Goal: Task Accomplishment & Management: Manage account settings

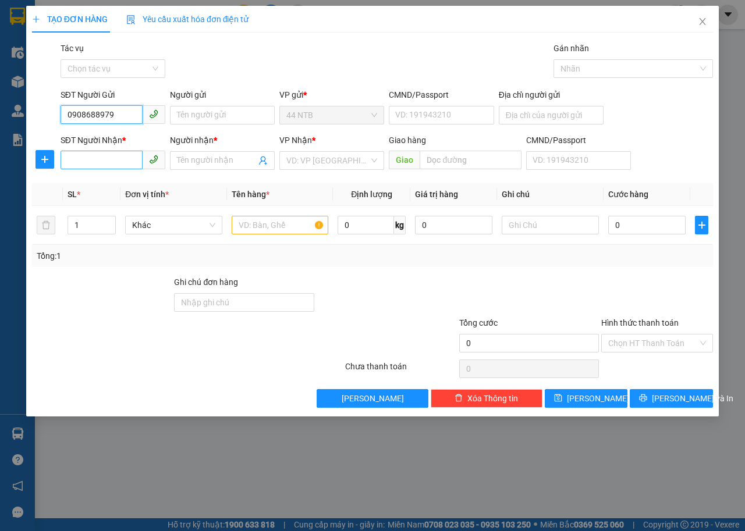
type input "0908688979"
click at [119, 161] on input "SĐT Người Nhận *" at bounding box center [102, 160] width 82 height 19
click at [123, 183] on div "0988891882 - Quang" at bounding box center [113, 183] width 91 height 13
type input "0988891882"
type input "Quang"
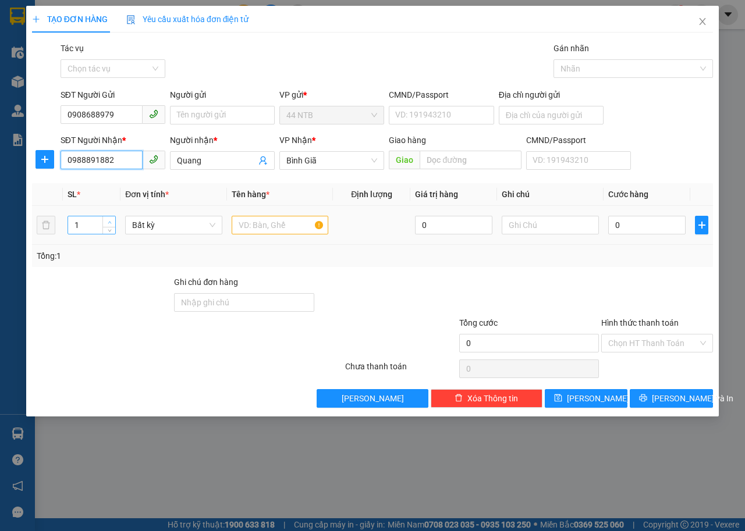
type input "0988891882"
click at [105, 222] on span "Increase Value" at bounding box center [108, 221] width 13 height 10
type input "4"
click at [105, 222] on span "Increase Value" at bounding box center [108, 221] width 13 height 10
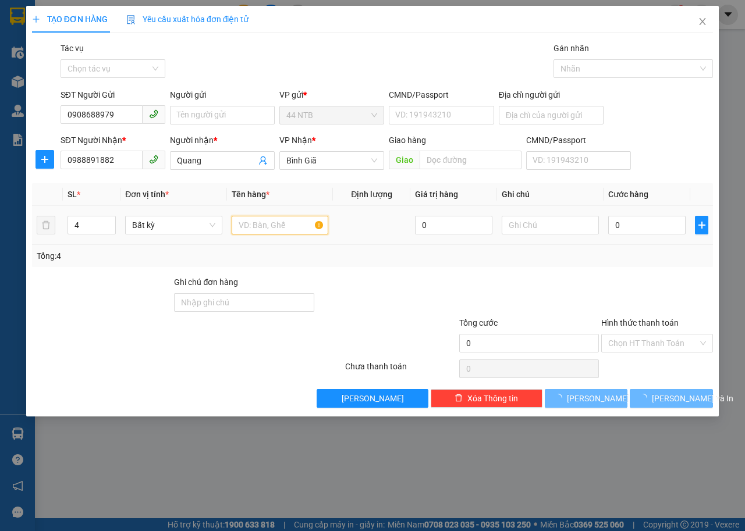
click at [250, 222] on input "text" at bounding box center [280, 225] width 97 height 19
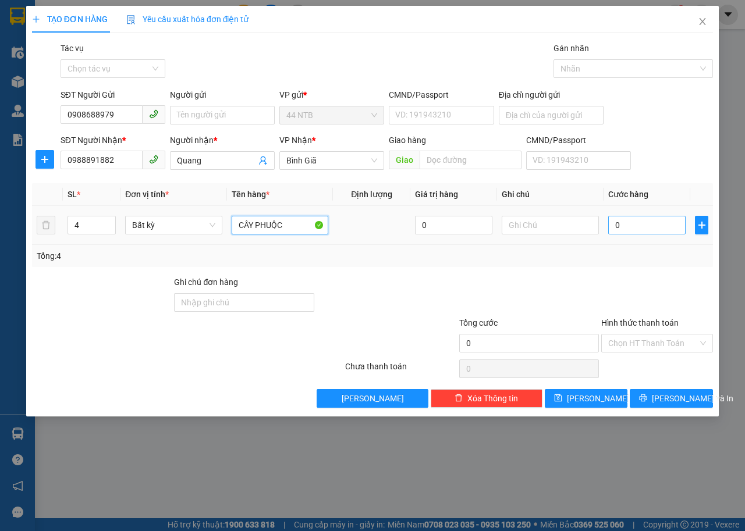
type input "CÂY PHUỘC"
click at [636, 232] on input "0" at bounding box center [646, 225] width 77 height 19
type input "8"
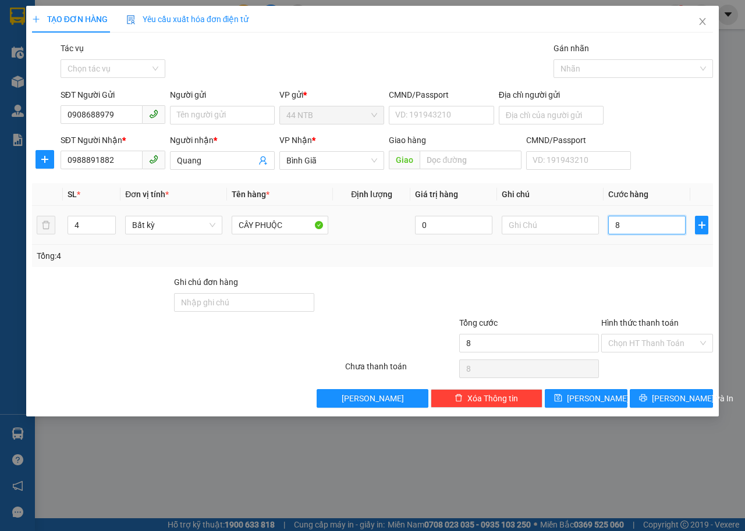
type input "80"
type input "80.000"
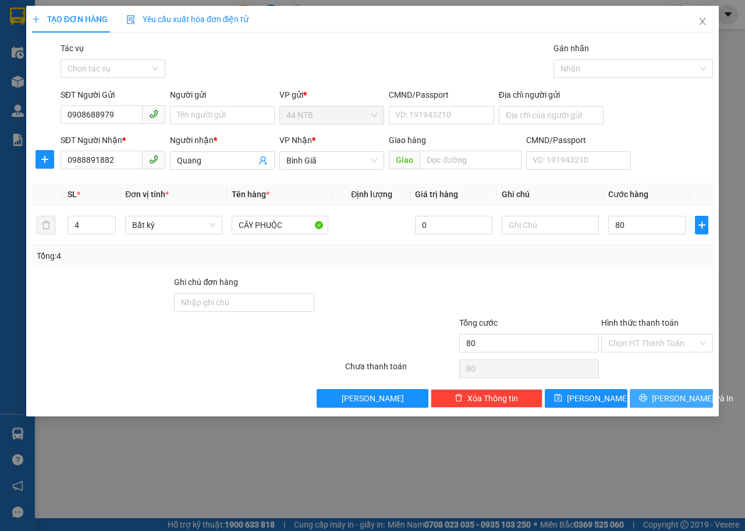
type input "80.000"
click at [687, 404] on span "[PERSON_NAME] và In" at bounding box center [692, 398] width 81 height 13
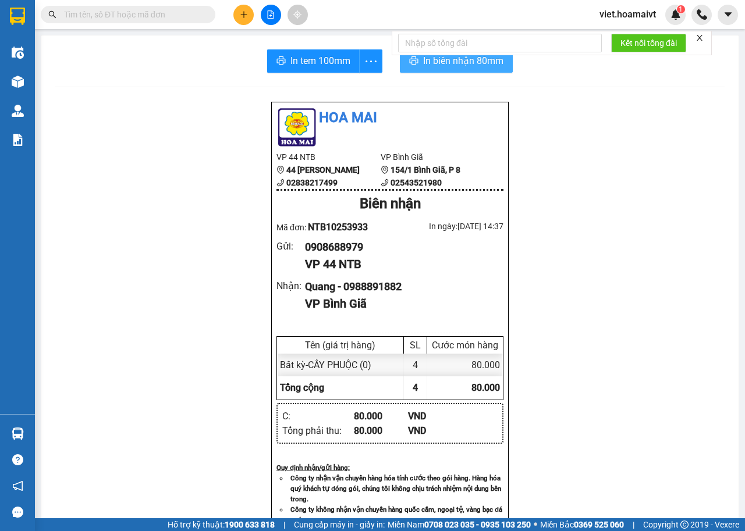
click at [423, 67] on span "In biên nhận 80mm" at bounding box center [463, 61] width 80 height 15
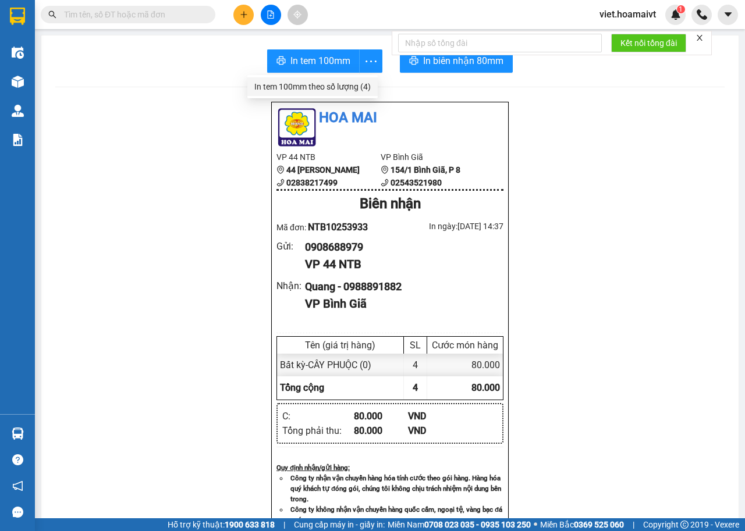
click at [345, 79] on li "In tem 100mm theo số lượng (4)" at bounding box center [312, 86] width 130 height 19
click at [357, 83] on div "In tem 100mm theo số lượng (4)" at bounding box center [312, 86] width 116 height 13
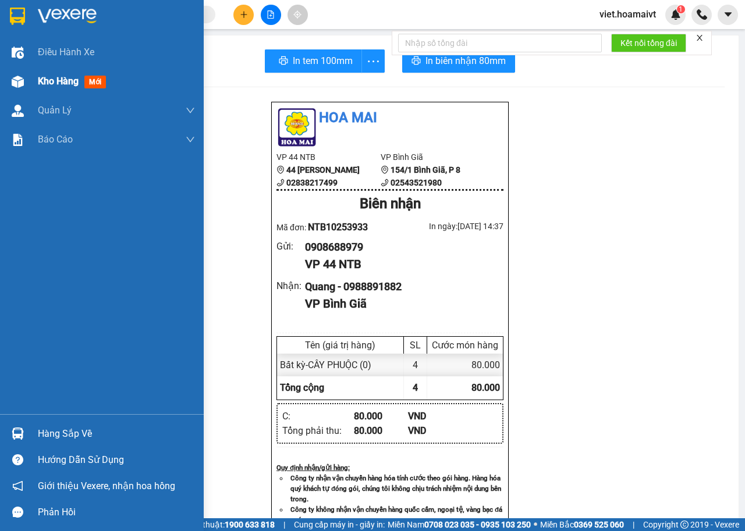
click at [60, 84] on span "Kho hàng" at bounding box center [58, 81] width 41 height 11
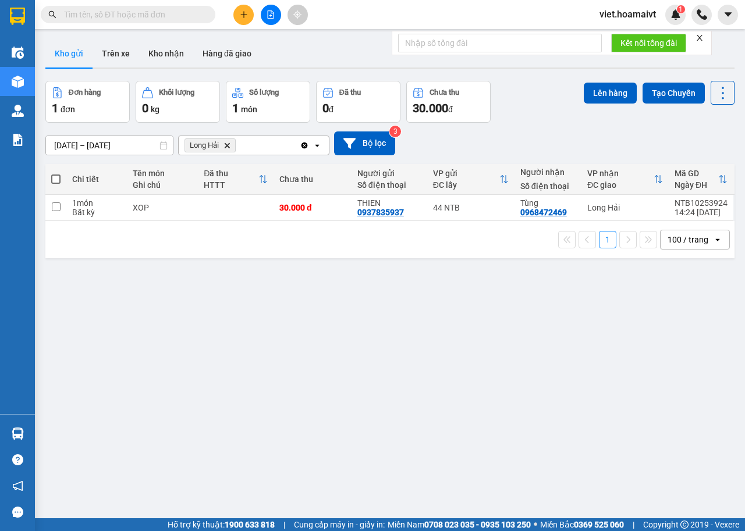
click at [230, 145] on span "Long Hải Delete" at bounding box center [209, 146] width 51 height 14
click at [224, 145] on icon "Delete" at bounding box center [226, 145] width 7 height 7
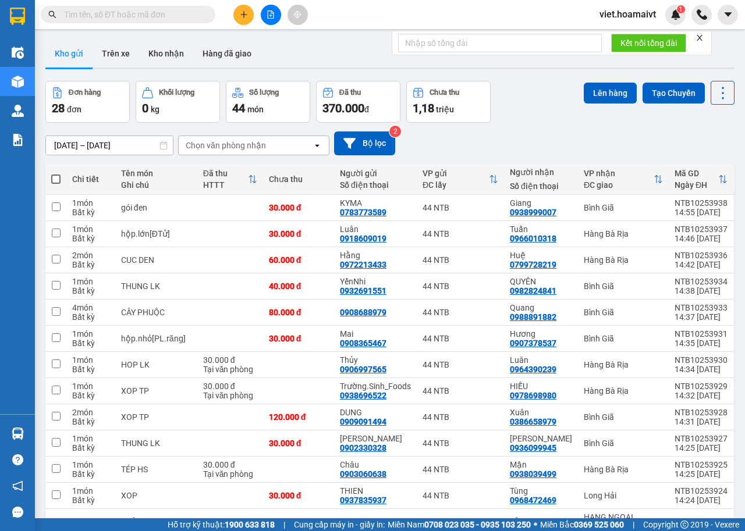
click at [236, 143] on div "Chọn văn phòng nhận" at bounding box center [226, 146] width 80 height 12
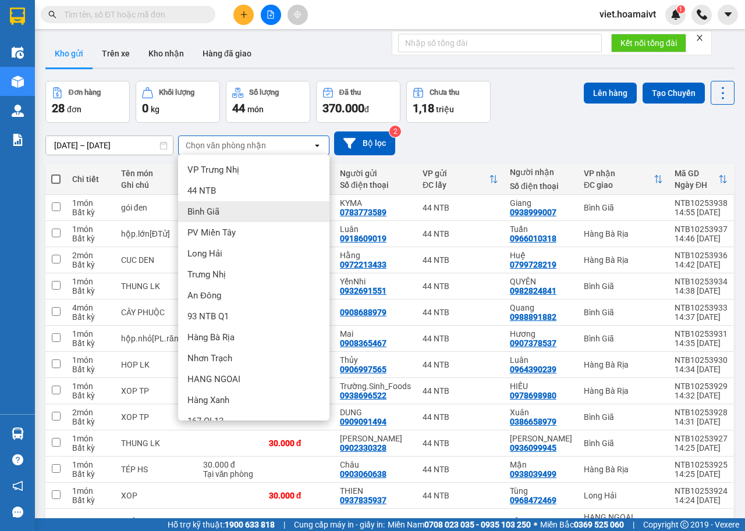
click at [244, 212] on div "Bình Giã" at bounding box center [253, 211] width 151 height 21
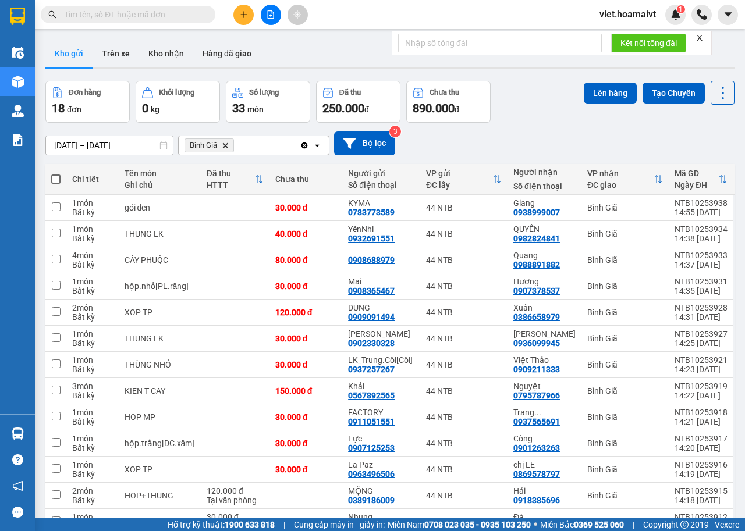
click at [52, 180] on span at bounding box center [55, 179] width 9 height 9
click at [56, 173] on input "checkbox" at bounding box center [56, 173] width 0 height 0
checkbox input "true"
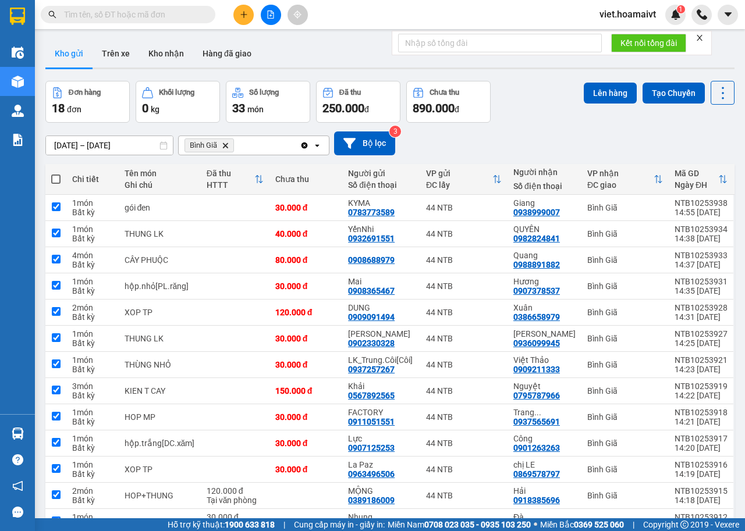
checkbox input "true"
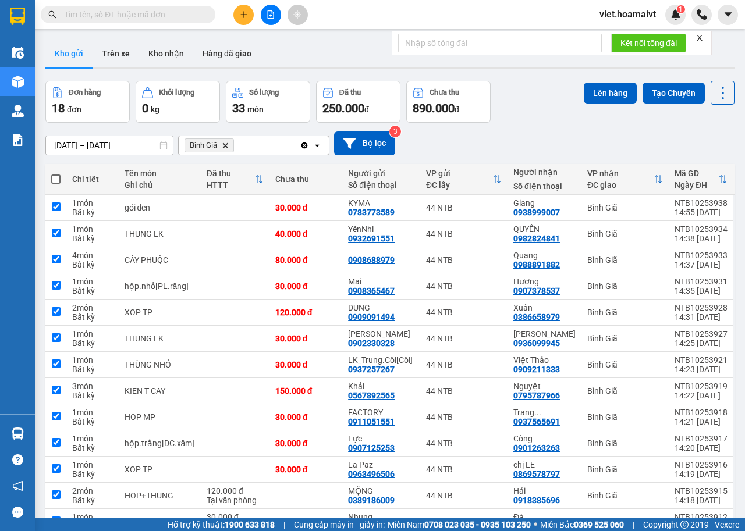
checkbox input "true"
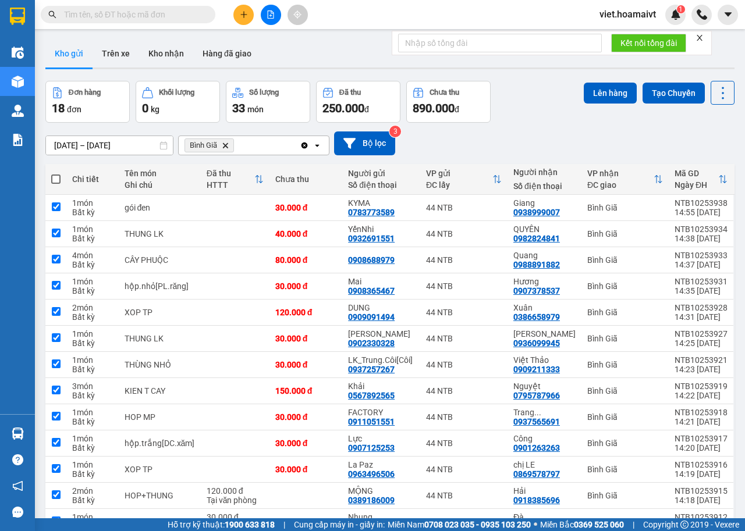
checkbox input "true"
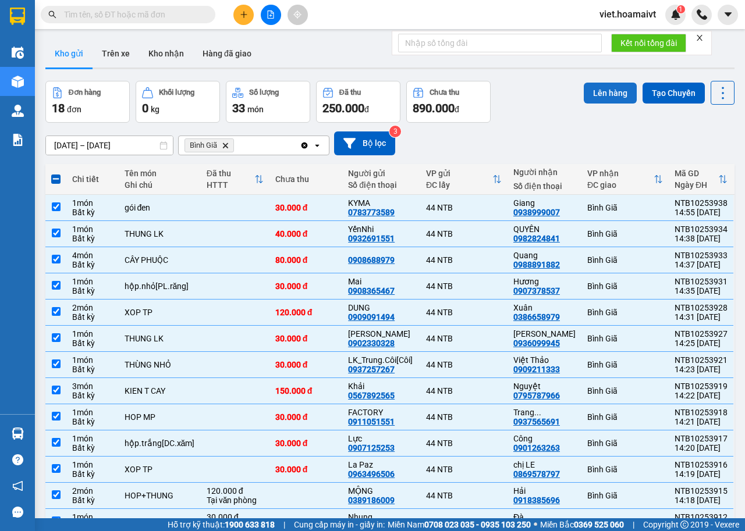
click at [585, 94] on button "Lên hàng" at bounding box center [610, 93] width 53 height 21
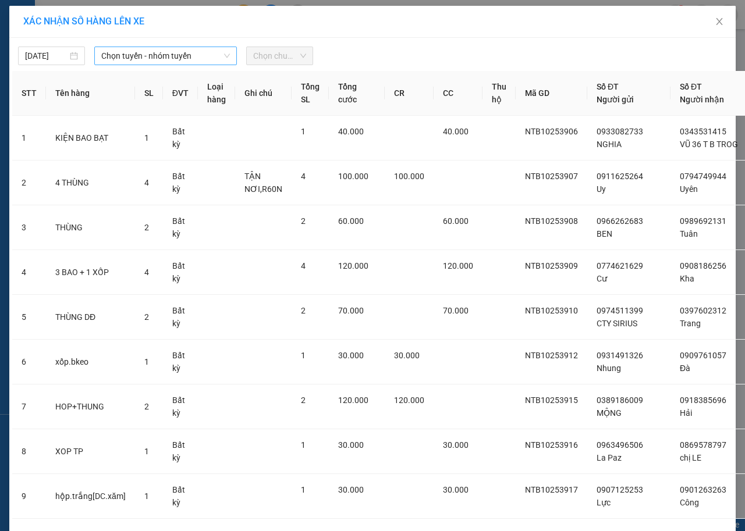
click at [186, 53] on span "Chọn tuyến - nhóm tuyến" at bounding box center [165, 55] width 129 height 17
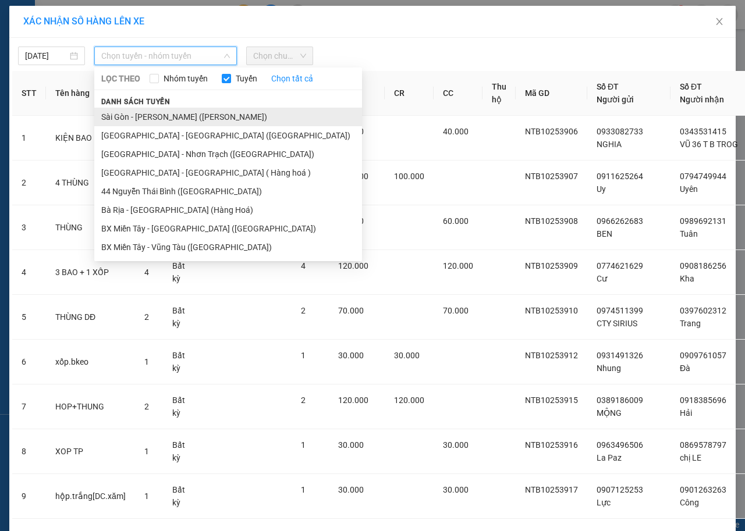
click at [167, 113] on li "Sài Gòn - [PERSON_NAME] ([PERSON_NAME])" at bounding box center [228, 117] width 268 height 19
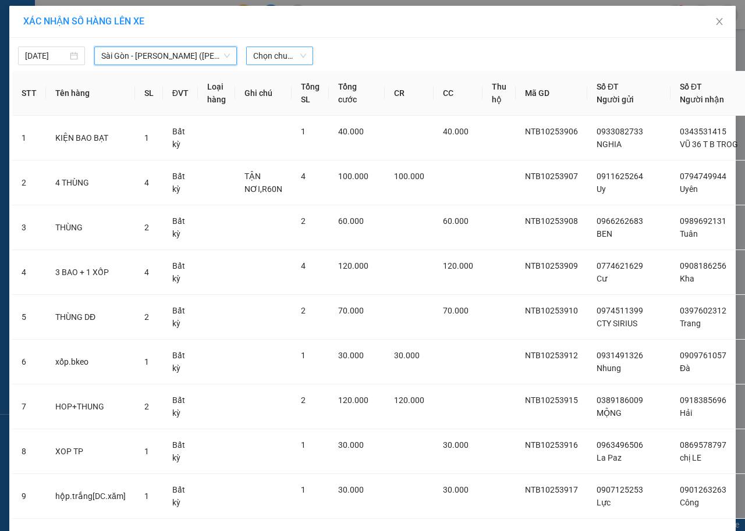
click at [268, 61] on span "Chọn chuyến" at bounding box center [279, 55] width 53 height 17
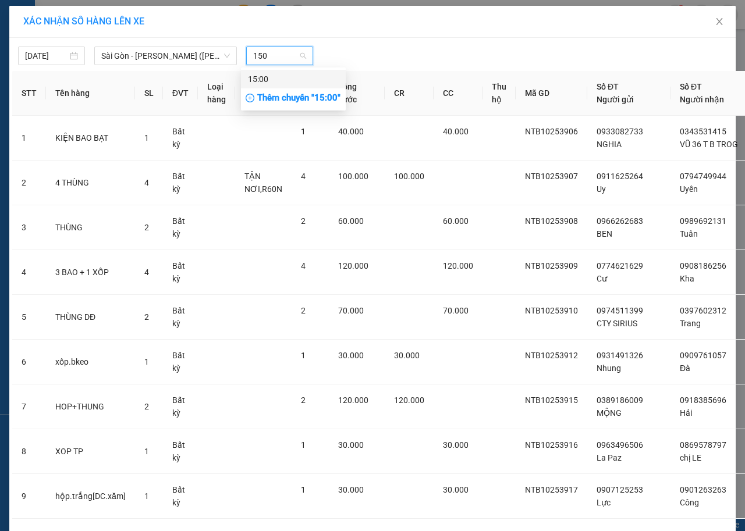
type input "1500"
click at [276, 84] on div "15:00" at bounding box center [293, 79] width 91 height 13
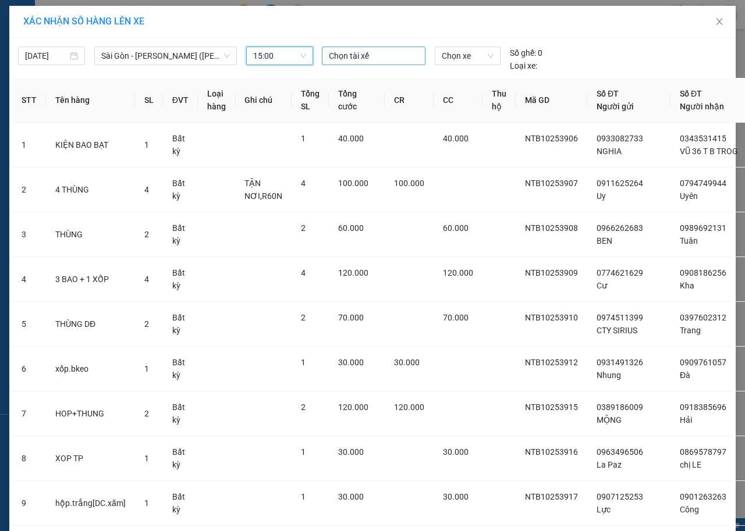
click at [337, 54] on div at bounding box center [374, 56] width 98 height 14
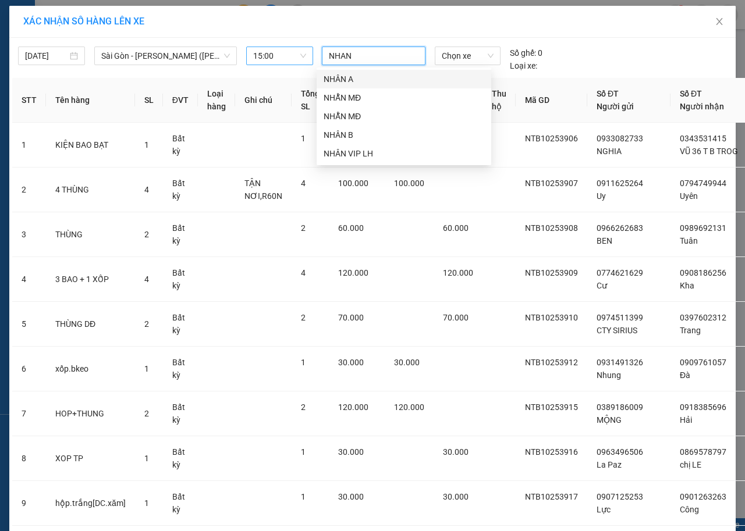
type input "NHAN A"
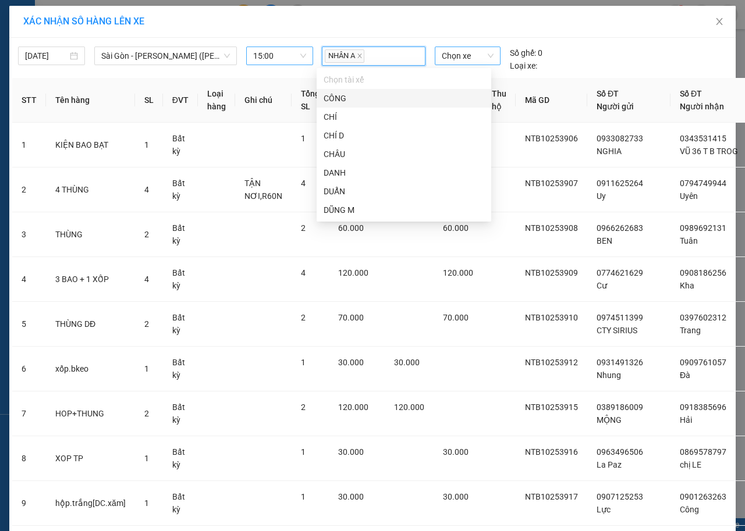
click at [475, 55] on span "Chọn xe" at bounding box center [468, 55] width 52 height 17
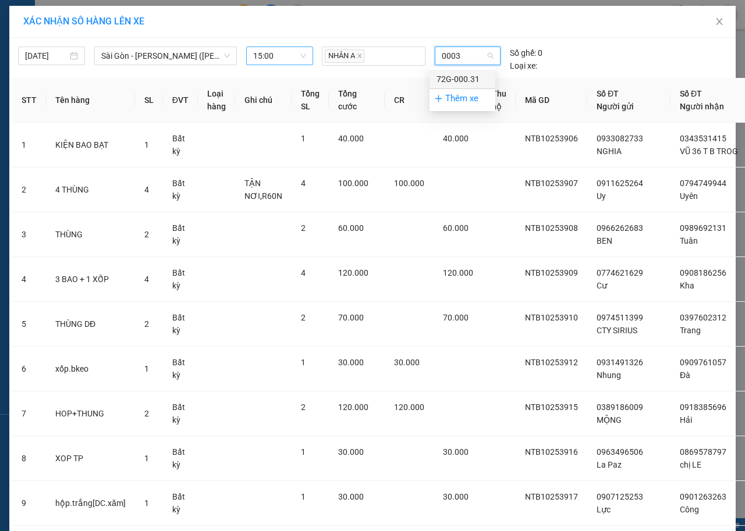
type input "00031"
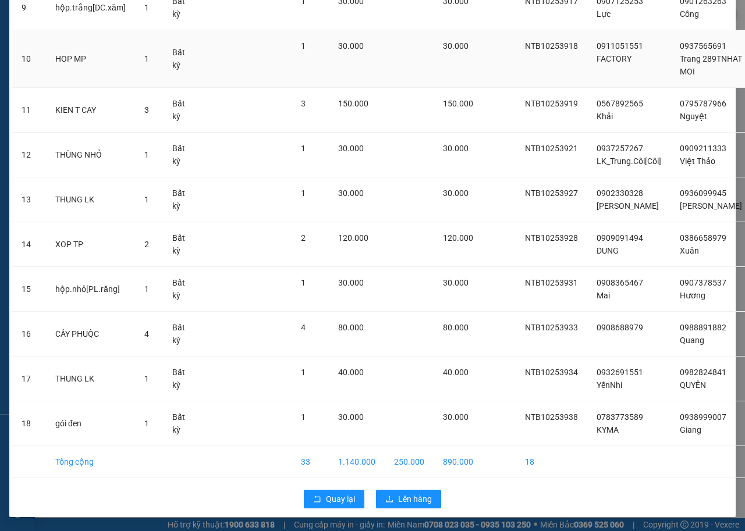
scroll to position [515, 0]
click at [419, 495] on span "Lên hàng" at bounding box center [415, 499] width 34 height 13
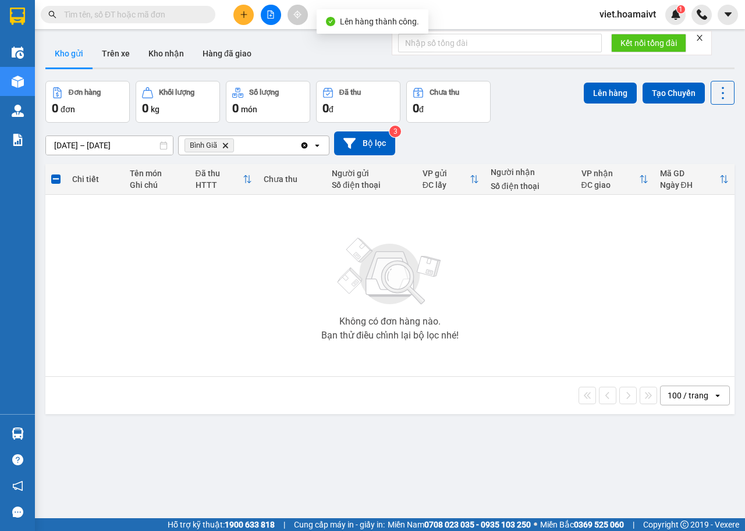
click at [223, 145] on icon "Delete" at bounding box center [225, 145] width 7 height 7
click at [223, 145] on div "Chọn văn phòng nhận" at bounding box center [226, 146] width 80 height 12
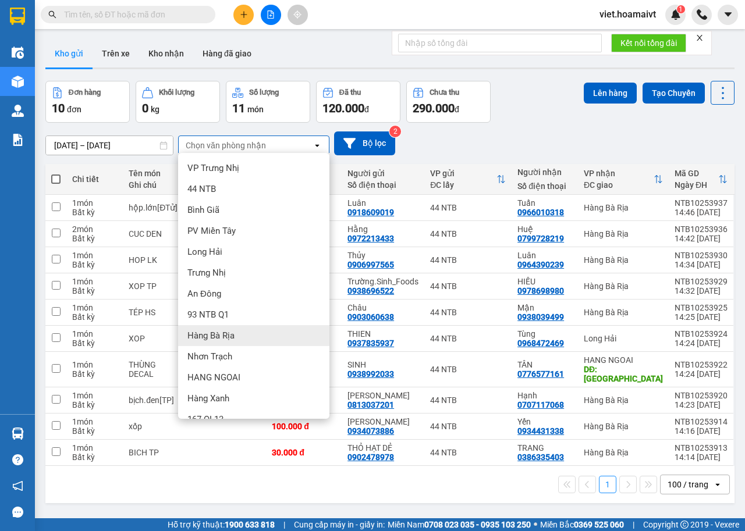
click at [231, 338] on span "Hàng Bà Rịa" at bounding box center [210, 336] width 47 height 12
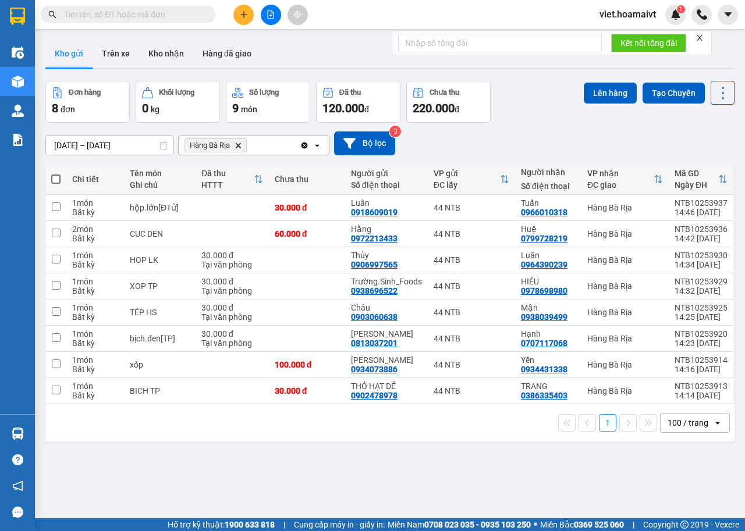
click at [58, 179] on span at bounding box center [55, 179] width 9 height 9
click at [56, 173] on input "checkbox" at bounding box center [56, 173] width 0 height 0
checkbox input "true"
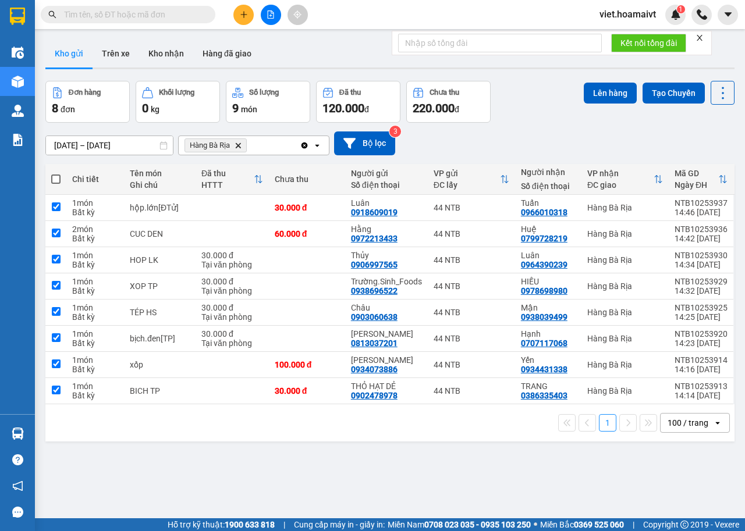
checkbox input "true"
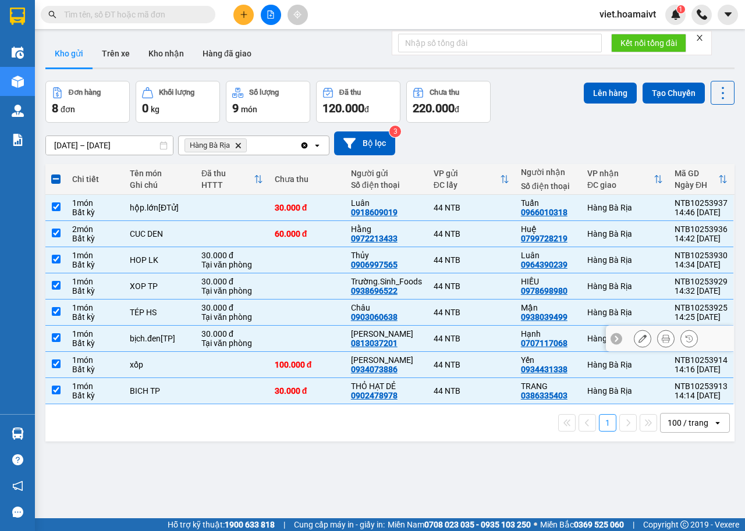
click at [274, 342] on td at bounding box center [307, 339] width 76 height 26
checkbox input "false"
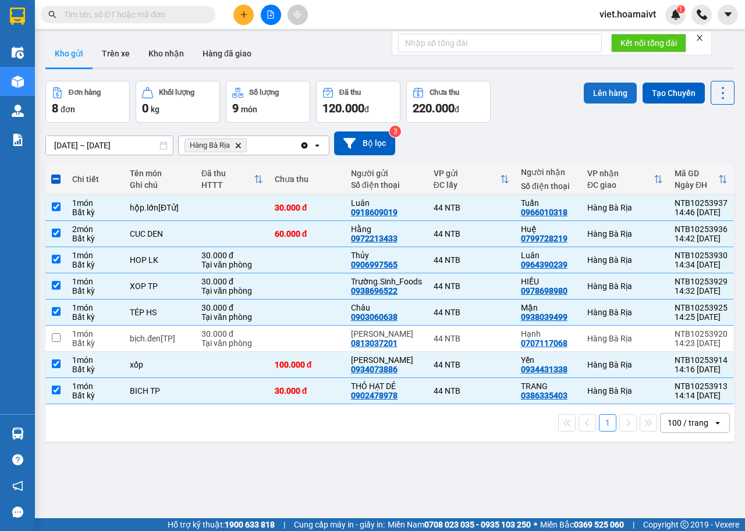
click at [585, 93] on button "Lên hàng" at bounding box center [610, 93] width 53 height 21
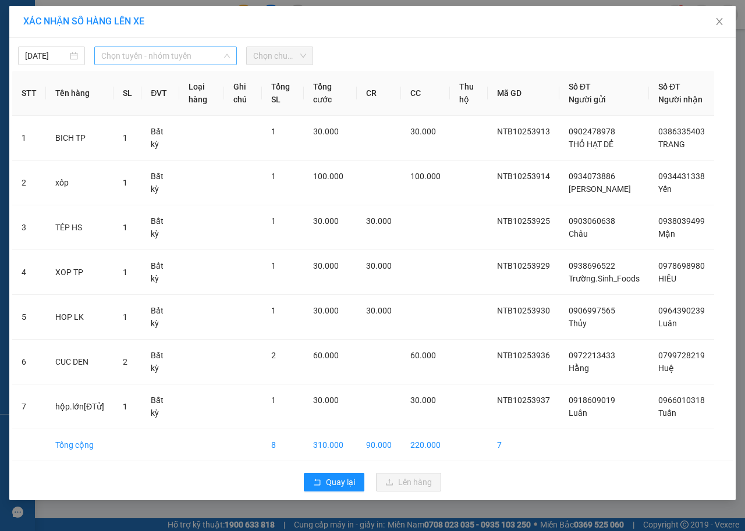
click at [183, 54] on span "Chọn tuyến - nhóm tuyến" at bounding box center [165, 55] width 129 height 17
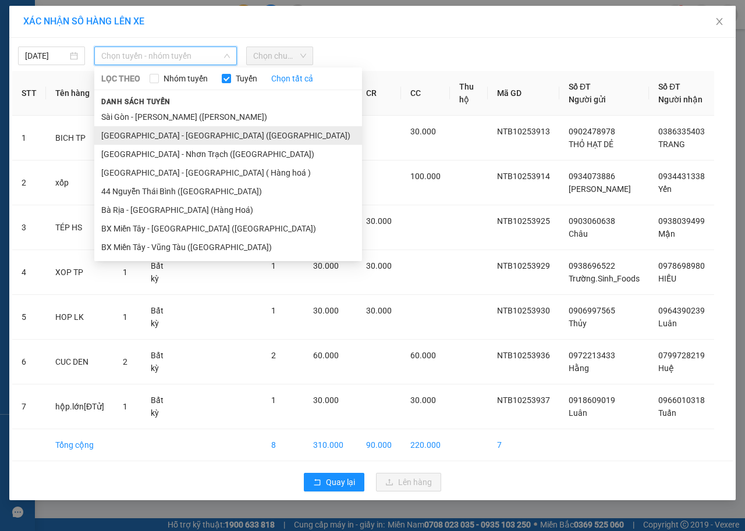
click at [156, 133] on li "[GEOGRAPHIC_DATA] - [GEOGRAPHIC_DATA] ([GEOGRAPHIC_DATA])" at bounding box center [228, 135] width 268 height 19
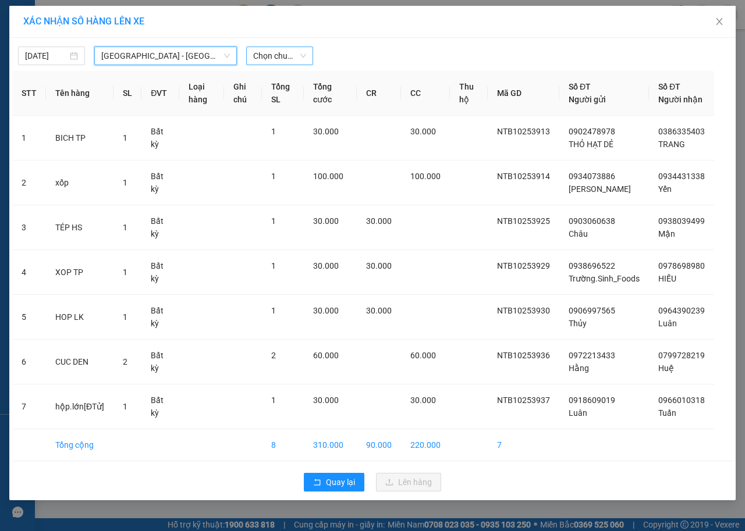
click at [294, 57] on span "Chọn chuyến" at bounding box center [279, 55] width 53 height 17
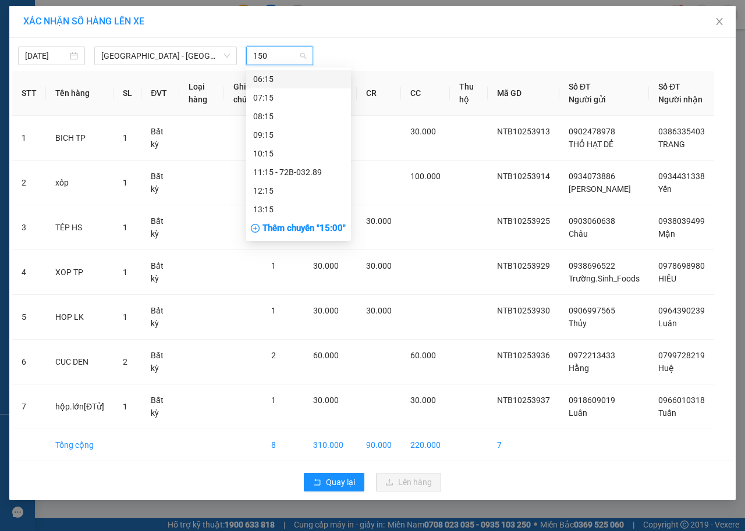
type input "1500"
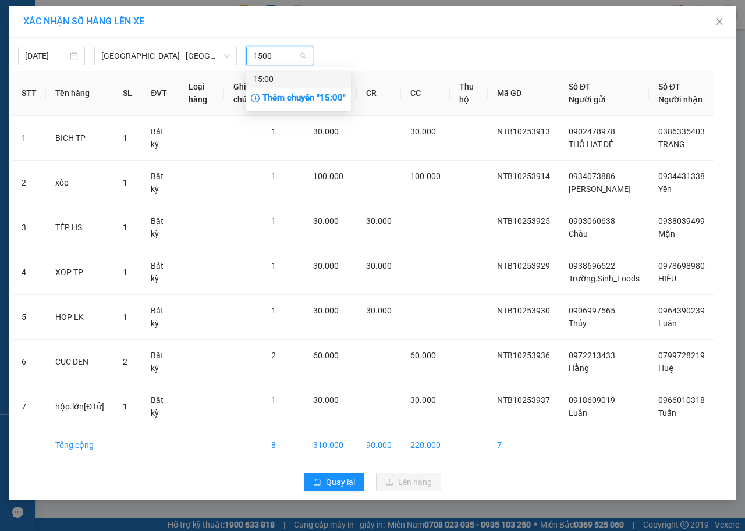
click at [297, 78] on div "15:00" at bounding box center [298, 79] width 91 height 13
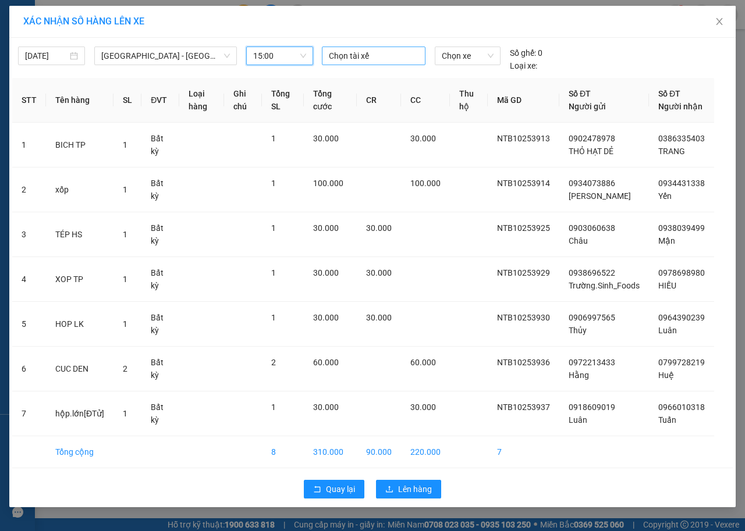
click at [368, 59] on div at bounding box center [374, 56] width 98 height 14
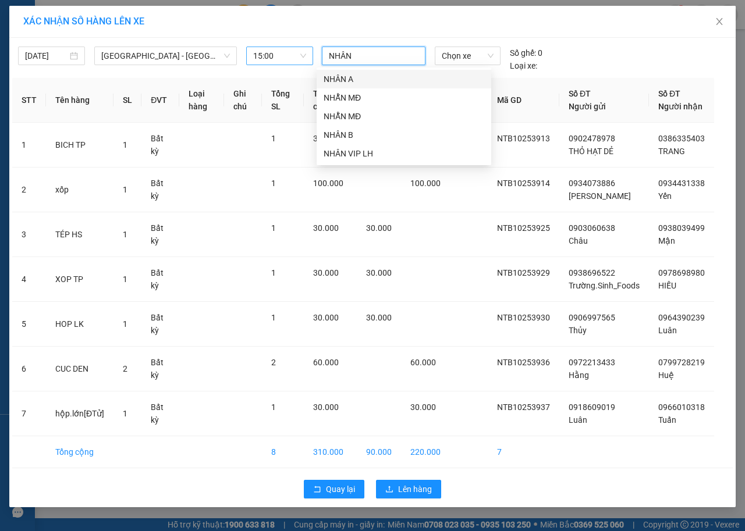
type input "NHÂN"
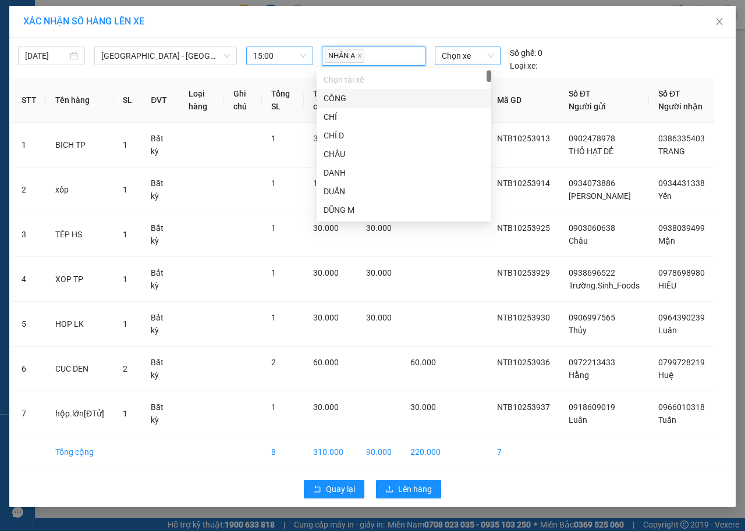
click at [471, 60] on span "Chọn xe" at bounding box center [468, 55] width 52 height 17
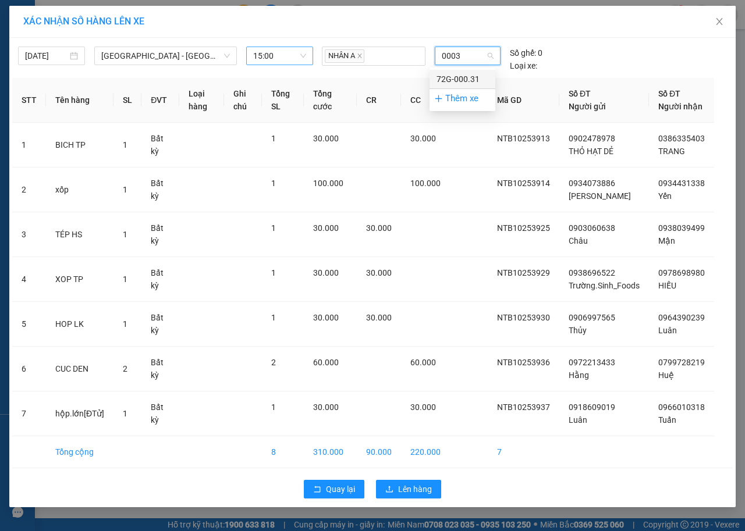
type input "00031"
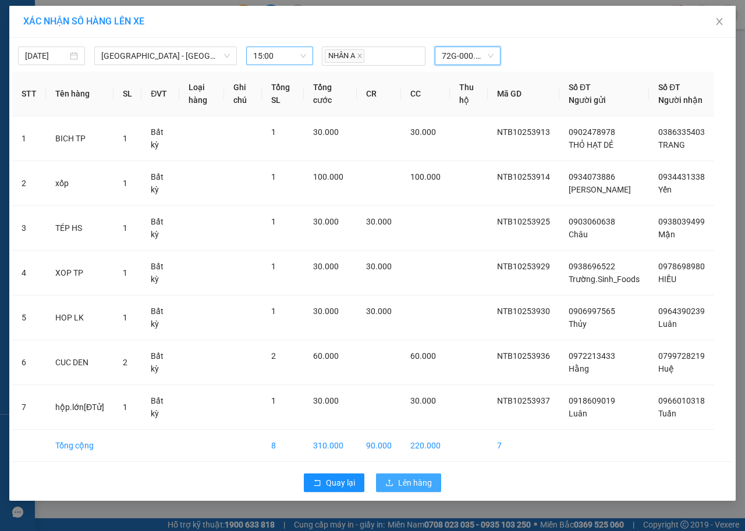
click at [418, 489] on span "Lên hàng" at bounding box center [415, 483] width 34 height 13
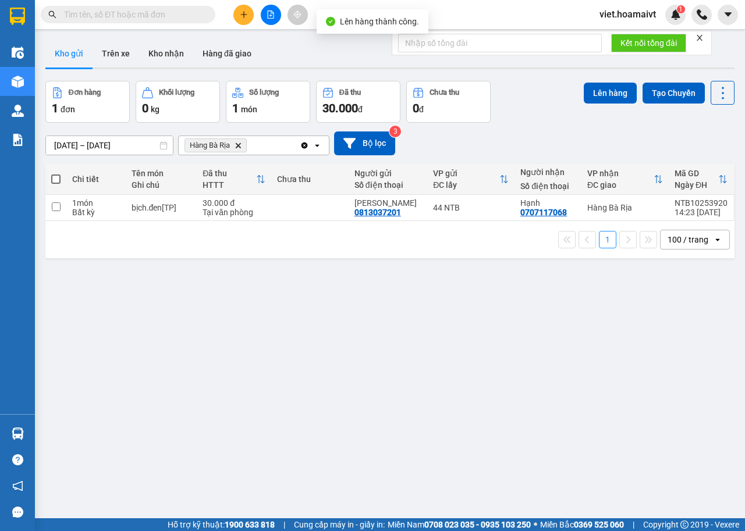
click at [237, 147] on icon "Hàng Bà Rịa, close by backspace" at bounding box center [238, 145] width 5 height 5
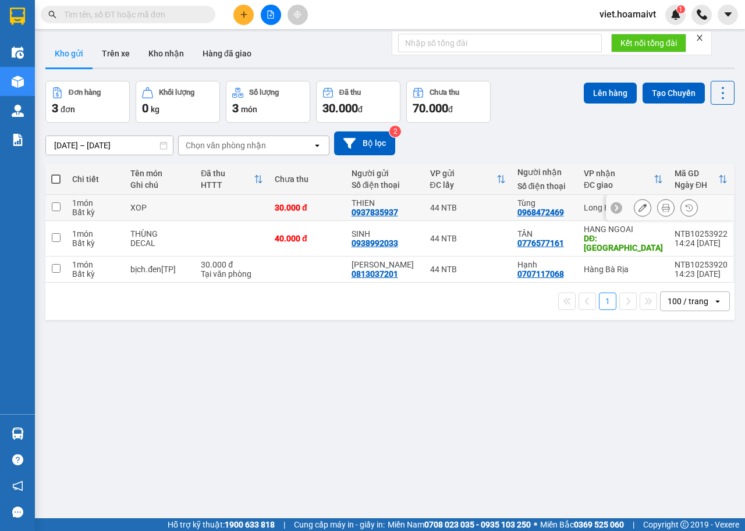
click at [237, 210] on td at bounding box center [232, 208] width 74 height 26
checkbox input "true"
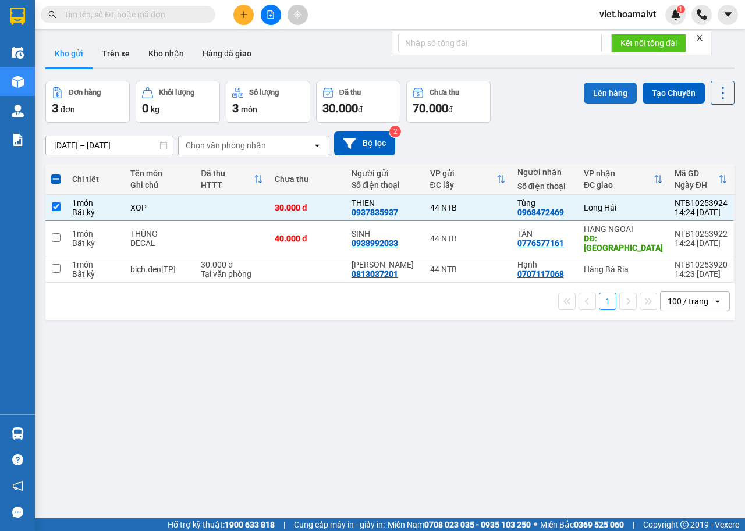
click at [602, 93] on button "Lên hàng" at bounding box center [610, 93] width 53 height 21
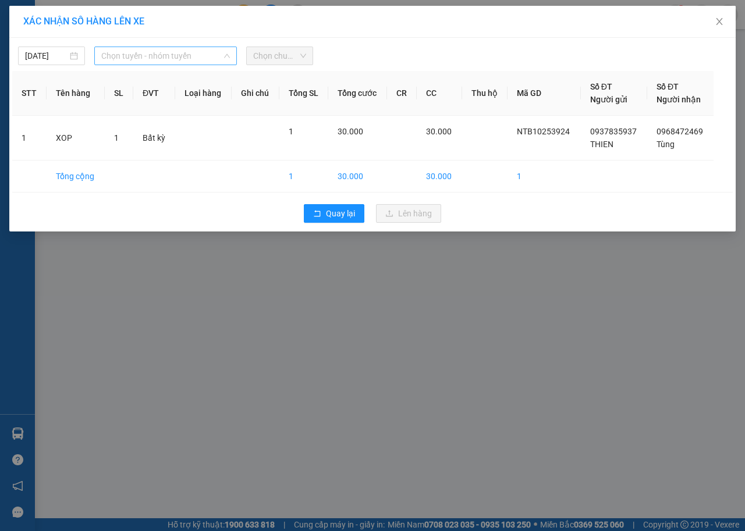
click at [186, 52] on span "Chọn tuyến - nhóm tuyến" at bounding box center [165, 55] width 129 height 17
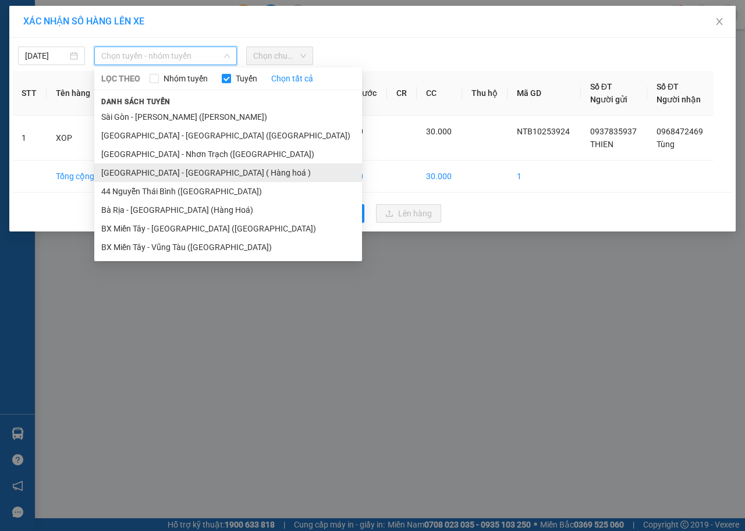
click at [132, 171] on li "[GEOGRAPHIC_DATA] - [GEOGRAPHIC_DATA] ( Hàng hoá )" at bounding box center [228, 173] width 268 height 19
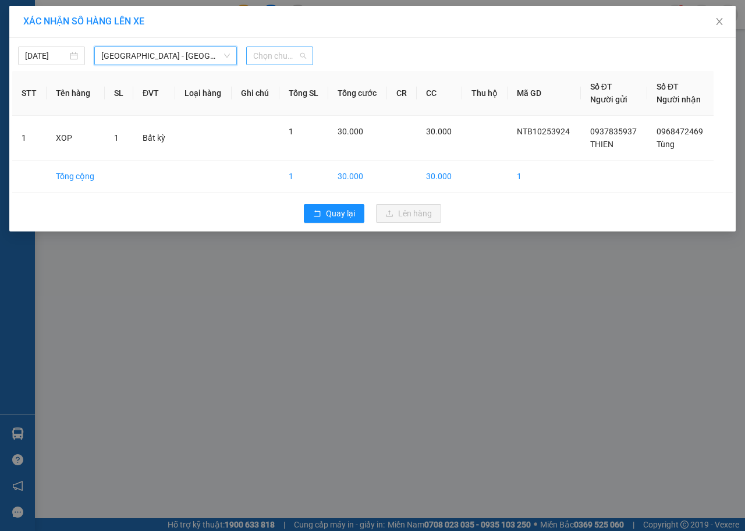
click at [265, 52] on span "Chọn chuyến" at bounding box center [279, 55] width 53 height 17
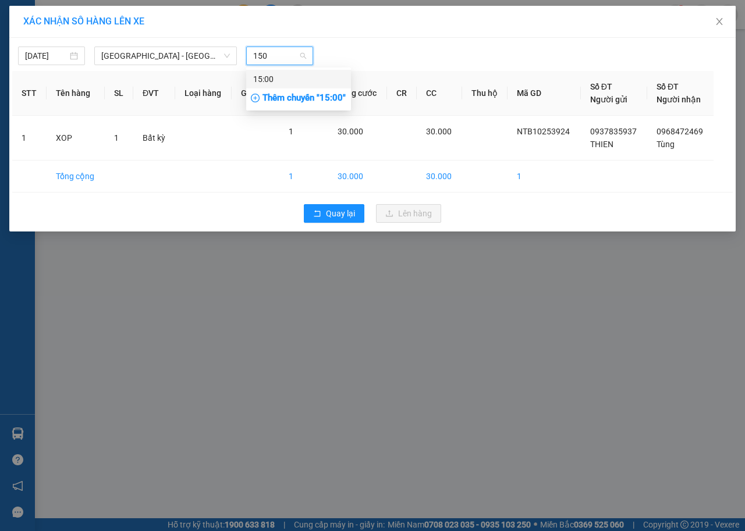
type input "1500"
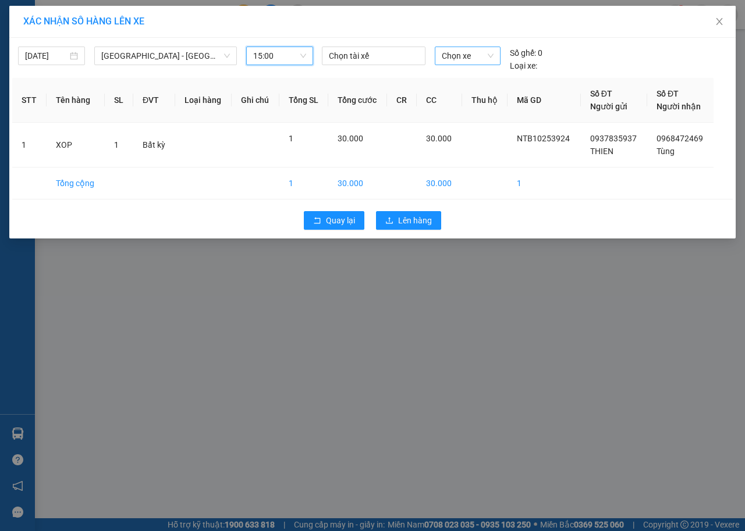
click at [471, 56] on span "Chọn xe" at bounding box center [468, 55] width 52 height 17
type input "2918"
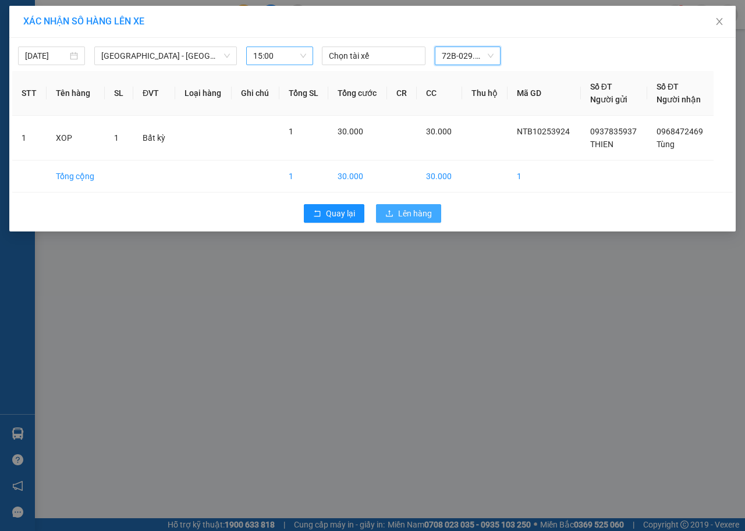
click at [411, 221] on button "Lên hàng" at bounding box center [408, 213] width 65 height 19
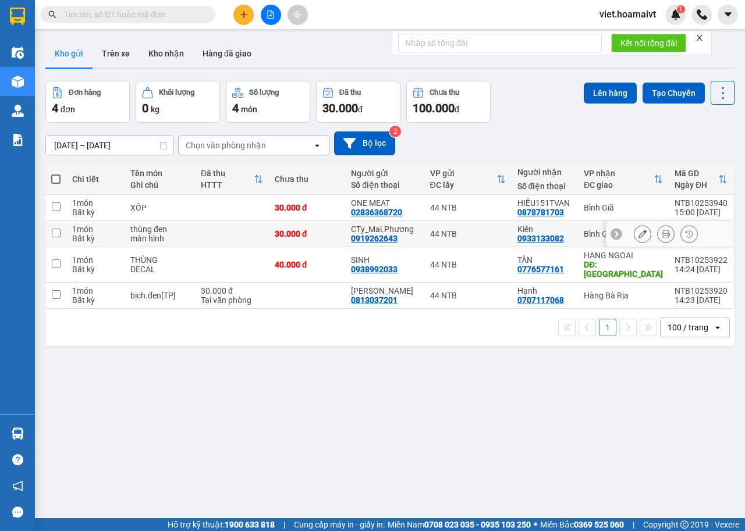
click at [208, 237] on td at bounding box center [232, 234] width 74 height 26
checkbox input "true"
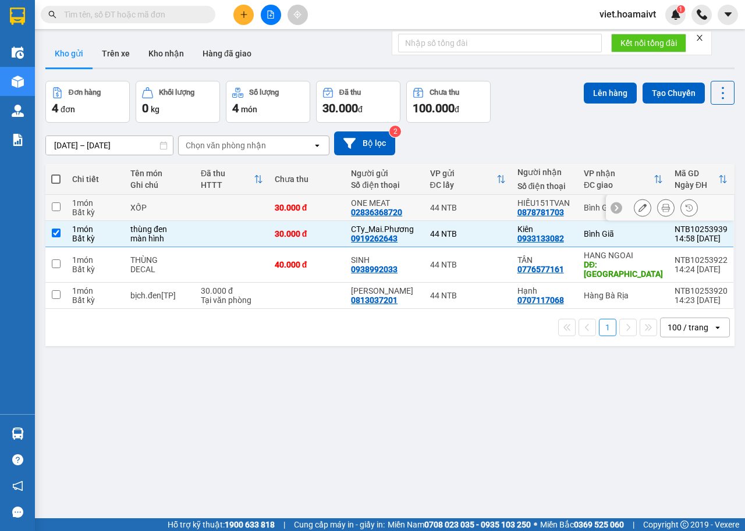
click at [222, 206] on td at bounding box center [232, 208] width 74 height 26
checkbox input "true"
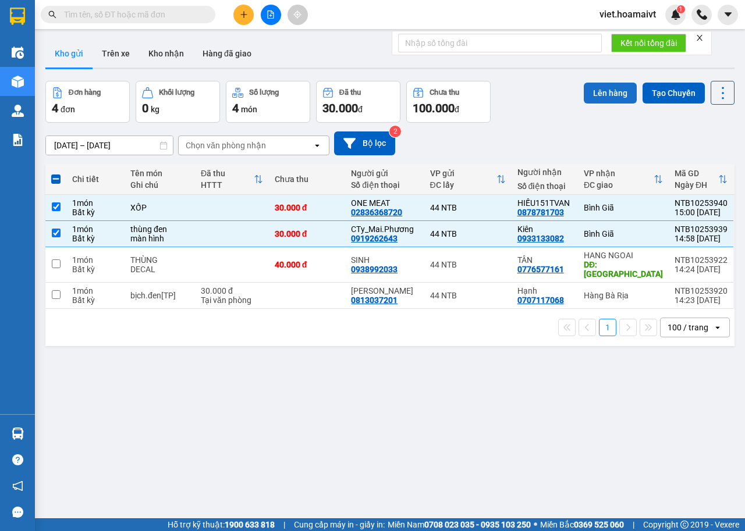
click at [598, 97] on button "Lên hàng" at bounding box center [610, 93] width 53 height 21
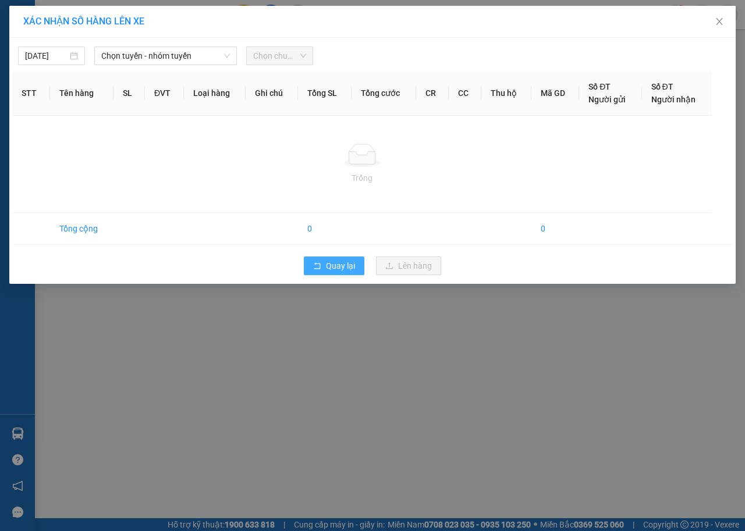
click at [336, 264] on span "Quay lại" at bounding box center [340, 266] width 29 height 13
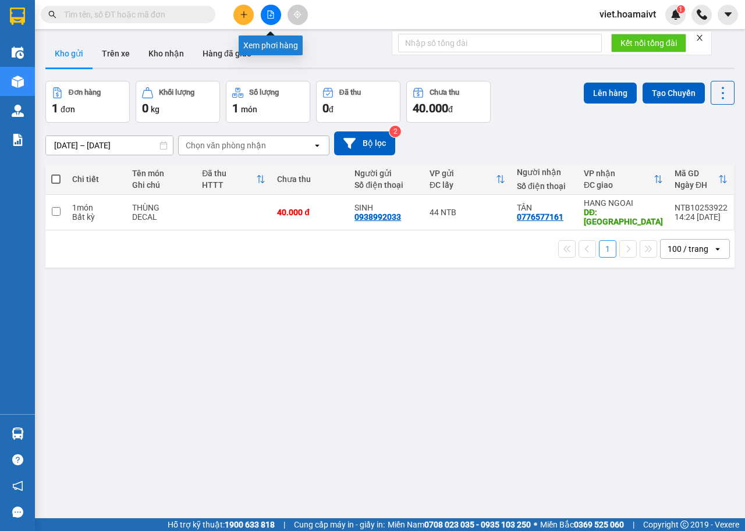
click at [272, 19] on button at bounding box center [271, 15] width 20 height 20
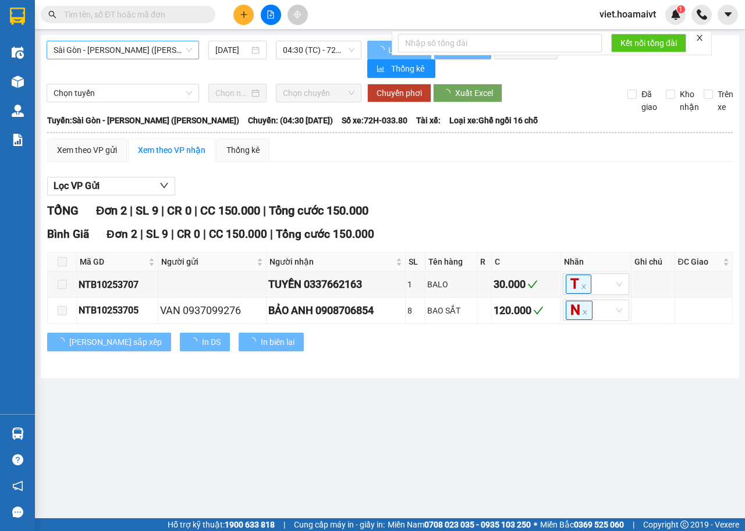
click at [174, 50] on span "Sài Gòn - [PERSON_NAME] ([PERSON_NAME])" at bounding box center [123, 49] width 139 height 17
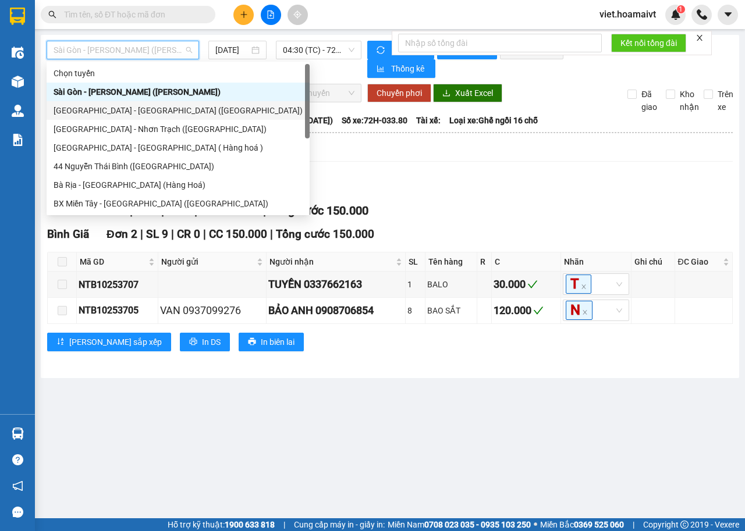
click at [150, 112] on div "[GEOGRAPHIC_DATA] - [GEOGRAPHIC_DATA] ([GEOGRAPHIC_DATA])" at bounding box center [178, 110] width 249 height 13
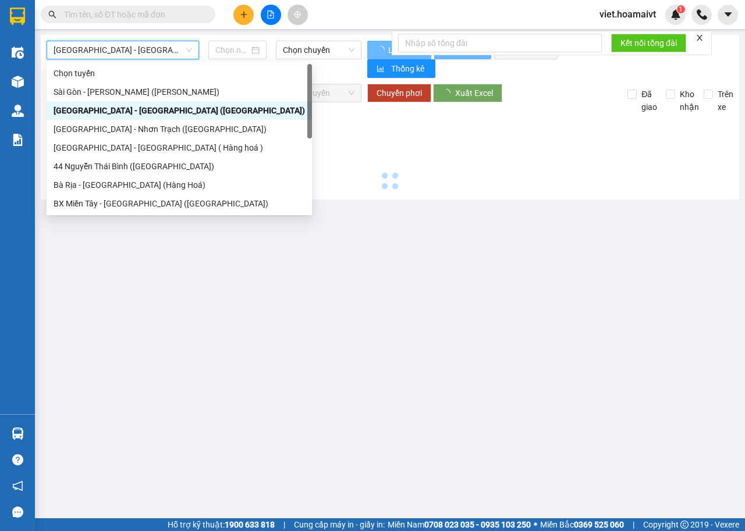
type input "[DATE]"
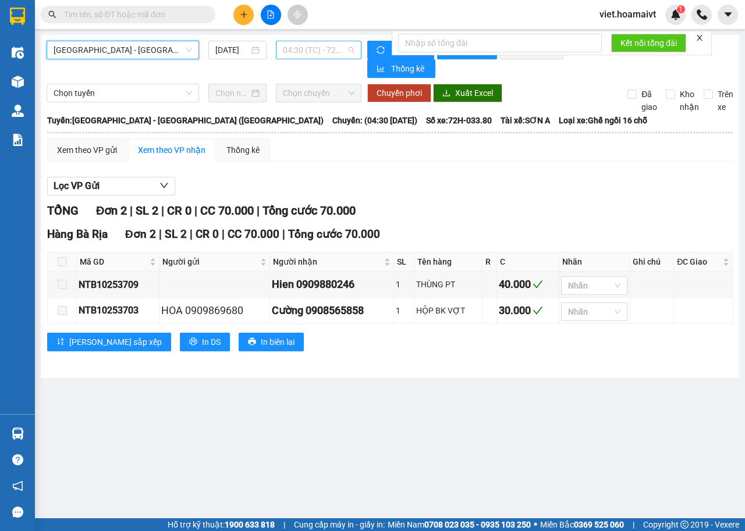
click at [322, 56] on span "04:30 (TC) - 72H-033.80" at bounding box center [318, 49] width 71 height 17
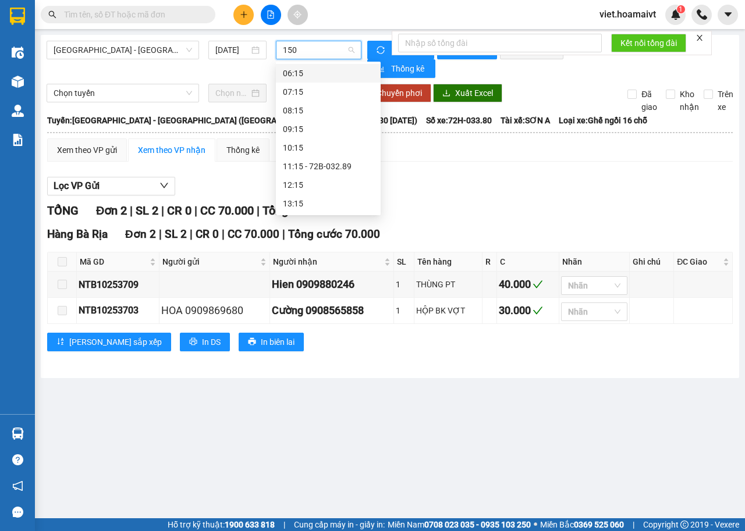
type input "1500"
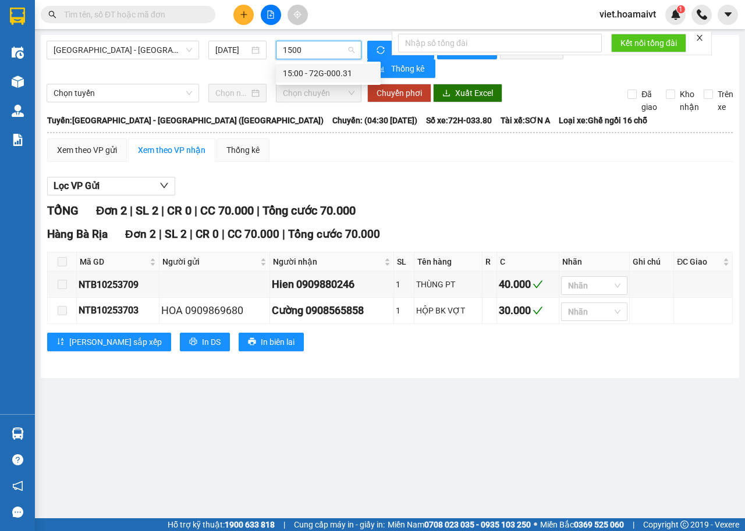
click at [317, 73] on div "15:00 - 72G-000.31" at bounding box center [328, 73] width 91 height 13
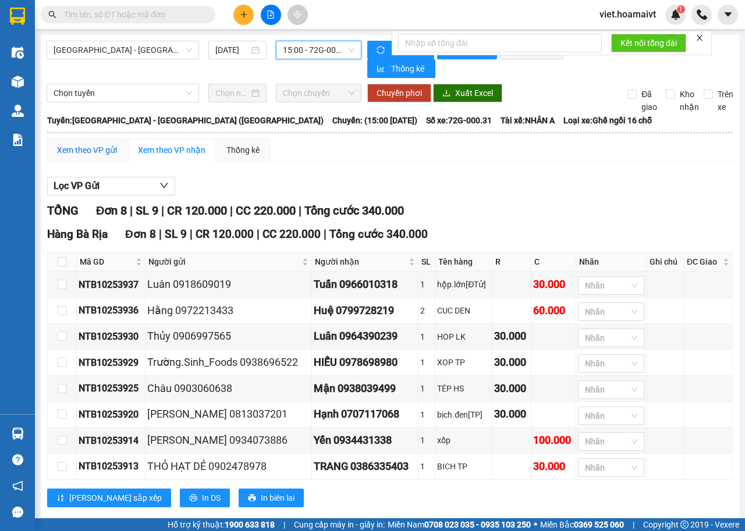
click at [101, 152] on div "Xem theo VP gửi" at bounding box center [87, 150] width 60 height 13
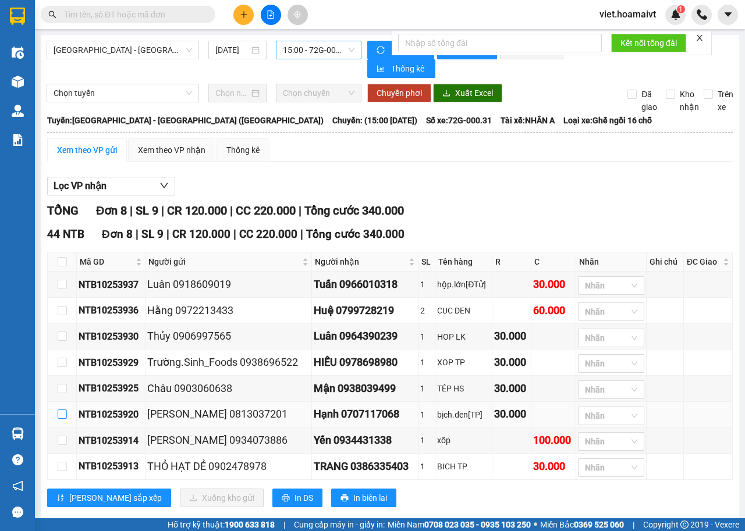
click at [65, 419] on input "checkbox" at bounding box center [62, 414] width 9 height 9
checkbox input "true"
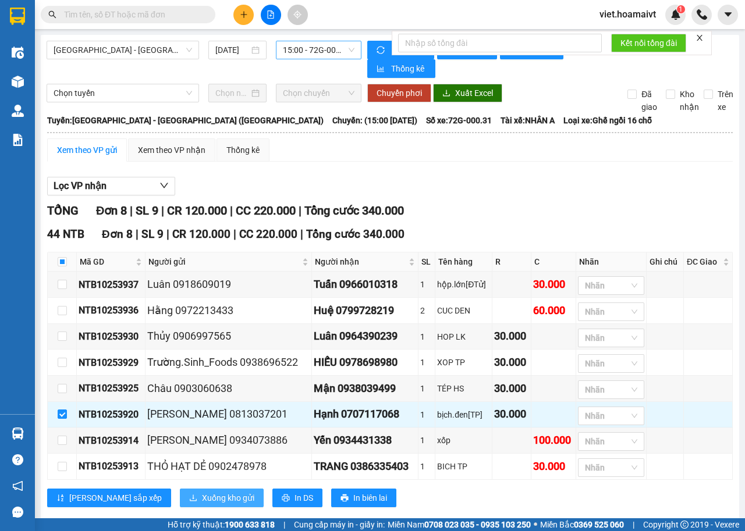
click at [202, 505] on span "Xuống kho gửi" at bounding box center [228, 498] width 52 height 13
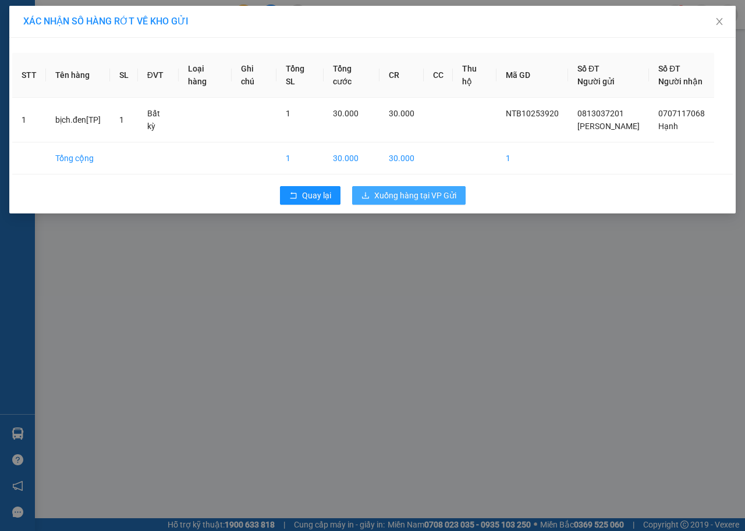
click at [439, 197] on span "Xuống hàng tại VP Gửi" at bounding box center [415, 195] width 82 height 13
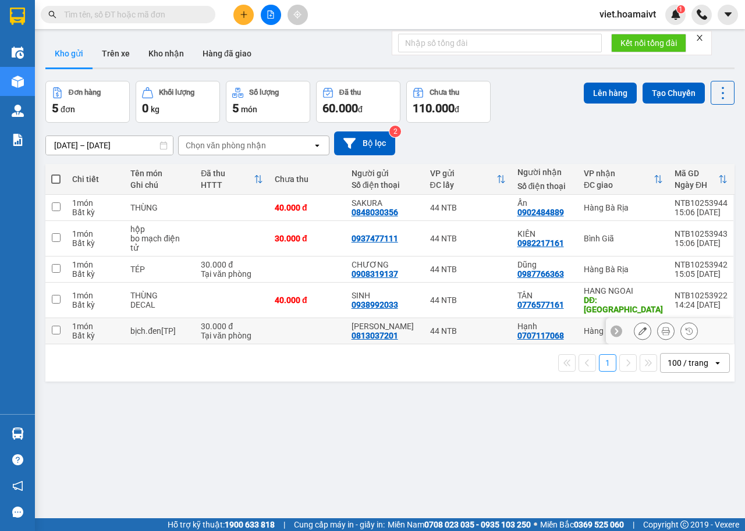
click at [638, 327] on icon at bounding box center [642, 331] width 8 height 8
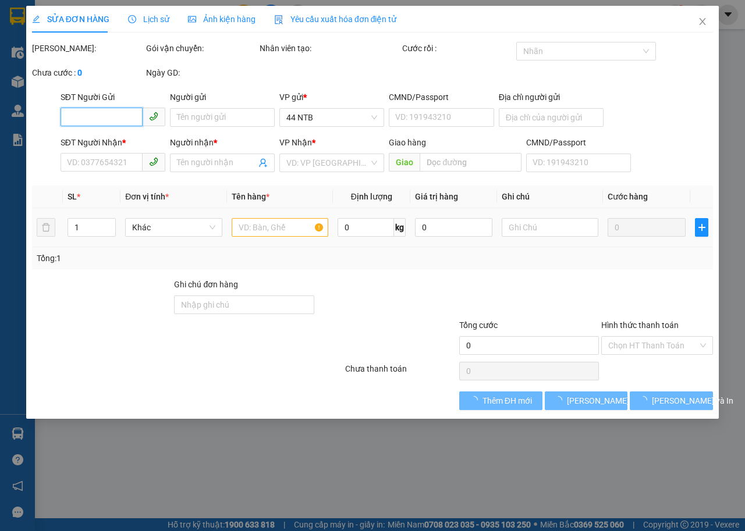
type input "0813037201"
type input "[PERSON_NAME]"
type input "077307010588"
type input "0707117068"
type input "Hạnh"
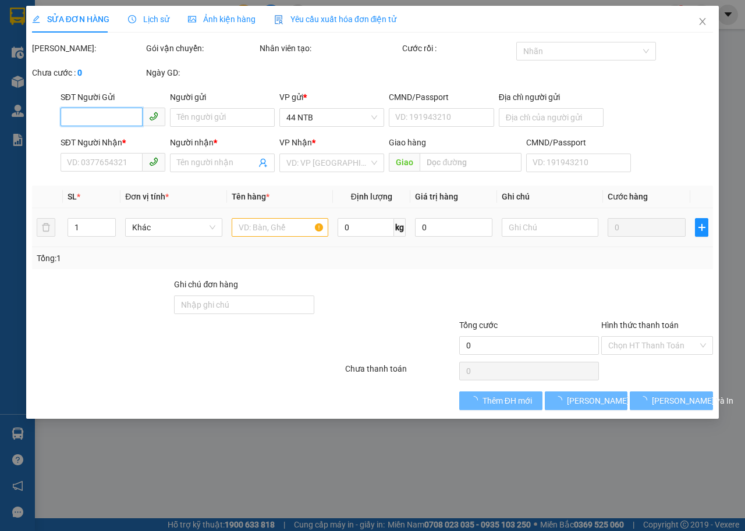
type input "30.000"
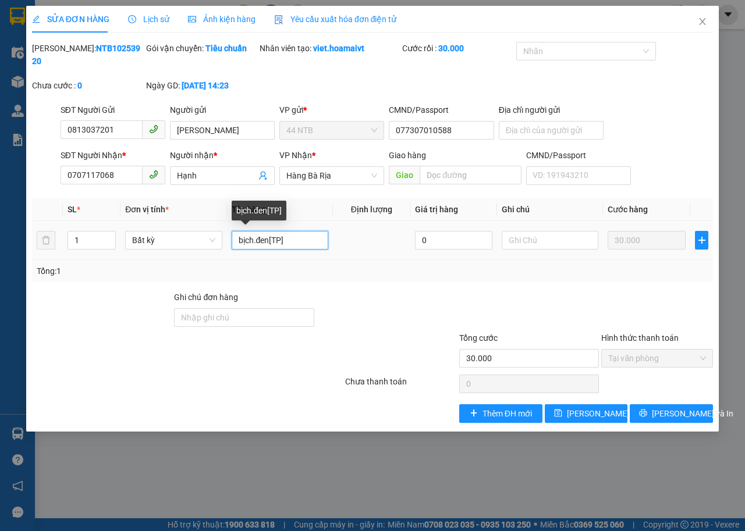
drag, startPoint x: 292, startPoint y: 238, endPoint x: 171, endPoint y: 269, distance: 124.3
click at [171, 269] on div "SL * Đơn vị tính * Tên hàng * Định lượng Giá trị hàng Ghi chú Cước hàng 1 Bất k…" at bounding box center [372, 240] width 681 height 84
type input "hôp.lớn.đỏ[MP]"
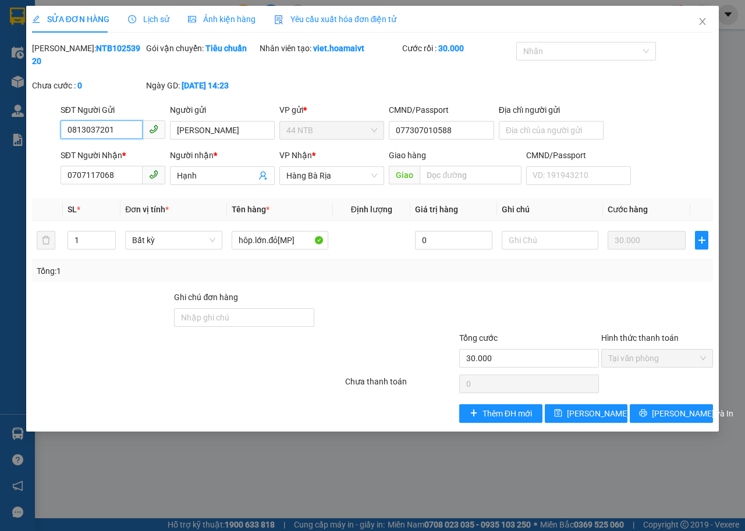
drag, startPoint x: 107, startPoint y: 129, endPoint x: 18, endPoint y: 144, distance: 90.3
click at [18, 144] on div "SỬA ĐƠN HÀNG Lịch sử Ảnh kiện hàng Yêu cầu xuất hóa đơn điện tử Total Paid Fee …" at bounding box center [372, 265] width 745 height 531
type input "0908311244"
drag, startPoint x: 242, startPoint y: 132, endPoint x: 81, endPoint y: 157, distance: 162.0
click at [81, 157] on form "SĐT Người Gửi 0908311244 Người gửi Ngọc [PERSON_NAME] VP gửi * 44 NTB CMND/Pass…" at bounding box center [372, 147] width 681 height 86
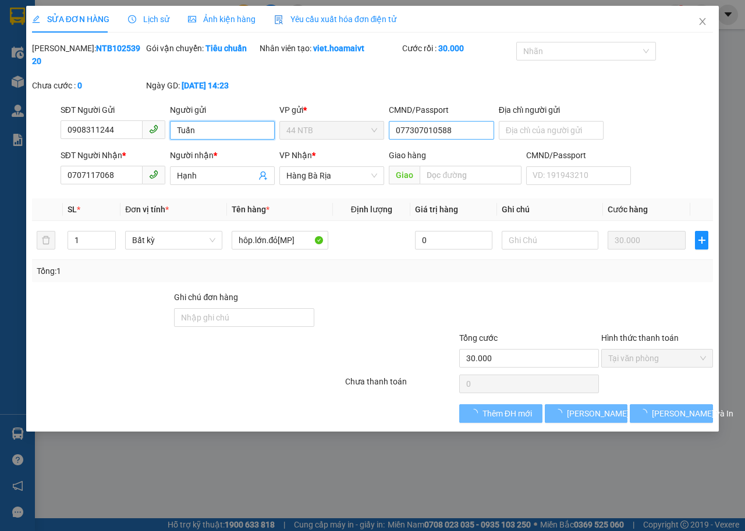
type input "Tuấn"
click at [473, 125] on input "077307010588" at bounding box center [441, 130] width 105 height 19
click at [455, 154] on div "075090003297 | Không có địa chỉ" at bounding box center [456, 153] width 120 height 13
type input "075090003297"
drag, startPoint x: 55, startPoint y: 191, endPoint x: 0, endPoint y: 217, distance: 60.4
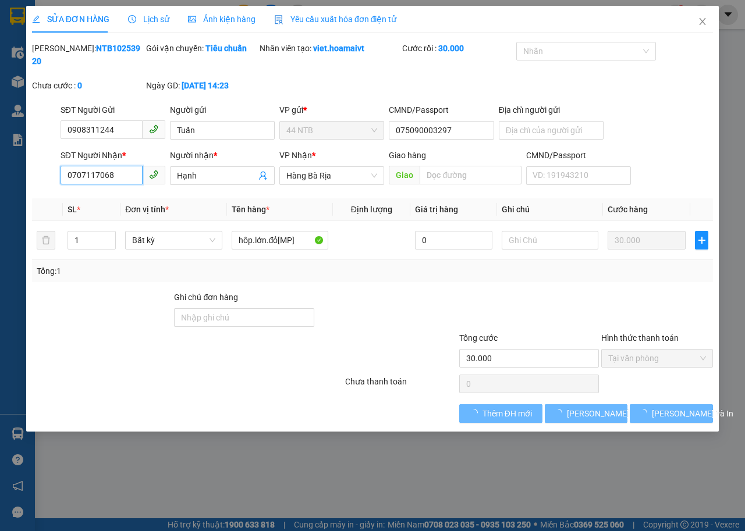
click at [0, 217] on div "SỬA ĐƠN HÀNG Lịch sử Ảnh kiện hàng Yêu cầu xuất hóa đơn điện tử Total Paid Fee …" at bounding box center [372, 265] width 745 height 531
type input "0797436161"
drag, startPoint x: 219, startPoint y: 174, endPoint x: 79, endPoint y: 211, distance: 144.4
click at [79, 211] on div "Total Paid Fee 30.000 Total UnPaid Fee 0 Cash Collection Total Fee Mã ĐH: NTB10…" at bounding box center [372, 232] width 681 height 381
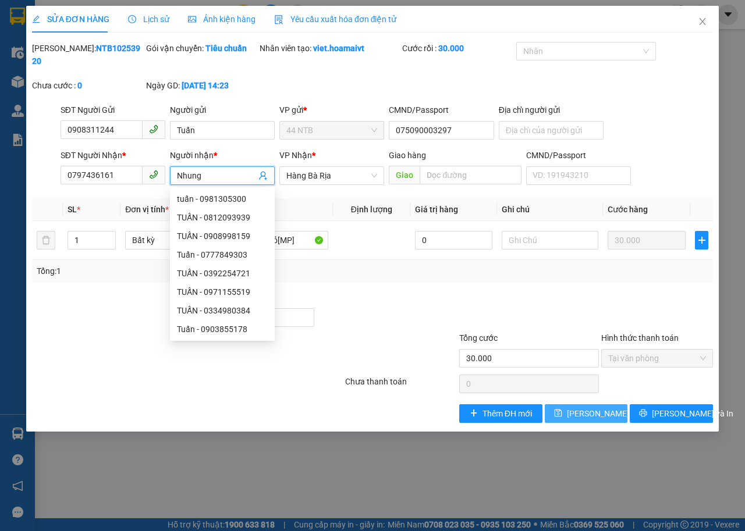
type input "Nhung"
click at [580, 415] on span "[PERSON_NAME] thay đổi" at bounding box center [613, 413] width 93 height 13
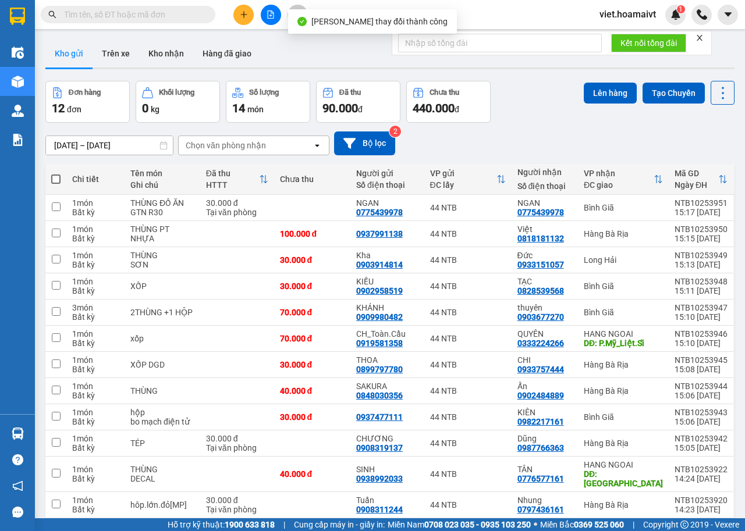
click at [232, 138] on div "Chọn văn phòng nhận" at bounding box center [246, 145] width 134 height 19
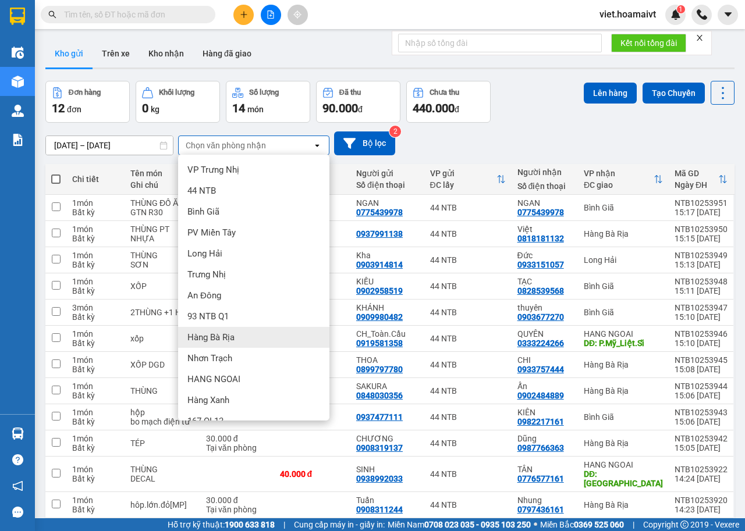
click at [248, 339] on div "Hàng Bà Rịa" at bounding box center [253, 337] width 151 height 21
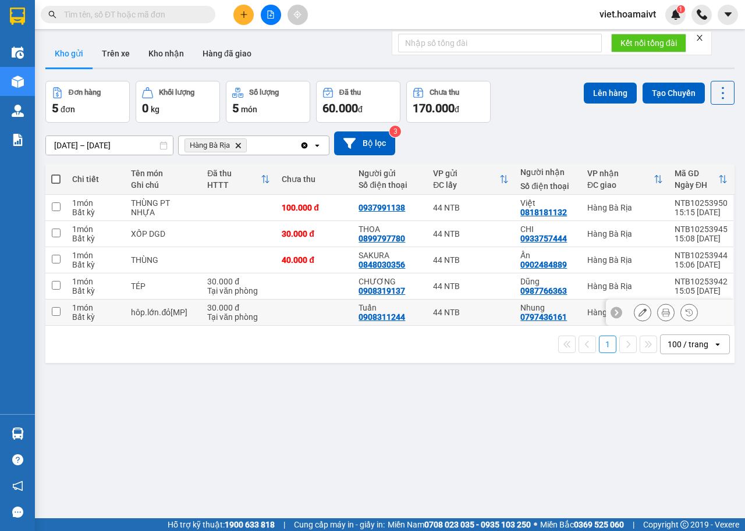
click at [662, 314] on icon at bounding box center [666, 312] width 8 height 8
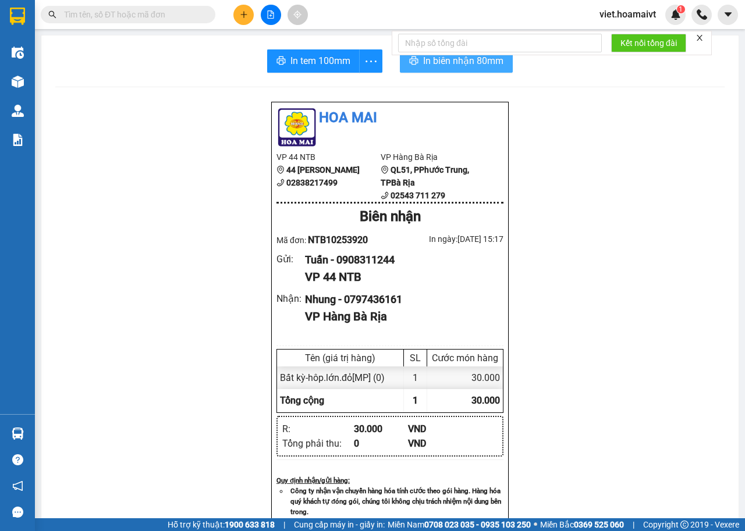
click at [448, 69] on button "In biên nhận 80mm" at bounding box center [456, 60] width 113 height 23
click at [327, 54] on span "In tem 100mm" at bounding box center [320, 61] width 60 height 15
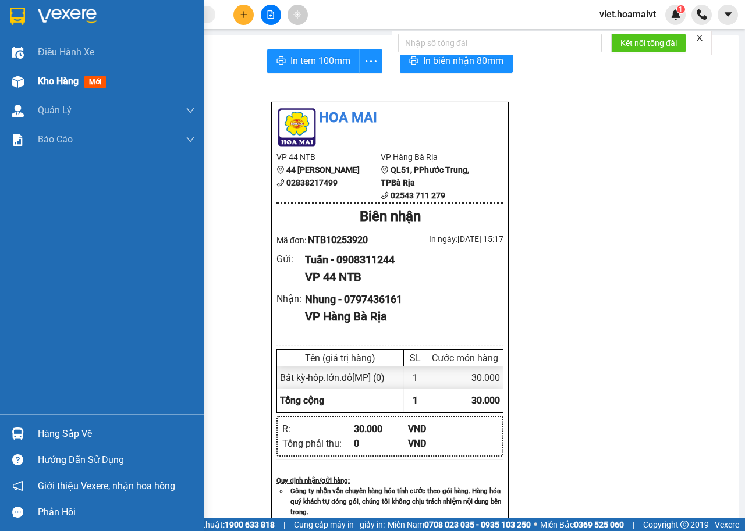
click at [37, 81] on div "Kho hàng mới" at bounding box center [102, 81] width 204 height 29
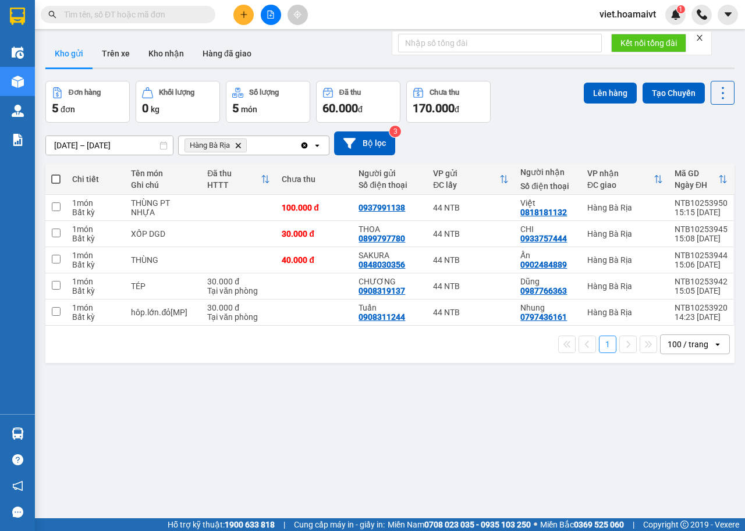
click at [236, 144] on icon "Hàng Bà Rịa, close by backspace" at bounding box center [238, 145] width 5 height 5
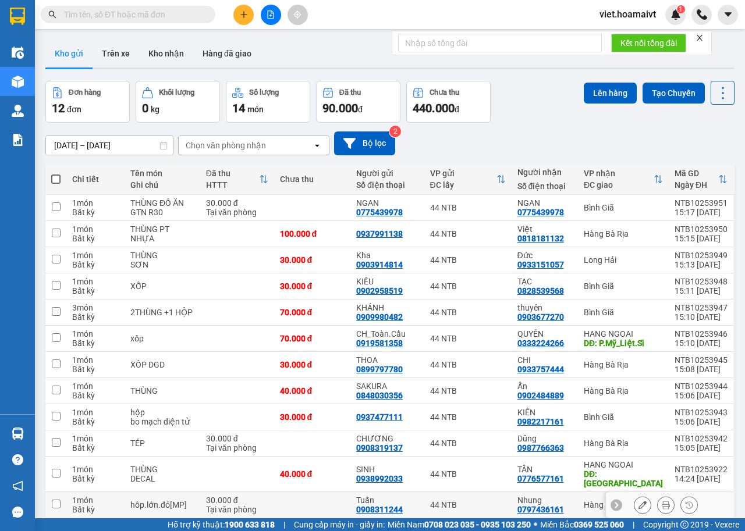
click at [662, 501] on icon at bounding box center [666, 505] width 8 height 8
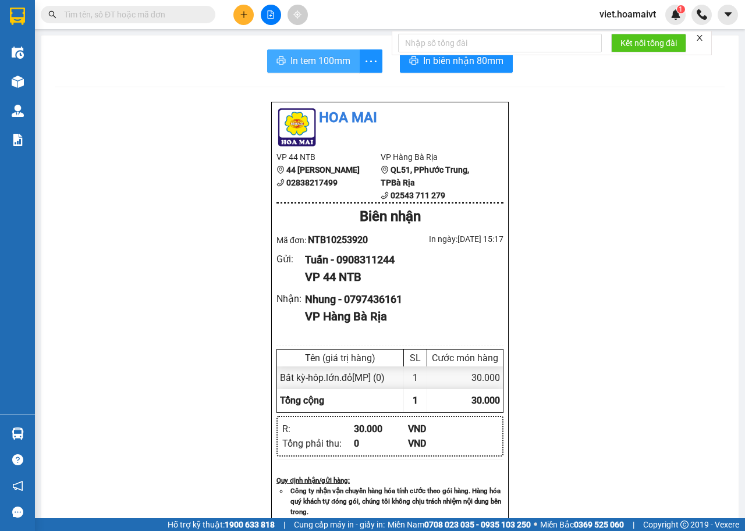
click at [293, 50] on button "In tem 100mm" at bounding box center [313, 60] width 93 height 23
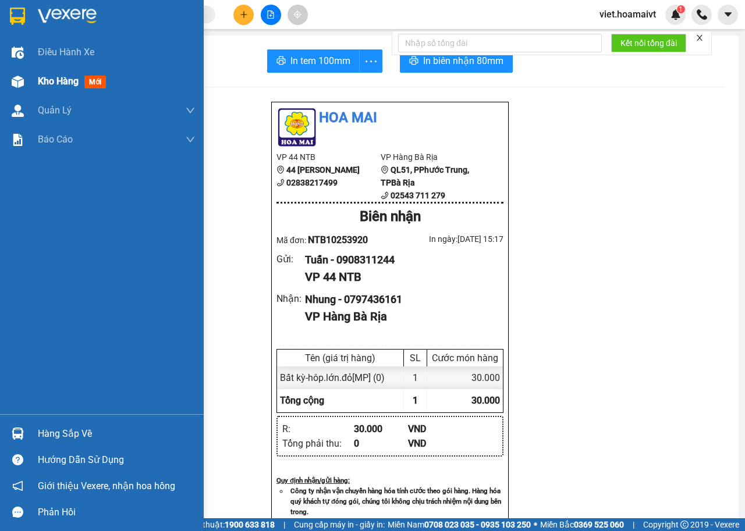
click at [60, 77] on span "Kho hàng" at bounding box center [58, 81] width 41 height 11
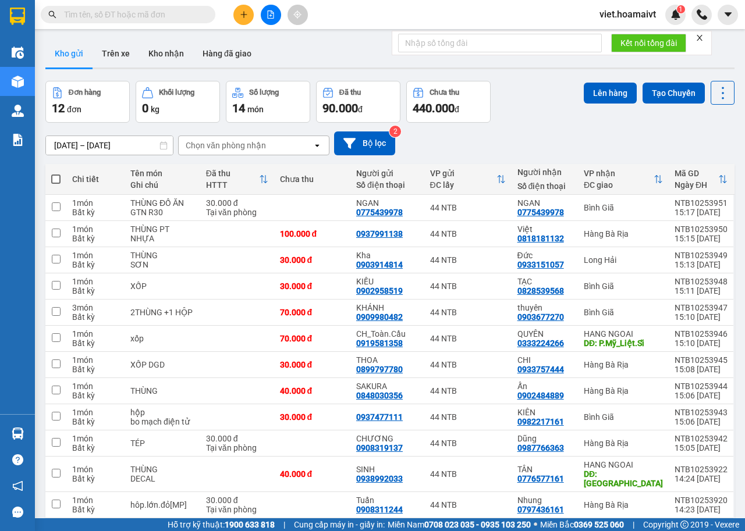
click at [256, 143] on div "Chọn văn phòng nhận" at bounding box center [226, 146] width 80 height 12
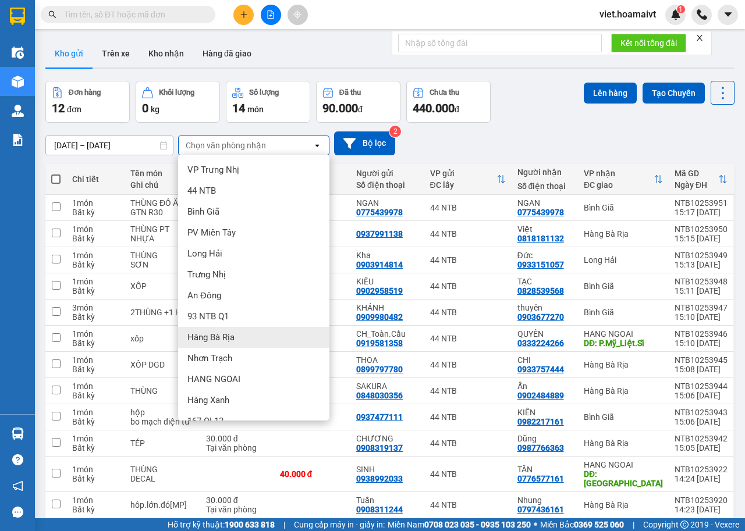
click at [248, 340] on div "Hàng Bà Rịa" at bounding box center [253, 337] width 151 height 21
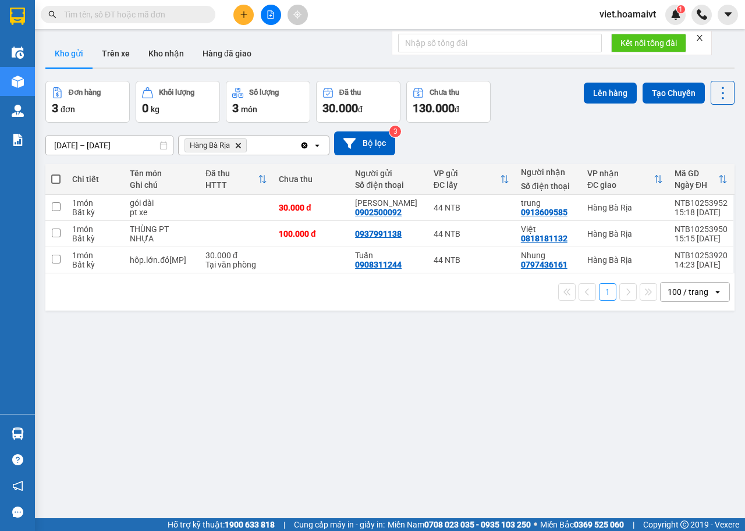
click at [237, 147] on icon "Hàng Bà Rịa, close by backspace" at bounding box center [238, 145] width 5 height 5
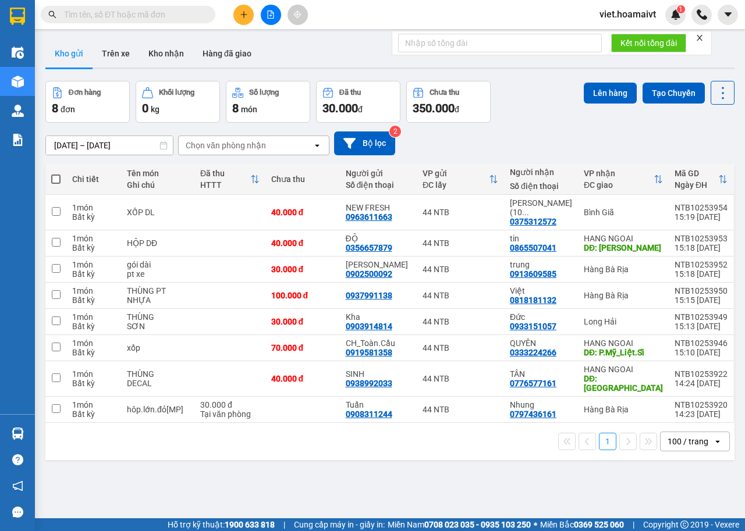
click at [240, 15] on icon "plus" at bounding box center [244, 14] width 8 height 8
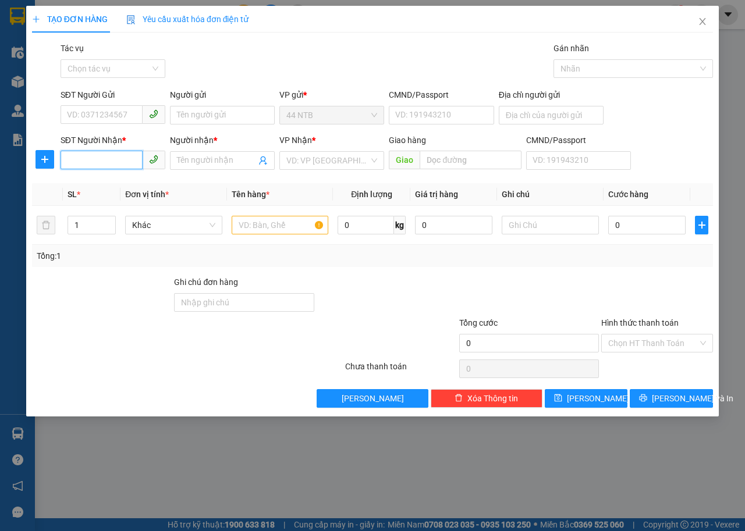
click at [122, 159] on input "SĐT Người Nhận *" at bounding box center [102, 160] width 82 height 19
type input "0983858530"
click at [112, 184] on div "0983858530 - Tuấn" at bounding box center [113, 183] width 91 height 13
type input "45 Hoàng Sa"
type input "Tuấn"
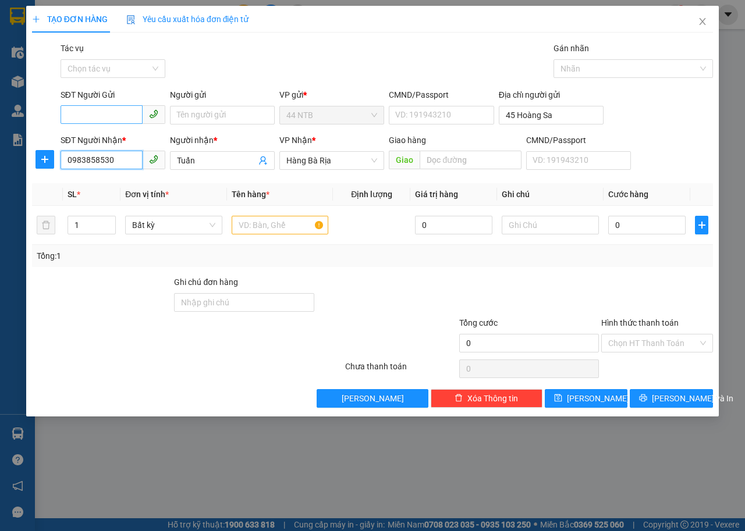
type input "0983858530"
click at [113, 111] on input "SĐT Người Gửi" at bounding box center [102, 114] width 82 height 19
click at [124, 138] on div "02838209536 - AAAS" at bounding box center [113, 138] width 91 height 13
type input "02838209536"
type input "AAAS"
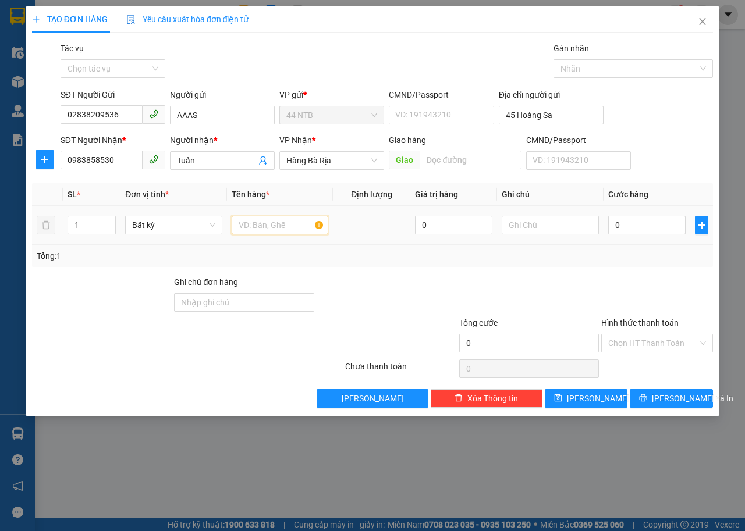
click at [306, 227] on input "text" at bounding box center [280, 225] width 97 height 19
type input "phong bì"
click at [661, 228] on input "0" at bounding box center [646, 225] width 77 height 19
type input "3"
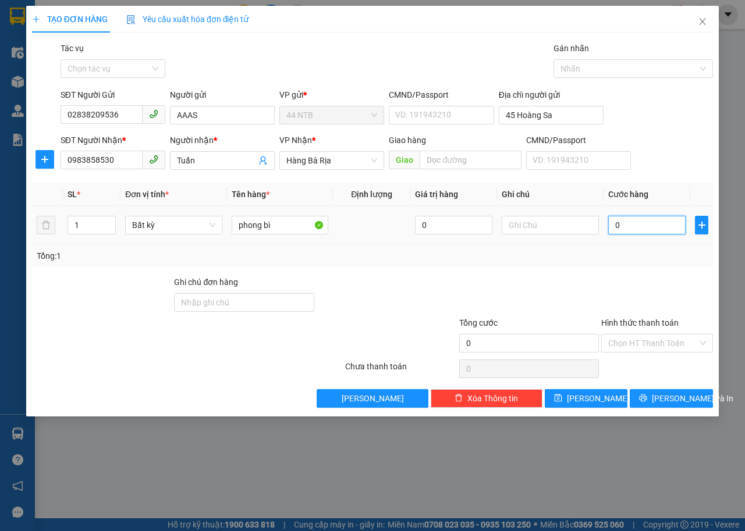
type input "3"
type input "30"
type input "30.000"
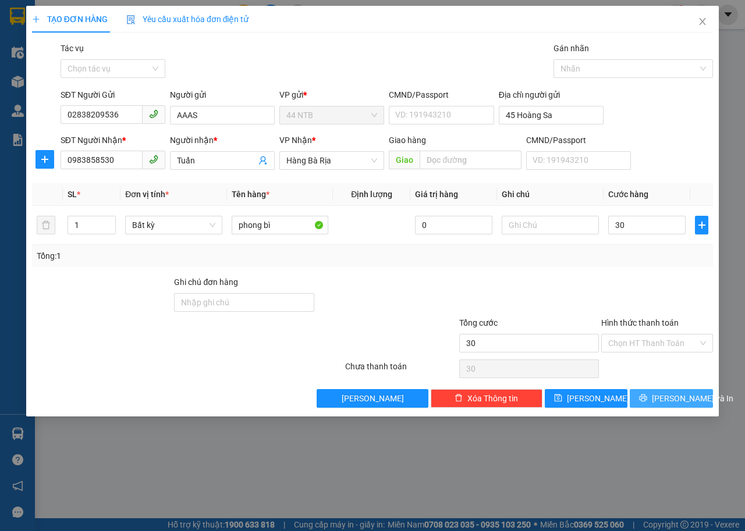
type input "30.000"
click at [669, 402] on span "[PERSON_NAME] và In" at bounding box center [692, 398] width 81 height 13
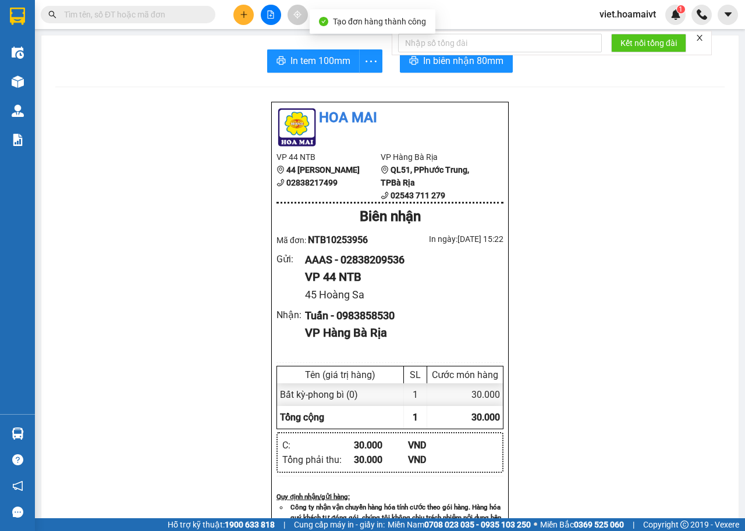
click at [407, 55] on div "Kết nối tổng đài" at bounding box center [552, 43] width 320 height 24
click at [409, 62] on icon "printer" at bounding box center [413, 60] width 9 height 9
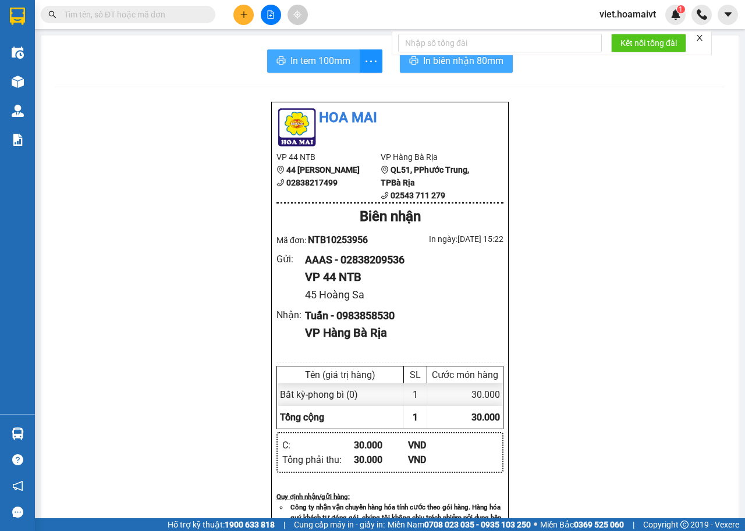
click at [310, 67] on span "In tem 100mm" at bounding box center [320, 61] width 60 height 15
click at [698, 37] on icon "close" at bounding box center [699, 38] width 8 height 8
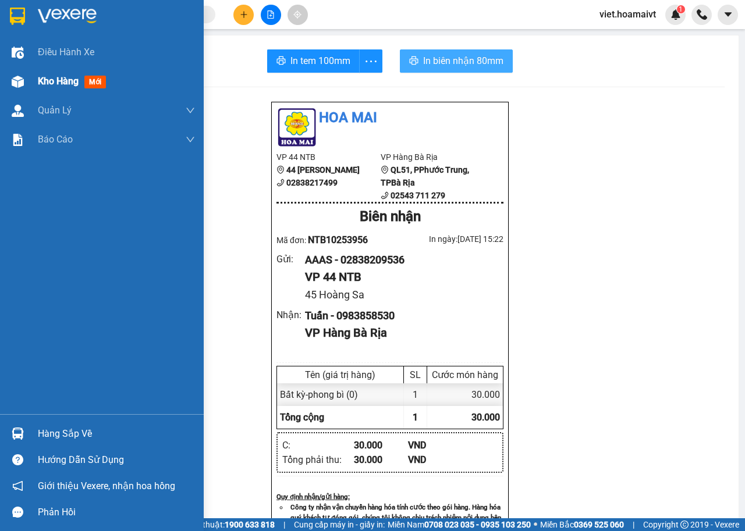
click at [33, 87] on div "Kho hàng mới" at bounding box center [102, 81] width 204 height 29
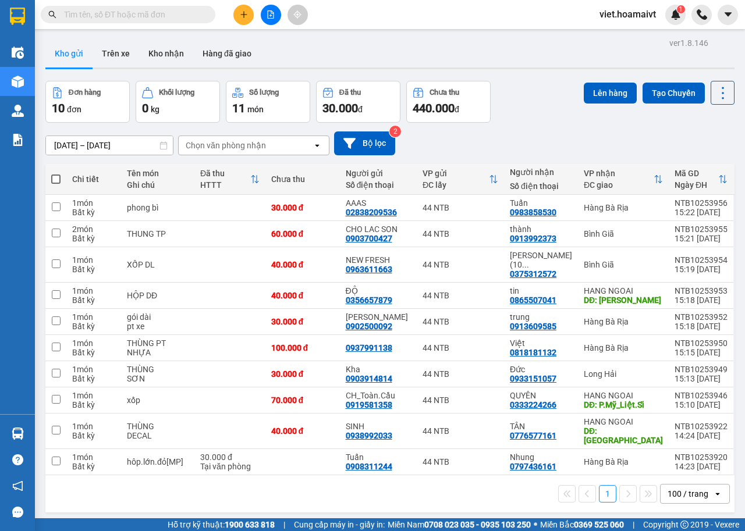
click at [244, 19] on button at bounding box center [243, 15] width 20 height 20
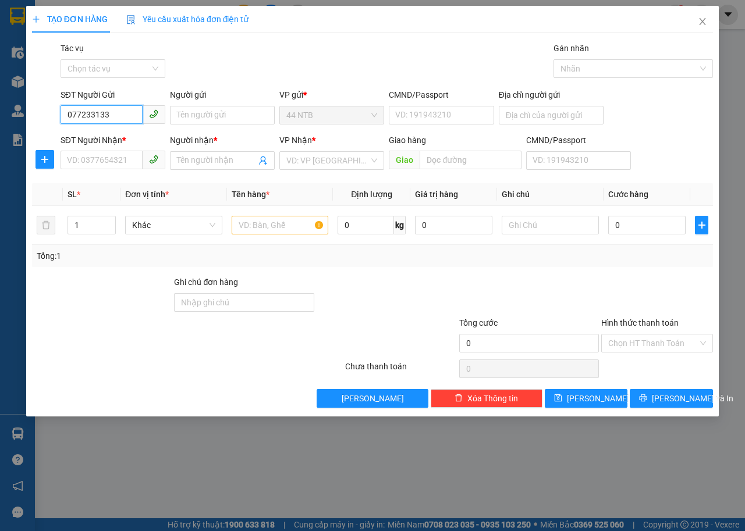
type input "0772331333"
click at [137, 143] on div "0772331333 - Ngân" at bounding box center [113, 138] width 91 height 13
type input "Ngân"
type input "07918400357"
type input "0901294423"
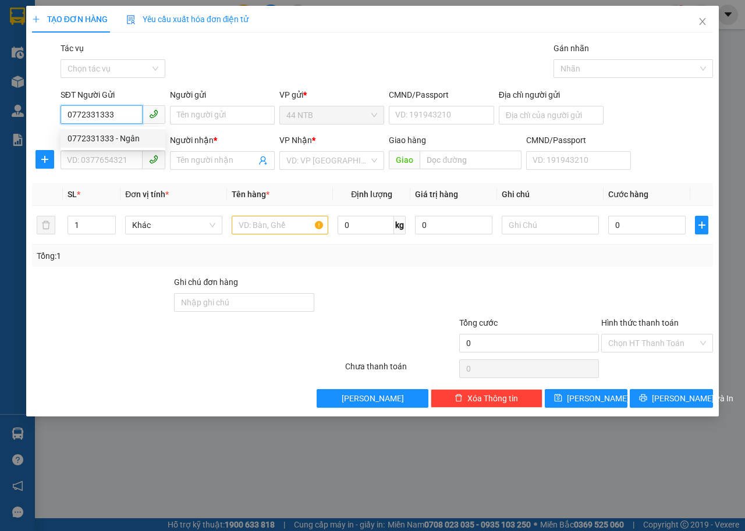
type input "tuan"
type input "0772331333"
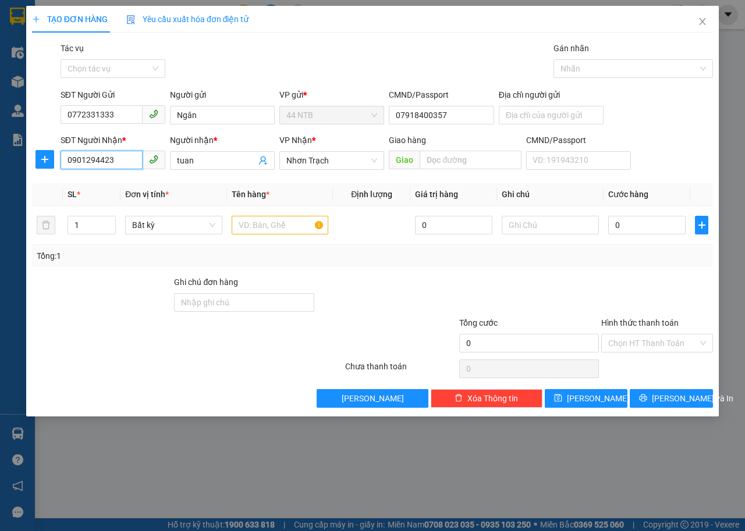
drag, startPoint x: 126, startPoint y: 165, endPoint x: 26, endPoint y: 196, distance: 104.2
click at [26, 196] on div "TẠO ĐƠN HÀNG Yêu cầu xuất hóa đơn điện tử Transit Pickup Surcharge Ids Transit …" at bounding box center [372, 211] width 693 height 411
type input "0937171586"
click at [137, 183] on div "0937171586 - Cường" at bounding box center [113, 183] width 91 height 13
type input "189_H.H.Thám_HCM"
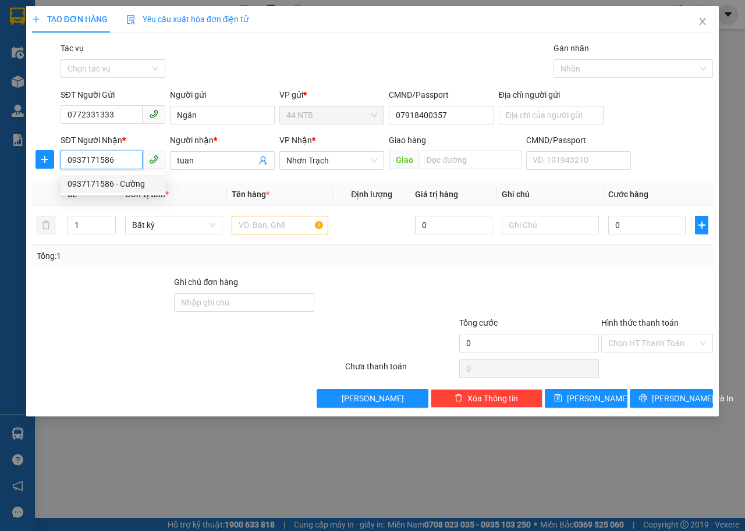
type input "Cường"
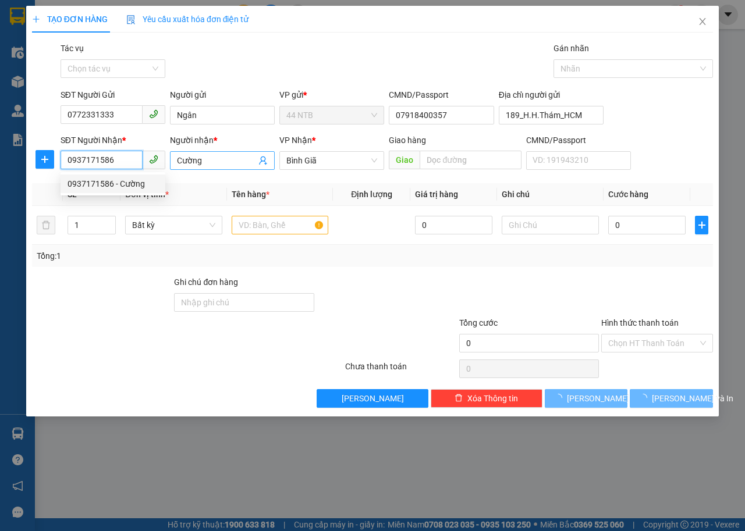
type input "0937171586"
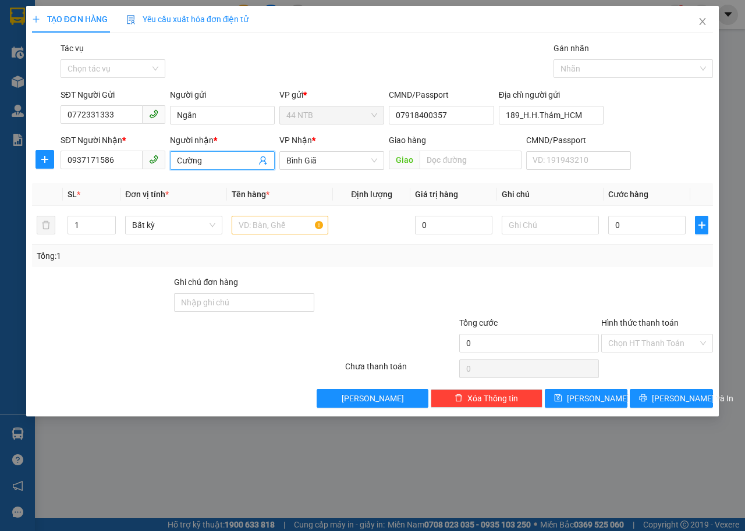
drag, startPoint x: 207, startPoint y: 162, endPoint x: 119, endPoint y: 177, distance: 88.6
click at [119, 177] on div "Transit Pickup Surcharge Ids Transit Deliver Surcharge Ids Transit Deliver Surc…" at bounding box center [372, 225] width 681 height 366
type input "CH_Tân.Hiệp"
click at [594, 118] on input "189_H.H.Thám_HCM" at bounding box center [551, 115] width 105 height 19
click at [287, 229] on input "text" at bounding box center [280, 225] width 97 height 19
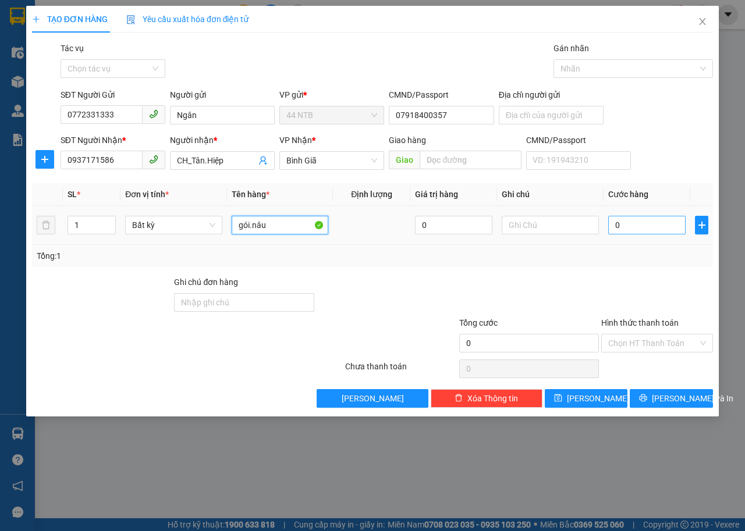
type input "gói.nâu"
click at [667, 230] on input "0" at bounding box center [646, 225] width 77 height 19
type input "3"
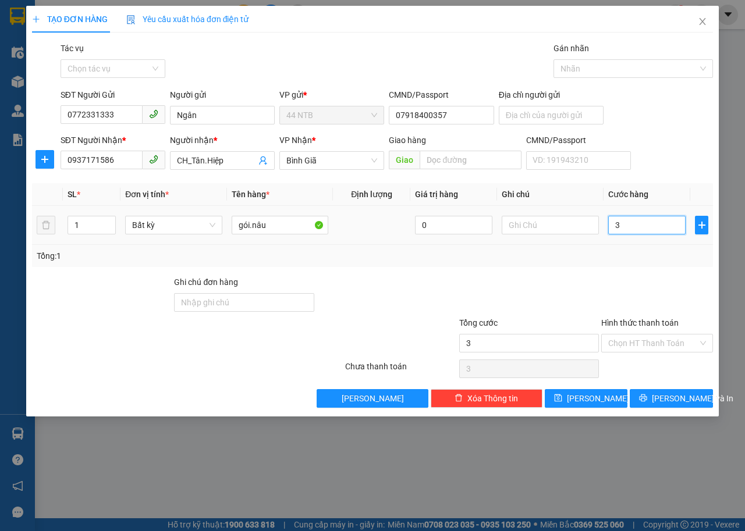
type input "30"
type input "30.000"
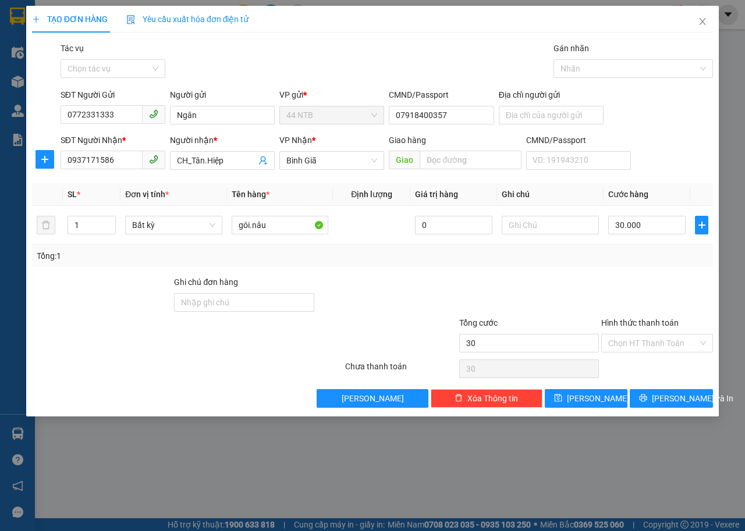
type input "30.000"
click at [697, 401] on button "[PERSON_NAME] và In" at bounding box center [671, 398] width 83 height 19
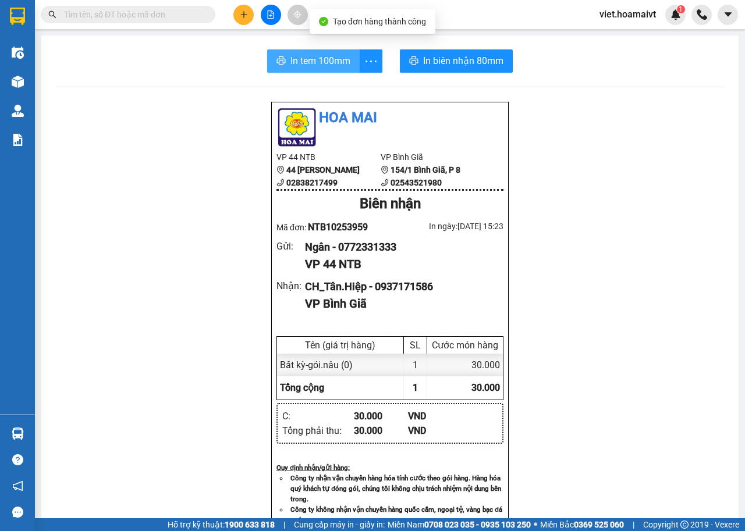
drag, startPoint x: 320, startPoint y: 61, endPoint x: 332, endPoint y: 60, distance: 12.3
click at [320, 61] on span "In tem 100mm" at bounding box center [320, 61] width 60 height 15
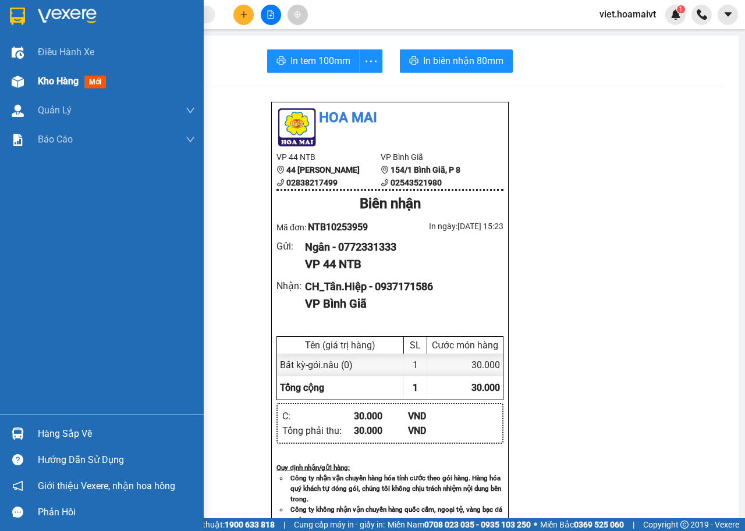
click at [52, 85] on span "Kho hàng" at bounding box center [58, 81] width 41 height 11
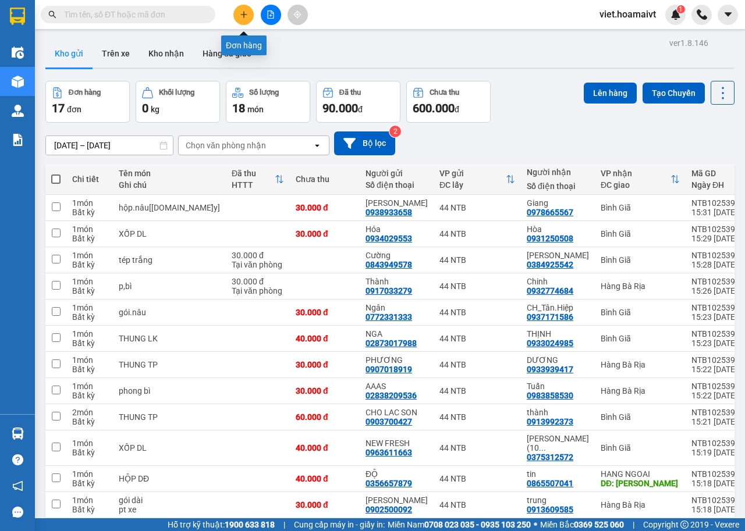
click at [240, 13] on icon "plus" at bounding box center [244, 14] width 8 height 8
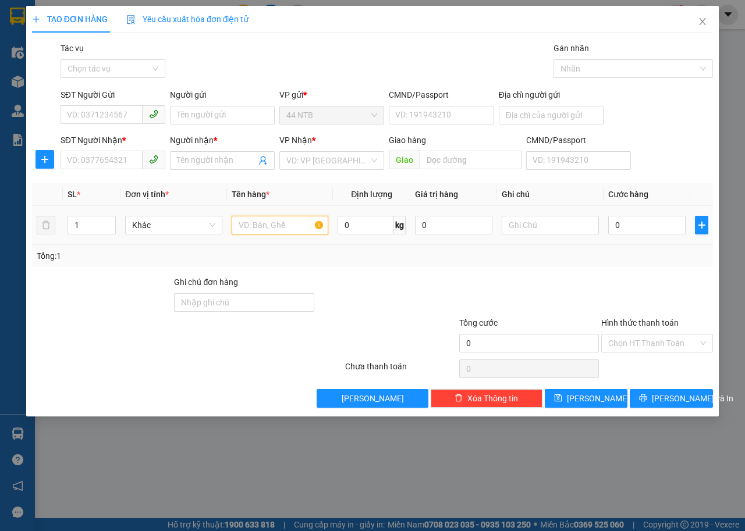
click at [264, 225] on input "text" at bounding box center [280, 225] width 97 height 19
type input "hộp.nâu[mự[DOMAIN_NAME]]_T.Nơi_R30"
click at [637, 226] on input "0" at bounding box center [646, 225] width 77 height 19
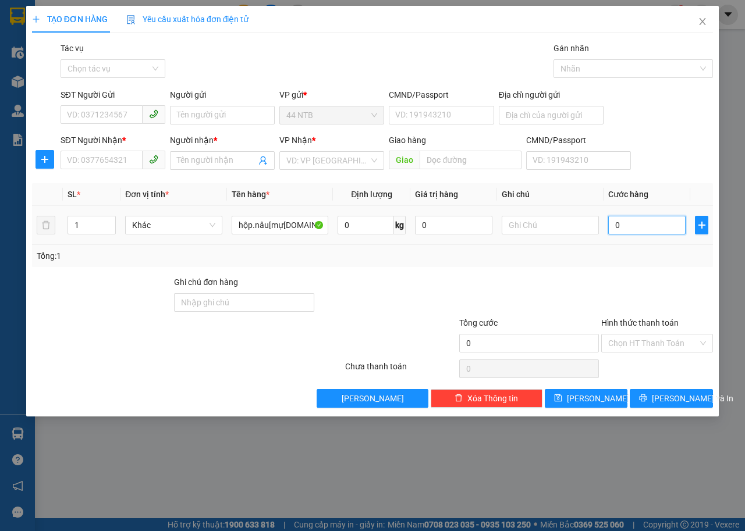
type input "3"
type input "30"
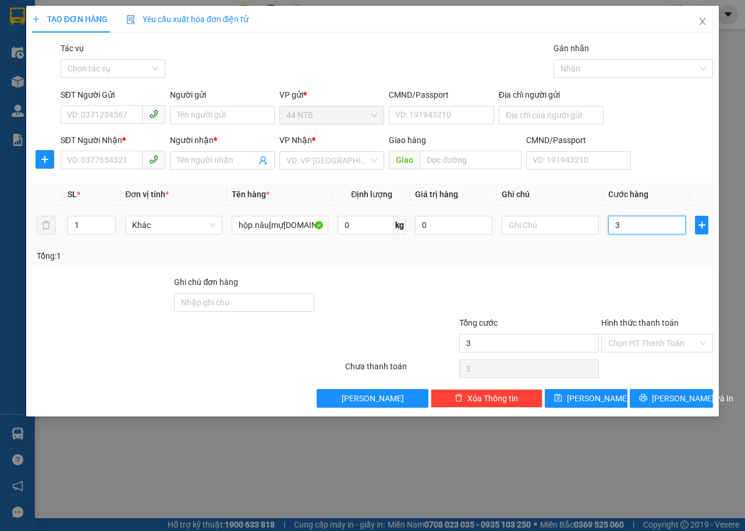
type input "30"
type input "30.000"
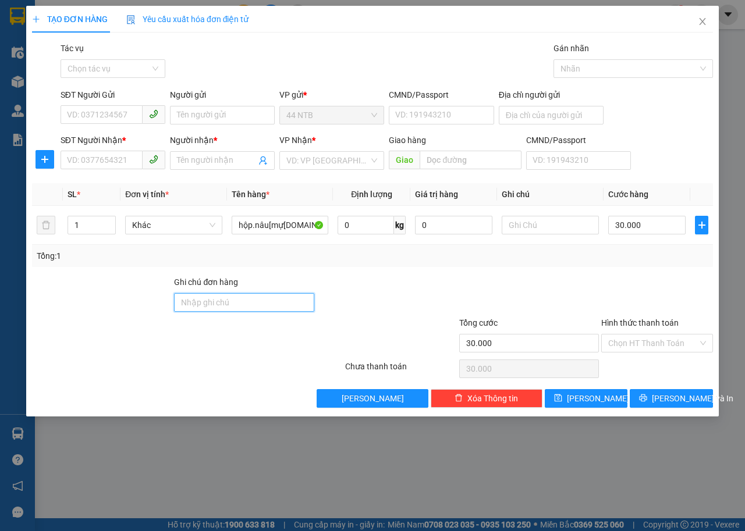
click at [287, 304] on input "Ghi chú đơn hàng" at bounding box center [244, 302] width 140 height 19
type input "GTN"
click at [114, 113] on input "SĐT Người Gửi" at bounding box center [102, 114] width 82 height 19
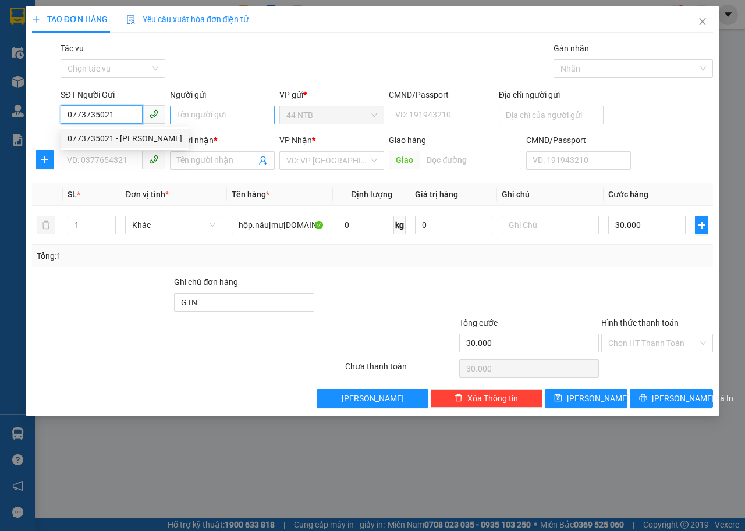
type input "0773735021"
click at [207, 112] on input "Người gửi" at bounding box center [222, 115] width 105 height 19
click at [134, 118] on input "0773735021" at bounding box center [102, 114] width 82 height 19
click at [134, 134] on div "0773735021 - Hồng Ý" at bounding box center [125, 138] width 115 height 13
type input "Hồng Ý"
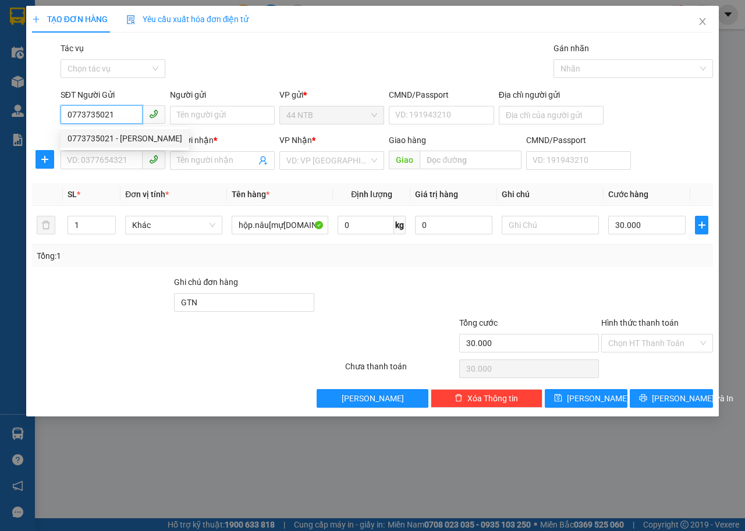
type input "0368089368"
type input "Hoa"
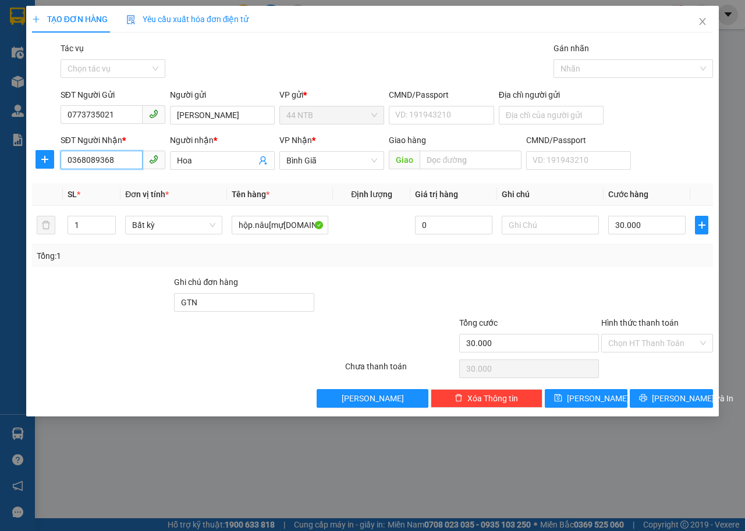
click at [141, 163] on input "0368089368" at bounding box center [102, 160] width 82 height 19
type input "0913947747"
click at [132, 183] on div "0913947747 - Lập" at bounding box center [113, 183] width 91 height 13
type input "Lập"
type input "0913947747"
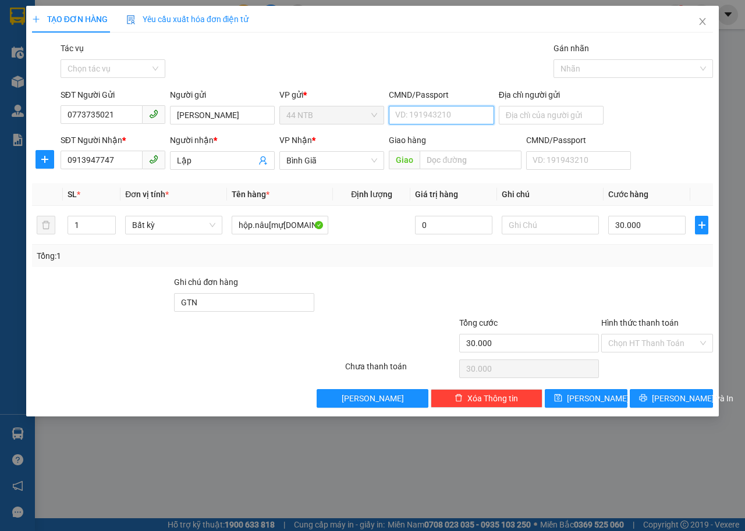
click at [444, 118] on input "CMND/Passport" at bounding box center [441, 115] width 105 height 19
click at [416, 140] on div "092300000975 | Không có địa chỉ" at bounding box center [456, 138] width 120 height 13
type input "092300000975"
click at [177, 155] on input "Lập" at bounding box center [216, 160] width 79 height 13
type input "Hà Lập"
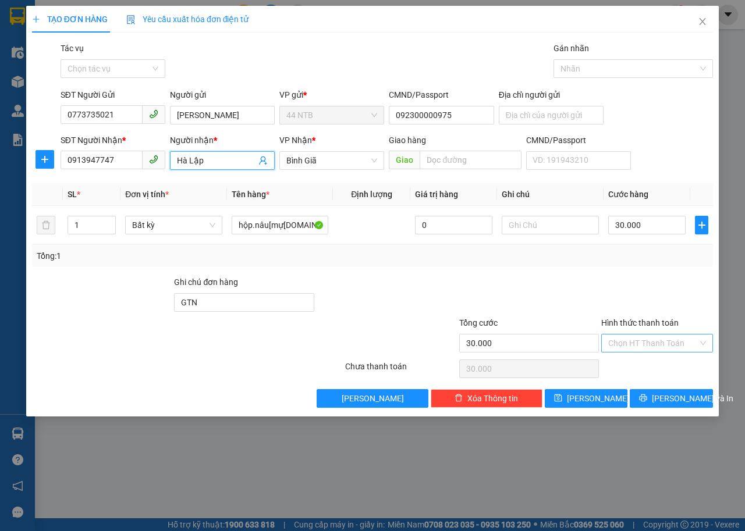
click at [665, 338] on input "Hình thức thanh toán" at bounding box center [653, 343] width 90 height 17
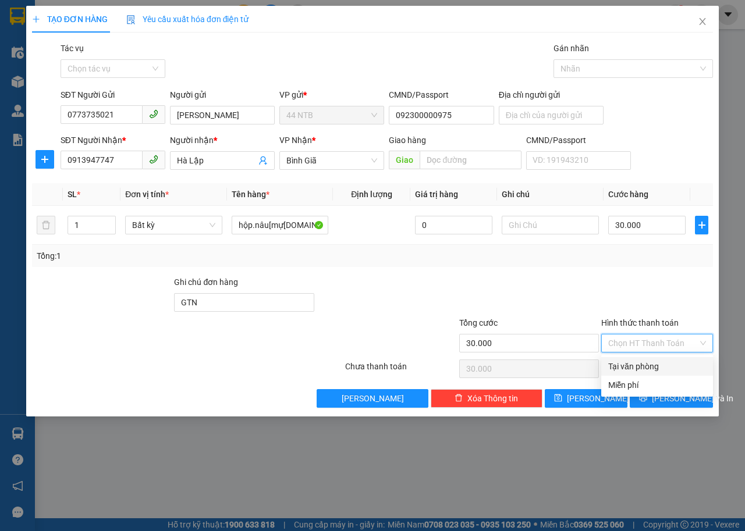
click at [655, 362] on div "Tại văn phòng" at bounding box center [657, 366] width 98 height 13
type input "0"
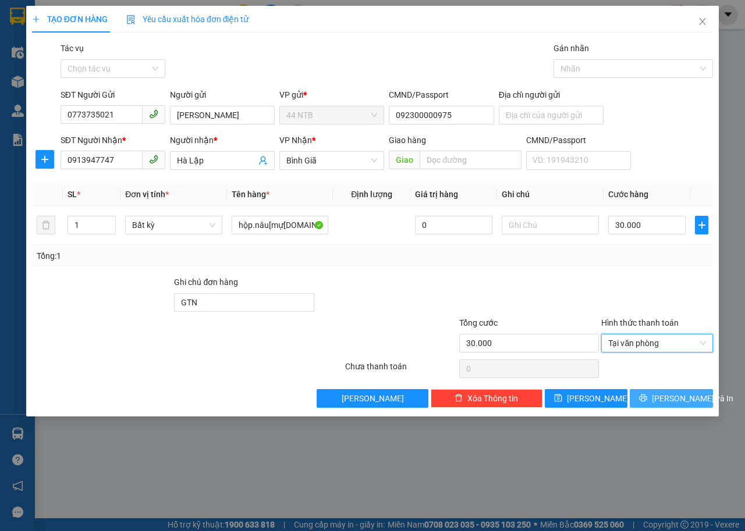
click at [690, 396] on span "[PERSON_NAME] và In" at bounding box center [692, 398] width 81 height 13
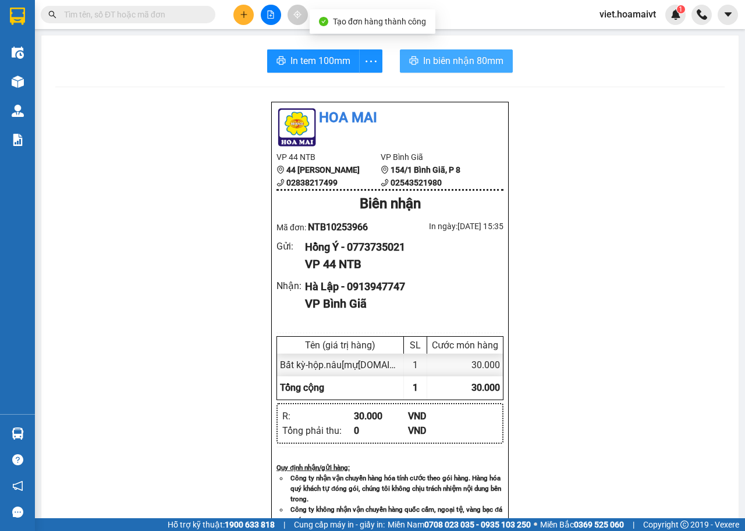
click at [455, 59] on span "In biên nhận 80mm" at bounding box center [463, 61] width 80 height 15
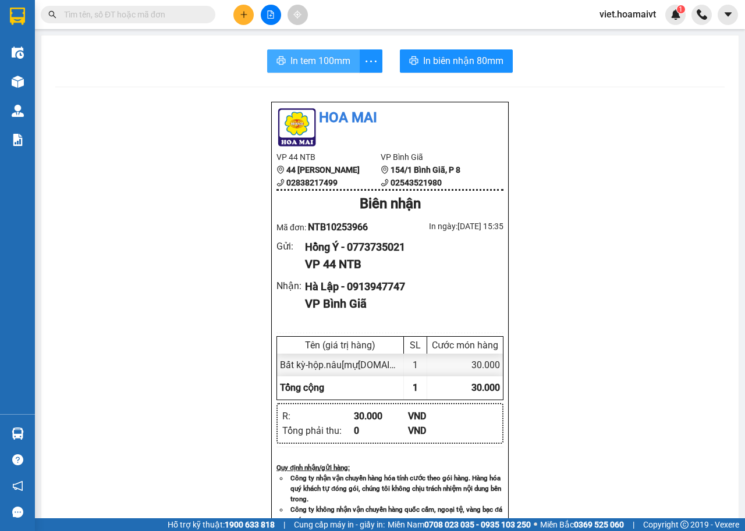
click at [326, 66] on span "In tem 100mm" at bounding box center [320, 61] width 60 height 15
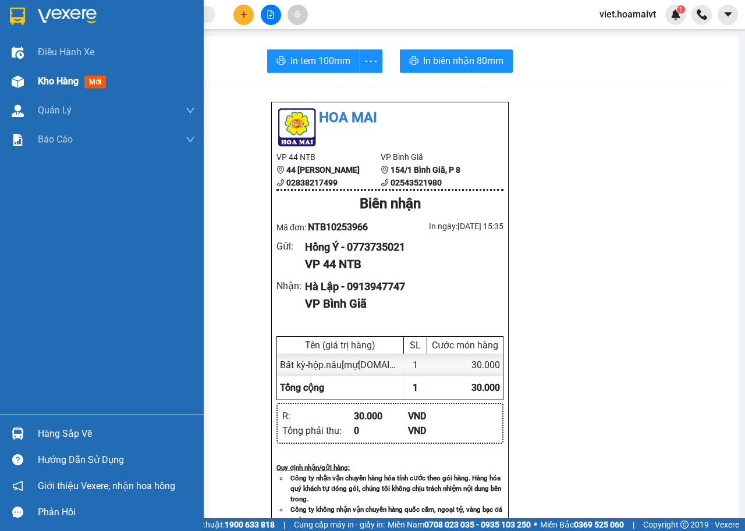
click at [66, 80] on span "Kho hàng" at bounding box center [58, 81] width 41 height 11
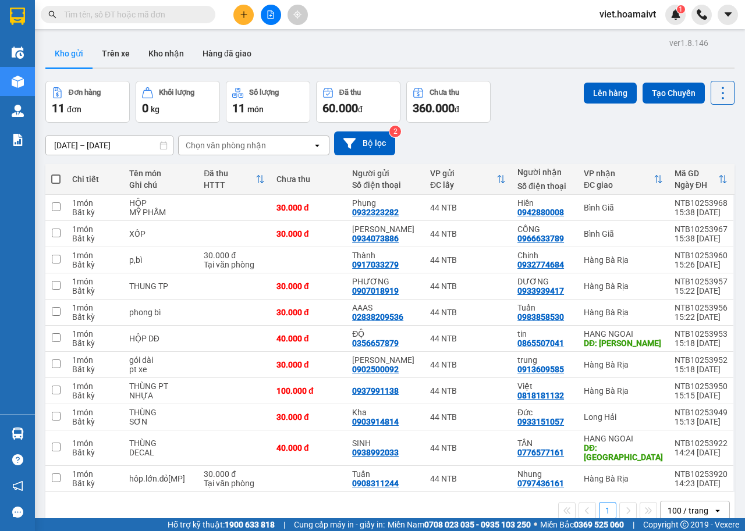
click at [232, 140] on div "Chọn văn phòng nhận" at bounding box center [226, 146] width 80 height 12
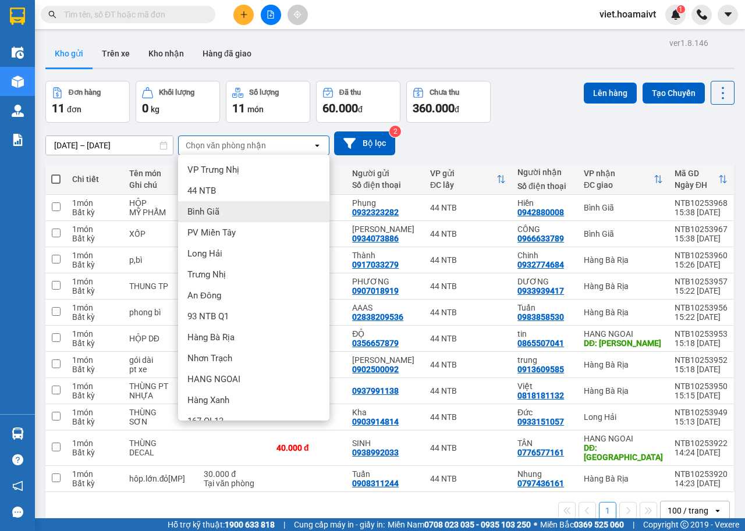
click at [210, 207] on span "Bình Giã" at bounding box center [203, 212] width 32 height 12
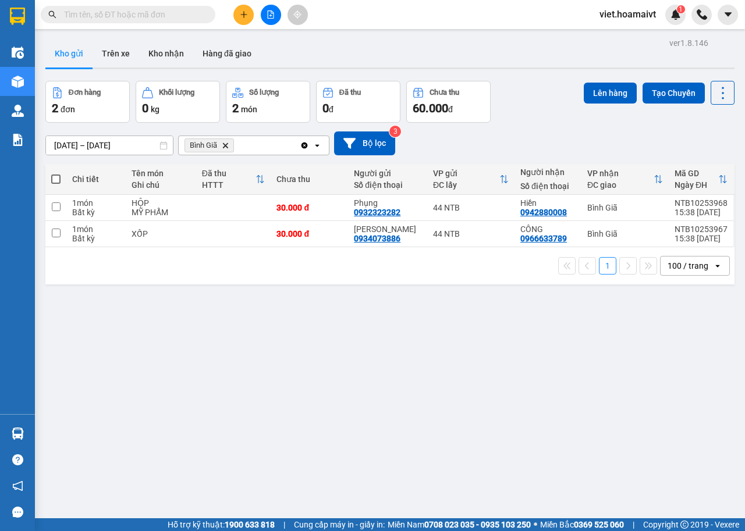
click at [223, 147] on icon "Delete" at bounding box center [225, 145] width 7 height 7
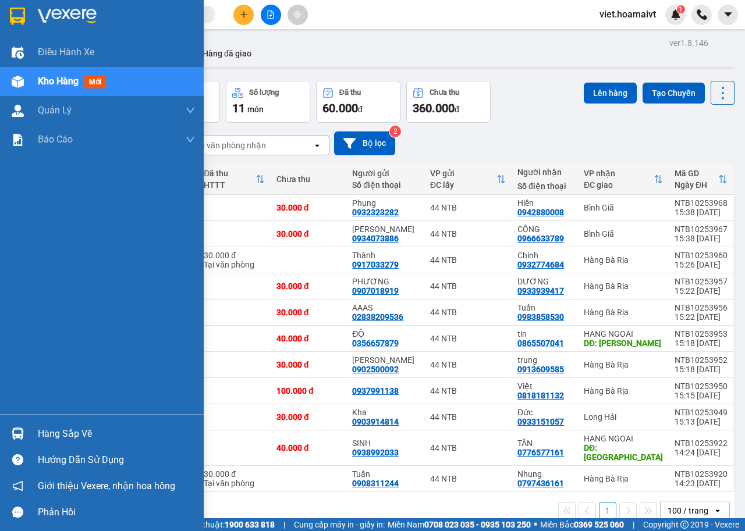
click at [73, 13] on img at bounding box center [67, 16] width 59 height 17
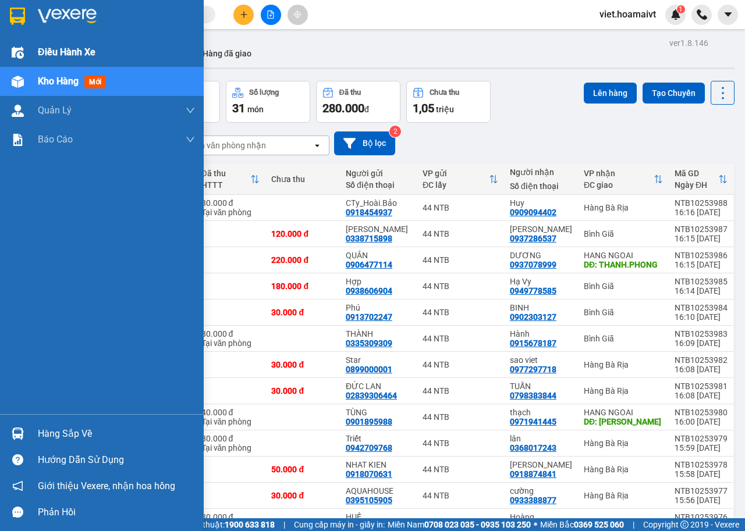
click at [63, 46] on span "Điều hành xe" at bounding box center [67, 52] width 58 height 15
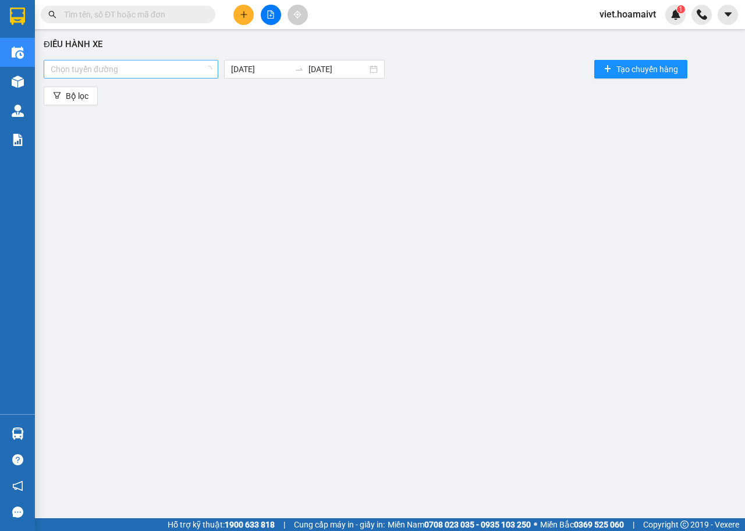
click at [140, 70] on div at bounding box center [125, 69] width 157 height 14
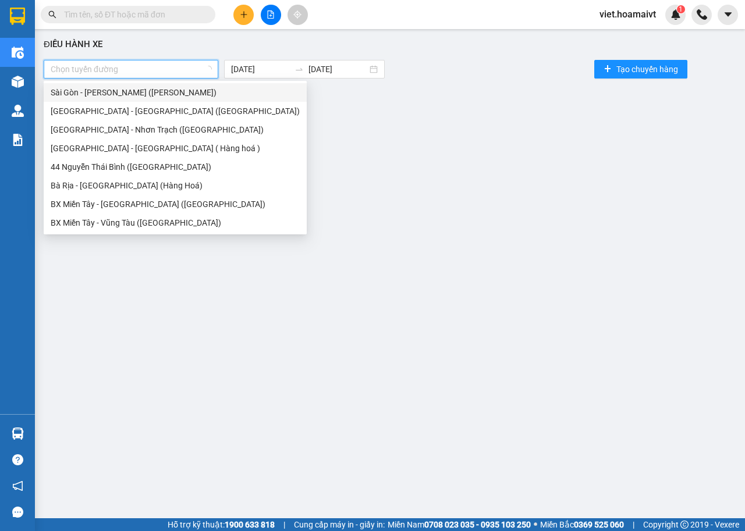
click at [138, 91] on div "Sài Gòn - [PERSON_NAME] ([PERSON_NAME])" at bounding box center [175, 92] width 249 height 13
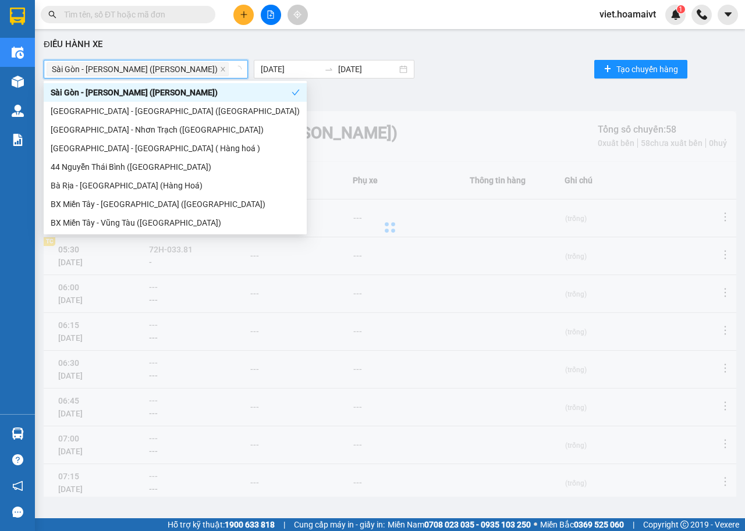
click at [468, 87] on div "Bộ lọc" at bounding box center [390, 96] width 693 height 19
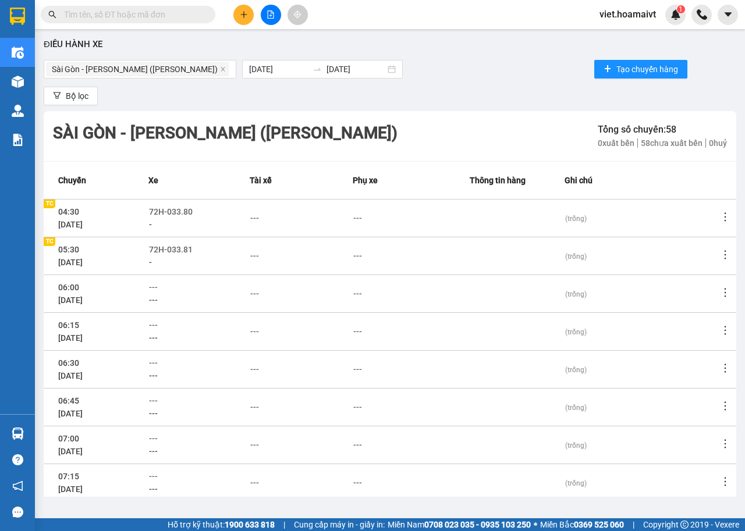
scroll to position [128, 0]
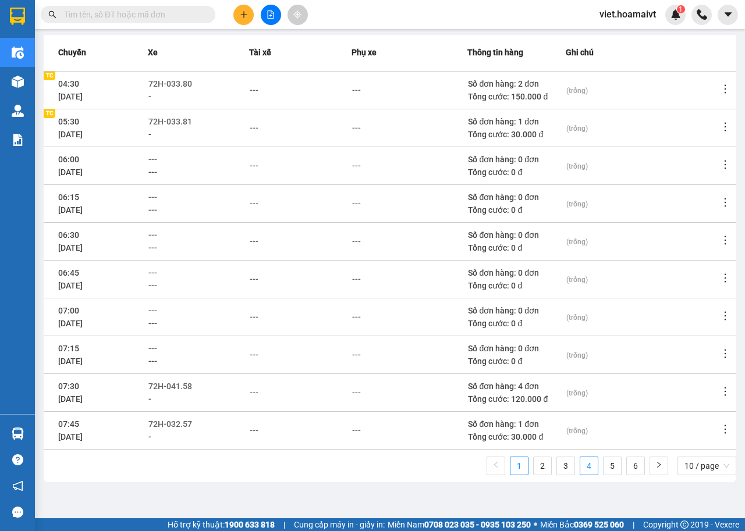
click at [580, 470] on link "4" at bounding box center [588, 465] width 17 height 17
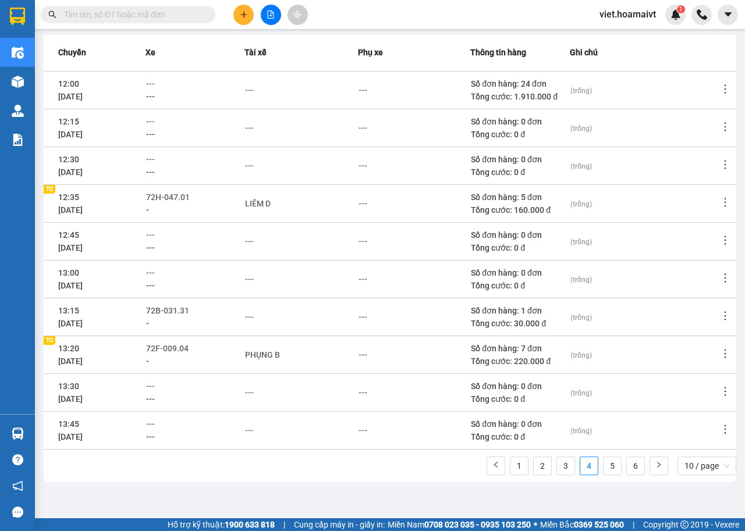
click at [590, 470] on ul "1 2 3 4 5 6 10 / page" at bounding box center [612, 466] width 250 height 19
click at [606, 466] on link "5" at bounding box center [611, 465] width 17 height 17
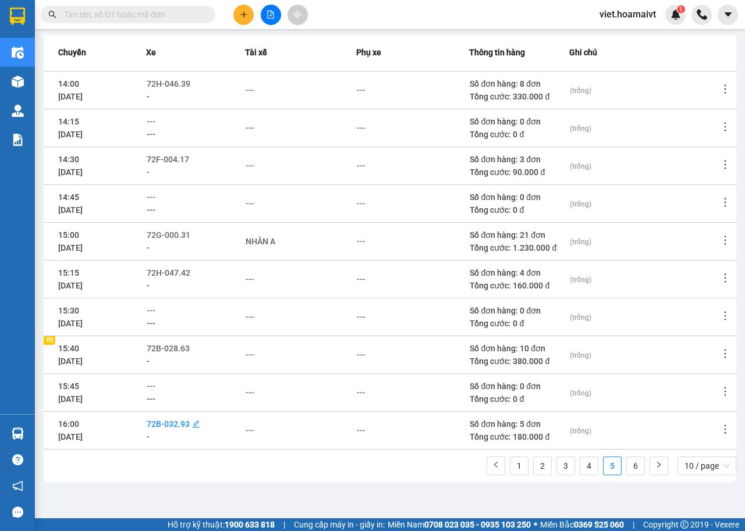
click at [177, 422] on span "72B-032.93" at bounding box center [168, 424] width 43 height 9
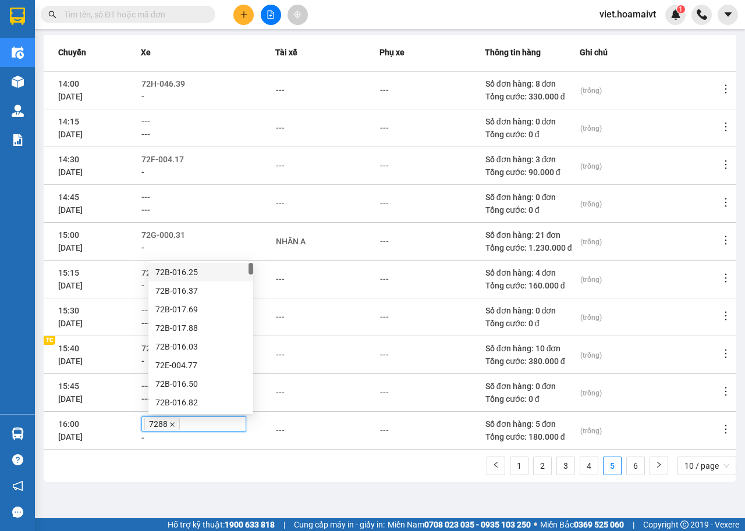
click at [175, 422] on icon "close" at bounding box center [172, 425] width 6 height 6
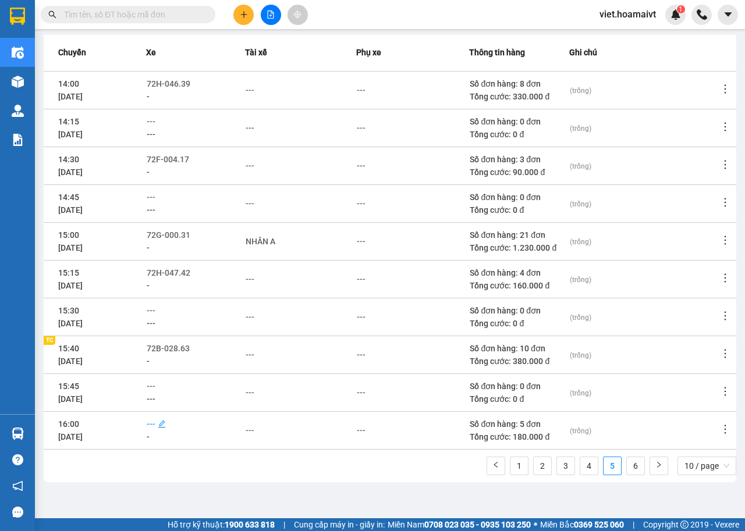
click at [155, 424] on span "---" at bounding box center [151, 424] width 9 height 9
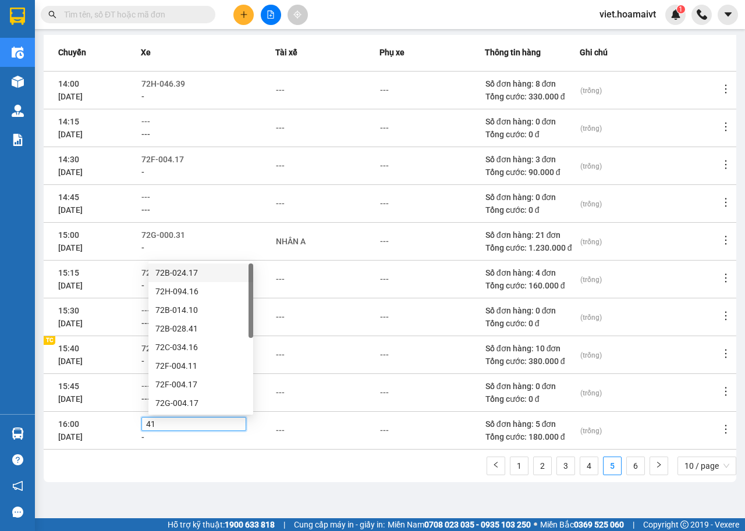
type input "417"
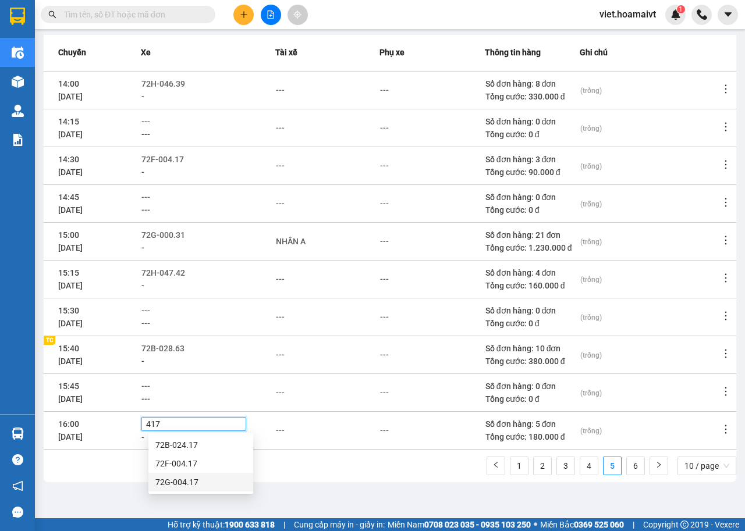
click at [189, 480] on div "72G-004.17" at bounding box center [200, 482] width 91 height 13
click at [351, 481] on div "1 2 3 4 5 6 10 / page" at bounding box center [390, 470] width 693 height 26
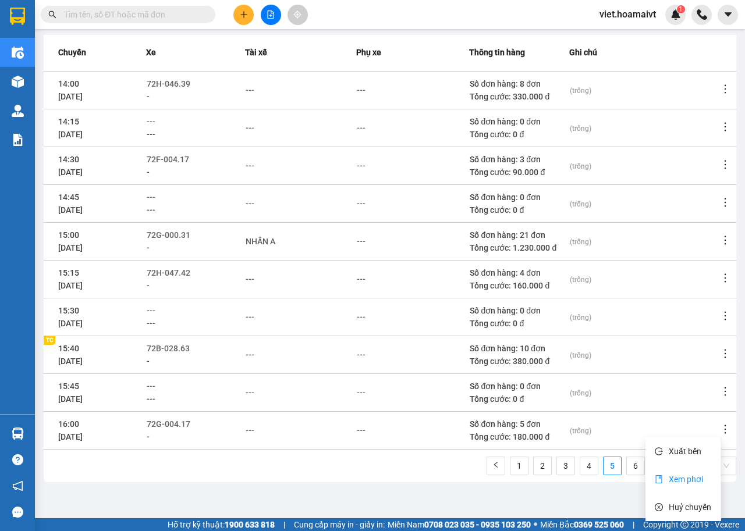
click at [690, 475] on span "Xem phơi" at bounding box center [686, 479] width 34 height 9
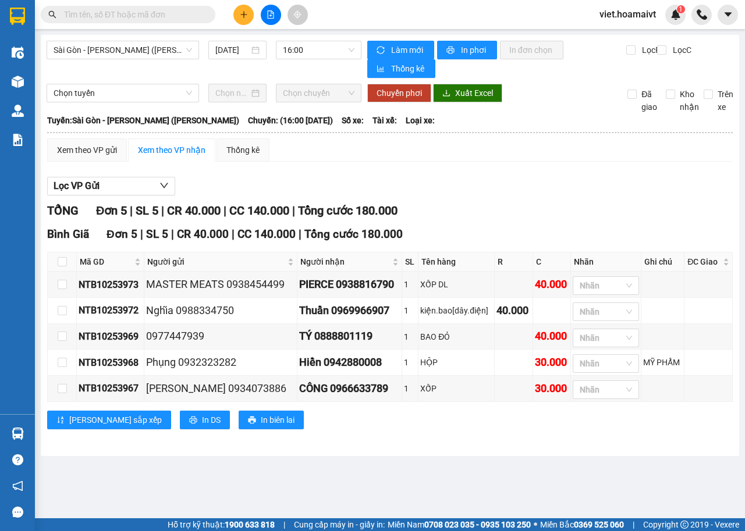
click at [460, 198] on div "Lọc VP Gửi TỔNG Đơn 5 | SL 5 | CR 40.000 | CC 140.000 | Tổng cước 180.000 Bìn…" at bounding box center [390, 307] width 686 height 273
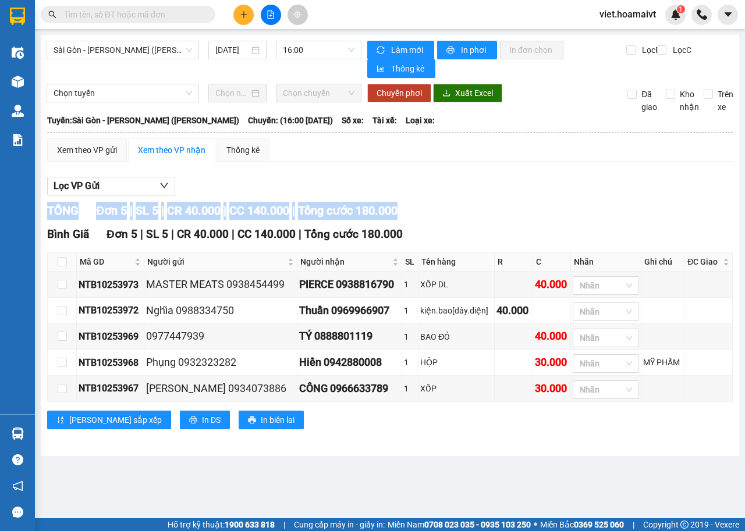
click at [460, 198] on div "Lọc VP Gửi TỔNG Đơn 5 | SL 5 | CR 40.000 | CC 140.000 | Tổng cước 180.000 Bìn…" at bounding box center [390, 307] width 686 height 273
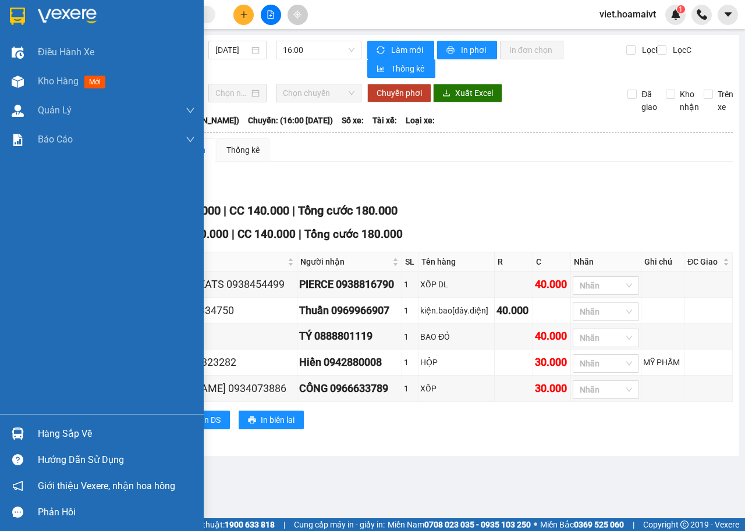
click at [67, 2] on div at bounding box center [102, 19] width 204 height 38
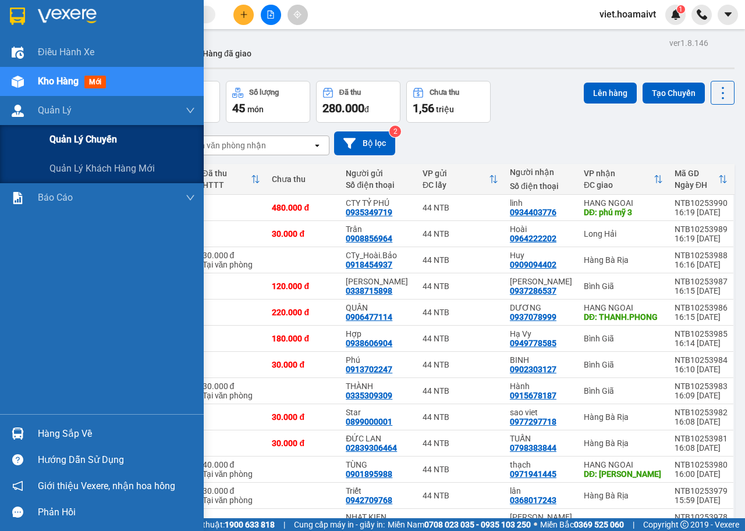
click at [93, 140] on span "Quản lý chuyến" at bounding box center [83, 139] width 68 height 15
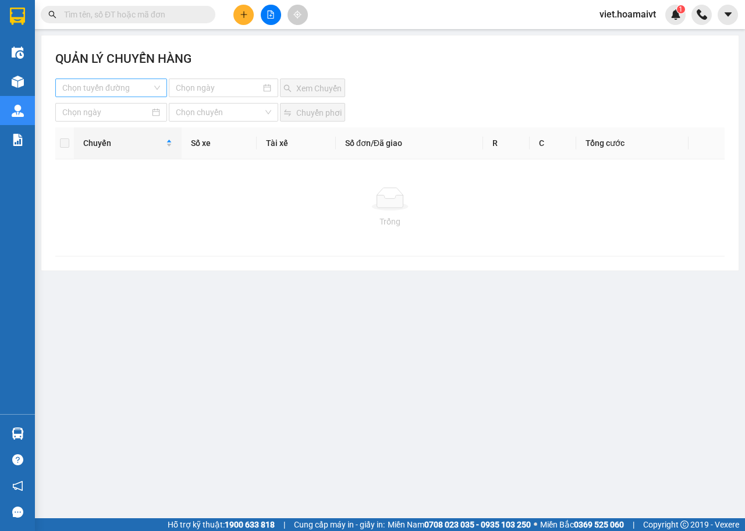
click at [107, 89] on input "search" at bounding box center [107, 87] width 90 height 17
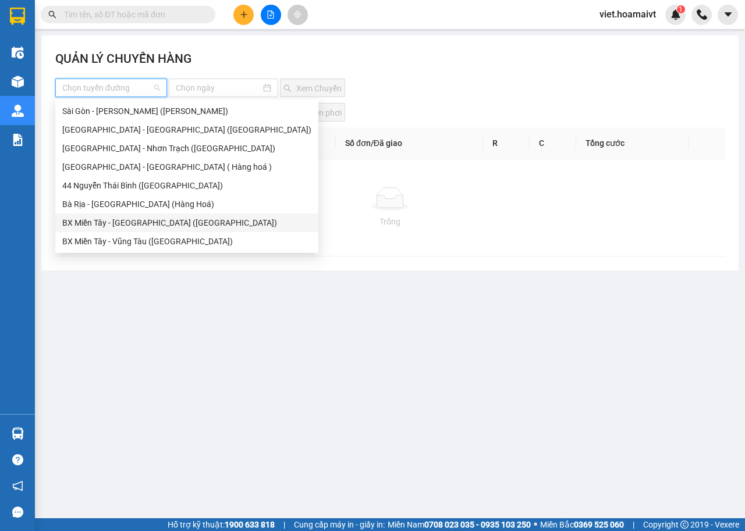
click at [132, 221] on div "BX Miền Tây - [GEOGRAPHIC_DATA] ([GEOGRAPHIC_DATA])" at bounding box center [186, 222] width 249 height 13
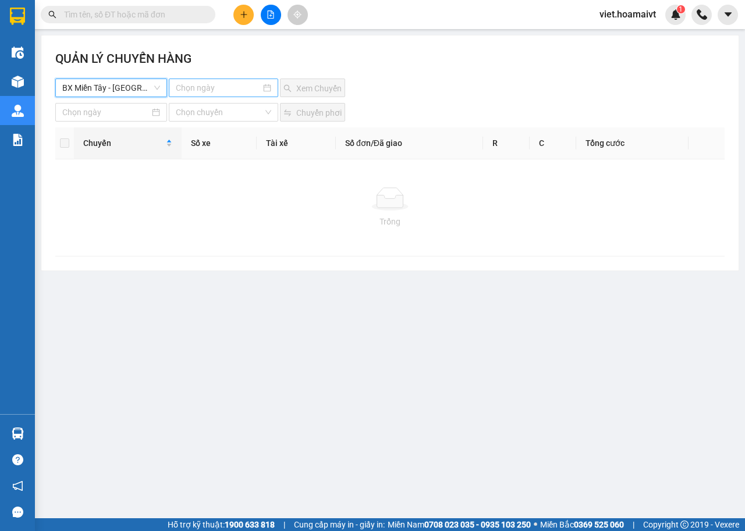
click at [218, 82] on input at bounding box center [219, 87] width 86 height 13
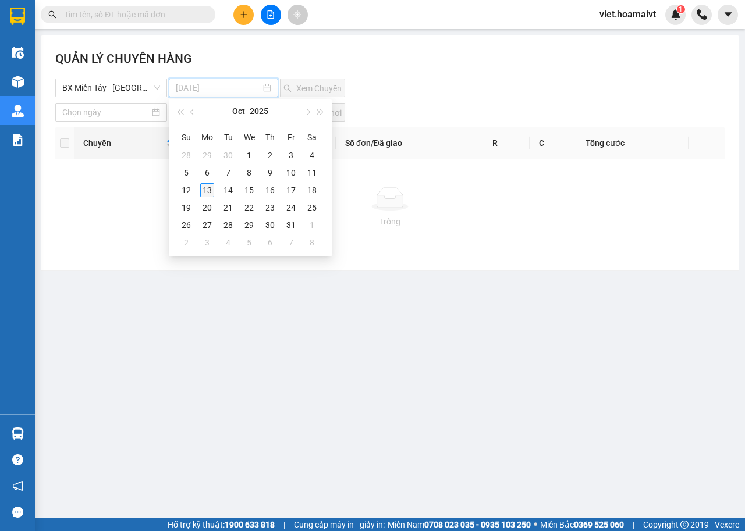
type input "13-10-2025"
click at [211, 184] on div "13" at bounding box center [207, 190] width 14 height 14
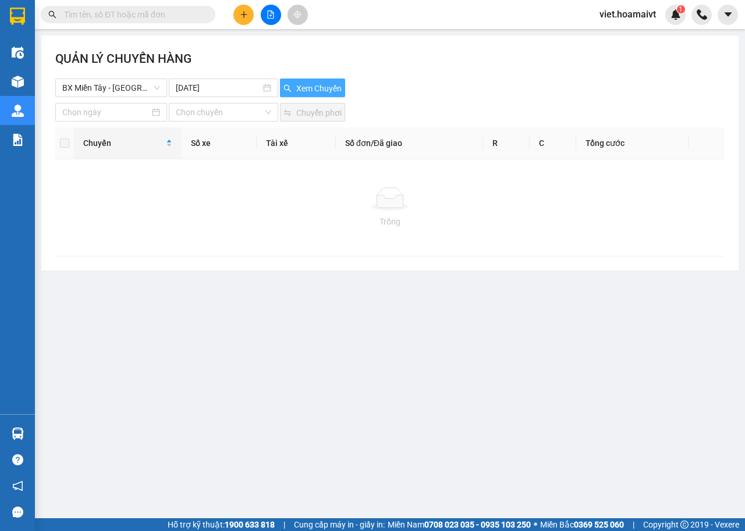
drag, startPoint x: 301, startPoint y: 89, endPoint x: 459, endPoint y: 84, distance: 158.4
click at [303, 88] on span "Xem Chuyến" at bounding box center [318, 88] width 45 height 13
click at [459, 84] on div "BX Miền Tây - Bà Rịa (Hàng Hóa) 13-10-2025 Xem Chuyến" at bounding box center [389, 88] width 669 height 19
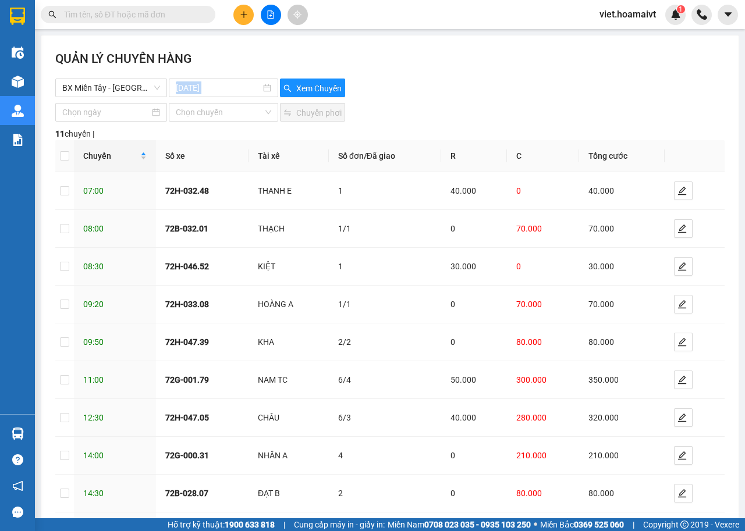
click at [459, 84] on div "BX Miền Tây - Bà Rịa (Hàng Hóa) 13-10-2025 Xem Chuyến" at bounding box center [389, 88] width 669 height 19
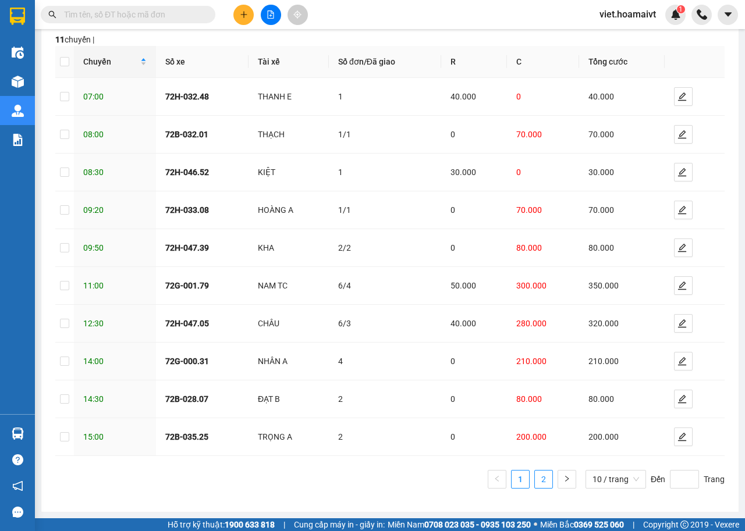
click at [538, 480] on link "2" at bounding box center [543, 479] width 17 height 17
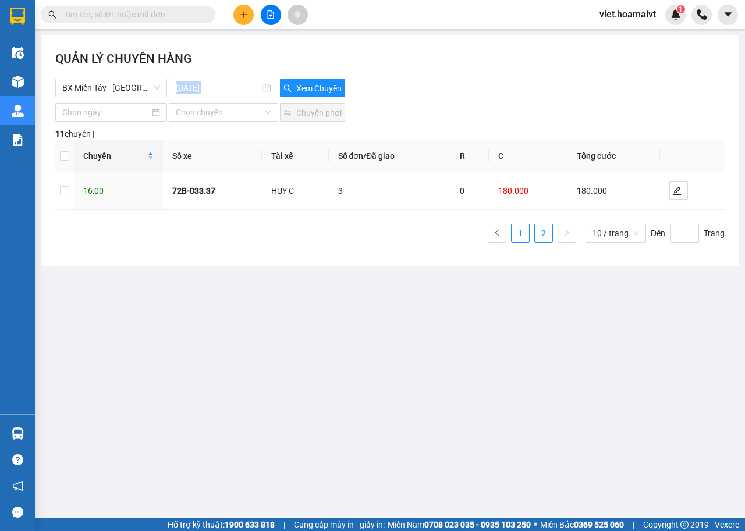
click at [527, 227] on link "1" at bounding box center [520, 233] width 17 height 17
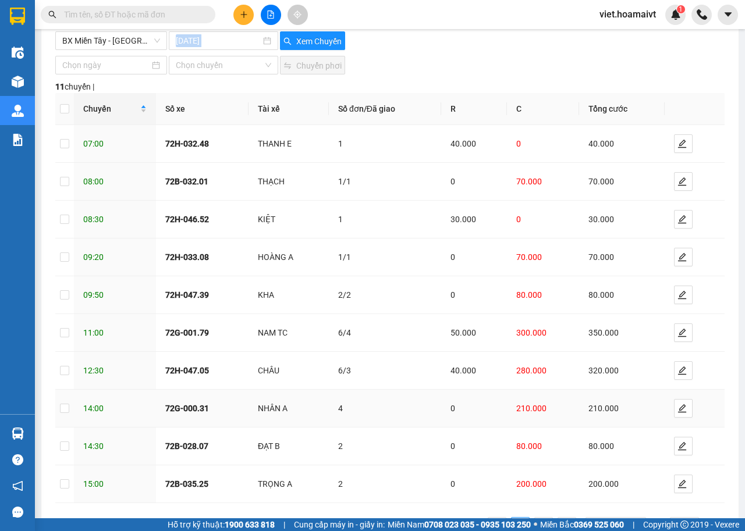
scroll to position [94, 0]
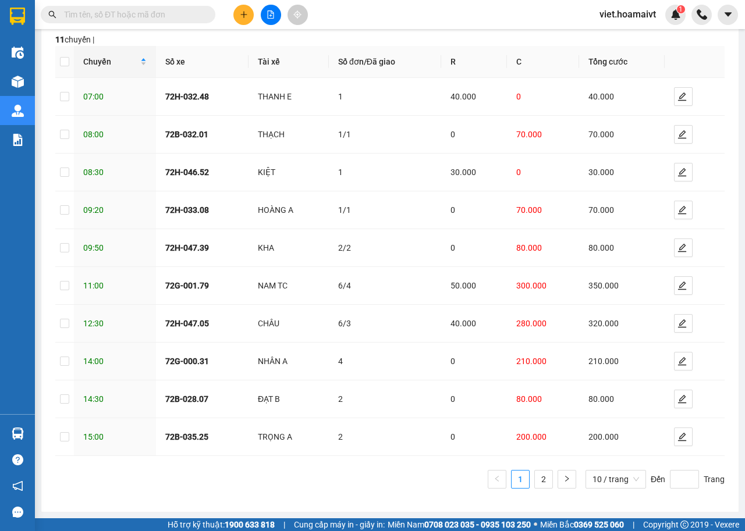
click at [332, 502] on div "QUẢN LÝ CHUYẾN HÀNG BX Miền Tây - Bà Rịa (Hàng Hóa) 13-10-2025 Xem Chuyến Chọn …" at bounding box center [389, 226] width 697 height 571
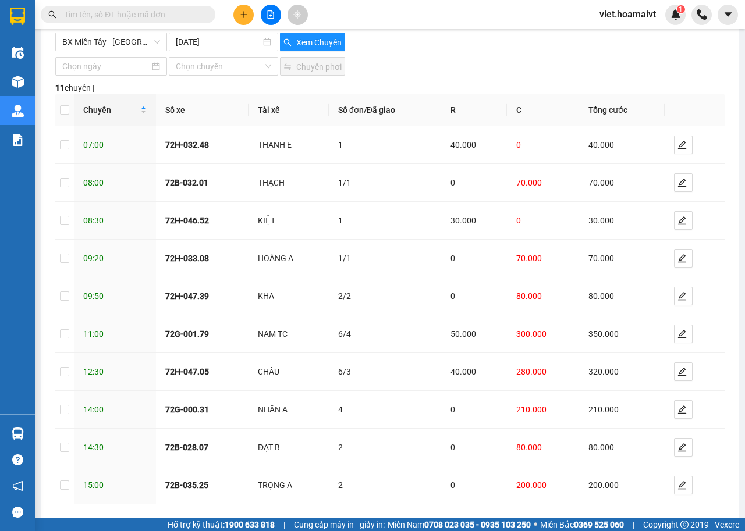
scroll to position [0, 0]
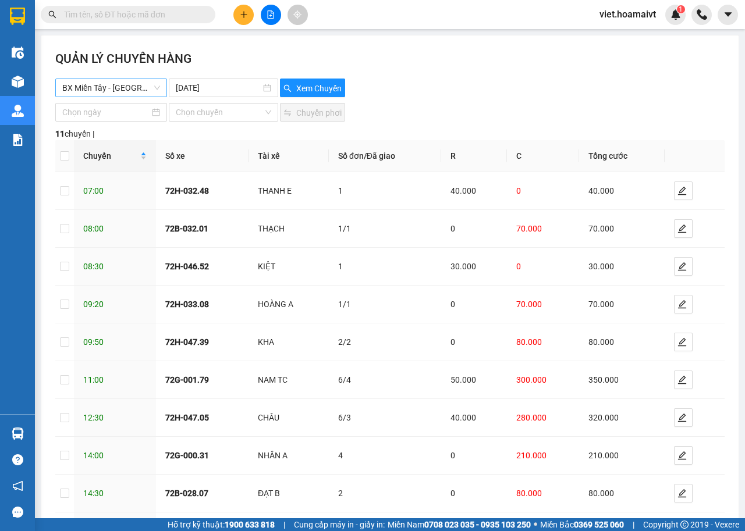
click at [118, 87] on span "BX Miền Tây - [GEOGRAPHIC_DATA] ([GEOGRAPHIC_DATA])" at bounding box center [111, 87] width 98 height 17
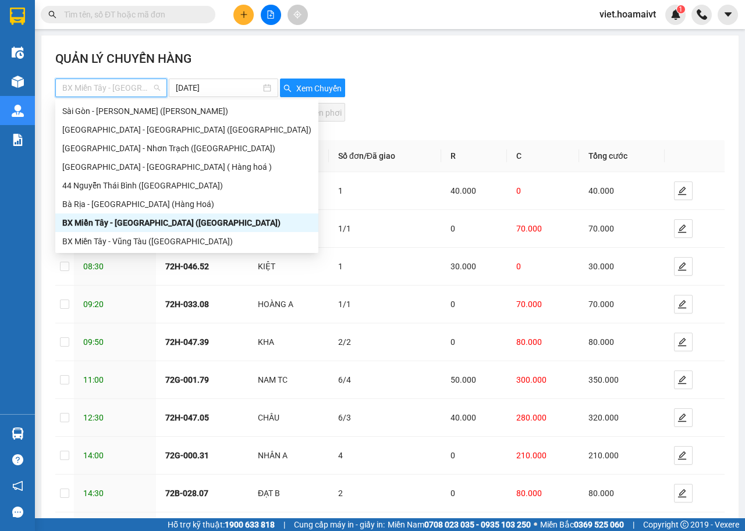
click at [128, 235] on div "BX Miền Tây - Vũng Tàu ([GEOGRAPHIC_DATA])" at bounding box center [186, 241] width 249 height 13
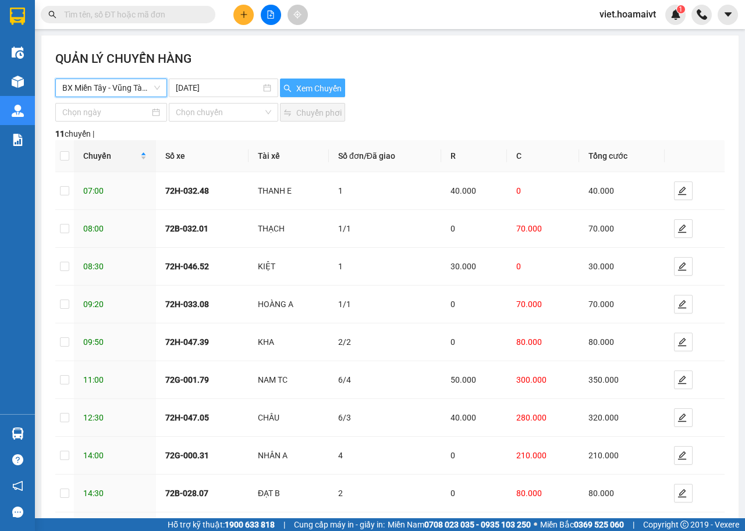
click at [312, 81] on button "Xem Chuyến" at bounding box center [312, 88] width 65 height 19
click at [429, 81] on div "BX Miền Tây - Vũng Tàu (Hàng Hóa) BX Miền Tây - Vũng Tàu (Hàng Hóa) 13-10-2025 …" at bounding box center [389, 88] width 669 height 19
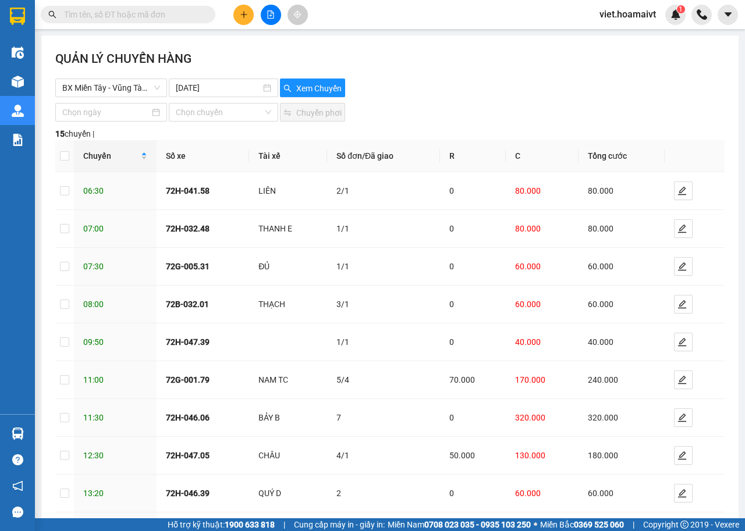
click at [438, 83] on div "BX Miền Tây - Vũng Tàu (Hàng Hóa) 13-10-2025 Xem Chuyến" at bounding box center [389, 88] width 669 height 19
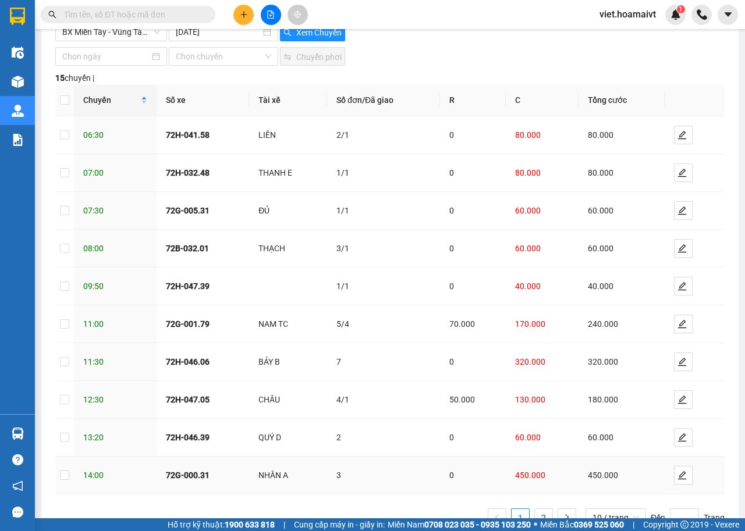
scroll to position [94, 0]
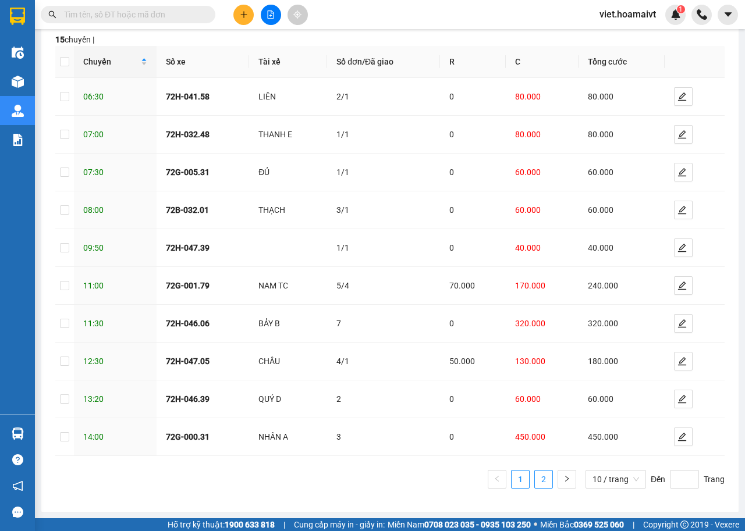
click at [538, 484] on link "2" at bounding box center [543, 479] width 17 height 17
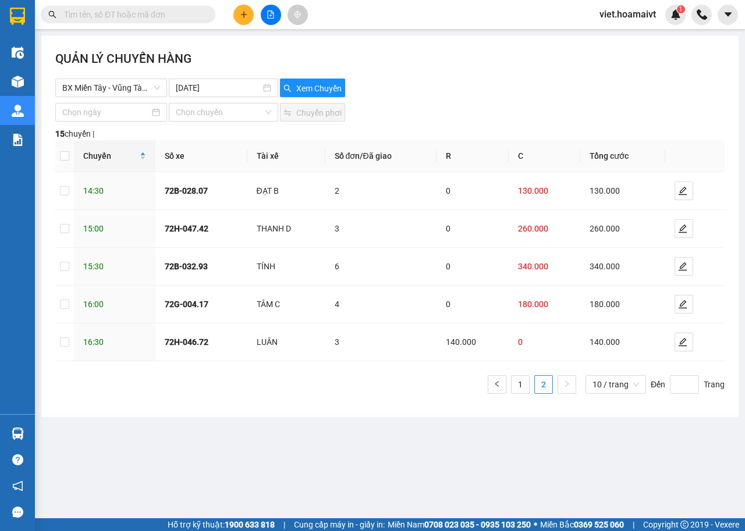
click at [371, 487] on main "QUẢN LÝ CHUYẾN HÀNG BX Miền Tây - Vũng Tàu (Hàng Hóa) 13-10-2025 Xem Chuyến Chọ…" at bounding box center [372, 259] width 745 height 519
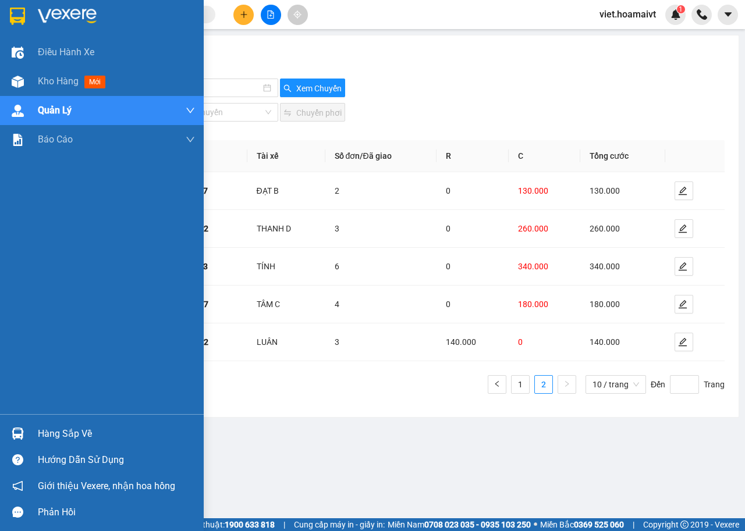
click at [65, 17] on img at bounding box center [67, 16] width 59 height 17
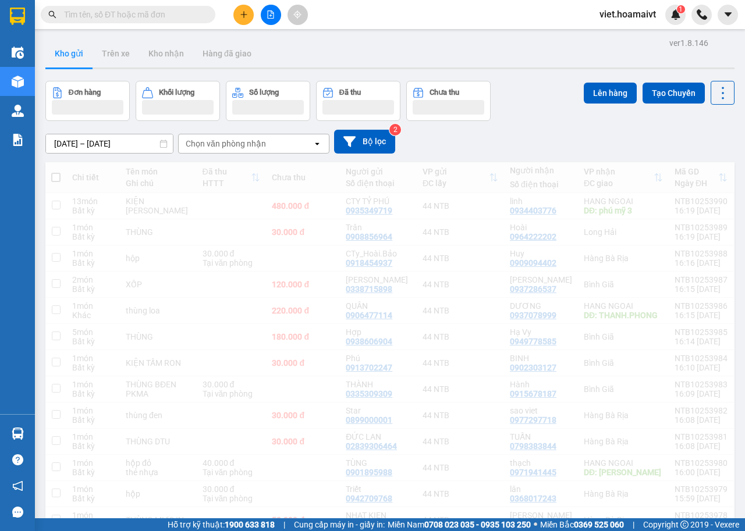
click at [495, 66] on div "Kho gửi Trên xe Kho nhận Hàng đã giao" at bounding box center [389, 55] width 689 height 31
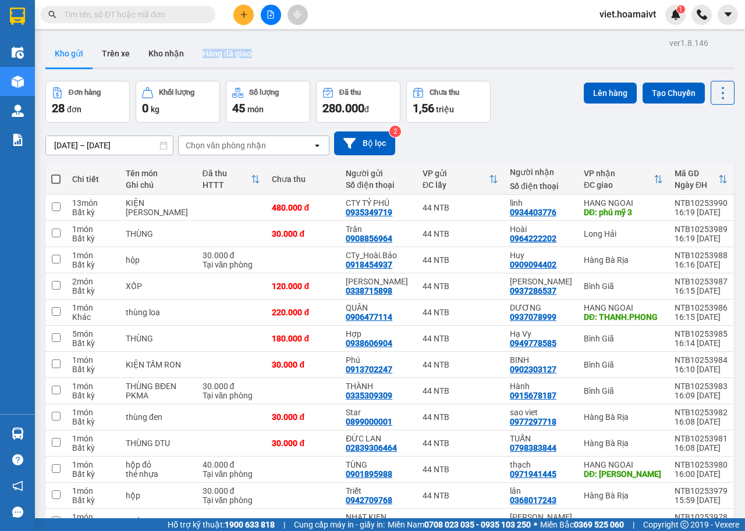
click at [495, 66] on div "Kho gửi Trên xe Kho nhận Hàng đã giao" at bounding box center [389, 55] width 689 height 31
drag, startPoint x: 65, startPoint y: 17, endPoint x: 496, endPoint y: 76, distance: 435.2
click at [495, 66] on div "Kho gửi Trên xe Kho nhận Hàng đã giao" at bounding box center [389, 55] width 689 height 31
click at [531, 129] on div "12/10/2025 – 13/10/2025 Press the down arrow key to interact with the calendar …" at bounding box center [389, 143] width 689 height 41
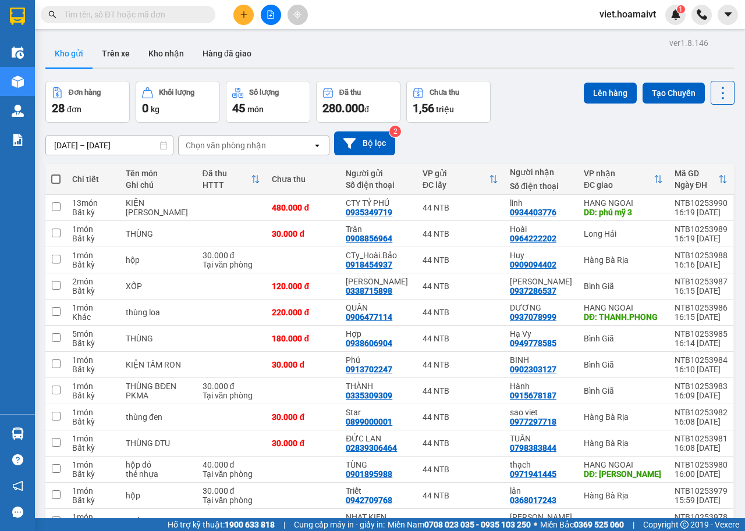
click at [530, 122] on div "Đơn hàng 28 đơn Khối lượng 0 kg Số lượng 45 món Đã thu 280.000 đ Chưa thu 1,56 …" at bounding box center [389, 102] width 689 height 42
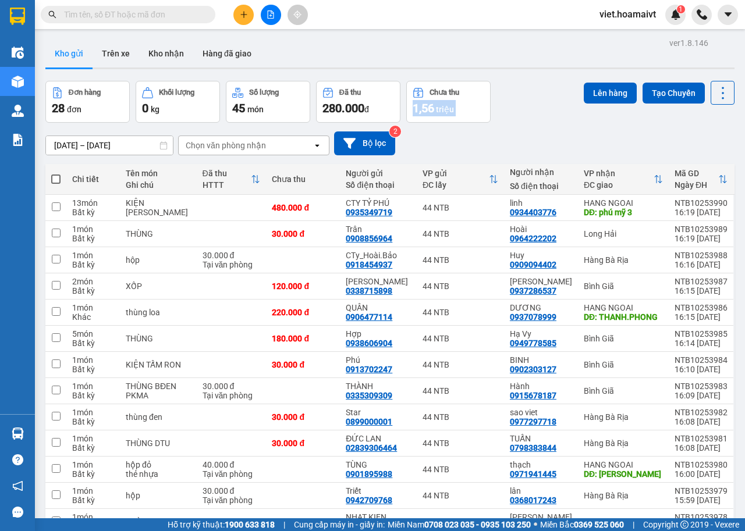
click at [530, 122] on div "Đơn hàng 28 đơn Khối lượng 0 kg Số lượng 45 món Đã thu 280.000 đ Chưa thu 1,56 …" at bounding box center [389, 102] width 689 height 42
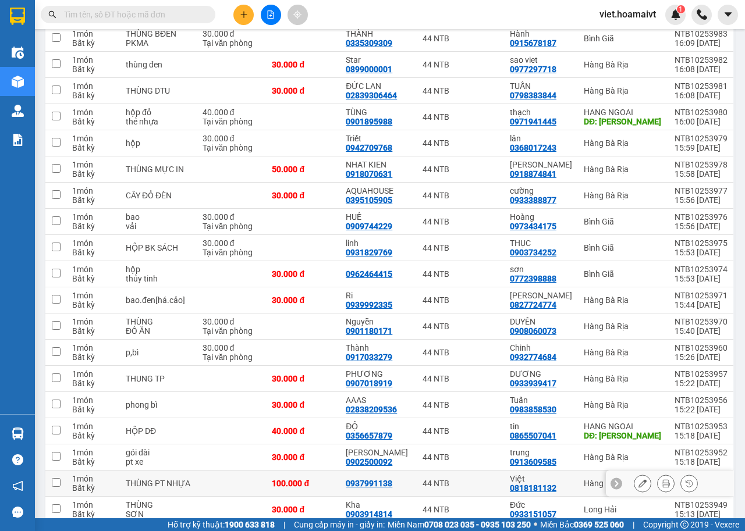
scroll to position [467, 0]
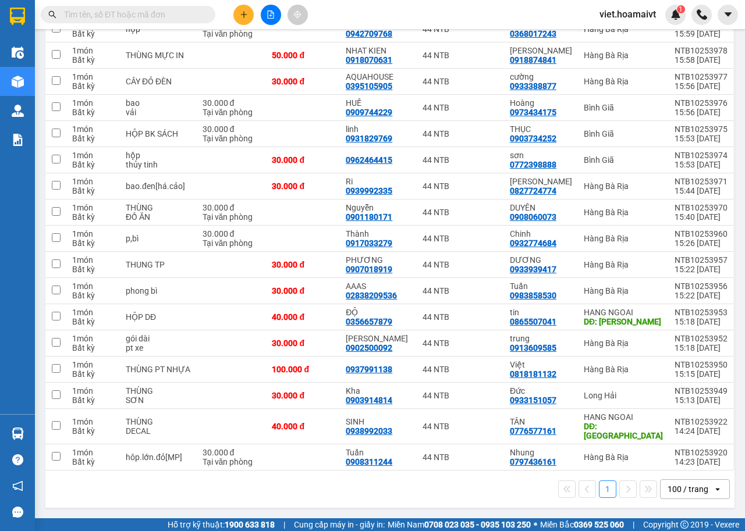
click at [489, 511] on div "ver 1.8.146 Kho gửi Trên xe Kho nhận Hàng đã giao Đơn hàng 28 đơn Khối lượng 0 …" at bounding box center [390, 40] width 698 height 945
click at [489, 507] on div "1 100 / trang open" at bounding box center [389, 489] width 689 height 37
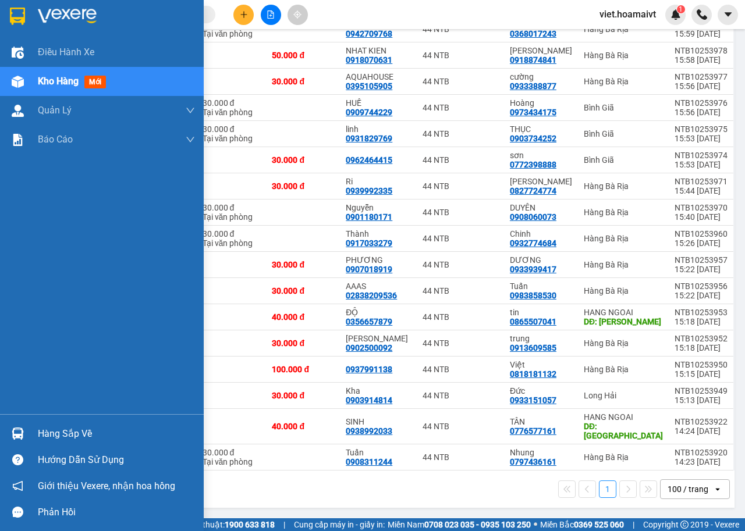
click at [62, 17] on img at bounding box center [67, 16] width 59 height 17
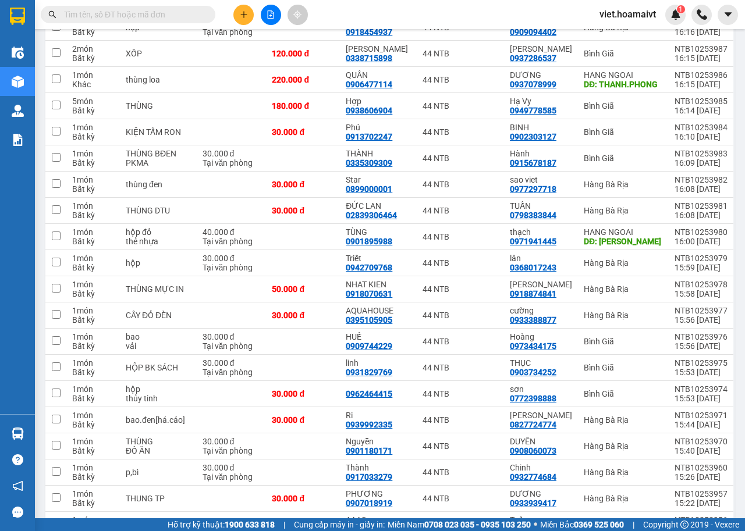
scroll to position [1, 0]
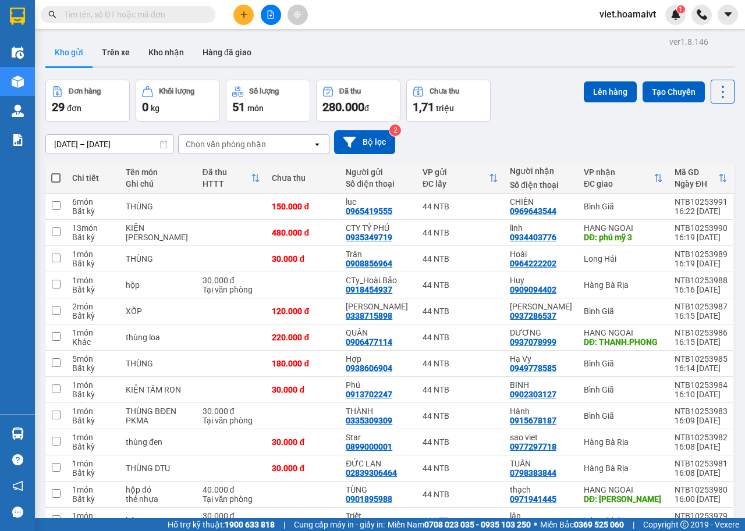
click at [201, 139] on div "Chọn văn phòng nhận" at bounding box center [226, 145] width 80 height 12
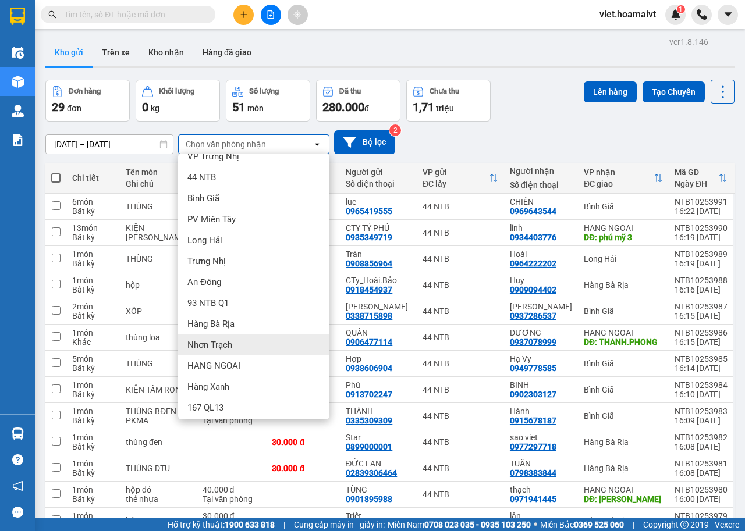
scroll to position [16, 0]
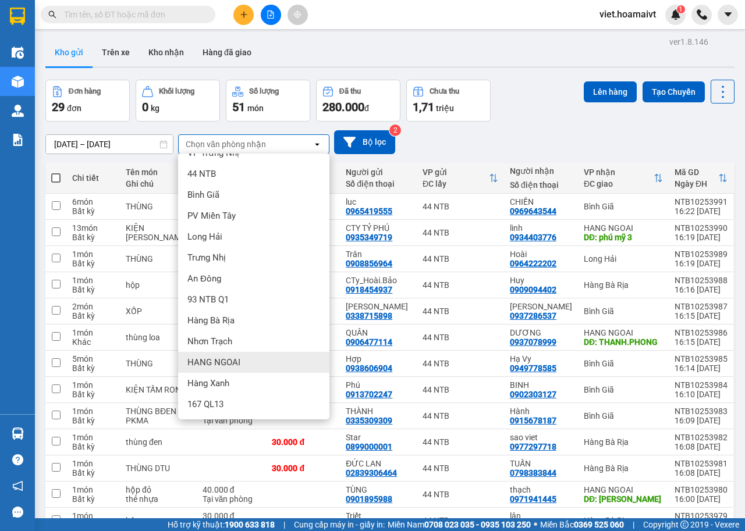
click at [236, 362] on span "HANG NGOAI" at bounding box center [213, 363] width 53 height 12
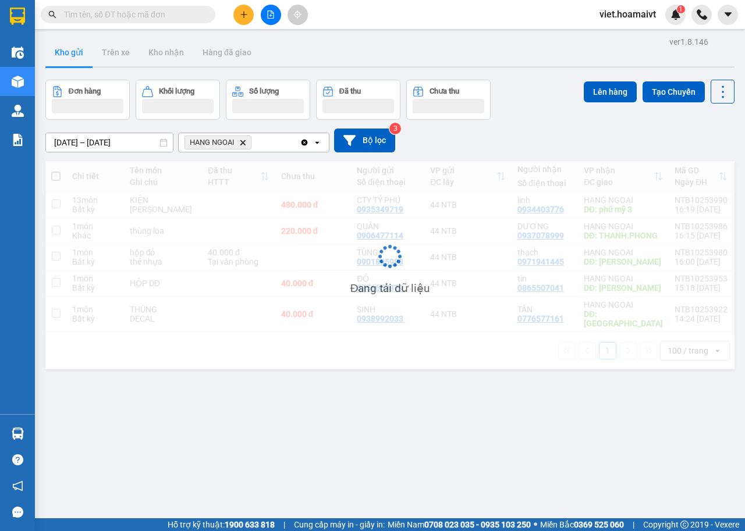
click at [509, 107] on div "Đơn hàng Khối lượng Số lượng Đã thu Chưa thu Lên hàng Tạo Chuyến" at bounding box center [389, 100] width 689 height 40
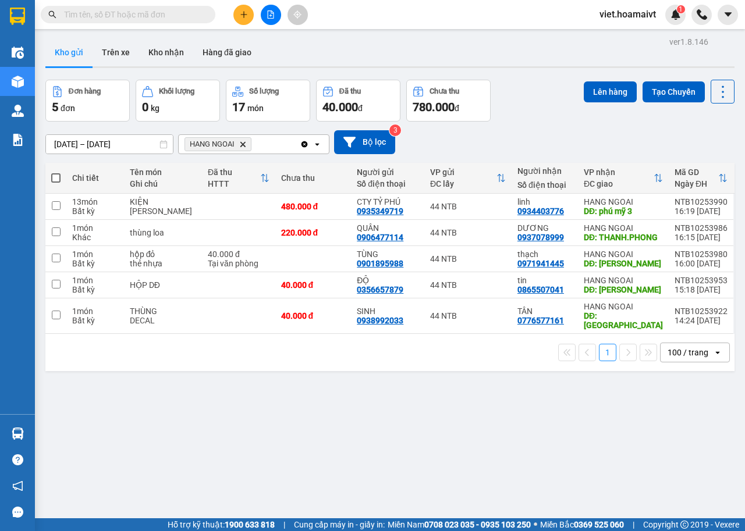
click at [508, 108] on div "Đơn hàng 5 đơn Khối lượng 0 kg Số lượng 17 món Đã thu 40.000 đ Chưa thu 780.000…" at bounding box center [389, 101] width 689 height 42
click at [507, 113] on div "Đơn hàng 5 đơn Khối lượng 0 kg Số lượng 17 món Đã thu 40.000 đ Chưa thu 780.000…" at bounding box center [389, 101] width 689 height 42
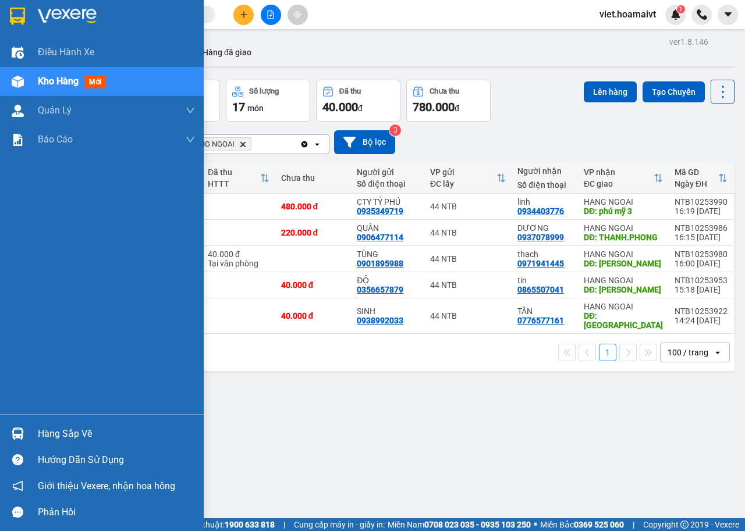
click at [65, 10] on img at bounding box center [67, 16] width 59 height 17
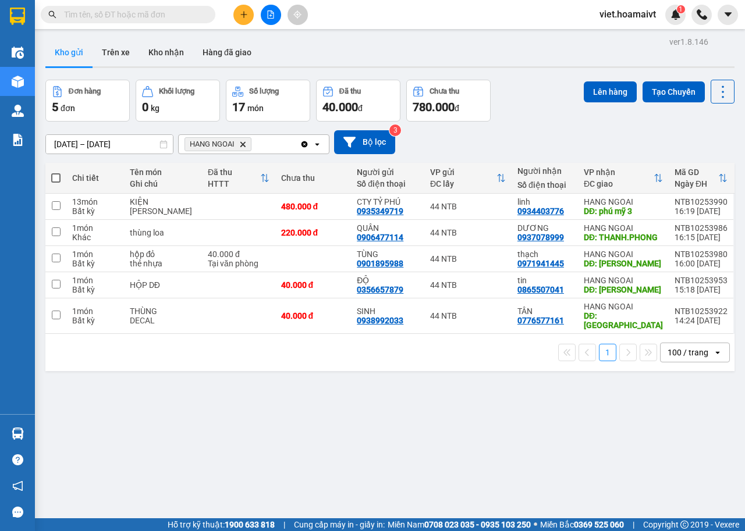
click at [524, 133] on div "12/10/2025 – 13/10/2025 Press the down arrow key to interact with the calendar …" at bounding box center [389, 142] width 689 height 24
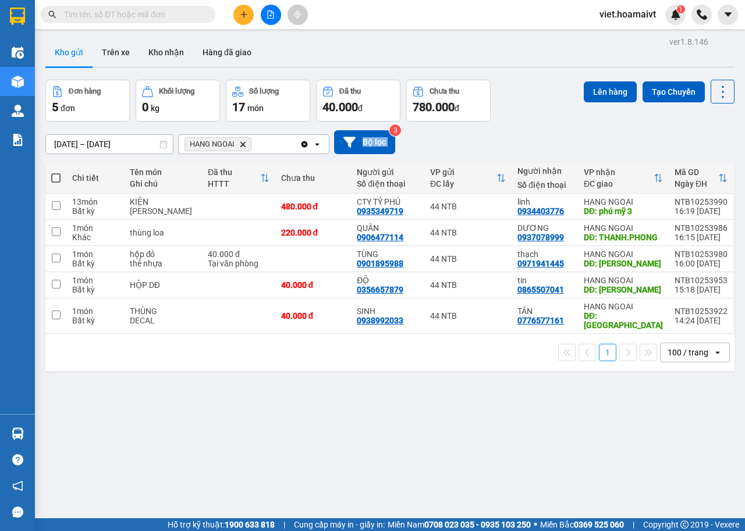
click at [524, 133] on div "12/10/2025 – 13/10/2025 Press the down arrow key to interact with the calendar …" at bounding box center [389, 142] width 689 height 24
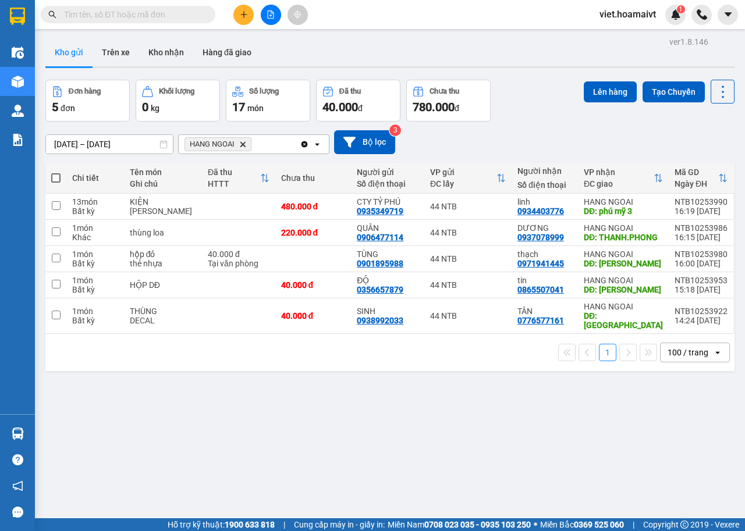
click at [493, 486] on div "ver 1.8.146 Kho gửi Trên xe Kho nhận Hàng đã giao Đơn hàng 5 đơn Khối lượng 0 k…" at bounding box center [390, 299] width 698 height 531
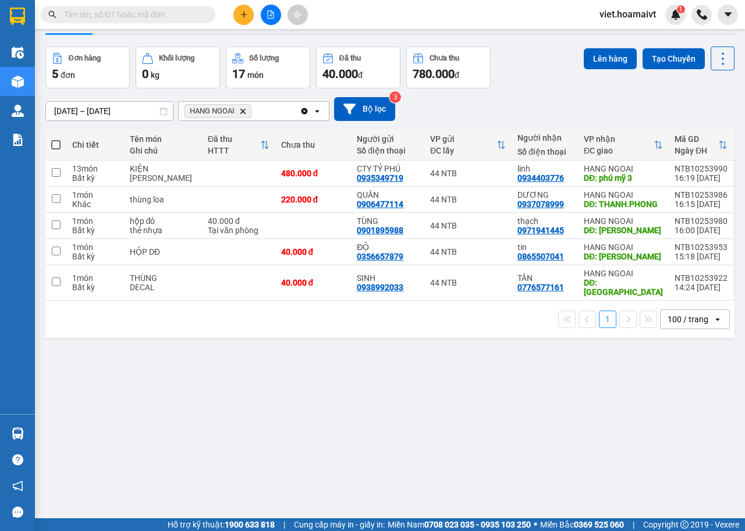
scroll to position [54, 0]
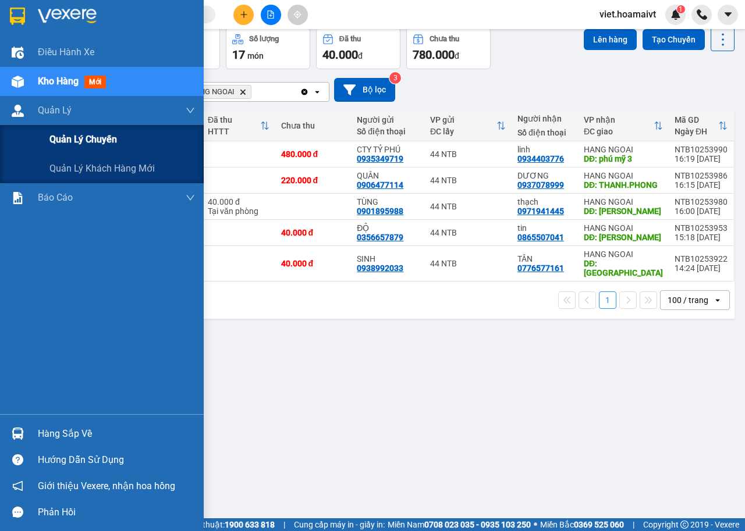
click at [87, 137] on span "Quản lý chuyến" at bounding box center [83, 139] width 68 height 15
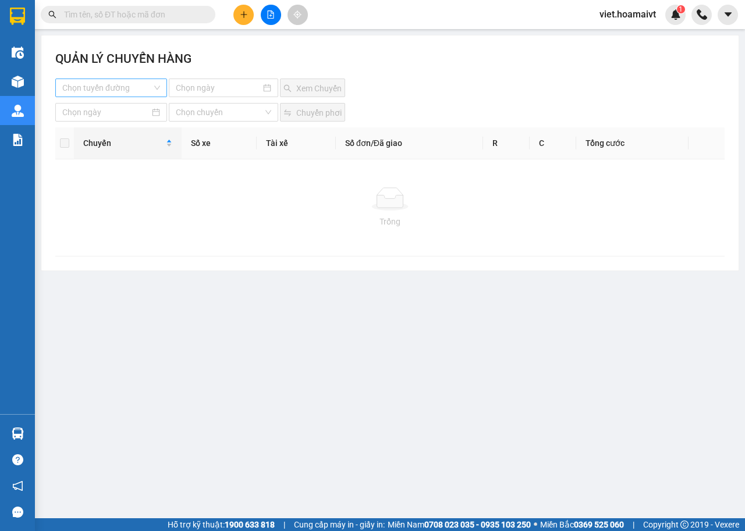
click at [109, 87] on input "search" at bounding box center [107, 87] width 90 height 17
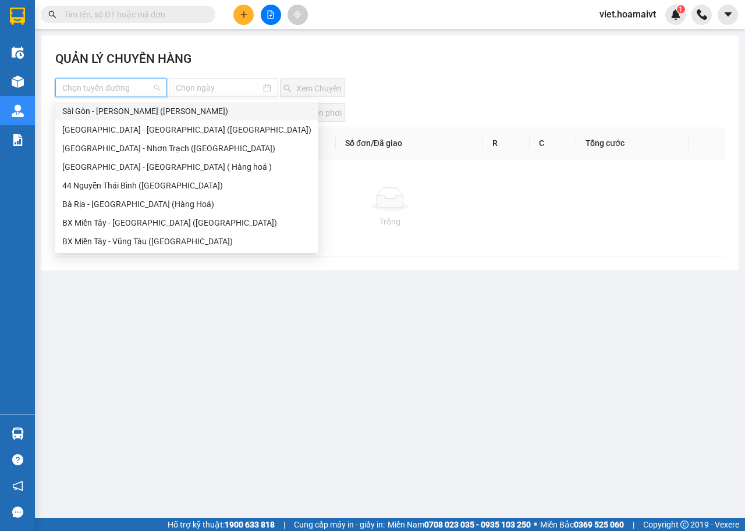
click at [123, 112] on div "Sài Gòn - Vũng Tàu (Hàng Hoá)" at bounding box center [186, 111] width 249 height 13
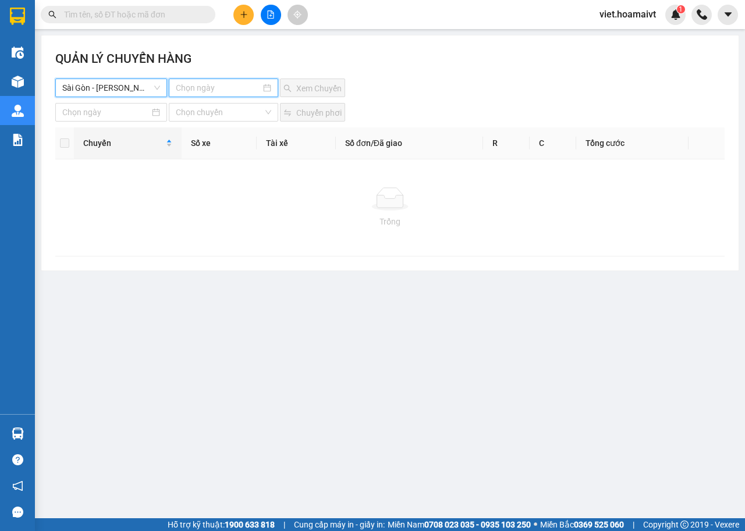
click at [210, 88] on input at bounding box center [219, 87] width 86 height 13
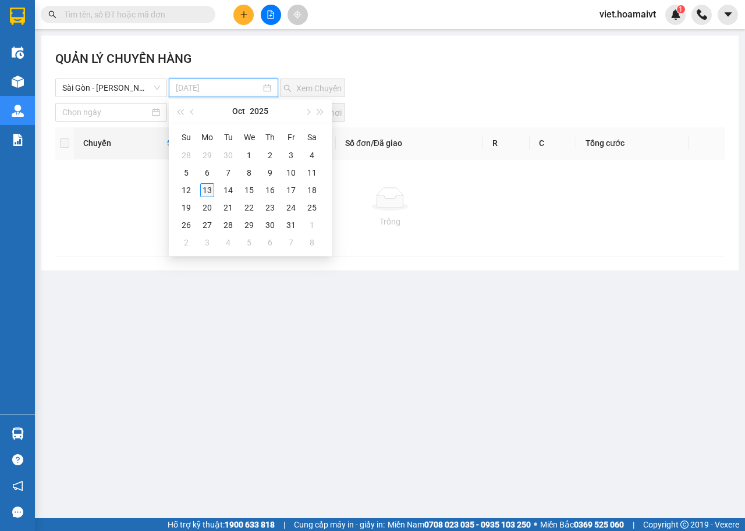
type input "13-10-2025"
click at [212, 186] on div "13" at bounding box center [207, 190] width 14 height 14
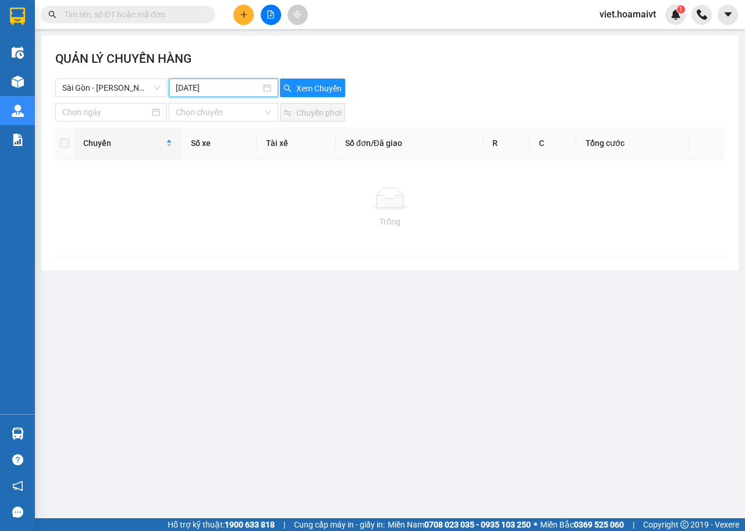
click at [299, 78] on div "QUẢN LÝ CHUYẾN HÀNG" at bounding box center [389, 63] width 669 height 29
click at [337, 88] on span "Xem Chuyến" at bounding box center [318, 88] width 45 height 13
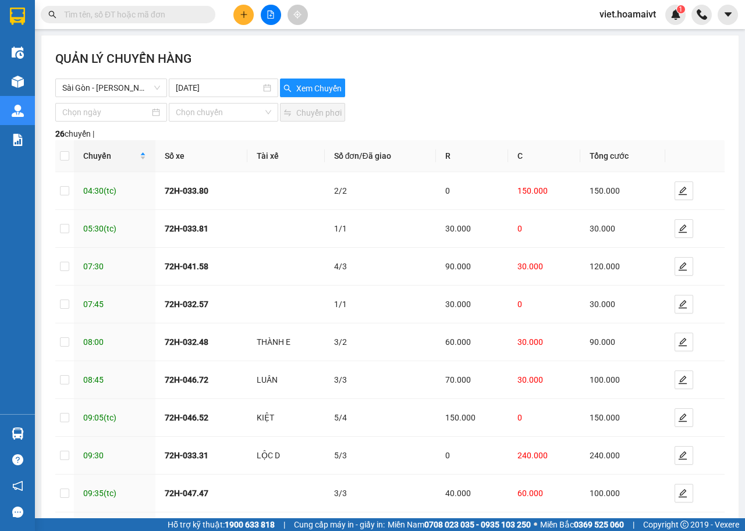
click at [505, 111] on div "Chọn chuyến Chuyển phơi" at bounding box center [389, 112] width 669 height 19
drag, startPoint x: 541, startPoint y: 300, endPoint x: 539, endPoint y: 402, distance: 101.9
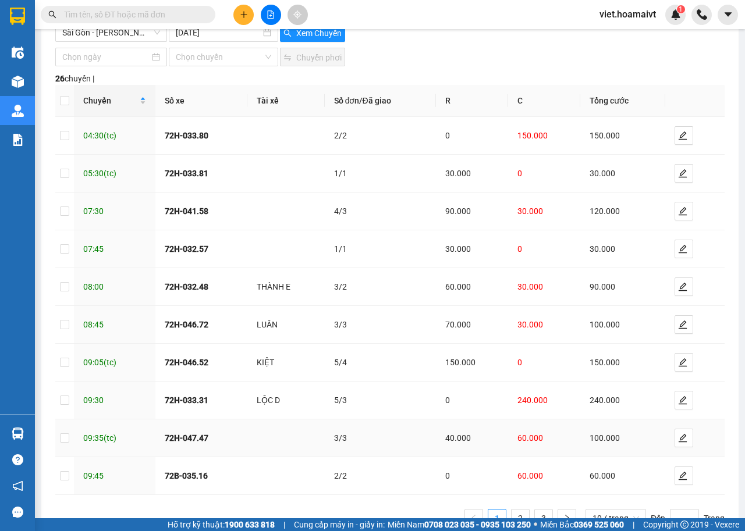
scroll to position [94, 0]
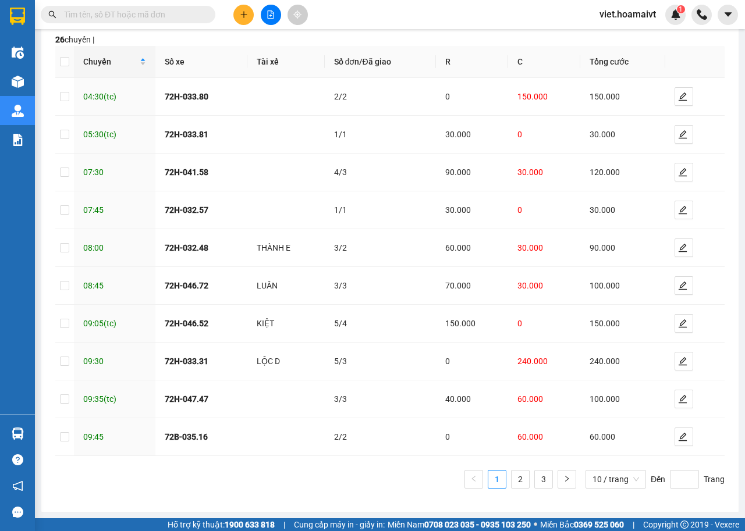
click at [410, 520] on span "Miền Nam 0708 023 035 - 0935 103 250" at bounding box center [459, 525] width 143 height 13
click at [537, 476] on link "3" at bounding box center [543, 479] width 17 height 17
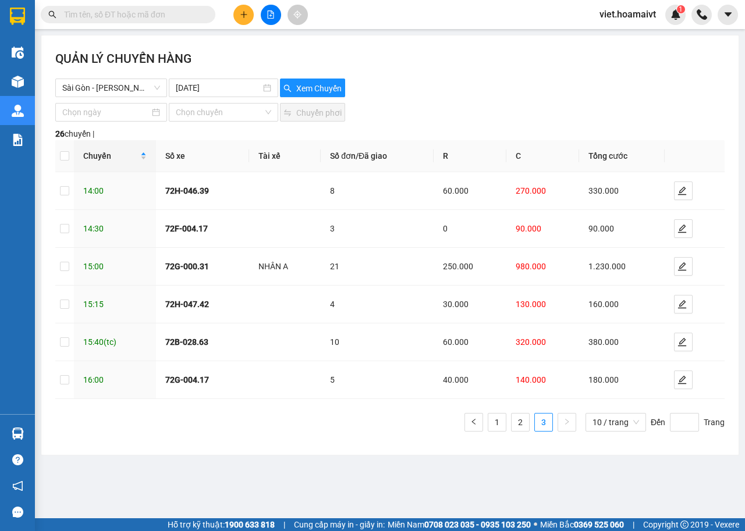
scroll to position [0, 0]
click at [523, 478] on main "QUẢN LÝ CHUYẾN HÀNG Sài Gòn - Vũng Tàu (Hàng Hoá) 13-10-2025 Xem Chuyến Chọn …" at bounding box center [372, 259] width 745 height 519
click at [409, 77] on div "QUẢN LÝ CHUYẾN HÀNG" at bounding box center [389, 63] width 669 height 29
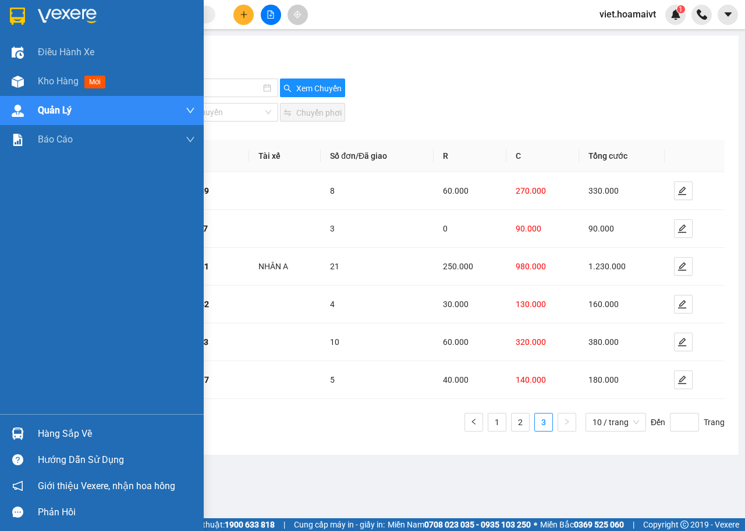
click at [74, 12] on img at bounding box center [67, 16] width 59 height 17
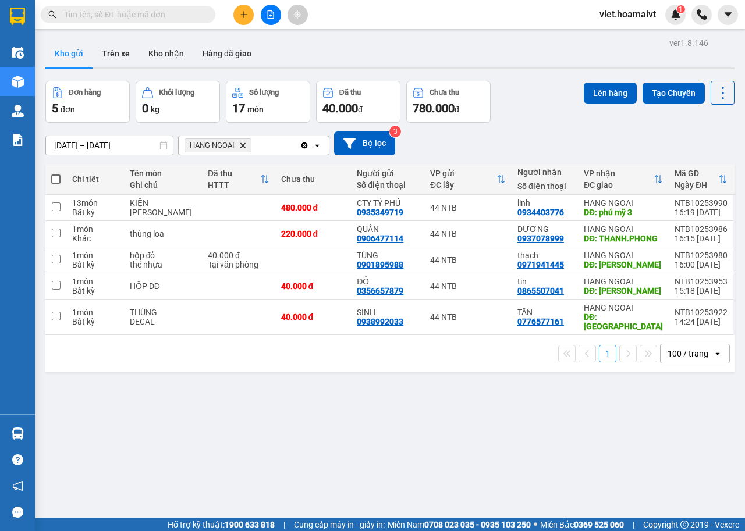
click at [547, 106] on div "Đơn hàng 5 đơn Khối lượng 0 kg Số lượng 17 món Đã thu 40.000 đ Chưa thu 780.000…" at bounding box center [389, 102] width 689 height 42
click at [244, 144] on icon "Delete" at bounding box center [242, 145] width 7 height 7
click at [244, 144] on div "Chọn văn phòng nhận" at bounding box center [226, 146] width 80 height 12
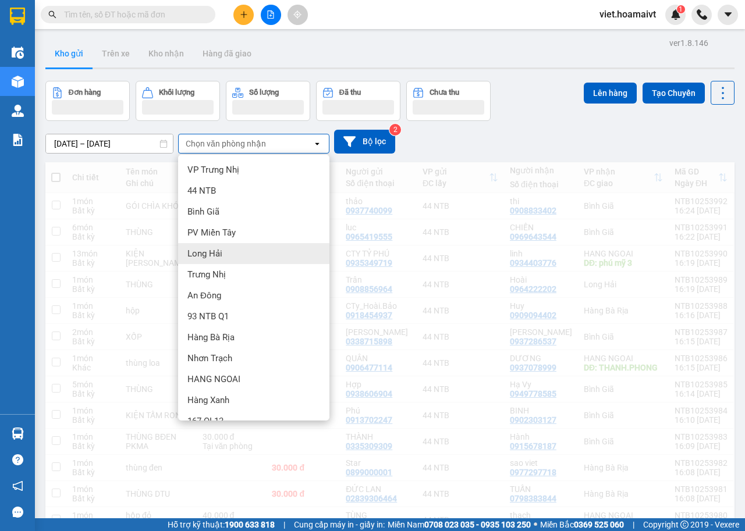
click at [253, 342] on div "Hàng Bà Rịa" at bounding box center [253, 337] width 151 height 21
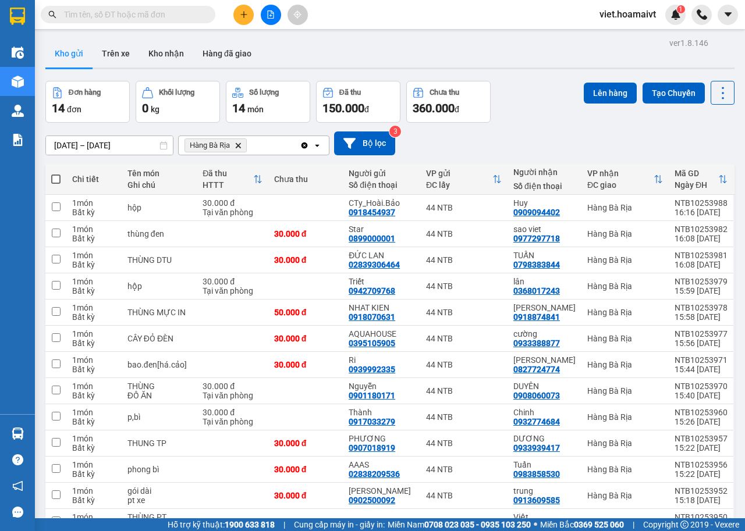
click at [559, 152] on div "12/10/2025 – 13/10/2025 Press the down arrow key to interact with the calendar …" at bounding box center [389, 144] width 689 height 24
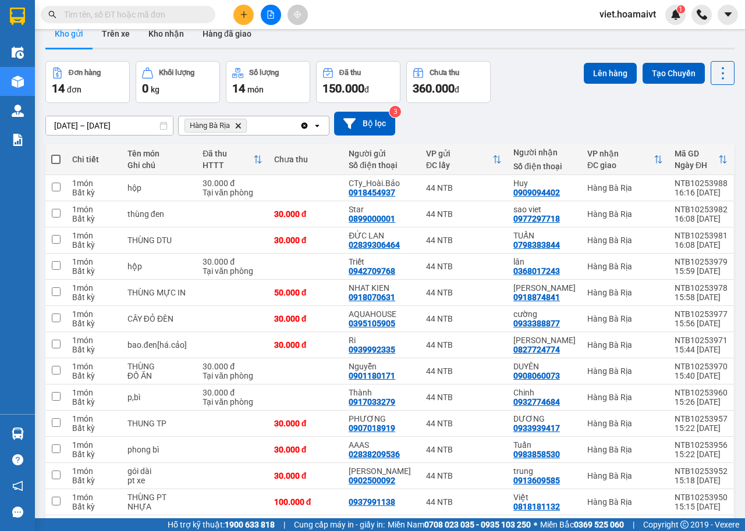
scroll to position [58, 0]
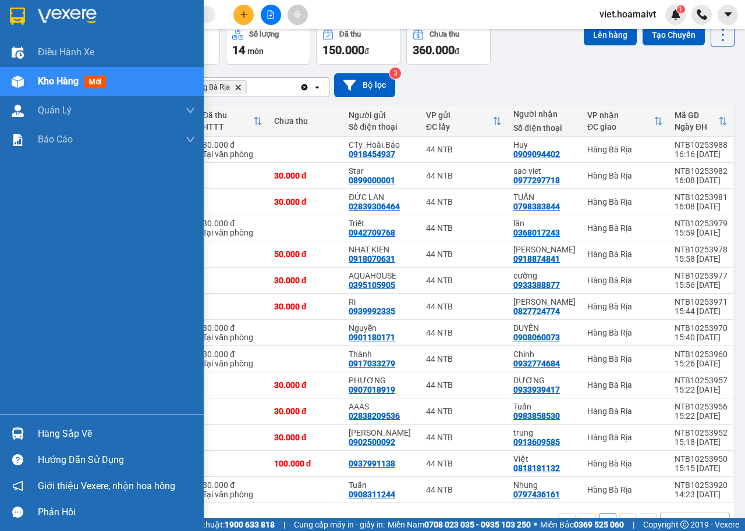
click at [60, 16] on img at bounding box center [67, 16] width 59 height 17
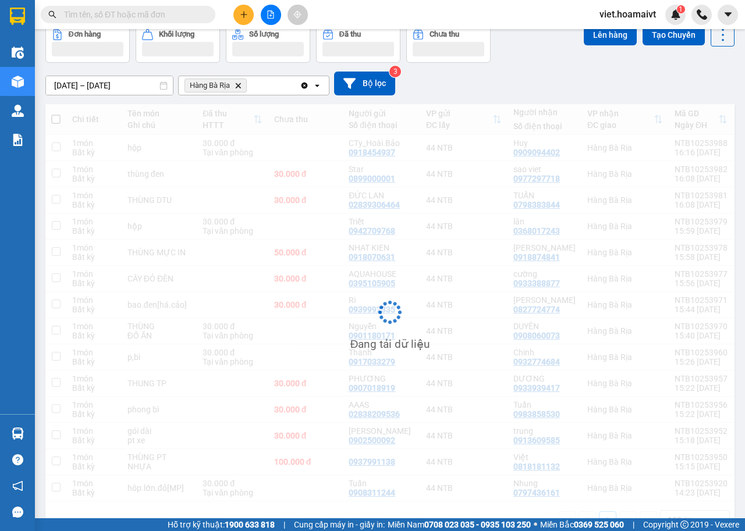
click at [549, 79] on div "12/10/2025 – 13/10/2025 Press the down arrow key to interact with the calendar …" at bounding box center [389, 84] width 689 height 24
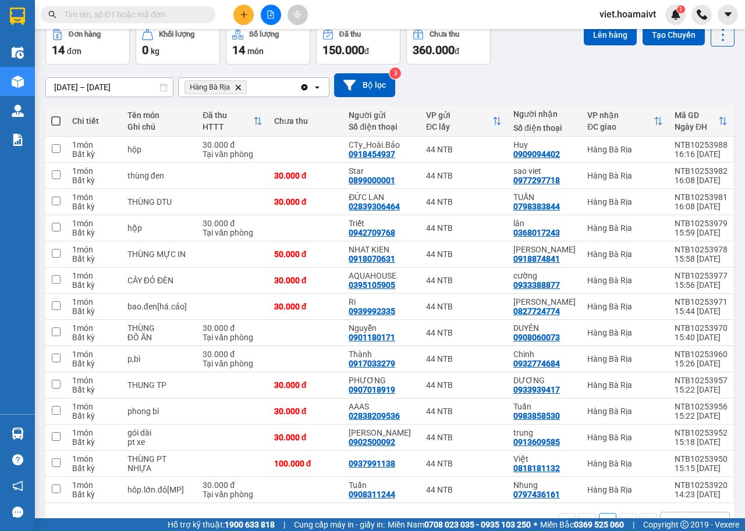
click at [549, 79] on div "12/10/2025 – 13/10/2025 Press the down arrow key to interact with the calendar …" at bounding box center [389, 85] width 689 height 24
click at [521, 77] on div "12/10/2025 – 13/10/2025 Press the down arrow key to interact with the calendar …" at bounding box center [389, 85] width 689 height 24
click at [240, 86] on icon "Delete" at bounding box center [238, 87] width 7 height 7
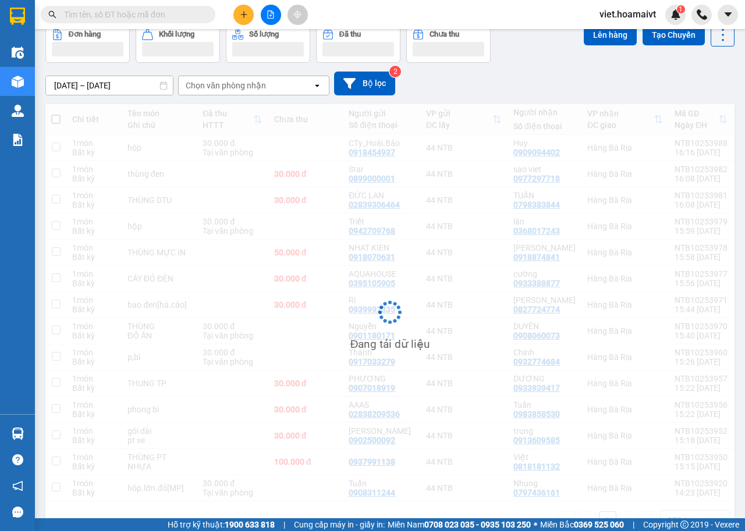
click at [542, 98] on div "12/10/2025 – 13/10/2025 Press the down arrow key to interact with the calendar …" at bounding box center [389, 83] width 689 height 41
click at [542, 83] on div "12/10/2025 – 13/10/2025 Press the down arrow key to interact with the calendar …" at bounding box center [389, 84] width 689 height 24
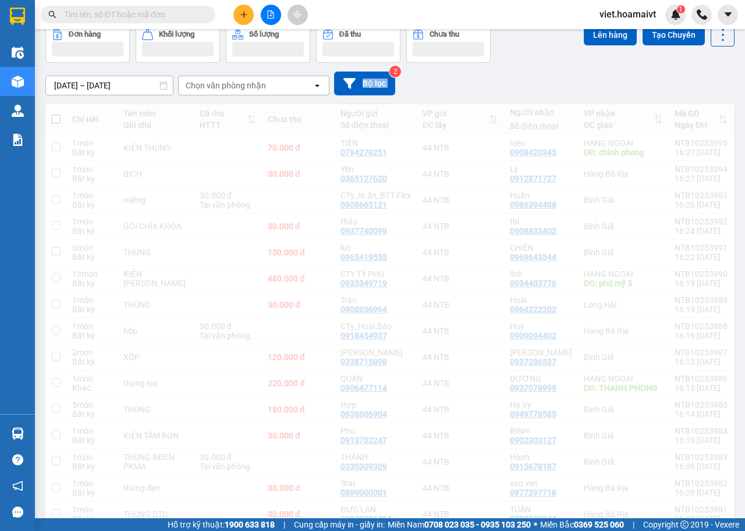
click at [542, 83] on div "12/10/2025 – 13/10/2025 Press the down arrow key to interact with the calendar …" at bounding box center [389, 84] width 689 height 24
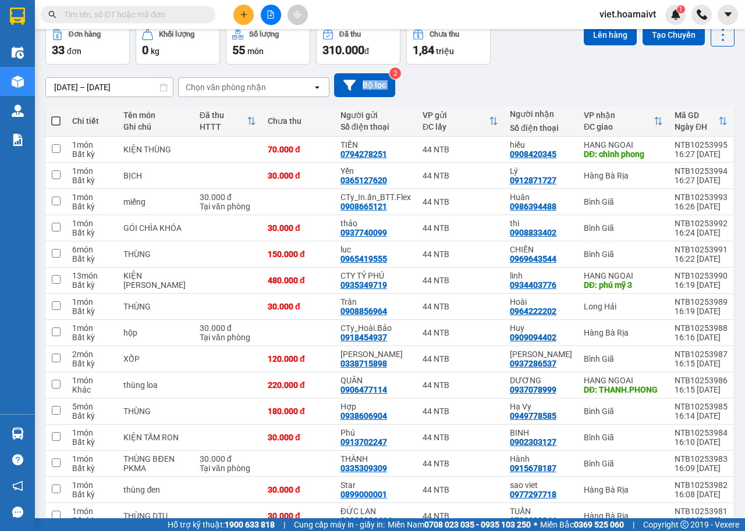
click at [542, 83] on div "12/10/2025 – 13/10/2025 Press the down arrow key to interact with the calendar …" at bounding box center [389, 85] width 689 height 24
click at [541, 83] on div "12/10/2025 – 13/10/2025 Press the down arrow key to interact with the calendar …" at bounding box center [389, 85] width 689 height 24
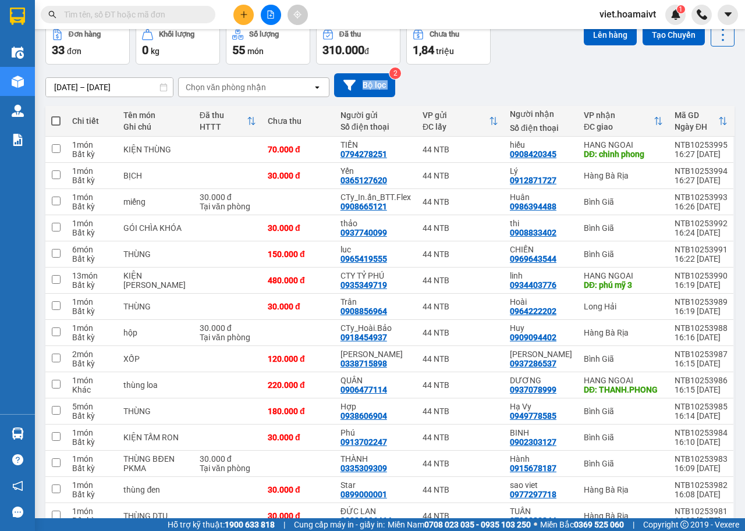
click at [541, 83] on div "12/10/2025 – 13/10/2025 Press the down arrow key to interact with the calendar …" at bounding box center [389, 85] width 689 height 24
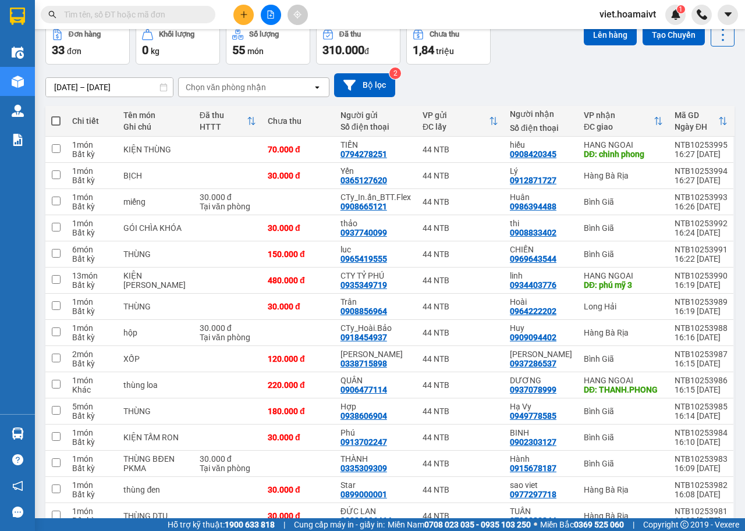
click at [238, 16] on button at bounding box center [243, 15] width 20 height 20
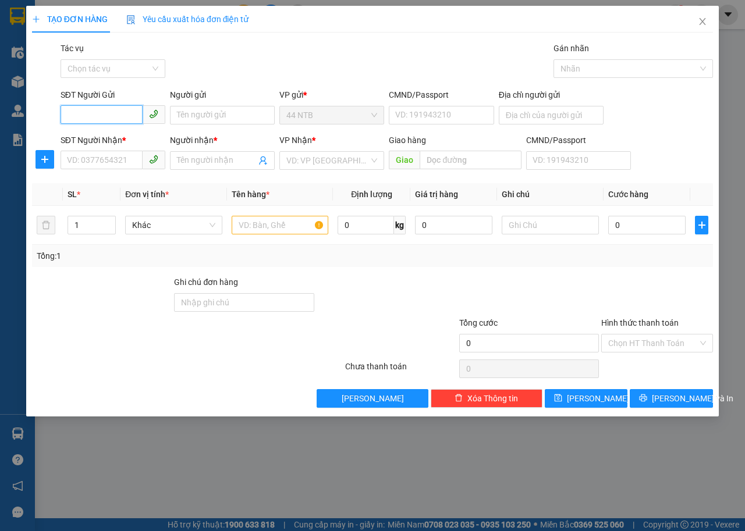
click at [122, 113] on input "SĐT Người Gửi" at bounding box center [102, 114] width 82 height 19
type input "0906811469"
click at [157, 135] on div "0906811469 - THANH LONG" at bounding box center [133, 138] width 131 height 13
type input "[PERSON_NAME]"
type input "A75_Bạch.Đằng_T.Bình"
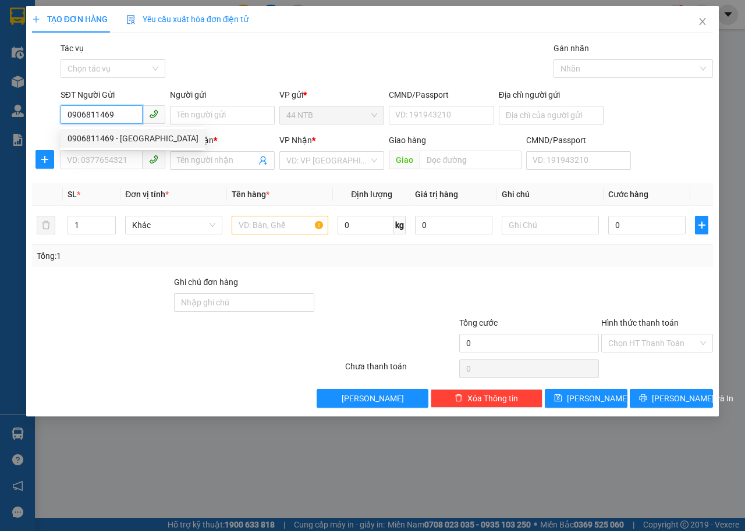
type input "0903924006"
type input "Như Quỳnh"
type input "0906811469"
click at [267, 58] on div "Gói vận chuyển * Tiêu chuẩn Tác vụ Chọn tác vụ Gán nhãn Nhãn" at bounding box center [386, 62] width 657 height 41
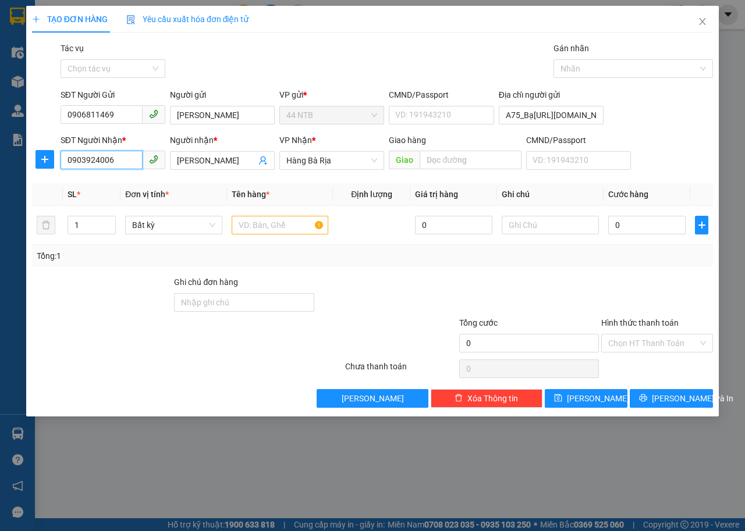
drag, startPoint x: 125, startPoint y: 164, endPoint x: 0, endPoint y: 182, distance: 125.9
click at [0, 182] on div "TẠO ĐƠN HÀNG Yêu cầu xuất hóa đơn điện tử Transit Pickup Surcharge Ids Transit …" at bounding box center [372, 265] width 745 height 531
type input "0966017017"
click at [113, 182] on div "0966017017 - HẢO" at bounding box center [113, 183] width 91 height 13
type input "549/51/20 XVNT"
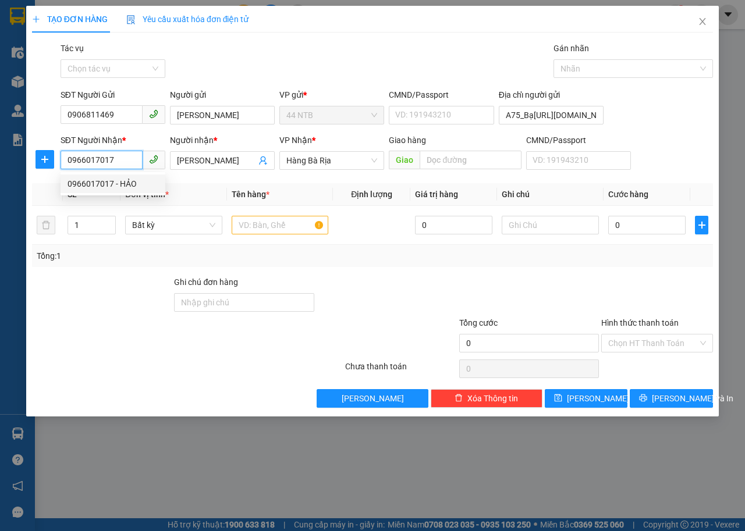
type input "HẢO"
type input "HỘI BÀI"
type input "0966017017"
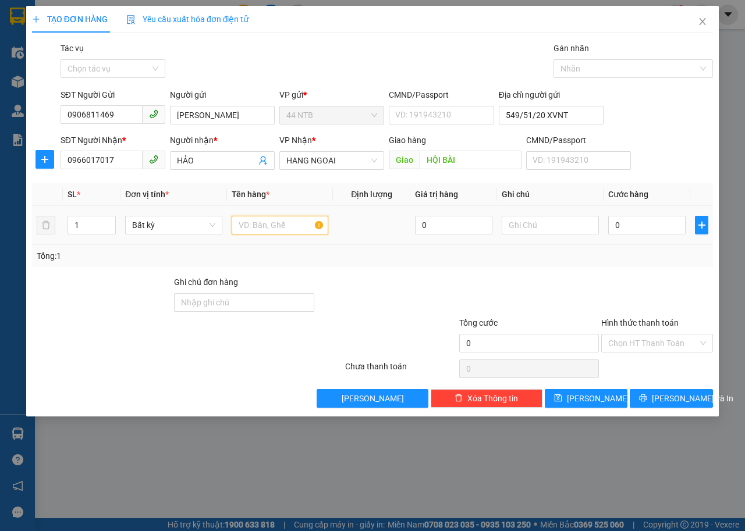
click at [274, 230] on input "text" at bounding box center [280, 225] width 97 height 19
type input "kiện tấm"
click at [628, 232] on input "0" at bounding box center [646, 225] width 77 height 19
type input "63"
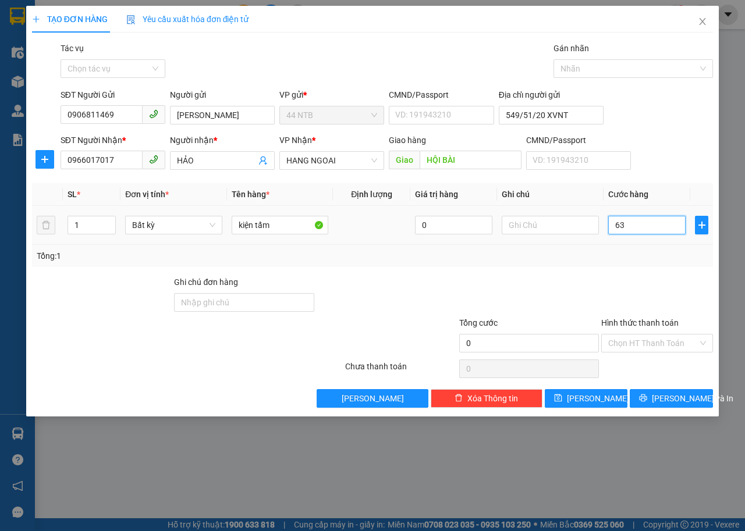
type input "63"
type input "63.000"
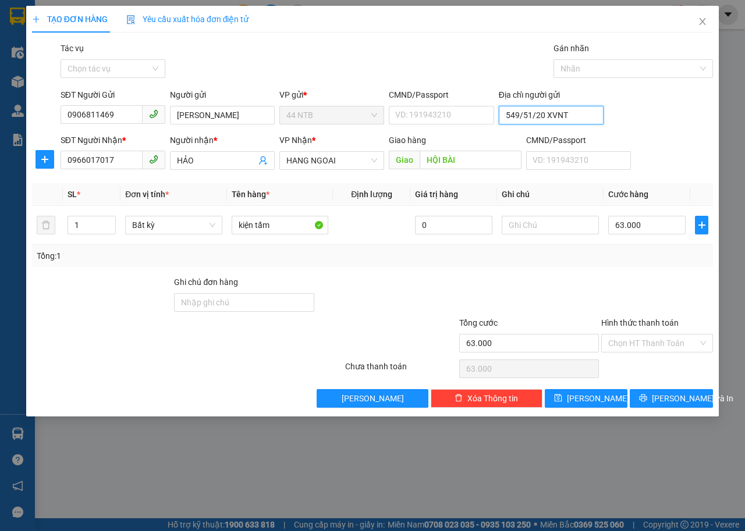
click at [527, 114] on input "549/51/20 XVNT" at bounding box center [551, 115] width 105 height 19
type input "a75 BẠCH ĐẰNG P2 TÂN BÌNH"
click at [634, 223] on input "63.000" at bounding box center [646, 225] width 77 height 19
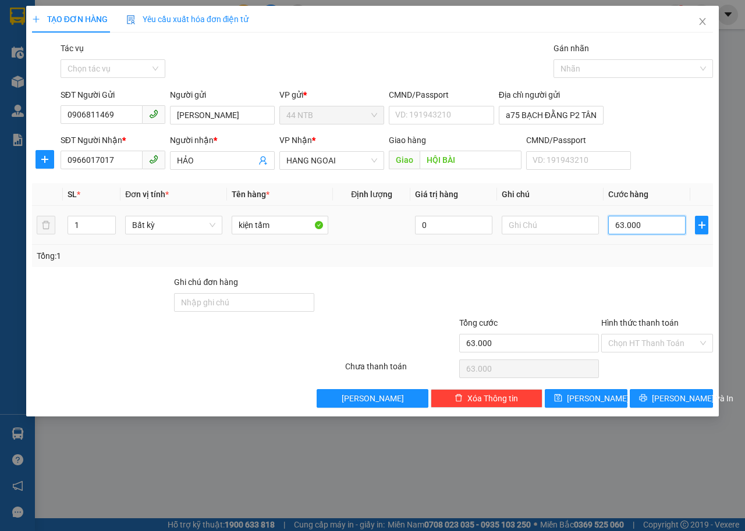
type input "5"
type input "50"
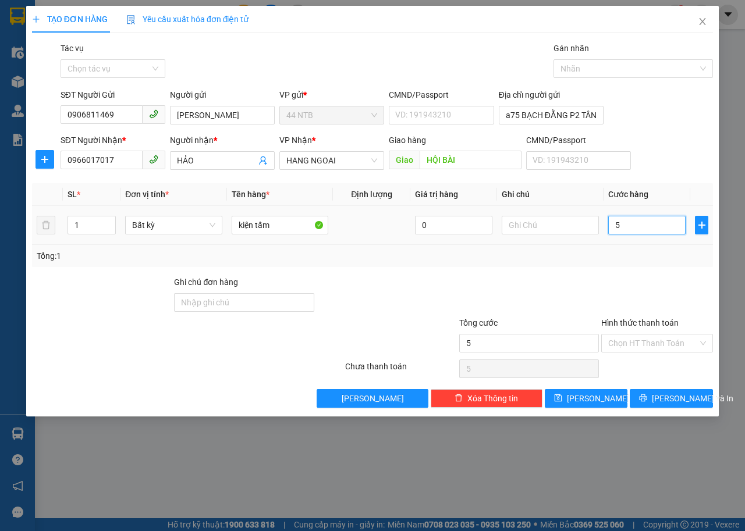
type input "50"
type input "50.000"
click at [661, 401] on button "Lưu và In" at bounding box center [671, 398] width 83 height 19
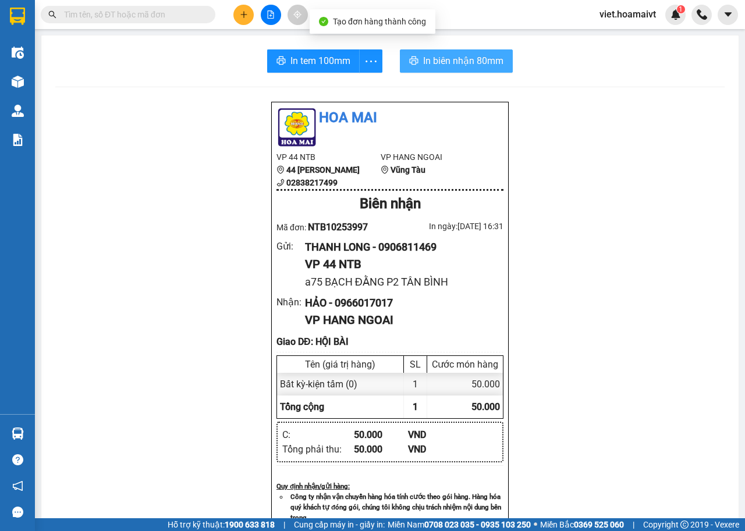
click at [429, 56] on span "In biên nhận 80mm" at bounding box center [463, 61] width 80 height 15
click at [456, 57] on span "In biên nhận 80mm" at bounding box center [465, 61] width 80 height 15
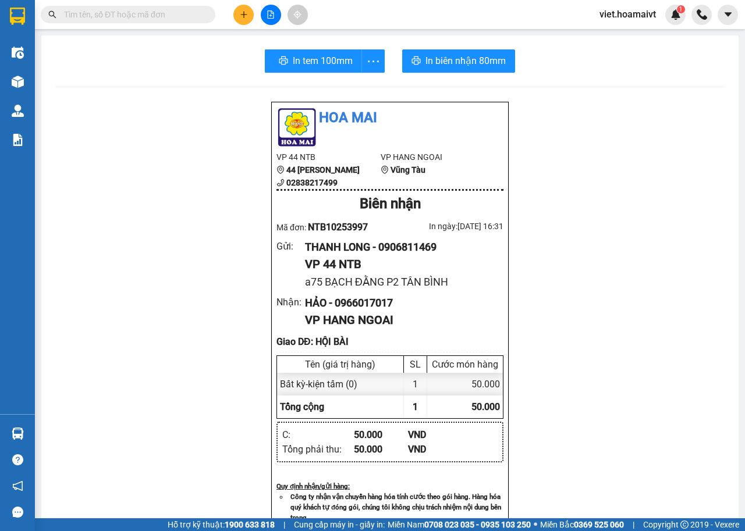
click at [598, 365] on div "Hoa Mai VP 44 NTB 44 Nguyễn Thái Bình 02838217499 VP HANG NGOAI Vũng Tàu Biên n…" at bounding box center [389, 499] width 669 height 797
click at [338, 62] on span "In tem 100mm" at bounding box center [320, 61] width 60 height 15
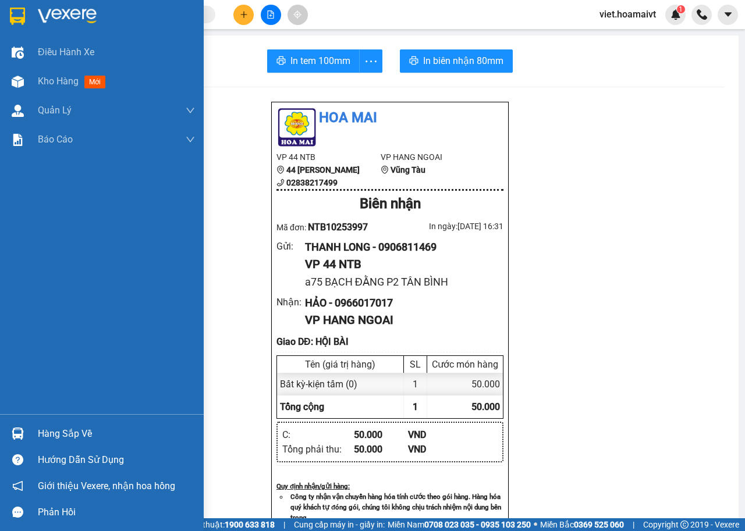
click at [70, 9] on img at bounding box center [67, 16] width 59 height 17
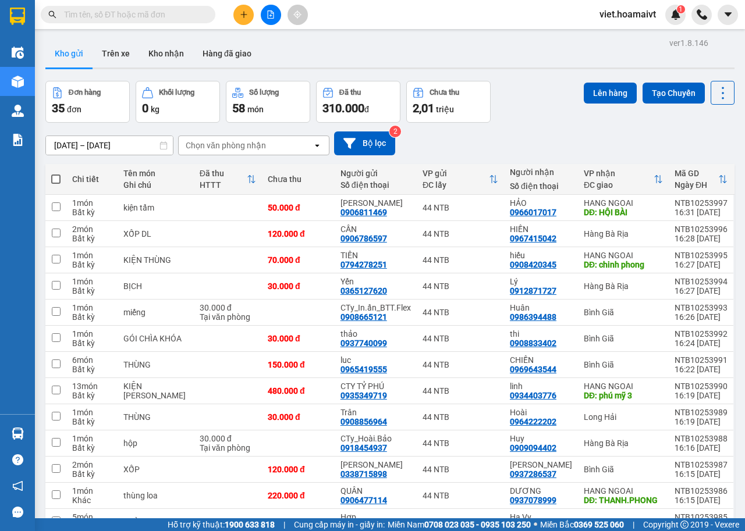
click at [341, 53] on div "Kho gửi Trên xe Kho nhận Hàng đã giao" at bounding box center [389, 55] width 689 height 31
click at [144, 19] on input "text" at bounding box center [132, 14] width 137 height 13
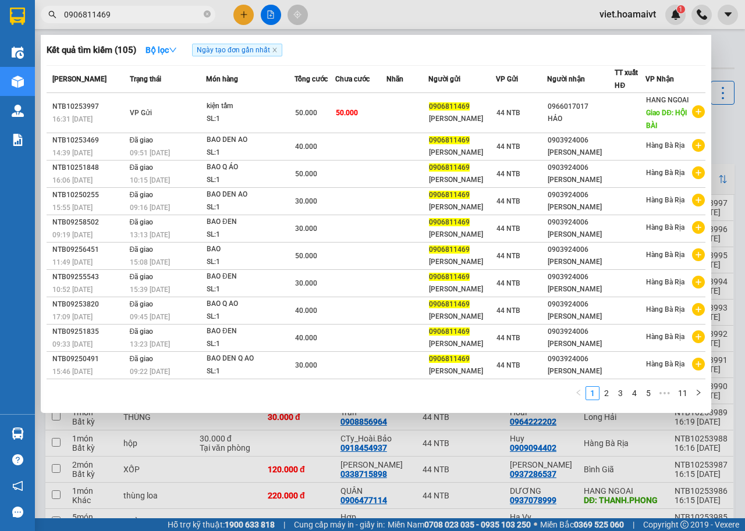
type input "0906811469"
click at [486, 453] on div at bounding box center [372, 265] width 745 height 531
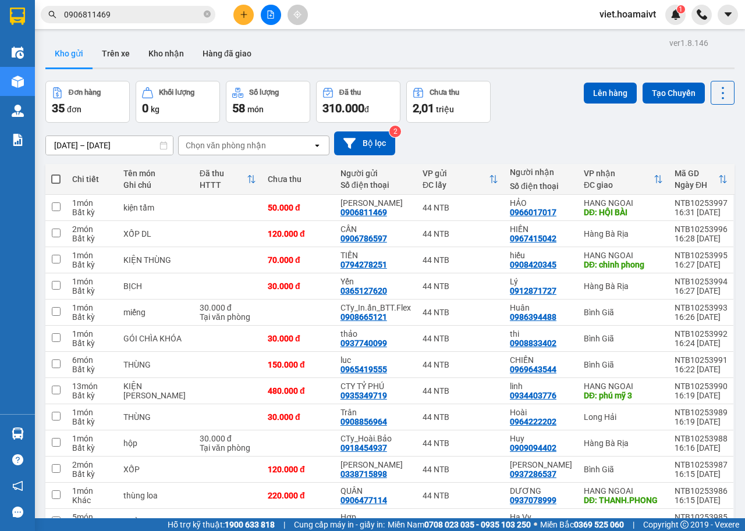
click at [557, 140] on div "12/10/2025 – 13/10/2025 Press the down arrow key to interact with the calendar …" at bounding box center [389, 144] width 689 height 24
click at [223, 154] on div "Chọn văn phòng nhận" at bounding box center [246, 145] width 134 height 19
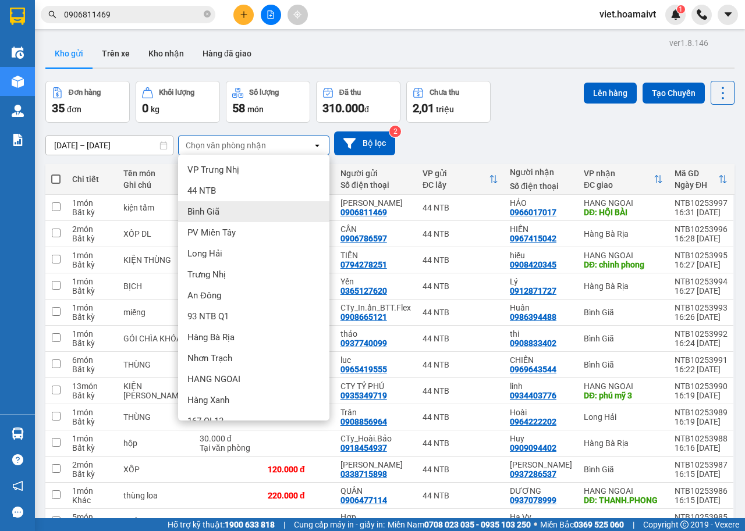
click at [222, 208] on div "Bình Giã" at bounding box center [253, 211] width 151 height 21
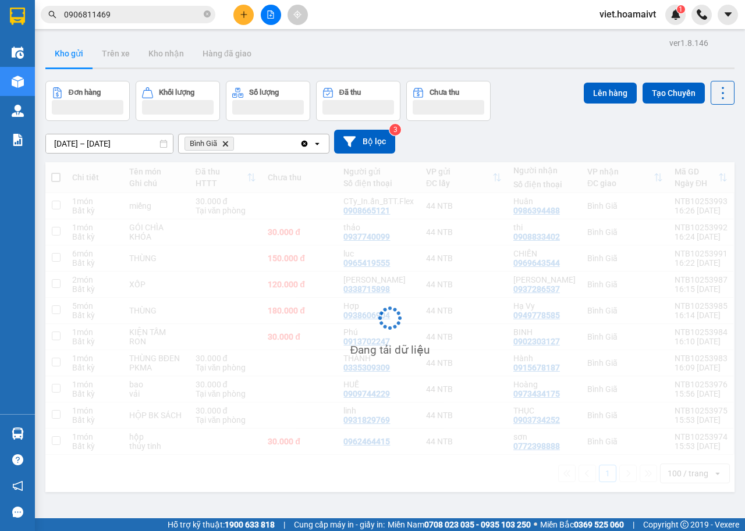
click at [563, 135] on div "12/10/2025 – 13/10/2025 Press the down arrow key to interact with the calendar …" at bounding box center [389, 142] width 689 height 24
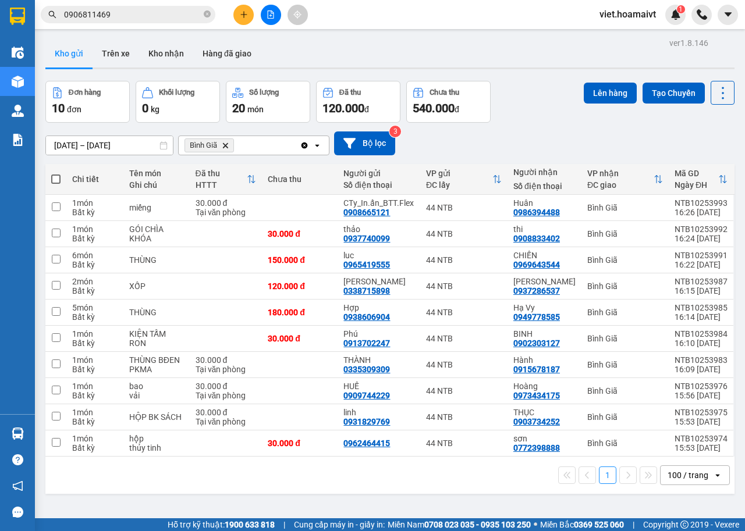
click at [222, 146] on icon "Delete" at bounding box center [225, 145] width 7 height 7
click at [559, 114] on div "Đơn hàng 10 đơn Khối lượng 0 kg Số lượng 20 món Đã thu 120.000 đ Chưa thu 540.0…" at bounding box center [389, 102] width 689 height 42
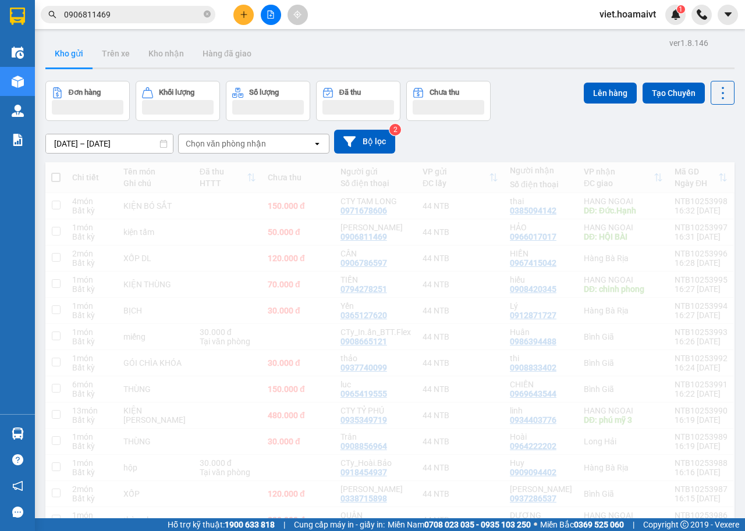
click at [559, 114] on div "Đơn hàng Khối lượng Số lượng Đã thu Chưa thu Lên hàng Tạo Chuyến" at bounding box center [389, 101] width 689 height 40
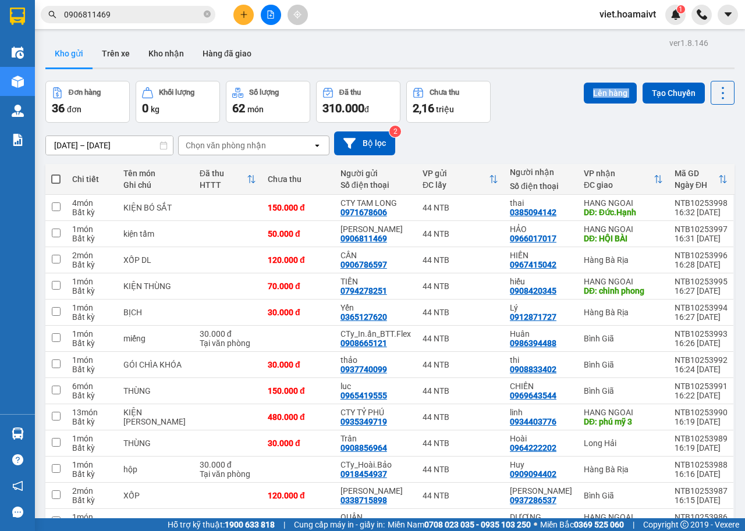
click at [559, 114] on div "Đơn hàng 36 đơn Khối lượng 0 kg Số lượng 62 món Đã thu 310.000 đ Chưa thu 2,16 …" at bounding box center [389, 102] width 689 height 42
click at [182, 14] on input "0906811469" at bounding box center [132, 14] width 137 height 13
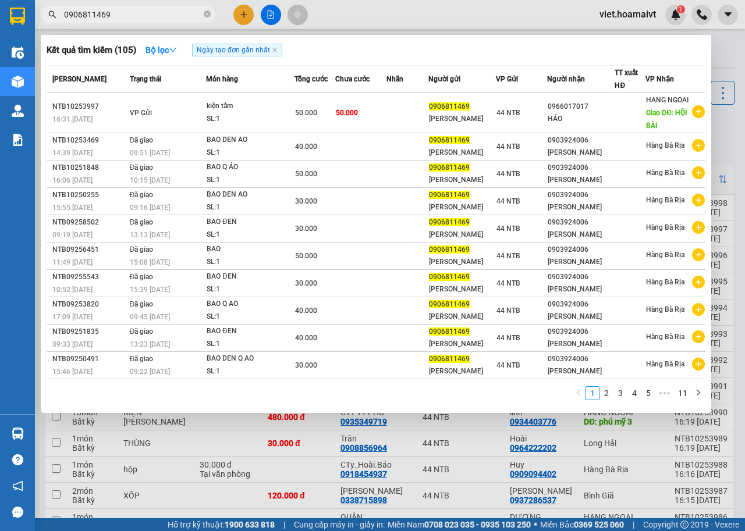
click at [203, 10] on span "0906811469" at bounding box center [128, 14] width 175 height 17
click at [491, 507] on div at bounding box center [372, 265] width 745 height 531
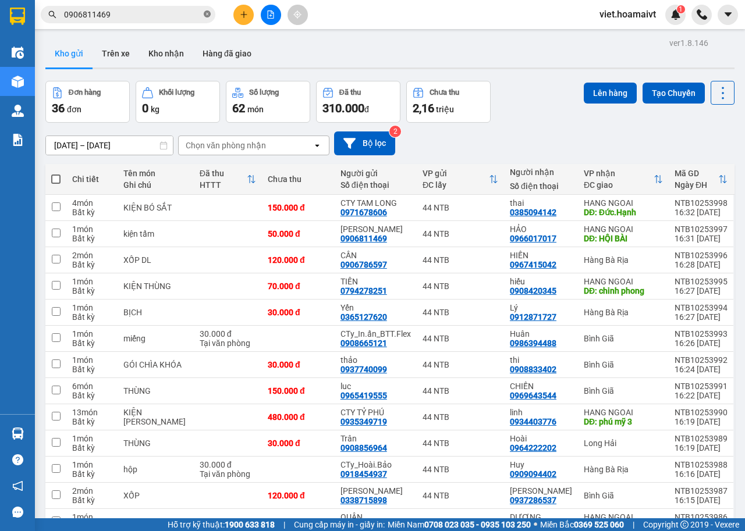
click at [210, 17] on icon "close-circle" at bounding box center [207, 13] width 7 height 7
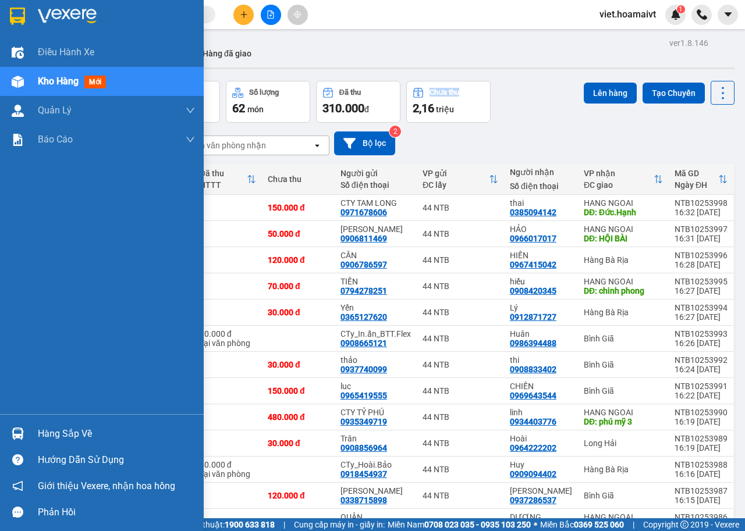
click at [49, 8] on img at bounding box center [67, 16] width 59 height 17
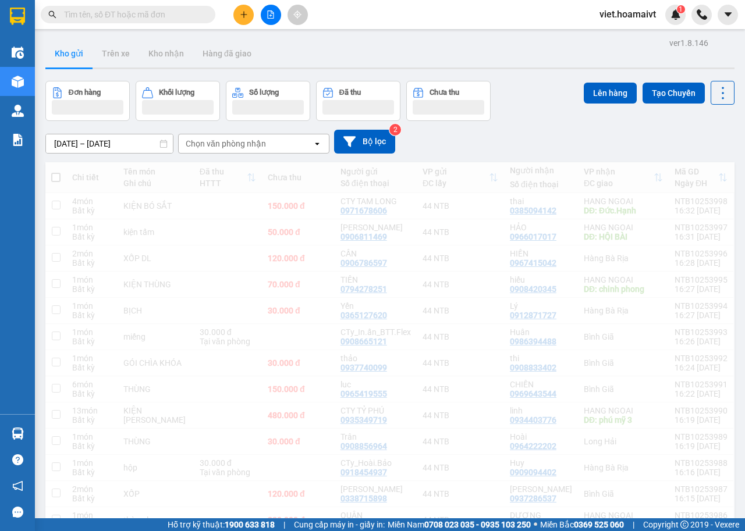
click at [555, 133] on div "12/10/2025 – 13/10/2025 Press the down arrow key to interact with the calendar …" at bounding box center [389, 142] width 689 height 24
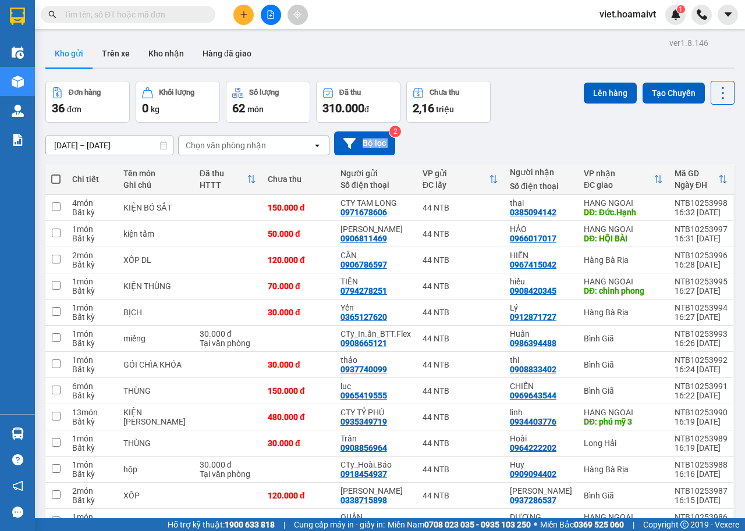
click at [555, 133] on div "12/10/2025 – 13/10/2025 Press the down arrow key to interact with the calendar …" at bounding box center [389, 144] width 689 height 24
click at [535, 148] on div "12/10/2025 – 13/10/2025 Press the down arrow key to interact with the calendar …" at bounding box center [389, 144] width 689 height 24
click at [214, 139] on div "Chọn văn phòng nhận" at bounding box center [246, 145] width 134 height 19
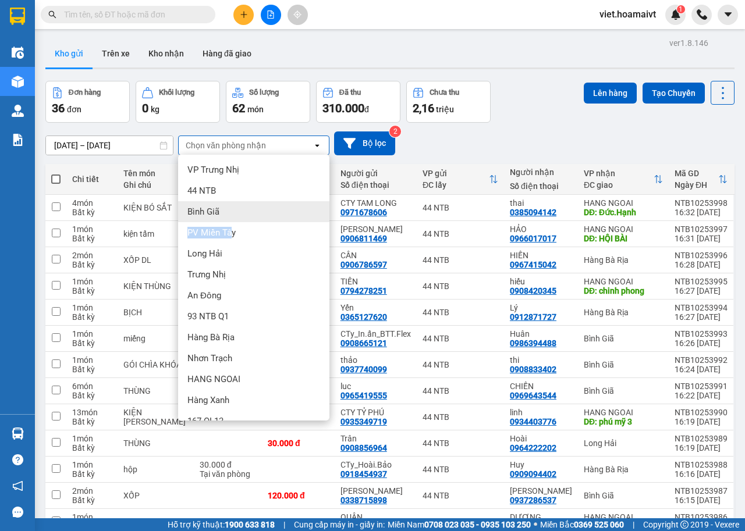
drag, startPoint x: 230, startPoint y: 226, endPoint x: 237, endPoint y: 211, distance: 15.9
click at [237, 211] on ul "VP Trưng Nhị 44 NTB Bình Giã PV Miền Tây Long Hải Trưng Nhị An Đông 93 NTB …" at bounding box center [253, 288] width 151 height 266
click at [237, 211] on div "Bình Giã" at bounding box center [253, 211] width 151 height 21
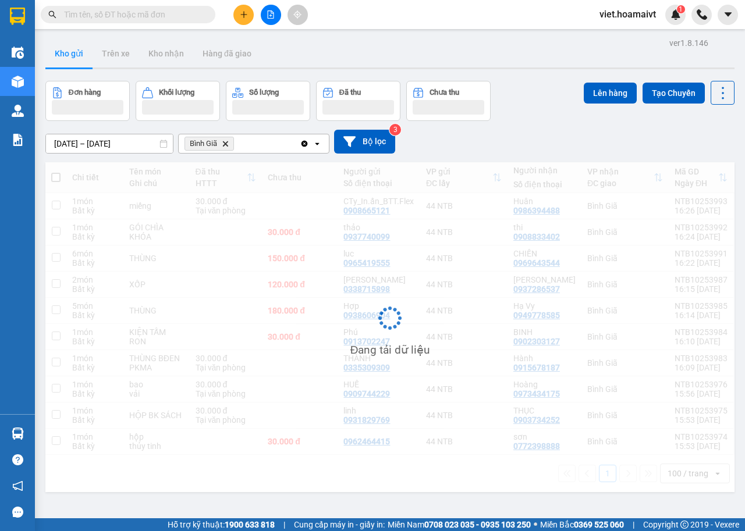
click at [511, 145] on div "12/10/2025 – 13/10/2025 Press the down arrow key to interact with the calendar …" at bounding box center [389, 142] width 689 height 24
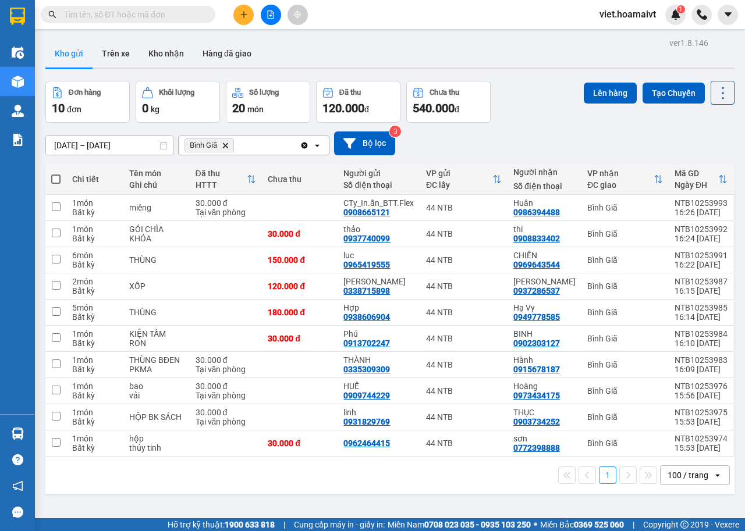
click at [511, 145] on div "12/10/2025 – 13/10/2025 Press the down arrow key to interact with the calendar …" at bounding box center [389, 144] width 689 height 24
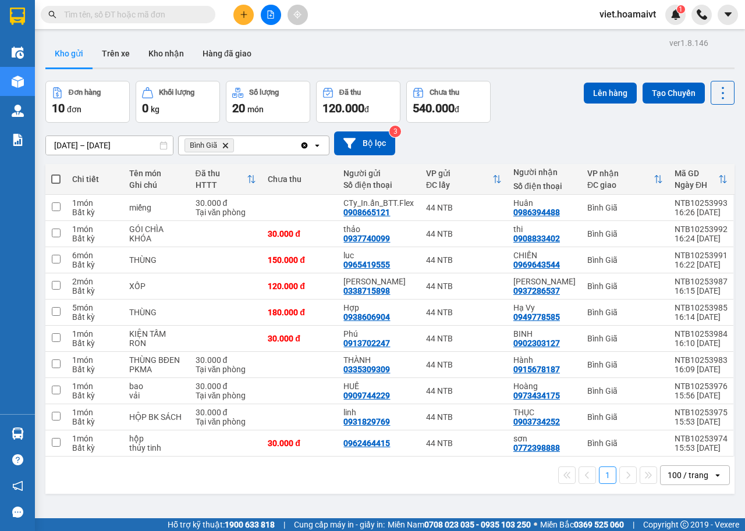
click at [228, 147] on icon "Bình Giã, close by backspace" at bounding box center [225, 145] width 5 height 5
click at [228, 147] on div "Chọn văn phòng nhận" at bounding box center [226, 146] width 80 height 12
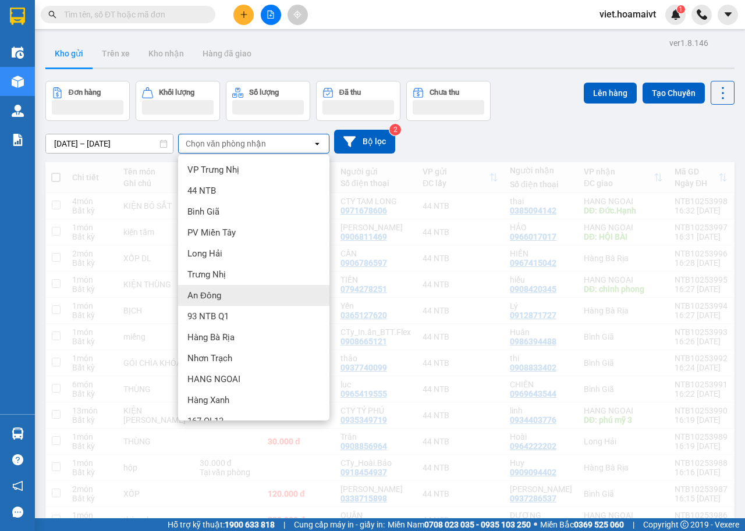
scroll to position [16, 0]
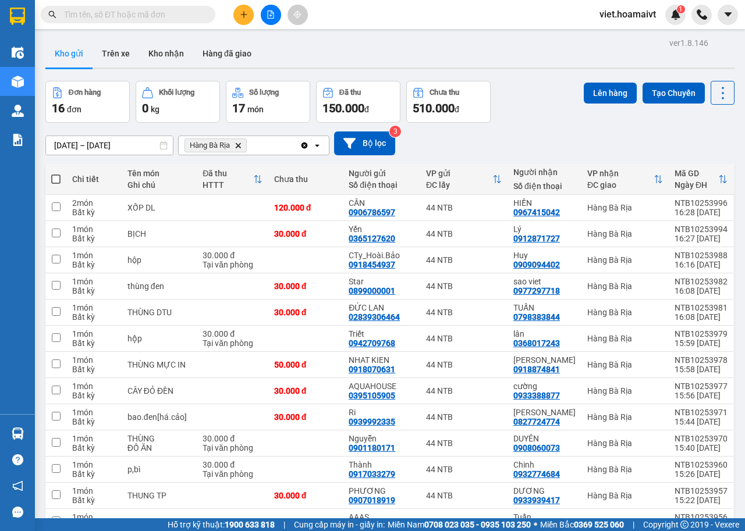
click at [523, 153] on div "12/10/2025 – 13/10/2025 Press the down arrow key to interact with the calendar …" at bounding box center [389, 144] width 689 height 24
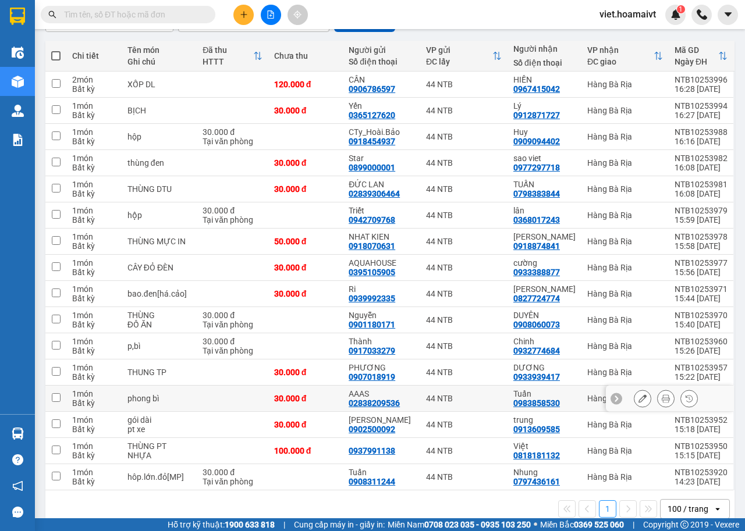
scroll to position [143, 0]
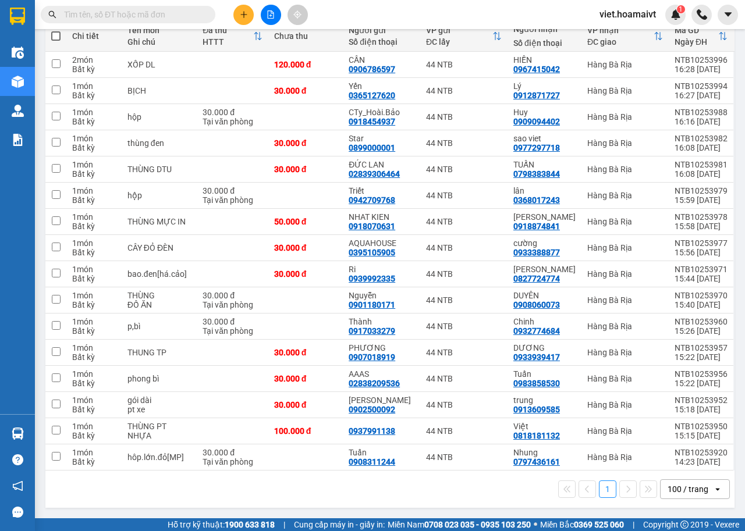
click at [356, 500] on div "1 100 / trang open" at bounding box center [389, 489] width 689 height 37
click at [272, 11] on icon "file-add" at bounding box center [271, 14] width 6 height 8
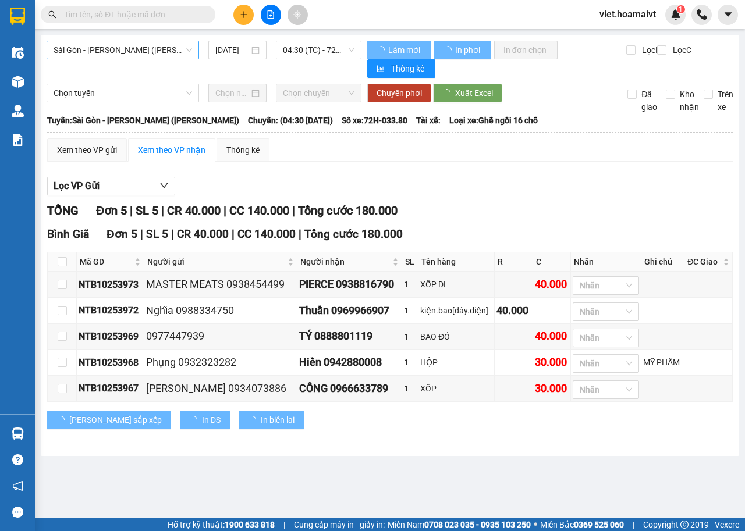
type input "13/10/2025"
click at [148, 48] on span "Sài Gòn - Vũng Tàu (Hàng Hoá)" at bounding box center [123, 49] width 139 height 17
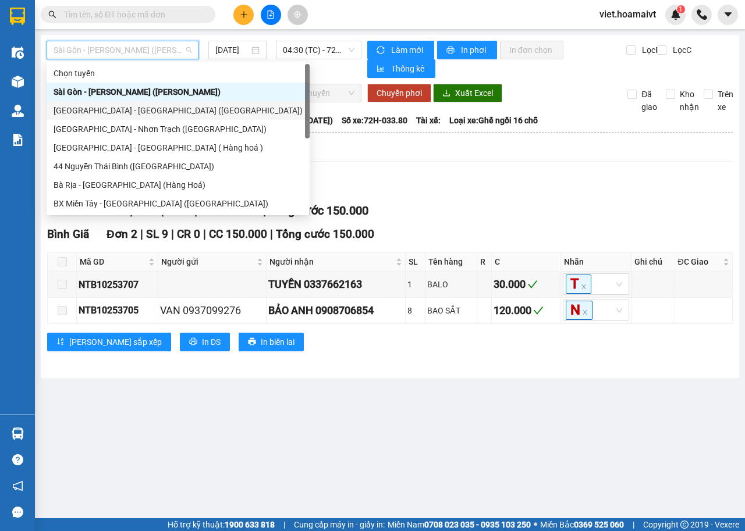
click at [477, 200] on div "Lọc VP Gửi TỔNG Đơn 2 | SL 9 | CR 0 | CC 150.000 | Tổng cước 150.000 Bình Gia…" at bounding box center [390, 268] width 686 height 195
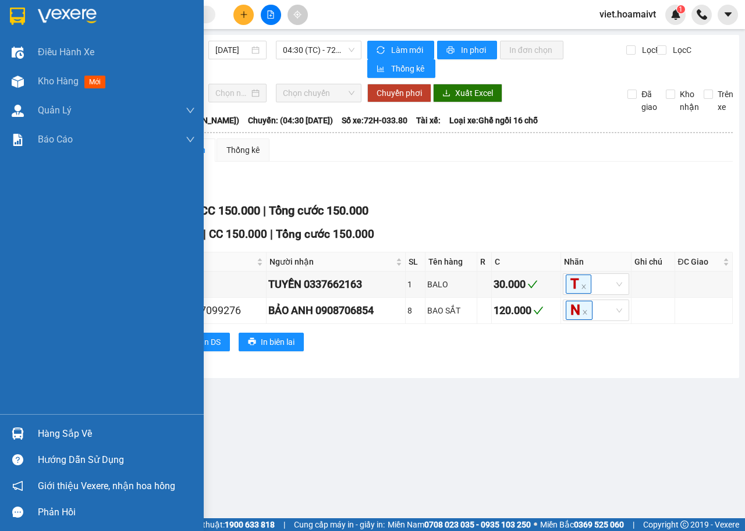
click at [44, 16] on img at bounding box center [67, 16] width 59 height 17
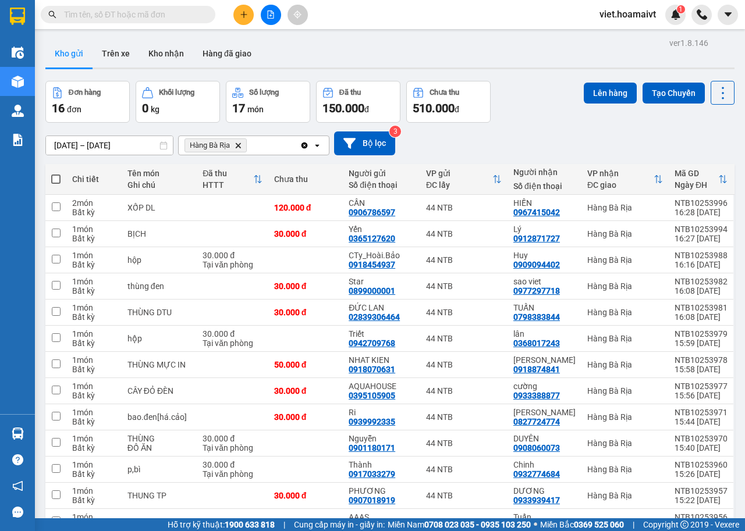
click at [556, 127] on div "12/10/2025 – 13/10/2025 Press the down arrow key to interact with the calendar …" at bounding box center [389, 143] width 689 height 41
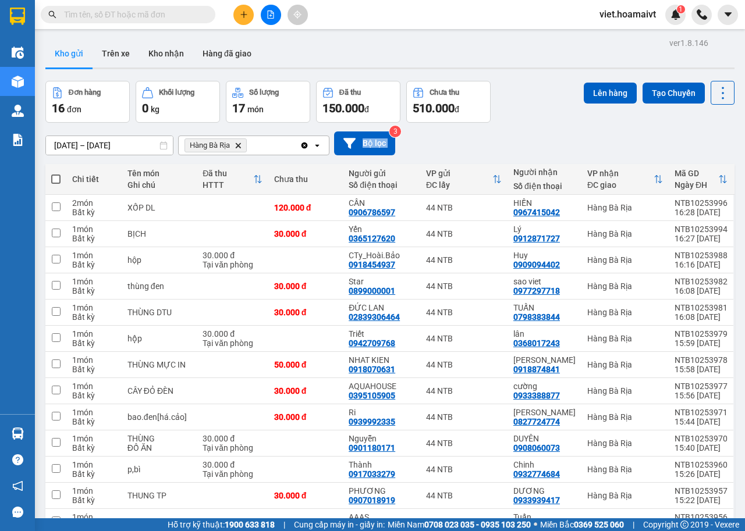
click at [269, 13] on icon "file-add" at bounding box center [271, 14] width 8 height 8
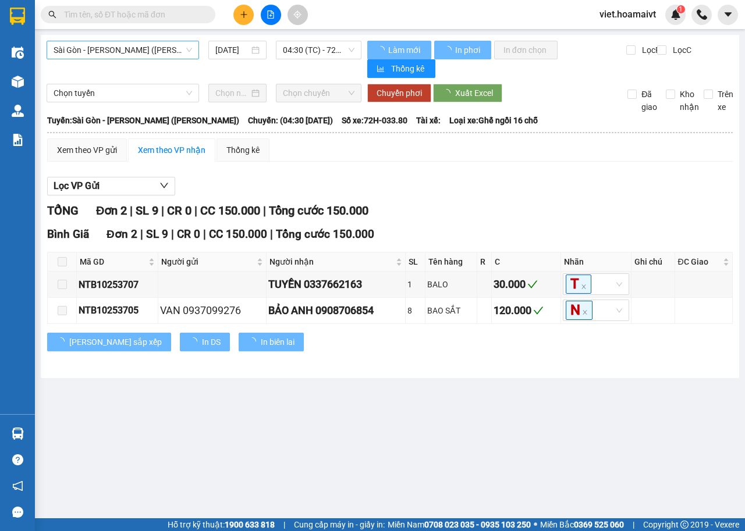
click at [152, 47] on span "Sài Gòn - Vũng Tàu (Hàng Hoá)" at bounding box center [123, 49] width 139 height 17
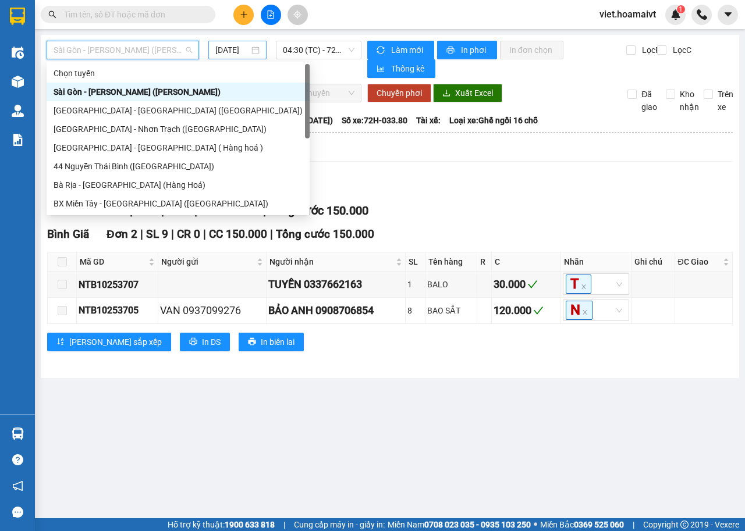
click at [225, 51] on input "13/10/2025" at bounding box center [232, 50] width 34 height 13
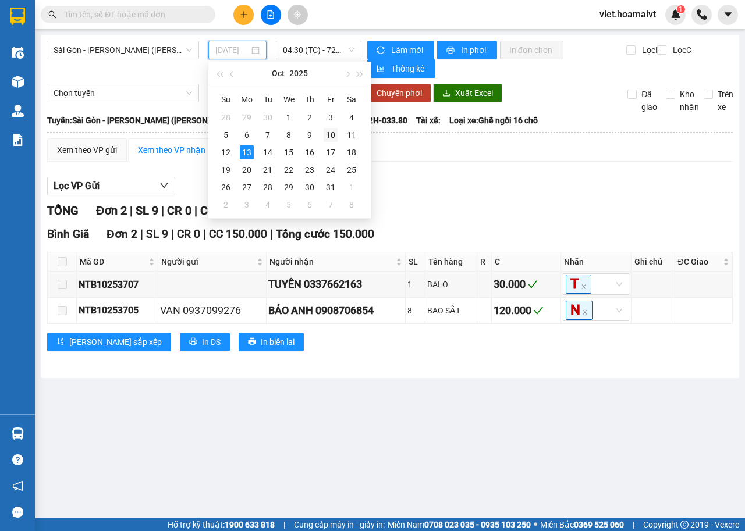
click at [326, 136] on div "10" at bounding box center [331, 135] width 14 height 14
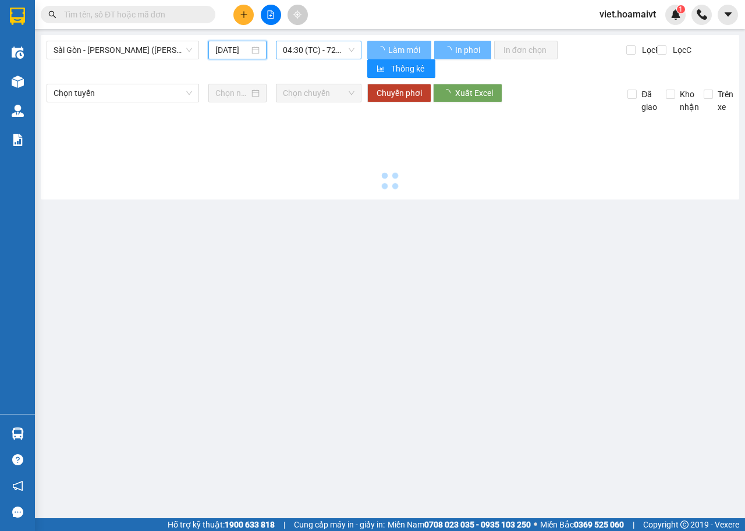
type input "10/10/2025"
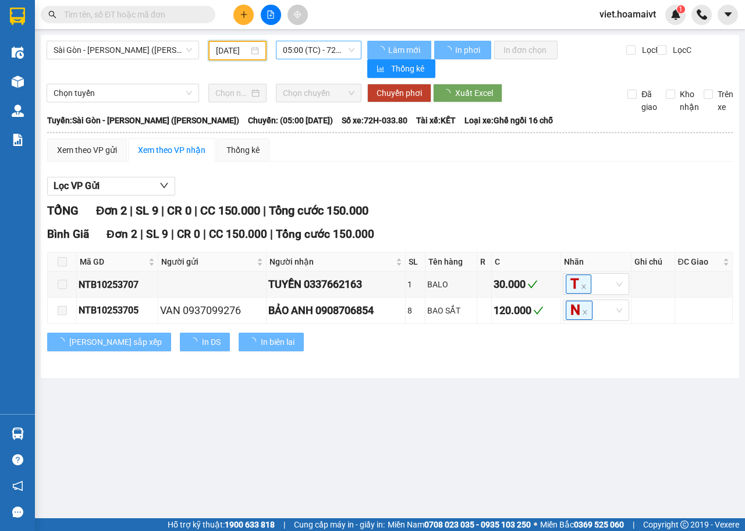
click at [317, 56] on span "05:00 (TC) - 72H-033.80" at bounding box center [318, 49] width 71 height 17
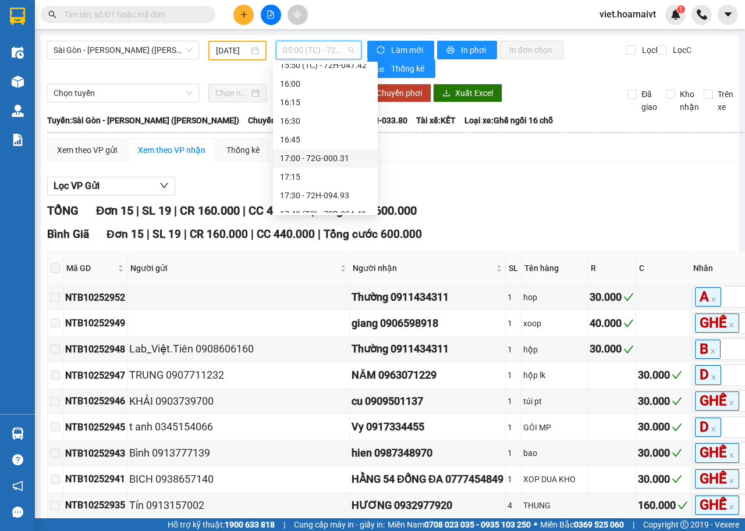
scroll to position [1024, 0]
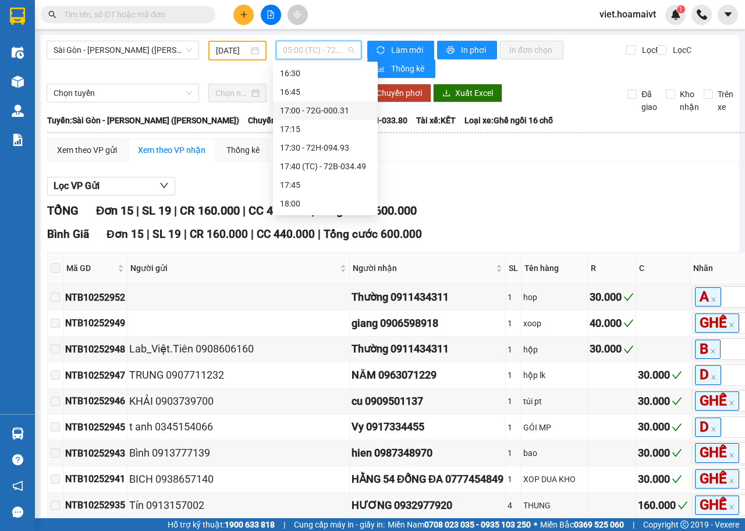
click at [332, 111] on div "17:00 - 72G-000.31" at bounding box center [325, 110] width 91 height 13
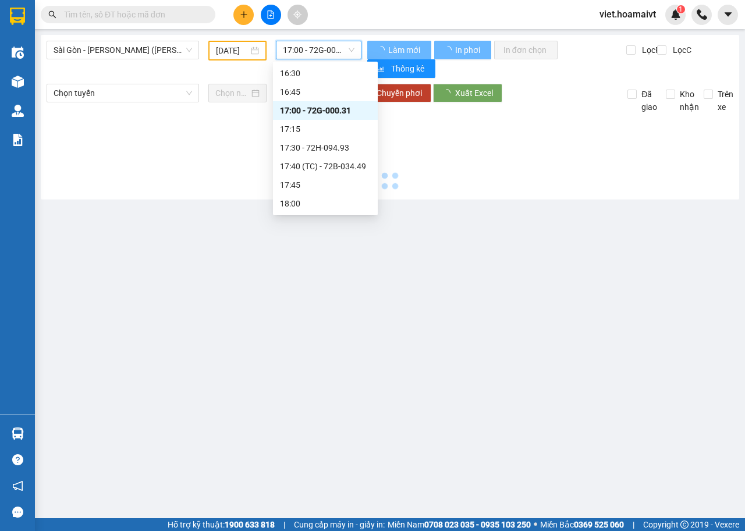
click at [489, 181] on div at bounding box center [390, 153] width 687 height 80
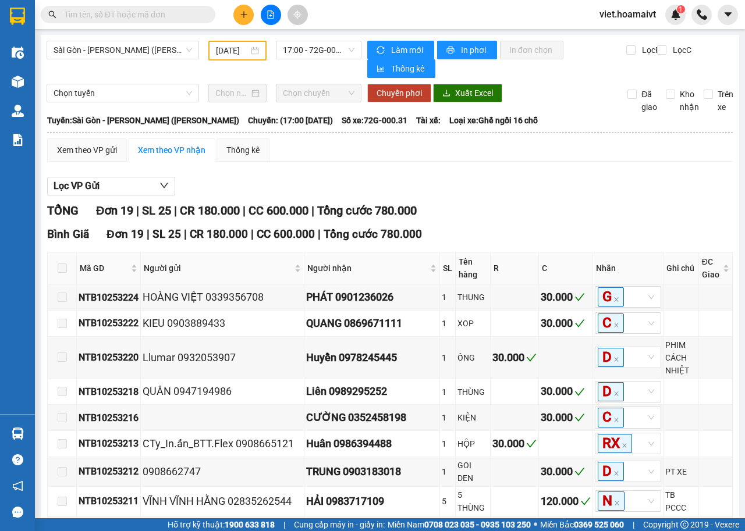
click at [489, 181] on div "Lọc VP Gửi" at bounding box center [390, 186] width 686 height 19
click at [150, 14] on input "text" at bounding box center [132, 14] width 137 height 13
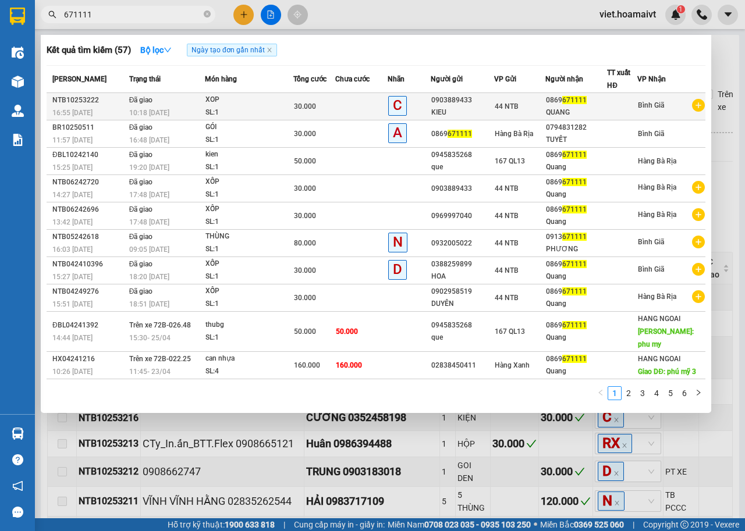
type input "671111"
click at [255, 106] on div "XOP" at bounding box center [248, 100] width 87 height 13
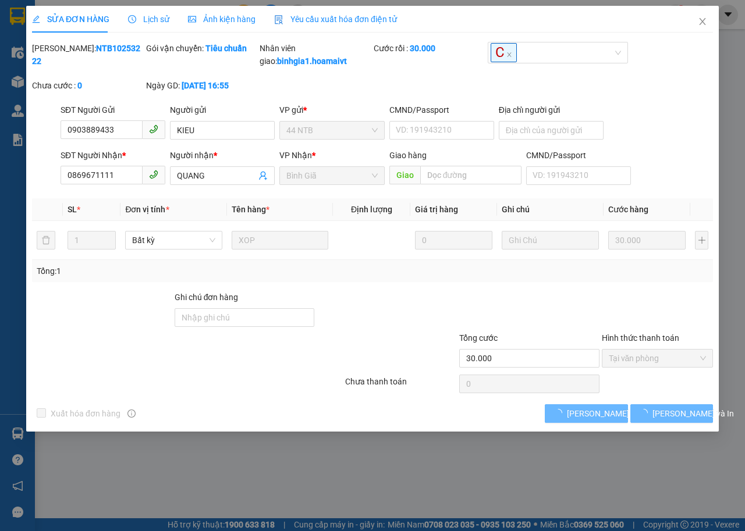
type input "0903889433"
type input "KIEU"
type input "0869671111"
type input "QUANG"
type input "30.000"
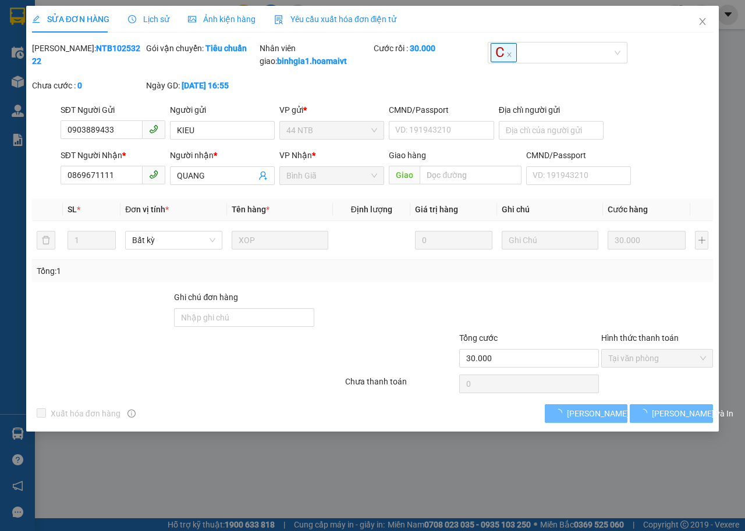
click at [154, 16] on span "Lịch sử" at bounding box center [148, 19] width 41 height 9
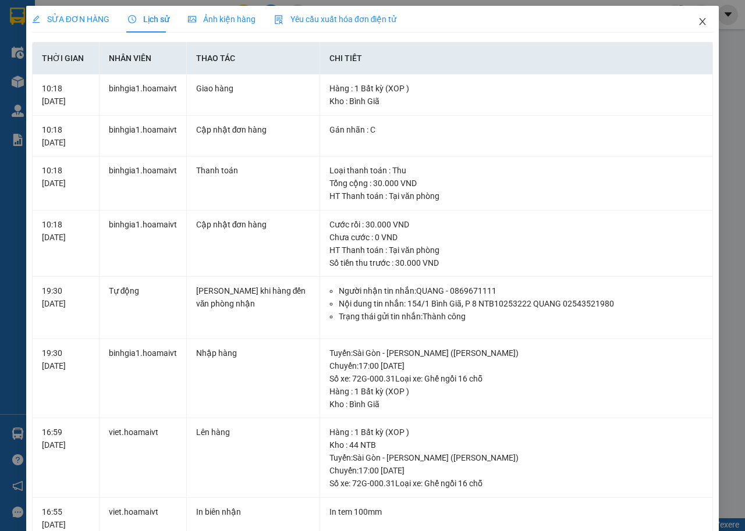
click at [698, 18] on icon "close" at bounding box center [702, 21] width 9 height 9
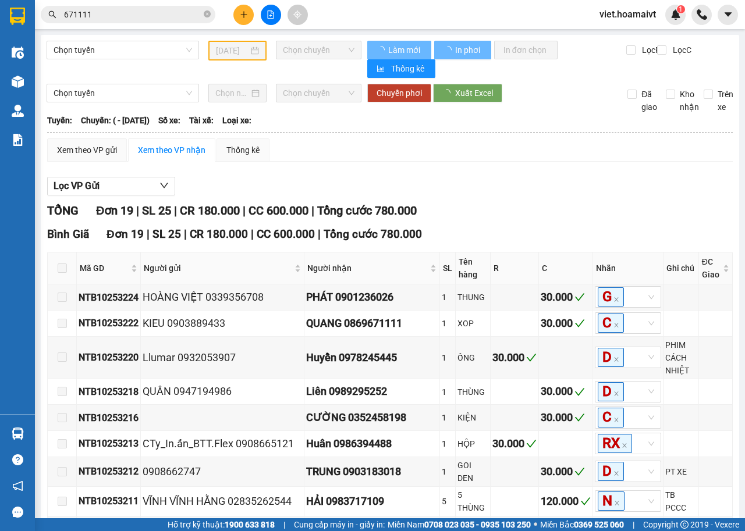
click at [134, 9] on input "671111" at bounding box center [132, 14] width 137 height 13
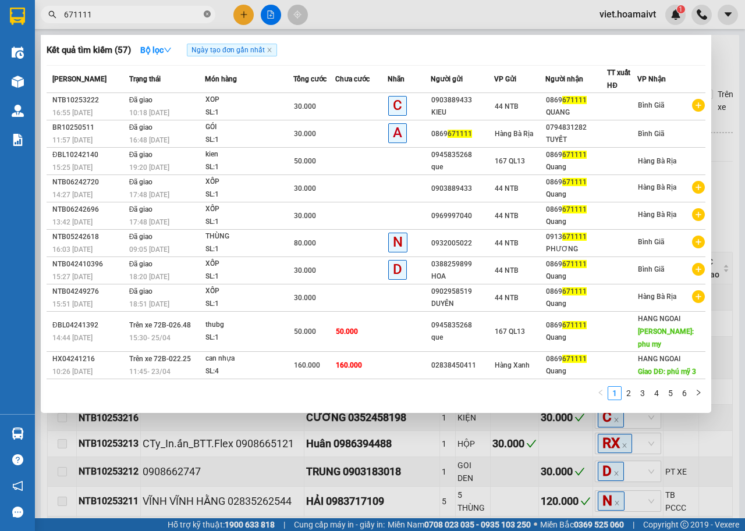
click at [207, 13] on icon "close-circle" at bounding box center [207, 13] width 7 height 7
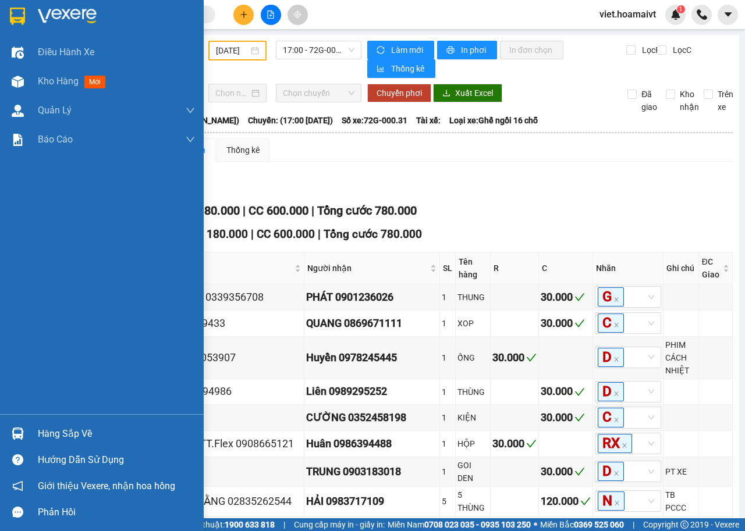
click at [70, 17] on img at bounding box center [67, 16] width 59 height 17
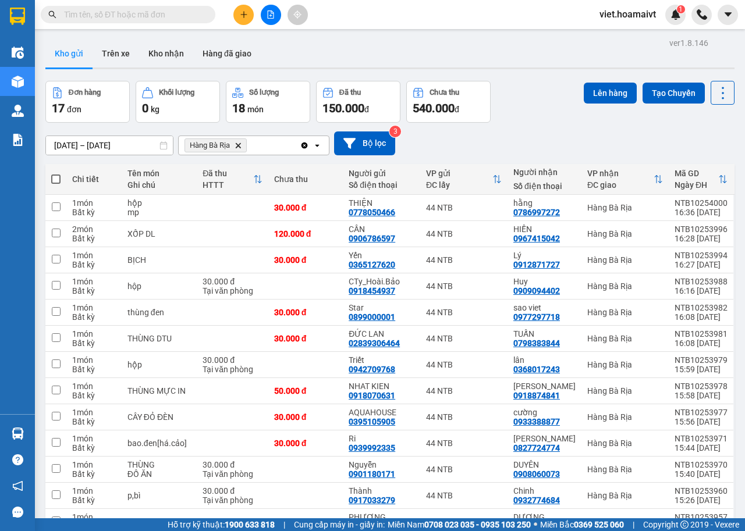
click at [549, 139] on div "12/10/2025 – 13/10/2025 Press the down arrow key to interact with the calendar …" at bounding box center [389, 144] width 689 height 24
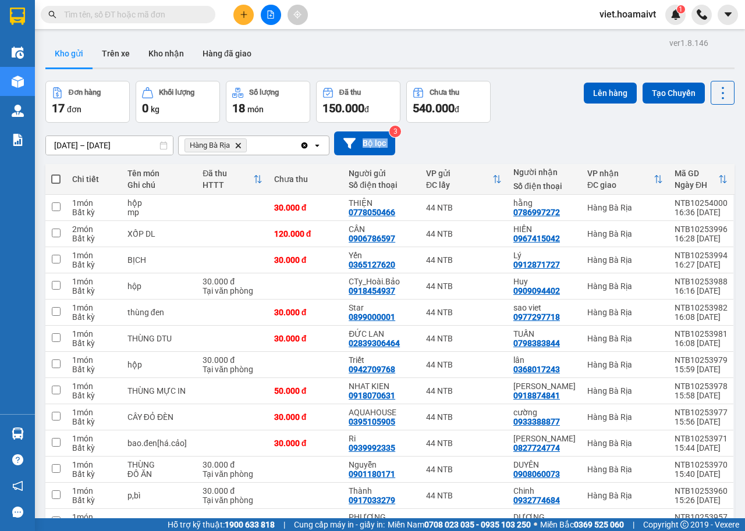
click at [549, 139] on div "12/10/2025 – 13/10/2025 Press the down arrow key to interact with the calendar …" at bounding box center [389, 144] width 689 height 24
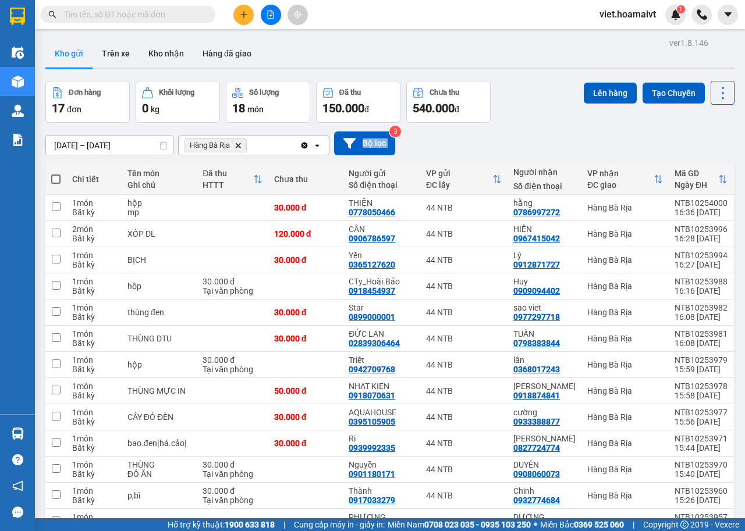
click at [549, 139] on div "12/10/2025 – 13/10/2025 Press the down arrow key to interact with the calendar …" at bounding box center [389, 144] width 689 height 24
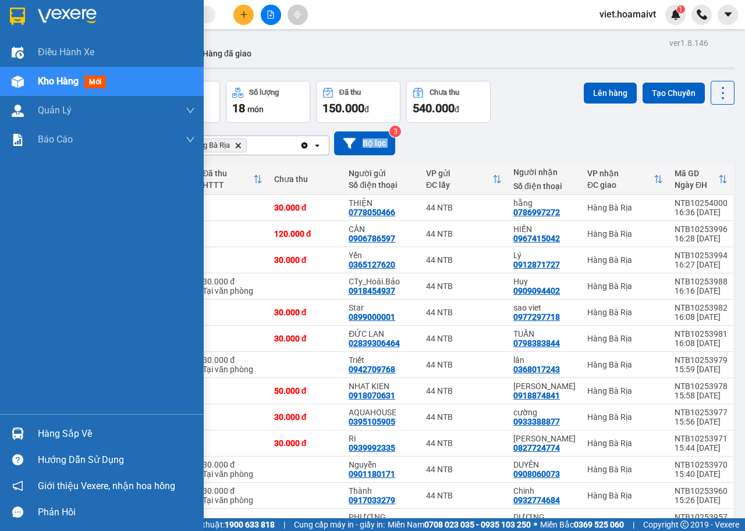
click at [47, 16] on img at bounding box center [67, 16] width 59 height 17
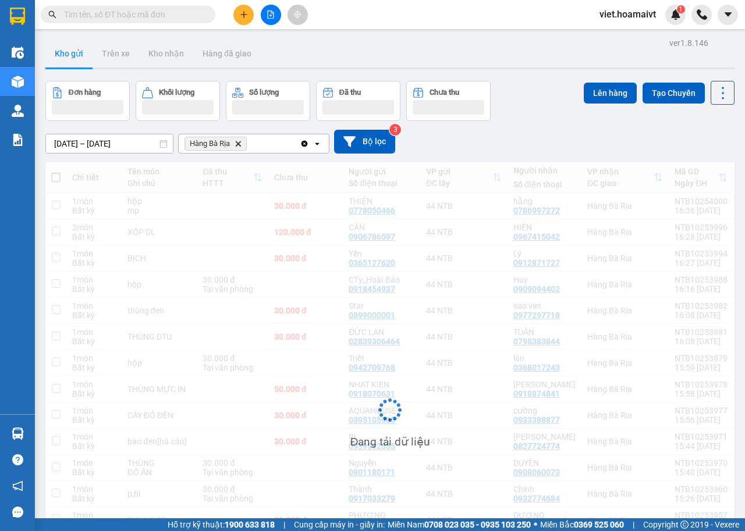
click at [553, 143] on div "12/10/2025 – 13/10/2025 Press the down arrow key to interact with the calendar …" at bounding box center [389, 142] width 689 height 24
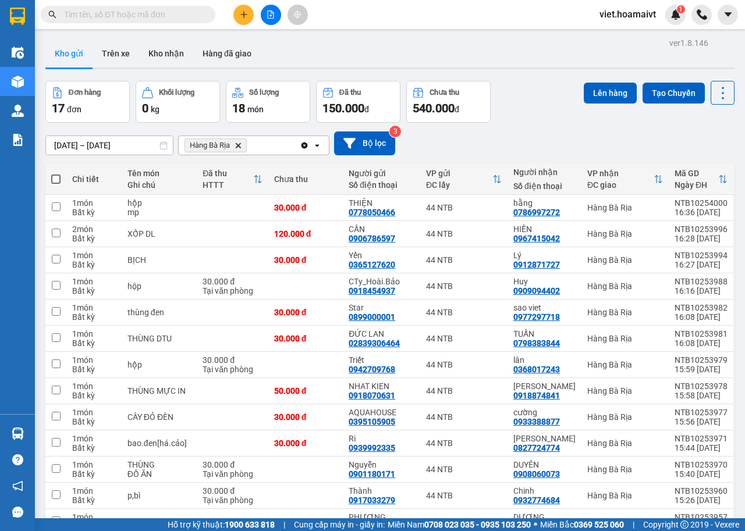
click at [553, 143] on div "12/10/2025 – 13/10/2025 Press the down arrow key to interact with the calendar …" at bounding box center [389, 144] width 689 height 24
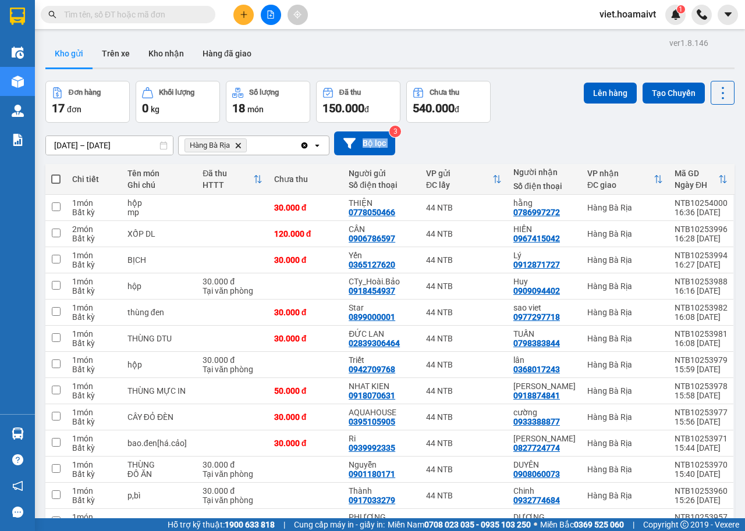
click at [553, 143] on div "12/10/2025 – 13/10/2025 Press the down arrow key to interact with the calendar …" at bounding box center [389, 144] width 689 height 24
click at [242, 147] on span "Hàng Bà Rịa Delete" at bounding box center [215, 146] width 62 height 14
click at [238, 147] on icon "Delete" at bounding box center [238, 145] width 7 height 7
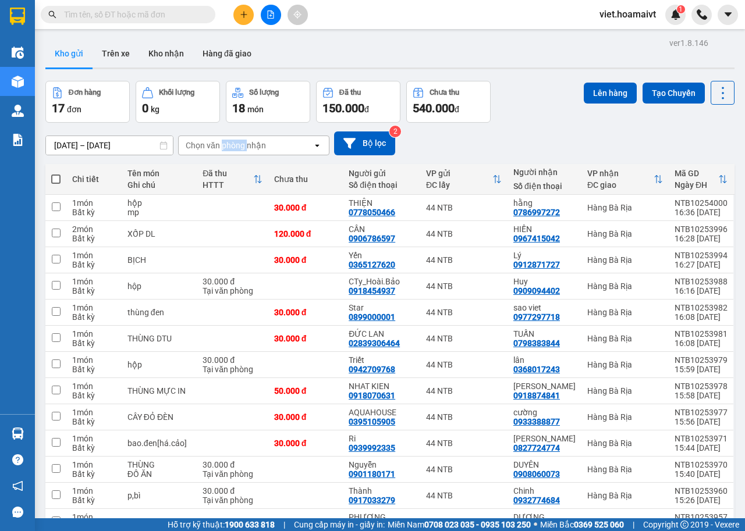
click at [238, 147] on div "Chọn văn phòng nhận" at bounding box center [226, 146] width 80 height 12
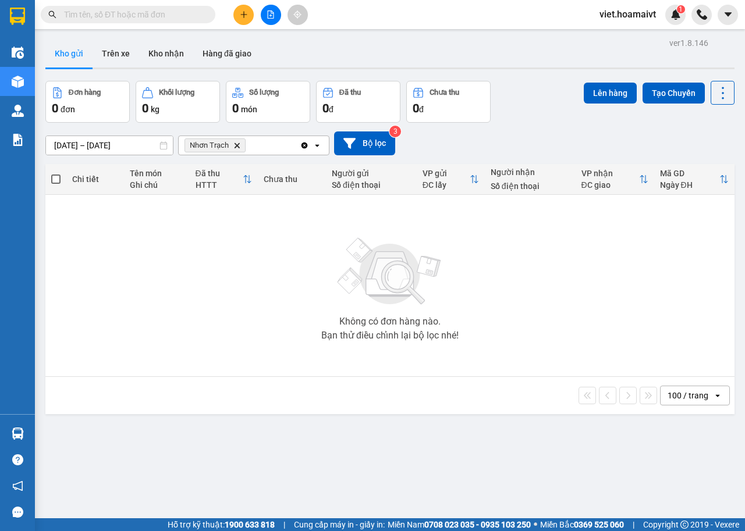
click at [477, 136] on div "12/10/2025 – 13/10/2025 Press the down arrow key to interact with the calendar …" at bounding box center [389, 144] width 689 height 24
click at [236, 147] on icon "Nhơn Trạch, close by backspace" at bounding box center [237, 145] width 5 height 5
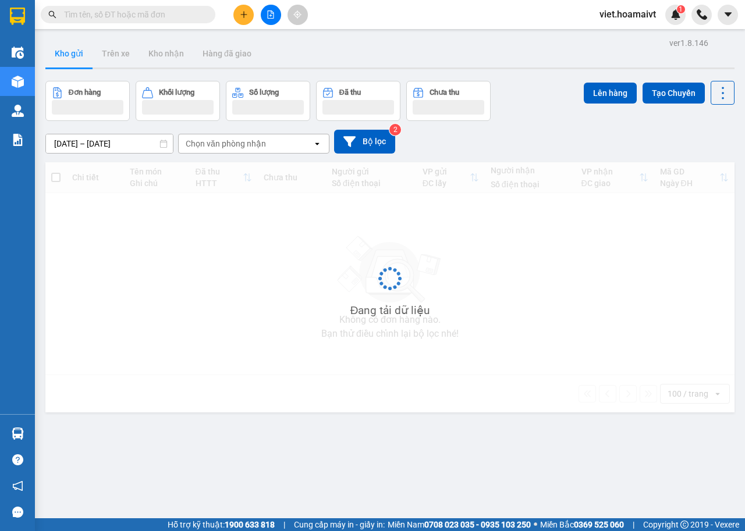
click at [570, 148] on div "12/10/2025 – 13/10/2025 Press the down arrow key to interact with the calendar …" at bounding box center [389, 142] width 689 height 24
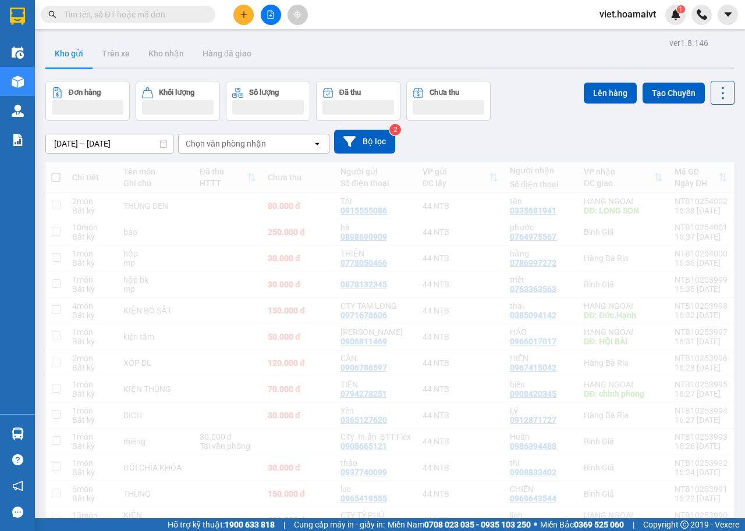
click at [566, 132] on div "12/10/2025 – 13/10/2025 Press the down arrow key to interact with the calendar …" at bounding box center [389, 142] width 689 height 24
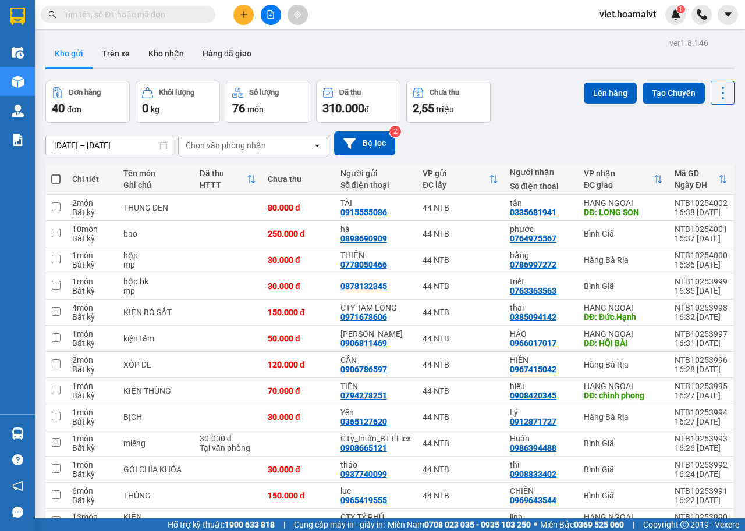
click at [566, 132] on div "12/10/2025 – 13/10/2025 Press the down arrow key to interact with the calendar …" at bounding box center [389, 144] width 689 height 24
click at [562, 143] on div "12/10/2025 – 13/10/2025 Press the down arrow key to interact with the calendar …" at bounding box center [389, 144] width 689 height 24
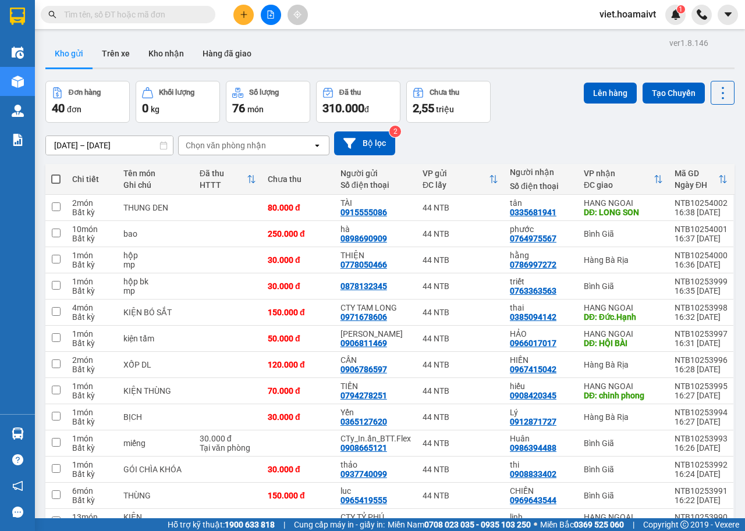
click at [537, 139] on div "12/10/2025 – 13/10/2025 Press the down arrow key to interact with the calendar …" at bounding box center [389, 144] width 689 height 24
click at [535, 139] on div "12/10/2025 – 13/10/2025 Press the down arrow key to interact with the calendar …" at bounding box center [389, 144] width 689 height 24
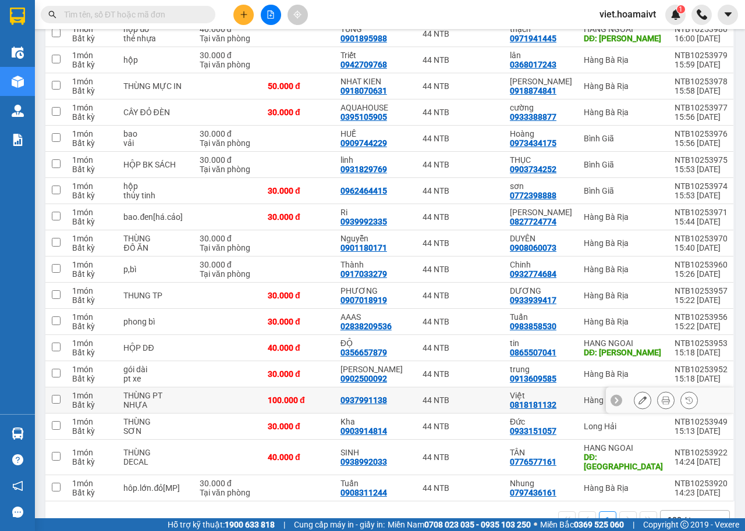
scroll to position [781, 0]
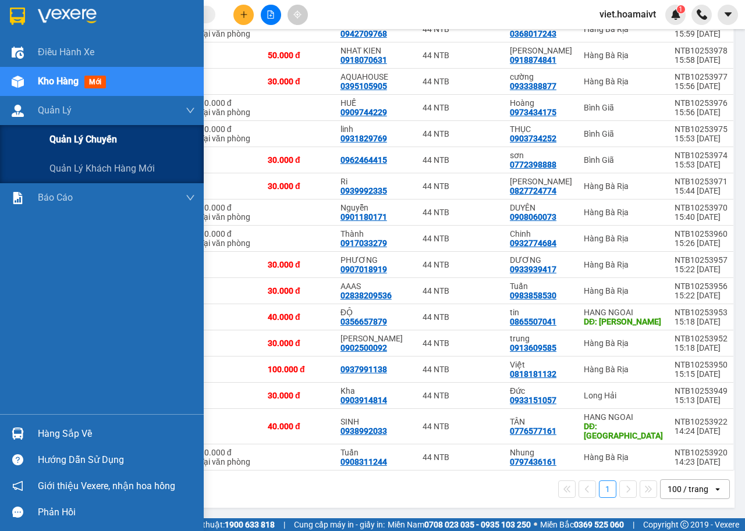
click at [84, 143] on span "Quản lý chuyến" at bounding box center [83, 139] width 68 height 15
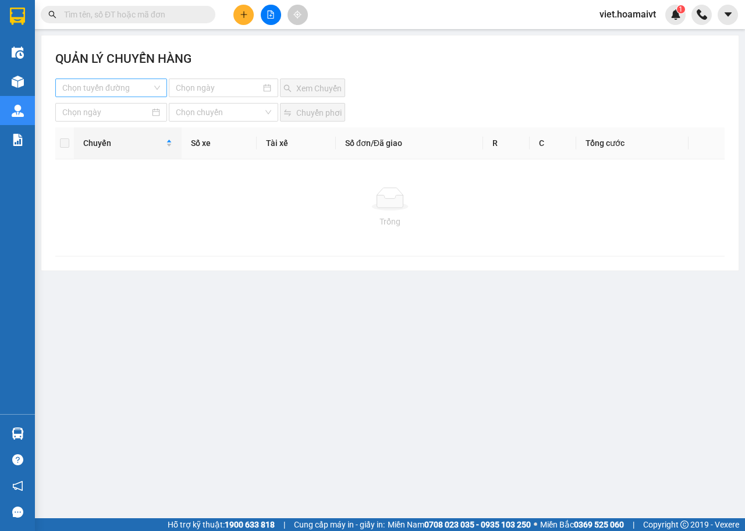
click at [141, 91] on input "search" at bounding box center [107, 87] width 90 height 17
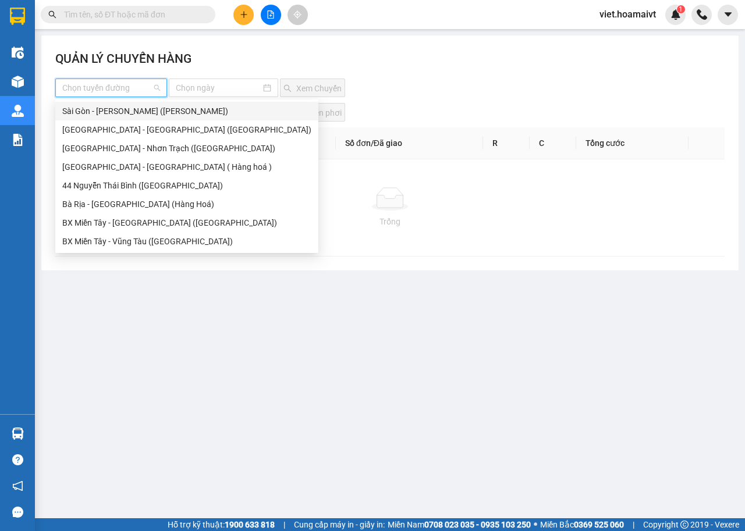
click at [136, 112] on div "Sài Gòn - Vũng Tàu (Hàng Hoá)" at bounding box center [186, 111] width 249 height 13
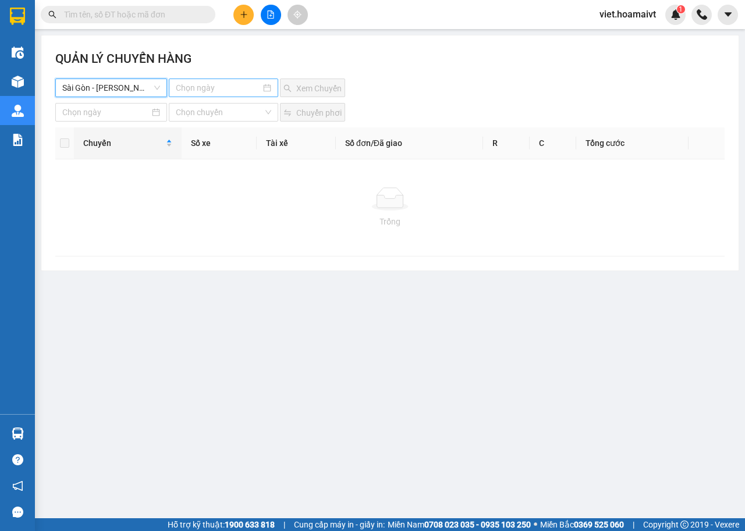
click at [186, 91] on input at bounding box center [219, 87] width 86 height 13
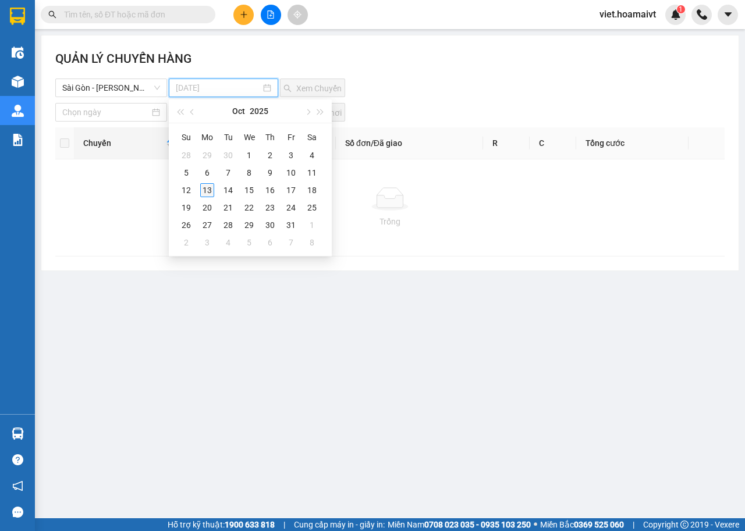
type input "13-10-2025"
click at [209, 187] on div "13" at bounding box center [207, 190] width 14 height 14
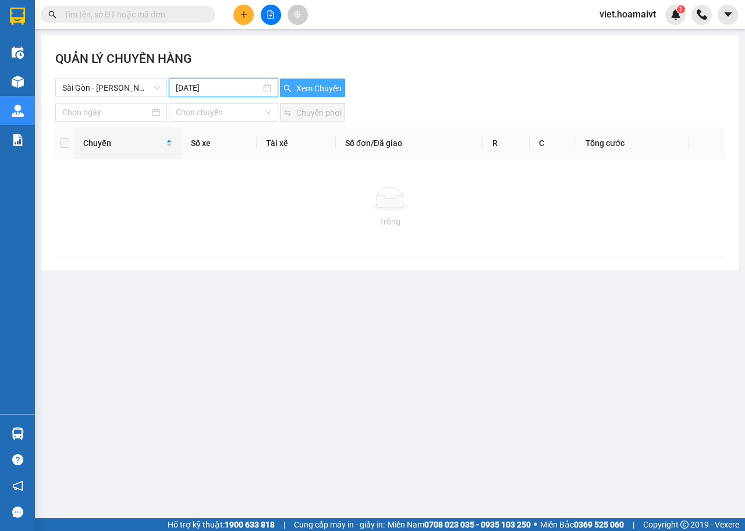
drag, startPoint x: 298, startPoint y: 85, endPoint x: 413, endPoint y: 88, distance: 114.7
click at [300, 84] on span "Xem Chuyến" at bounding box center [318, 88] width 45 height 13
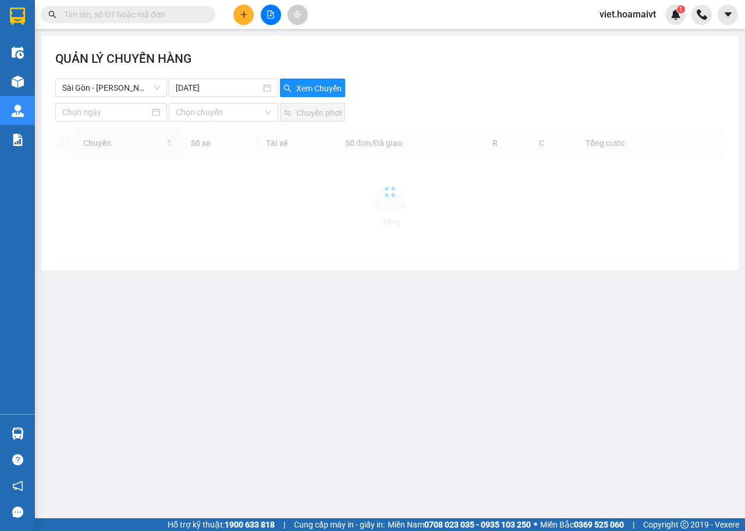
click at [419, 88] on div "Sài Gòn - Vũng Tàu (Hàng Hoá) 13-10-2025 Xem Chuyến" at bounding box center [389, 88] width 669 height 19
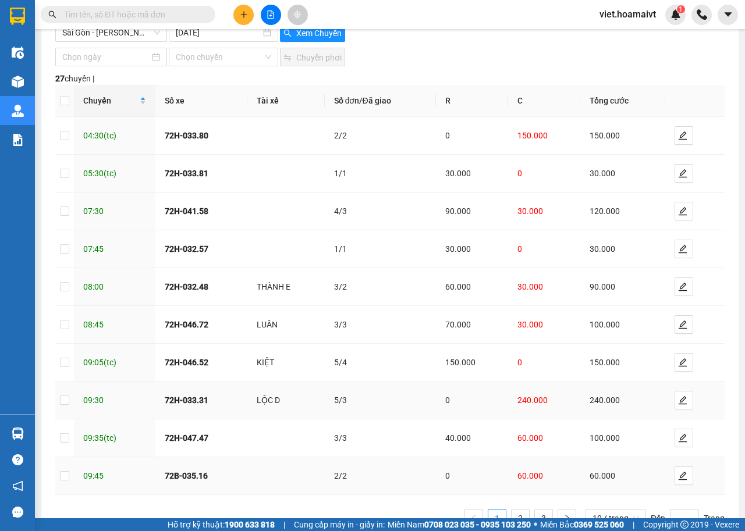
scroll to position [94, 0]
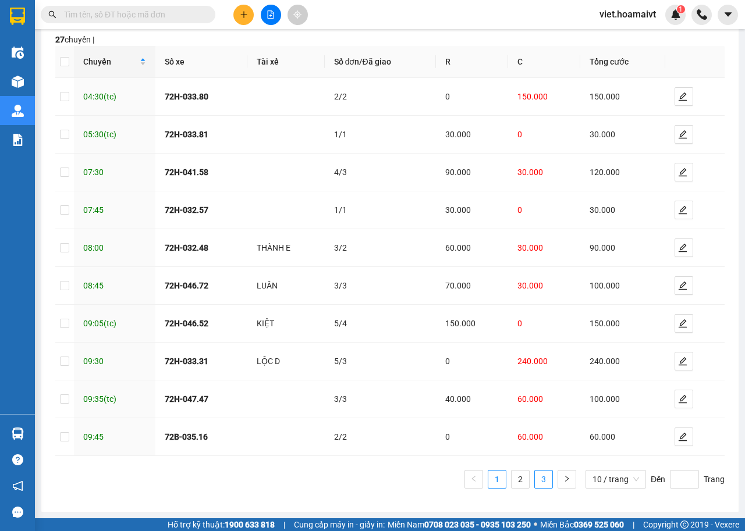
click at [535, 486] on link "3" at bounding box center [543, 479] width 17 height 17
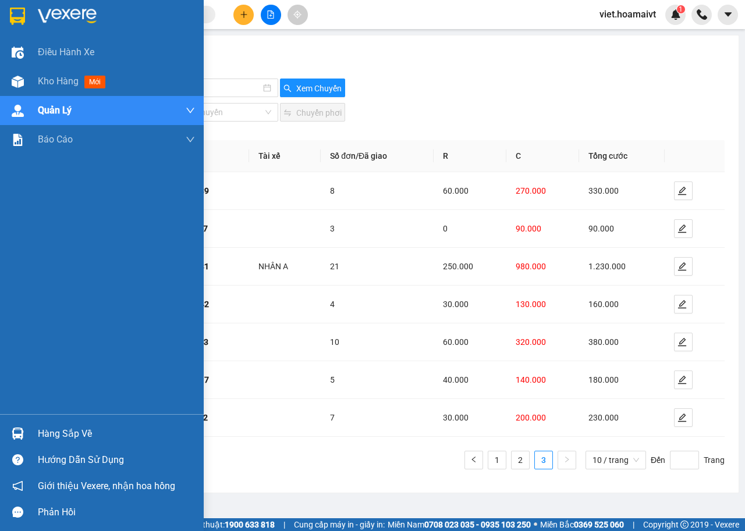
click at [44, 17] on img at bounding box center [67, 16] width 59 height 17
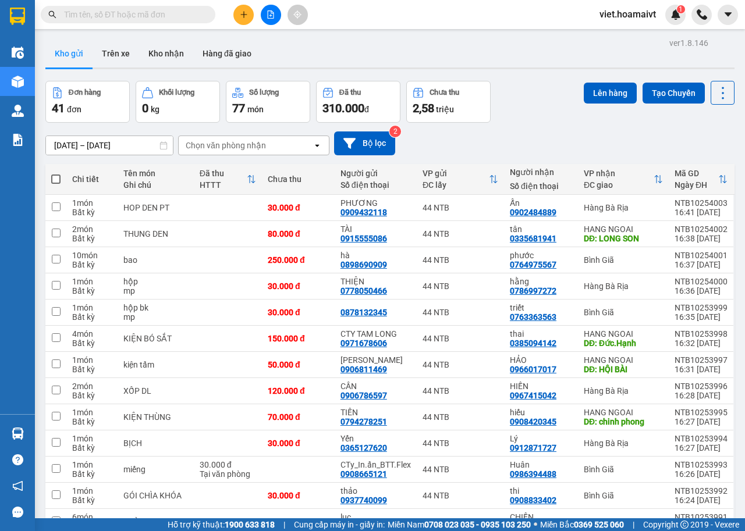
click at [225, 151] on div "Chọn văn phòng nhận" at bounding box center [226, 146] width 80 height 12
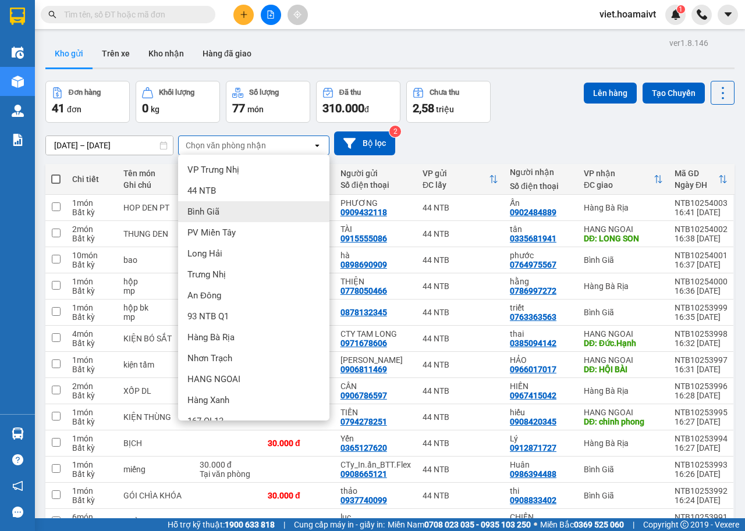
click at [240, 214] on div "Bình Giã" at bounding box center [253, 211] width 151 height 21
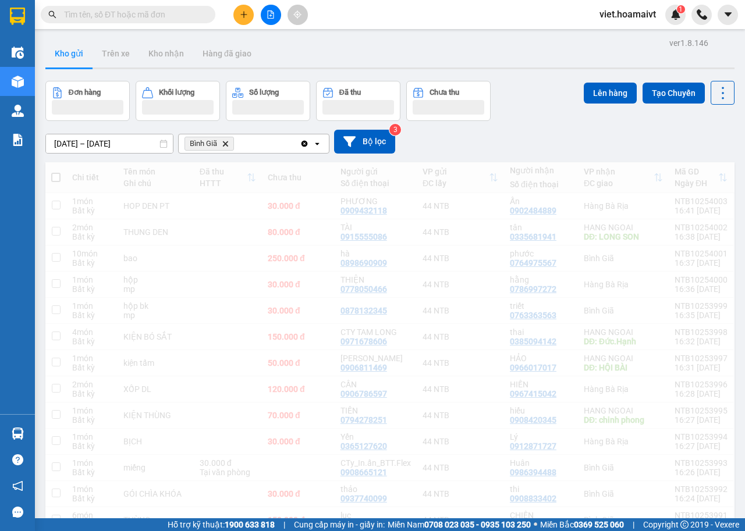
click at [531, 134] on div "12/10/2025 – 13/10/2025 Press the down arrow key to interact with the calendar …" at bounding box center [389, 142] width 689 height 24
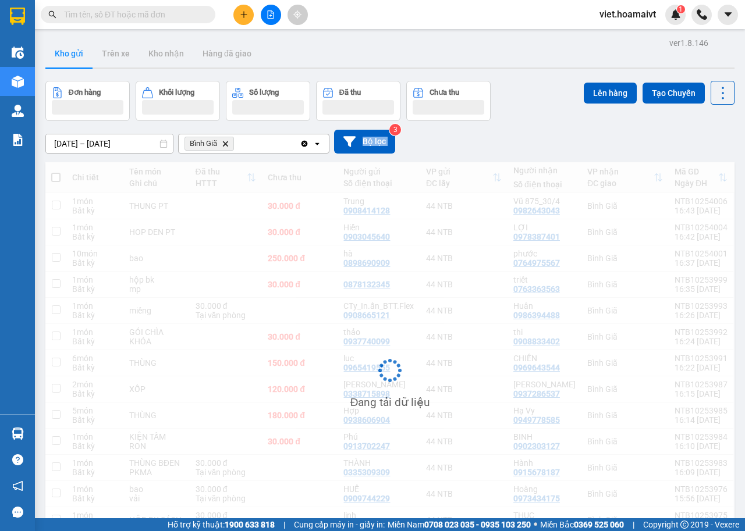
click at [531, 134] on div "12/10/2025 – 13/10/2025 Press the down arrow key to interact with the calendar …" at bounding box center [389, 142] width 689 height 24
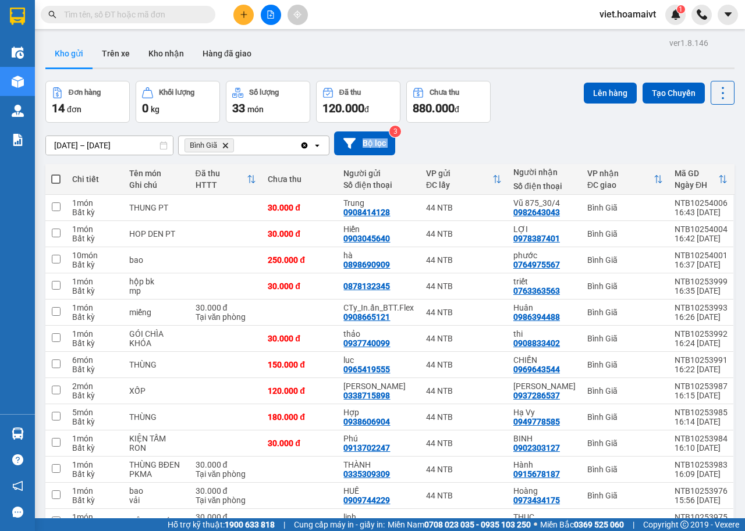
click at [531, 134] on div "12/10/2025 – 13/10/2025 Press the down arrow key to interact with the calendar …" at bounding box center [389, 144] width 689 height 24
click at [545, 148] on div "12/10/2025 – 13/10/2025 Press the down arrow key to interact with the calendar …" at bounding box center [389, 144] width 689 height 24
click at [225, 146] on icon "Bình Giã, close by backspace" at bounding box center [225, 145] width 5 height 5
click at [225, 146] on div "Chọn văn phòng nhận" at bounding box center [226, 146] width 80 height 12
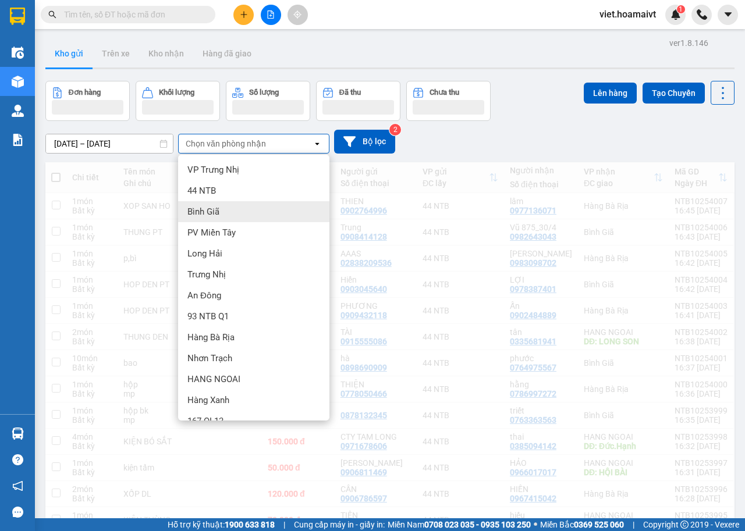
click at [254, 334] on div "Hàng Bà Rịa" at bounding box center [253, 337] width 151 height 21
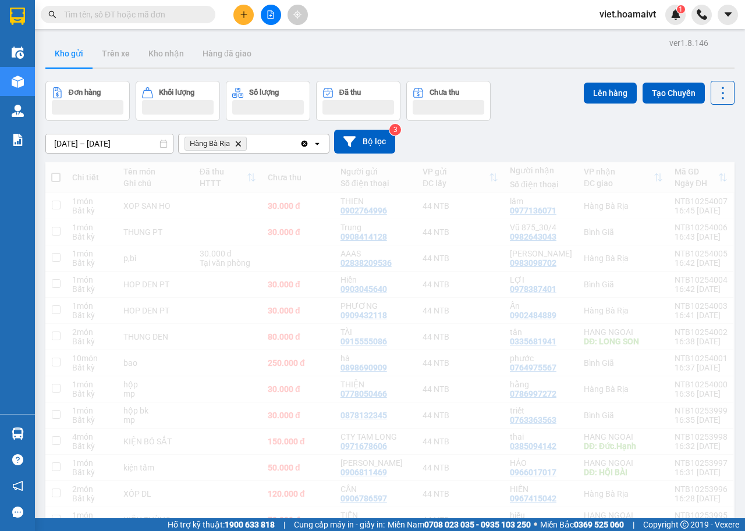
click at [254, 334] on td at bounding box center [228, 337] width 68 height 26
checkbox input "false"
click at [616, 137] on div "12/10/2025 – 13/10/2025 Press the down arrow key to interact with the calendar …" at bounding box center [389, 142] width 689 height 24
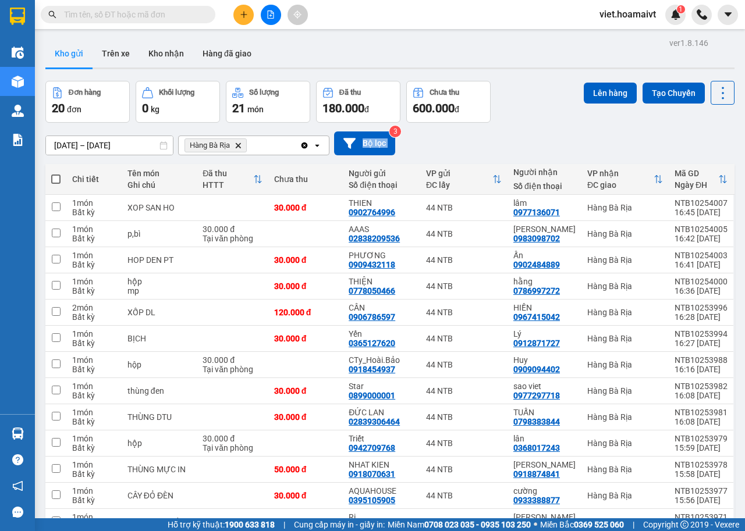
click at [615, 137] on div "12/10/2025 – 13/10/2025 Press the down arrow key to interact with the calendar …" at bounding box center [389, 144] width 689 height 24
click at [537, 108] on div "Đơn hàng 20 đơn Khối lượng 0 kg Số lượng 21 món Đã thu 180.000 đ Chưa thu 600.0…" at bounding box center [389, 102] width 689 height 42
click at [524, 133] on div "12/10/2025 – 13/10/2025 Press the down arrow key to interact with the calendar …" at bounding box center [389, 144] width 689 height 24
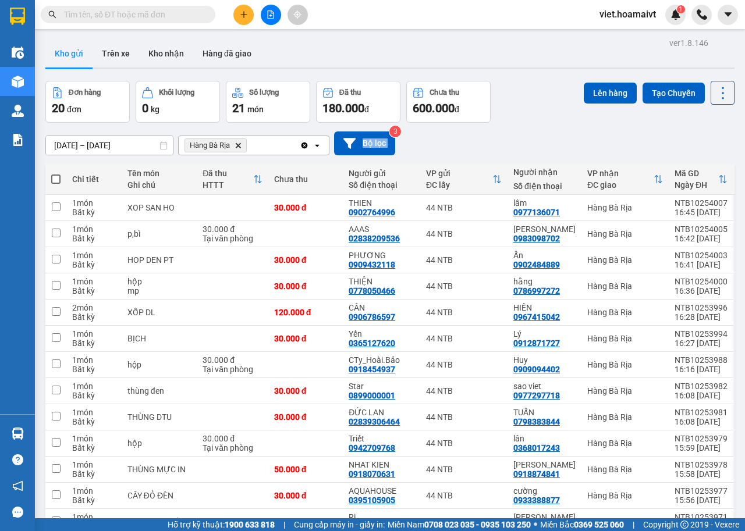
click at [524, 133] on div "12/10/2025 – 13/10/2025 Press the down arrow key to interact with the calendar …" at bounding box center [389, 144] width 689 height 24
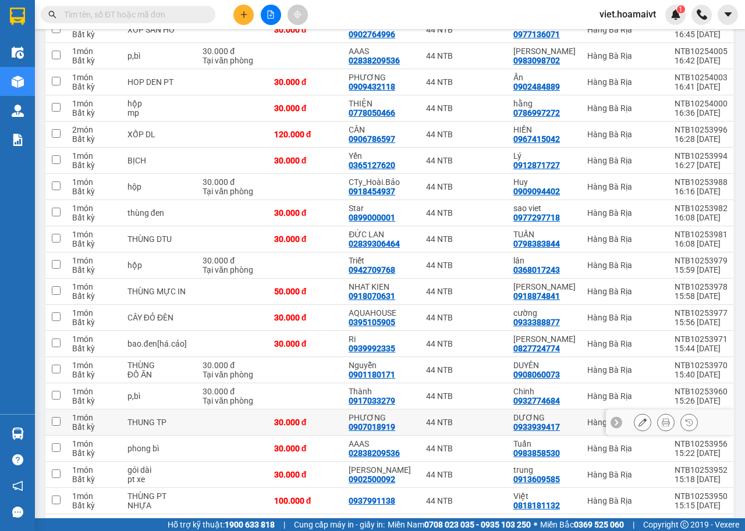
scroll to position [248, 0]
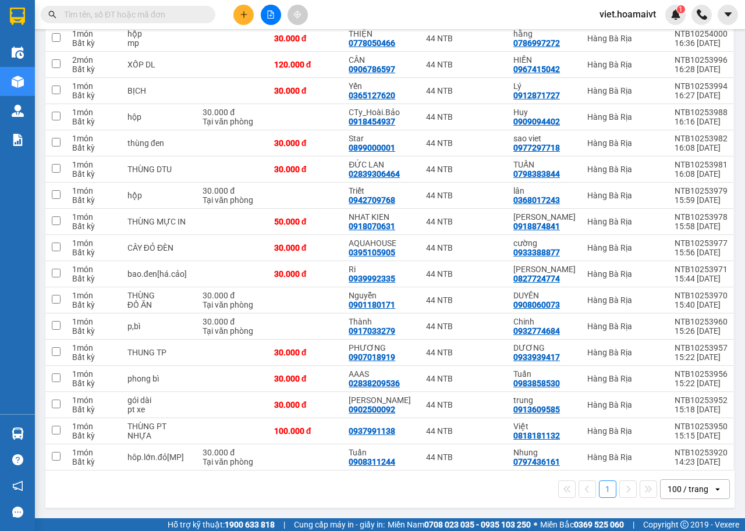
click at [450, 492] on div "1 100 / trang open" at bounding box center [390, 490] width 680 height 20
click at [505, 480] on div "1 100 / trang open" at bounding box center [390, 490] width 680 height 20
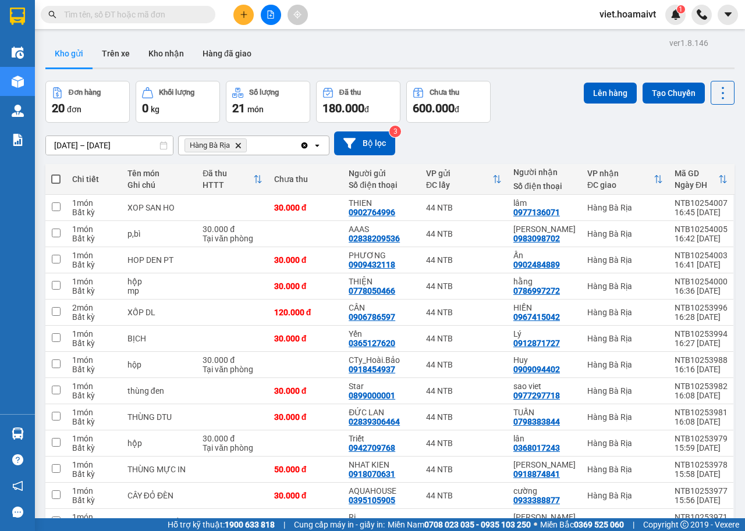
click at [564, 125] on div "12/10/2025 – 13/10/2025 Press the down arrow key to interact with the calendar …" at bounding box center [389, 143] width 689 height 41
click at [238, 145] on icon "Hàng Bà Rịa, close by backspace" at bounding box center [238, 145] width 5 height 5
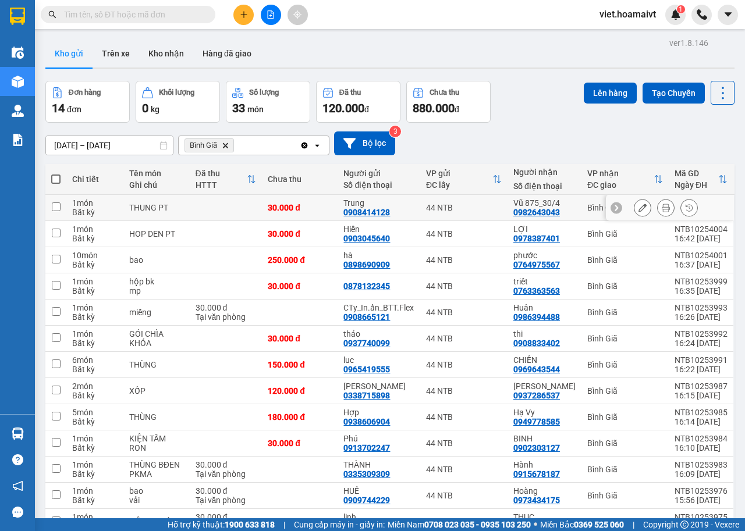
click at [553, 148] on div "12/10/2025 – 13/10/2025 Press the down arrow key to interact with the calendar …" at bounding box center [389, 144] width 689 height 24
click at [223, 145] on icon "Delete" at bounding box center [225, 145] width 7 height 7
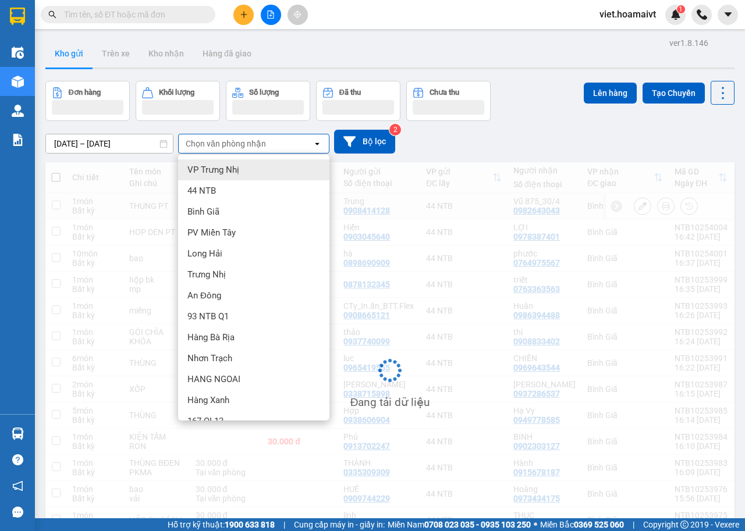
click at [560, 145] on div "12/10/2025 – 13/10/2025 Press the down arrow key to interact with the calendar …" at bounding box center [389, 142] width 689 height 24
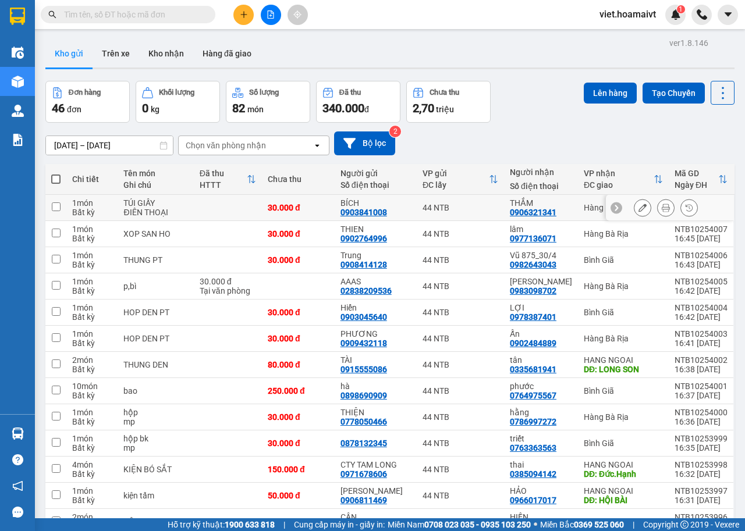
click at [658, 208] on button at bounding box center [666, 208] width 16 height 20
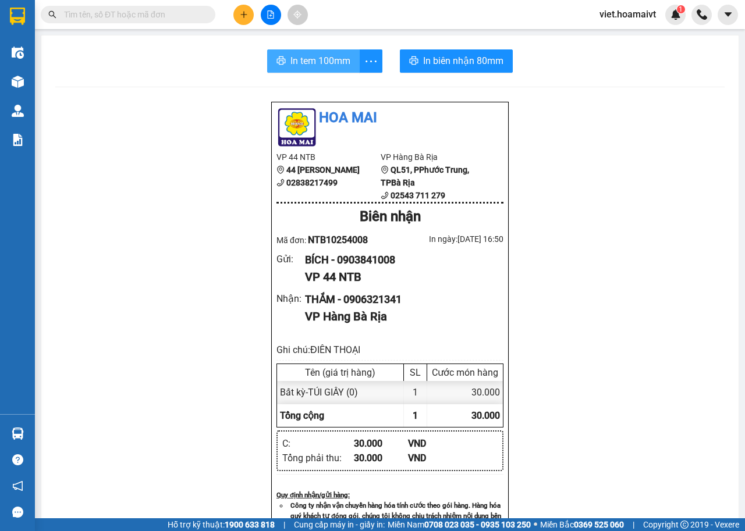
click at [331, 54] on span "In tem 100mm" at bounding box center [320, 61] width 60 height 15
click at [243, 12] on icon "plus" at bounding box center [244, 14] width 8 height 8
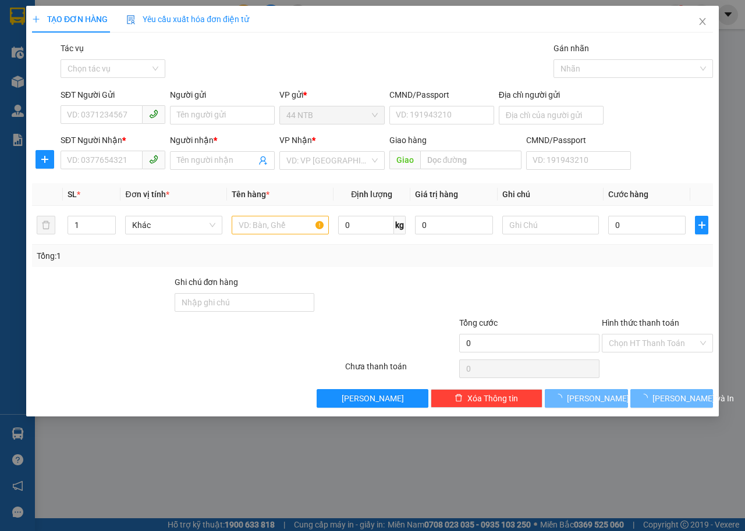
click at [82, 163] on div "TẠO ĐƠN HÀNG Yêu cầu xuất hóa đơn điện tử Transit Pickup Surcharge Ids Transit …" at bounding box center [372, 265] width 745 height 531
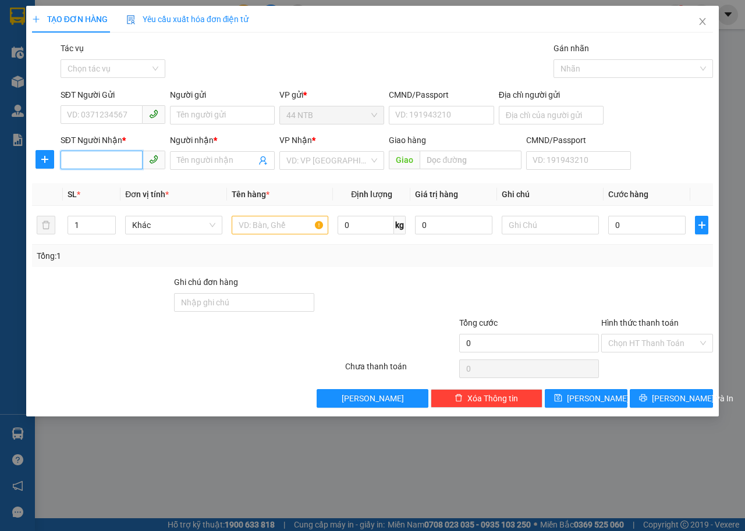
click at [82, 163] on input "SĐT Người Nhận *" at bounding box center [102, 160] width 82 height 19
type input "0938472264"
click at [111, 182] on div "0938472264 - mẹHường" at bounding box center [113, 183] width 91 height 13
type input "mẹHường"
type input "0938472264"
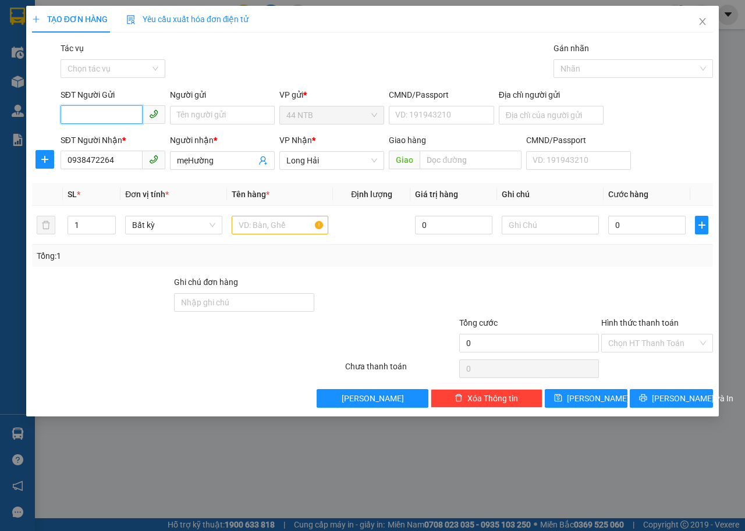
click at [113, 113] on input "SĐT Người Gửi" at bounding box center [102, 114] width 82 height 19
click at [126, 140] on div "0382225592 - hung" at bounding box center [113, 138] width 91 height 13
type input "0382225592"
type input "hung"
click at [240, 221] on input "text" at bounding box center [280, 225] width 97 height 19
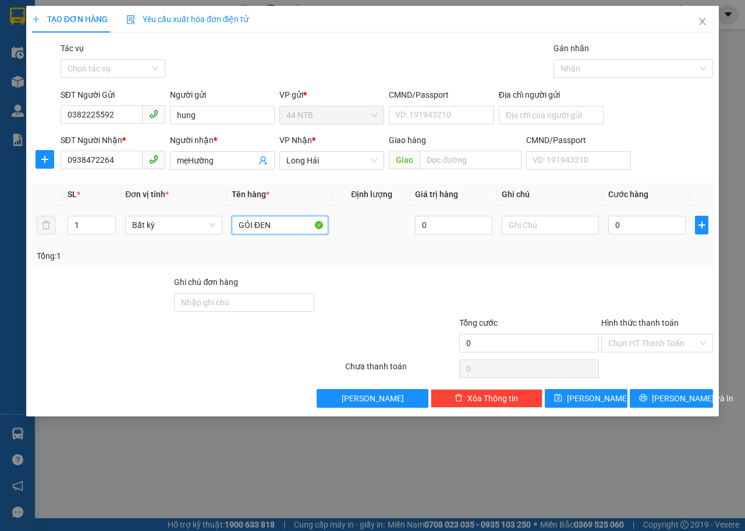
type input "GÓI ĐEN"
type input "THUỐC"
type input "3"
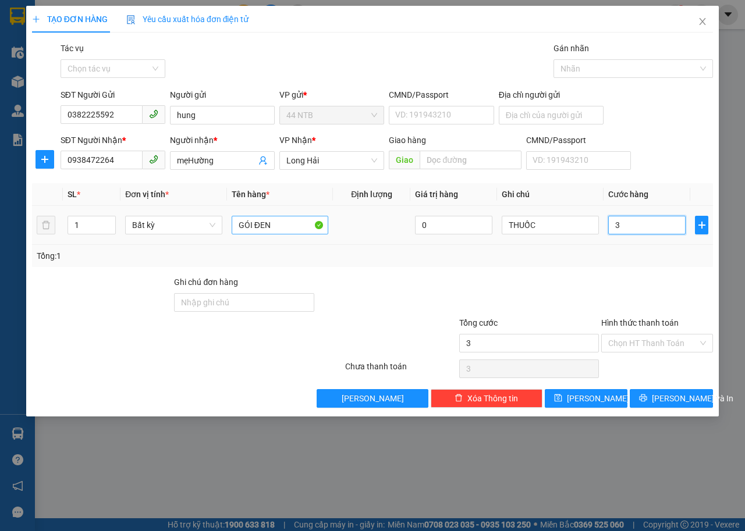
type input "30"
type input "30.000"
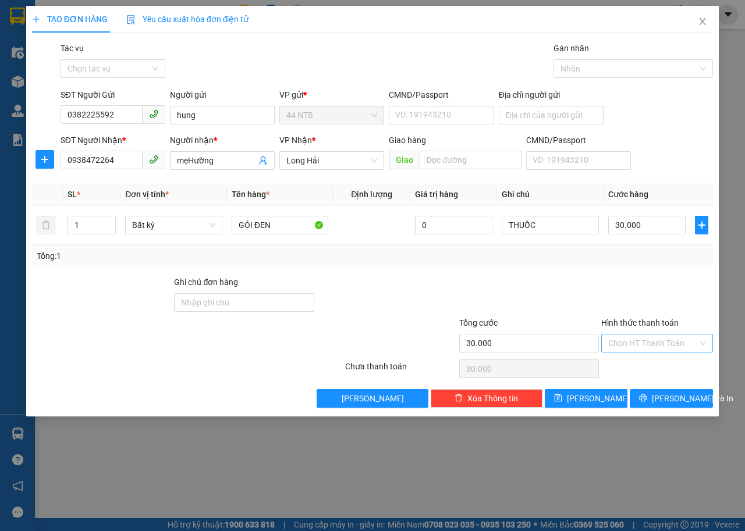
click at [676, 339] on input "Hình thức thanh toán" at bounding box center [653, 343] width 90 height 17
click at [666, 366] on div "Tại văn phòng" at bounding box center [657, 366] width 98 height 13
type input "0"
click at [676, 402] on span "Lưu và In" at bounding box center [692, 398] width 81 height 13
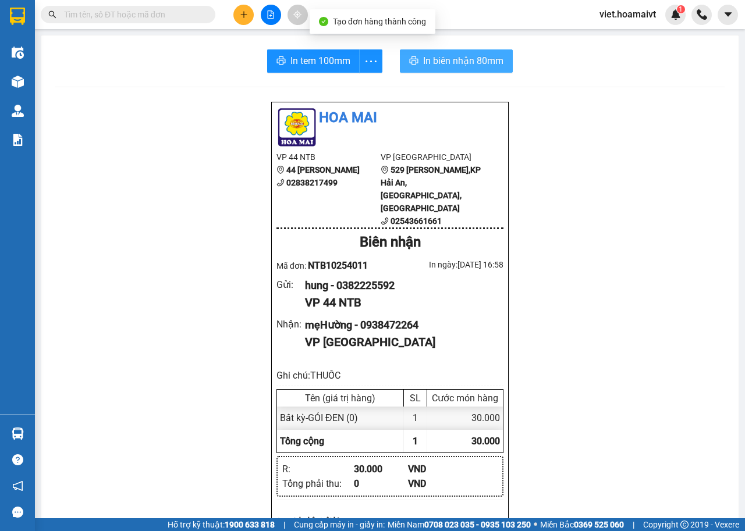
click at [427, 70] on button "In biên nhận 80mm" at bounding box center [456, 60] width 113 height 23
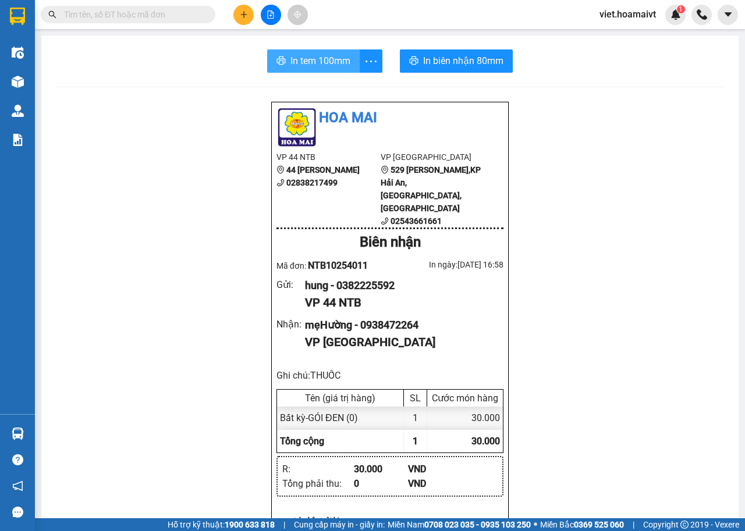
click at [299, 66] on span "In tem 100mm" at bounding box center [320, 61] width 60 height 15
click at [240, 15] on icon "plus" at bounding box center [244, 14] width 8 height 8
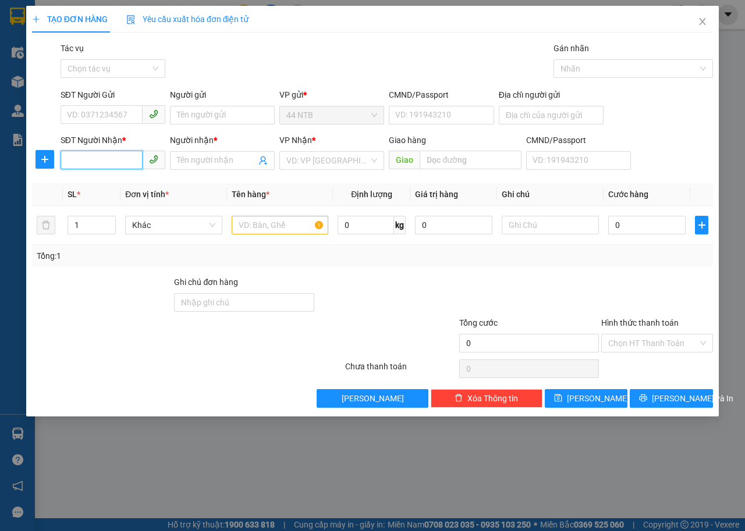
click at [108, 164] on input "SĐT Người Nhận *" at bounding box center [102, 160] width 82 height 19
type input "0902037686"
click at [111, 188] on div "0902037686 - Italy" at bounding box center [133, 183] width 131 height 13
type input "196/9_Cộng.Hòa_T.Bình"
type input "Italy"
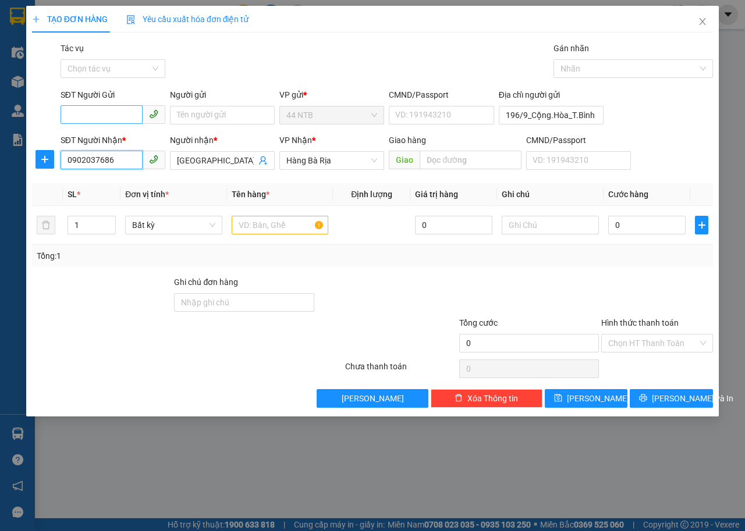
type input "0902037686"
click at [100, 112] on input "SĐT Người Gửi" at bounding box center [102, 114] width 82 height 19
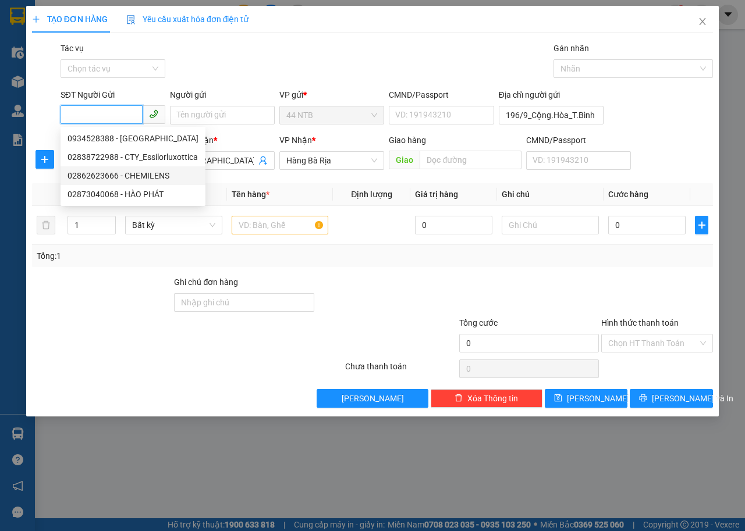
click at [143, 172] on div "02862623666 - CHEMILENS" at bounding box center [133, 175] width 131 height 13
type input "02862623666"
type input "CHEMILENS"
type input "046070000252"
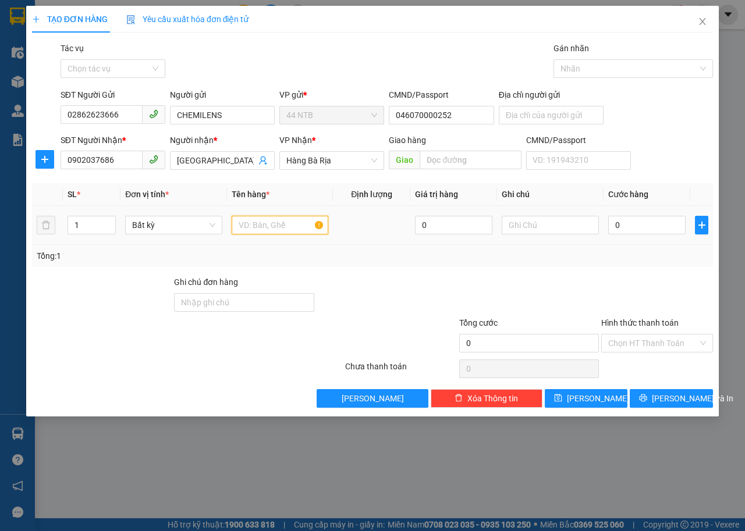
click at [268, 224] on input "text" at bounding box center [280, 225] width 97 height 19
type input "HỘP"
click at [648, 226] on input "0" at bounding box center [646, 225] width 77 height 19
type input "3"
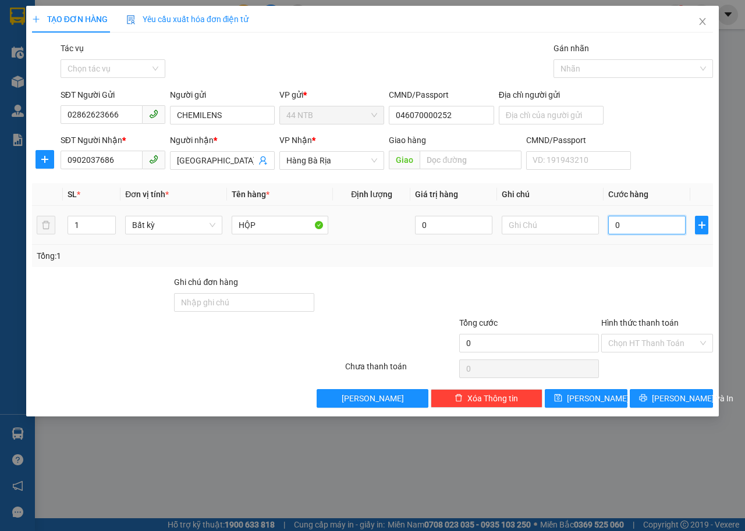
type input "3"
type input "30"
type input "30.000"
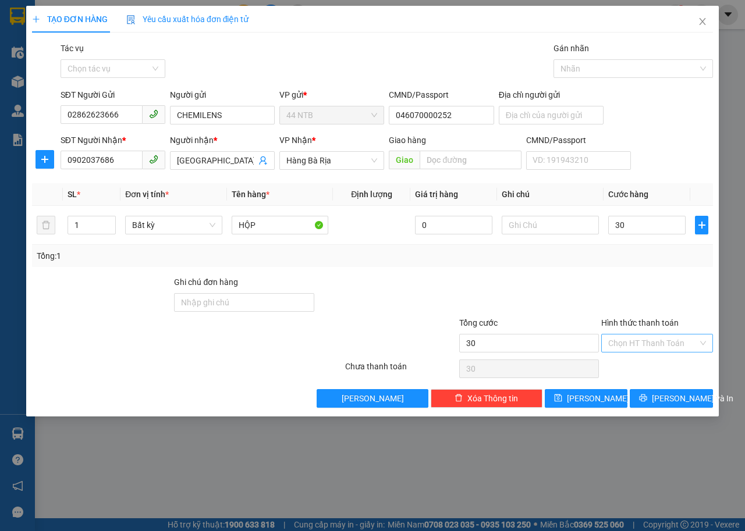
type input "30.000"
click at [654, 339] on input "Hình thức thanh toán" at bounding box center [653, 343] width 90 height 17
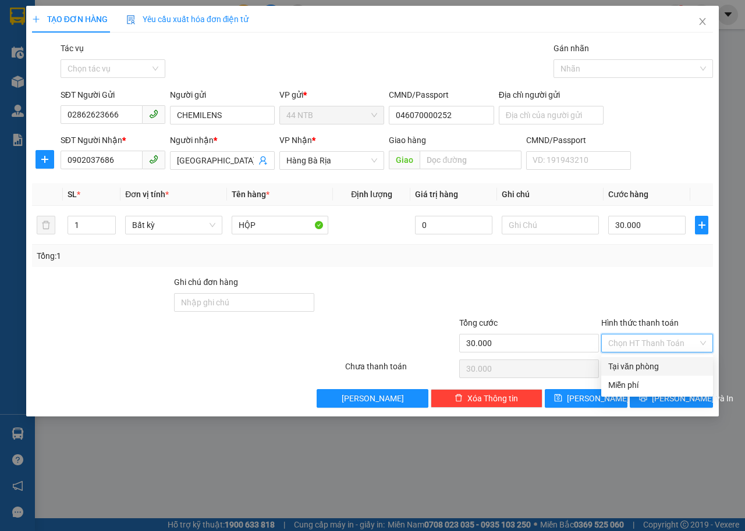
click at [655, 370] on div "Tại văn phòng" at bounding box center [657, 366] width 98 height 13
type input "0"
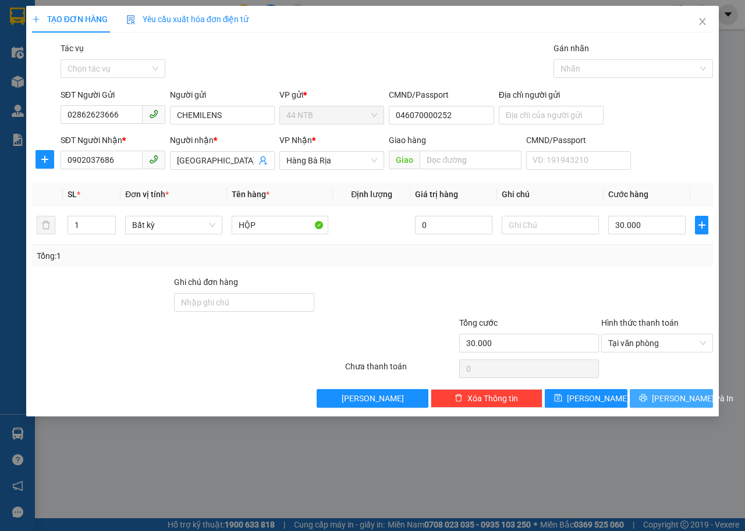
click at [677, 398] on span "Lưu và In" at bounding box center [692, 398] width 81 height 13
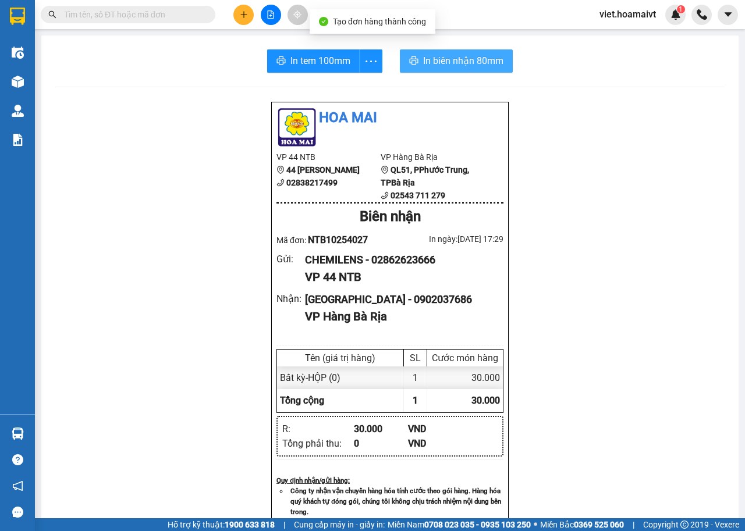
click at [445, 61] on span "In biên nhận 80mm" at bounding box center [463, 61] width 80 height 15
click at [480, 65] on span "In biên nhận 80mm" at bounding box center [463, 61] width 80 height 15
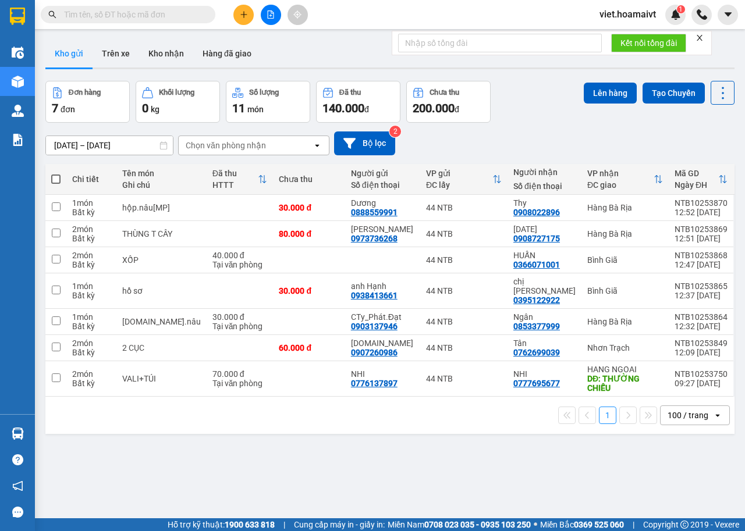
scroll to position [54, 0]
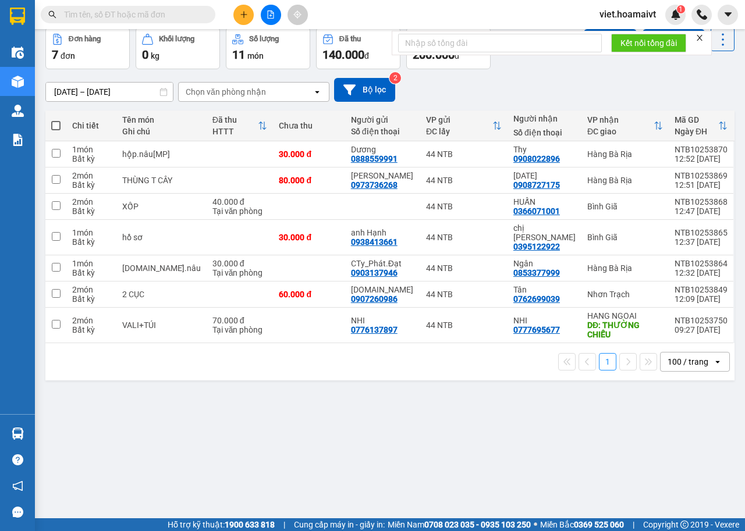
click at [173, 8] on input "text" at bounding box center [132, 14] width 137 height 13
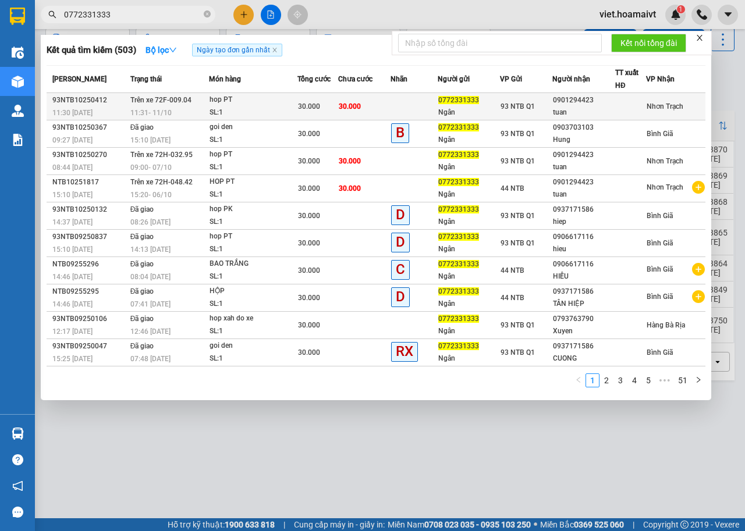
type input "0772331333"
click at [184, 114] on div "11:31 - 11/10" at bounding box center [169, 112] width 78 height 13
click at [330, 111] on div "30.000" at bounding box center [318, 106] width 40 height 13
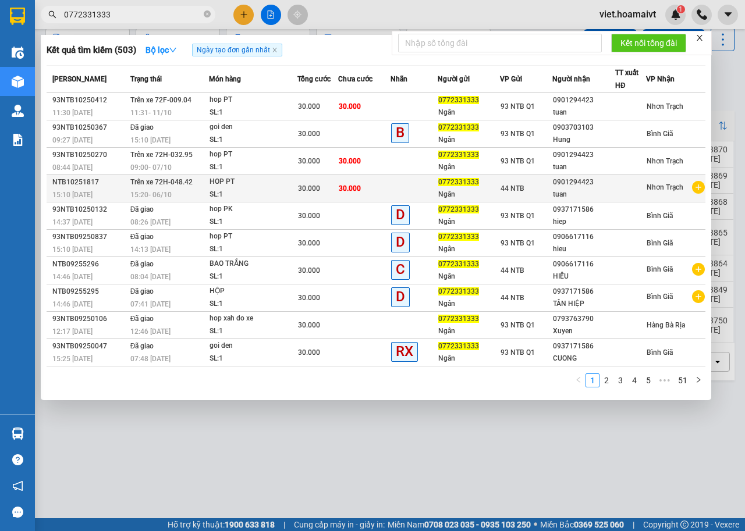
click at [605, 190] on div "tuan" at bounding box center [584, 195] width 62 height 12
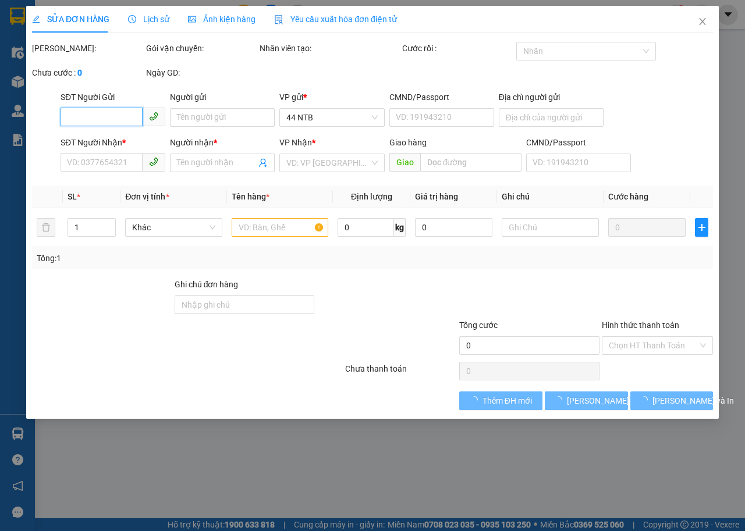
type input "0772331333"
type input "Ngân"
type input "07918400357"
type input "0901294423"
type input "tuan"
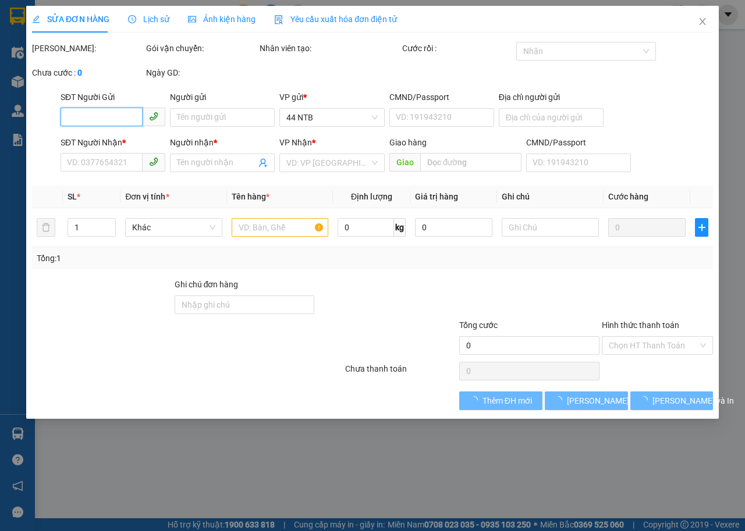
type input "30.000"
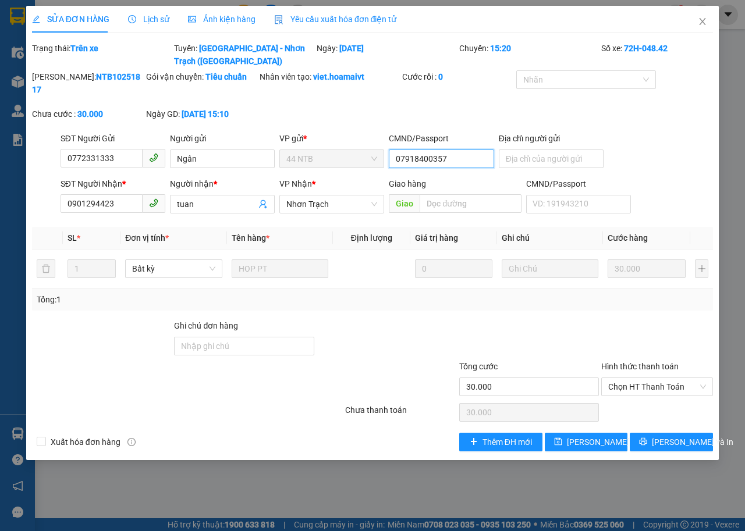
click at [456, 162] on input "07918400357" at bounding box center [441, 159] width 105 height 19
click at [699, 23] on icon "close" at bounding box center [702, 21] width 9 height 9
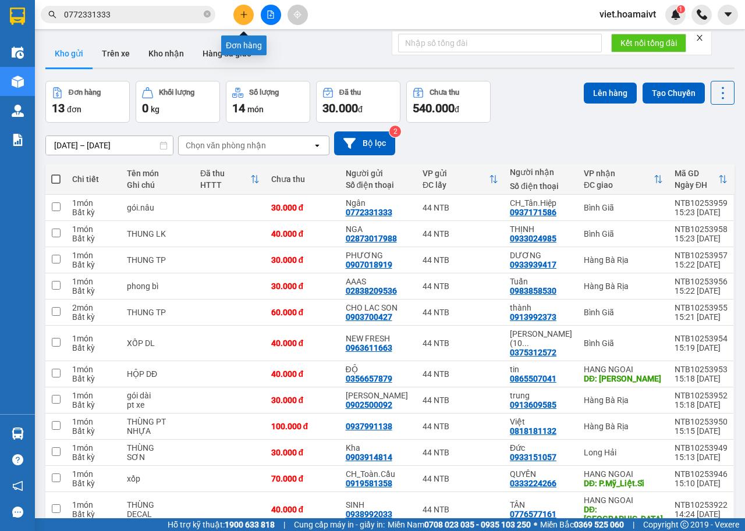
click at [245, 17] on icon "plus" at bounding box center [244, 14] width 8 height 8
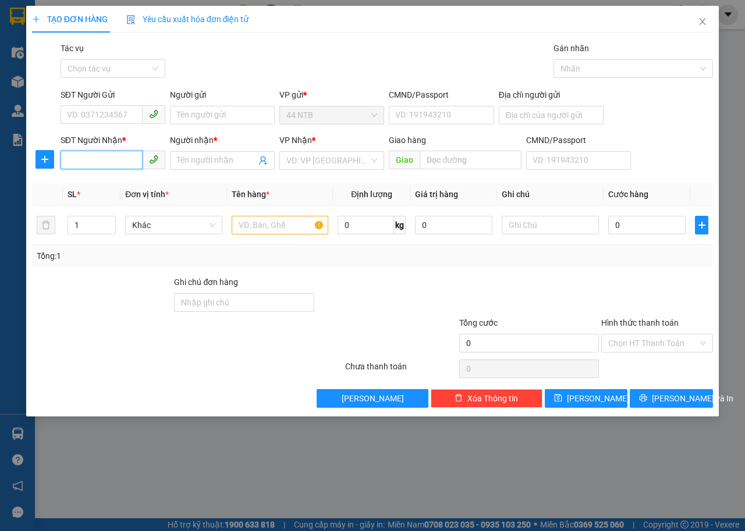
click at [100, 163] on input "SĐT Người Nhận *" at bounding box center [102, 160] width 82 height 19
type input "0384925542"
click at [126, 186] on div "0384925542 - DƯƠNG" at bounding box center [113, 183] width 91 height 13
type input "DƯƠNG"
type input "0384925542"
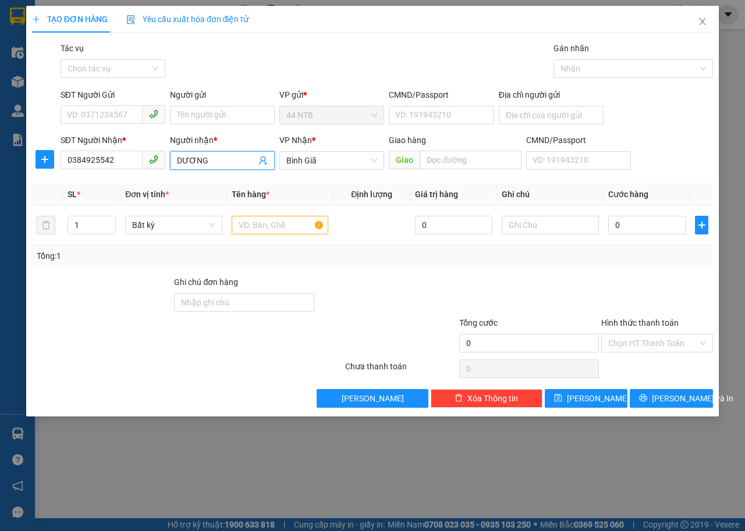
drag, startPoint x: 159, startPoint y: 166, endPoint x: 75, endPoint y: 188, distance: 87.1
click at [77, 188] on div "Transit Pickup Surcharge Ids Transit Deliver Surcharge Ids Transit Deliver Surc…" at bounding box center [372, 225] width 681 height 366
click at [204, 161] on input "Thanh dương" at bounding box center [216, 160] width 79 height 13
type input "[PERSON_NAME]"
click at [121, 114] on input "SĐT Người Gửi" at bounding box center [102, 114] width 82 height 19
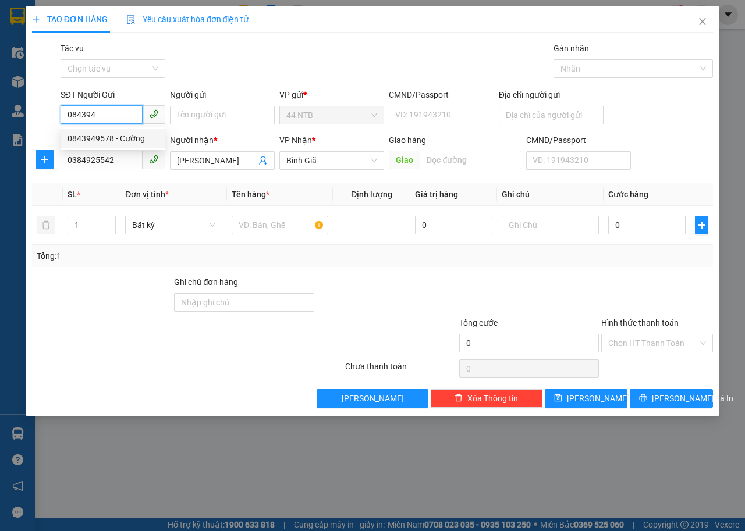
click at [102, 137] on div "0843949578 - Cường" at bounding box center [113, 138] width 91 height 13
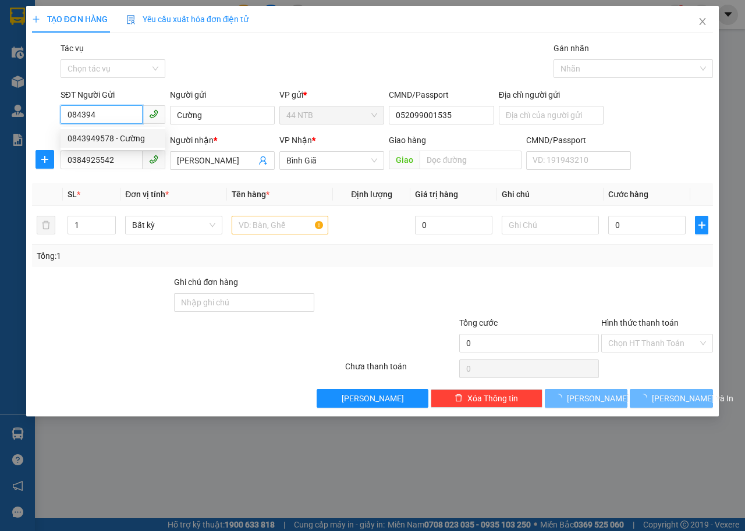
type input "0843949578"
type input "Cường"
type input "052099001535"
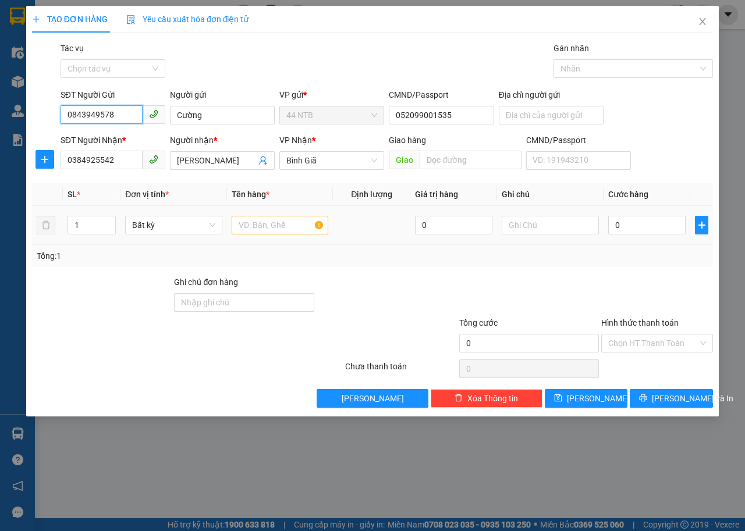
type input "0843949578"
click at [271, 222] on input "text" at bounding box center [280, 225] width 97 height 19
type input "tép trắng"
click at [654, 221] on input "0" at bounding box center [646, 225] width 77 height 19
type input "3"
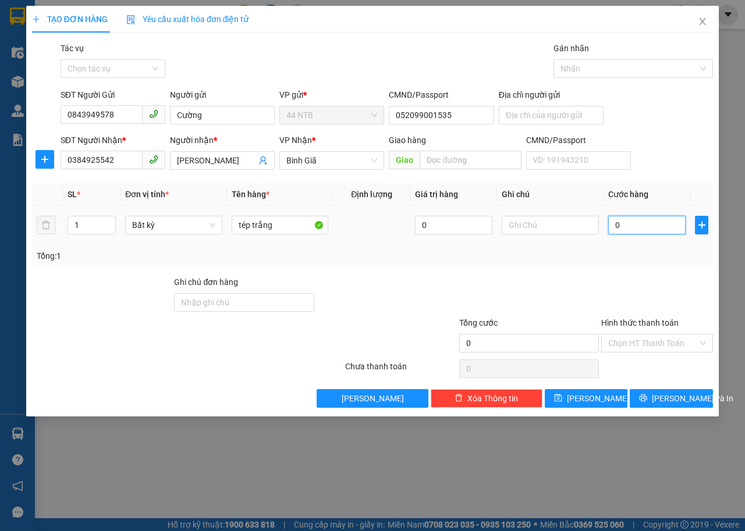
type input "3"
type input "30"
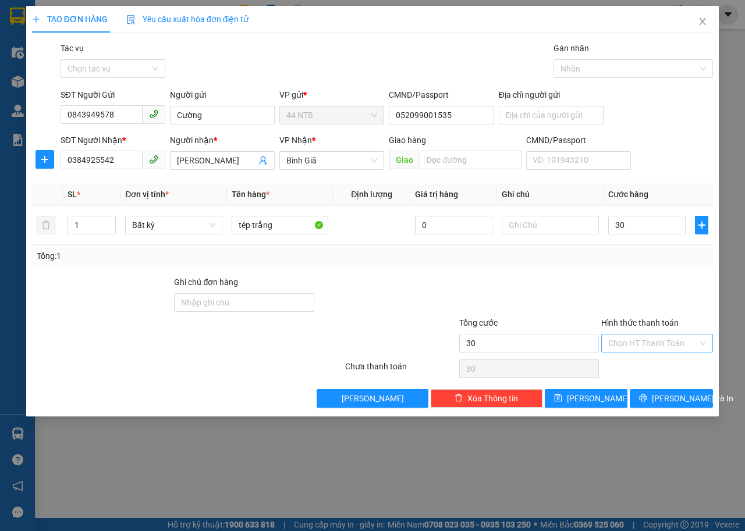
type input "30.000"
click at [637, 337] on input "Hình thức thanh toán" at bounding box center [653, 343] width 90 height 17
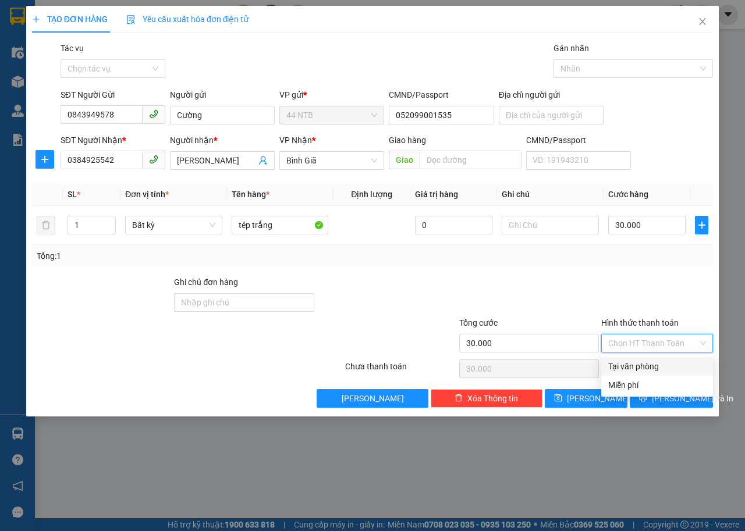
click at [641, 361] on div "Tại văn phòng" at bounding box center [657, 366] width 98 height 13
type input "0"
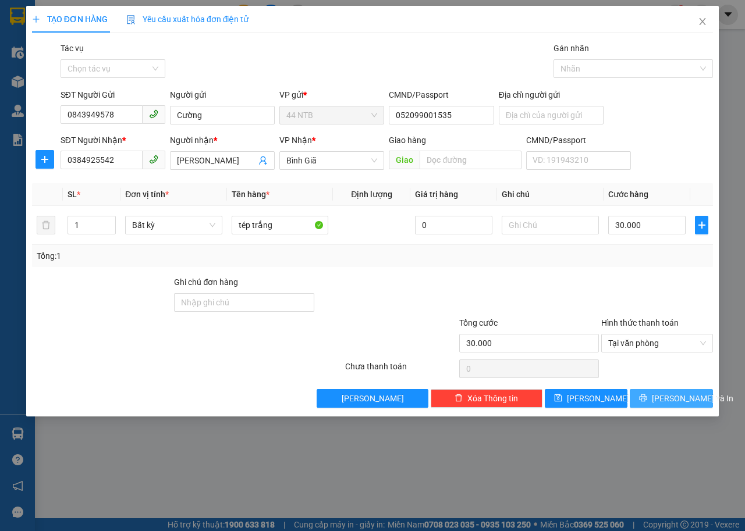
click at [664, 399] on span "[PERSON_NAME] và In" at bounding box center [692, 398] width 81 height 13
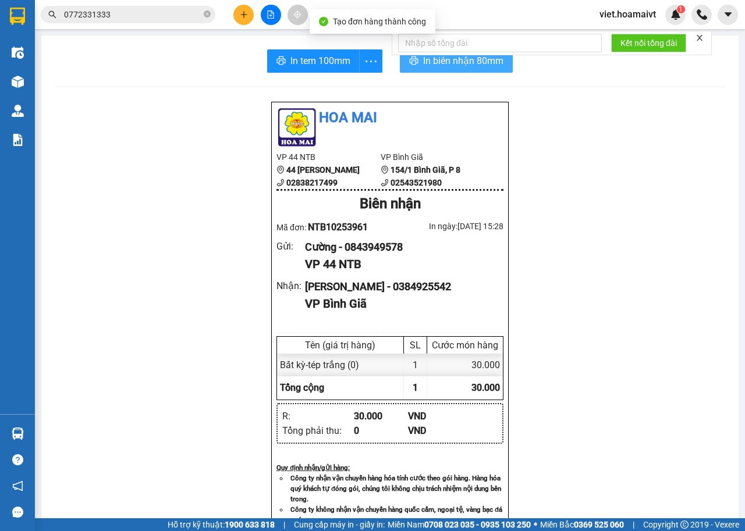
click at [449, 70] on button "In biên nhận 80mm" at bounding box center [456, 60] width 113 height 23
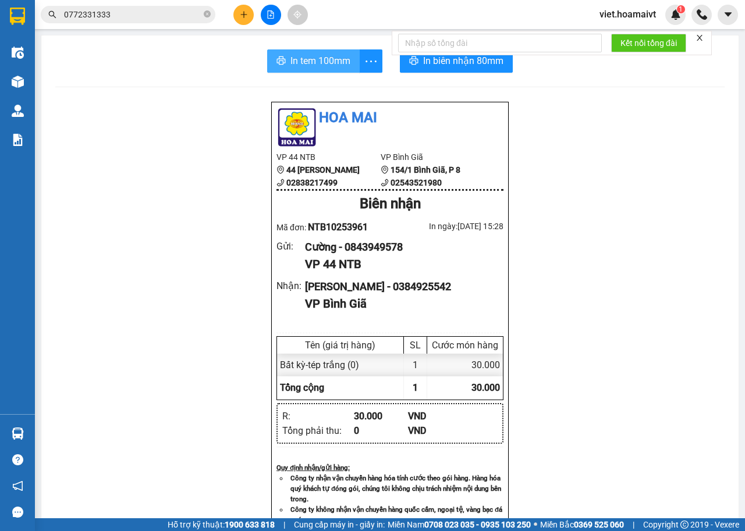
click at [329, 65] on span "In tem 100mm" at bounding box center [320, 61] width 60 height 15
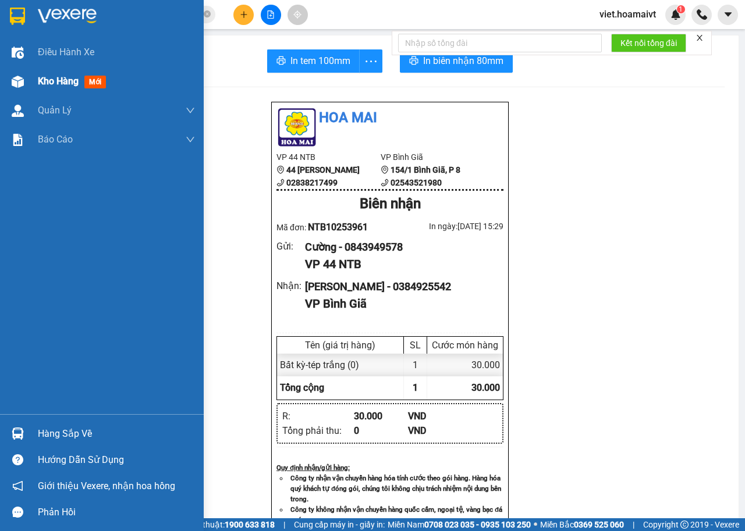
click at [77, 87] on span "Kho hàng" at bounding box center [58, 81] width 41 height 11
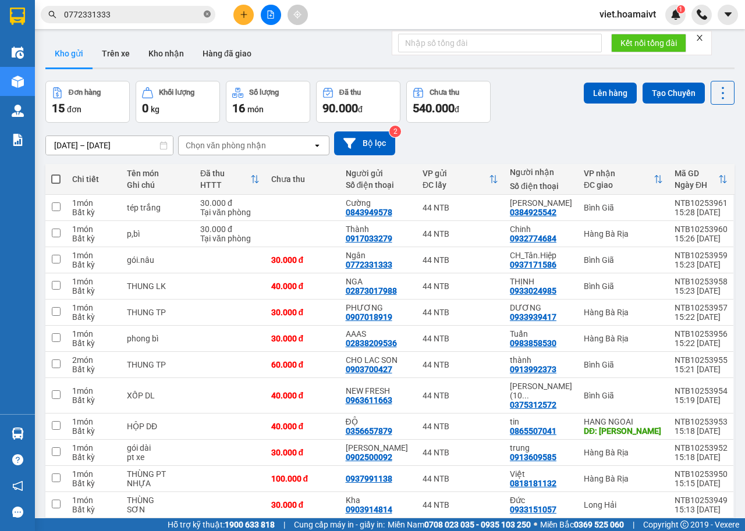
click at [207, 16] on icon "close-circle" at bounding box center [207, 13] width 7 height 7
click at [241, 16] on icon "plus" at bounding box center [244, 14] width 8 height 8
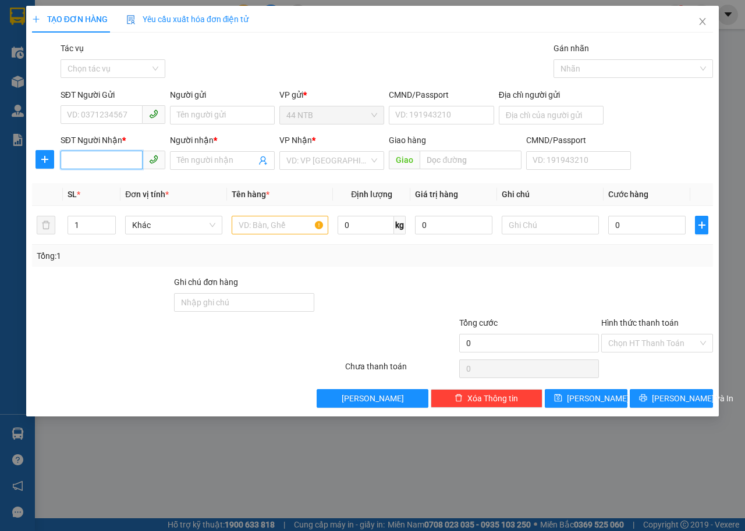
click at [130, 163] on input "SĐT Người Nhận *" at bounding box center [102, 160] width 82 height 19
type input "0978665567"
click at [128, 179] on div "0978665567 - giang" at bounding box center [125, 183] width 115 height 13
type input "giang"
type input "0978665567"
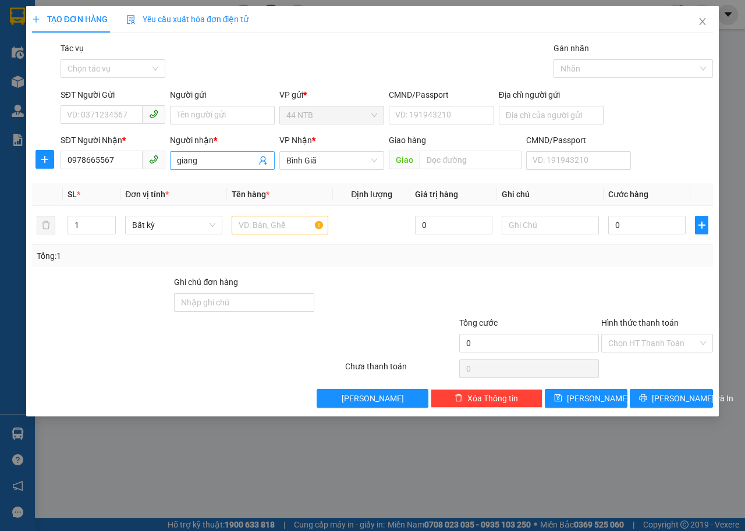
click at [220, 167] on span "giang" at bounding box center [222, 160] width 105 height 19
click at [179, 164] on input "giang" at bounding box center [216, 160] width 79 height 13
click at [180, 164] on input "giang" at bounding box center [216, 160] width 79 height 13
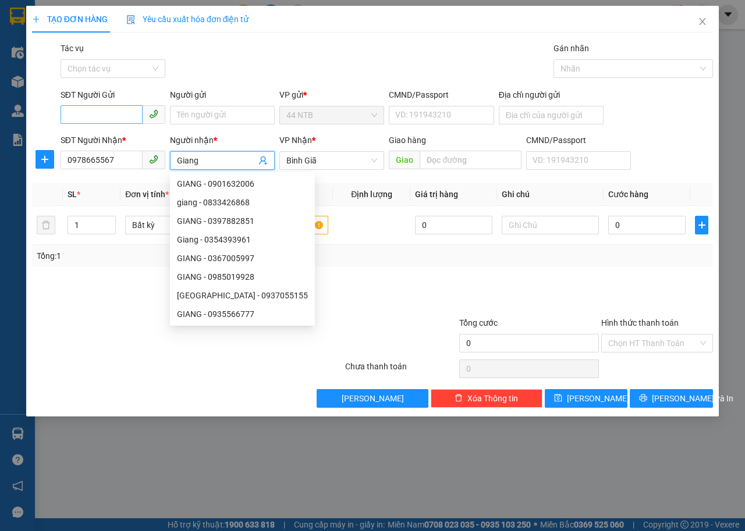
type input "Giang"
click at [119, 111] on input "SĐT Người Gửi" at bounding box center [102, 114] width 82 height 19
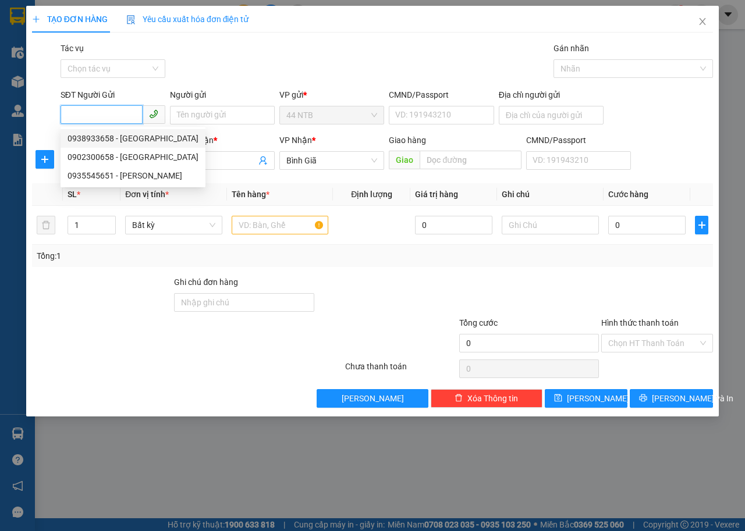
click at [120, 140] on div "0938933658 - MINH ANH" at bounding box center [133, 138] width 131 height 13
type input "0938933658"
type input "MINH ANH"
type input "038099006789"
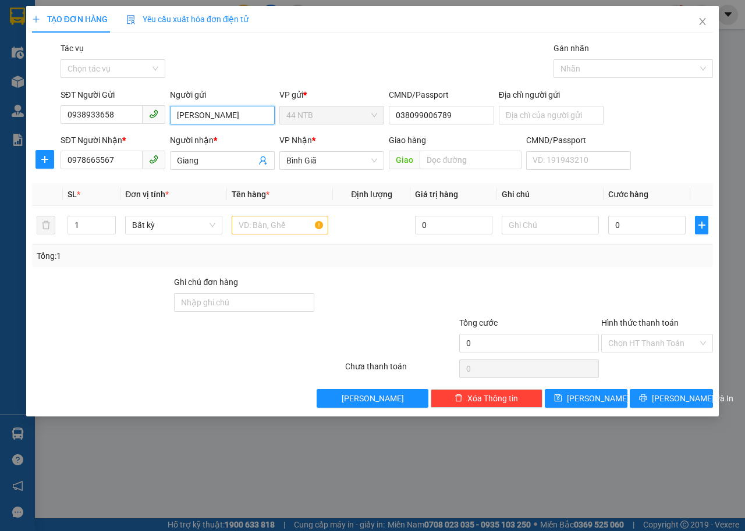
click at [224, 115] on input "MINH ANH" at bounding box center [222, 115] width 105 height 19
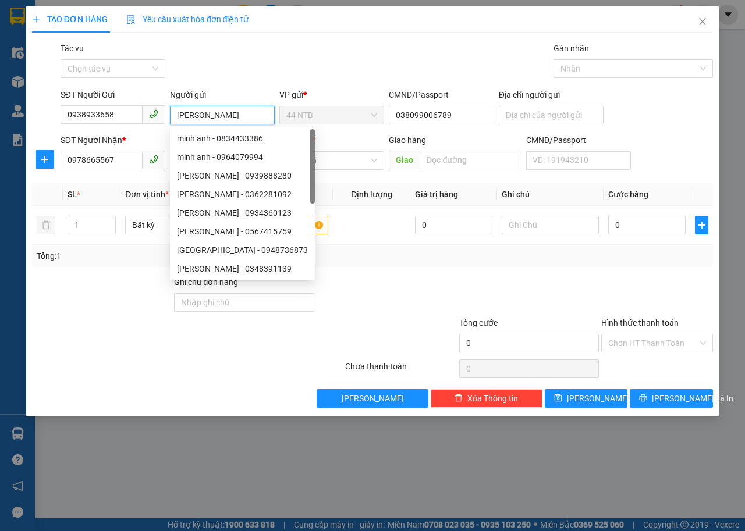
click at [197, 108] on input "MINH Anh" at bounding box center [222, 115] width 105 height 19
type input "[PERSON_NAME]"
click at [311, 225] on input "text" at bounding box center [280, 225] width 97 height 19
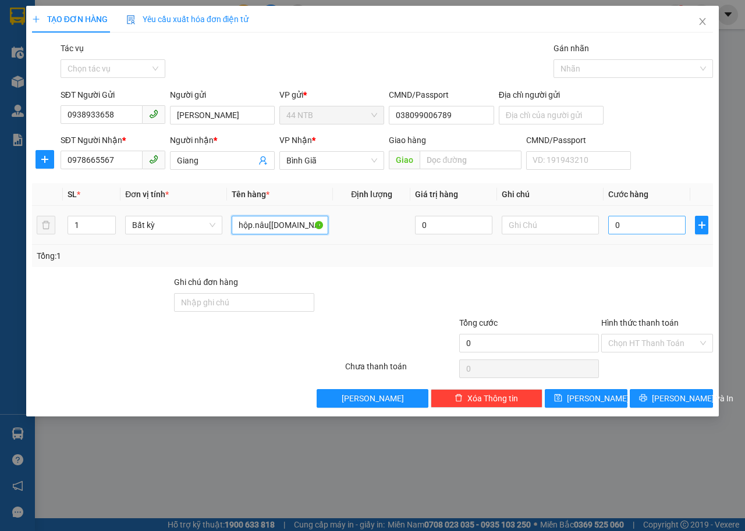
type input "hộp.nâu[[DOMAIN_NAME]́y]"
click at [629, 222] on input "0" at bounding box center [646, 225] width 77 height 19
type input "3"
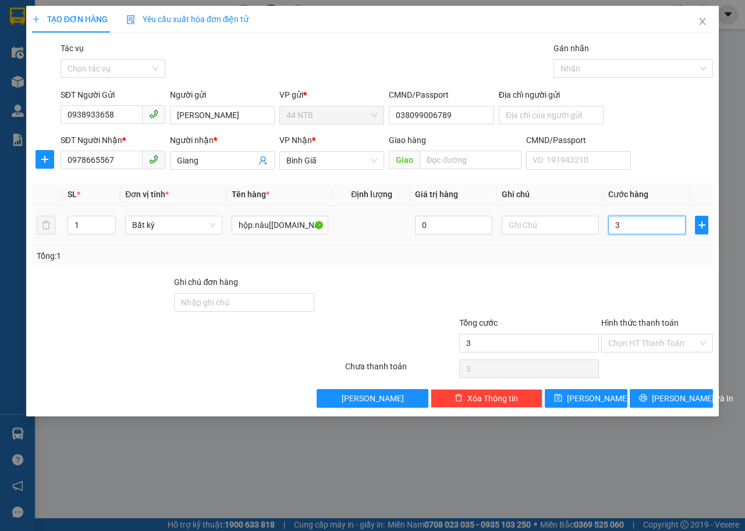
type input "30"
type input "30.000"
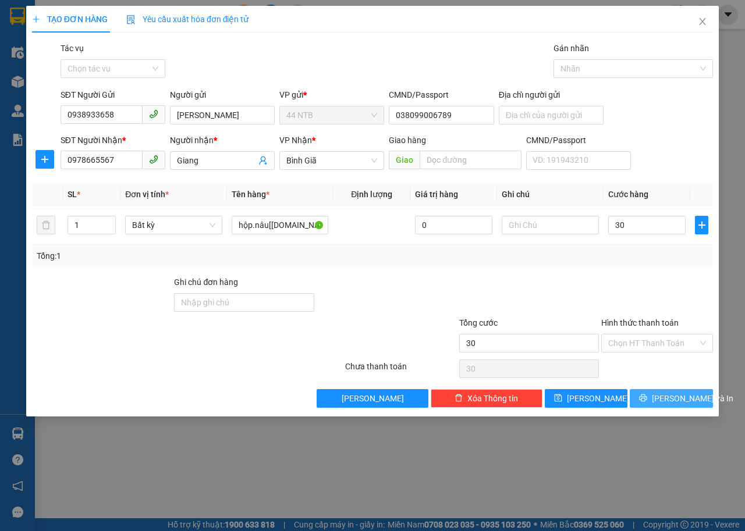
type input "30.000"
click at [686, 402] on span "[PERSON_NAME] và In" at bounding box center [692, 398] width 81 height 13
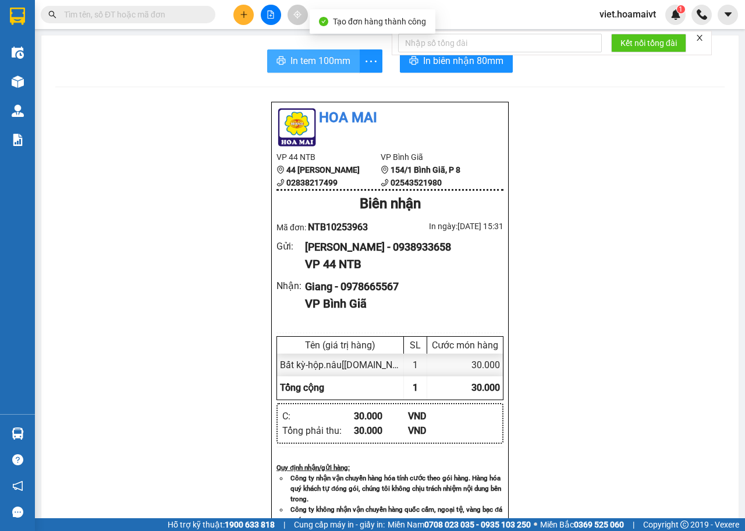
click at [318, 63] on span "In tem 100mm" at bounding box center [320, 61] width 60 height 15
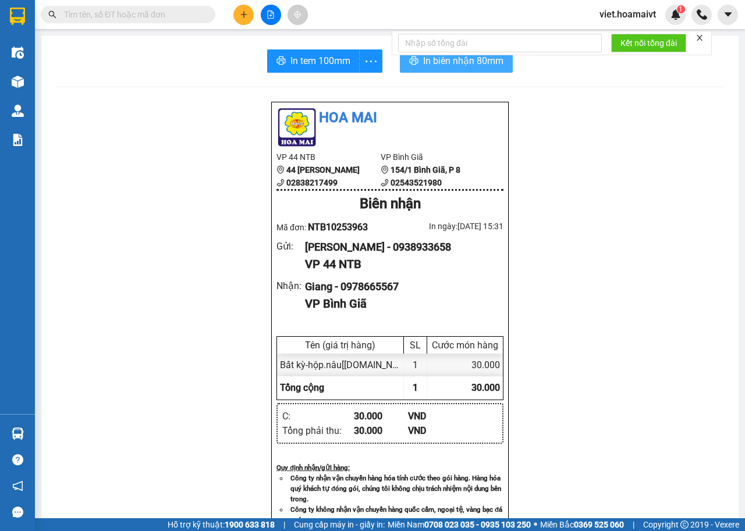
click at [457, 63] on span "In biên nhận 80mm" at bounding box center [463, 61] width 80 height 15
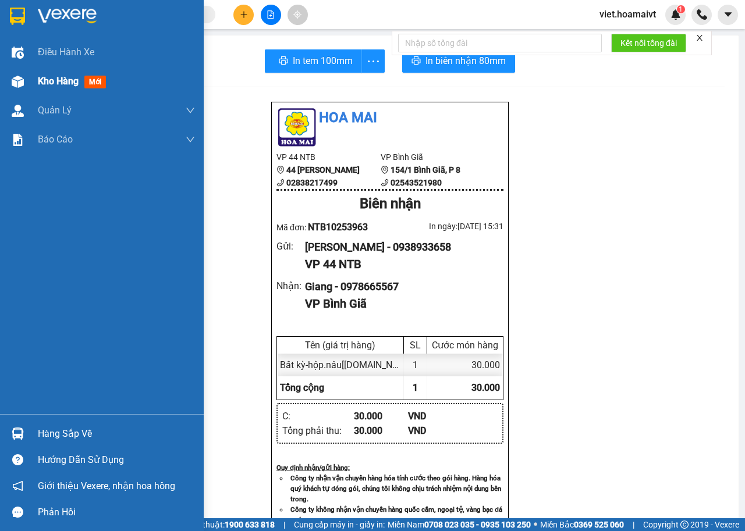
click at [27, 87] on div at bounding box center [18, 82] width 20 height 20
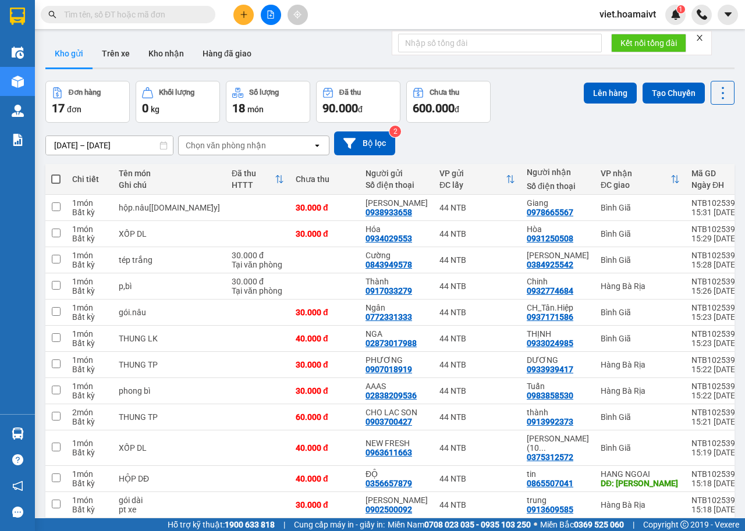
click at [702, 35] on icon "close" at bounding box center [700, 38] width 6 height 6
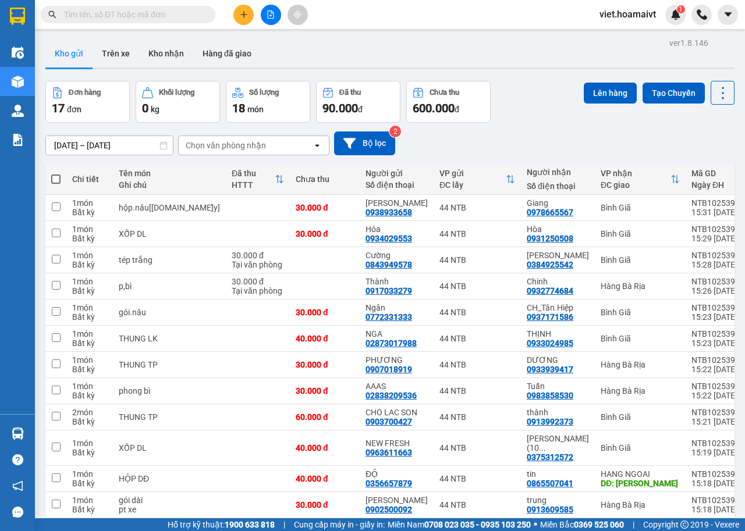
click at [204, 143] on div "Chọn văn phòng nhận" at bounding box center [226, 146] width 80 height 12
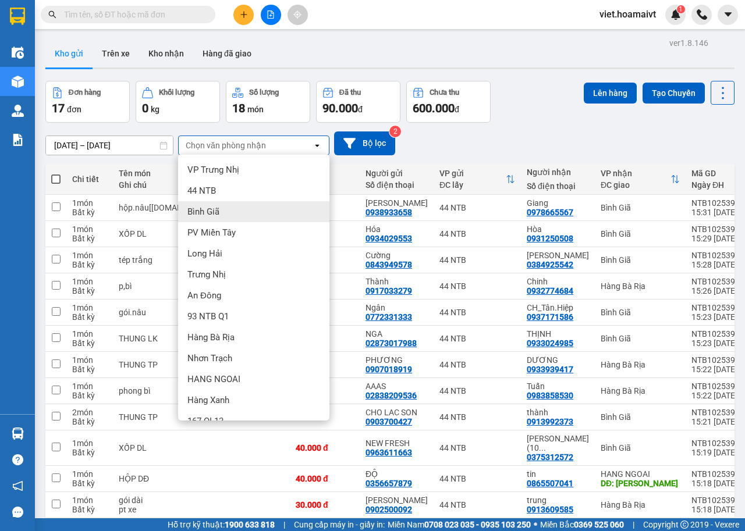
click at [216, 212] on span "Bình Giã" at bounding box center [203, 212] width 32 height 12
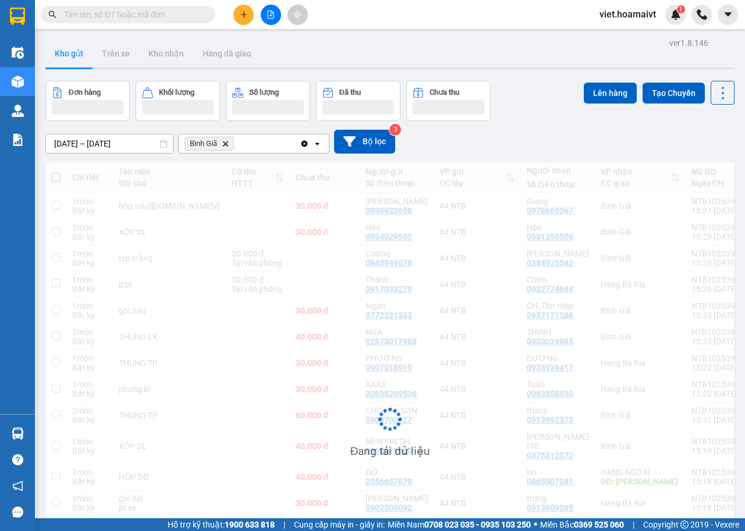
click at [561, 133] on div "[DATE] – [DATE] Press the down arrow key to interact with the calendar and sele…" at bounding box center [389, 142] width 689 height 24
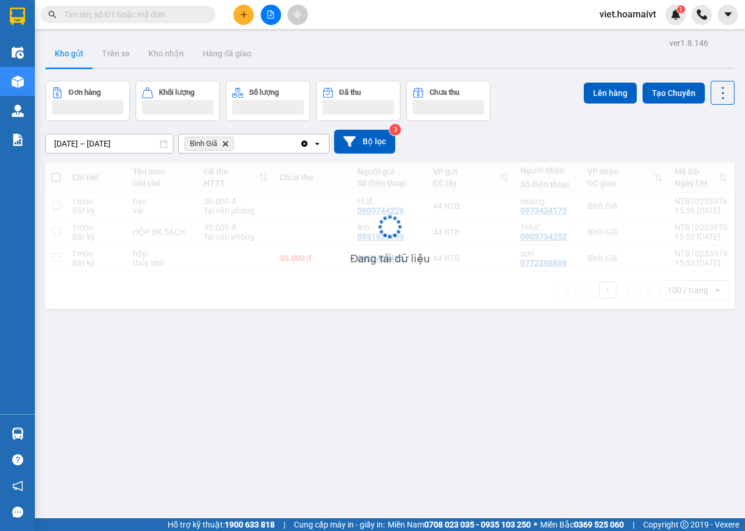
click at [561, 133] on div "[DATE] – [DATE] Press the down arrow key to interact with the calendar and sele…" at bounding box center [389, 142] width 689 height 24
click at [561, 133] on div "12/10/2025 – 13/10/2025 Press the down arrow key to interact with the calendar …" at bounding box center [389, 142] width 689 height 24
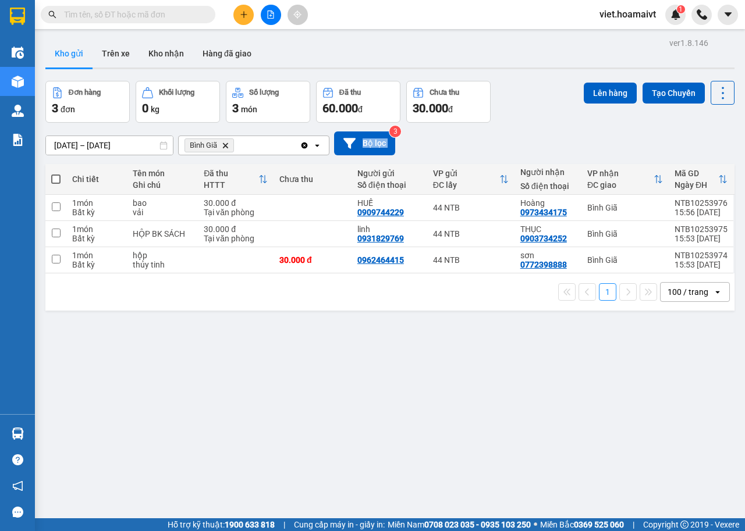
click at [561, 133] on div "12/10/2025 – 13/10/2025 Press the down arrow key to interact with the calendar …" at bounding box center [389, 144] width 689 height 24
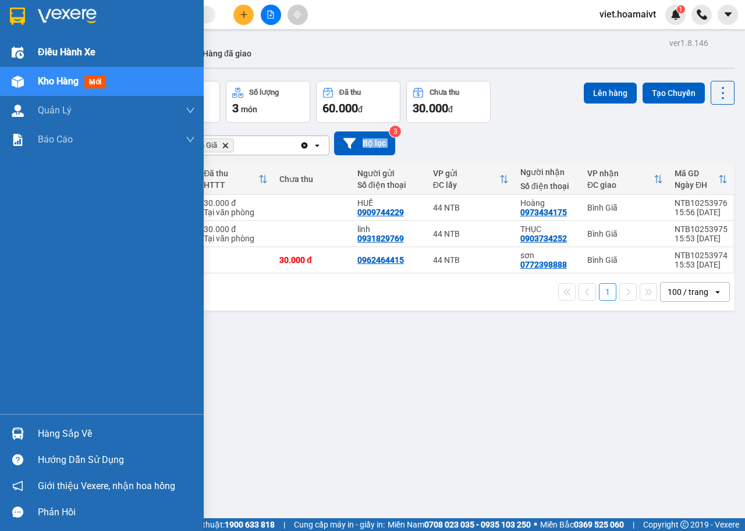
click at [73, 48] on span "Điều hành xe" at bounding box center [67, 52] width 58 height 15
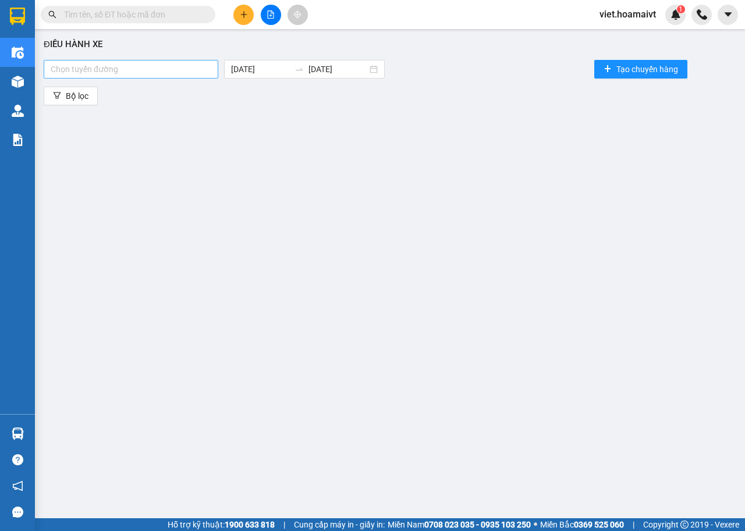
click at [151, 65] on div at bounding box center [131, 69] width 169 height 14
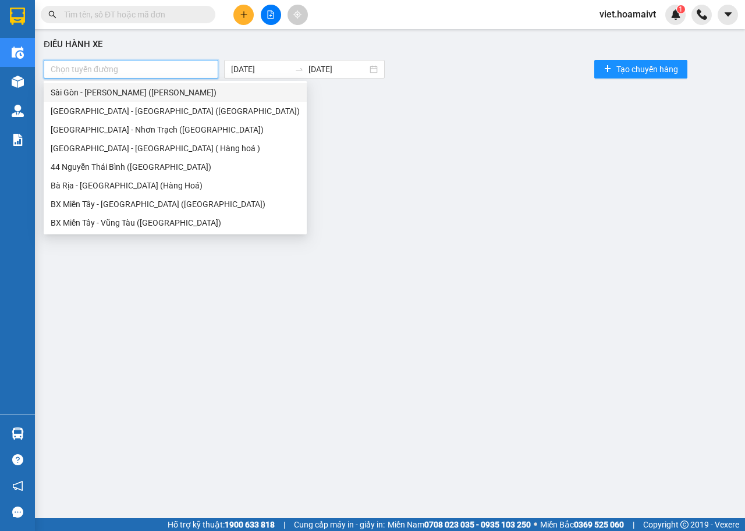
click at [151, 90] on div "Sài Gòn - [PERSON_NAME] ([PERSON_NAME])" at bounding box center [175, 92] width 249 height 13
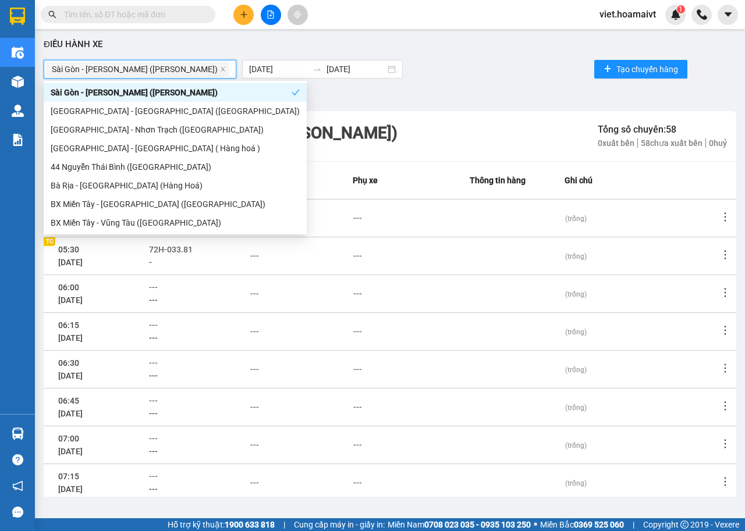
click at [492, 63] on div "Sài Gòn - Vũng Tàu (Hàng Hoá) 13/10/2025 13/10/2025 Tạo chuyến hàng" at bounding box center [390, 69] width 693 height 23
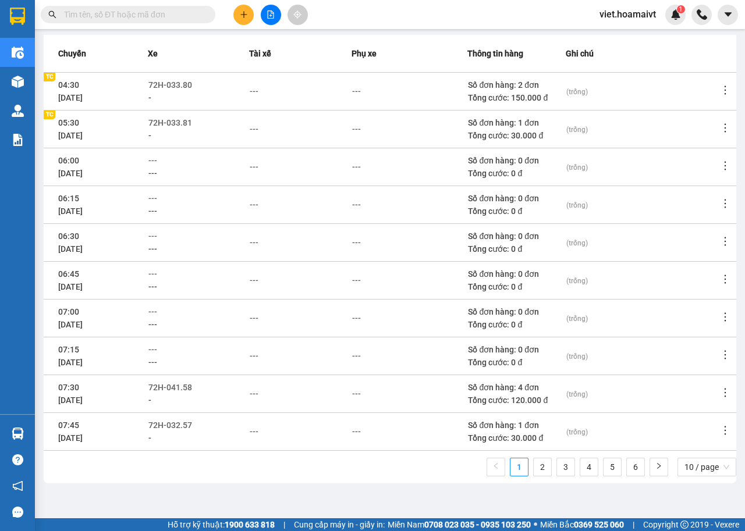
scroll to position [128, 0]
click at [534, 467] on link "2" at bounding box center [542, 465] width 17 height 17
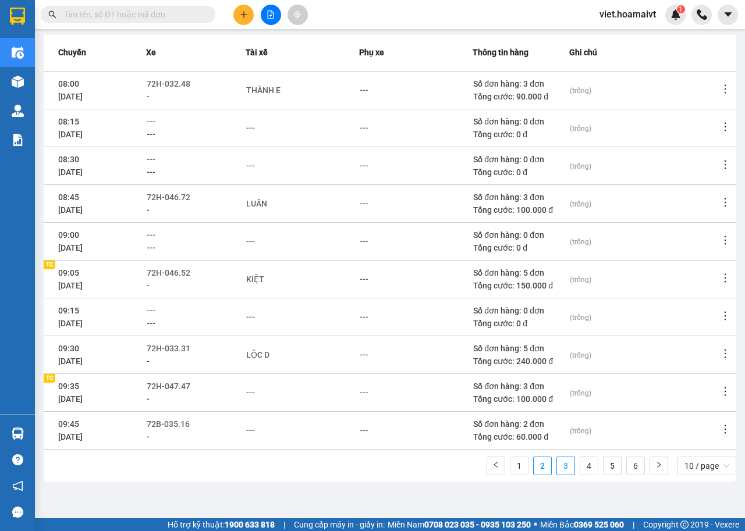
click at [557, 467] on link "3" at bounding box center [565, 465] width 17 height 17
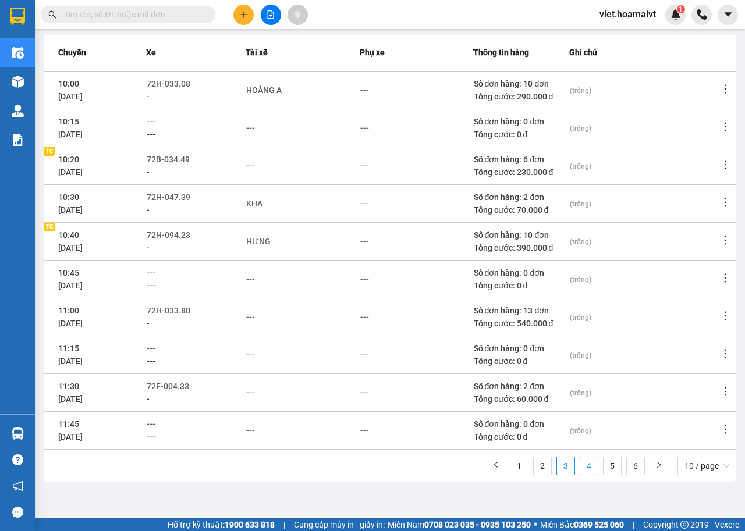
click at [585, 462] on link "4" at bounding box center [588, 465] width 17 height 17
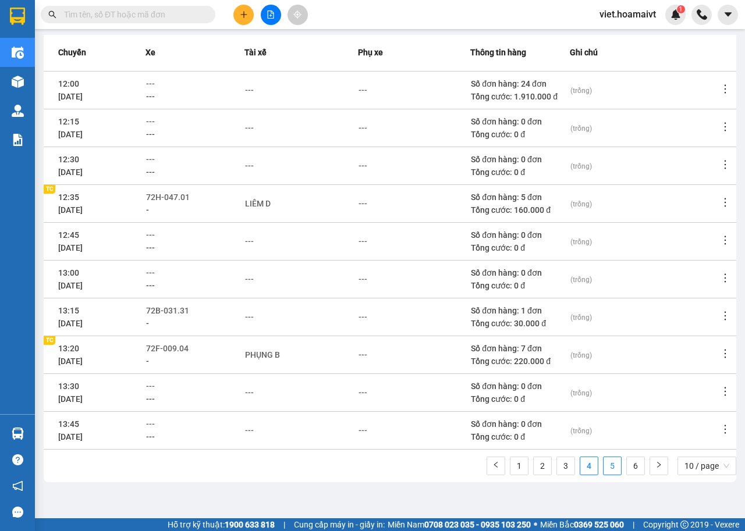
click at [604, 465] on link "5" at bounding box center [611, 465] width 17 height 17
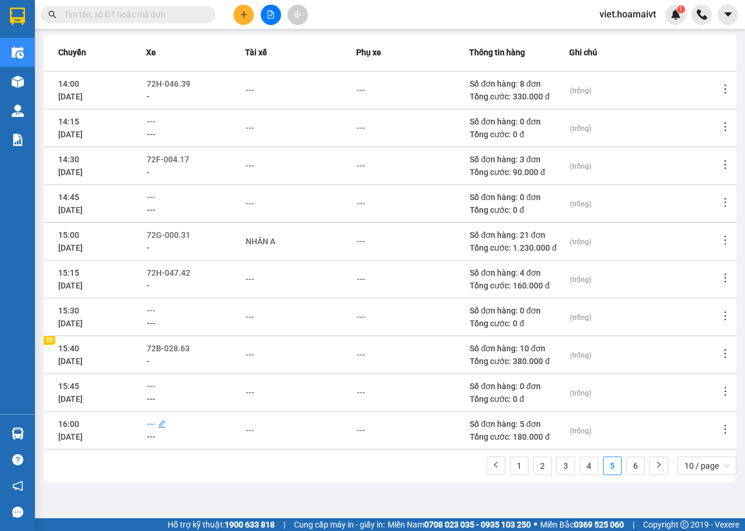
click at [154, 426] on span "---" at bounding box center [151, 424] width 9 height 9
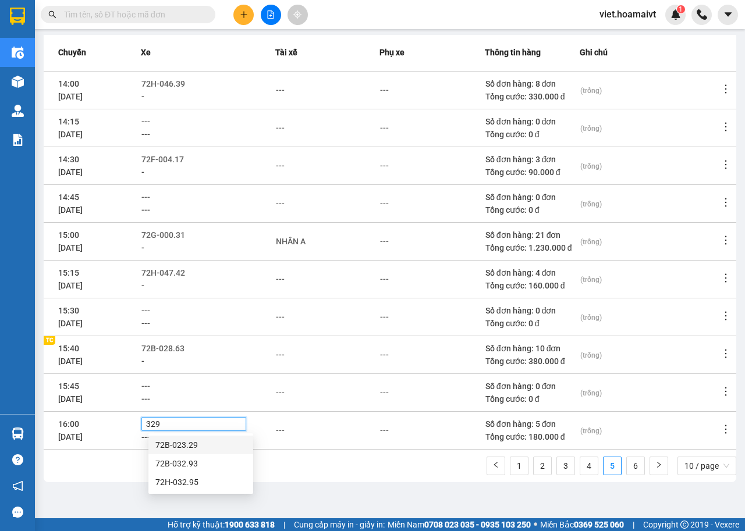
type input "3293"
click at [205, 452] on div "72B-032.93" at bounding box center [200, 445] width 105 height 19
click at [348, 460] on div "1 2 3 4 5 6 10 / page" at bounding box center [390, 470] width 693 height 26
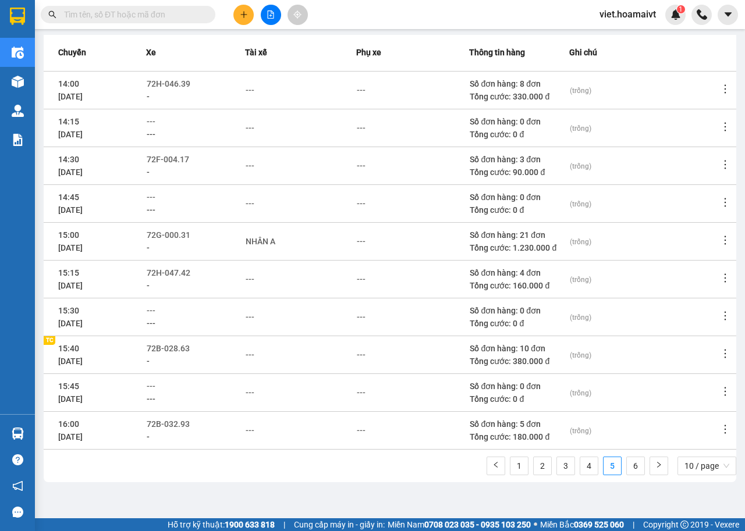
click at [162, 17] on input "text" at bounding box center [132, 14] width 137 height 13
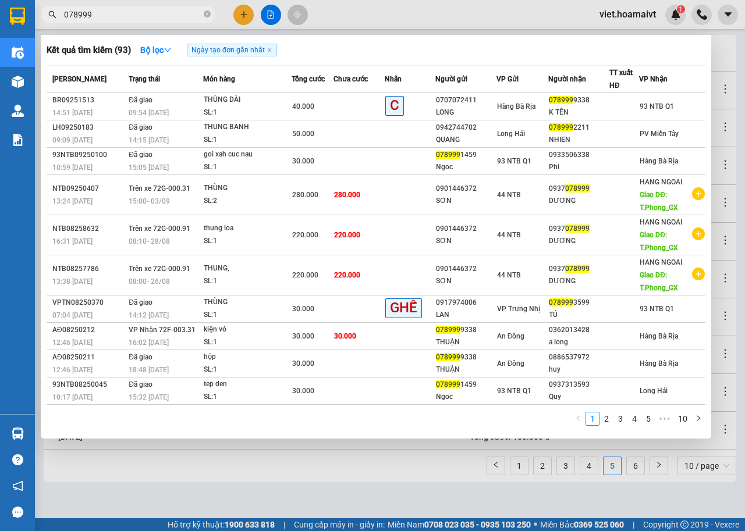
click at [64, 18] on input "078999" at bounding box center [132, 14] width 137 height 13
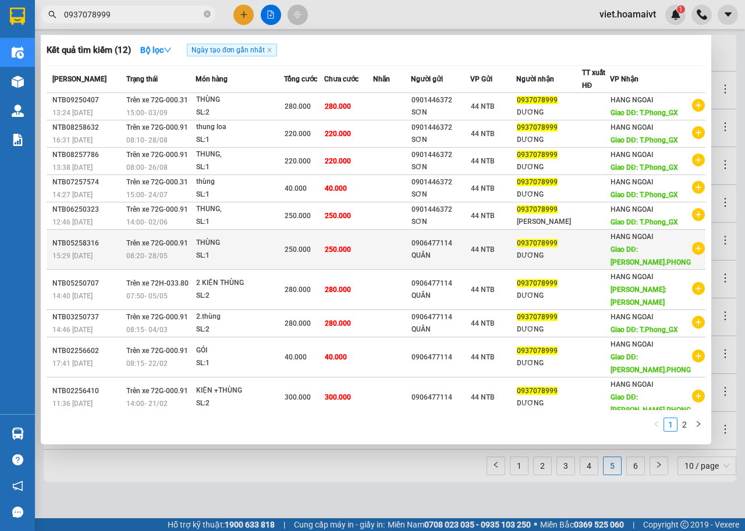
type input "0937078999"
click at [389, 270] on td at bounding box center [392, 250] width 38 height 40
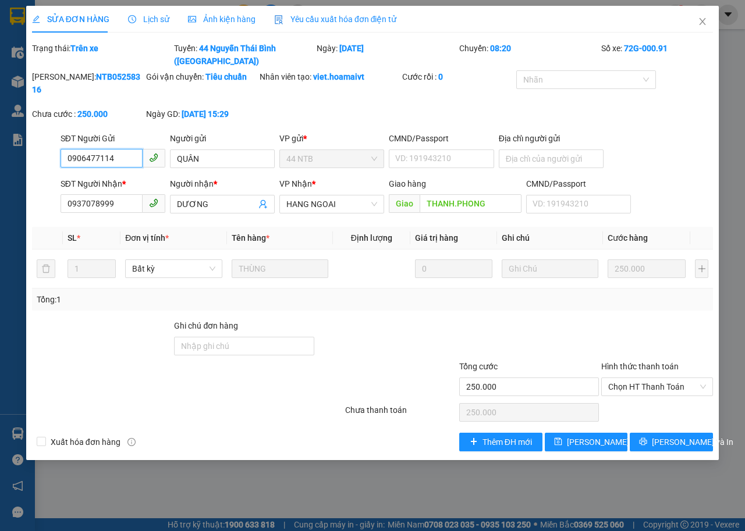
type input "0906477114"
type input "QUÂN"
type input "0937078999"
type input "DƯƠNG"
type input "THANH.PHONG"
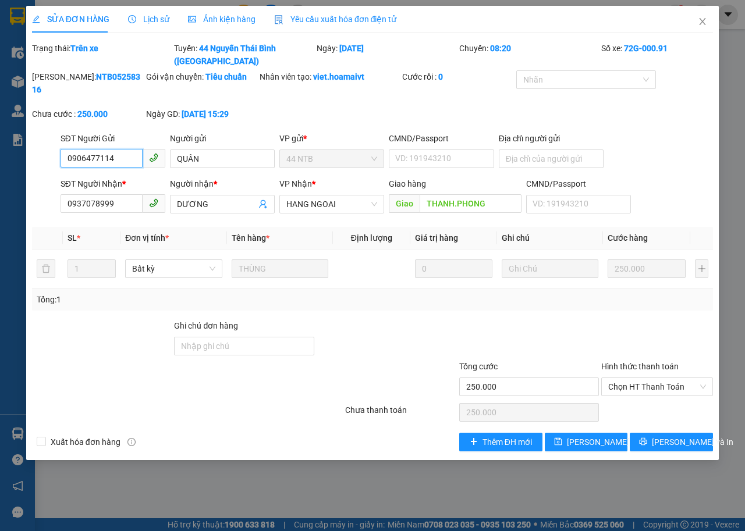
type input "250.000"
click at [482, 444] on span "Thêm ĐH mới" at bounding box center [506, 442] width 49 height 13
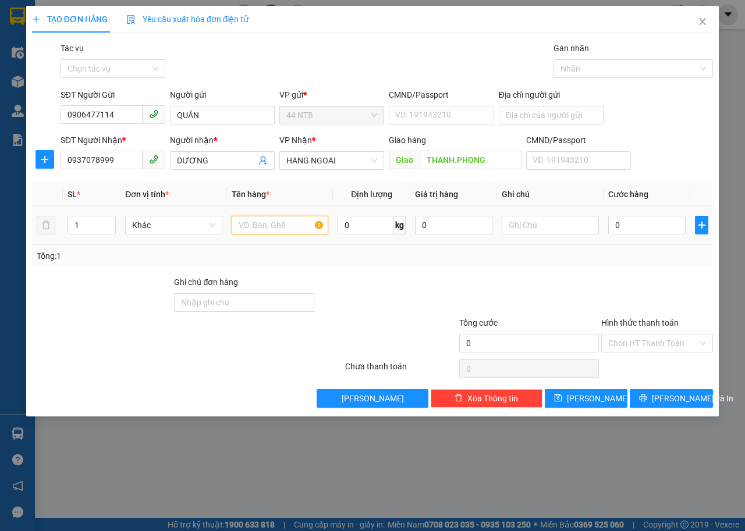
click at [299, 221] on input "text" at bounding box center [280, 225] width 97 height 19
type input "thùng loa"
click at [631, 218] on input "0" at bounding box center [646, 225] width 77 height 19
type input "2"
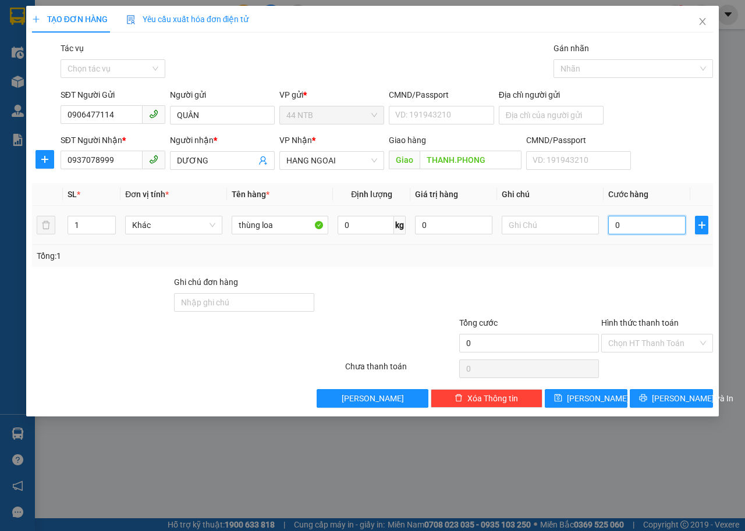
type input "2"
type input "22"
type input "220"
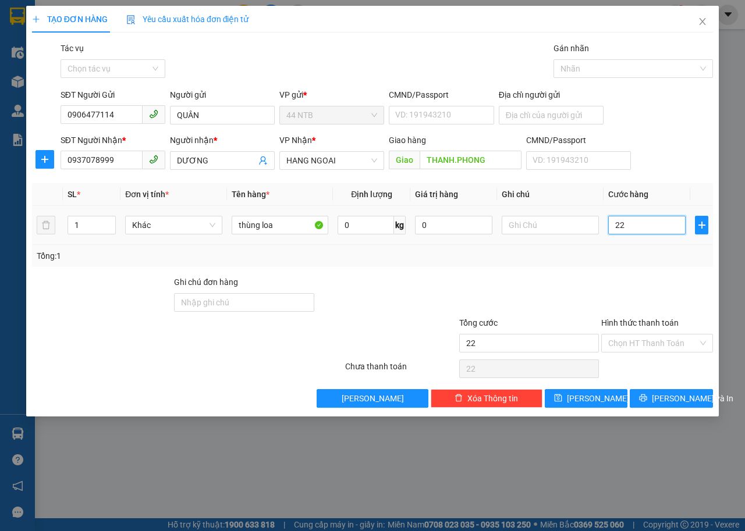
type input "220"
type input "220.000"
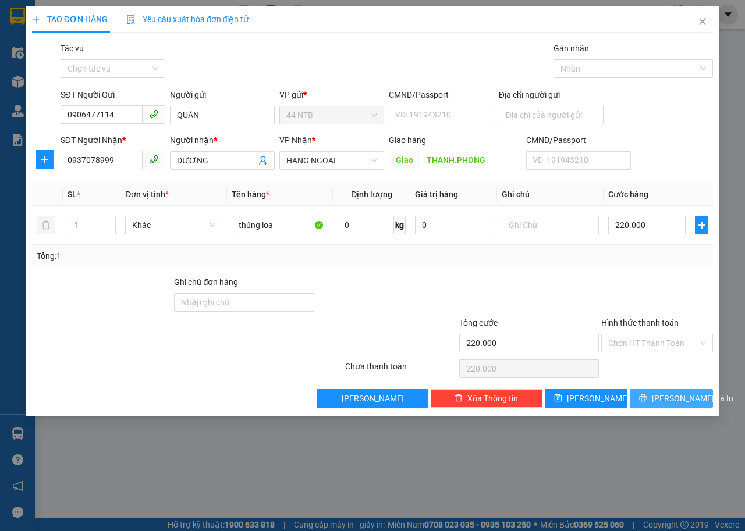
click at [677, 395] on span "Lưu và In" at bounding box center [692, 398] width 81 height 13
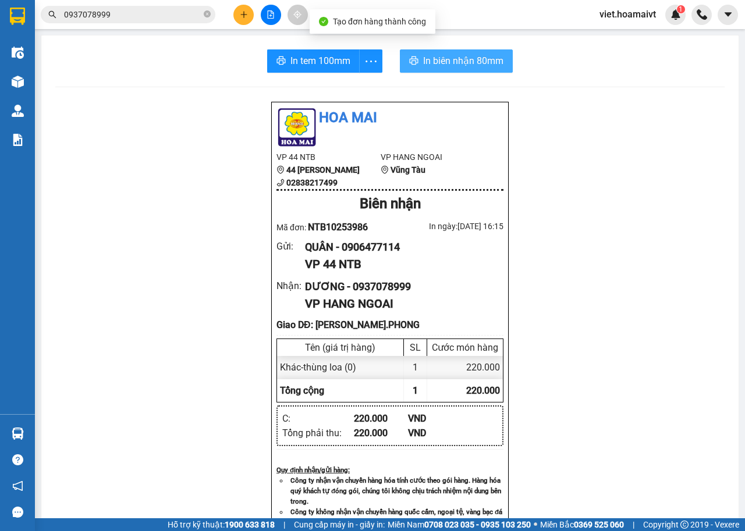
click at [450, 62] on span "In biên nhận 80mm" at bounding box center [463, 61] width 80 height 15
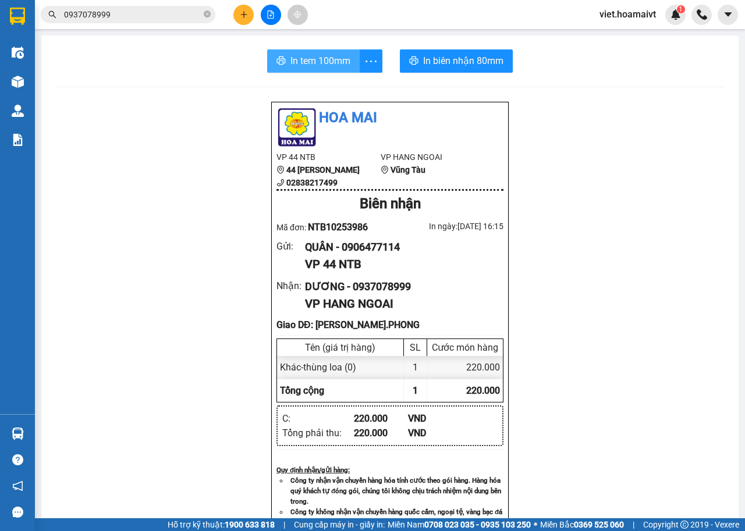
click at [324, 61] on span "In tem 100mm" at bounding box center [320, 61] width 60 height 15
click at [634, 193] on div "Hoa Mai VP 44 NTB 44 Nguyễn Thái Bình 02838217499 VP HANG NGOAI Vũng Tàu Biên n…" at bounding box center [389, 485] width 669 height 769
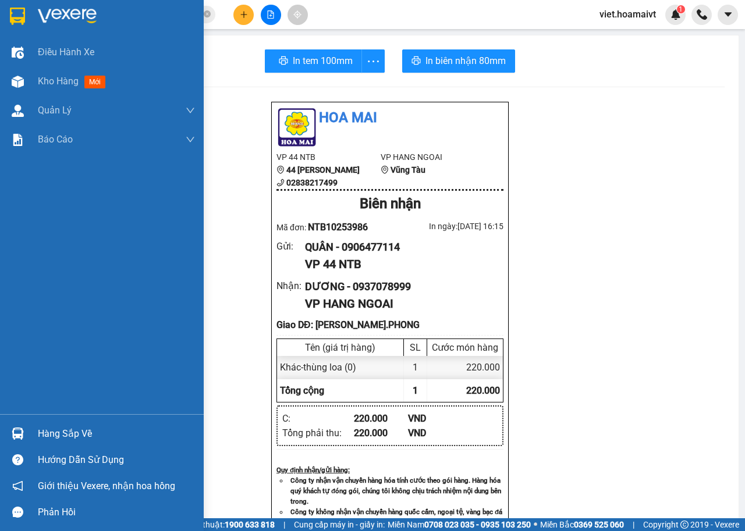
click at [37, 12] on div at bounding box center [102, 19] width 204 height 38
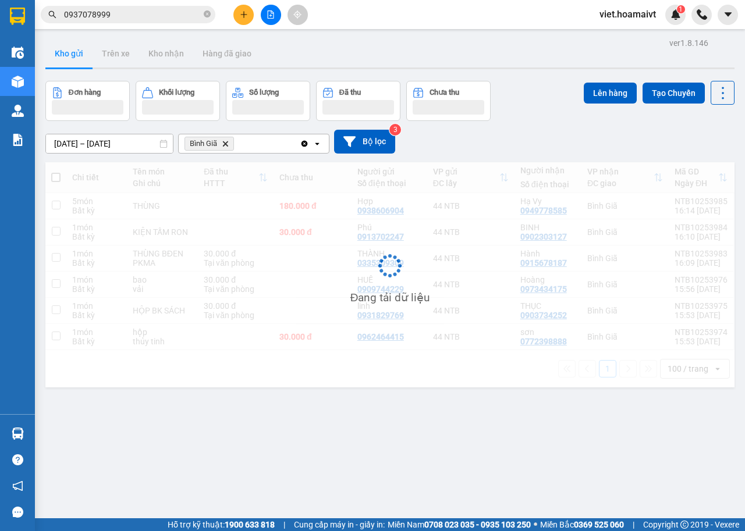
click at [513, 87] on div "Đơn hàng Khối lượng Số lượng Đã thu Chưa thu Lên hàng Tạo Chuyến" at bounding box center [389, 101] width 689 height 40
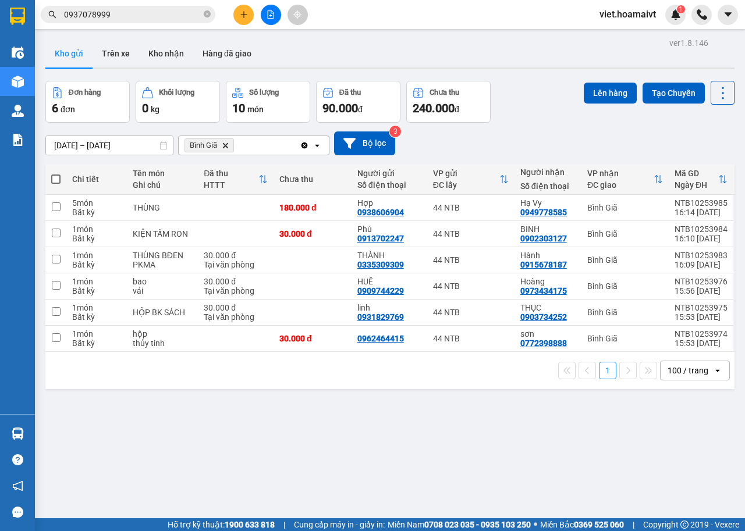
click at [548, 82] on div "Đơn hàng 6 đơn Khối lượng 0 kg Số lượng 10 món Đã thu 90.000 đ Chưa thu 240.000…" at bounding box center [389, 102] width 689 height 42
click at [226, 145] on icon "Bình Giã, close by backspace" at bounding box center [225, 145] width 5 height 5
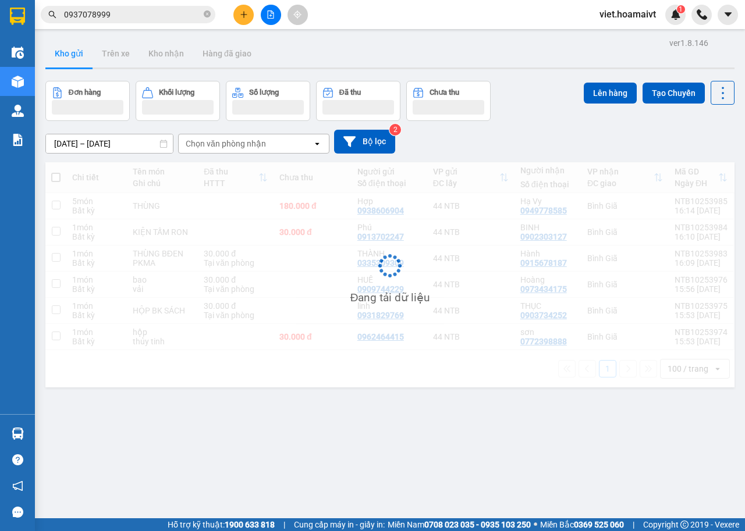
click at [532, 140] on div "12/10/2025 – 13/10/2025 Press the down arrow key to interact with the calendar …" at bounding box center [389, 142] width 689 height 24
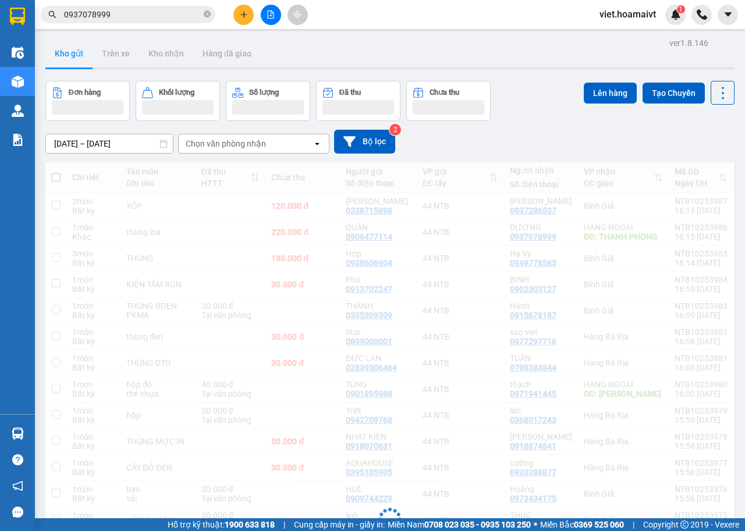
click at [532, 140] on div "12/10/2025 – 13/10/2025 Press the down arrow key to interact with the calendar …" at bounding box center [389, 142] width 689 height 24
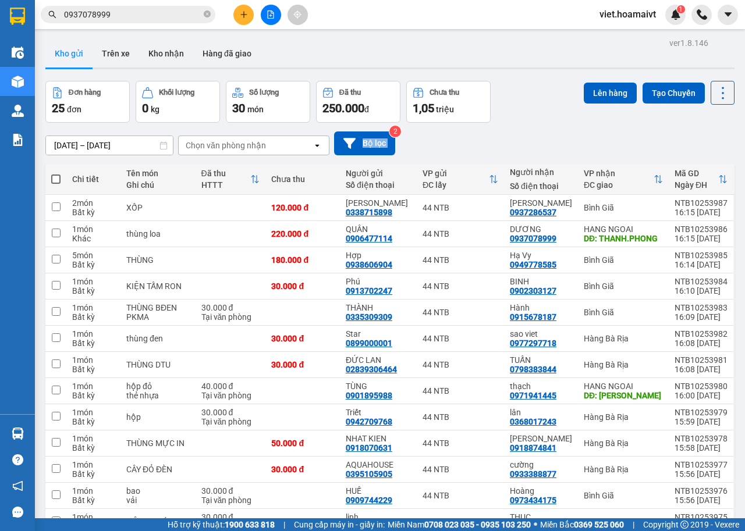
click at [532, 140] on div "12/10/2025 – 13/10/2025 Press the down arrow key to interact with the calendar …" at bounding box center [389, 144] width 689 height 24
click at [119, 5] on div "Kết quả tìm kiếm ( 12 ) Bộ lọc Ngày tạo đơn gần nhất Mã ĐH Trạng thái Món hàng …" at bounding box center [113, 15] width 227 height 20
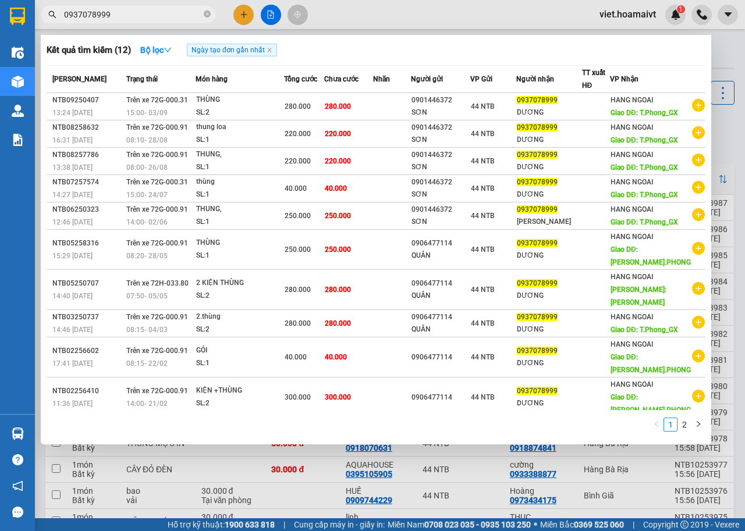
click at [129, 15] on input "0937078999" at bounding box center [132, 14] width 137 height 13
click at [482, 463] on div at bounding box center [372, 265] width 745 height 531
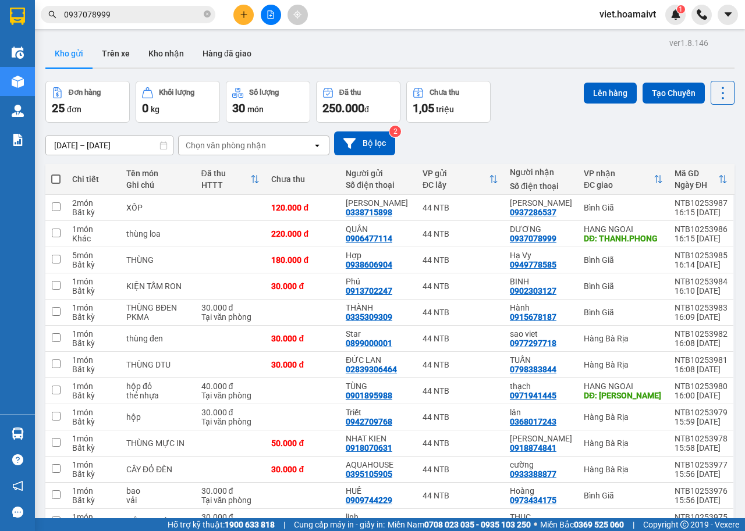
click at [248, 12] on button at bounding box center [243, 15] width 20 height 20
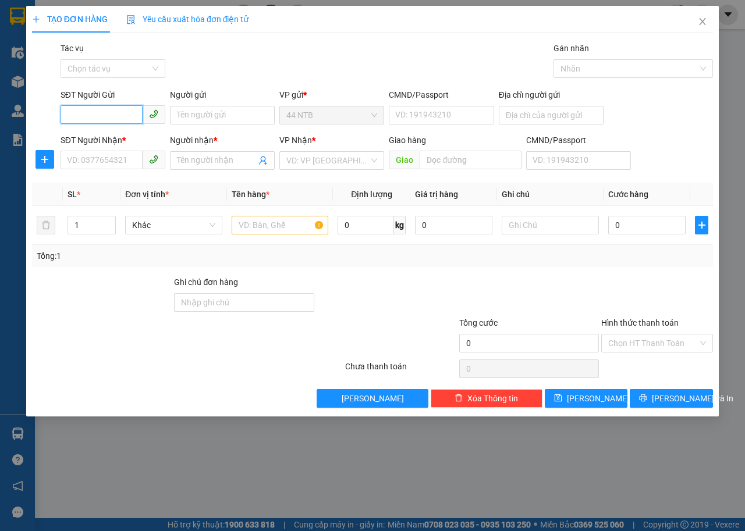
click at [115, 112] on input "SĐT Người Gửi" at bounding box center [102, 114] width 82 height 19
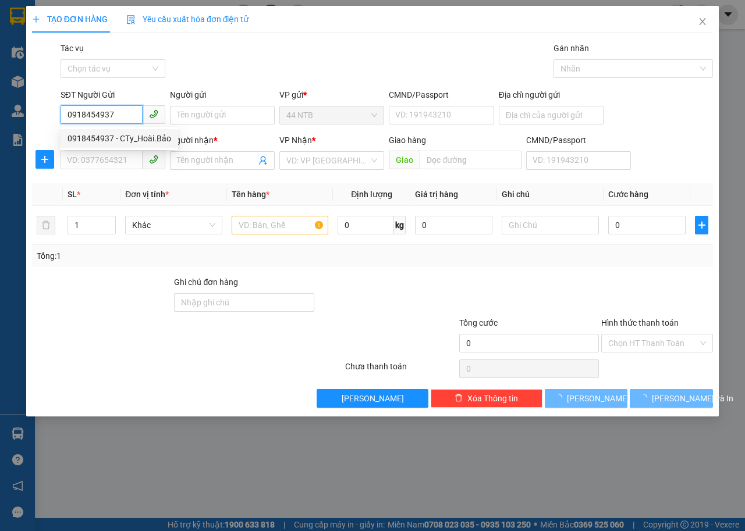
type input "0918454937"
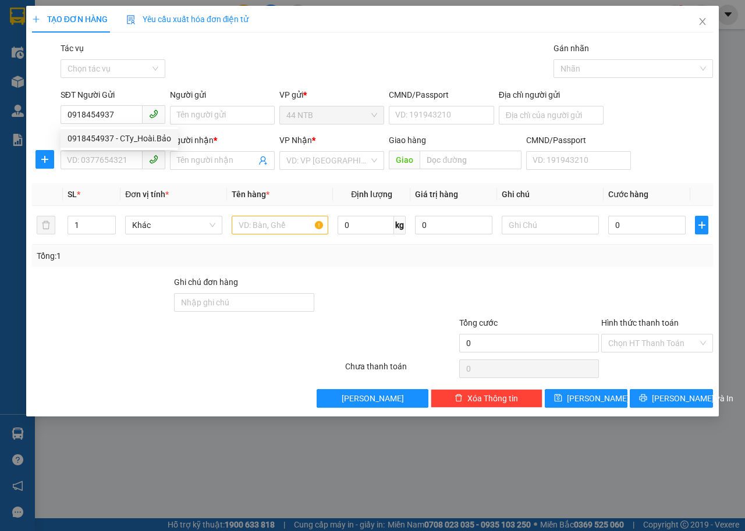
click at [134, 129] on div "0918454937 0918454937 - CTy_Hoài.Bảo" at bounding box center [120, 138] width 118 height 23
click at [122, 118] on input "0918454937" at bounding box center [102, 114] width 82 height 19
click at [137, 136] on div "0918454937 - CTy_Hoài.Bảo" at bounding box center [120, 138] width 104 height 13
type input "CTy_Hoài.Bảo"
type input "23lôB_Tr.Sơn_Q10"
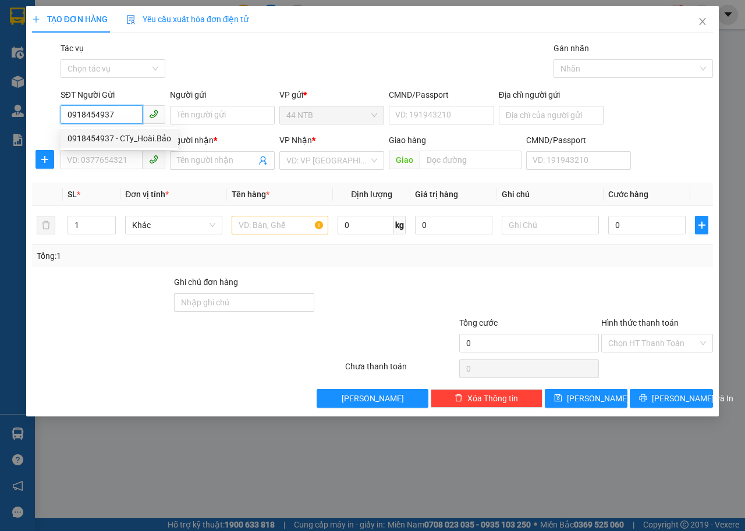
type input "0909094402"
type input "Huy"
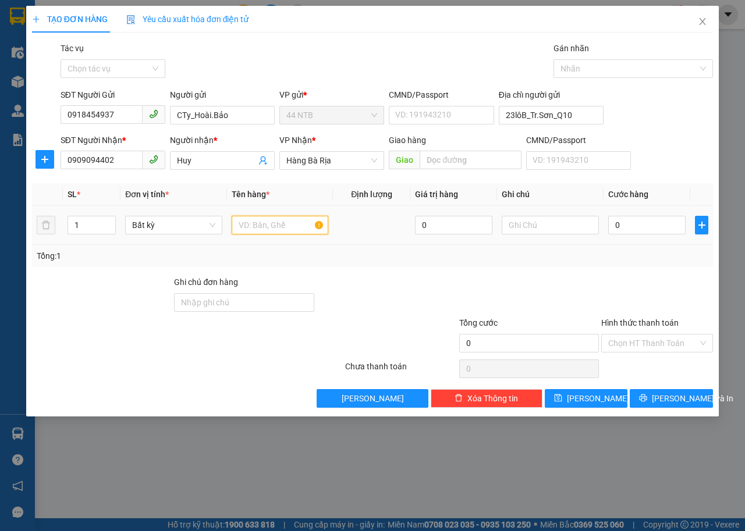
click at [297, 226] on input "text" at bounding box center [280, 225] width 97 height 19
type input "hộp"
click at [648, 222] on input "0" at bounding box center [646, 225] width 77 height 19
type input "3"
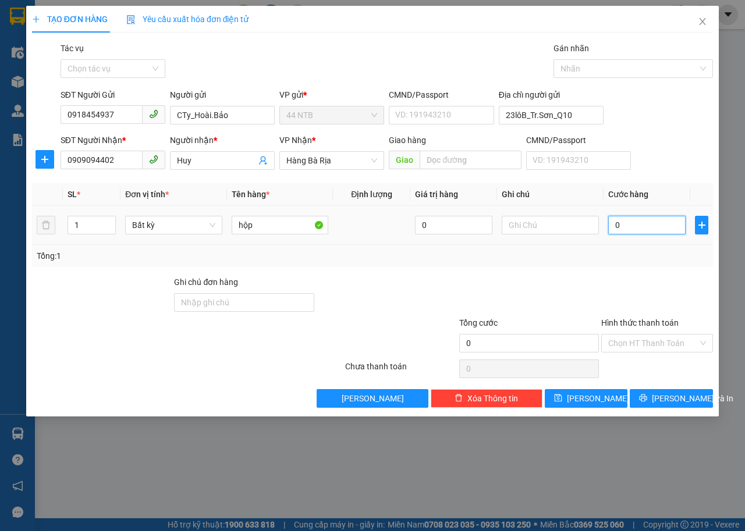
type input "3"
type input "30"
click at [659, 347] on input "Hình thức thanh toán" at bounding box center [653, 343] width 90 height 17
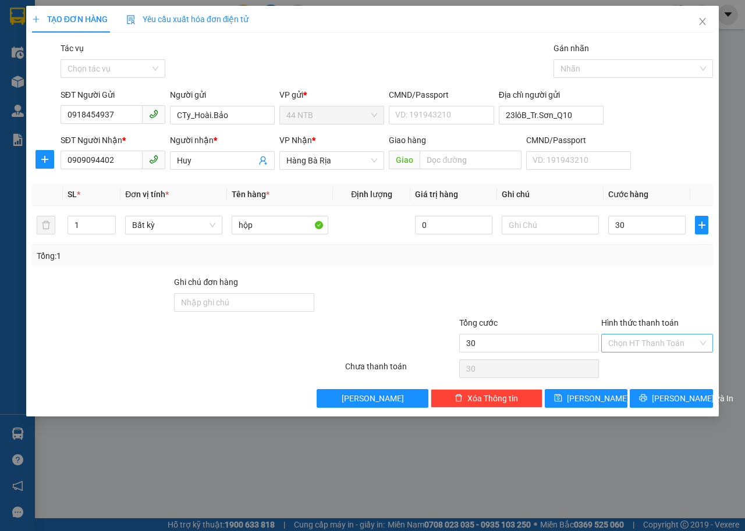
type input "30.000"
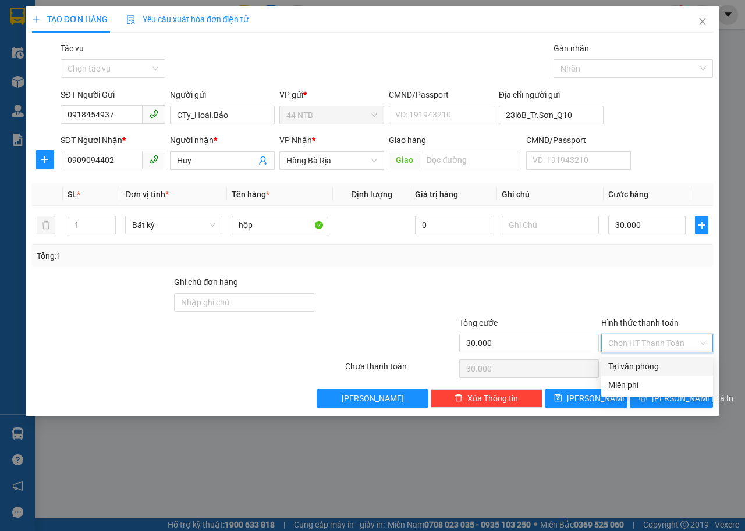
click at [663, 367] on div "Tại văn phòng" at bounding box center [657, 366] width 98 height 13
type input "0"
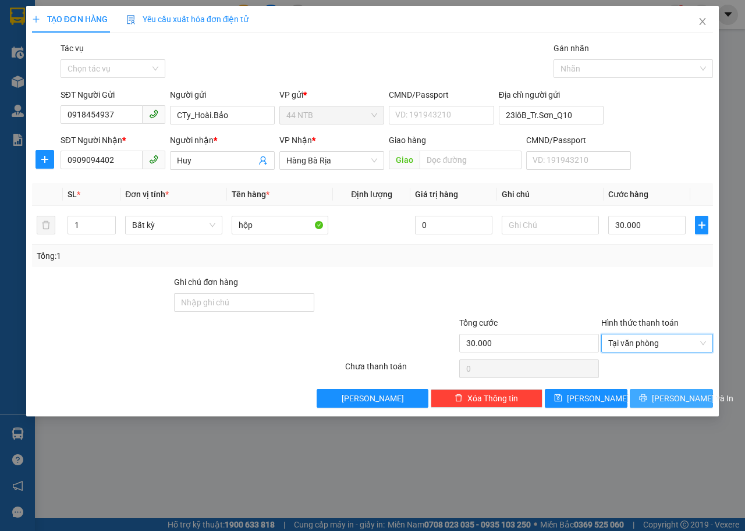
click at [674, 397] on span "Lưu và In" at bounding box center [692, 398] width 81 height 13
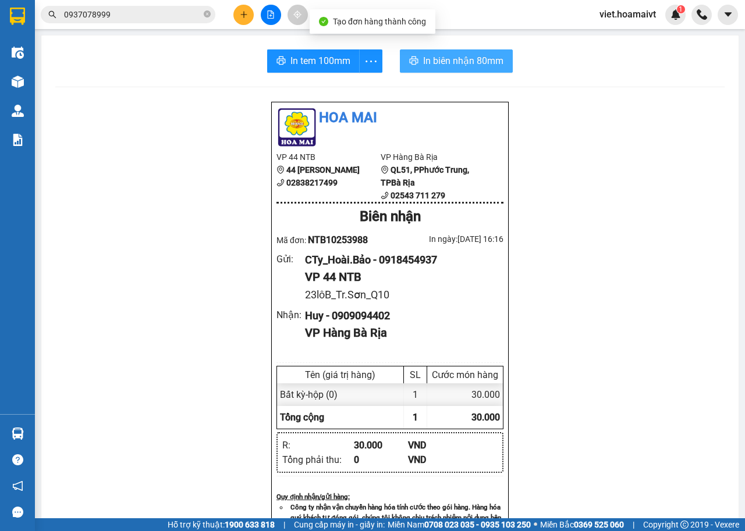
click at [430, 66] on span "In biên nhận 80mm" at bounding box center [463, 61] width 80 height 15
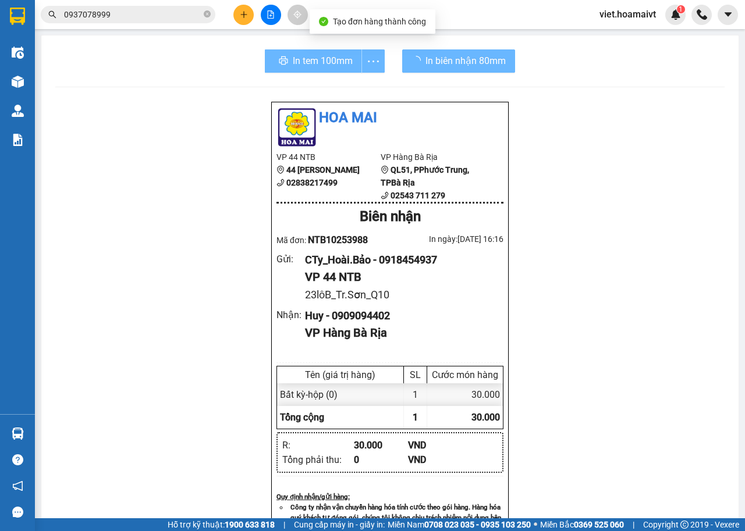
click at [603, 325] on div "Hoa Mai VP 44 NTB 44 Nguyễn Thái Bình 02838217499 VP Hàng Bà Rịa QL51, PPhướ…" at bounding box center [389, 493] width 669 height 785
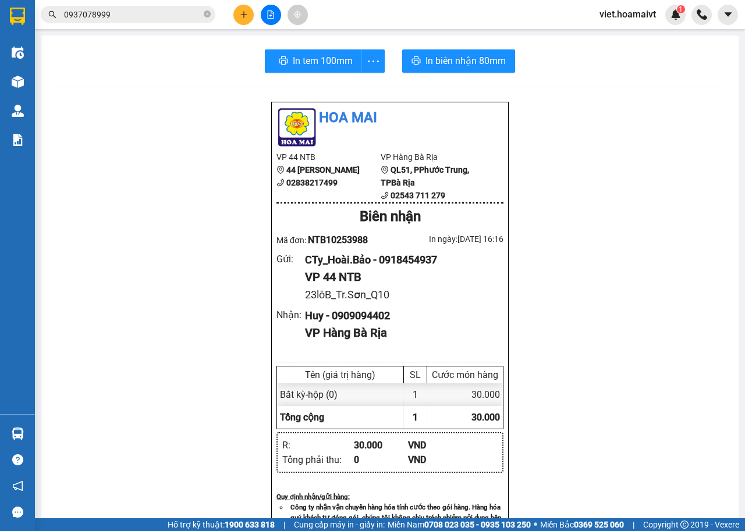
click at [603, 325] on div "Hoa Mai VP 44 NTB 44 Nguyễn Thái Bình 02838217499 VP Hàng Bà Rịa QL51, PPhướ…" at bounding box center [389, 493] width 669 height 785
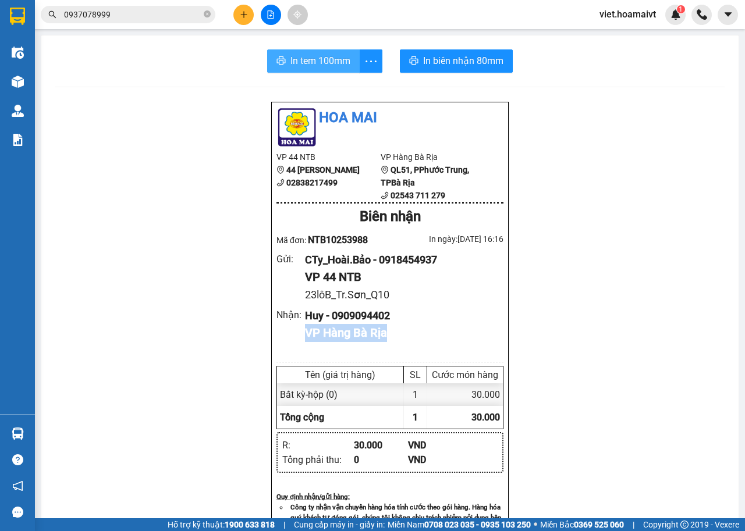
click at [335, 54] on span "In tem 100mm" at bounding box center [320, 61] width 60 height 15
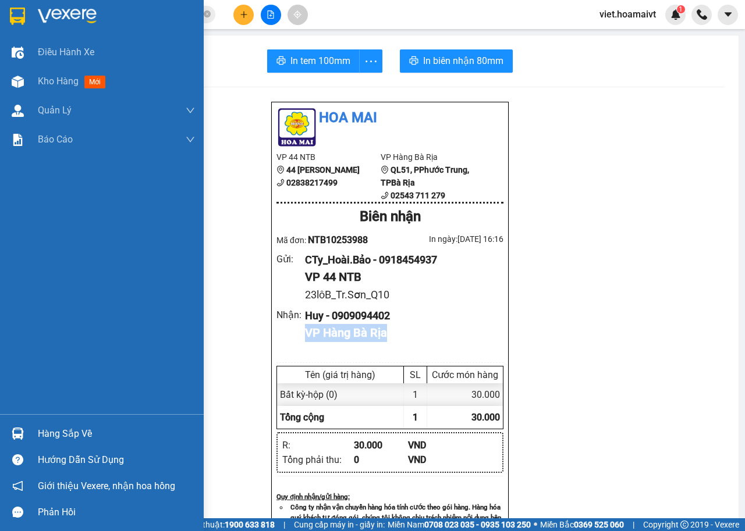
click at [40, 8] on img at bounding box center [67, 16] width 59 height 17
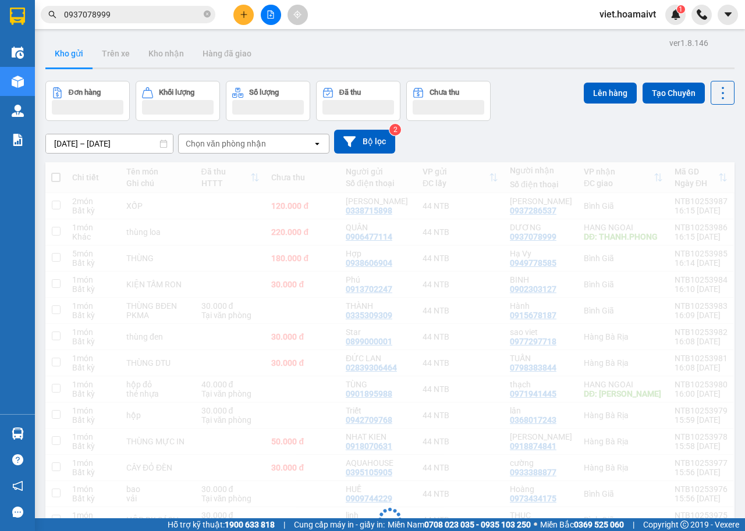
click at [237, 144] on div "Chọn văn phòng nhận" at bounding box center [226, 144] width 80 height 12
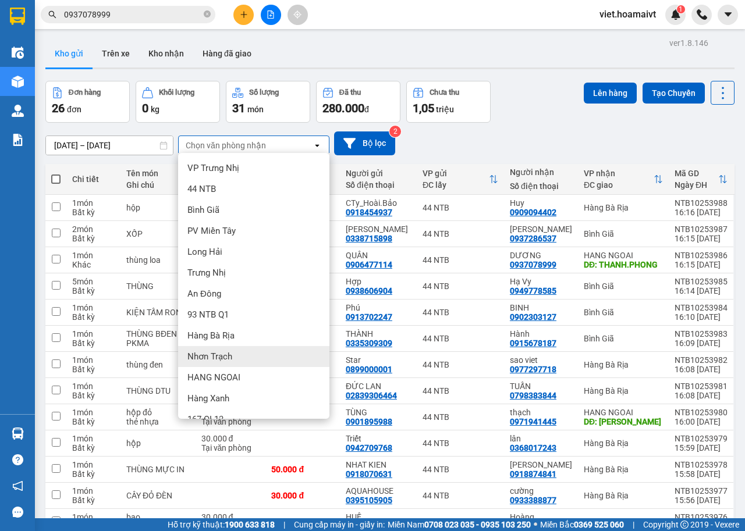
click at [237, 356] on div "Nhơn Trạch" at bounding box center [253, 356] width 151 height 21
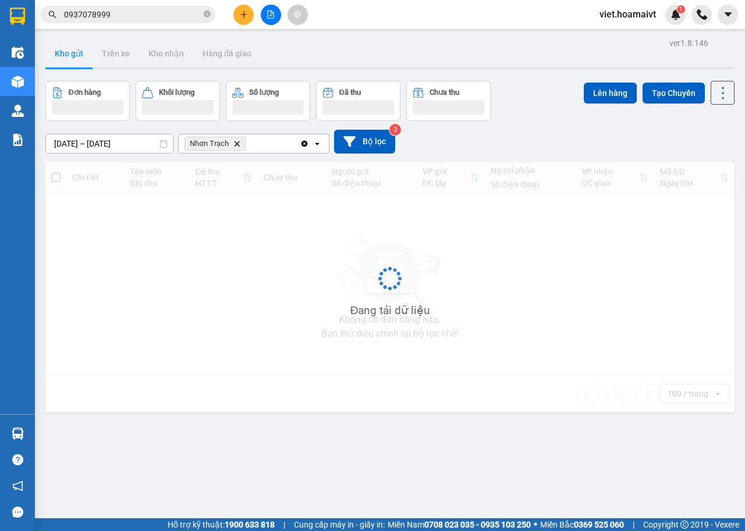
click at [491, 134] on div "12/10/2025 – 13/10/2025 Press the down arrow key to interact with the calendar …" at bounding box center [389, 142] width 689 height 24
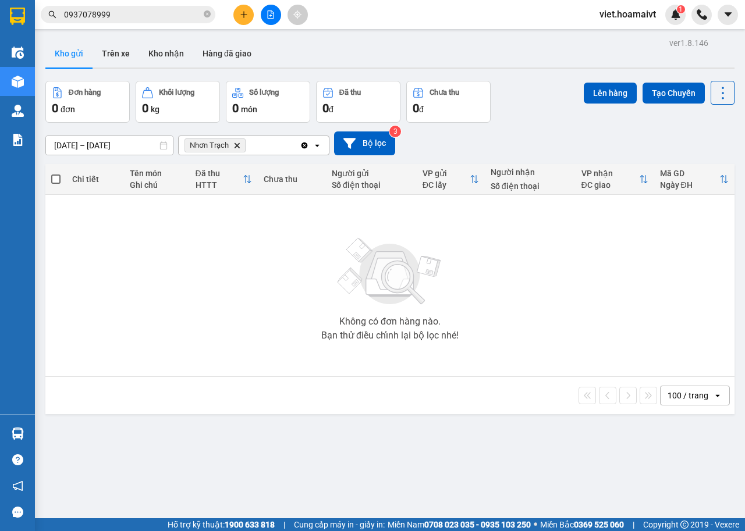
click at [232, 150] on span "Nhơn Trạch Delete" at bounding box center [214, 146] width 61 height 14
click at [236, 139] on span "Nhơn Trạch Delete" at bounding box center [214, 146] width 61 height 14
click at [236, 141] on span "Nhơn Trạch Delete" at bounding box center [214, 146] width 61 height 14
click at [236, 144] on icon "Delete" at bounding box center [236, 145] width 7 height 7
click at [544, 132] on div "12/10/2025 – 13/10/2025 Press the down arrow key to interact with the calendar …" at bounding box center [389, 144] width 689 height 24
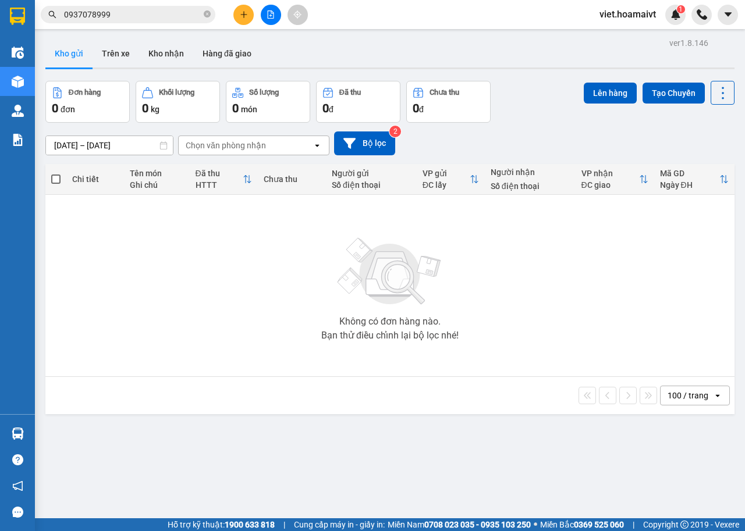
click at [544, 132] on div "12/10/2025 – 13/10/2025 Press the down arrow key to interact with the calendar …" at bounding box center [389, 144] width 689 height 24
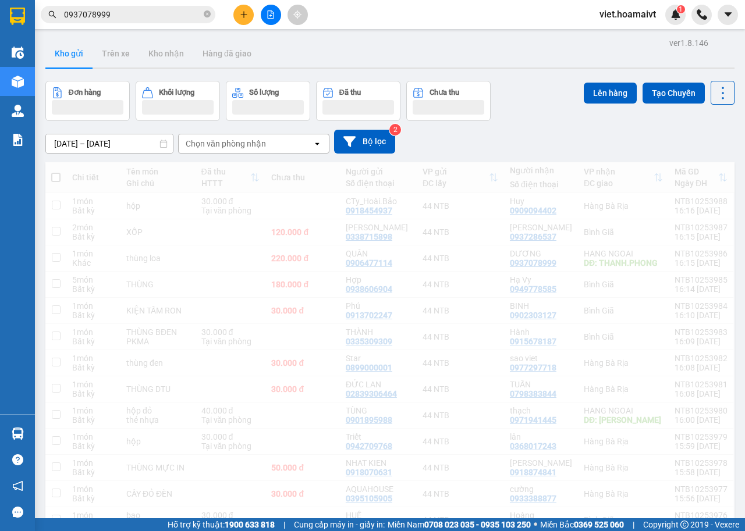
click at [544, 132] on div "12/10/2025 – 13/10/2025 Press the down arrow key to interact with the calendar …" at bounding box center [389, 142] width 689 height 24
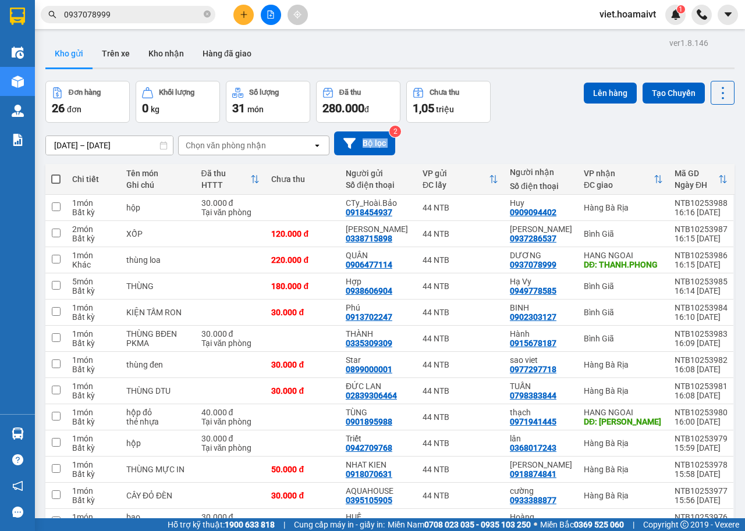
click at [544, 132] on div "12/10/2025 – 13/10/2025 Press the down arrow key to interact with the calendar …" at bounding box center [389, 144] width 689 height 24
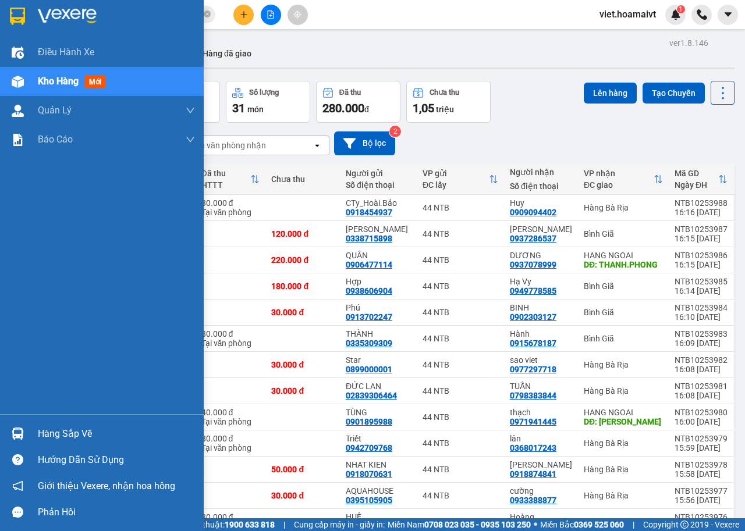
click at [37, 23] on div at bounding box center [102, 19] width 204 height 38
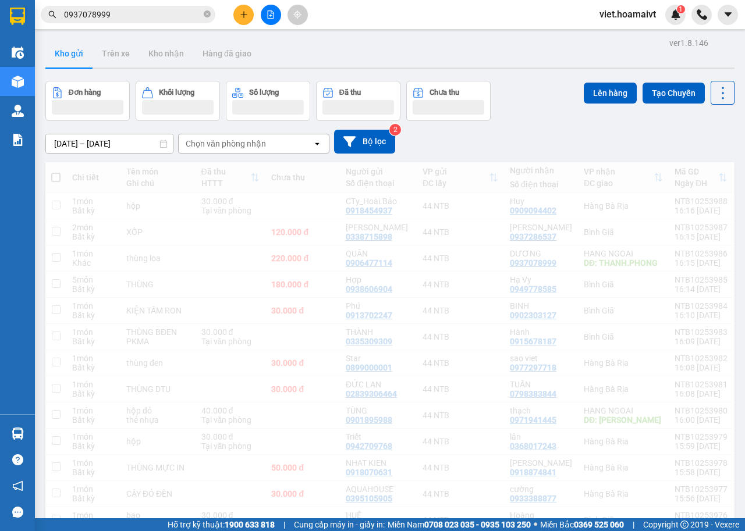
click at [538, 141] on div "12/10/2025 – 13/10/2025 Press the down arrow key to interact with the calendar …" at bounding box center [389, 142] width 689 height 24
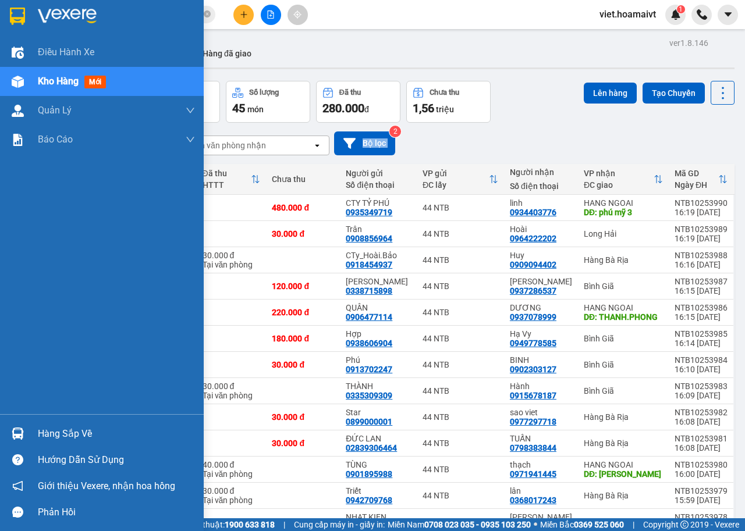
click at [67, 9] on img at bounding box center [67, 16] width 59 height 17
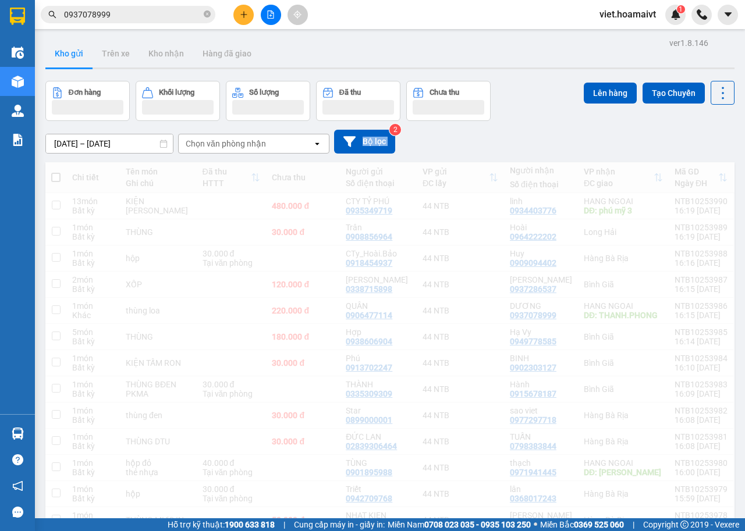
click at [543, 127] on div "12/10/2025 – 13/10/2025 Press the down arrow key to interact with the calendar …" at bounding box center [389, 141] width 689 height 41
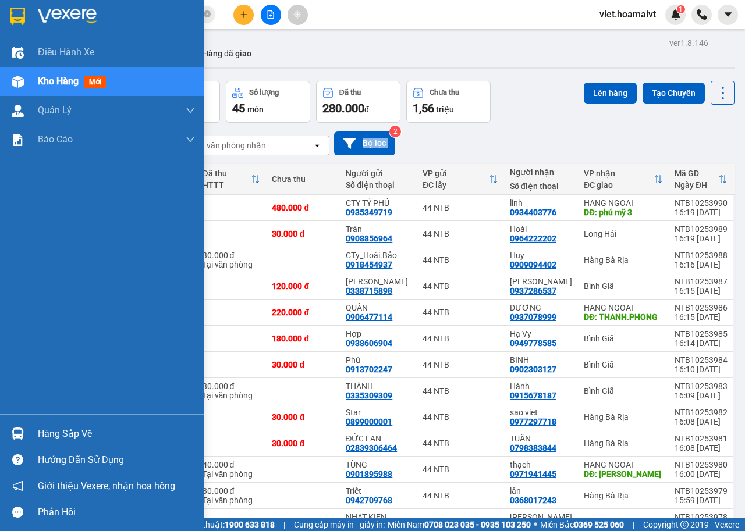
click at [82, 12] on img at bounding box center [67, 16] width 59 height 17
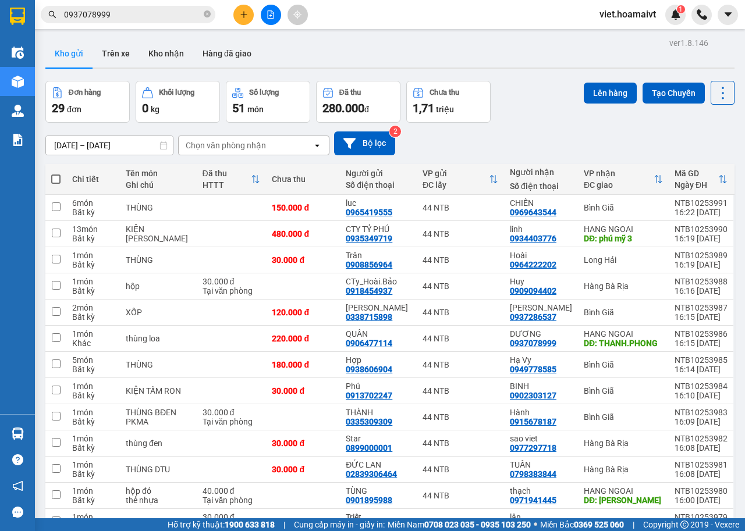
click at [548, 137] on div "12/10/2025 – 13/10/2025 Press the down arrow key to interact with the calendar …" at bounding box center [389, 144] width 689 height 24
click at [548, 123] on div "12/10/2025 – 13/10/2025 Press the down arrow key to interact with the calendar …" at bounding box center [389, 143] width 689 height 41
click at [117, 14] on input "0937078999" at bounding box center [132, 14] width 137 height 13
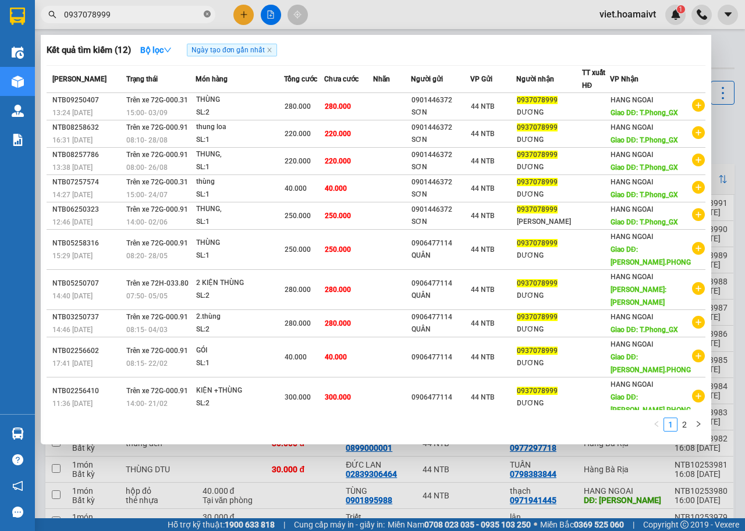
click at [204, 10] on span at bounding box center [207, 14] width 7 height 11
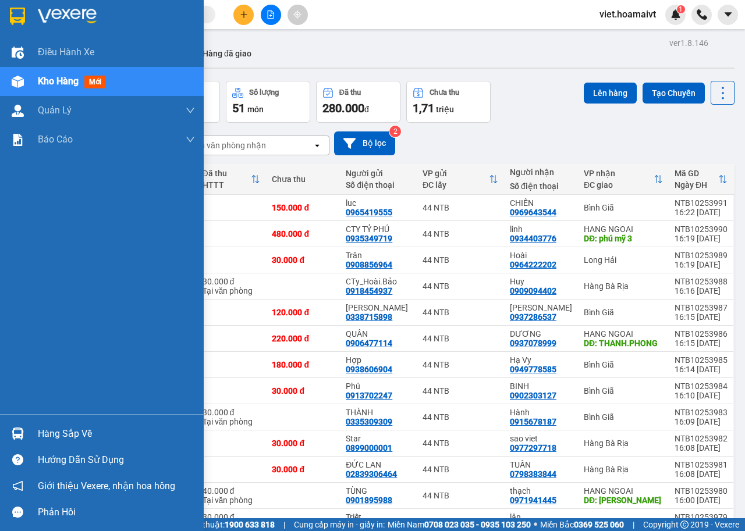
click at [50, 22] on img at bounding box center [67, 16] width 59 height 17
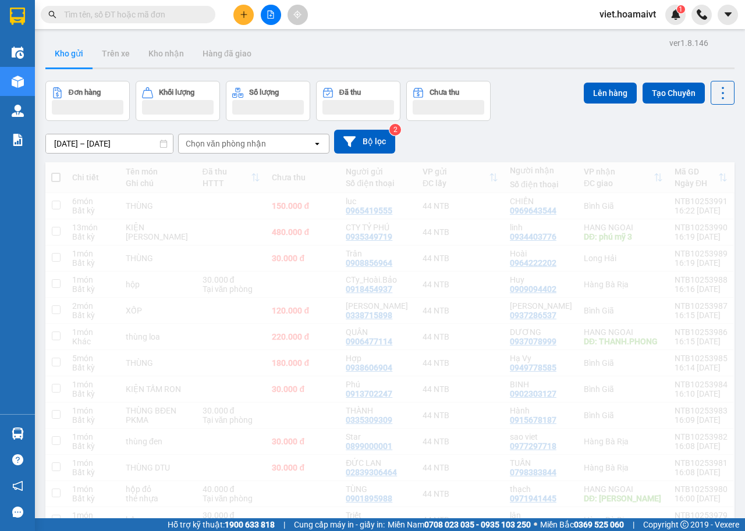
click at [554, 134] on div "12/10/2025 – 13/10/2025 Press the down arrow key to interact with the calendar …" at bounding box center [389, 142] width 689 height 24
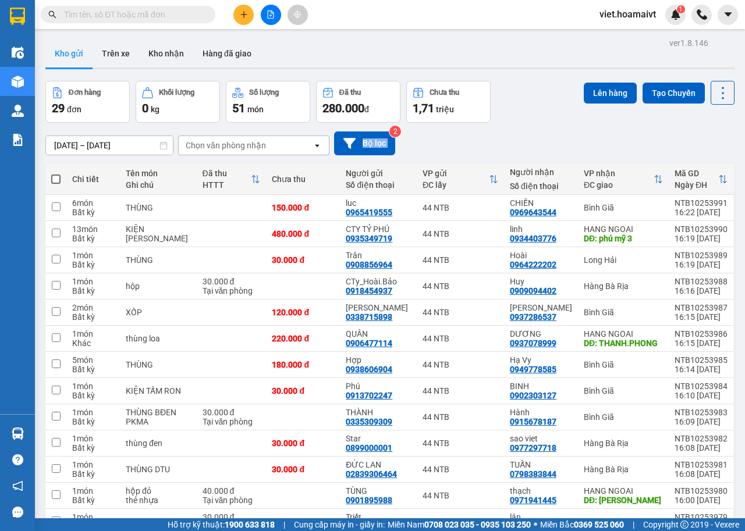
click at [554, 134] on div "12/10/2025 – 13/10/2025 Press the down arrow key to interact with the calendar …" at bounding box center [389, 144] width 689 height 24
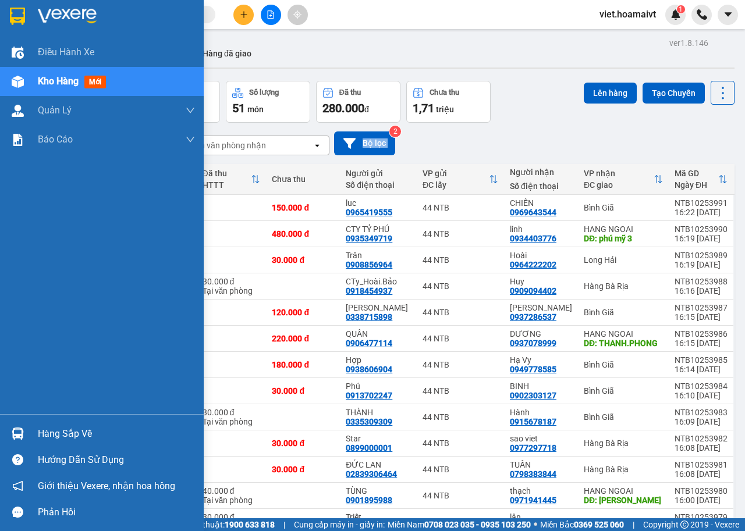
click at [45, 12] on img at bounding box center [67, 16] width 59 height 17
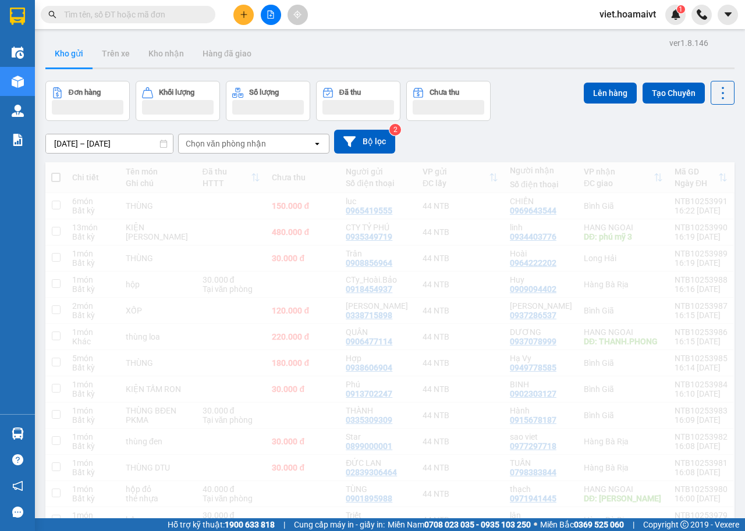
click at [543, 122] on div "12/10/2025 – 13/10/2025 Press the down arrow key to interact with the calendar …" at bounding box center [389, 141] width 689 height 41
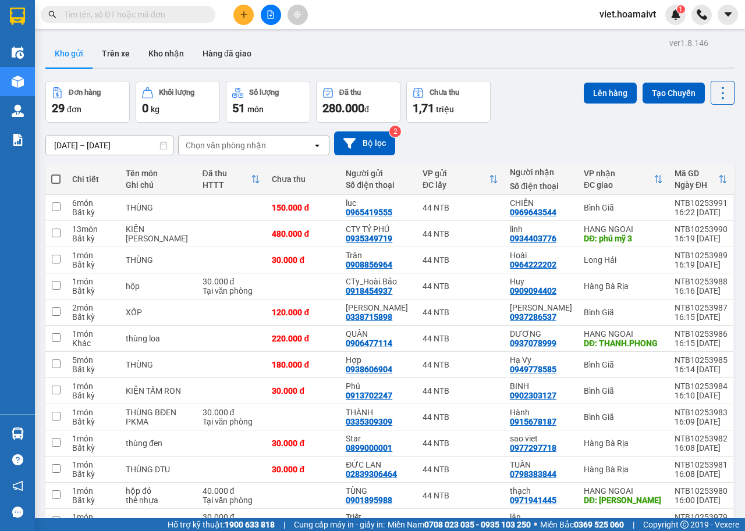
click at [573, 140] on div "12/10/2025 – 13/10/2025 Press the down arrow key to interact with the calendar …" at bounding box center [389, 144] width 689 height 24
click at [573, 141] on div "12/10/2025 – 13/10/2025 Press the down arrow key to interact with the calendar …" at bounding box center [389, 144] width 689 height 24
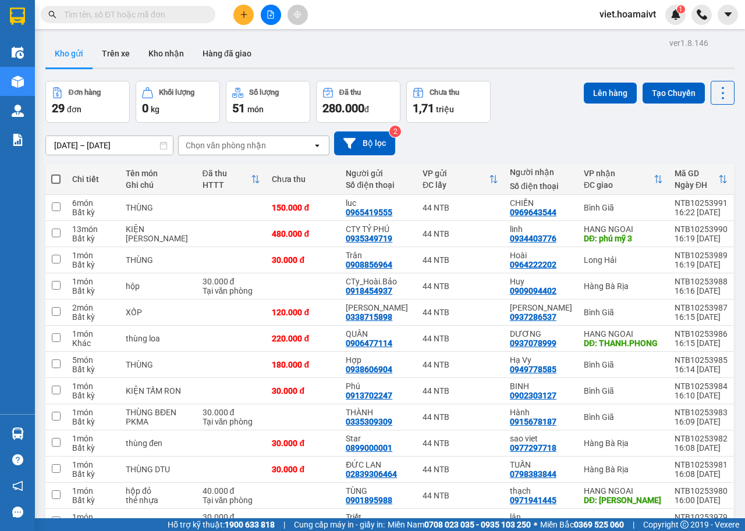
click at [528, 107] on div "Đơn hàng 29 đơn Khối lượng 0 kg Số lượng 51 món Đã thu 280.000 đ Chưa thu 1,71 …" at bounding box center [389, 102] width 689 height 42
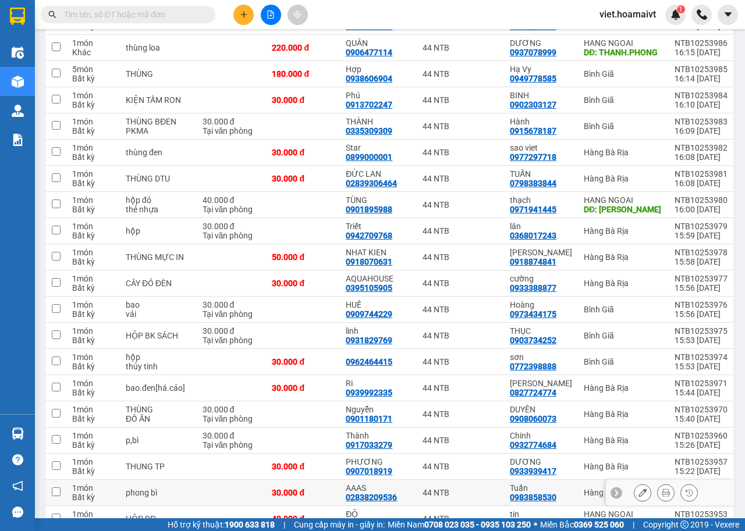
scroll to position [493, 0]
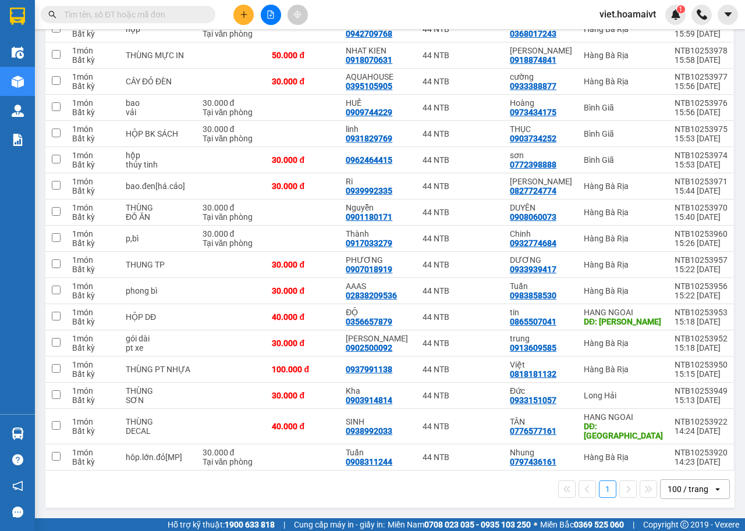
click at [471, 483] on div "1 100 / trang open" at bounding box center [390, 490] width 680 height 20
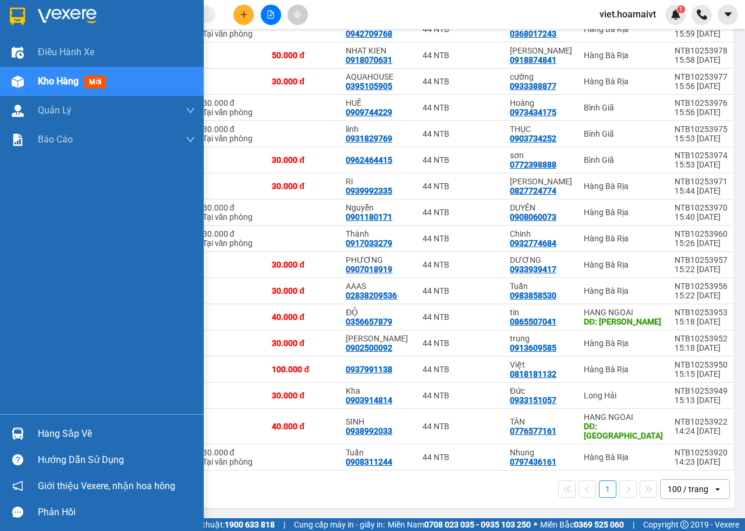
click at [47, 13] on img at bounding box center [67, 16] width 59 height 17
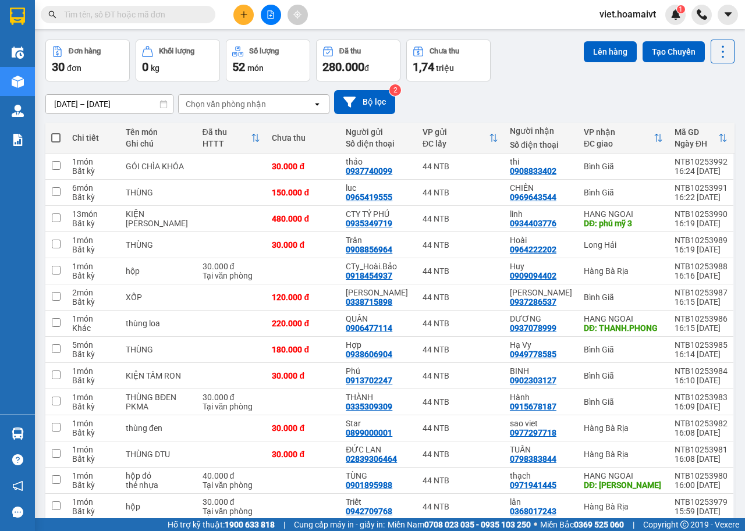
scroll to position [23, 0]
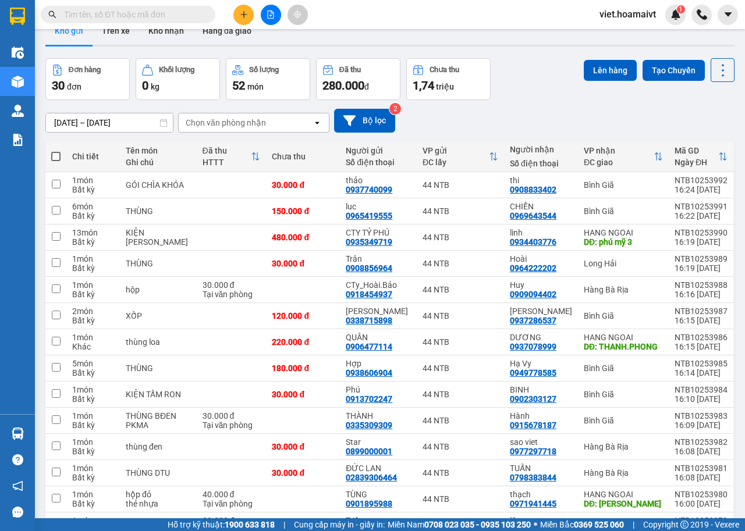
click at [624, 122] on div "12/10/2025 – 13/10/2025 Press the down arrow key to interact with the calendar …" at bounding box center [389, 121] width 689 height 24
click at [561, 111] on div "12/10/2025 – 13/10/2025 Press the down arrow key to interact with the calendar …" at bounding box center [389, 121] width 689 height 24
click at [134, 5] on div "Kết quả tìm kiếm ( 12 ) Bộ lọc Ngày tạo đơn gần nhất Mã ĐH Trạng thái Món hàng …" at bounding box center [113, 15] width 227 height 20
click at [615, 108] on div "12/10/2025 – 13/10/2025 Press the down arrow key to interact with the calendar …" at bounding box center [389, 120] width 689 height 41
click at [273, 10] on icon "file-add" at bounding box center [271, 14] width 8 height 8
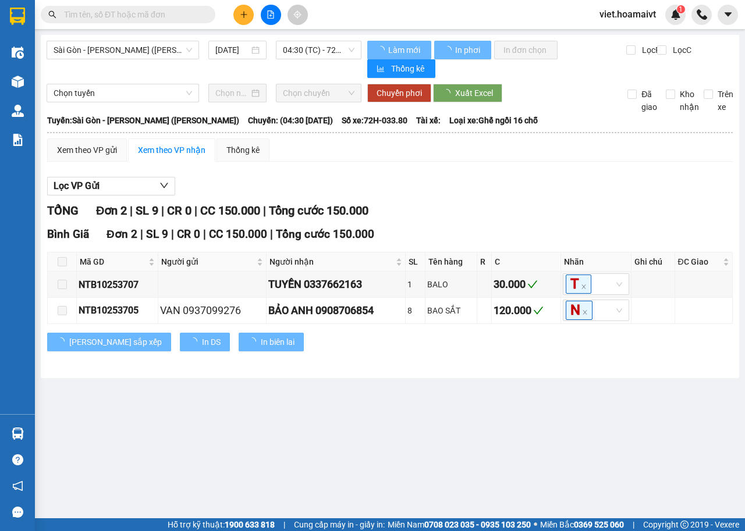
click at [336, 49] on span "04:30 (TC) - 72H-033.80" at bounding box center [318, 49] width 71 height 17
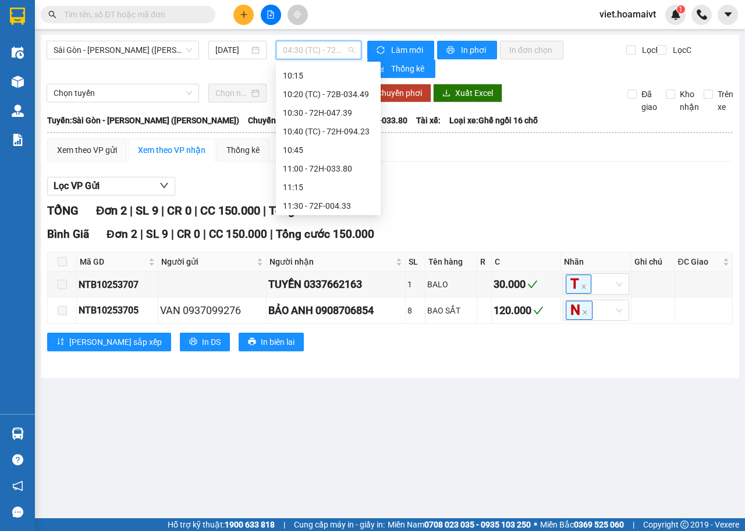
scroll to position [524, 0]
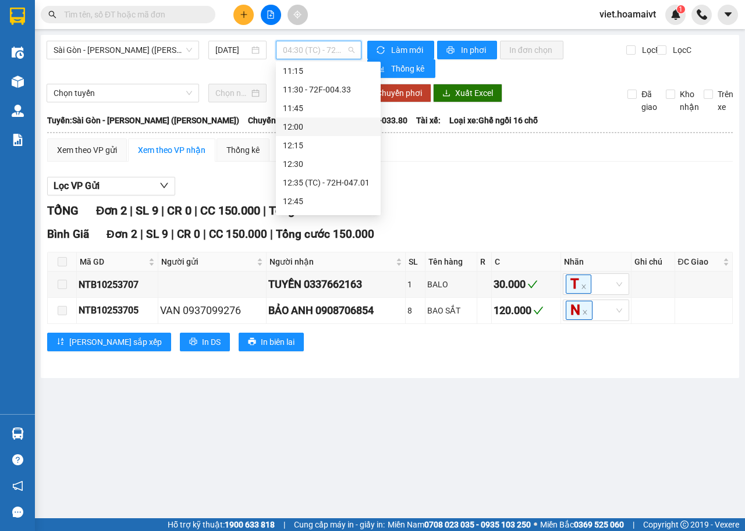
click at [338, 129] on div "12:00" at bounding box center [328, 126] width 91 height 13
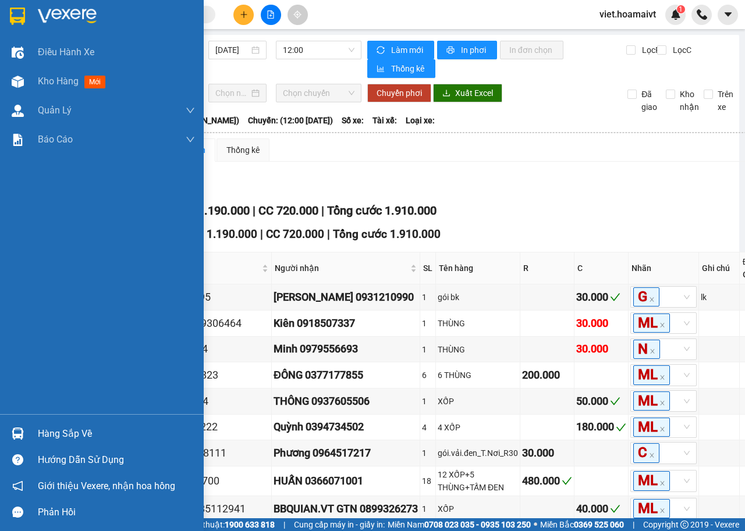
click at [58, 4] on div at bounding box center [102, 19] width 204 height 38
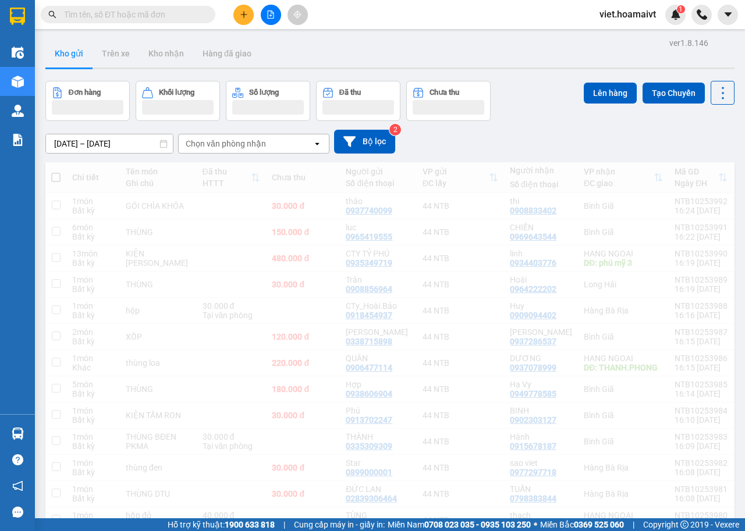
click at [523, 140] on div "12/10/2025 – 13/10/2025 Press the down arrow key to interact with the calendar …" at bounding box center [389, 142] width 689 height 24
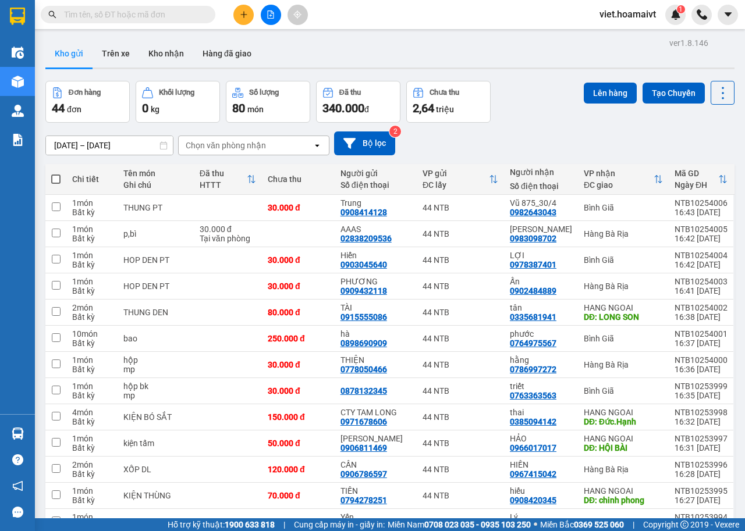
click at [523, 140] on div "12/10/2025 – 13/10/2025 Press the down arrow key to interact with the calendar …" at bounding box center [389, 144] width 689 height 24
click at [219, 145] on div "Chọn văn phòng nhận" at bounding box center [226, 146] width 80 height 12
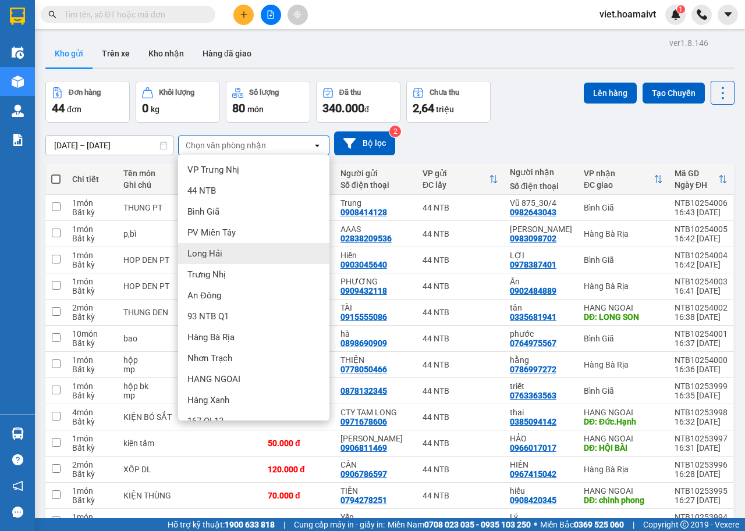
click at [208, 250] on span "Long Hải" at bounding box center [204, 254] width 35 height 12
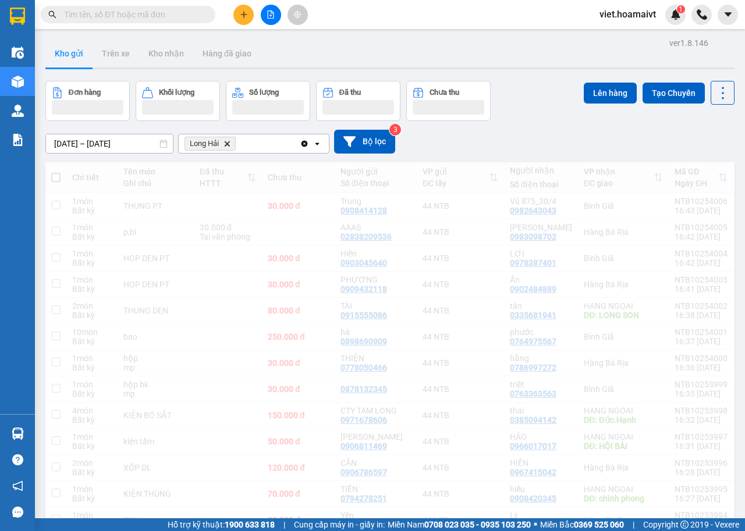
click at [495, 150] on div "12/10/2025 – 13/10/2025 Press the down arrow key to interact with the calendar …" at bounding box center [389, 142] width 689 height 24
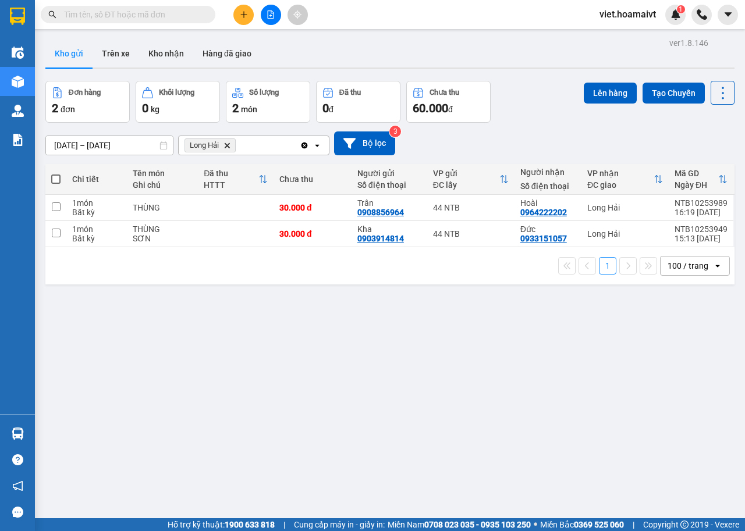
click at [499, 141] on div "12/10/2025 – 13/10/2025 Press the down arrow key to interact with the calendar …" at bounding box center [389, 144] width 689 height 24
click at [225, 145] on icon "Delete" at bounding box center [226, 145] width 7 height 7
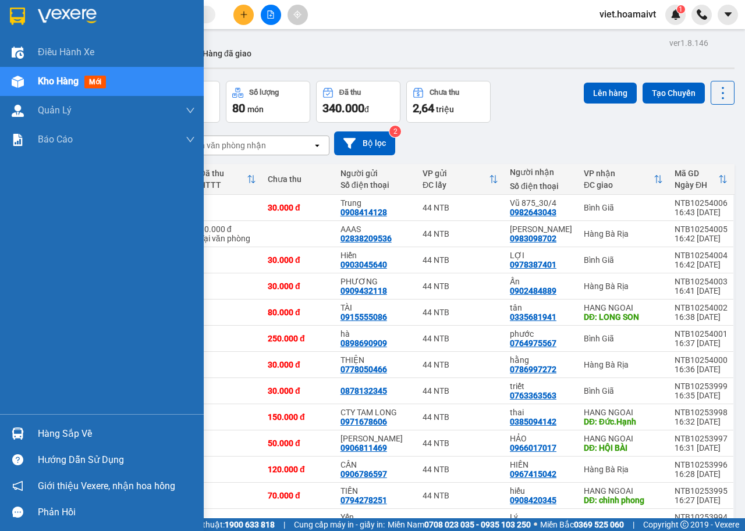
click at [53, 17] on img at bounding box center [67, 16] width 59 height 17
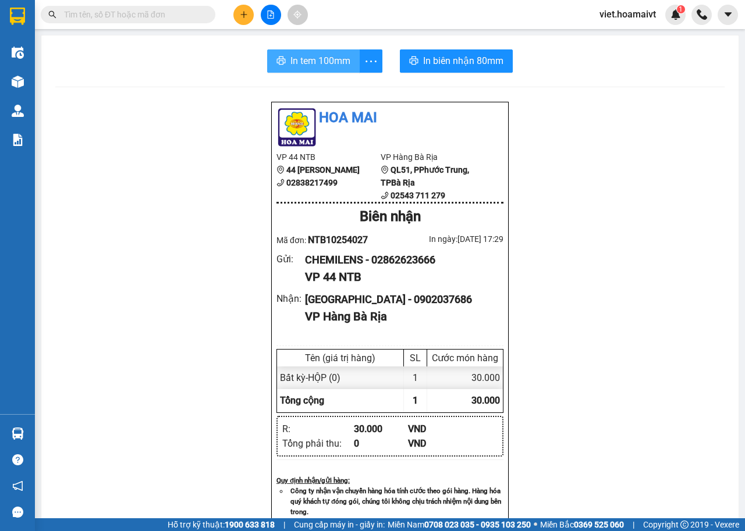
click at [276, 57] on icon "printer" at bounding box center [280, 60] width 9 height 9
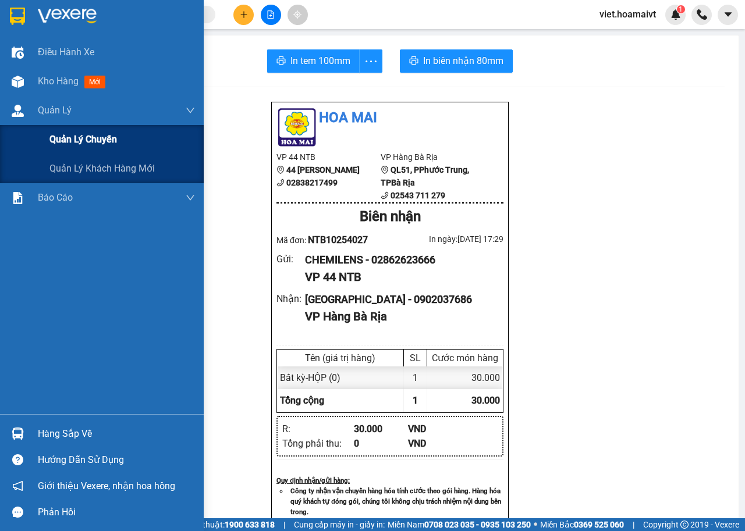
click at [89, 139] on span "Quản lý chuyến" at bounding box center [83, 139] width 68 height 15
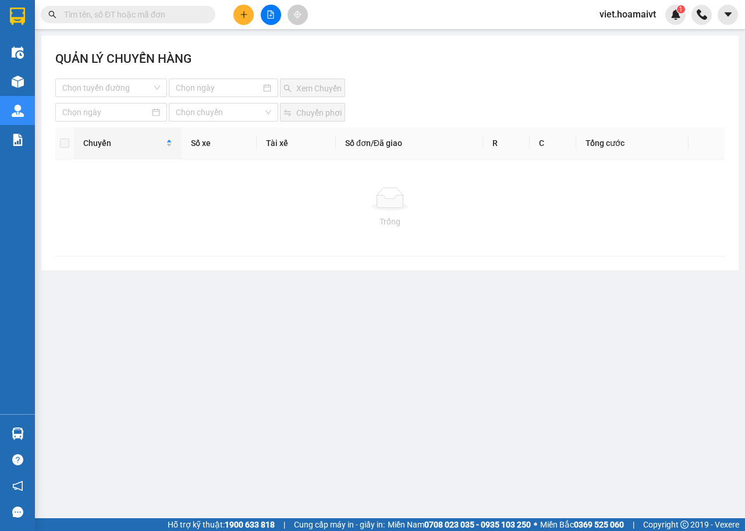
click at [77, 97] on div "QUẢN LÝ CHUYẾN HÀNG Chọn tuyến đường Xem Chuyến Chọn chuyến Chuyển phơi Chuyến …" at bounding box center [389, 152] width 697 height 235
click at [95, 93] on input "search" at bounding box center [107, 87] width 90 height 17
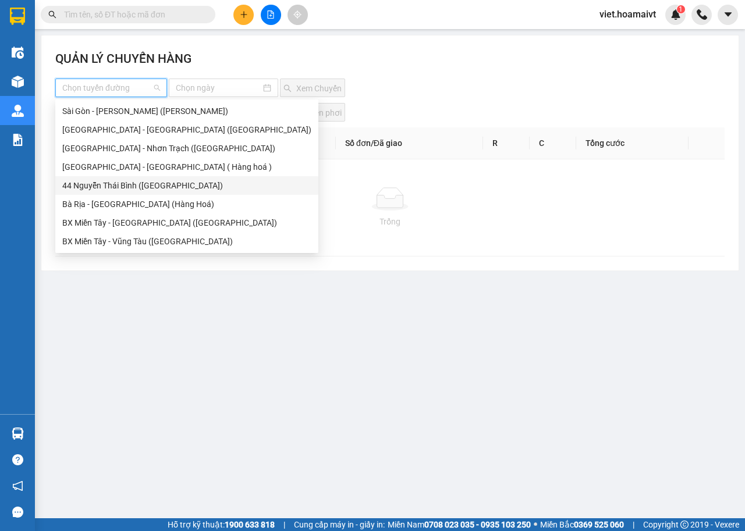
click at [141, 185] on div "44 Nguyễn Thái Bình ([GEOGRAPHIC_DATA])" at bounding box center [186, 185] width 249 height 13
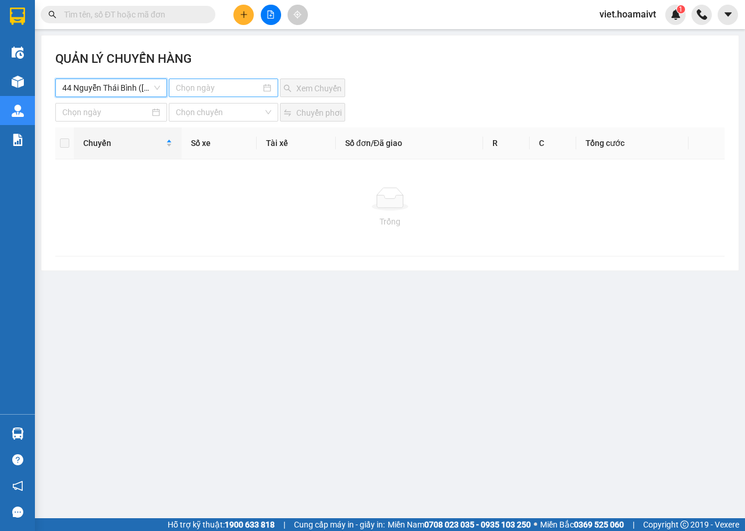
click at [201, 79] on div at bounding box center [224, 88] width 110 height 19
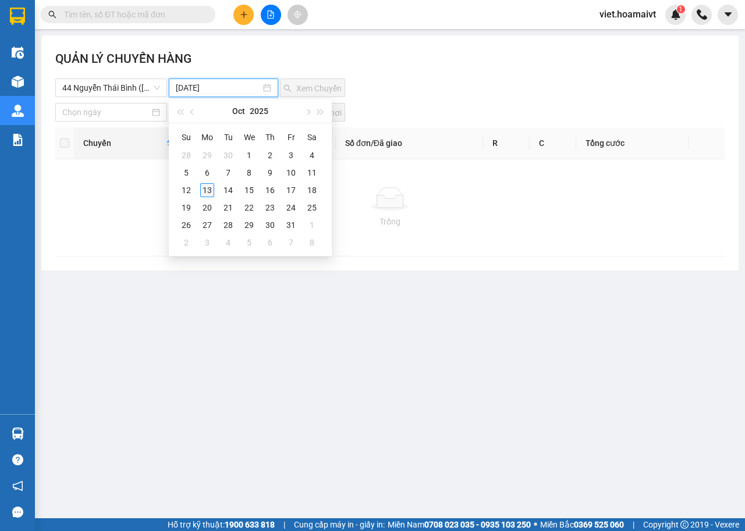
type input "13-10-2025"
click at [203, 193] on div "13" at bounding box center [207, 190] width 14 height 14
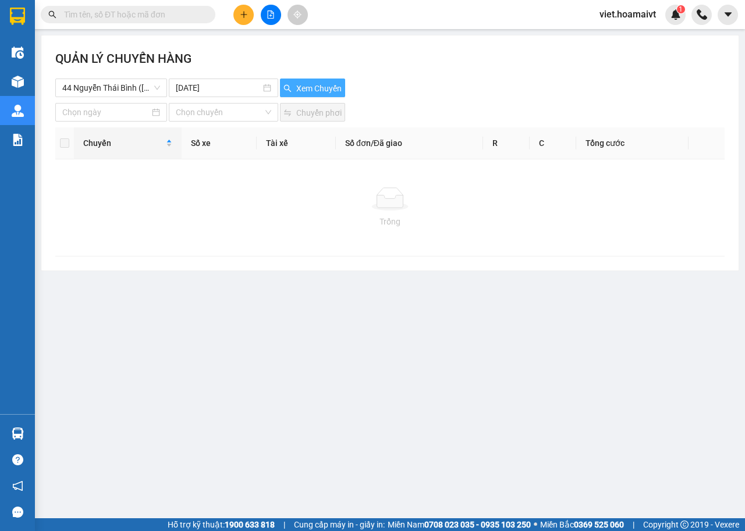
click at [325, 91] on span "Xem Chuyến" at bounding box center [318, 88] width 45 height 13
click at [386, 85] on div "Xem Chuyến" at bounding box center [334, 88] width 112 height 19
click at [386, 85] on div "44 Nguyễn Thái Bình (Hàng Ngoài) 13-10-2025 Xem Chuyến" at bounding box center [389, 88] width 669 height 19
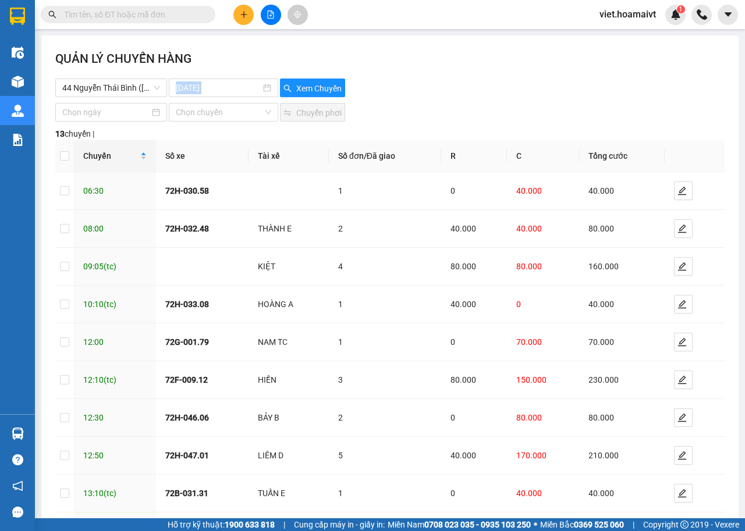
click at [386, 85] on div "44 Nguyễn Thái Bình (Hàng Ngoài) 13-10-2025 Xem Chuyến" at bounding box center [389, 88] width 669 height 19
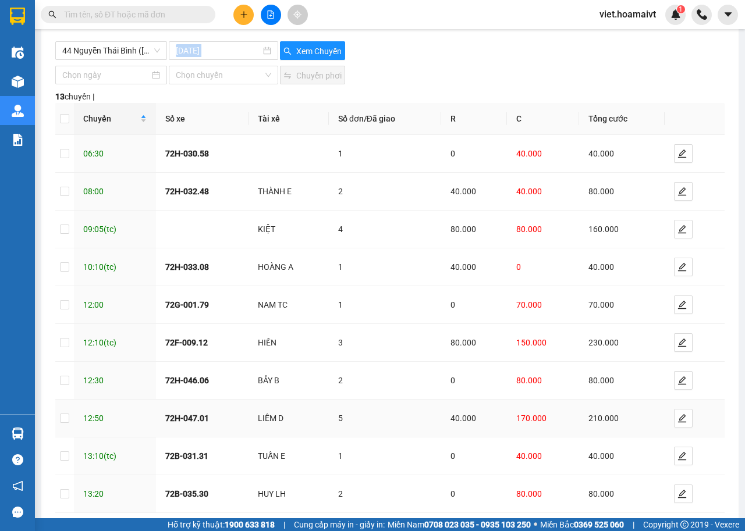
scroll to position [94, 0]
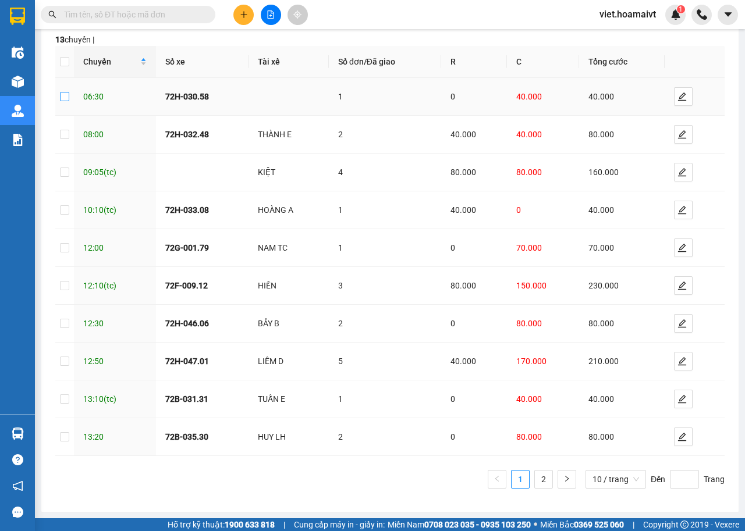
click at [64, 94] on input "checkbox" at bounding box center [64, 96] width 9 height 9
checkbox input "true"
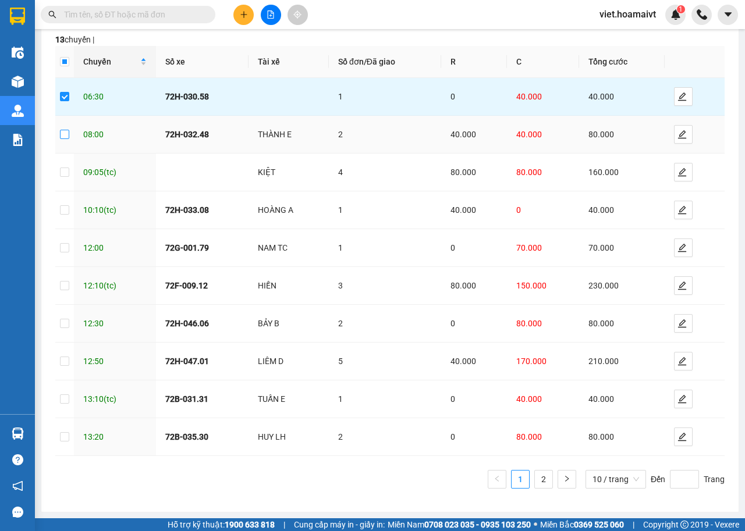
click at [65, 136] on input "checkbox" at bounding box center [64, 134] width 9 height 9
checkbox input "true"
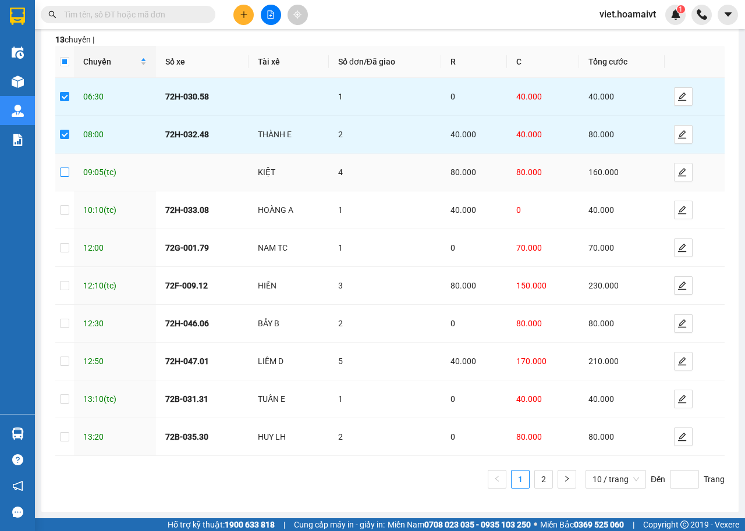
click at [60, 171] on input "checkbox" at bounding box center [64, 172] width 9 height 9
checkbox input "true"
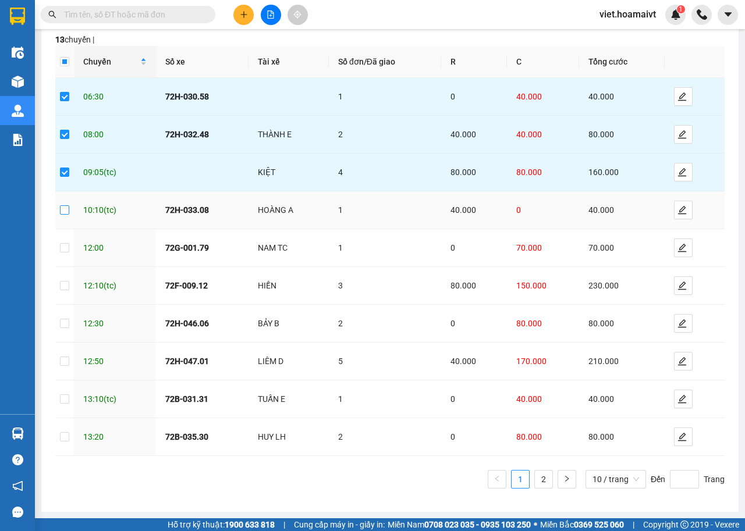
click at [63, 211] on input "checkbox" at bounding box center [64, 209] width 9 height 9
checkbox input "true"
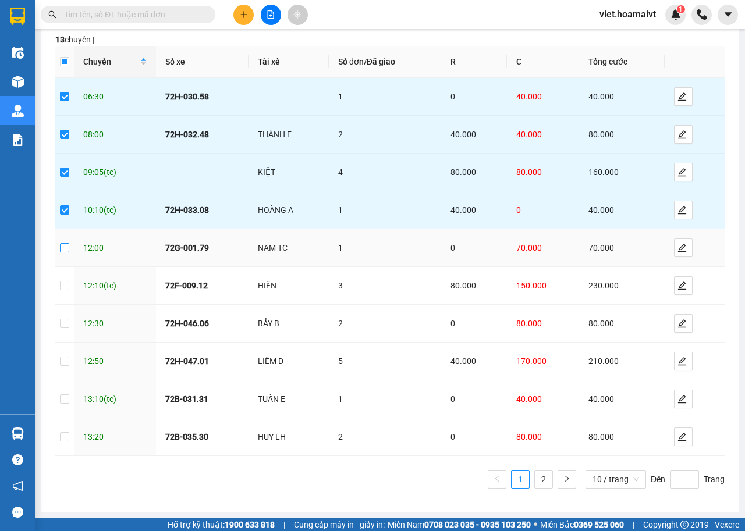
click at [66, 247] on input "checkbox" at bounding box center [64, 247] width 9 height 9
checkbox input "true"
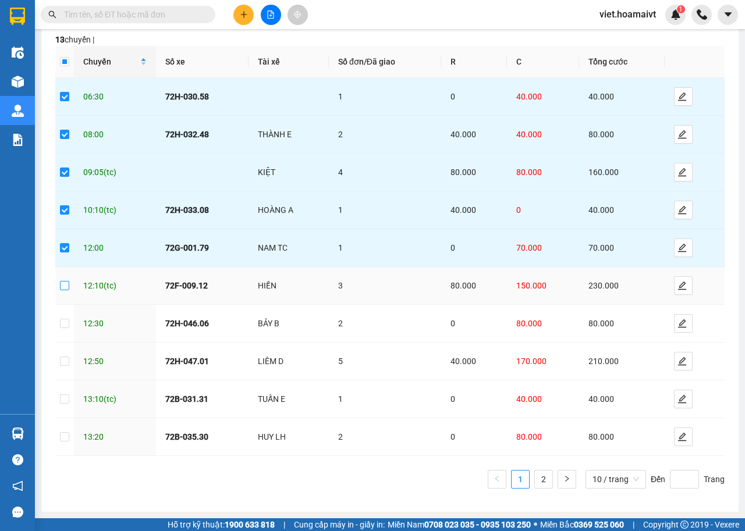
click at [65, 285] on input "checkbox" at bounding box center [64, 285] width 9 height 9
checkbox input "true"
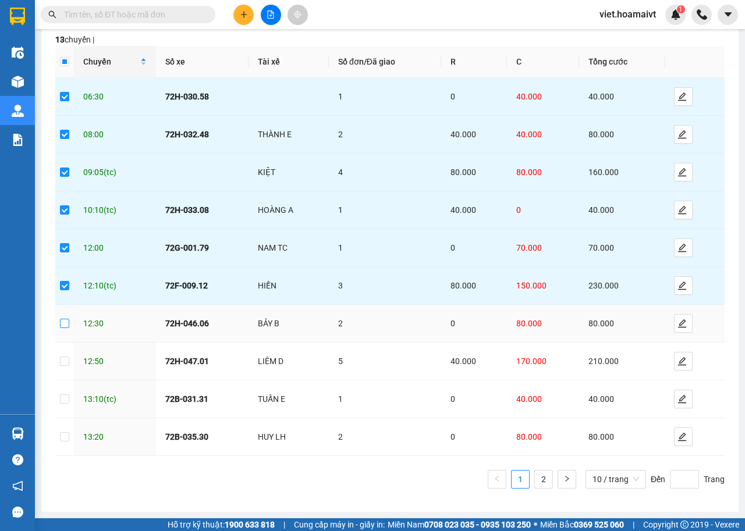
click at [65, 323] on input "checkbox" at bounding box center [64, 323] width 9 height 9
checkbox input "true"
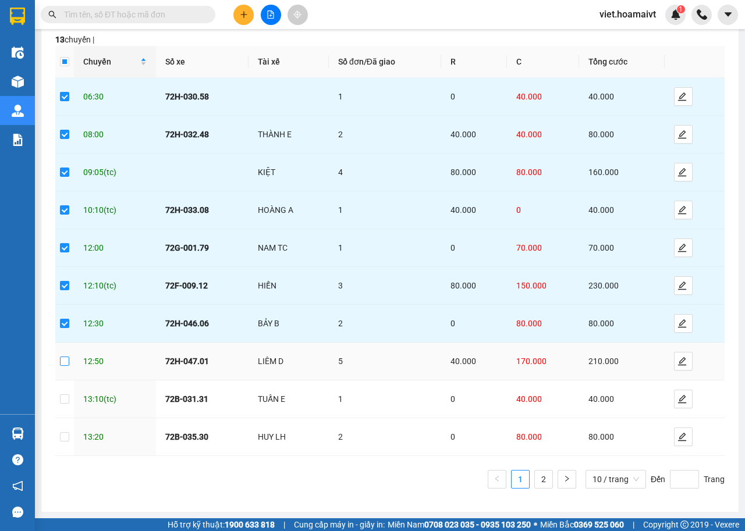
click at [64, 361] on input "checkbox" at bounding box center [64, 361] width 9 height 9
checkbox input "true"
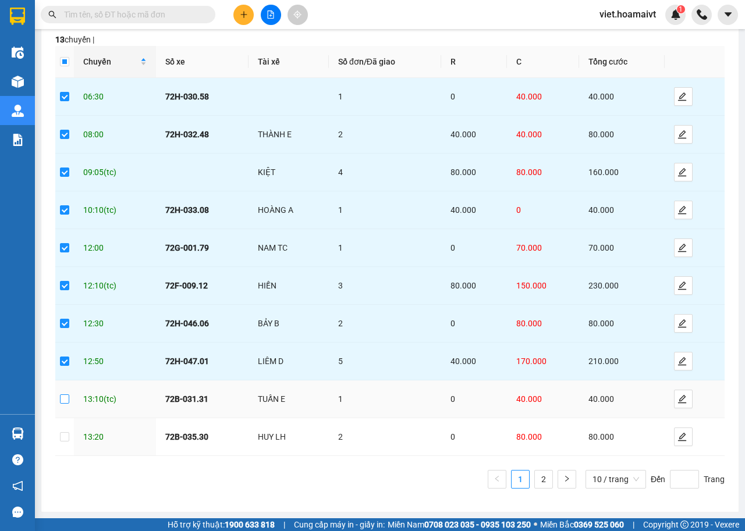
click at [63, 400] on input "checkbox" at bounding box center [64, 399] width 9 height 9
checkbox input "true"
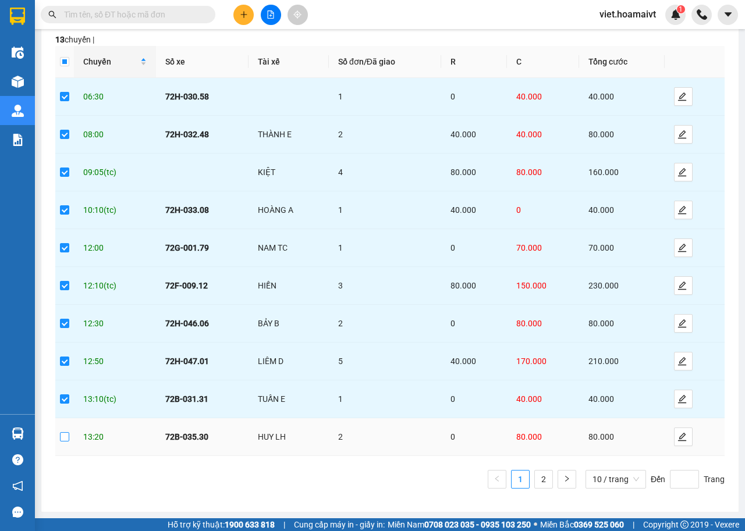
click at [63, 433] on input "checkbox" at bounding box center [64, 436] width 9 height 9
checkbox input "true"
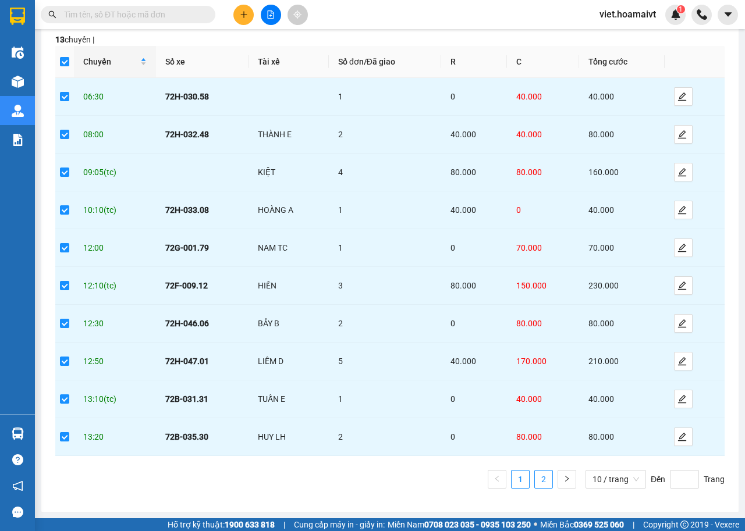
click at [535, 485] on link "2" at bounding box center [543, 479] width 17 height 17
checkbox input "false"
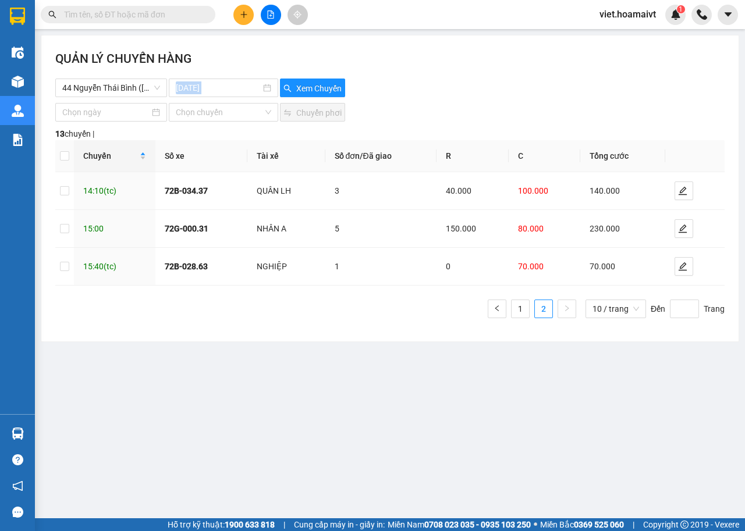
scroll to position [0, 0]
click at [60, 190] on input "checkbox" at bounding box center [64, 190] width 9 height 9
checkbox input "true"
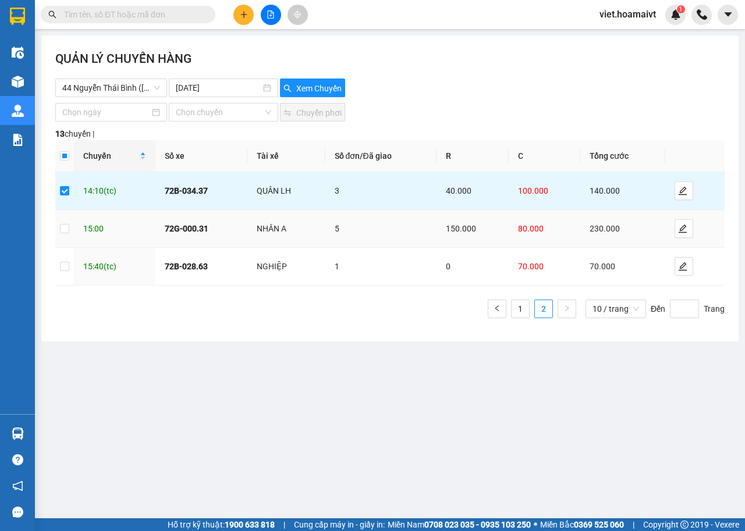
click at [60, 216] on td at bounding box center [64, 229] width 19 height 38
click at [62, 224] on input "checkbox" at bounding box center [64, 228] width 9 height 9
checkbox input "true"
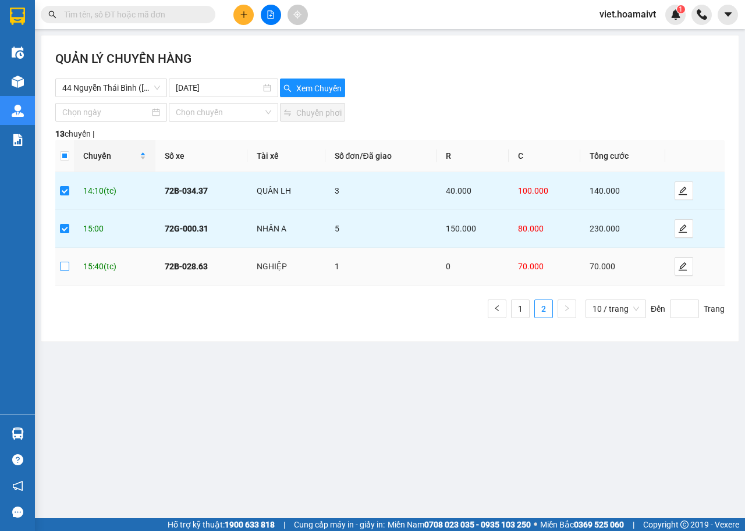
click at [62, 268] on input "checkbox" at bounding box center [64, 266] width 9 height 9
checkbox input "true"
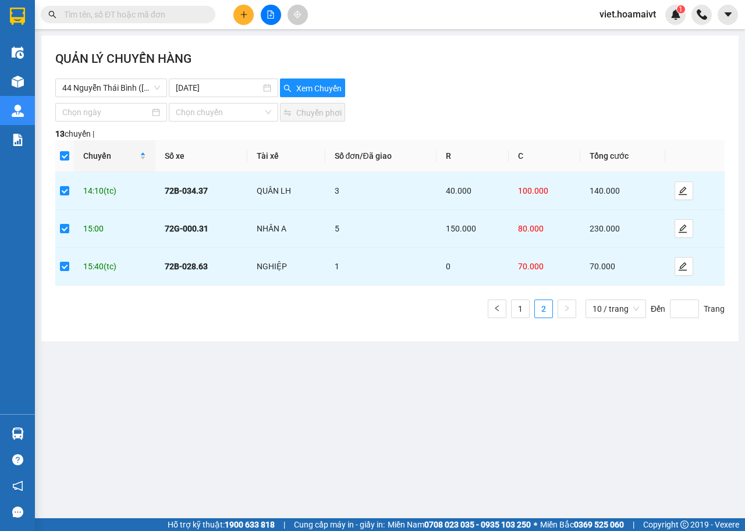
click at [119, 385] on main "QUẢN LÝ CHUYẾN HÀNG 44 Nguyễn Thái Bình (Hàng Ngoài) 13-10-2025 Xem Chuyến…" at bounding box center [372, 259] width 745 height 519
click at [129, 19] on input "text" at bounding box center [132, 14] width 137 height 13
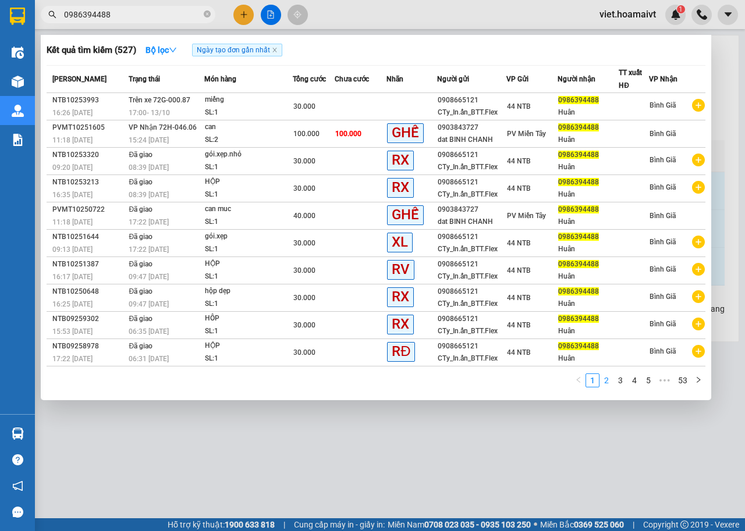
type input "0986394488"
click at [605, 384] on link "2" at bounding box center [606, 380] width 13 height 13
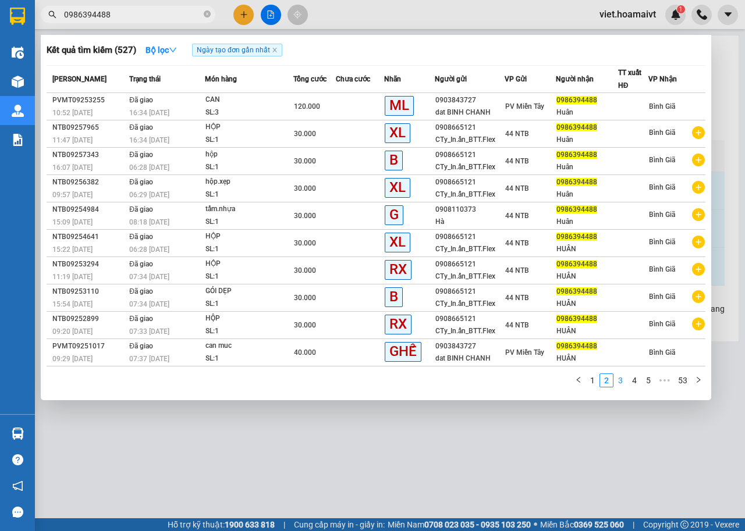
click at [623, 382] on link "3" at bounding box center [620, 380] width 13 height 13
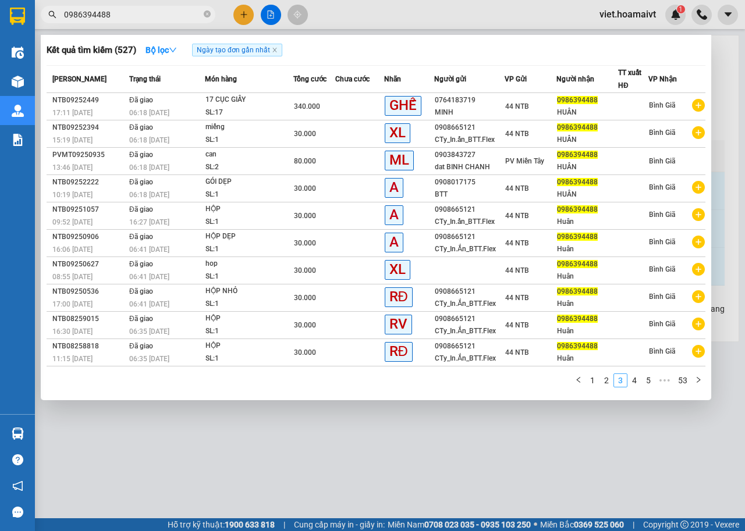
click at [623, 382] on link "3" at bounding box center [620, 380] width 13 height 13
click at [630, 381] on link "4" at bounding box center [634, 380] width 13 height 13
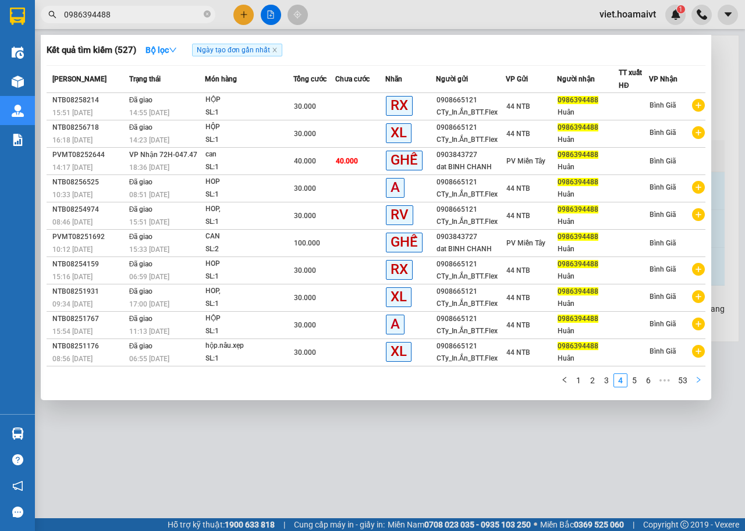
click at [693, 379] on button "button" at bounding box center [698, 381] width 14 height 14
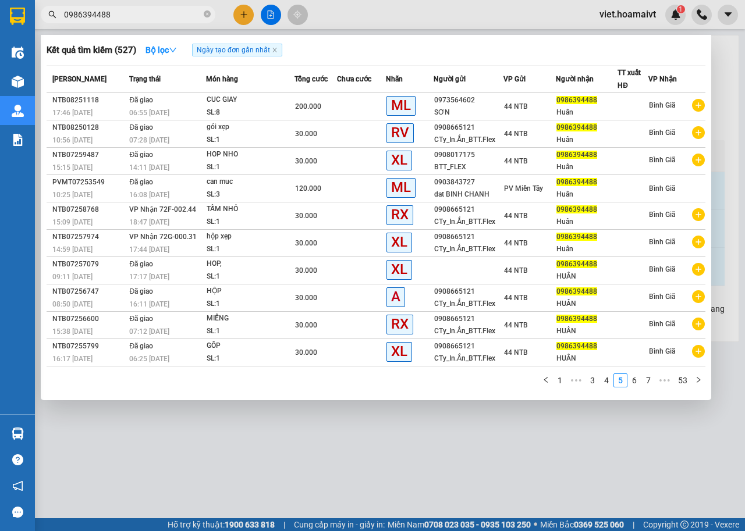
click at [579, 475] on div at bounding box center [372, 265] width 745 height 531
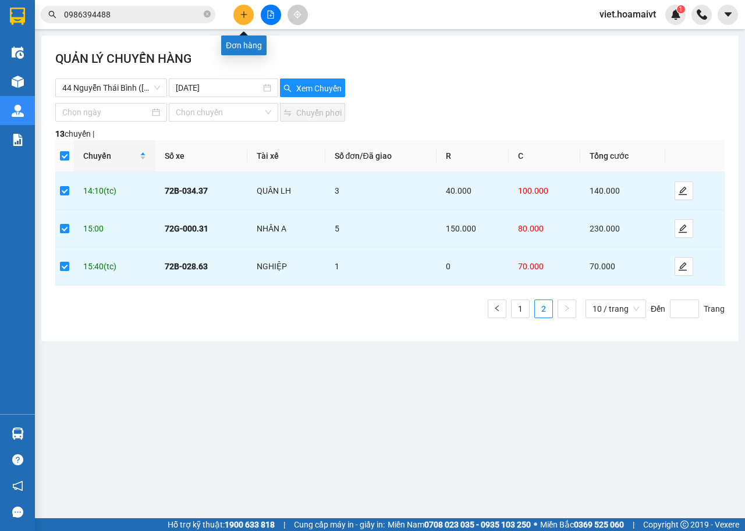
click at [239, 16] on button at bounding box center [243, 15] width 20 height 20
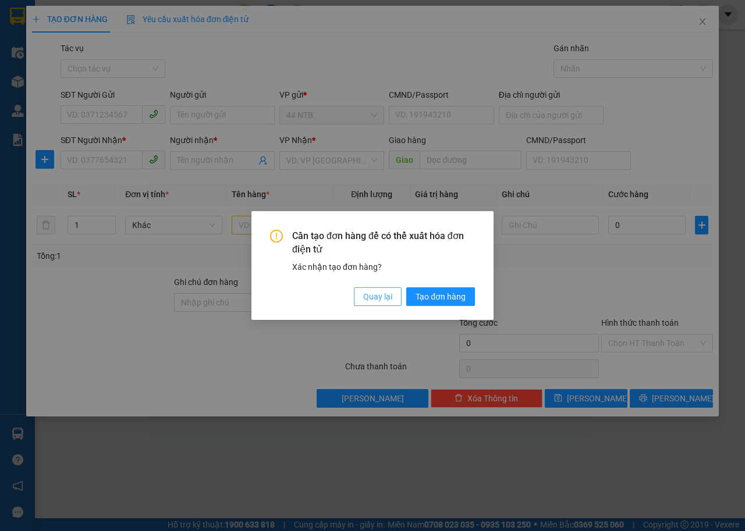
click at [392, 300] on button "Quay lại" at bounding box center [378, 296] width 48 height 19
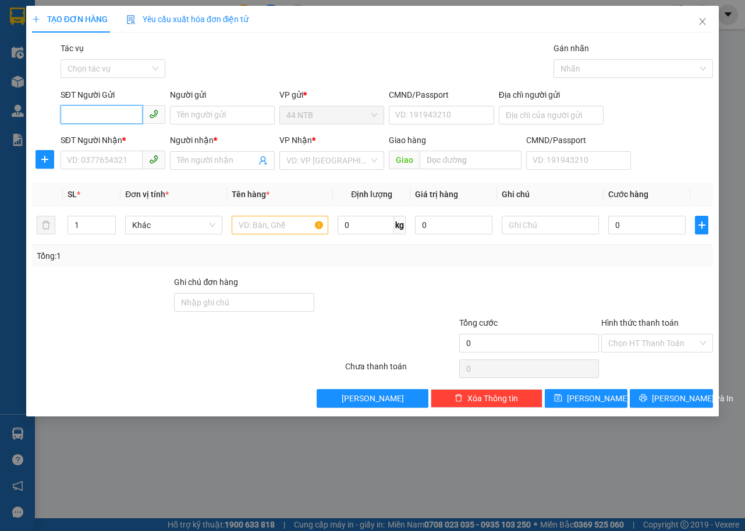
click at [120, 169] on span at bounding box center [113, 160] width 105 height 19
click at [130, 167] on input "SĐT Người Nhận *" at bounding box center [102, 160] width 82 height 19
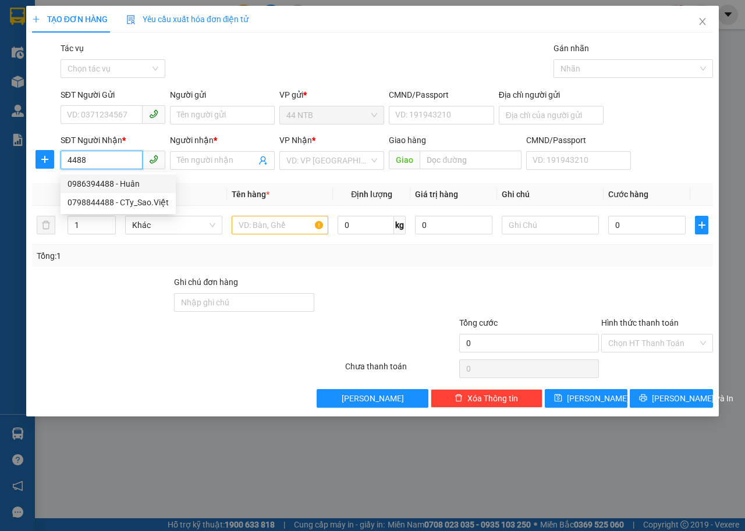
click at [143, 177] on div "0986394488 - Huân" at bounding box center [118, 183] width 101 height 13
type input "0986394488"
type input "Huân"
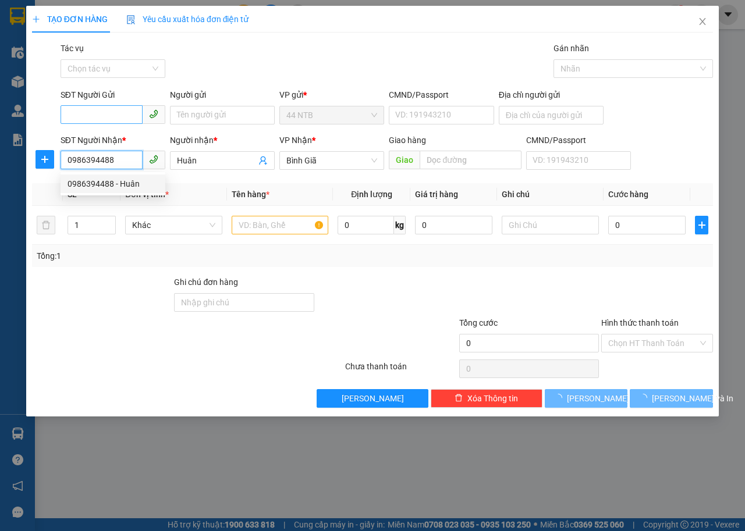
type input "0986394488"
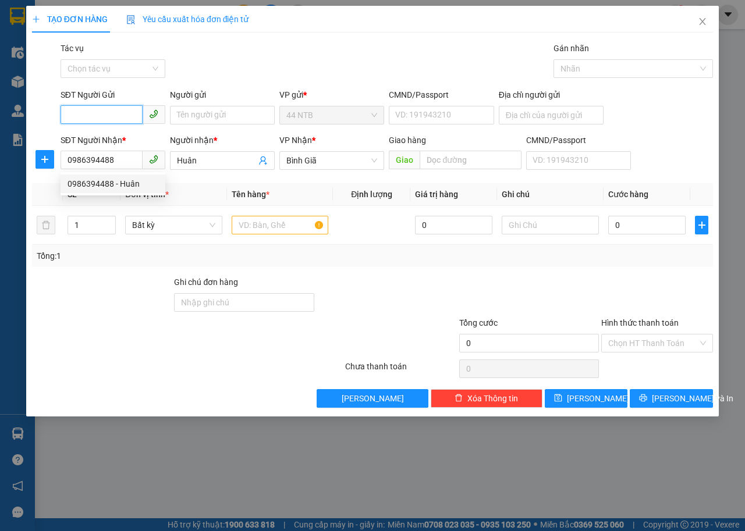
click at [92, 111] on input "SĐT Người Gửi" at bounding box center [102, 114] width 82 height 19
type input "0933780833"
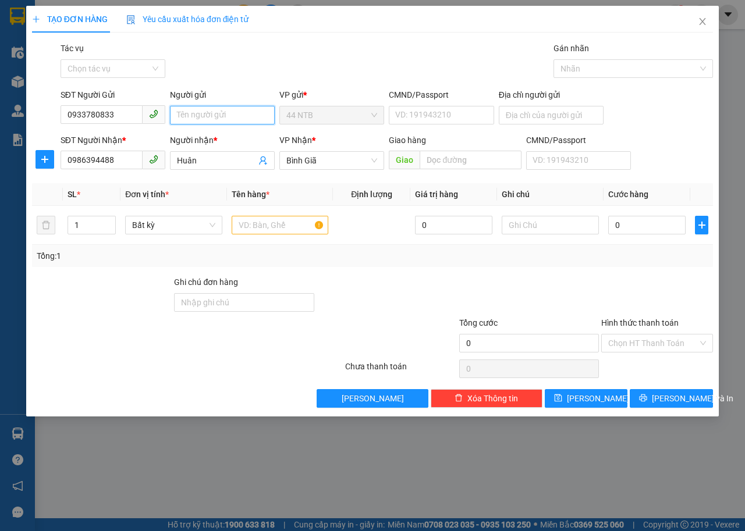
click at [219, 117] on input "Người gửi" at bounding box center [222, 115] width 105 height 19
type input "[PERSON_NAME]"
click at [113, 221] on span "up" at bounding box center [109, 222] width 7 height 7
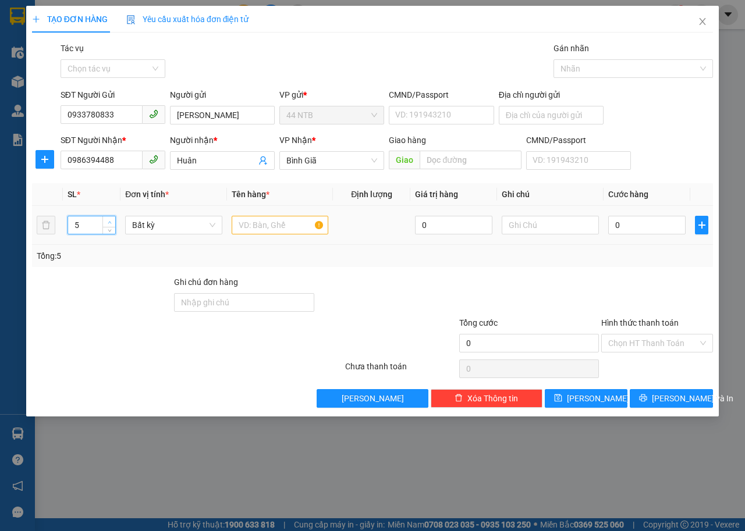
click at [113, 221] on span "up" at bounding box center [109, 222] width 7 height 7
type input "6"
click at [113, 221] on span "up" at bounding box center [109, 222] width 7 height 7
click at [279, 217] on input "text" at bounding box center [280, 225] width 97 height 19
type input "6 CỤC GIẤY"
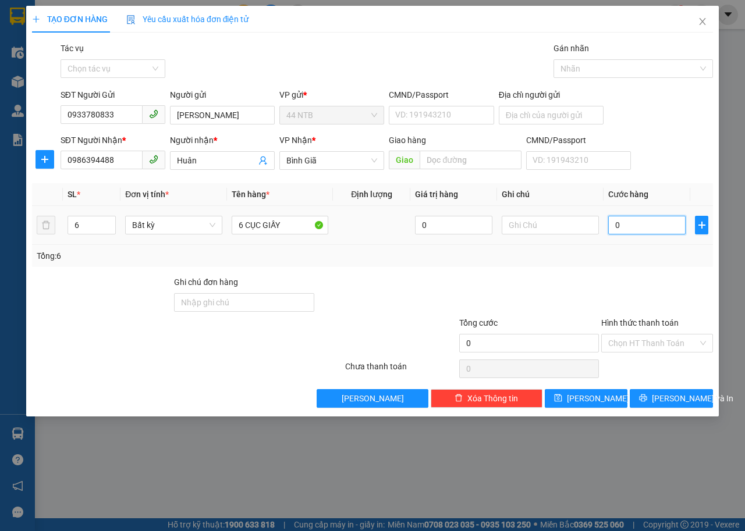
click at [642, 231] on input "0" at bounding box center [646, 225] width 77 height 19
type input "1"
type input "15"
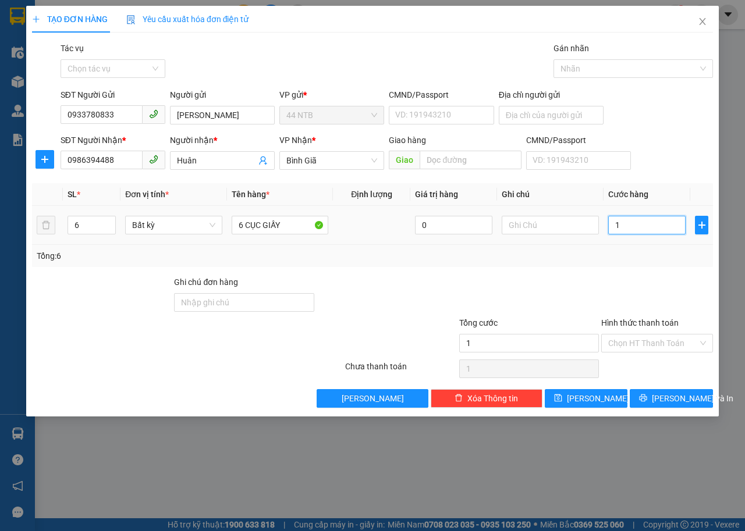
type input "15"
type input "150"
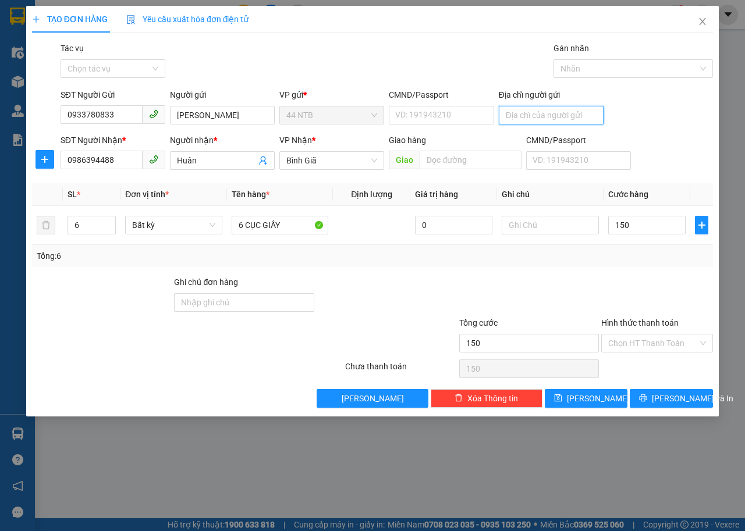
type input "150.000"
click at [543, 121] on input "Địa chỉ người gửi" at bounding box center [551, 115] width 105 height 19
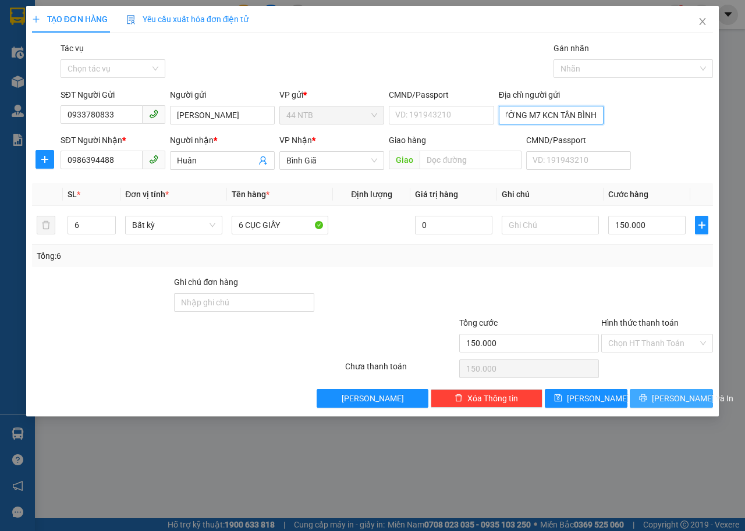
type input "CUM M7-1 ĐƯỜNG M7 KCN TÂN BÌNH"
click at [652, 390] on button "[PERSON_NAME] và In" at bounding box center [671, 398] width 83 height 19
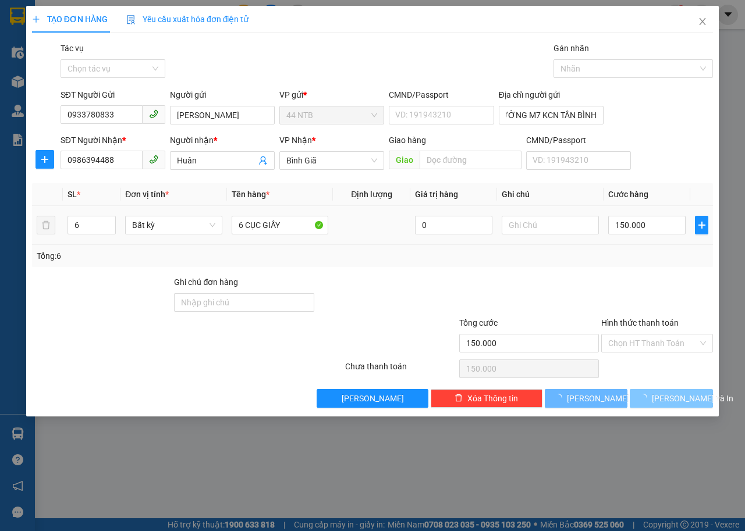
scroll to position [0, 0]
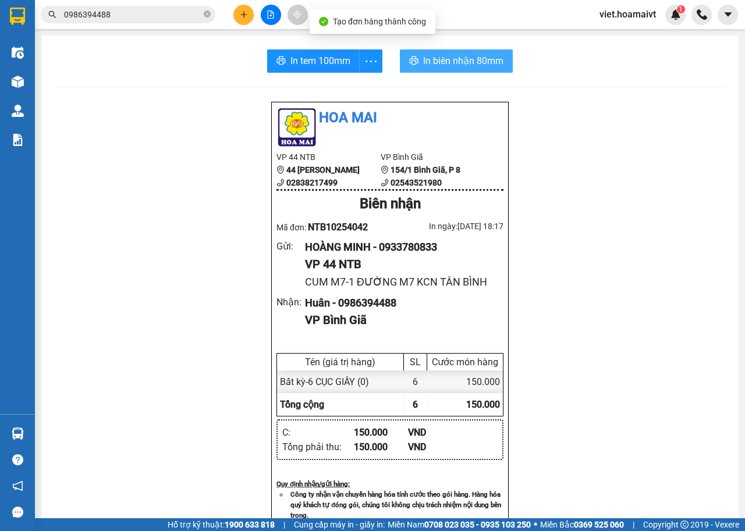
click at [409, 61] on icon "printer" at bounding box center [413, 60] width 9 height 9
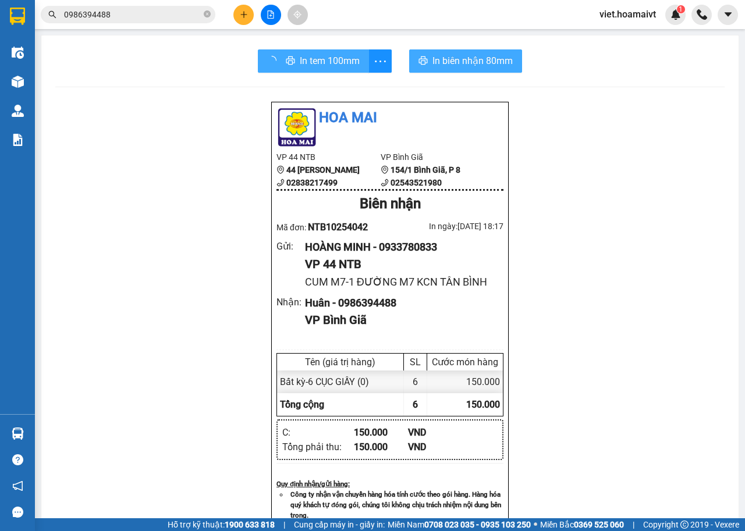
click at [308, 56] on span "In tem 100mm" at bounding box center [330, 61] width 60 height 15
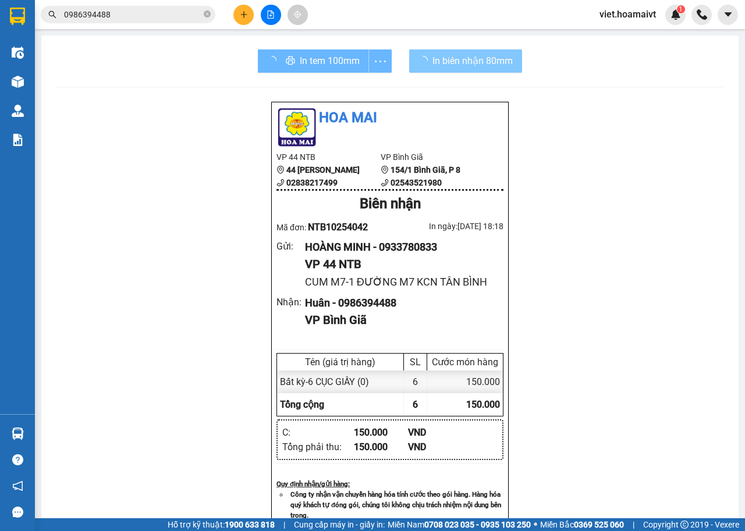
click at [594, 354] on div "Hoa Mai VP 44 NTB 44 Nguyễn Thái Bình 02838217499 VP Bình Giã 154/1 Bình Giã,…" at bounding box center [389, 498] width 669 height 794
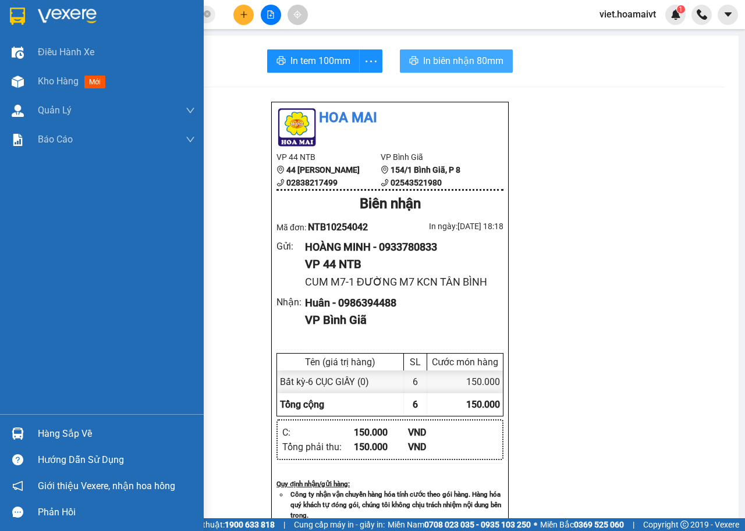
click at [69, 5] on div at bounding box center [102, 19] width 204 height 38
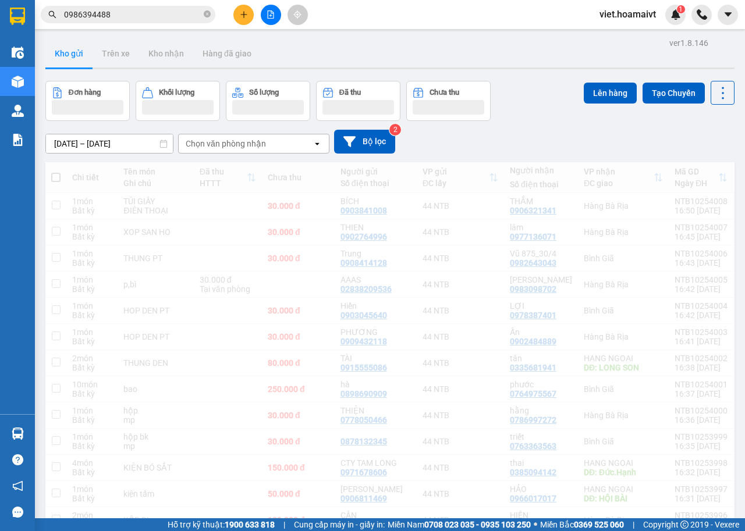
click at [552, 126] on div "12/10/2025 – 13/10/2025 Press the down arrow key to interact with the calendar …" at bounding box center [389, 141] width 689 height 41
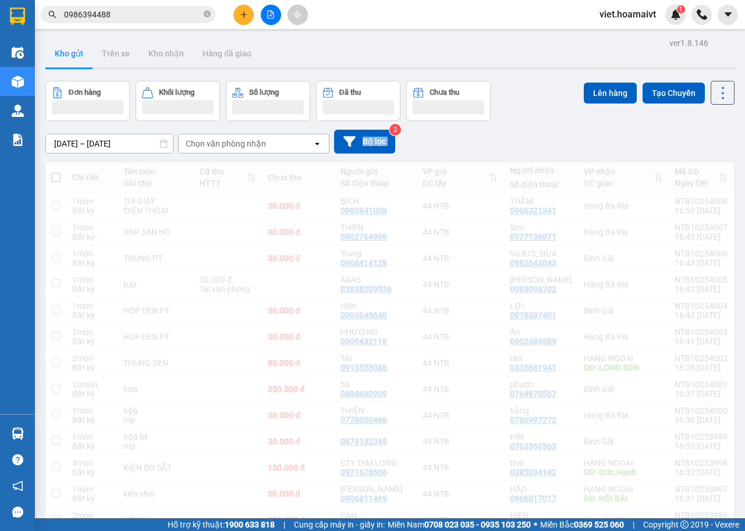
click at [552, 126] on div "12/10/2025 – 13/10/2025 Press the down arrow key to interact with the calendar …" at bounding box center [389, 141] width 689 height 41
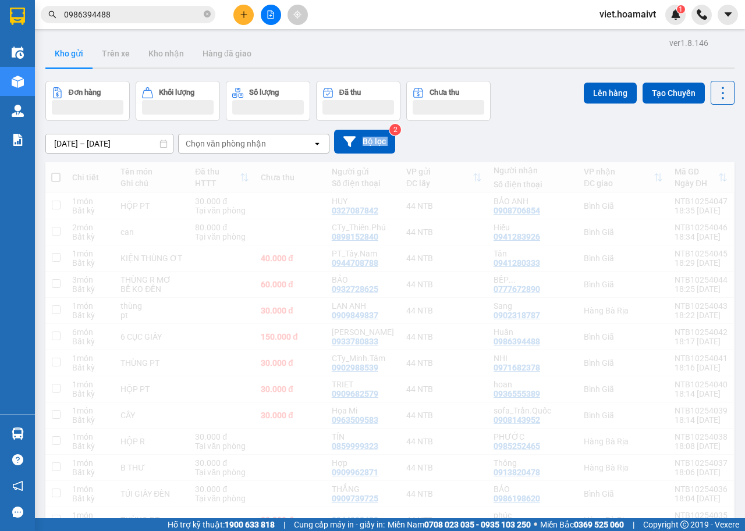
click at [552, 126] on div "12/10/2025 – 13/10/2025 Press the down arrow key to interact with the calendar …" at bounding box center [389, 141] width 689 height 41
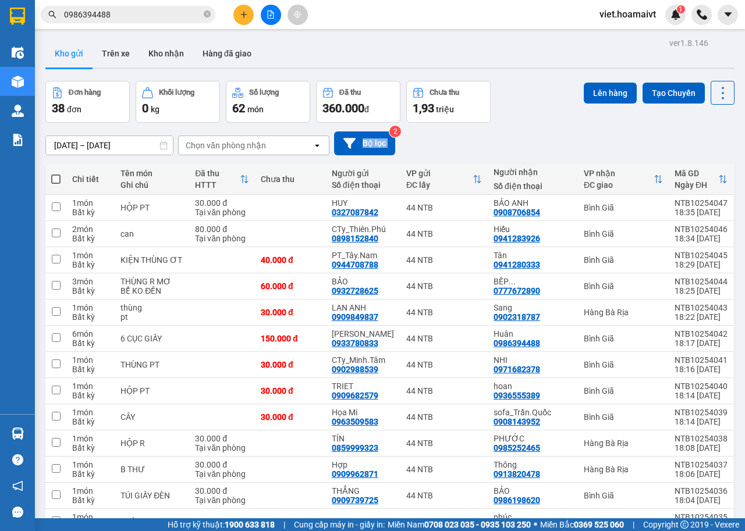
click at [552, 126] on div "12/10/2025 – 13/10/2025 Press the down arrow key to interact with the calendar …" at bounding box center [389, 143] width 689 height 41
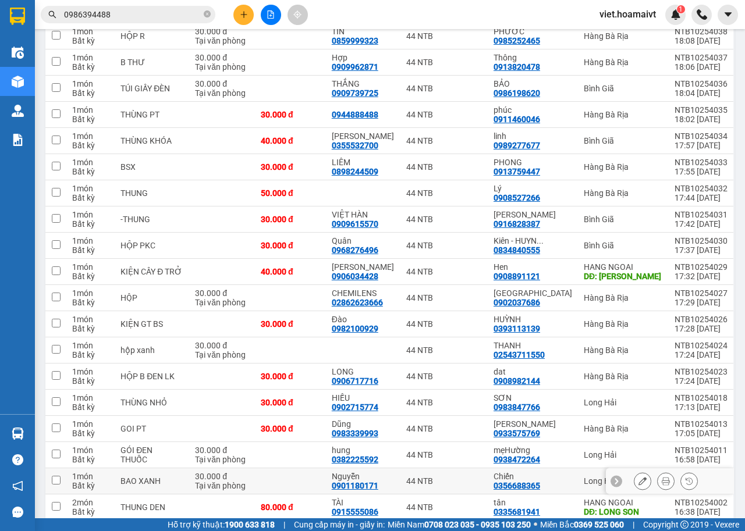
scroll to position [729, 0]
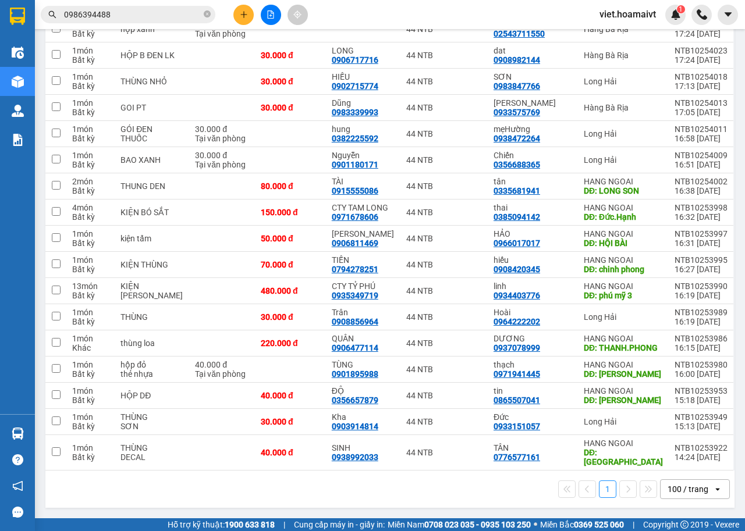
click at [450, 504] on div "1 100 / trang open" at bounding box center [389, 489] width 689 height 37
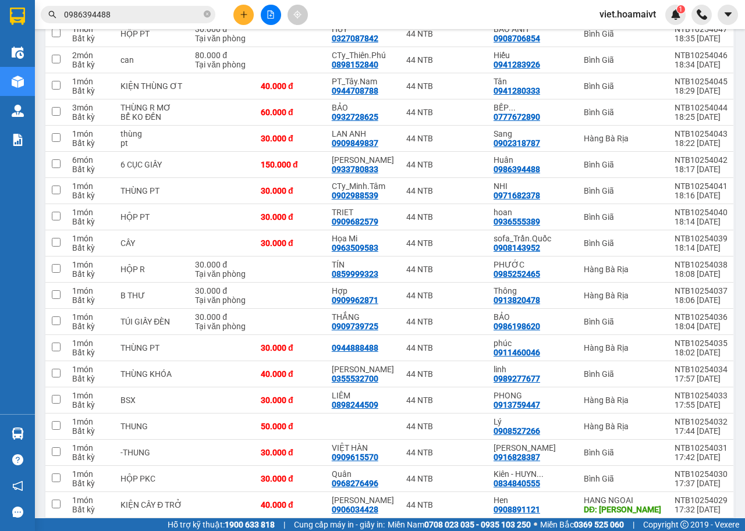
scroll to position [0, 0]
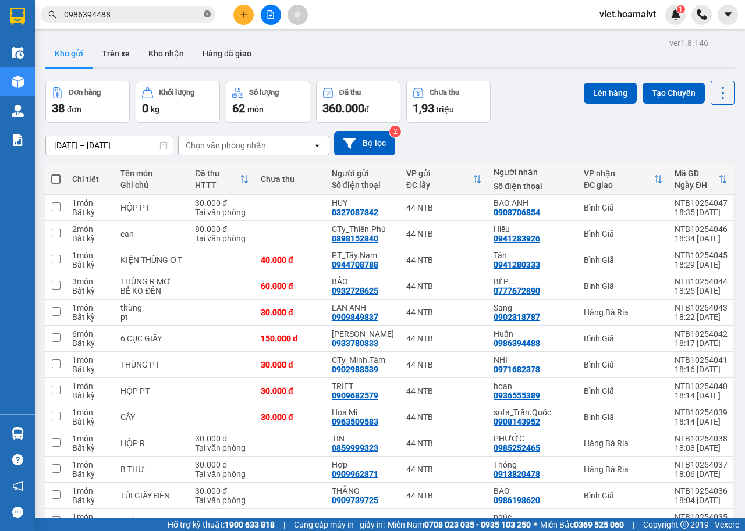
click at [207, 16] on icon "close-circle" at bounding box center [207, 13] width 7 height 7
click at [276, 13] on button at bounding box center [271, 15] width 20 height 20
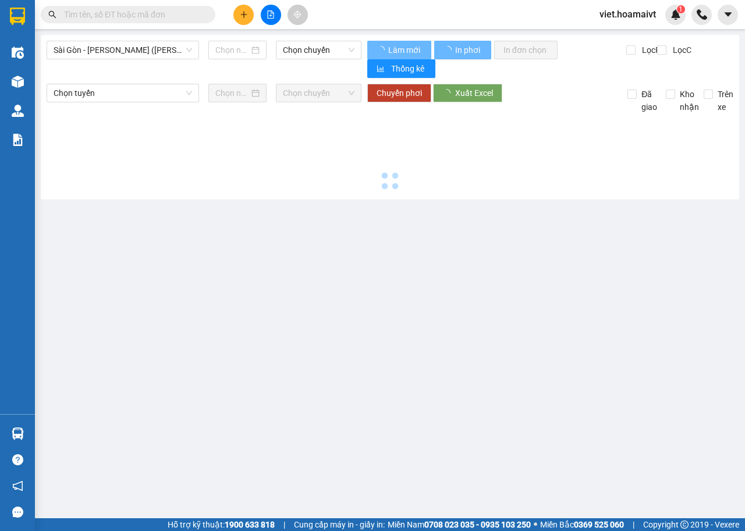
type input "[DATE]"
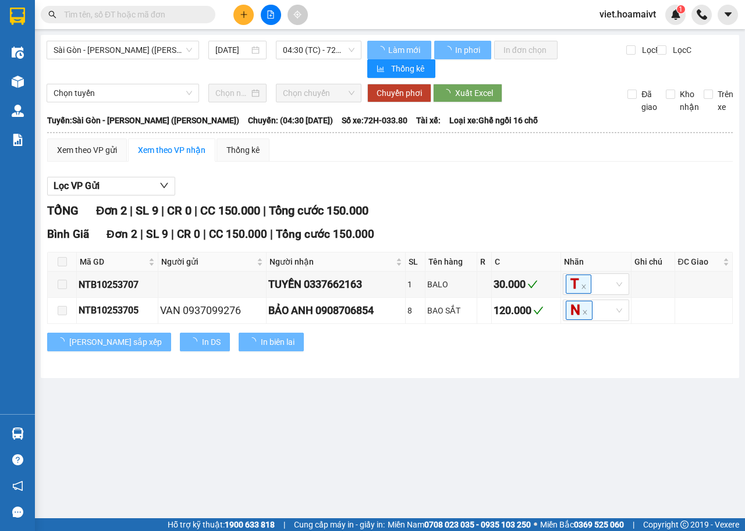
click at [560, 169] on div "Xem theo VP gửi Xem theo VP nhận Thống kê Lọc VP Gửi TỔNG Đơn 2 | SL 9 | CR 0 …" at bounding box center [390, 253] width 686 height 228
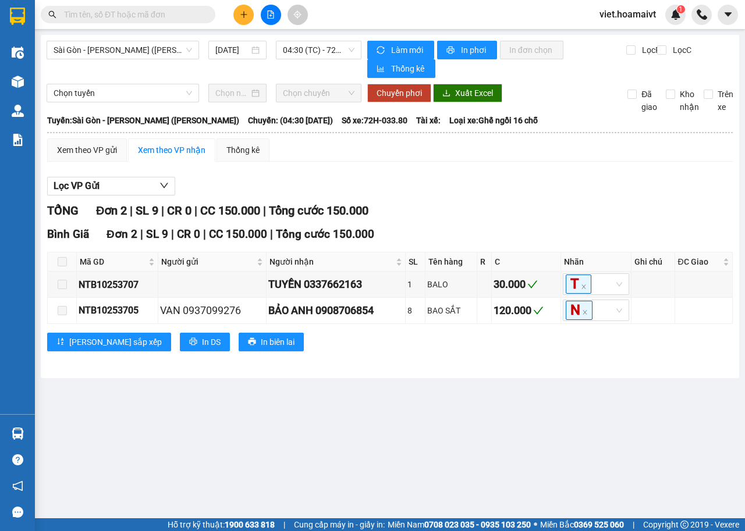
click at [560, 169] on div "Xem theo VP gửi Xem theo VP nhận Thống kê Lọc VP Gửi TỔNG Đơn 2 | SL 9 | CR 0 …" at bounding box center [390, 253] width 686 height 228
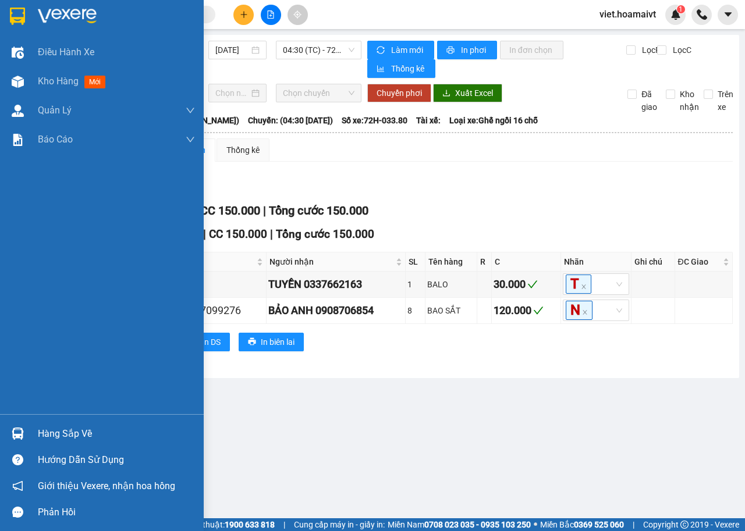
click at [41, 13] on img at bounding box center [67, 16] width 59 height 17
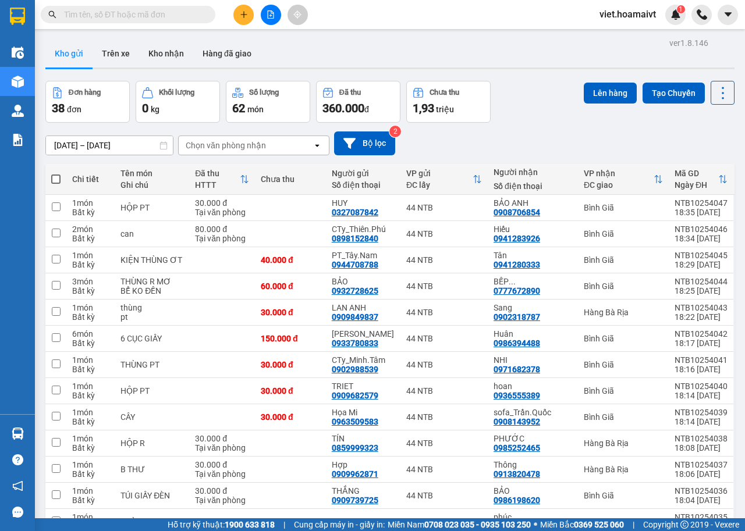
click at [560, 132] on div "12/10/2025 – 13/10/2025 Press the down arrow key to interact with the calendar …" at bounding box center [389, 144] width 689 height 24
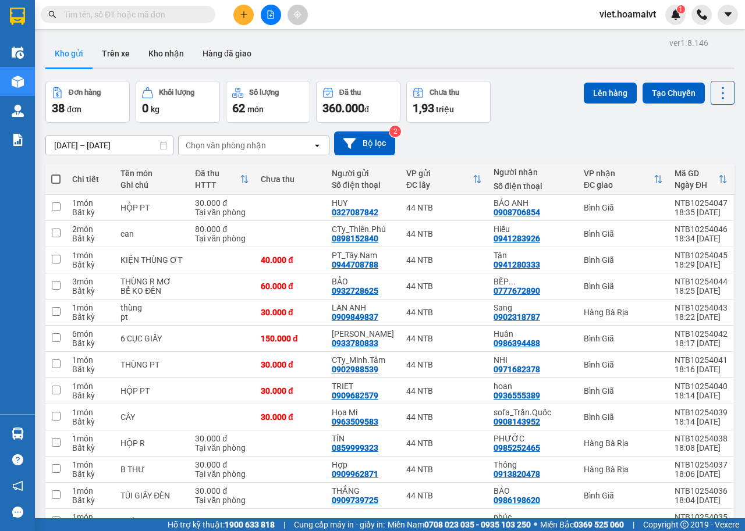
click at [133, 16] on input "text" at bounding box center [132, 14] width 137 height 13
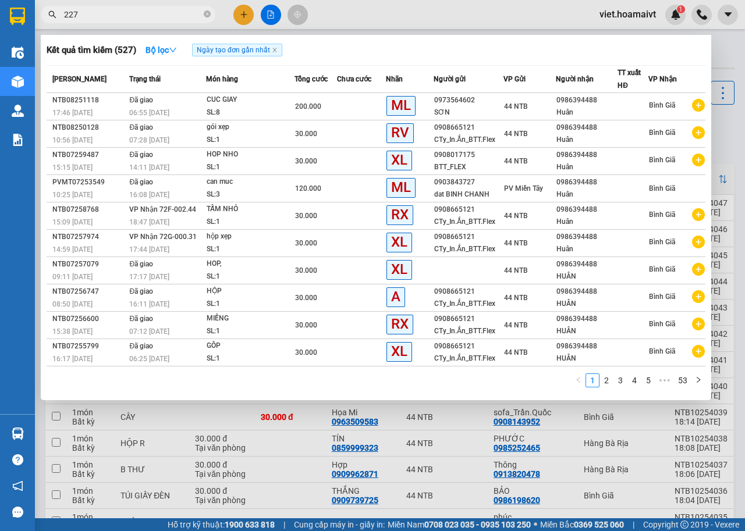
type input "2279"
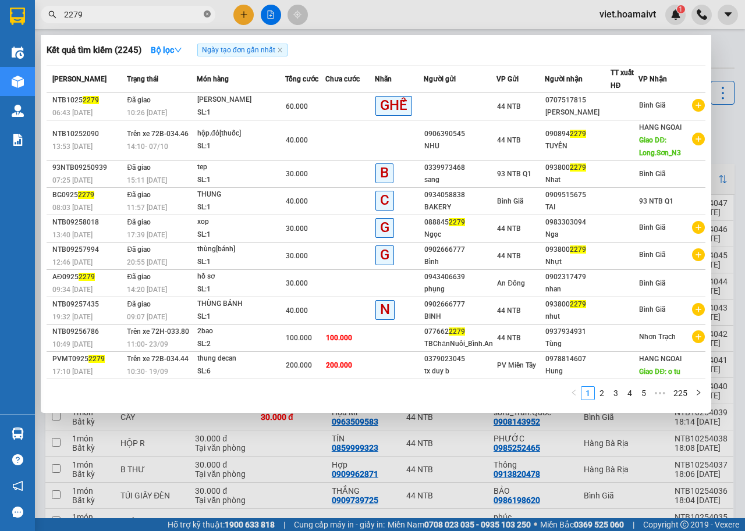
click at [204, 11] on icon "close-circle" at bounding box center [207, 13] width 7 height 7
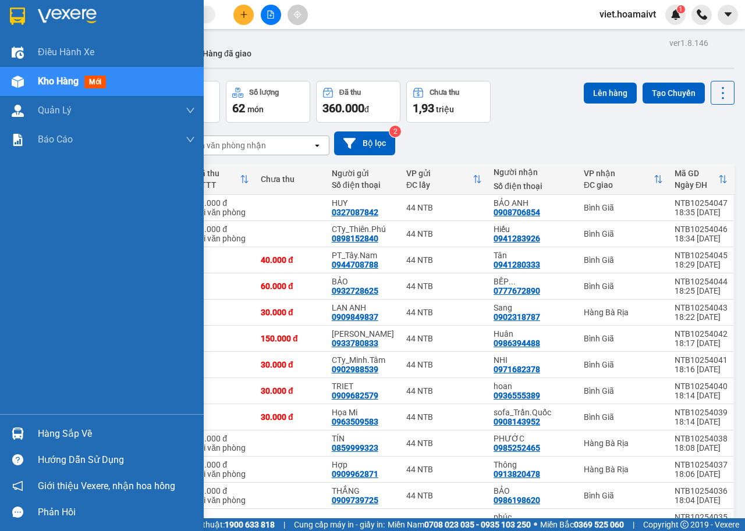
click at [54, 14] on img at bounding box center [67, 16] width 59 height 17
click at [28, 25] on div at bounding box center [102, 19] width 204 height 38
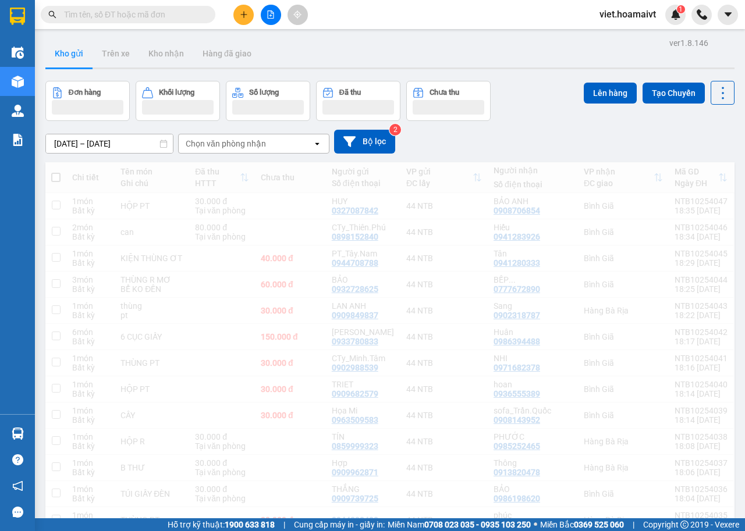
click at [541, 123] on div "12/10/2025 – 13/10/2025 Press the down arrow key to interact with the calendar …" at bounding box center [389, 141] width 689 height 41
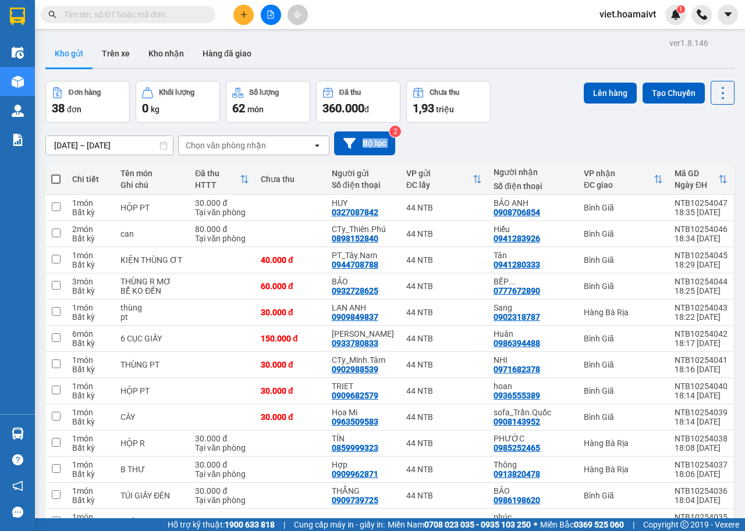
click at [541, 123] on div "12/10/2025 – 13/10/2025 Press the down arrow key to interact with the calendar …" at bounding box center [389, 143] width 689 height 41
click at [542, 113] on div "Đơn hàng 38 đơn Khối lượng 0 kg Số lượng 62 món Đã thu 360.000 đ Chưa thu 1,93 …" at bounding box center [389, 102] width 689 height 42
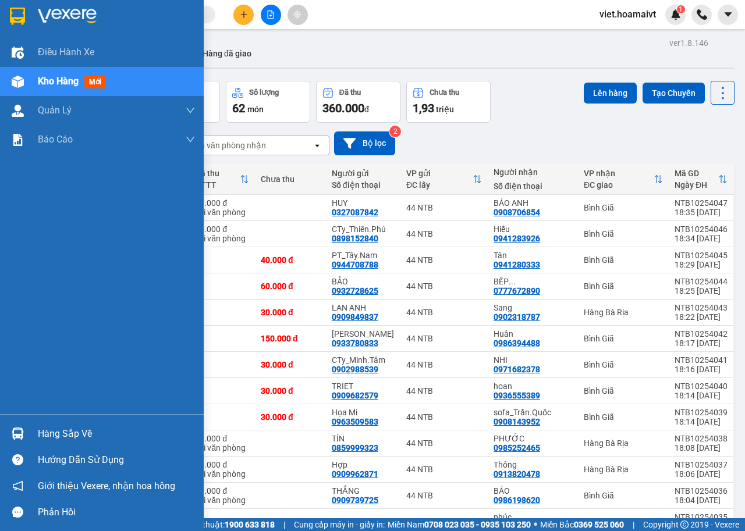
click at [54, 30] on div at bounding box center [102, 19] width 204 height 38
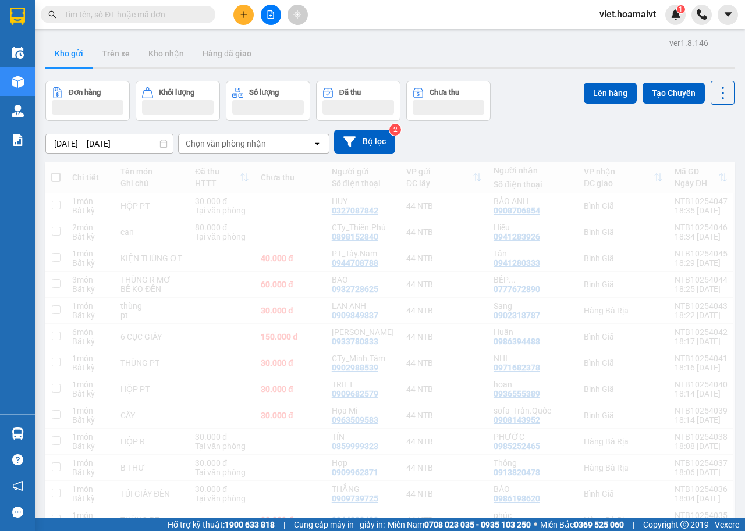
click at [527, 132] on div "12/10/2025 – 13/10/2025 Press the down arrow key to interact with the calendar …" at bounding box center [389, 142] width 689 height 24
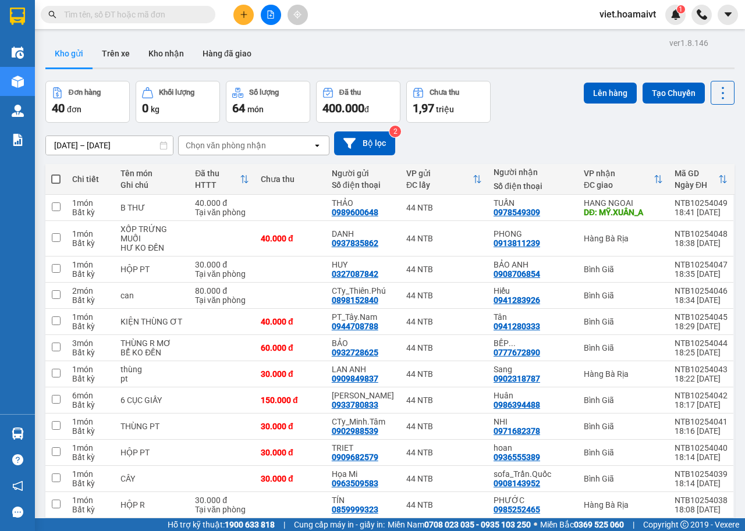
click at [527, 132] on div "12/10/2025 – 13/10/2025 Press the down arrow key to interact with the calendar …" at bounding box center [389, 144] width 689 height 24
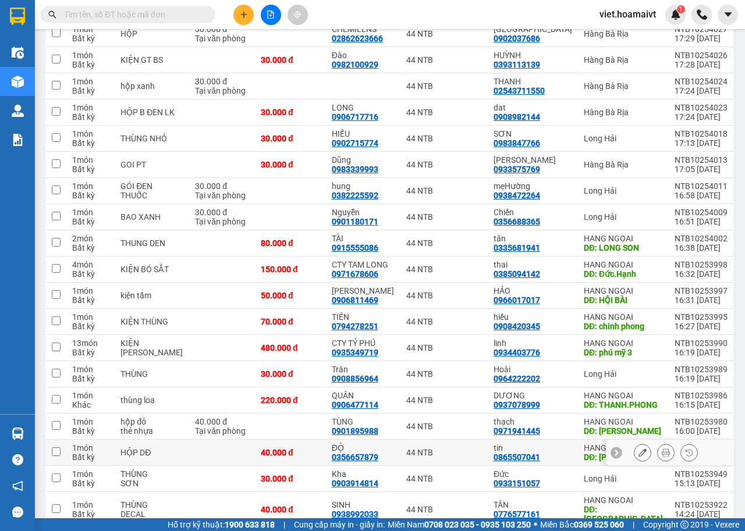
scroll to position [790, 0]
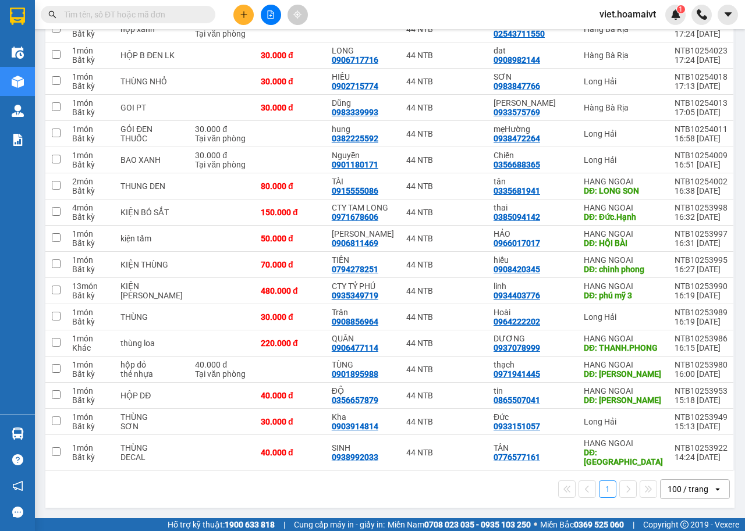
click at [506, 507] on div "1 100 / trang open" at bounding box center [389, 489] width 689 height 37
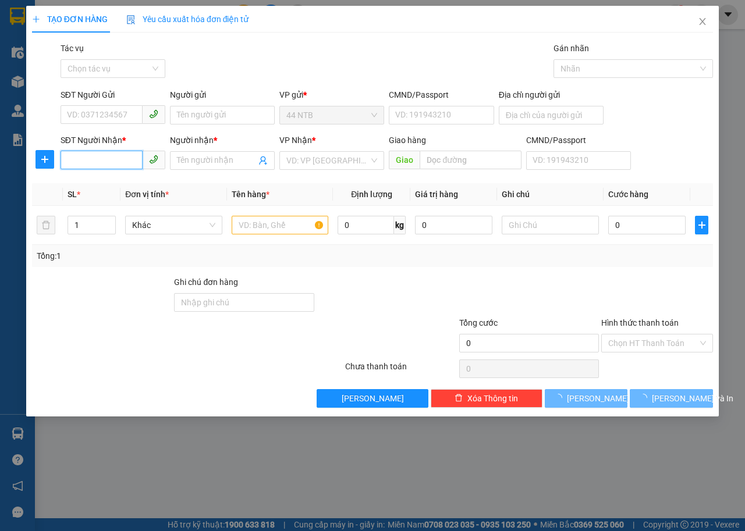
click at [113, 159] on input "SĐT Người Nhận *" at bounding box center [102, 160] width 82 height 19
type input "3952"
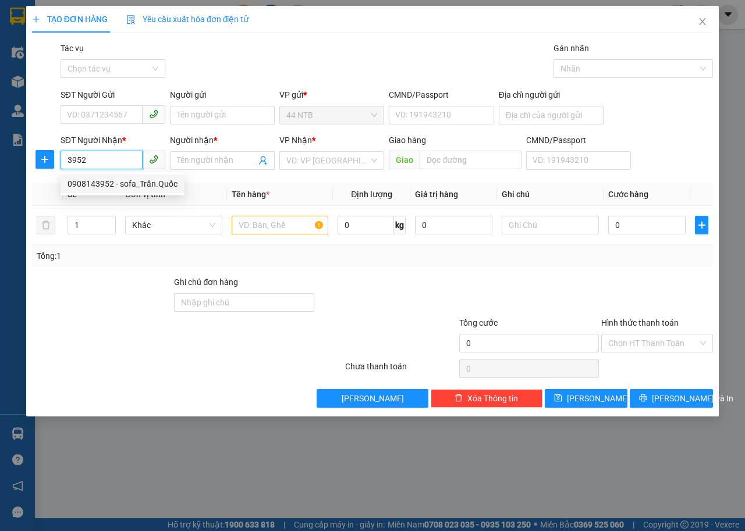
click at [134, 186] on div "0908143952 - sofa_Trần.Quốc" at bounding box center [123, 183] width 110 height 13
type input "686/19_QL13_Thủ.Đức"
type input "0908143952"
type input "sofa_Trần.Quốc"
type input "0908143952"
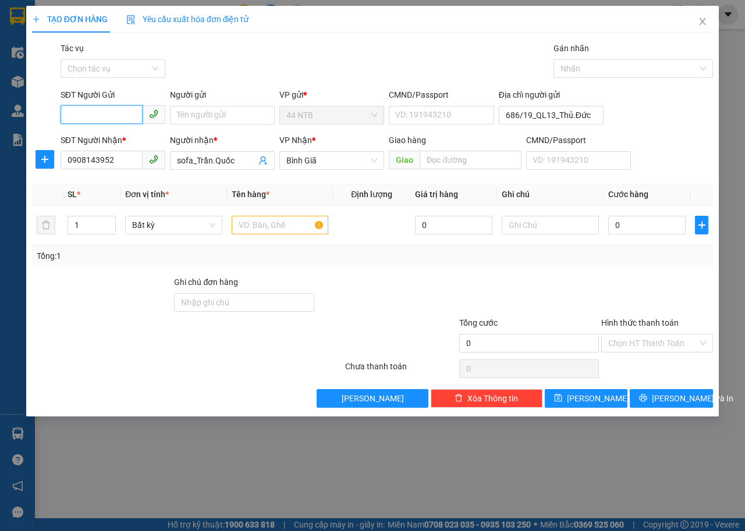
click at [118, 111] on input "SĐT Người Gửi" at bounding box center [102, 114] width 82 height 19
click at [131, 138] on div "0963509583 - Họa Mi" at bounding box center [113, 138] width 91 height 13
type input "0963509583"
type input "Họa Mi"
click at [299, 230] on input "text" at bounding box center [280, 225] width 97 height 19
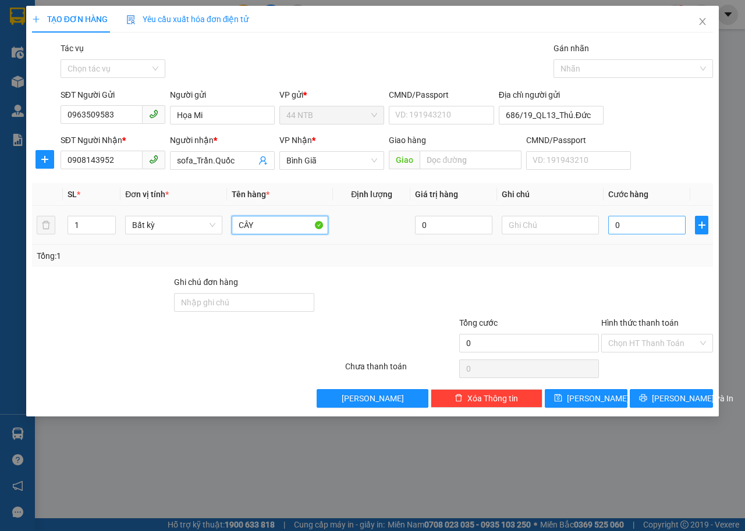
type input "CÂY"
click at [625, 222] on input "0" at bounding box center [646, 225] width 77 height 19
type input "3"
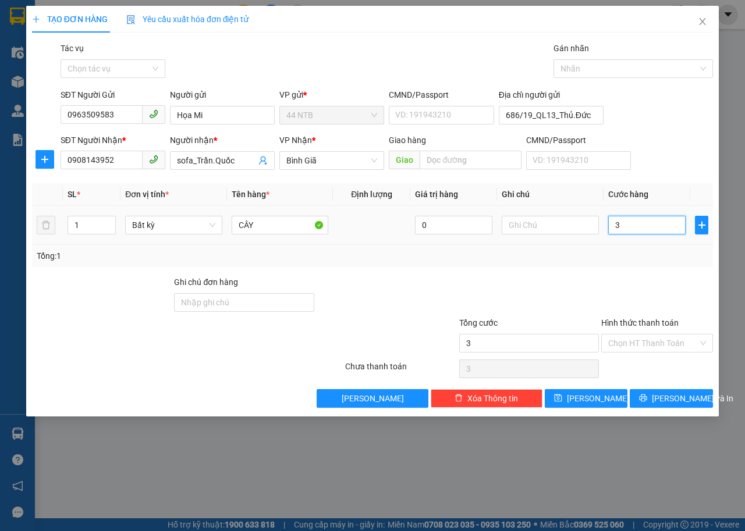
type input "30"
type input "30.000"
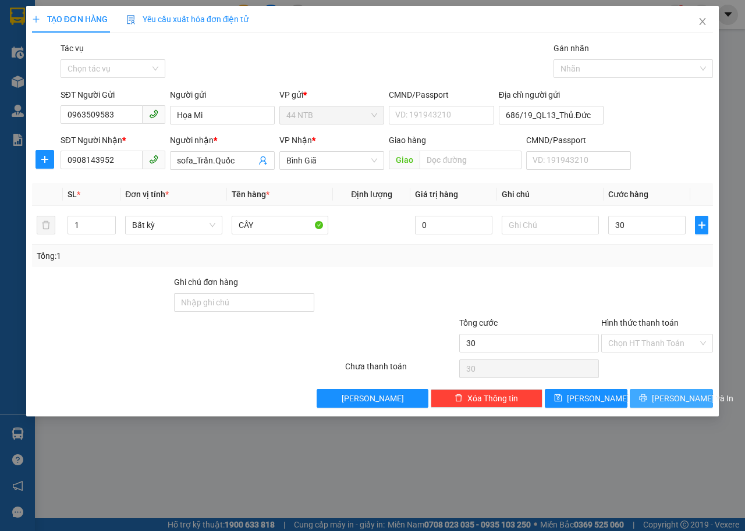
type input "30.000"
click at [673, 401] on span "[PERSON_NAME] và In" at bounding box center [692, 398] width 81 height 13
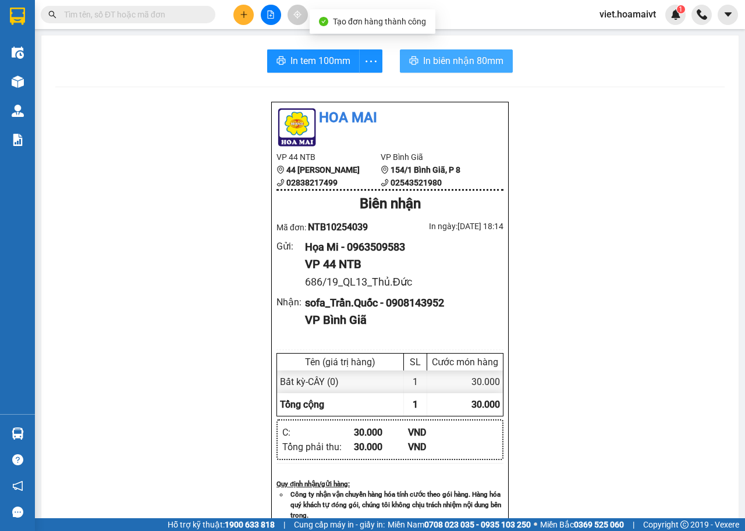
click at [459, 61] on span "In biên nhận 80mm" at bounding box center [463, 61] width 80 height 15
click at [467, 61] on span "In biên nhận 80mm" at bounding box center [472, 61] width 80 height 15
click at [299, 52] on button "In tem 100mm" at bounding box center [313, 60] width 93 height 23
click at [243, 13] on icon "plus" at bounding box center [244, 14] width 8 height 8
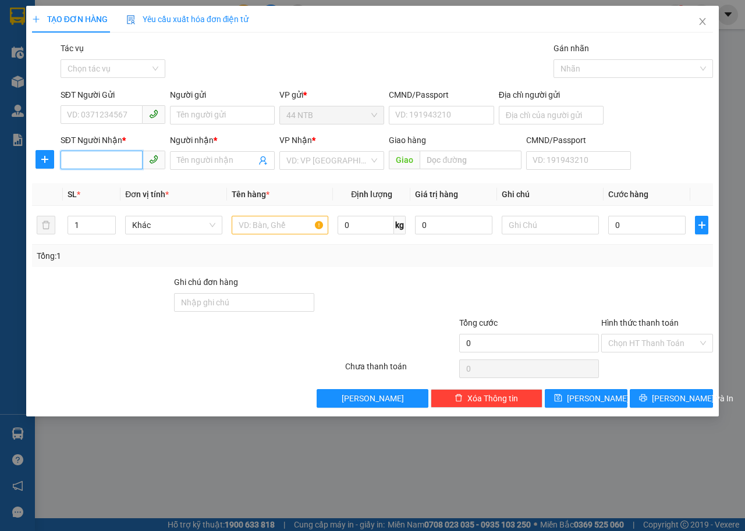
click at [118, 158] on input "SĐT Người Nhận *" at bounding box center [102, 160] width 82 height 19
type input "4488"
click at [706, 21] on icon "close" at bounding box center [702, 21] width 9 height 9
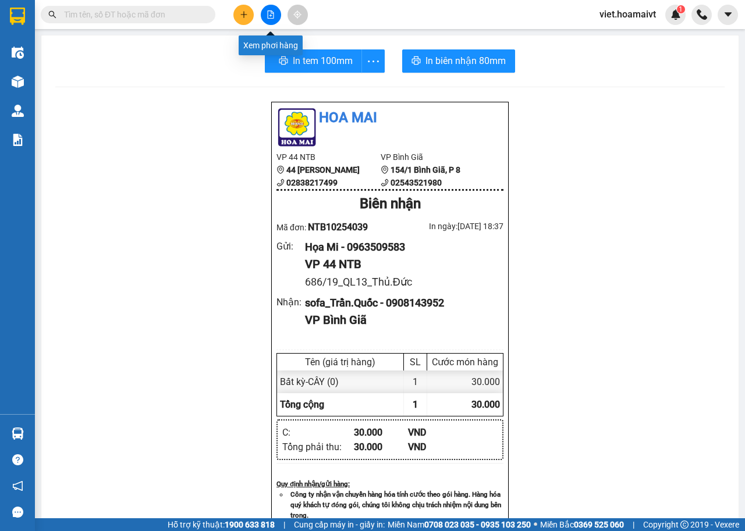
click at [274, 18] on icon "file-add" at bounding box center [271, 14] width 8 height 8
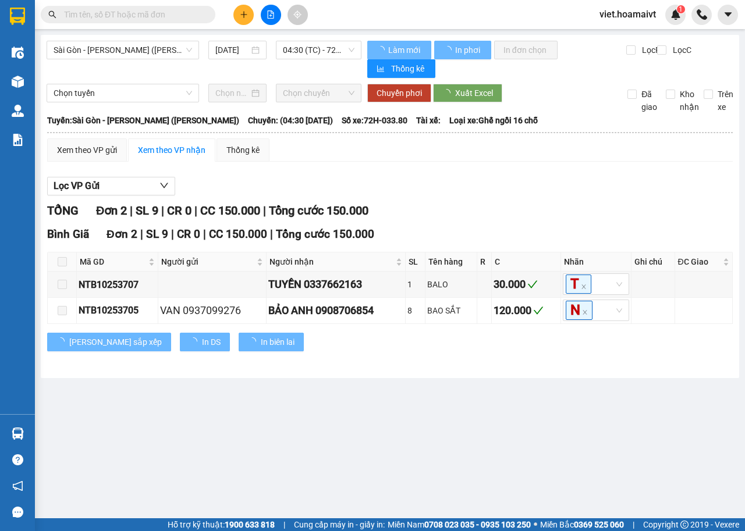
click at [528, 166] on div "Xem theo VP gửi Xem theo VP nhận Thống kê Lọc VP Gửi TỔNG Đơn 2 | SL 9 | CR 0 …" at bounding box center [390, 253] width 686 height 228
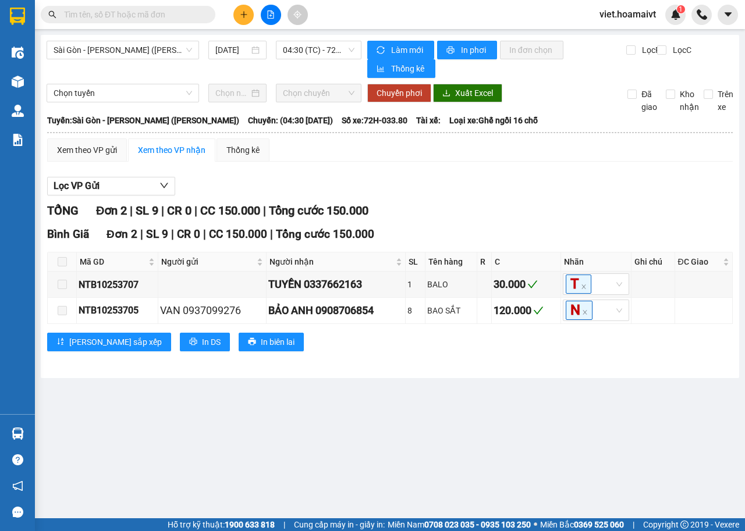
click at [528, 166] on div "Xem theo VP gửi Xem theo VP nhận Thống kê Lọc VP Gửi TỔNG Đơn 2 | SL 9 | CR 0 …" at bounding box center [390, 253] width 686 height 228
click at [314, 48] on span "04:30 (TC) - 72H-033.80" at bounding box center [318, 49] width 71 height 17
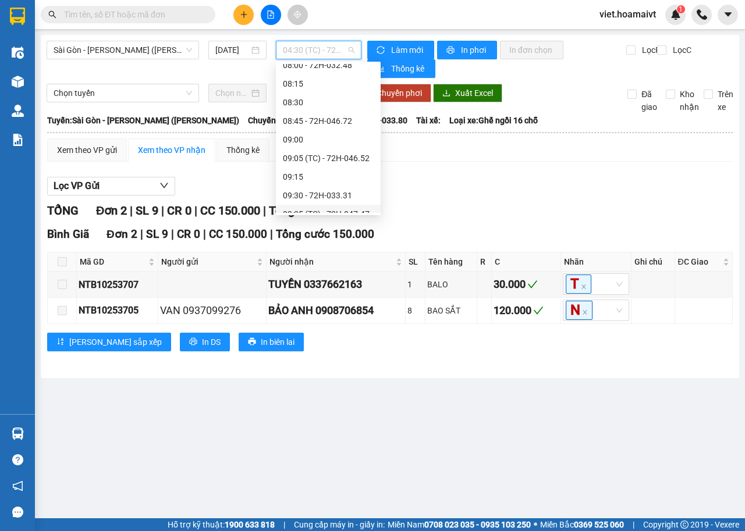
scroll to position [291, 0]
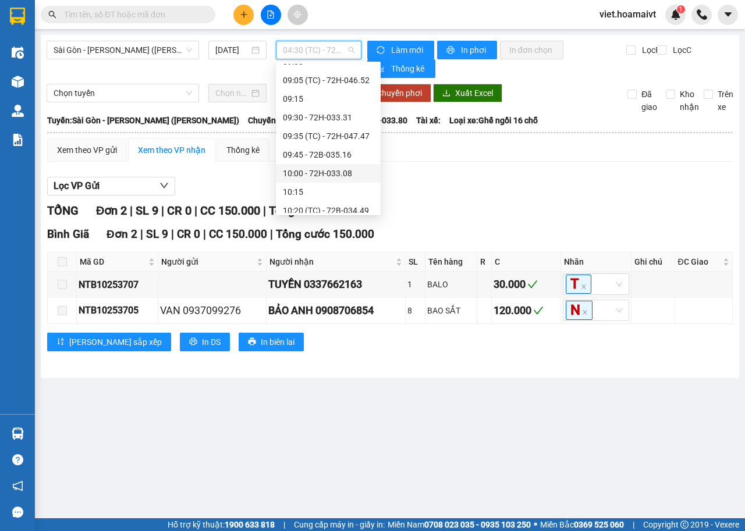
click at [351, 170] on div "10:00 - 72H-033.08" at bounding box center [328, 173] width 91 height 13
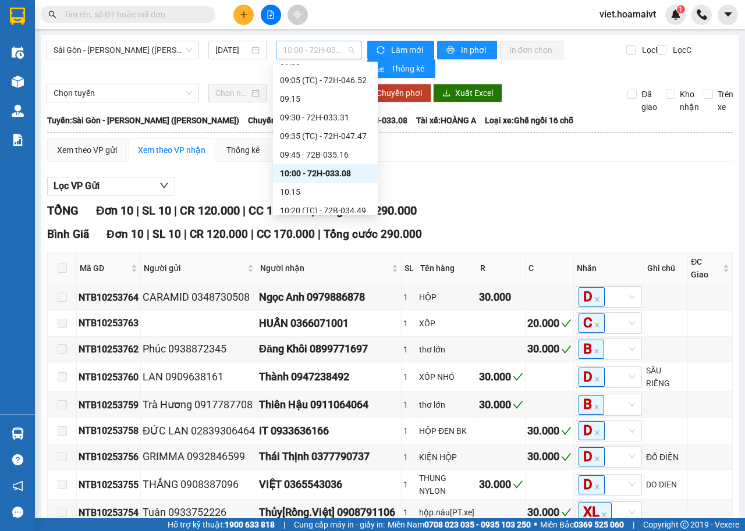
click at [332, 44] on span "10:00 - 72H-033.08" at bounding box center [318, 49] width 71 height 17
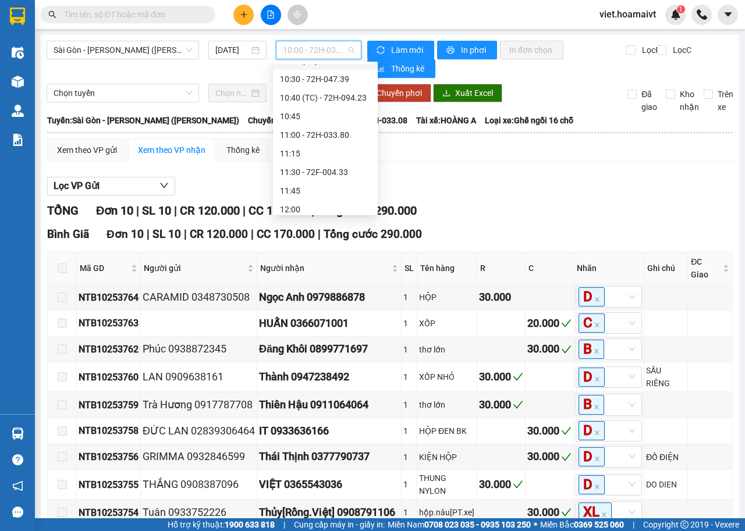
scroll to position [524, 0]
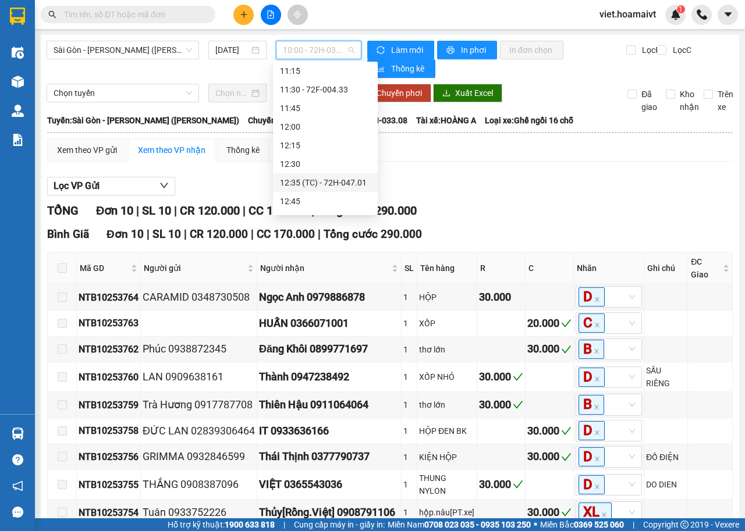
click at [335, 174] on div "12:35 (TC) - 72H-047.01" at bounding box center [325, 182] width 105 height 19
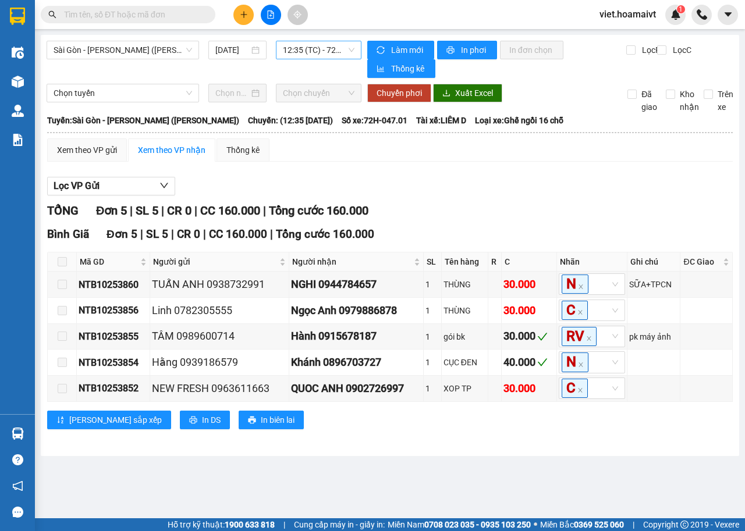
click at [332, 51] on span "12:35 (TC) - 72H-047.01" at bounding box center [318, 49] width 71 height 17
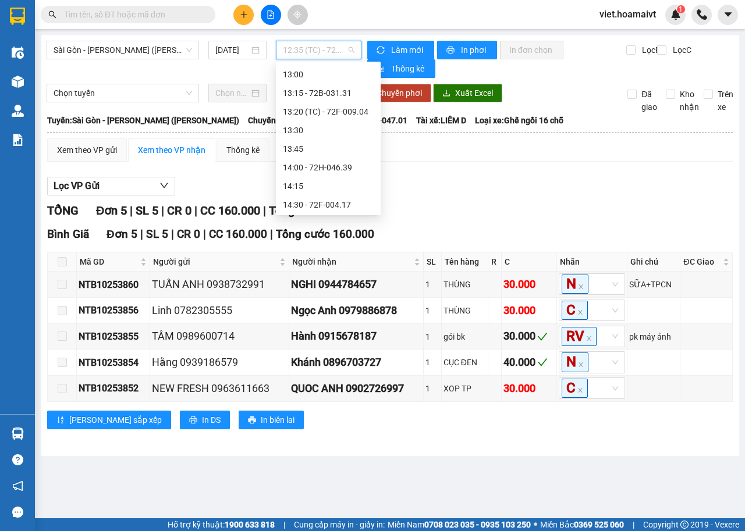
scroll to position [698, 0]
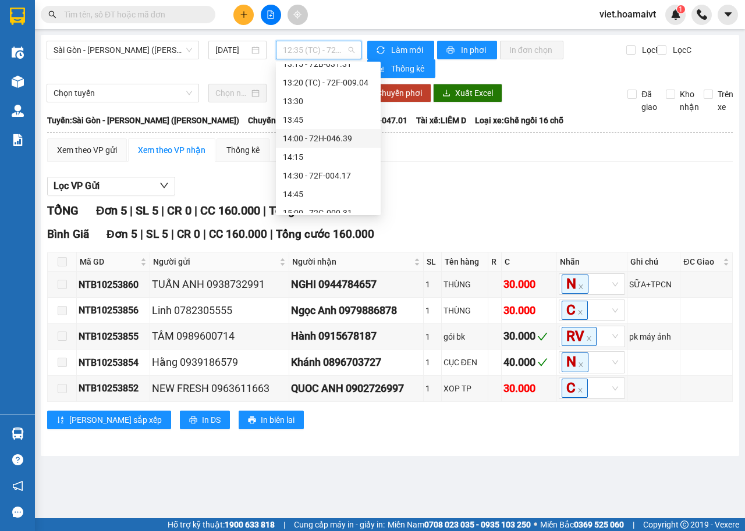
click at [338, 133] on div "14:00 - 72H-046.39" at bounding box center [328, 138] width 91 height 13
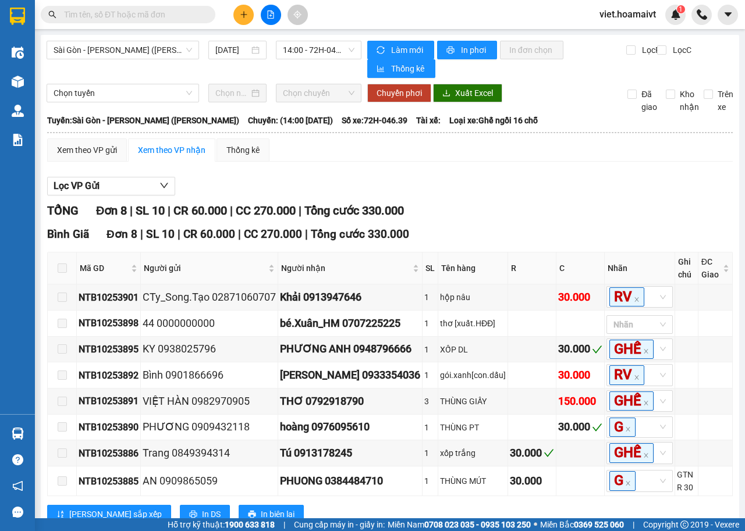
click at [514, 176] on div "Lọc VP Gửi TỔNG Đơn 8 | SL 10 | CR 60.000 | CC 270.000 | Tổng cước 330.000 Bì…" at bounding box center [390, 354] width 686 height 367
click at [313, 45] on span "14:00 - 72H-046.39" at bounding box center [318, 49] width 71 height 17
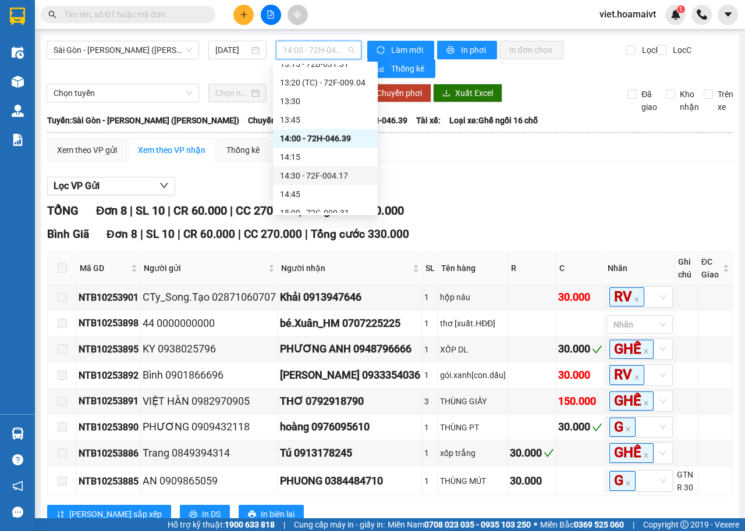
click at [329, 173] on div "14:30 - 72F-004.17" at bounding box center [325, 175] width 91 height 13
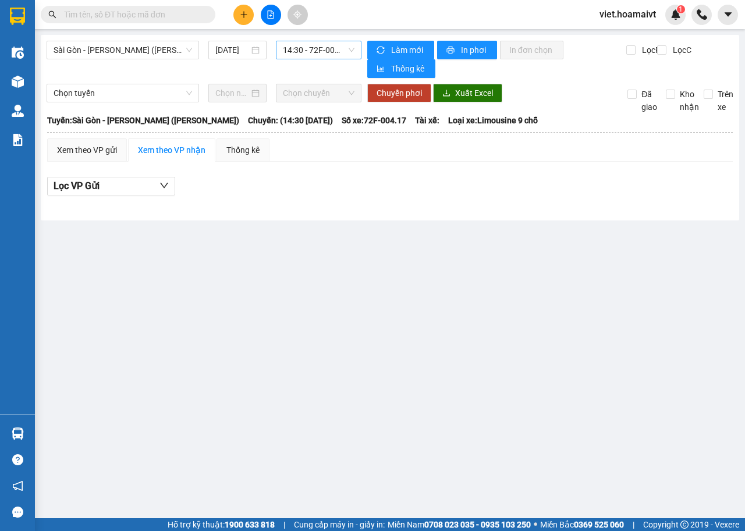
click at [331, 47] on span "14:30 - 72F-004.17" at bounding box center [318, 49] width 71 height 17
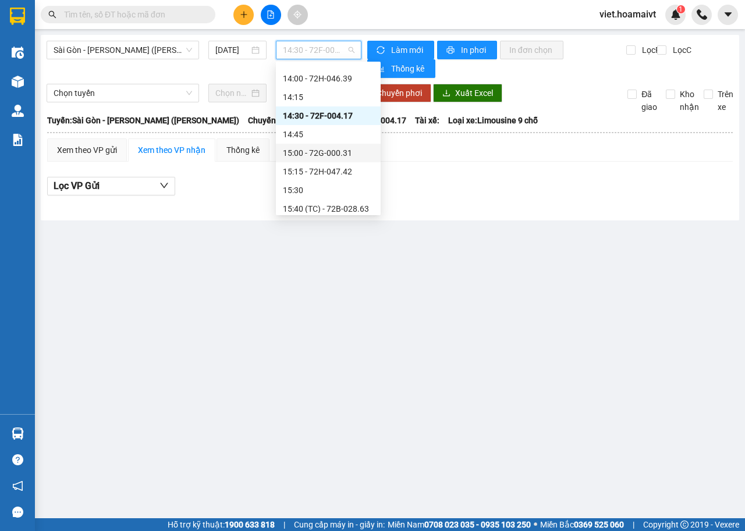
scroll to position [815, 0]
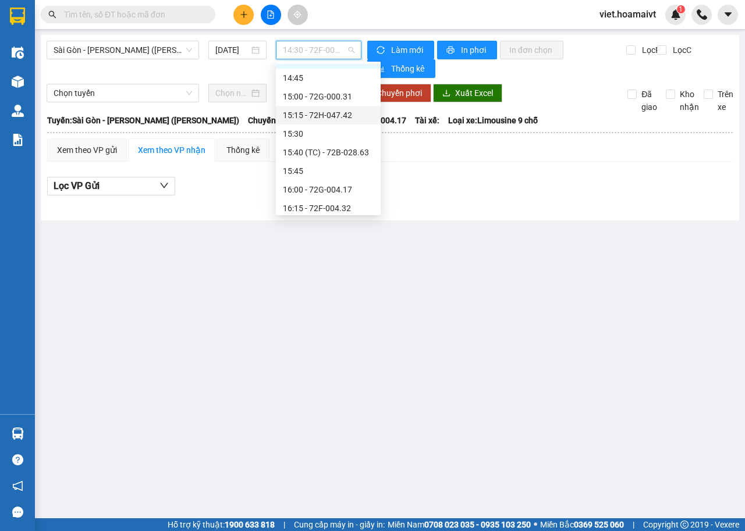
click at [328, 109] on div "15:15 - 72H-047.42" at bounding box center [328, 115] width 91 height 13
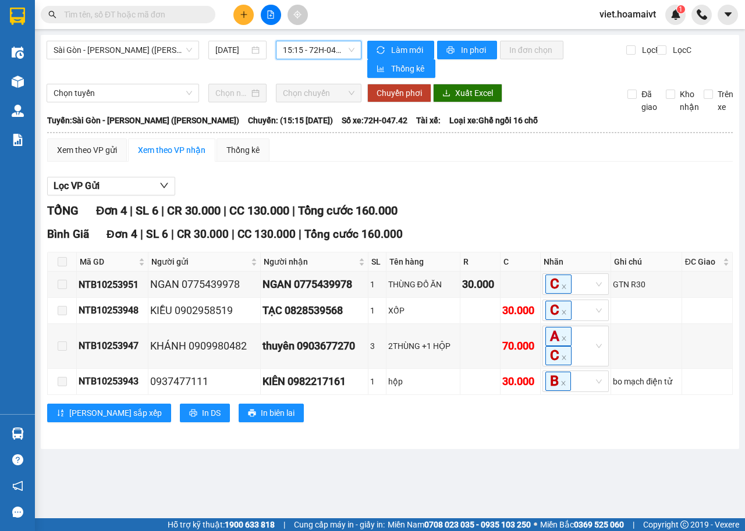
click at [342, 46] on span "15:15 - 72H-047.42" at bounding box center [318, 49] width 71 height 17
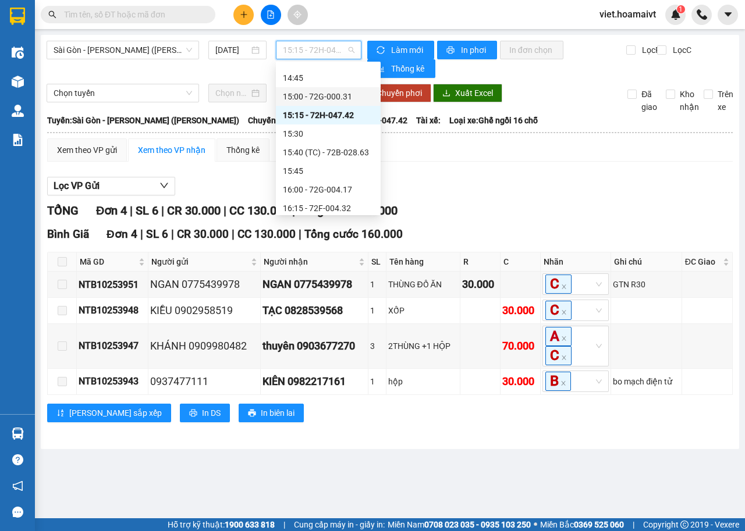
click at [327, 98] on div "15:00 - 72G-000.31" at bounding box center [328, 96] width 91 height 13
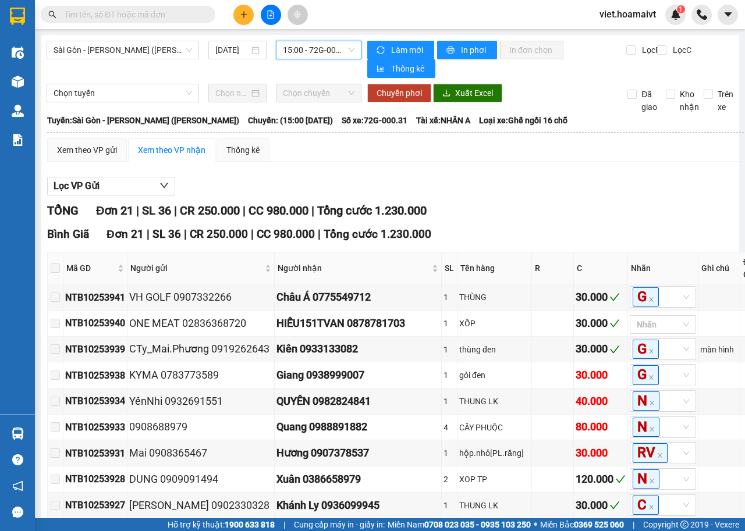
click at [511, 203] on div "TỔNG Đơn 21 | SL 36 | CR 250.000 | CC 980.000 | Tổng cước 1.230.000" at bounding box center [410, 211] width 726 height 18
click at [301, 56] on span "15:00 - 72G-000.31" at bounding box center [318, 49] width 71 height 17
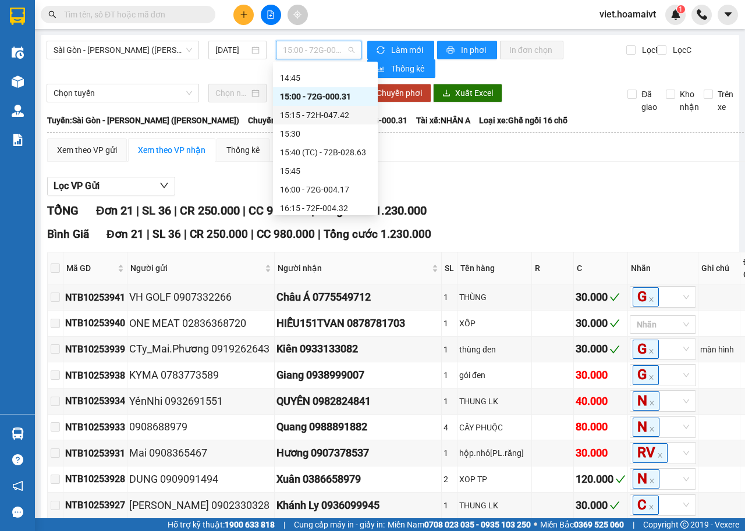
click at [325, 109] on div "15:15 - 72H-047.42" at bounding box center [325, 115] width 91 height 13
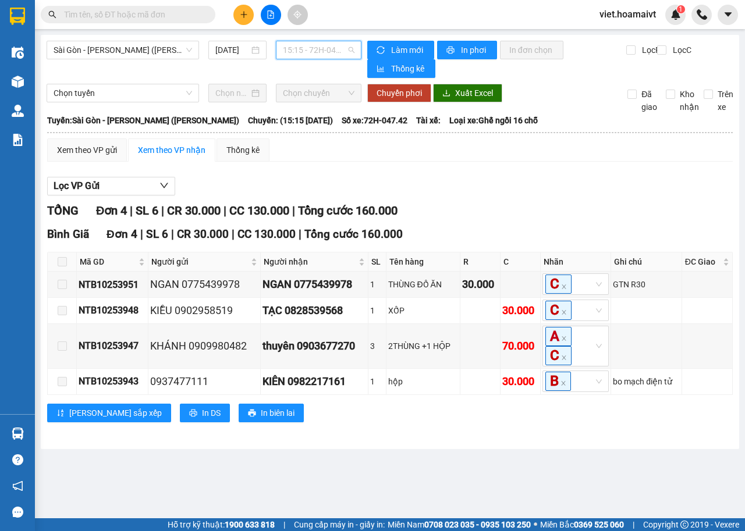
click at [315, 46] on span "15:15 - 72H-047.42" at bounding box center [318, 49] width 71 height 17
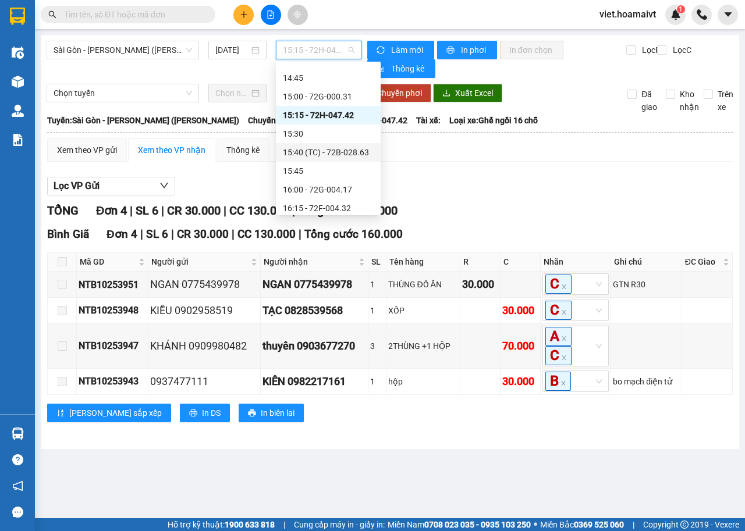
click at [332, 158] on div "15:40 (TC) - 72B-028.63" at bounding box center [328, 152] width 91 height 13
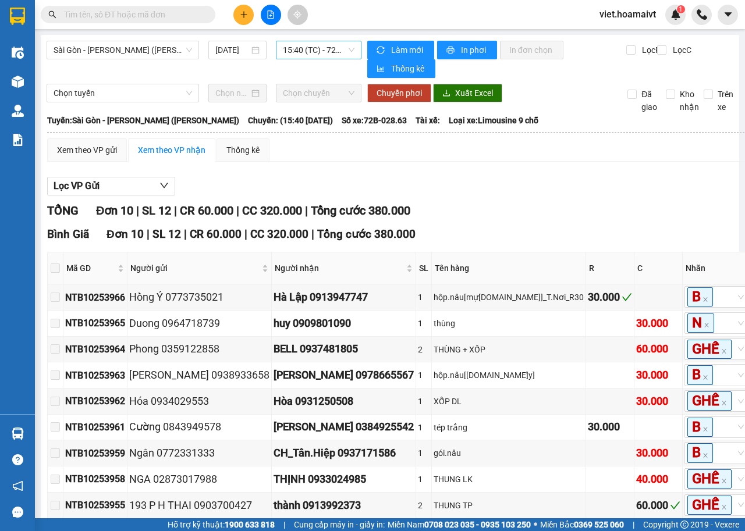
click at [313, 45] on span "15:40 (TC) - 72B-028.63" at bounding box center [318, 49] width 71 height 17
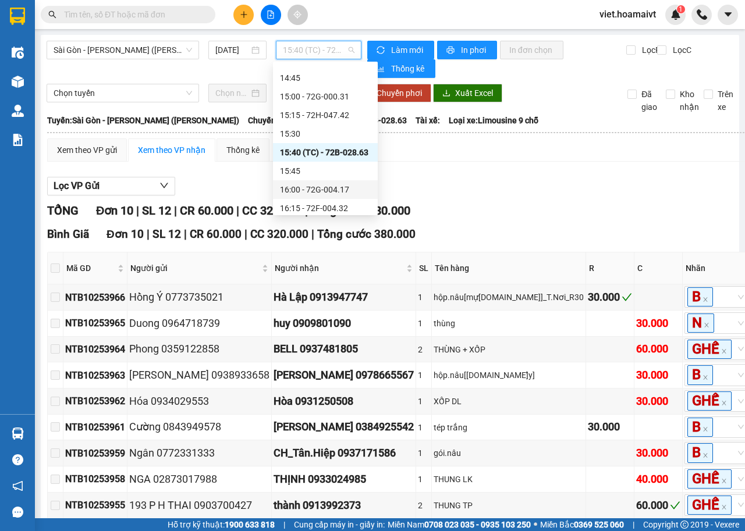
click at [344, 188] on div "16:00 - 72G-004.17" at bounding box center [325, 189] width 91 height 13
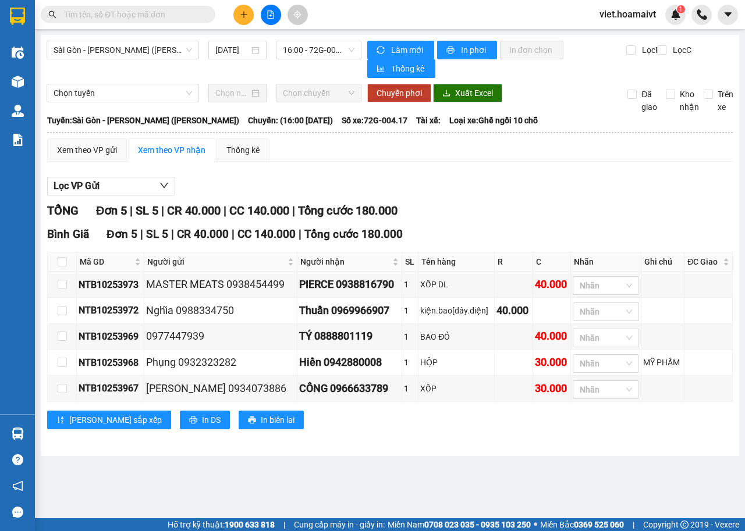
click at [465, 182] on div "Lọc VP Gửi" at bounding box center [390, 186] width 686 height 19
click at [312, 45] on span "16:00 - 72G-004.17" at bounding box center [318, 49] width 71 height 17
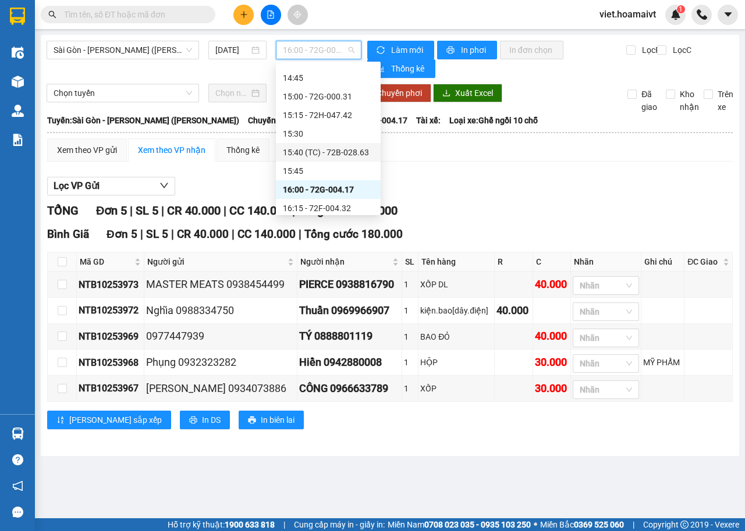
click at [336, 152] on div "15:40 (TC) - 72B-028.63" at bounding box center [328, 152] width 91 height 13
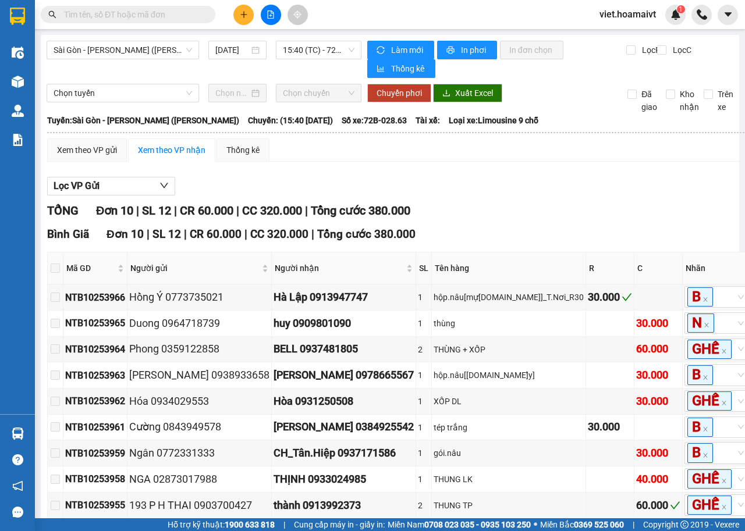
drag, startPoint x: 336, startPoint y: 152, endPoint x: 470, endPoint y: 169, distance: 135.0
click at [470, 169] on div "Xem theo VP gửi Xem theo VP nhận Thống kê Lọc VP Gửi TỔNG Đơn 10 | SL 12 | CR …" at bounding box center [426, 363] width 758 height 448
click at [314, 47] on span "15:40 (TC) - 72B-028.63" at bounding box center [318, 49] width 71 height 17
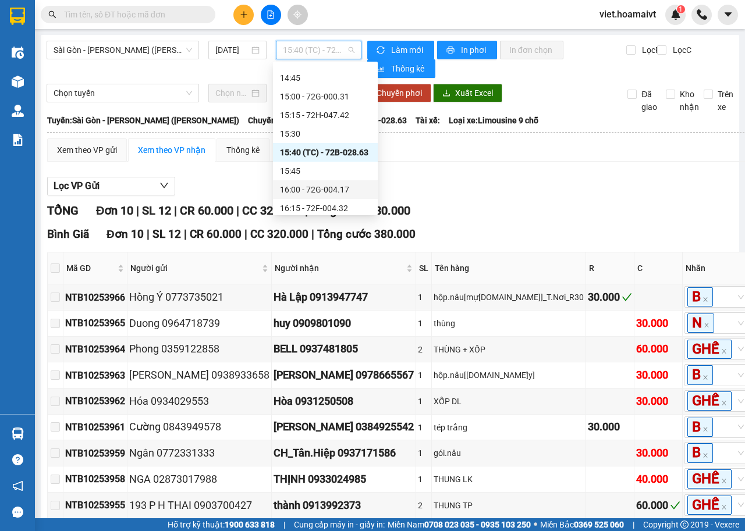
click at [346, 184] on div "16:00 - 72G-004.17" at bounding box center [325, 189] width 91 height 13
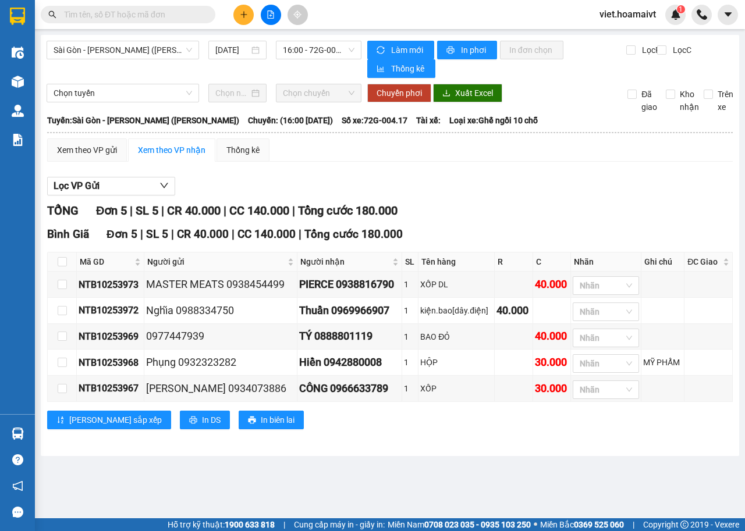
drag, startPoint x: 476, startPoint y: 176, endPoint x: 485, endPoint y: 176, distance: 8.7
click at [485, 176] on div "Lọc VP Gửi TỔNG Đơn 5 | SL 5 | CR 40.000 | CC 140.000 | Tổng cước 180.000 Bìn…" at bounding box center [390, 307] width 686 height 273
click at [304, 53] on span "16:00 - 72G-004.17" at bounding box center [318, 49] width 71 height 17
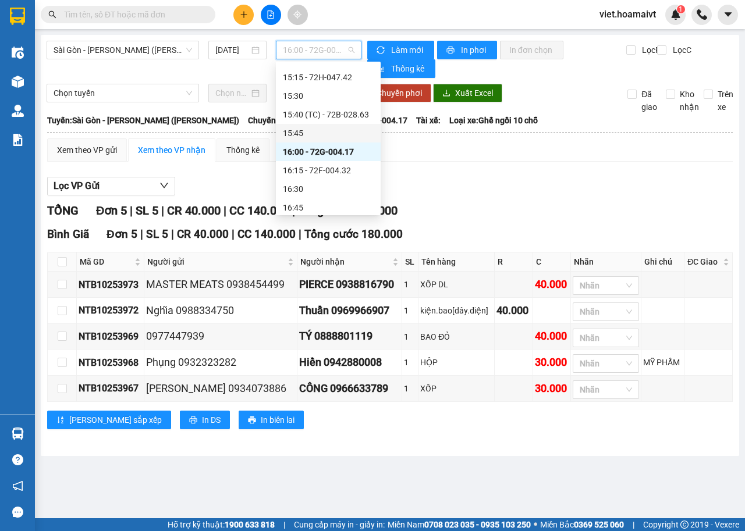
scroll to position [873, 0]
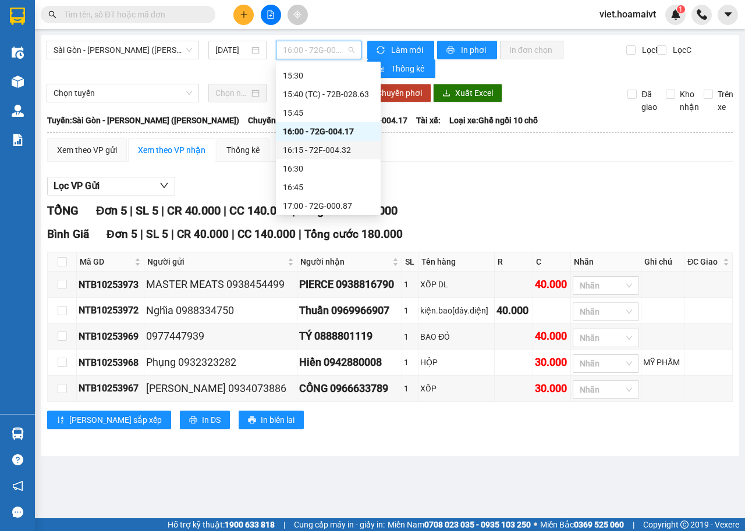
click at [343, 152] on div "16:15 - 72F-004.32" at bounding box center [328, 150] width 91 height 13
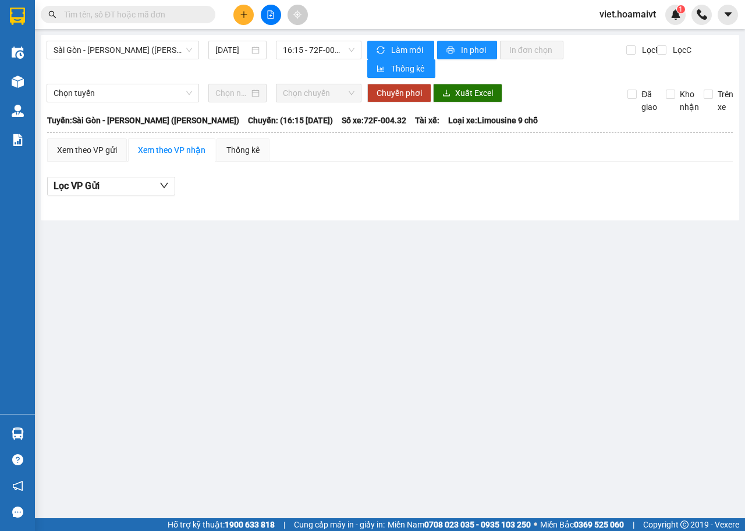
click at [437, 172] on div "Lọc VP Gửi" at bounding box center [390, 189] width 686 height 37
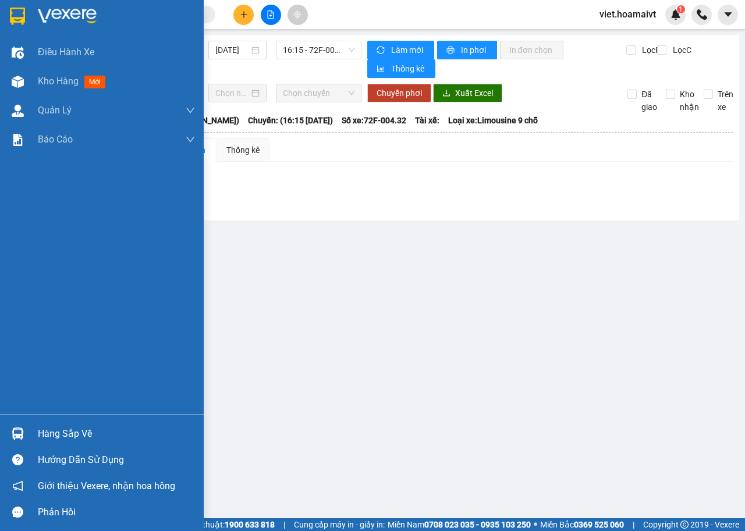
click at [77, 19] on img at bounding box center [67, 16] width 59 height 17
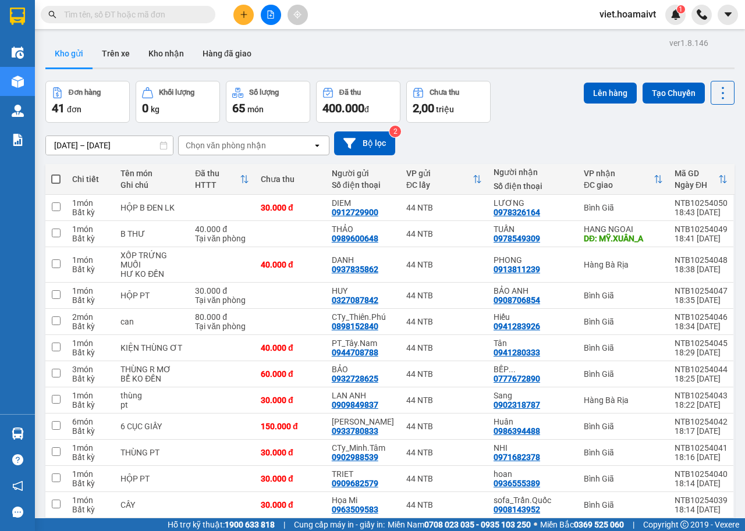
click at [162, 15] on input "text" at bounding box center [132, 14] width 137 height 13
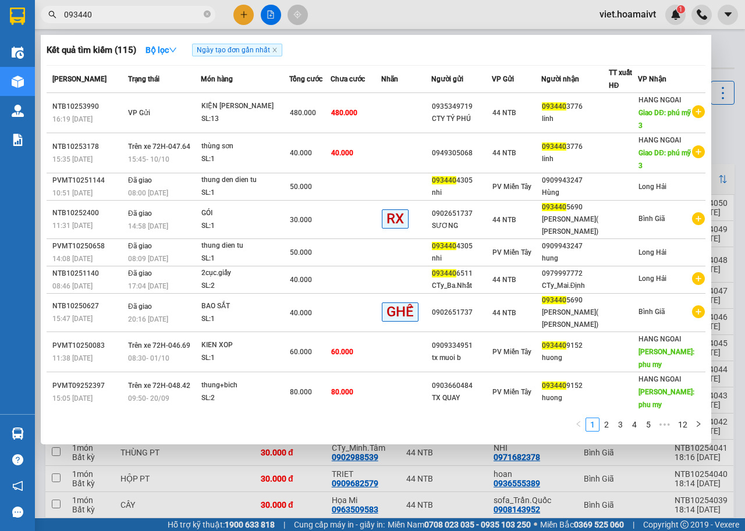
type input "093440"
click at [715, 121] on div at bounding box center [372, 265] width 745 height 531
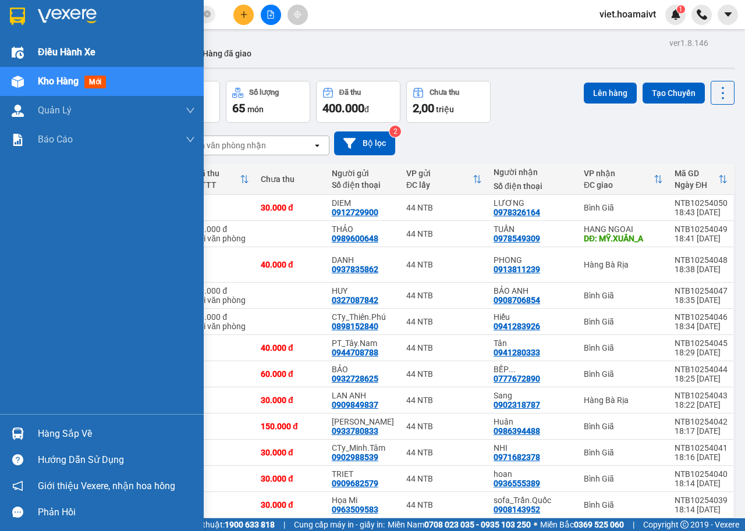
click at [19, 51] on img at bounding box center [18, 53] width 12 height 12
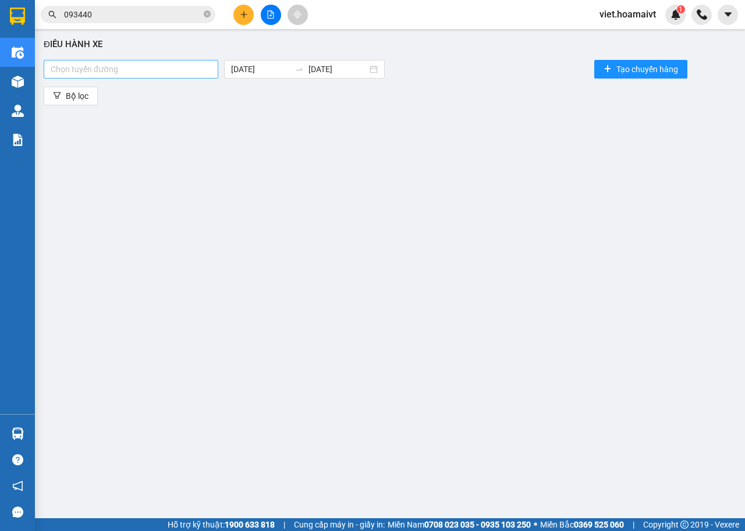
click at [192, 72] on div at bounding box center [131, 69] width 169 height 14
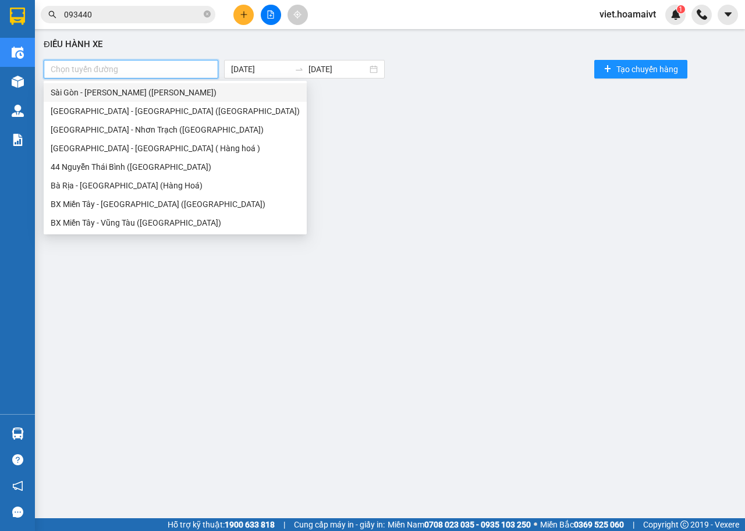
click at [150, 92] on div "Sài Gòn - Vũng Tàu (Hàng Hoá)" at bounding box center [175, 92] width 249 height 13
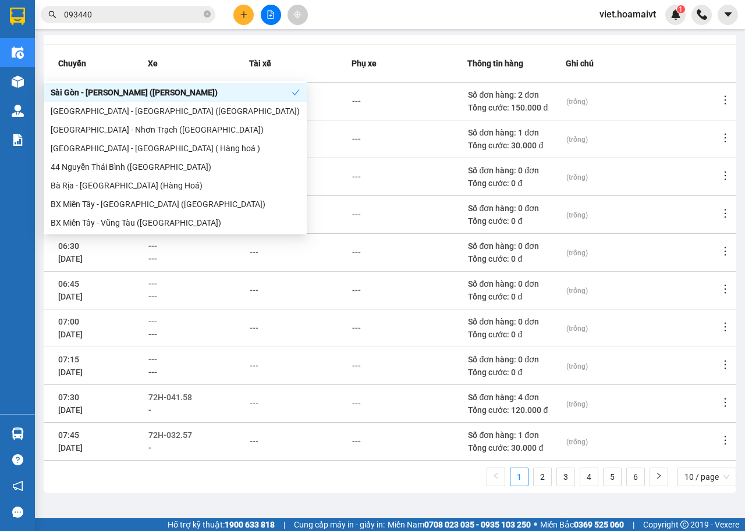
scroll to position [128, 0]
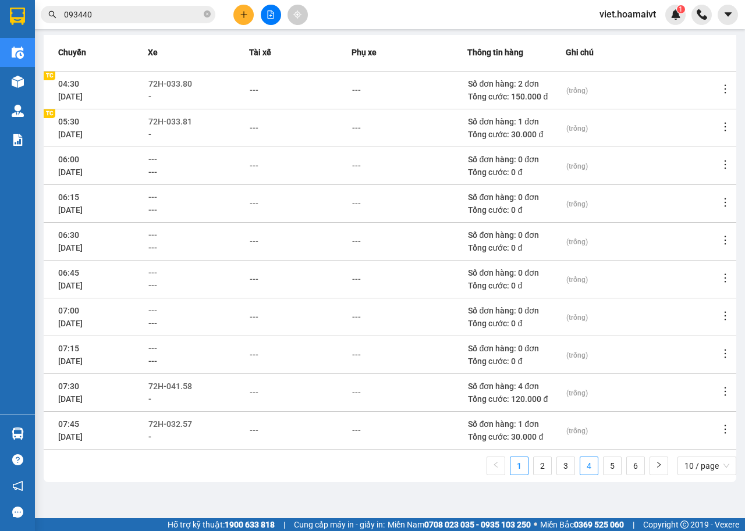
click at [580, 467] on link "4" at bounding box center [588, 465] width 17 height 17
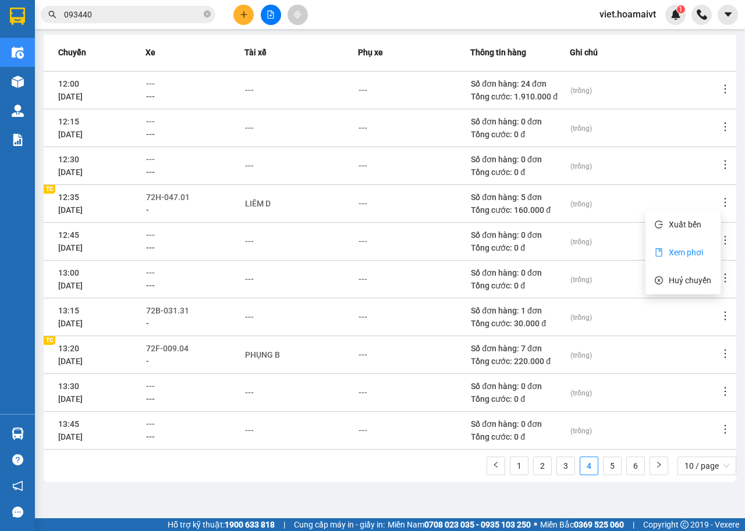
click at [677, 254] on span "Xem phơi" at bounding box center [686, 252] width 34 height 9
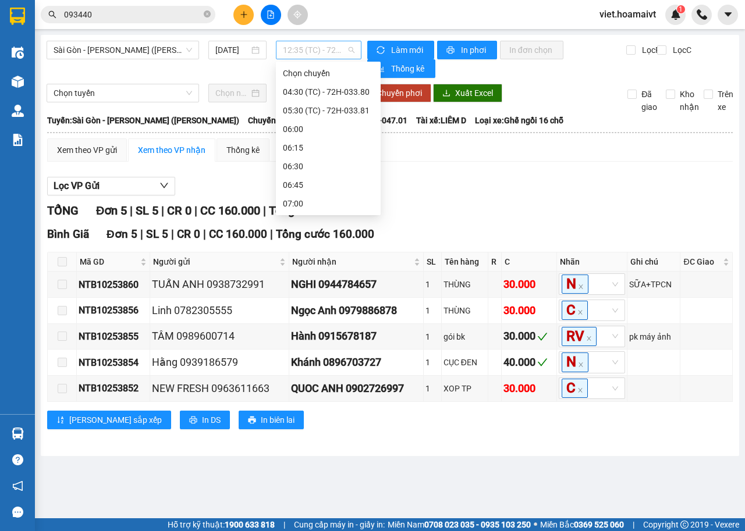
click at [353, 49] on span "12:35 (TC) - 72H-047.01" at bounding box center [318, 49] width 71 height 17
click at [340, 110] on div "11:30 - 72F-004.33" at bounding box center [328, 110] width 91 height 13
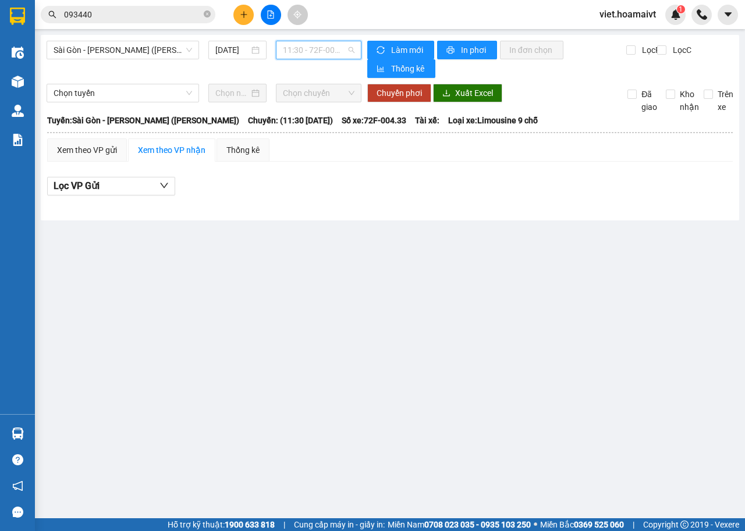
click at [345, 49] on span "11:30 - 72F-004.33" at bounding box center [318, 49] width 71 height 17
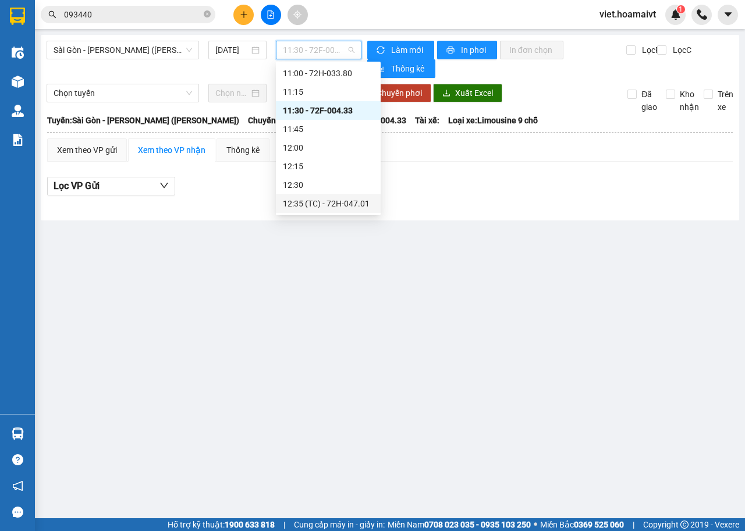
click at [351, 207] on div "12:35 (TC) - 72H-047.01" at bounding box center [328, 203] width 91 height 13
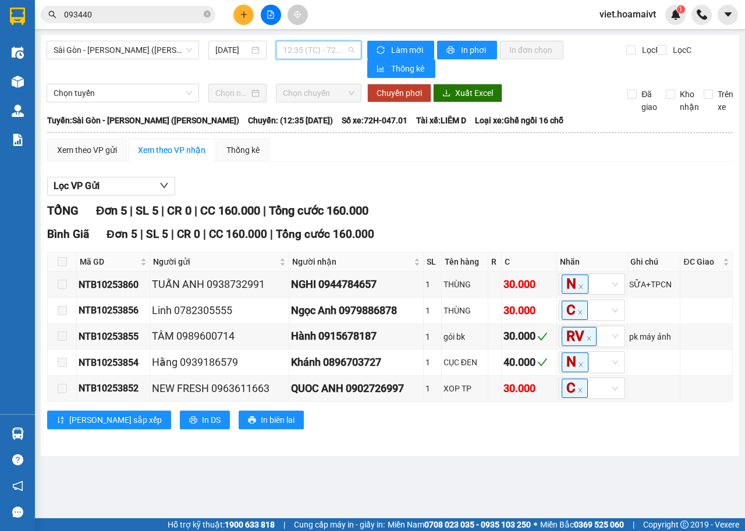
click at [346, 48] on span "12:35 (TC) - 72H-047.01" at bounding box center [318, 49] width 71 height 17
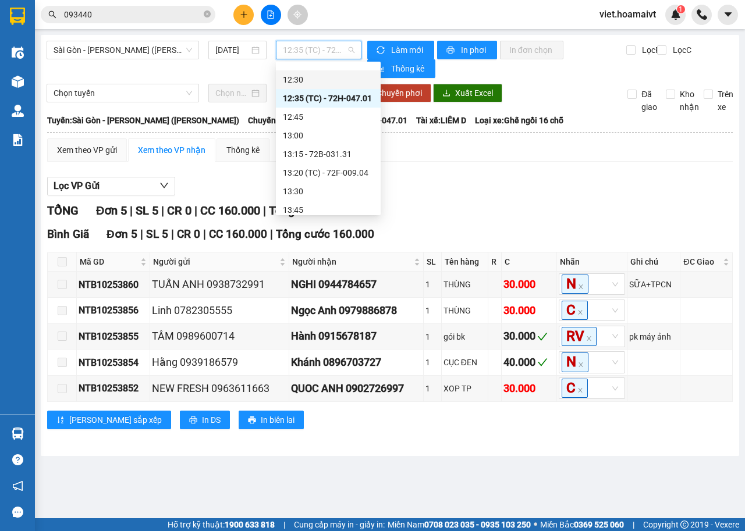
scroll to position [619, 0]
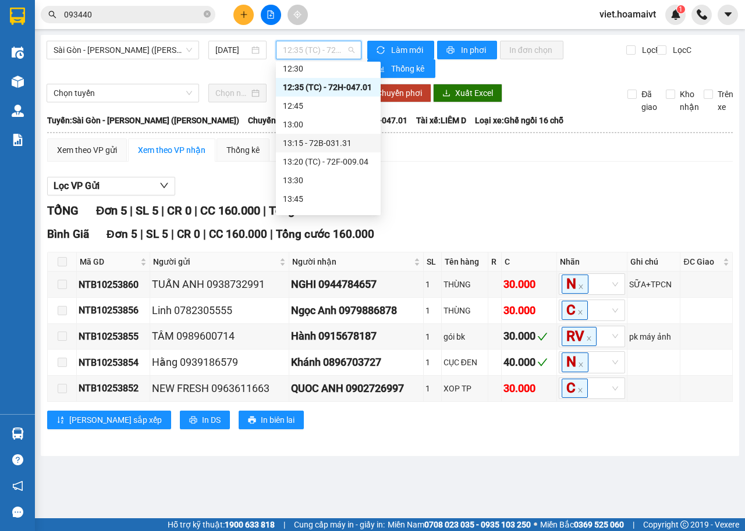
click at [349, 144] on div "13:15 - 72B-031.31" at bounding box center [328, 143] width 91 height 13
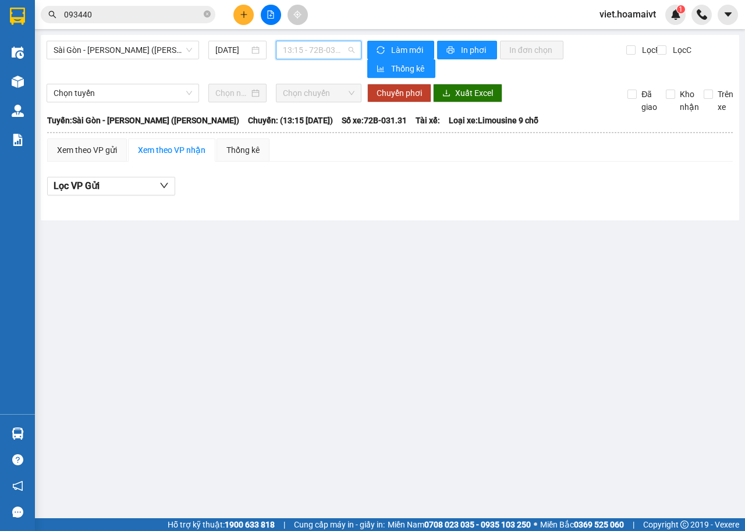
click at [345, 51] on span "13:15 - 72B-031.31" at bounding box center [318, 49] width 71 height 17
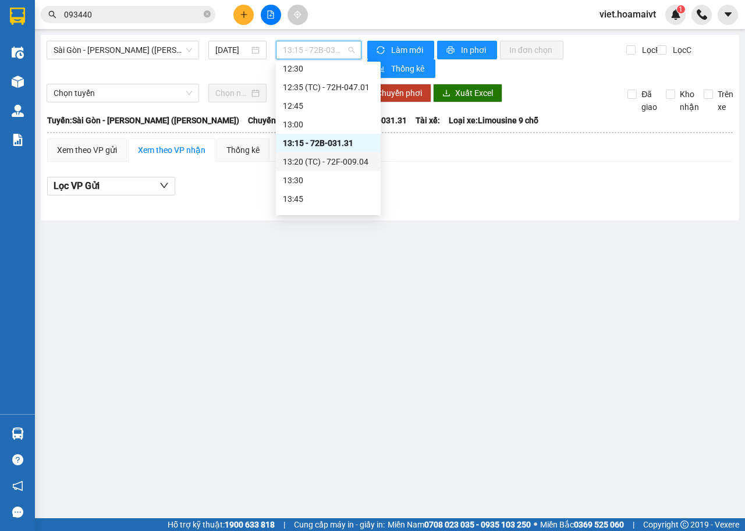
click at [351, 162] on div "13:20 (TC) - 72F-009.04" at bounding box center [328, 161] width 91 height 13
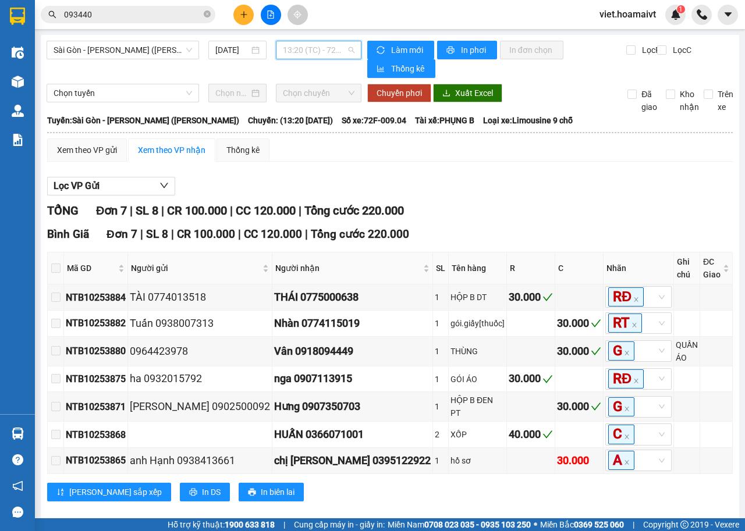
click at [344, 48] on span "13:20 (TC) - 72F-009.04" at bounding box center [318, 49] width 71 height 17
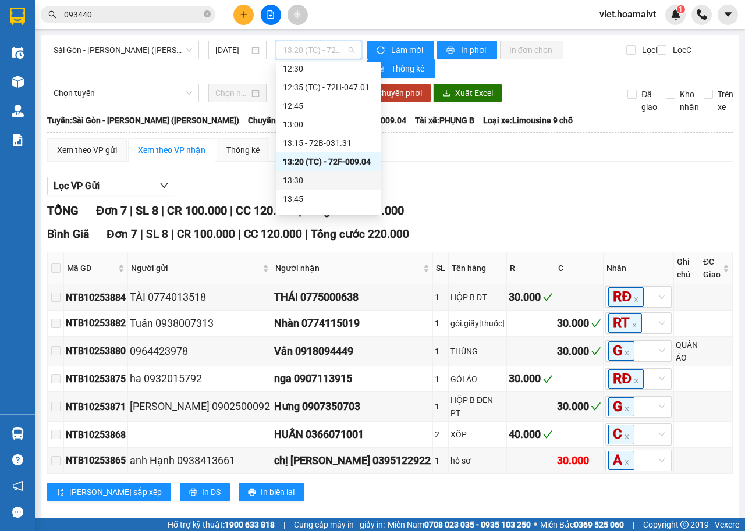
scroll to position [677, 0]
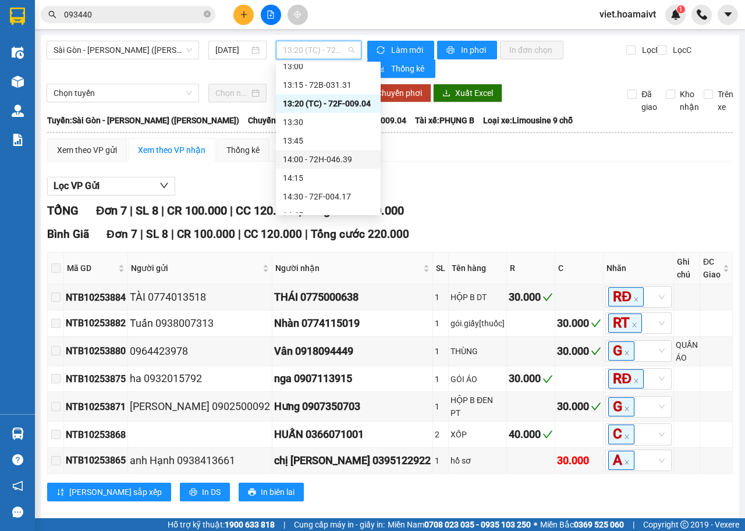
click at [347, 159] on div "14:00 - 72H-046.39" at bounding box center [328, 159] width 91 height 13
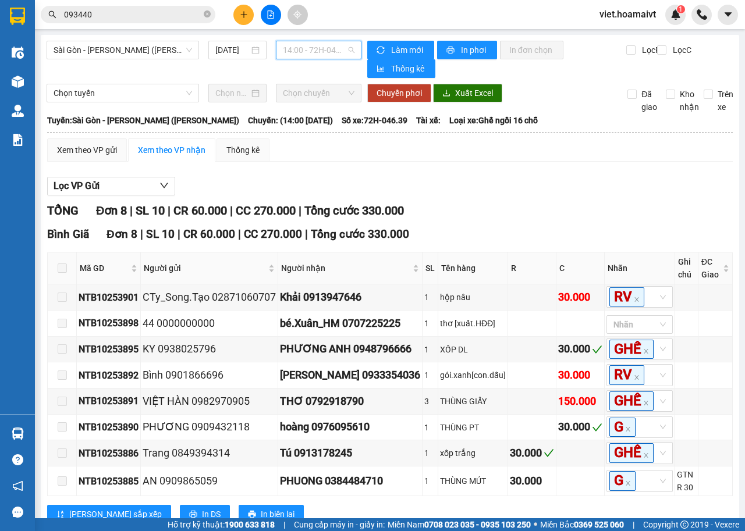
click at [347, 49] on span "14:00 - 72H-046.39" at bounding box center [318, 49] width 71 height 17
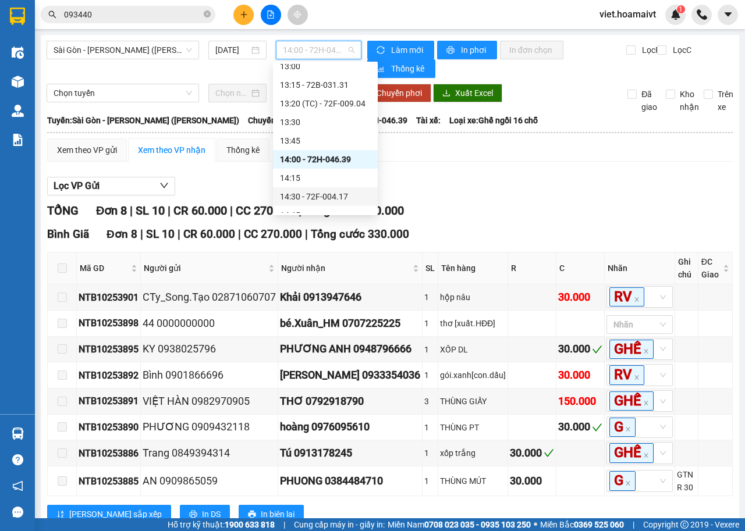
click at [340, 196] on div "14:30 - 72F-004.17" at bounding box center [325, 196] width 91 height 13
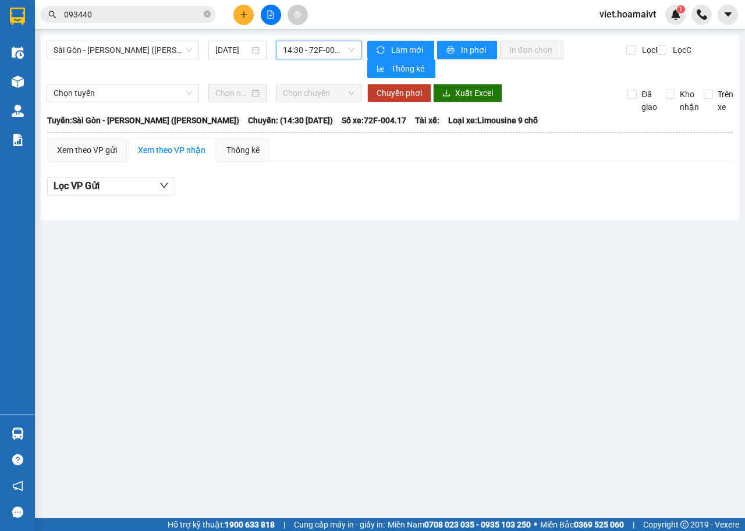
click at [348, 51] on span "14:30 - 72F-004.17" at bounding box center [318, 49] width 71 height 17
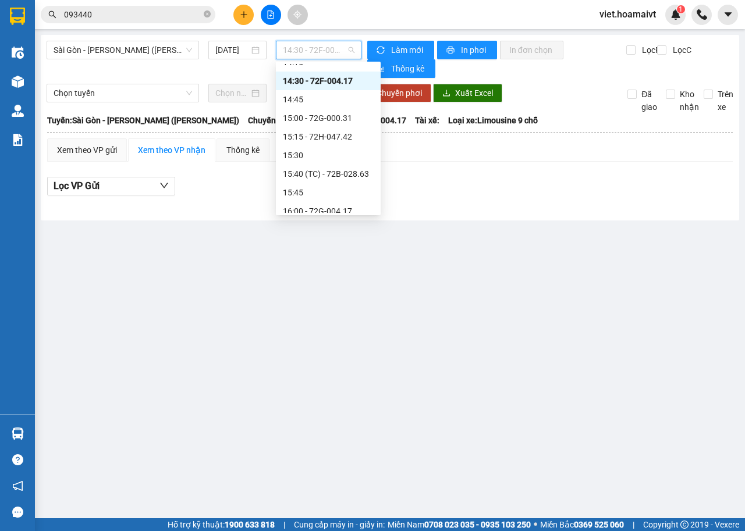
scroll to position [794, 0]
click at [347, 115] on div "15:00 - 72G-000.31" at bounding box center [328, 117] width 91 height 13
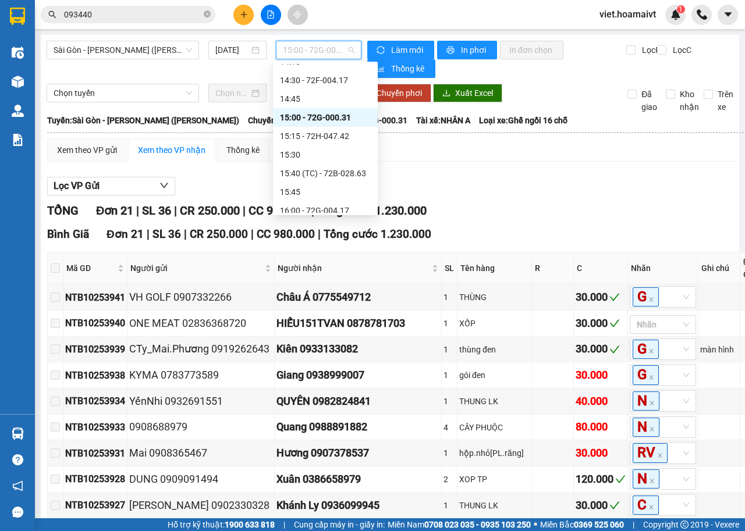
click at [346, 49] on span "15:00 - 72G-000.31" at bounding box center [318, 49] width 71 height 17
click at [336, 134] on div "15:15 - 72H-047.42" at bounding box center [325, 136] width 91 height 13
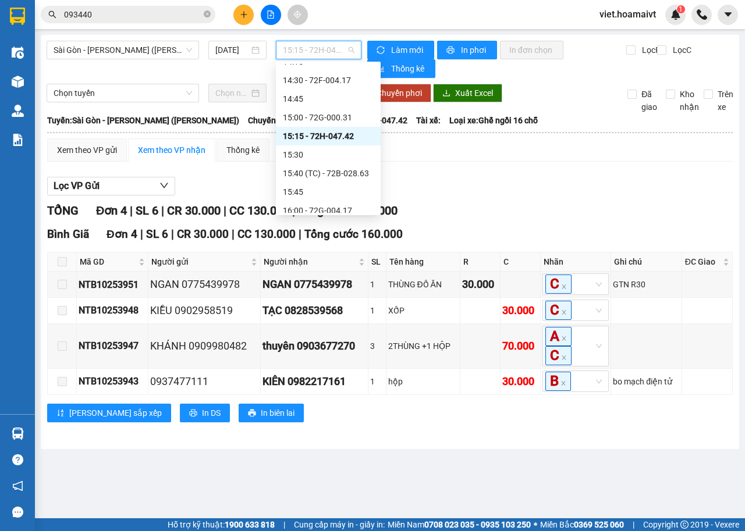
click at [350, 51] on span "15:15 - 72H-047.42" at bounding box center [318, 49] width 71 height 17
click at [347, 172] on div "15:40 (TC) - 72B-028.63" at bounding box center [328, 173] width 91 height 13
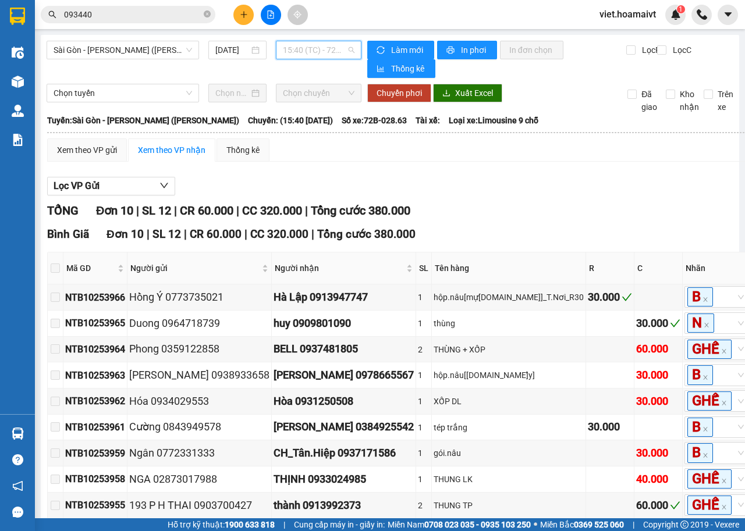
click at [347, 48] on span "15:40 (TC) - 72B-028.63" at bounding box center [318, 49] width 71 height 17
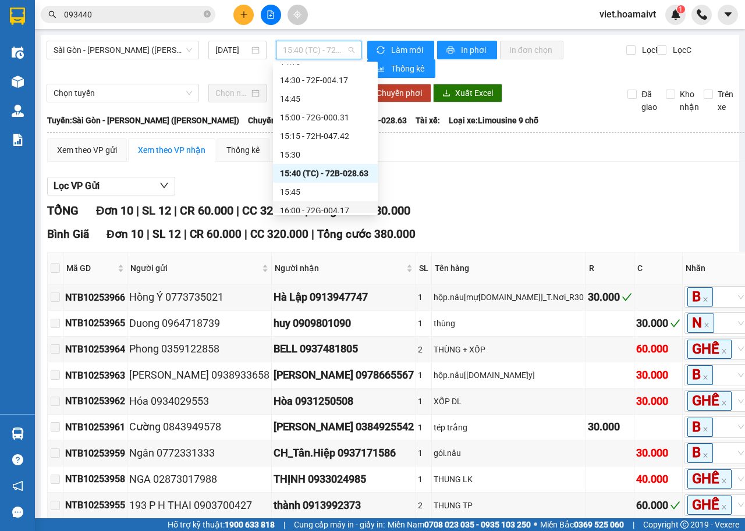
click at [347, 210] on div "16:00 - 72G-004.17" at bounding box center [325, 210] width 91 height 13
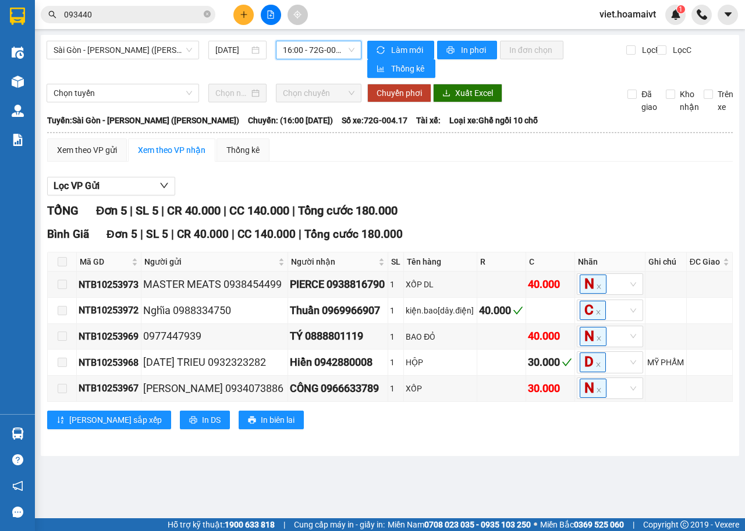
click at [354, 53] on div "16:00 - 72G-004.17" at bounding box center [318, 50] width 85 height 19
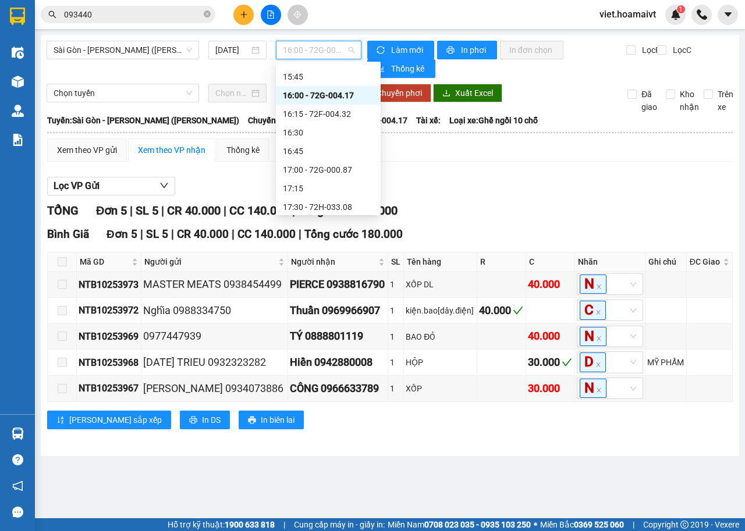
scroll to position [917, 0]
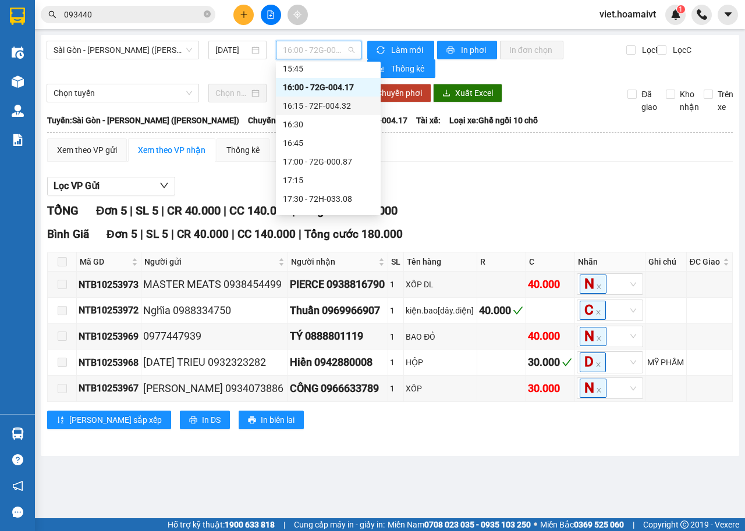
click at [346, 106] on div "16:15 - 72F-004.32" at bounding box center [328, 106] width 91 height 13
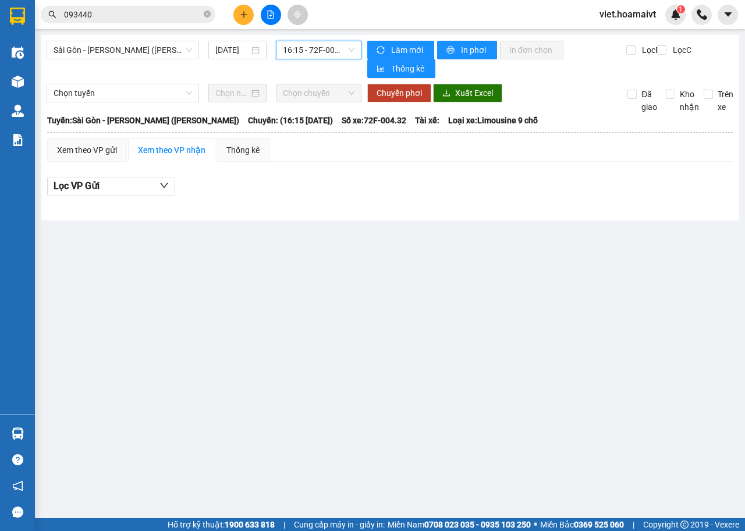
click at [350, 48] on span "16:15 - 72F-004.32" at bounding box center [318, 49] width 71 height 17
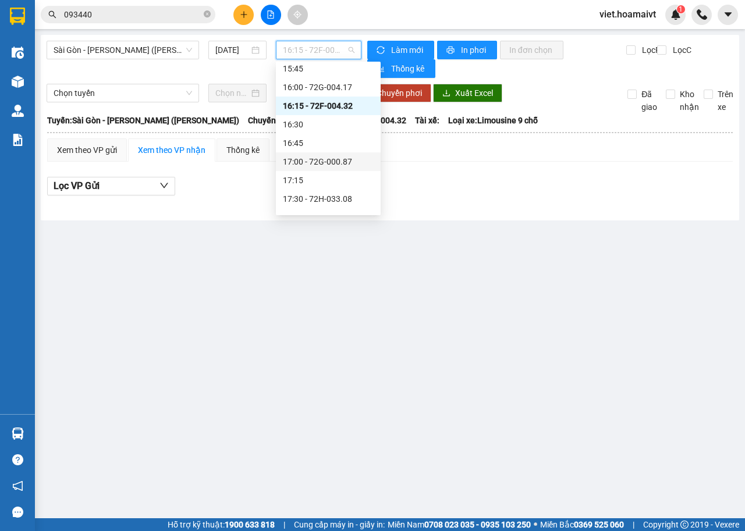
click at [345, 166] on div "17:00 - 72G-000.87" at bounding box center [328, 161] width 91 height 13
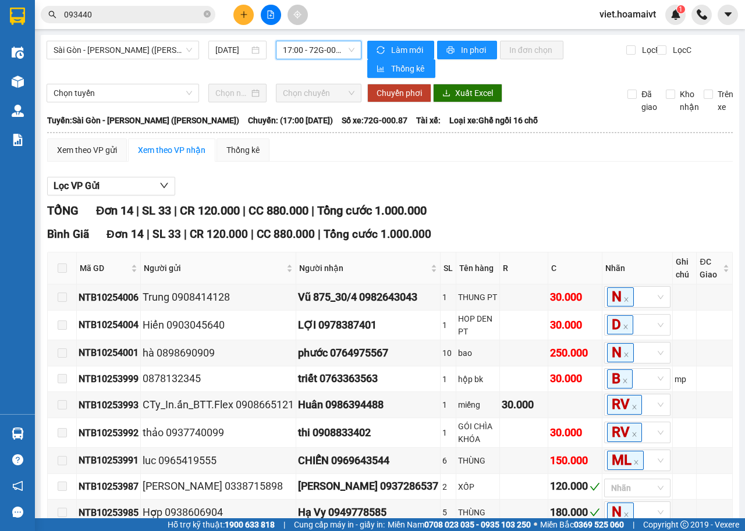
click at [348, 49] on span "17:00 - 72G-000.87" at bounding box center [318, 49] width 71 height 17
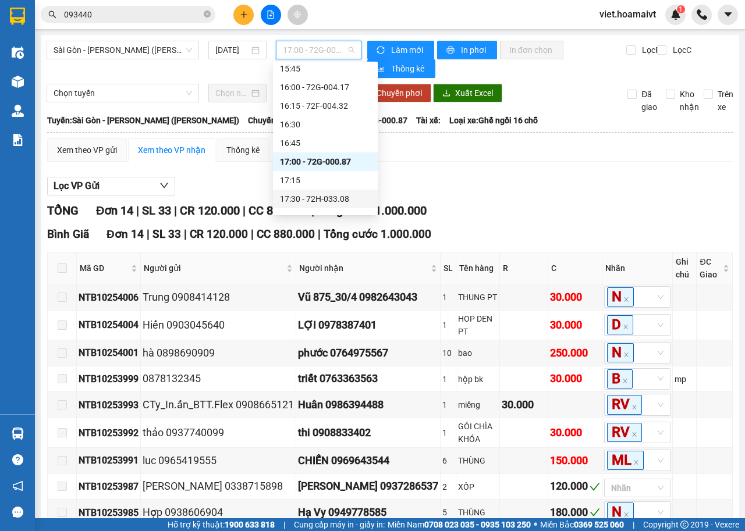
click at [333, 199] on div "17:30 - 72H-033.08" at bounding box center [325, 199] width 91 height 13
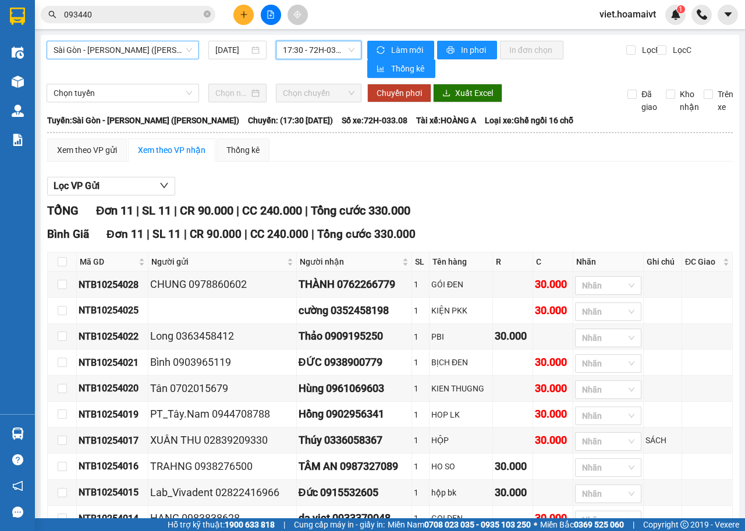
click at [184, 51] on span "Sài Gòn - Vũng Tàu (Hàng Hoá)" at bounding box center [123, 49] width 139 height 17
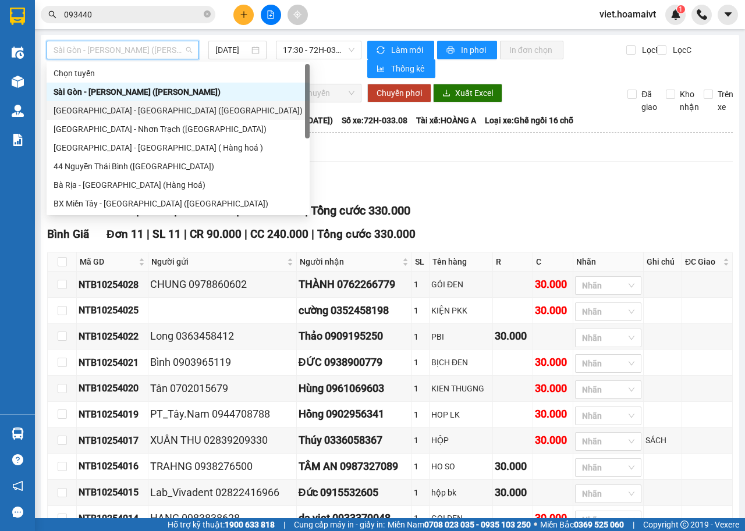
click at [121, 111] on div "Sài Gòn - Bà Rịa (Hàng Hoá)" at bounding box center [178, 110] width 249 height 13
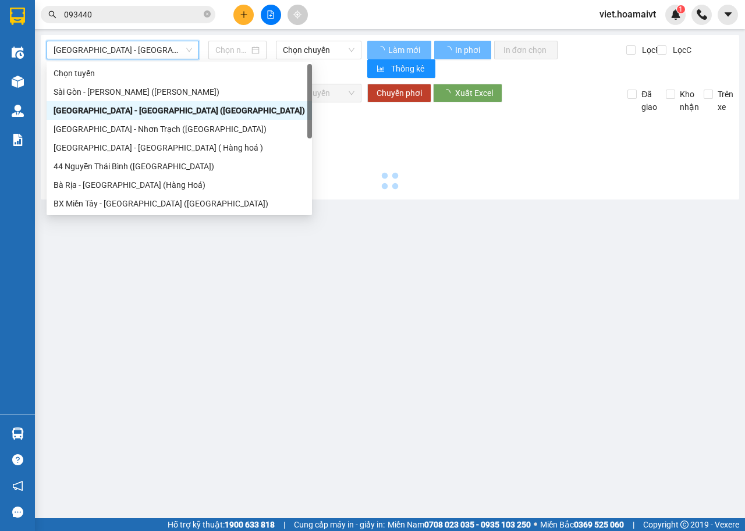
type input "13/10/2025"
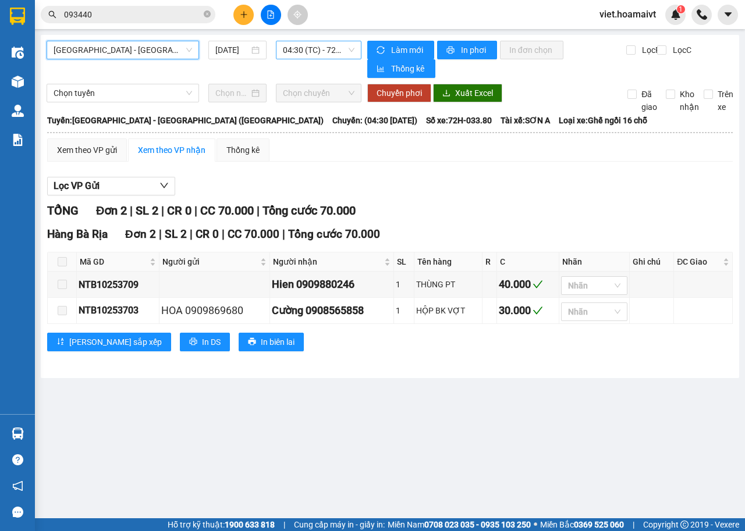
click at [351, 49] on span "04:30 (TC) - 72H-033.80" at bounding box center [318, 49] width 71 height 17
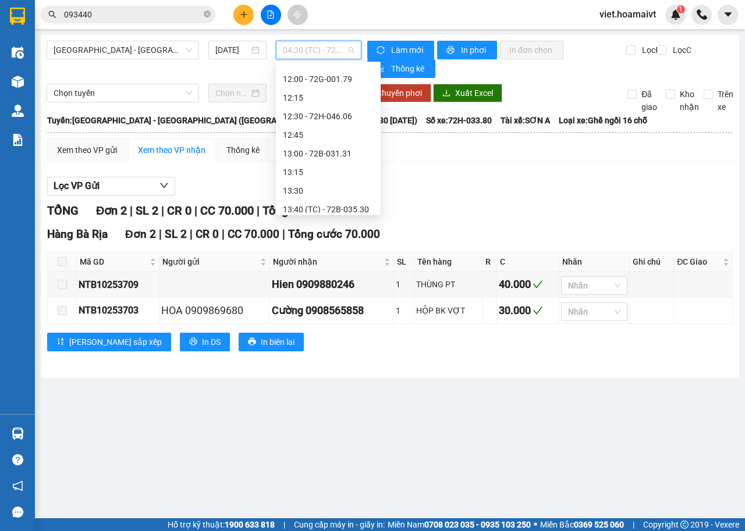
scroll to position [484, 0]
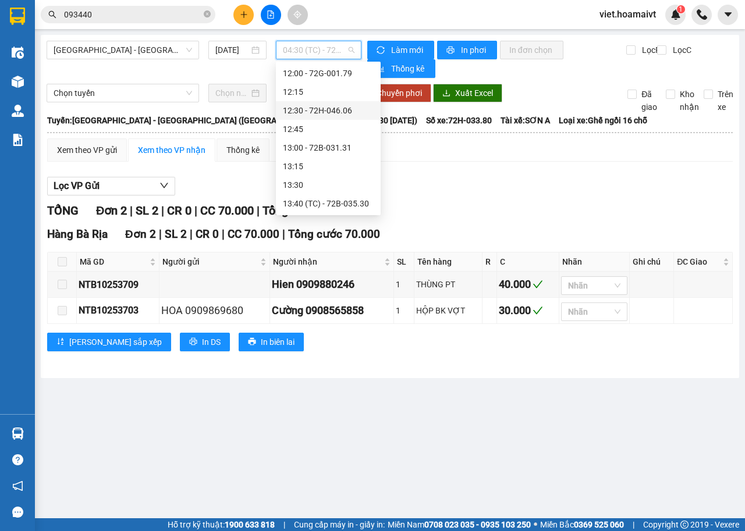
click at [338, 112] on div "12:30 - 72H-046.06" at bounding box center [328, 110] width 91 height 13
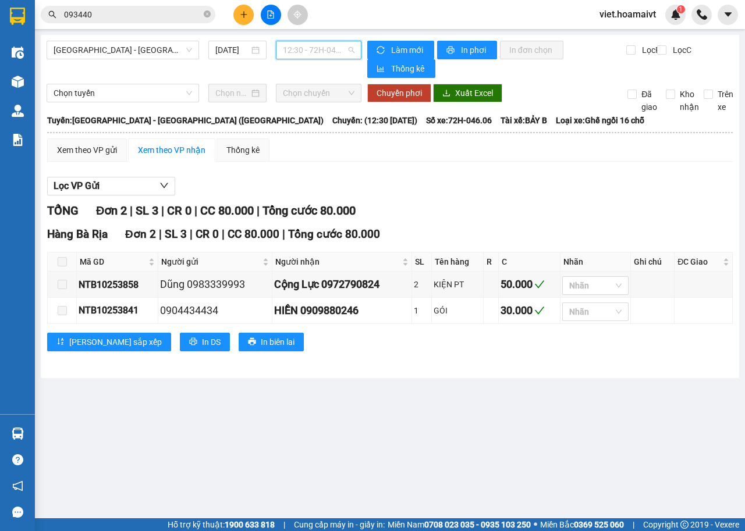
click at [347, 48] on span "12:30 - 72H-046.06" at bounding box center [318, 49] width 71 height 17
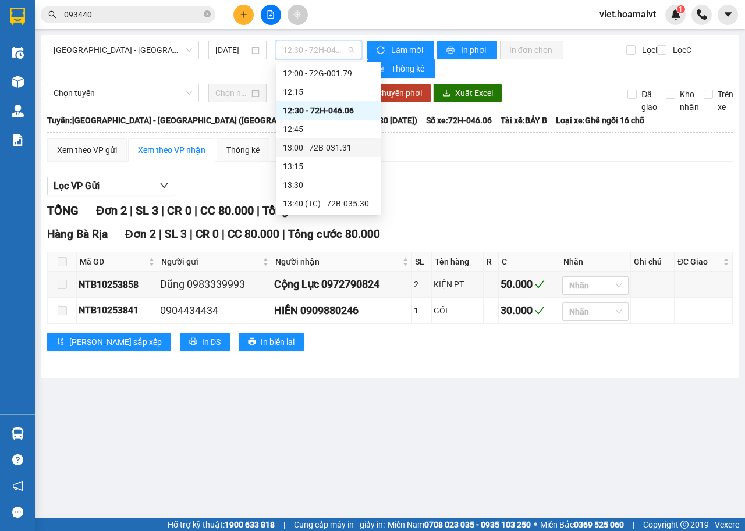
click at [327, 147] on div "13:00 - 72B-031.31" at bounding box center [328, 147] width 91 height 13
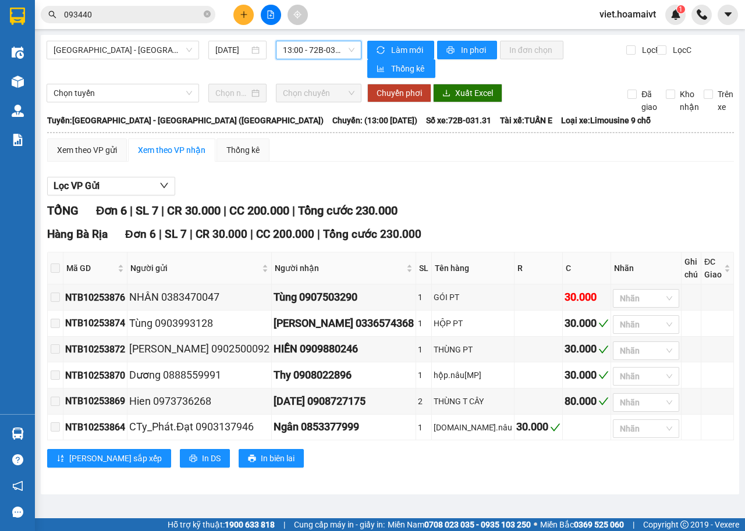
click at [355, 49] on div "13:00 - 72B-031.31" at bounding box center [318, 50] width 85 height 19
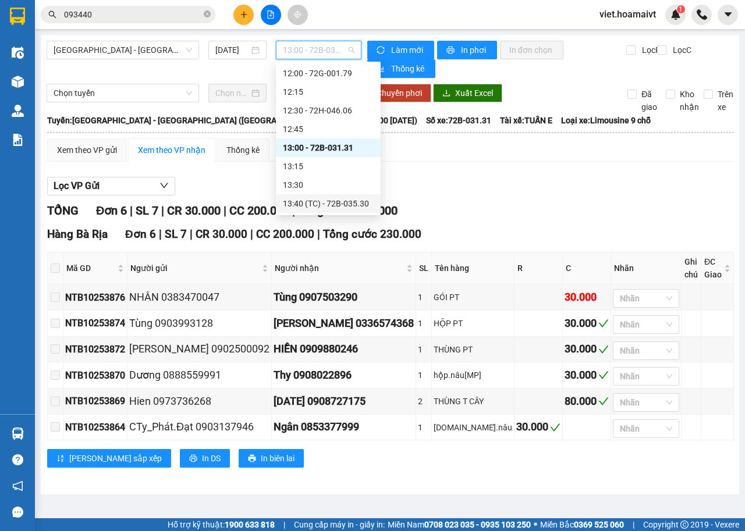
click at [353, 203] on div "13:40 (TC) - 72B-035.30" at bounding box center [328, 203] width 91 height 13
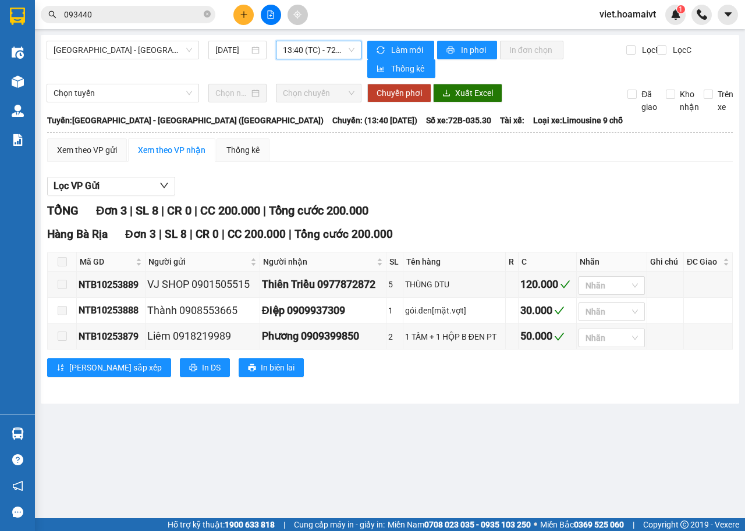
click at [349, 50] on span "13:40 (TC) - 72B-035.30" at bounding box center [318, 49] width 71 height 17
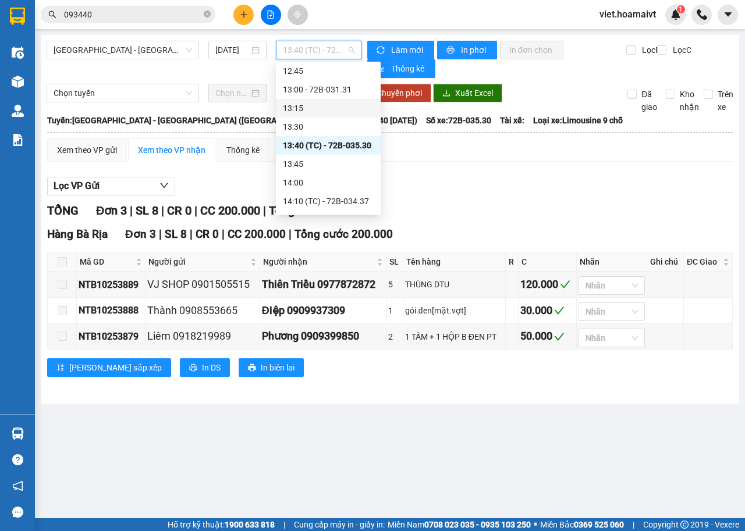
scroll to position [601, 0]
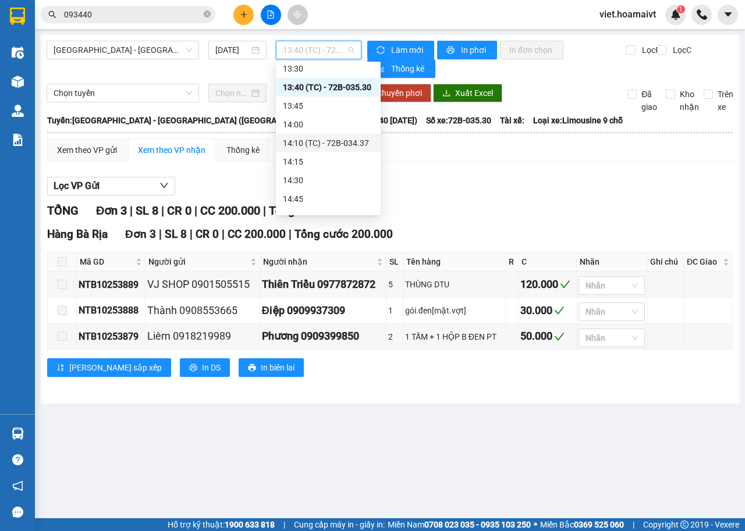
click at [356, 143] on div "14:10 (TC) - 72B-034.37" at bounding box center [328, 143] width 91 height 13
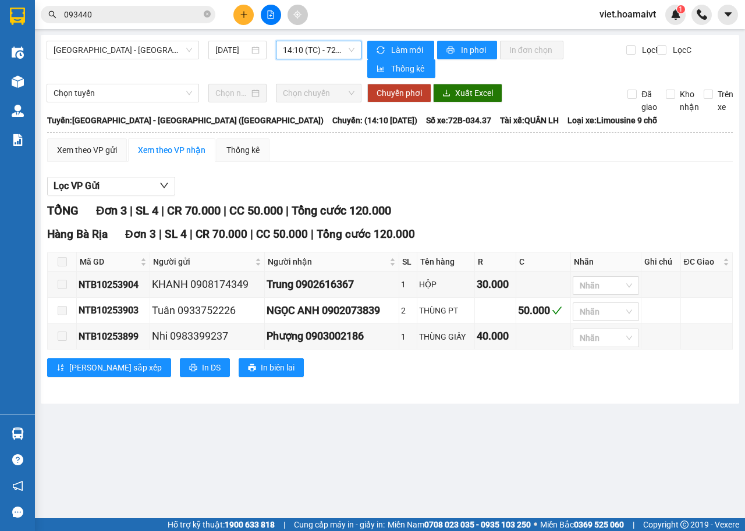
click at [354, 51] on div "14:10 (TC) - 72B-034.37" at bounding box center [318, 50] width 85 height 19
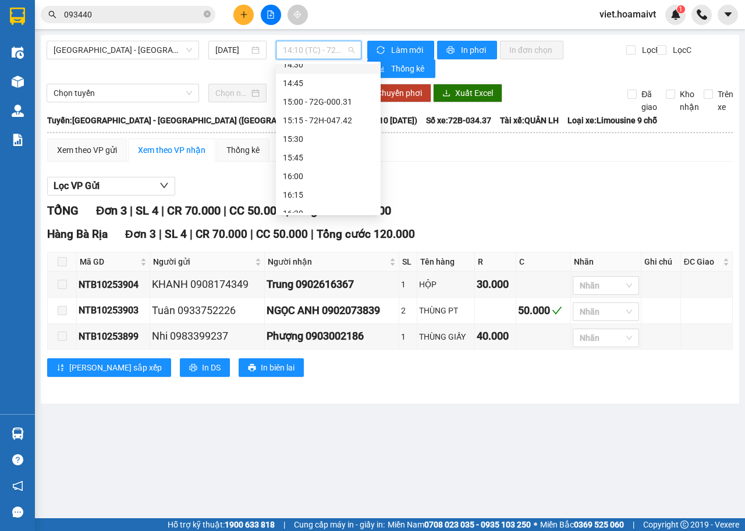
scroll to position [717, 0]
click at [344, 101] on div "15:00 - 72G-000.31" at bounding box center [328, 101] width 91 height 13
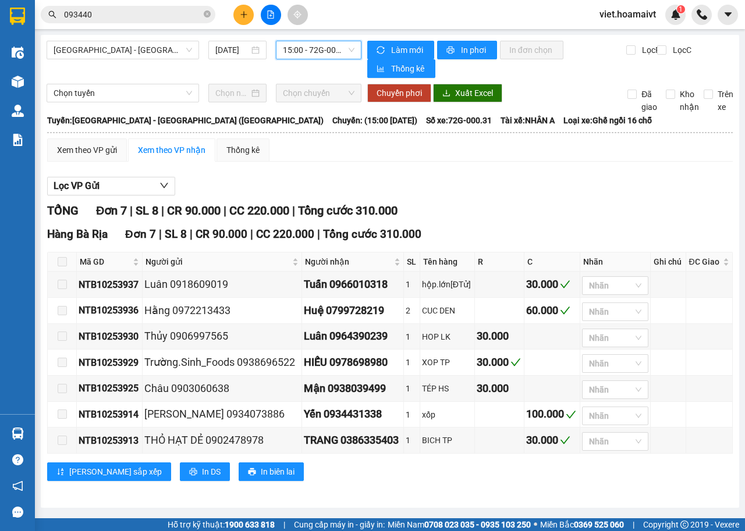
click at [349, 50] on span "15:00 - 72G-000.31" at bounding box center [318, 49] width 71 height 17
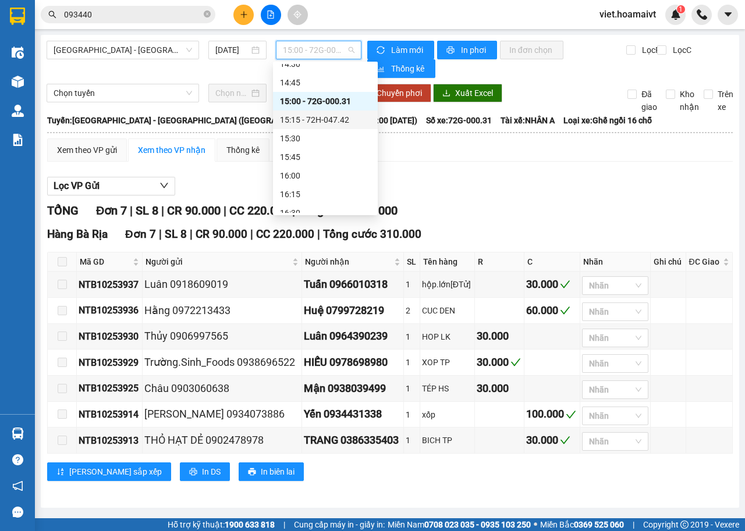
click at [342, 119] on div "15:15 - 72H-047.42" at bounding box center [325, 119] width 91 height 13
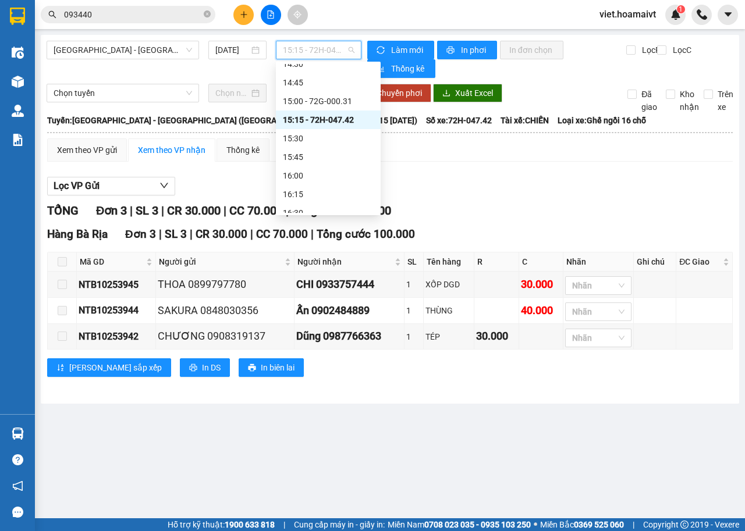
click at [353, 52] on span "15:15 - 72H-047.42" at bounding box center [318, 49] width 71 height 17
click at [340, 136] on div "17:00 - 72G-000.87" at bounding box center [328, 133] width 91 height 13
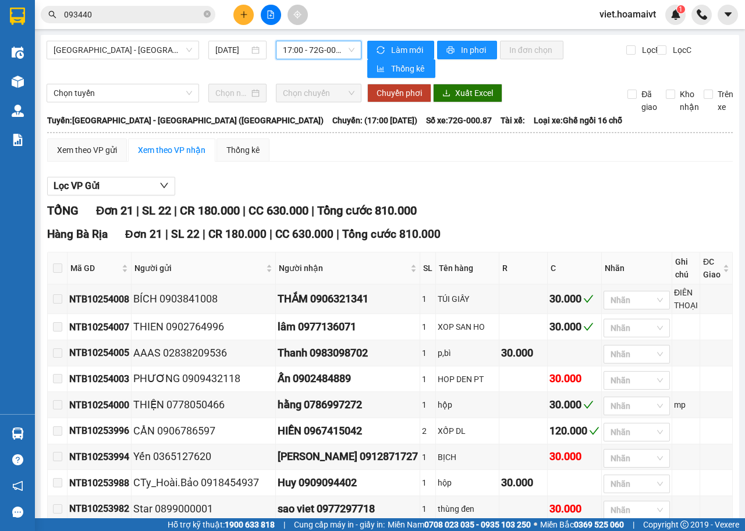
click at [347, 51] on span "17:00 - 72G-000.87" at bounding box center [318, 49] width 71 height 17
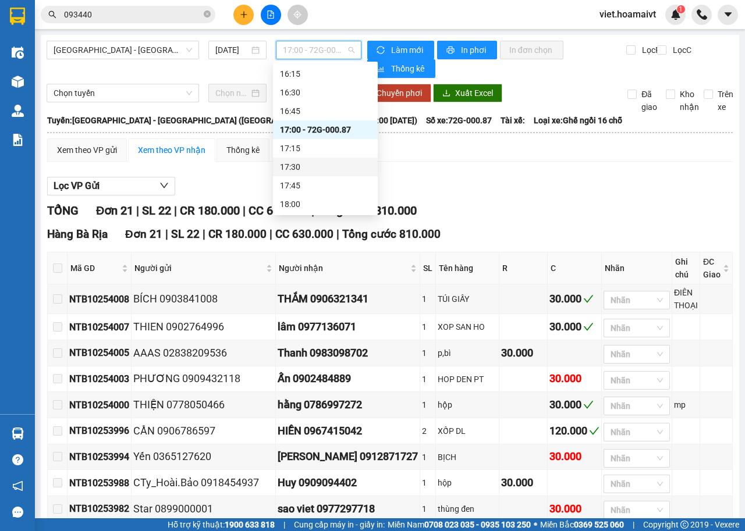
scroll to position [838, 0]
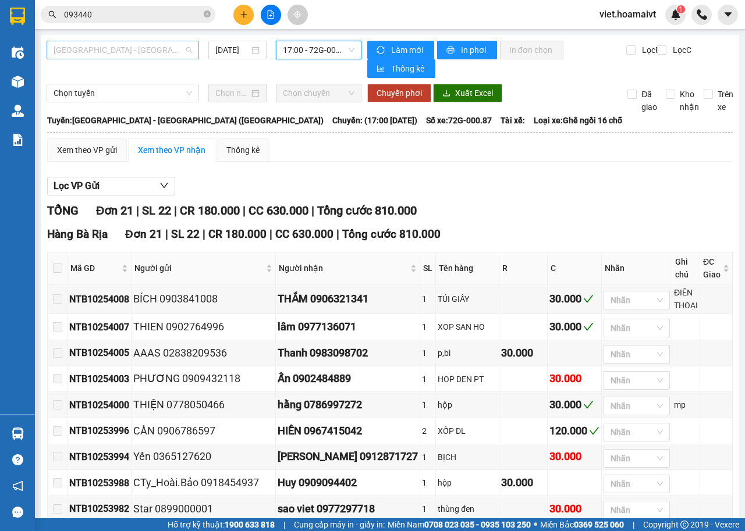
click at [186, 48] on span "Sài Gòn - Bà Rịa (Hàng Hoá)" at bounding box center [123, 49] width 139 height 17
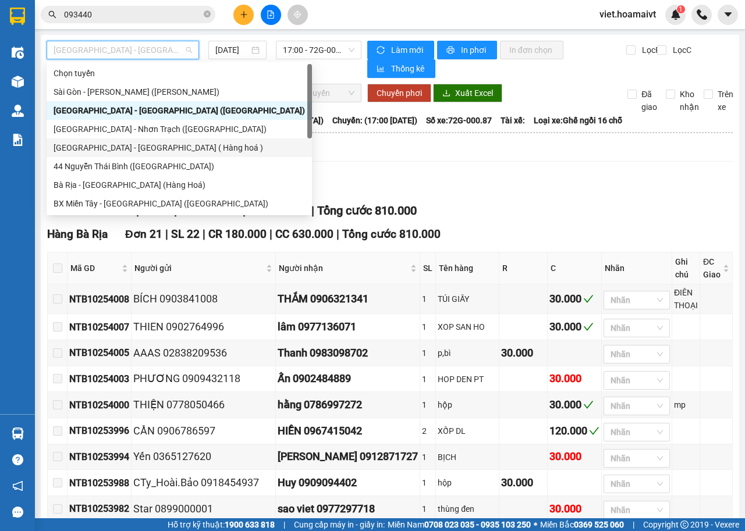
click at [130, 147] on div "Sài Gòn - Long Hải ( Hàng hoá )" at bounding box center [179, 147] width 251 height 13
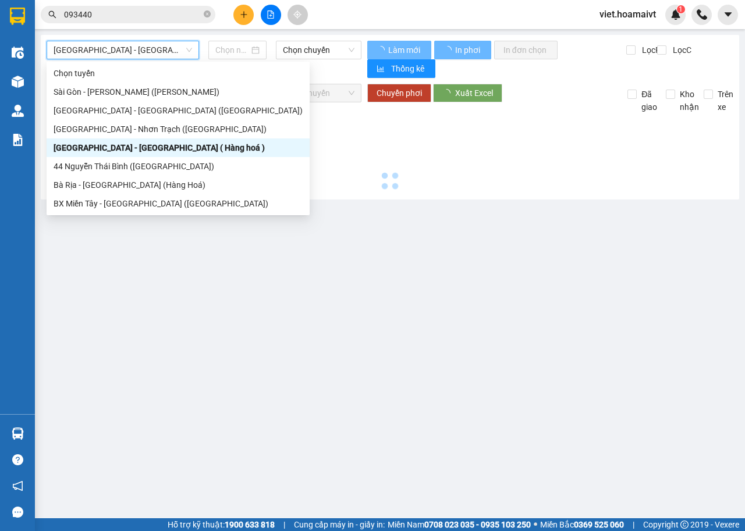
type input "13/10/2025"
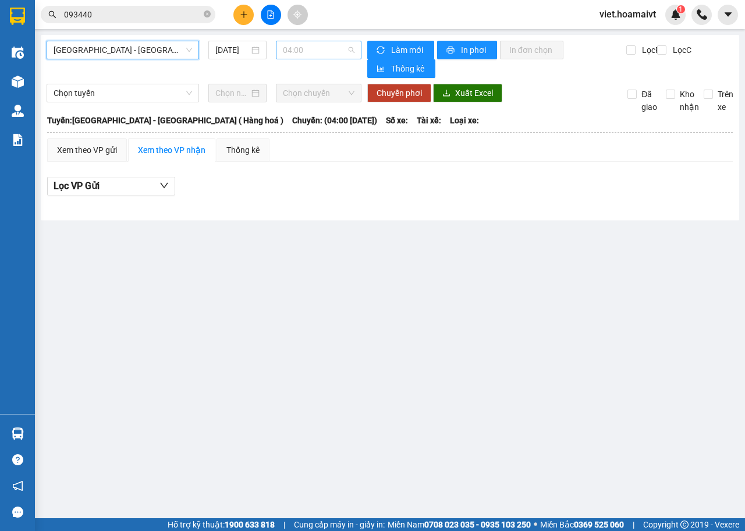
click at [347, 49] on span "04:00" at bounding box center [318, 49] width 71 height 17
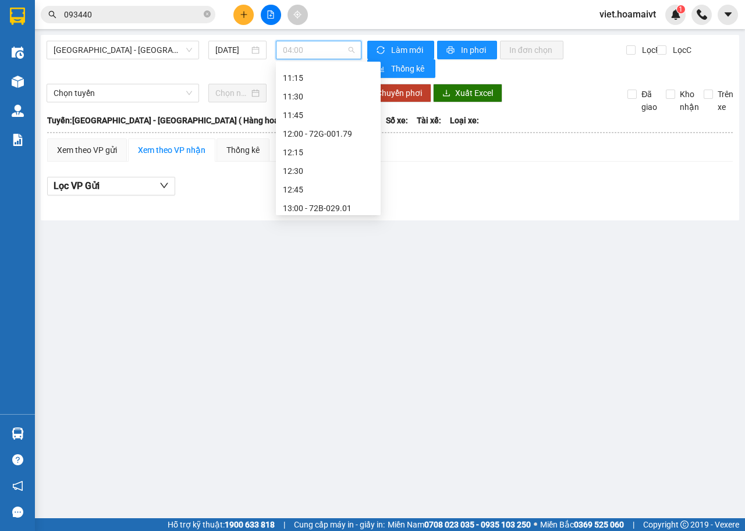
scroll to position [601, 0]
click at [328, 179] on div "13:00 - 72B-029.01" at bounding box center [328, 180] width 91 height 13
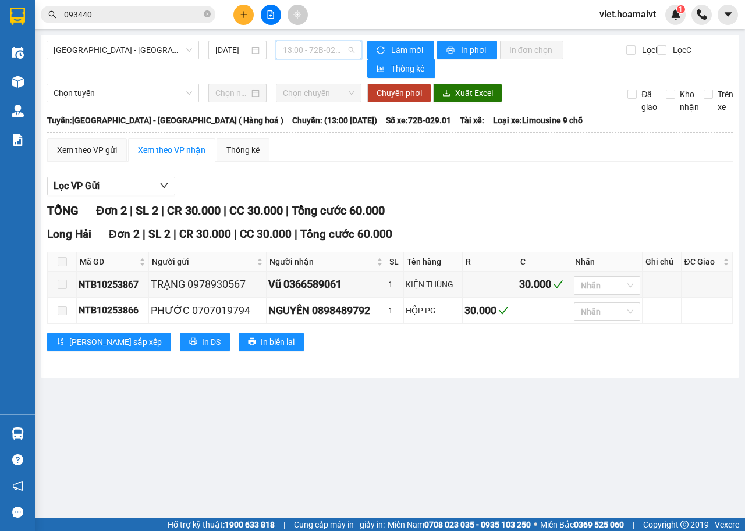
click at [355, 51] on div "13:00 - 72B-029.01" at bounding box center [318, 50] width 85 height 19
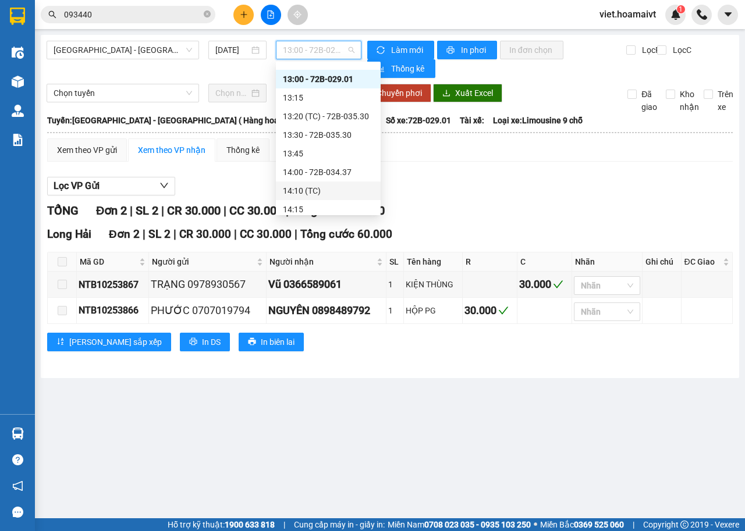
scroll to position [717, 0]
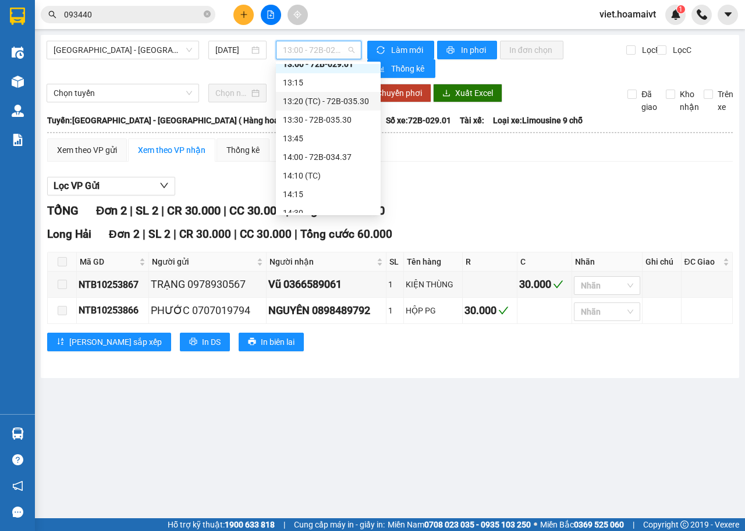
click at [351, 100] on div "13:20 (TC) - 72B-035.30" at bounding box center [328, 101] width 91 height 13
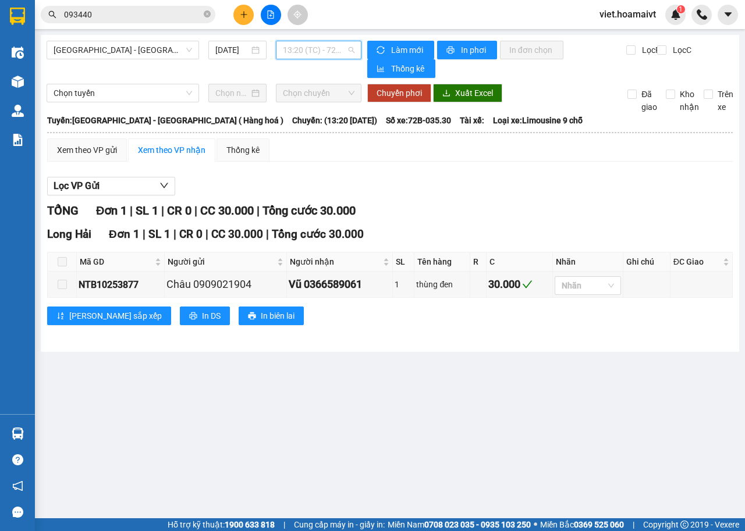
click at [349, 48] on span "13:20 (TC) - 72B-035.30" at bounding box center [318, 49] width 71 height 17
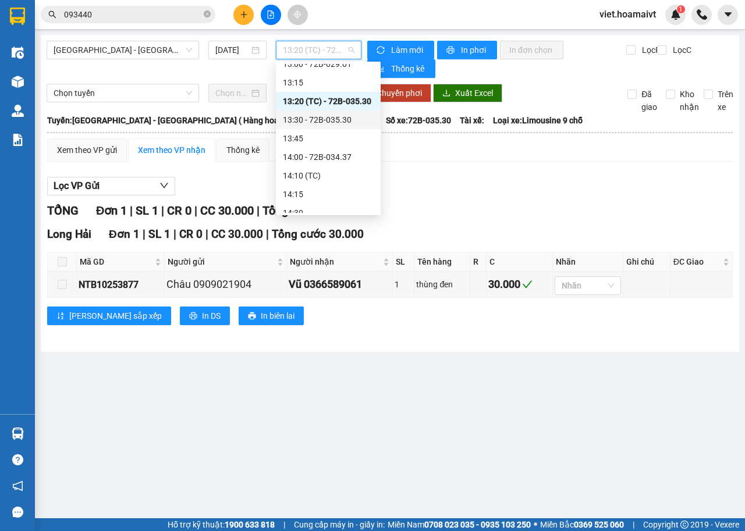
click at [347, 119] on div "13:30 - 72B-035.30" at bounding box center [328, 119] width 91 height 13
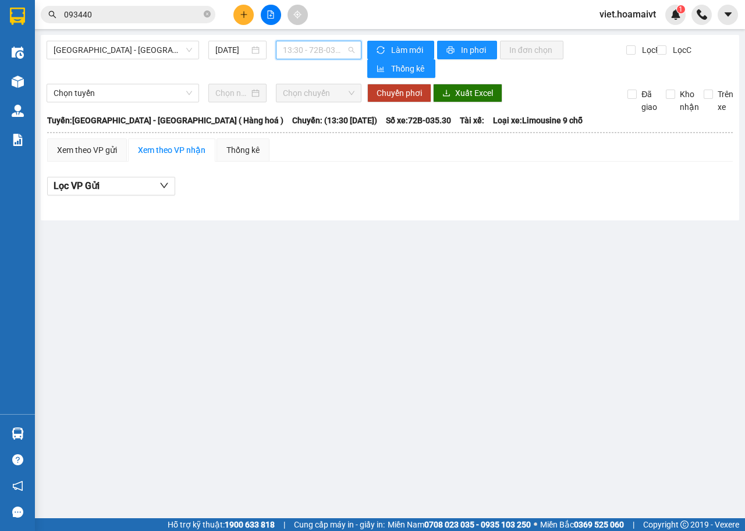
click at [355, 49] on div "13:30 - 72B-035.30" at bounding box center [318, 50] width 85 height 19
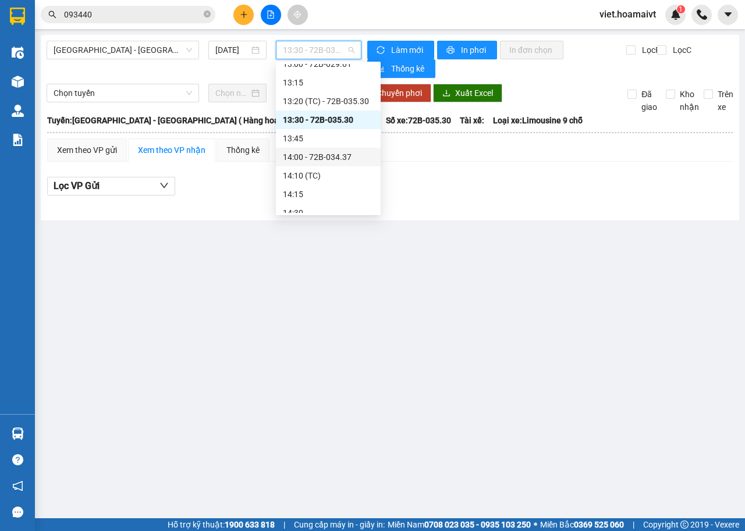
click at [347, 161] on div "14:00 - 72B-034.37" at bounding box center [328, 157] width 91 height 13
click at [350, 50] on span "14:00 - 72B-034.37" at bounding box center [318, 49] width 71 height 17
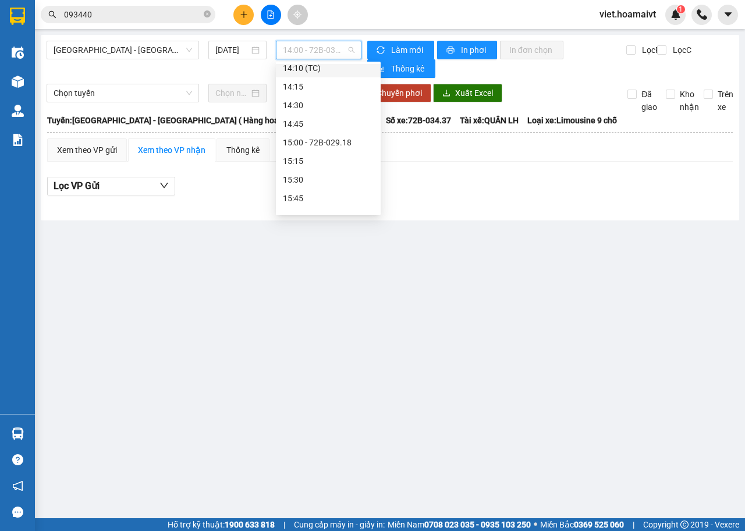
scroll to position [833, 0]
click at [342, 133] on div "15:00 - 72B-029.18" at bounding box center [328, 133] width 91 height 13
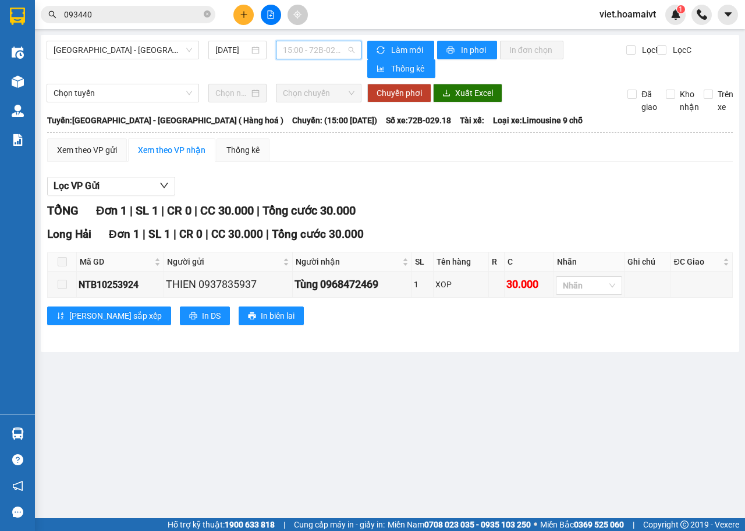
click at [355, 48] on div "15:00 - 72B-029.18" at bounding box center [318, 50] width 85 height 19
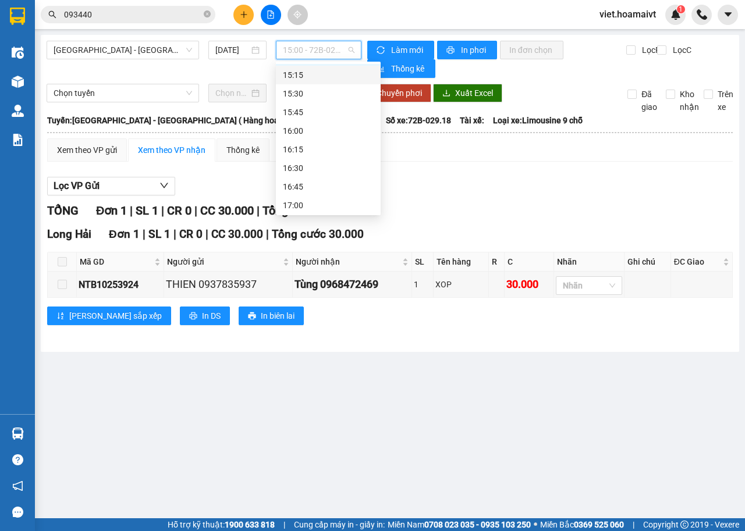
scroll to position [912, 0]
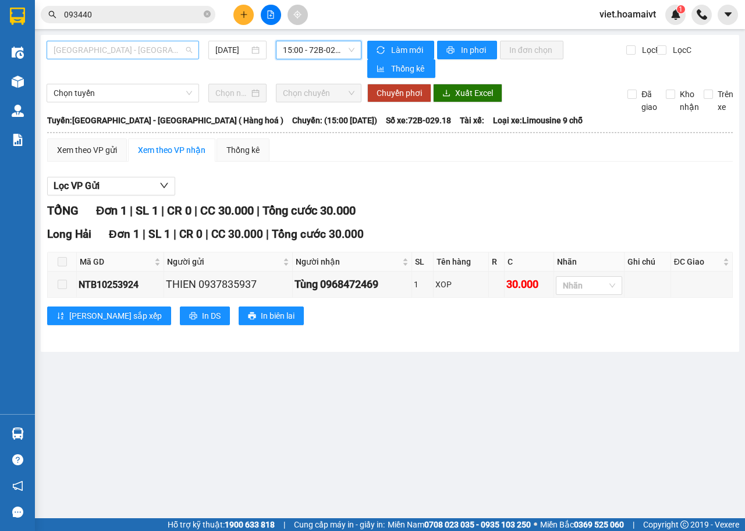
click at [194, 49] on div "Sài Gòn - Long Hải ( Hàng hoá )" at bounding box center [123, 50] width 152 height 19
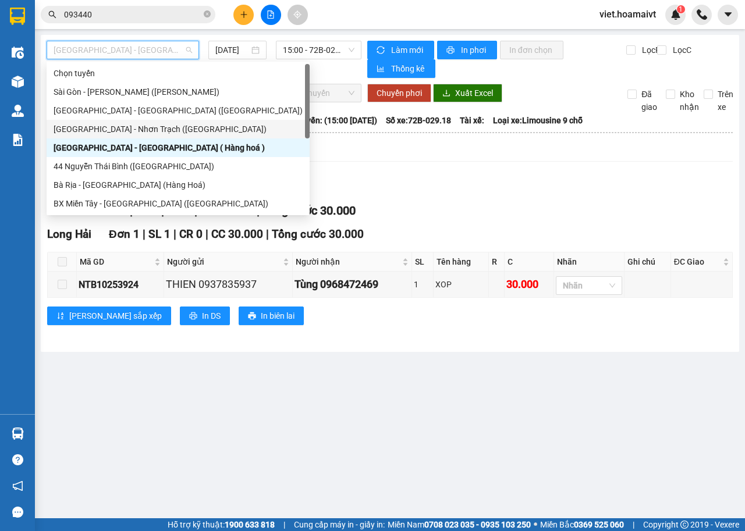
click at [147, 128] on div "Sài Gòn - Nhơn Trạch (Hàng Hoá)" at bounding box center [178, 129] width 249 height 13
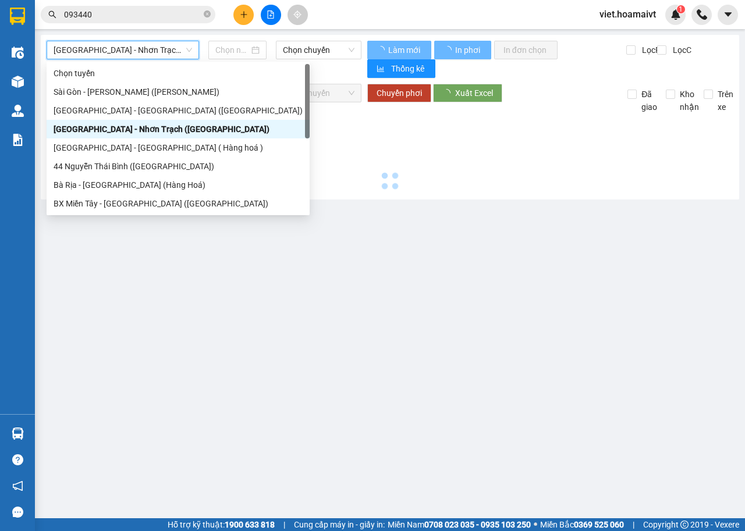
type input "13/10/2025"
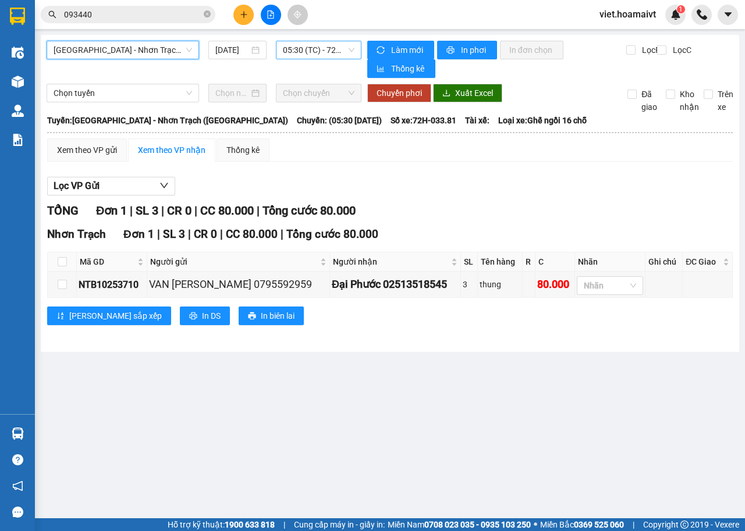
scroll to position [19, 0]
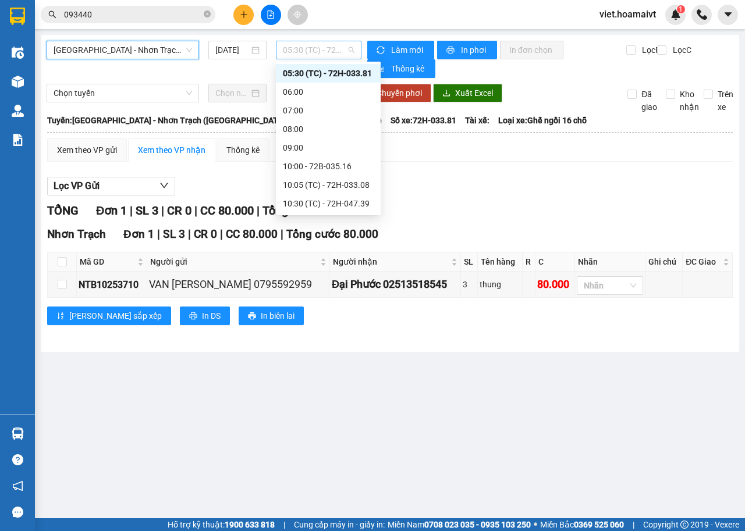
click at [354, 48] on span "05:30 (TC) - 72H-033.81" at bounding box center [318, 49] width 71 height 17
click at [341, 161] on div "10:00 - 72B-035.16" at bounding box center [328, 166] width 91 height 13
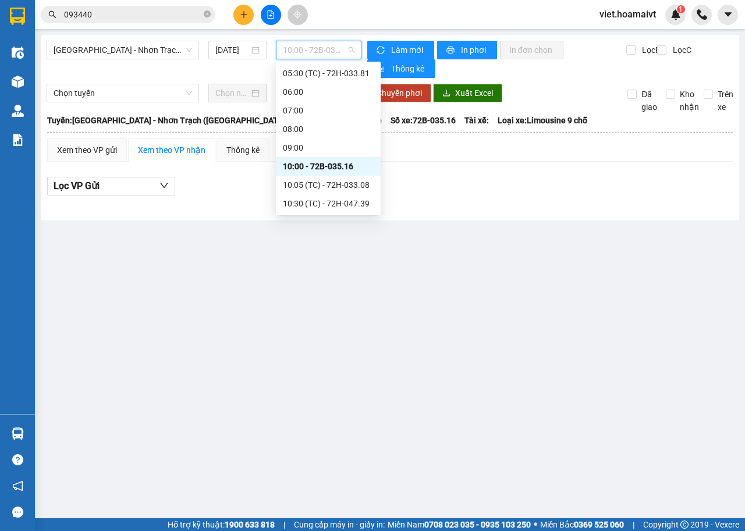
click at [351, 49] on span "10:00 - 72B-035.16" at bounding box center [318, 49] width 71 height 17
click at [356, 183] on div "10:05 (TC) - 72H-033.08" at bounding box center [328, 185] width 91 height 13
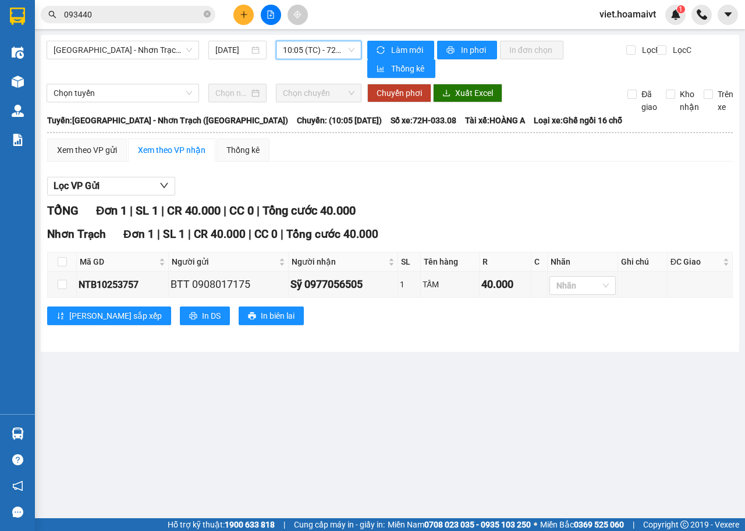
click at [351, 53] on span "10:05 (TC) - 72H-033.08" at bounding box center [318, 49] width 71 height 17
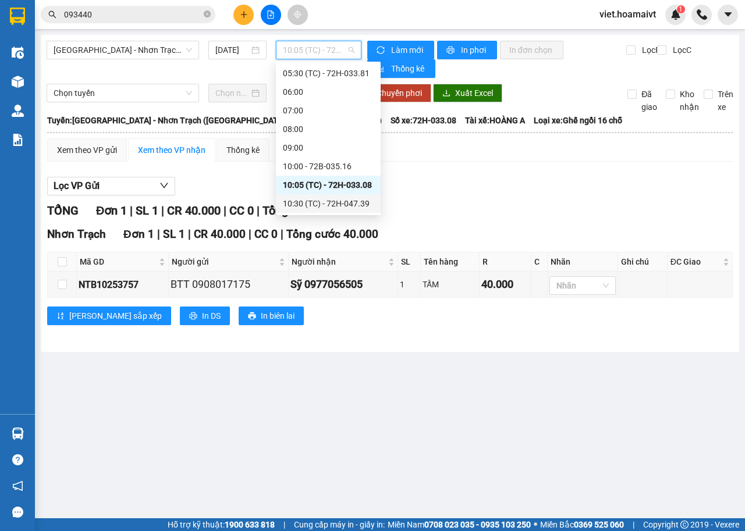
click at [358, 204] on div "10:30 (TC) - 72H-047.39" at bounding box center [328, 203] width 91 height 13
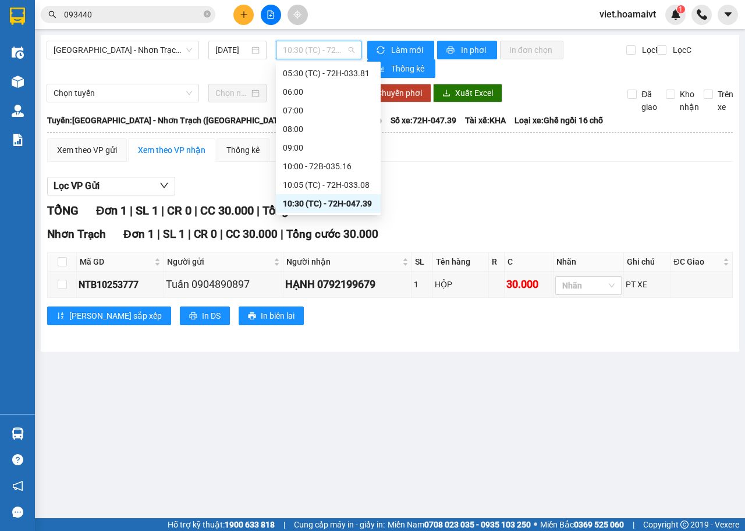
click at [354, 52] on div "10:30 (TC) - 72H-047.39" at bounding box center [318, 50] width 85 height 19
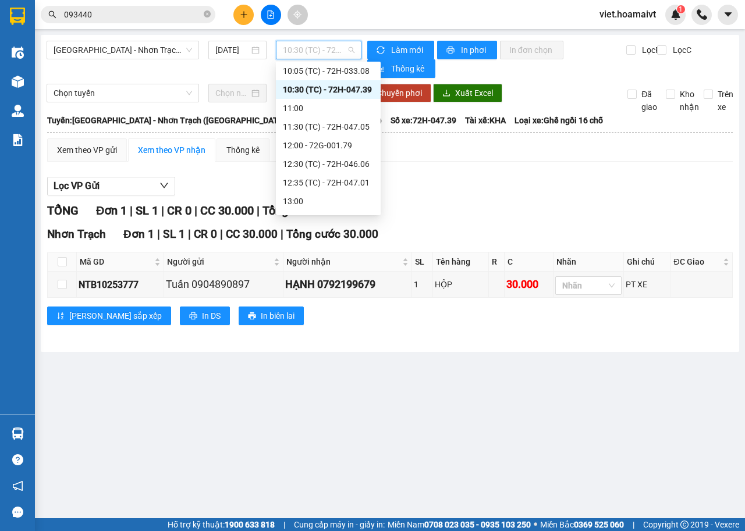
scroll to position [135, 0]
click at [356, 122] on div "11:30 (TC) - 72H-047.05" at bounding box center [328, 124] width 91 height 13
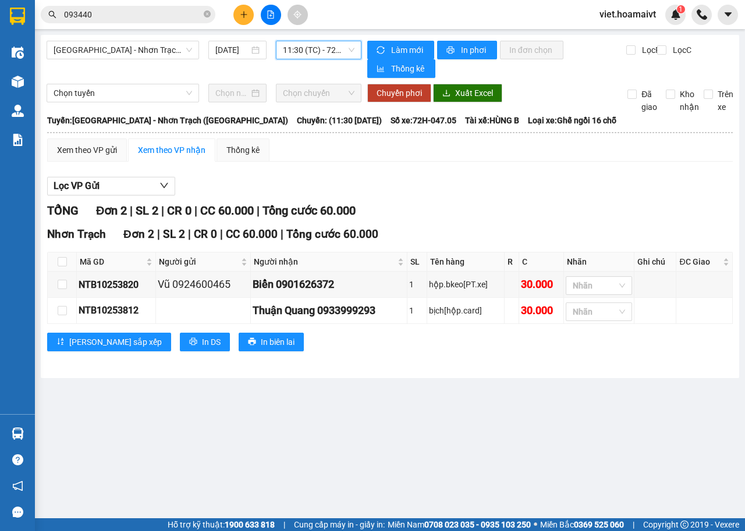
click at [347, 50] on span "11:30 (TC) - 72H-047.05" at bounding box center [318, 49] width 71 height 17
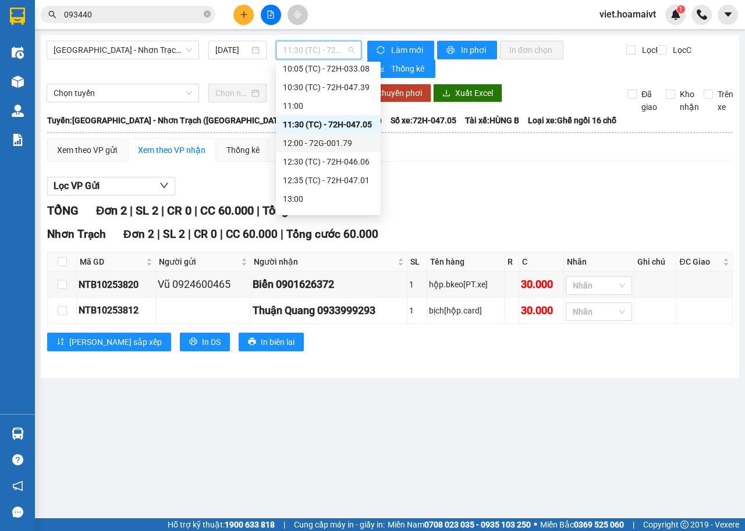
click at [346, 141] on div "12:00 - 72G-001.79" at bounding box center [328, 143] width 91 height 13
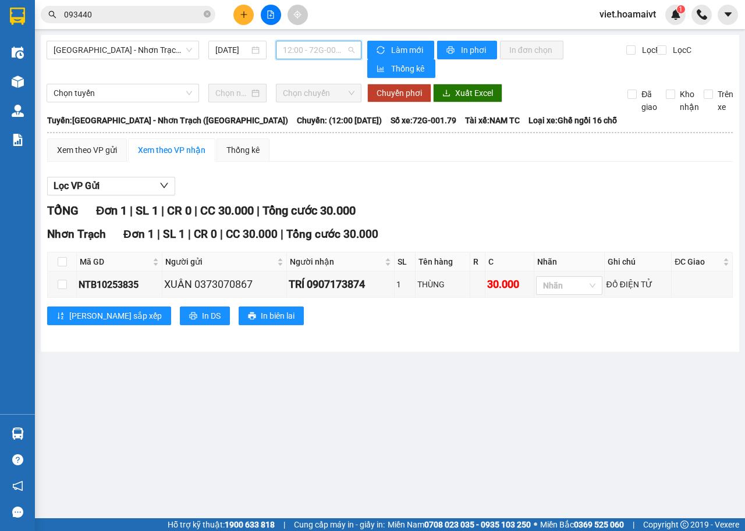
click at [349, 48] on span "12:00 - 72G-001.79" at bounding box center [318, 49] width 71 height 17
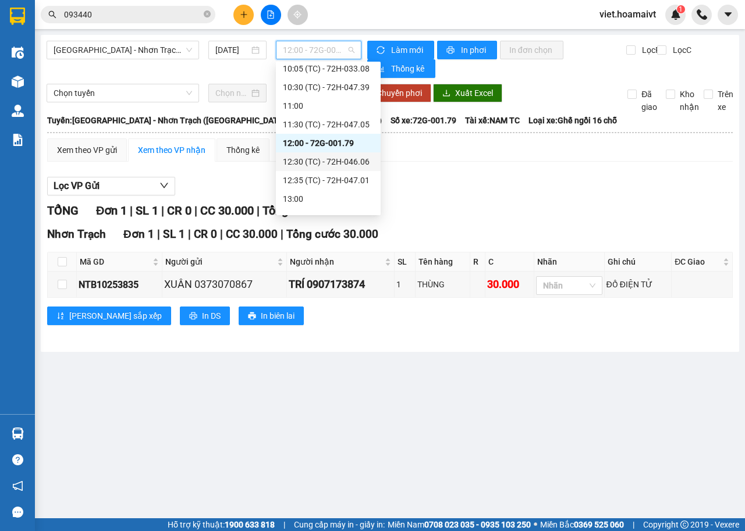
click at [349, 161] on div "12:30 (TC) - 72H-046.06" at bounding box center [328, 161] width 91 height 13
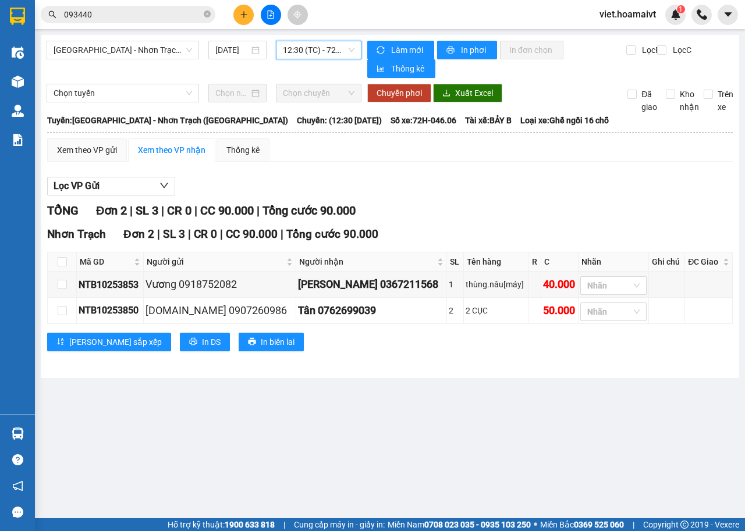
click at [351, 50] on span "12:30 (TC) - 72H-046.06" at bounding box center [318, 49] width 71 height 17
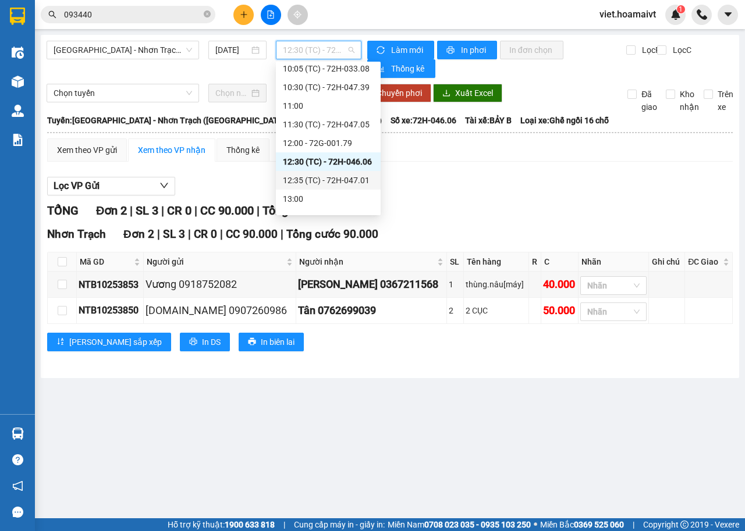
click at [360, 183] on div "12:35 (TC) - 72H-047.01" at bounding box center [328, 180] width 91 height 13
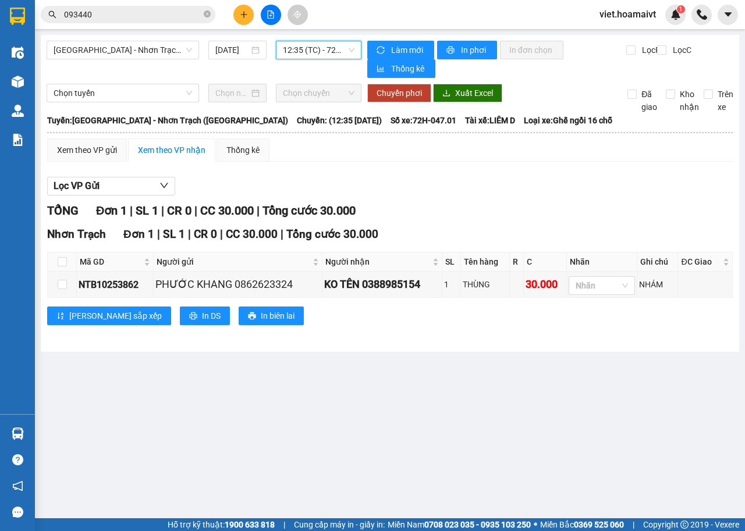
click at [350, 51] on span "12:35 (TC) - 72H-047.01" at bounding box center [318, 49] width 71 height 17
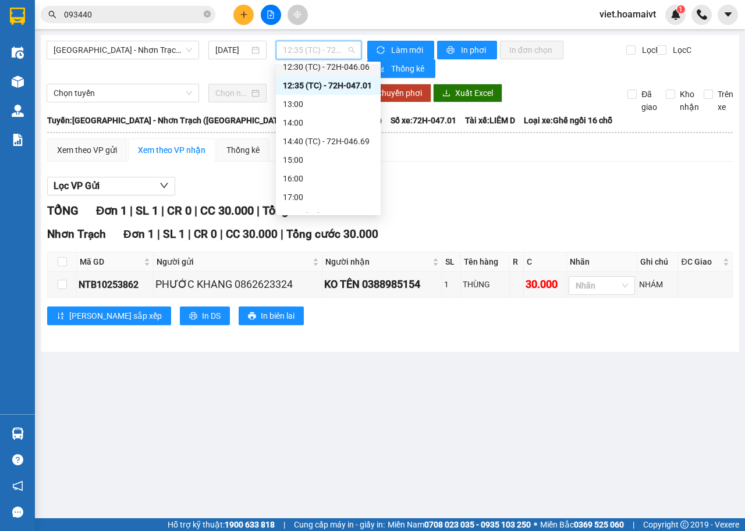
scroll to position [261, 0]
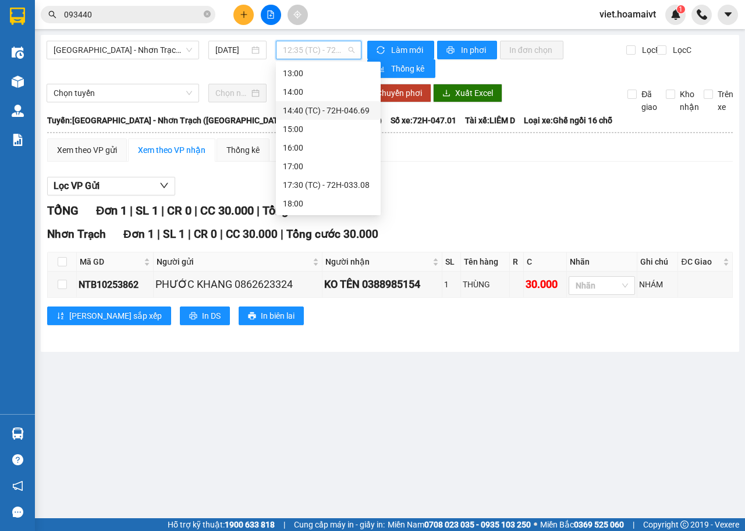
click at [354, 108] on div "14:40 (TC) - 72H-046.69" at bounding box center [328, 110] width 91 height 13
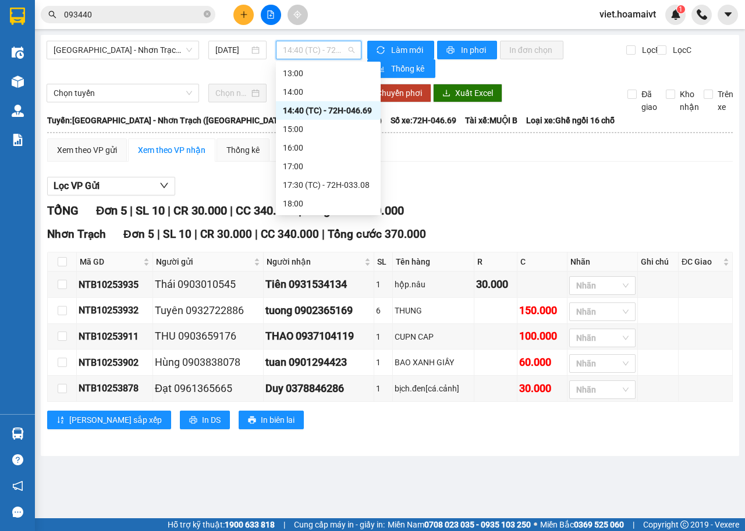
click at [353, 49] on span "14:40 (TC) - 72H-046.69" at bounding box center [318, 49] width 71 height 17
click at [349, 184] on div "17:30 (TC) - 72H-033.08" at bounding box center [328, 185] width 91 height 13
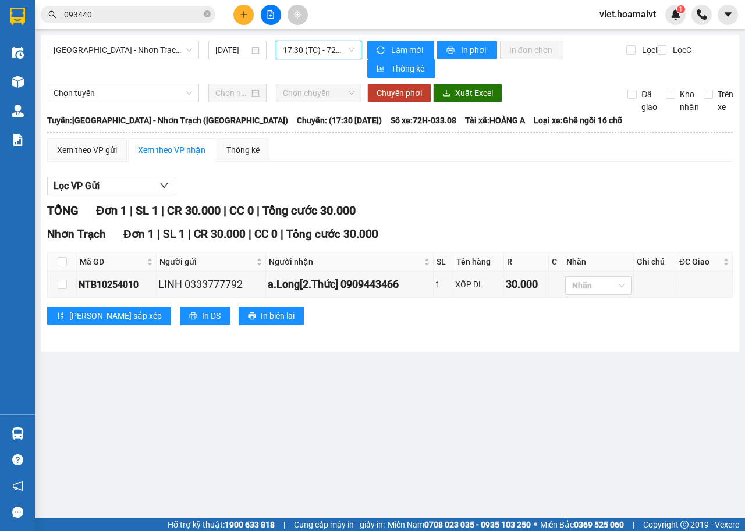
click at [349, 48] on span "17:30 (TC) - 72H-033.08" at bounding box center [318, 49] width 71 height 17
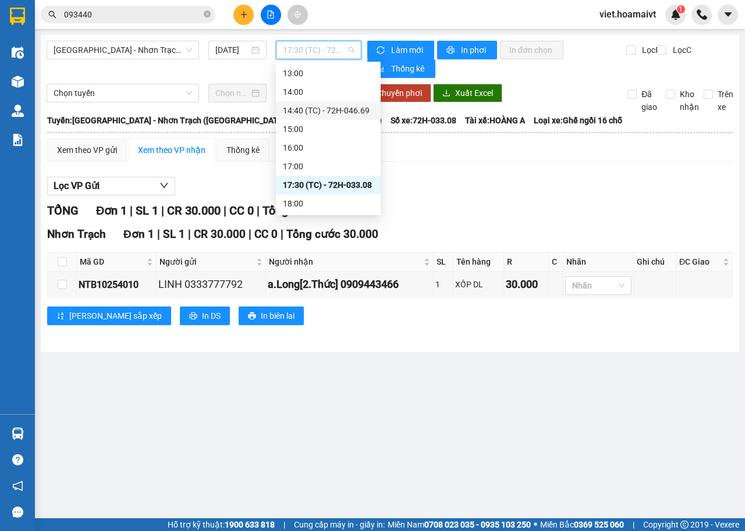
click at [364, 108] on div "14:40 (TC) - 72H-046.69" at bounding box center [328, 110] width 91 height 13
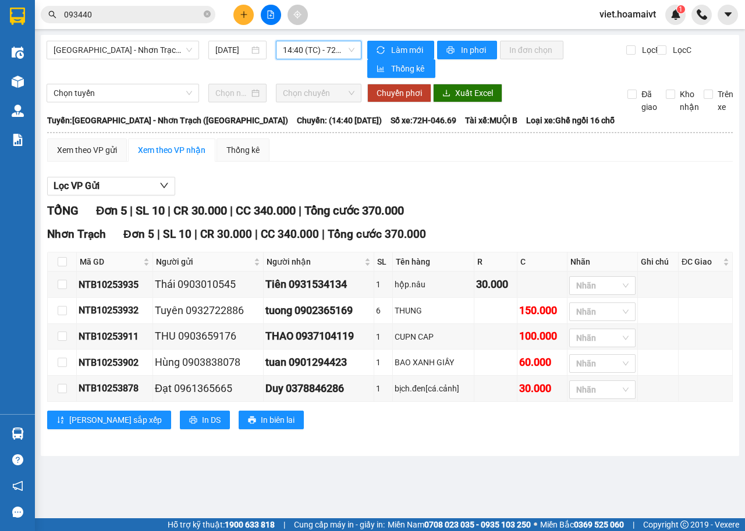
click at [354, 52] on span "14:40 (TC) - 72H-046.69" at bounding box center [318, 49] width 71 height 17
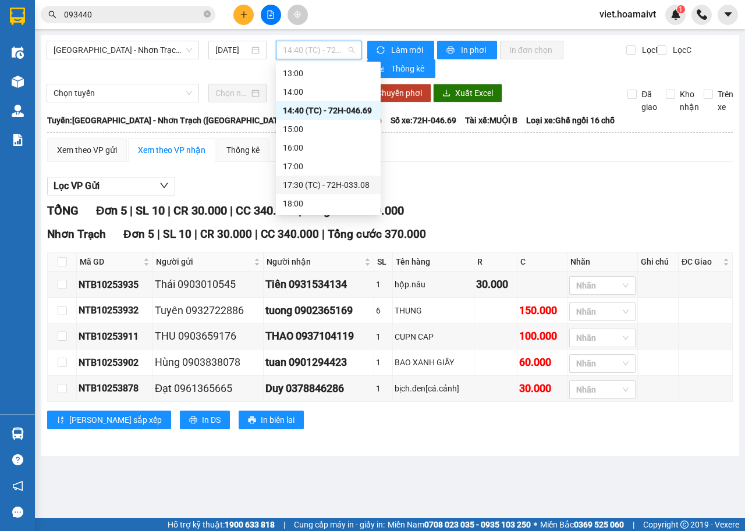
click at [358, 186] on div "17:30 (TC) - 72H-033.08" at bounding box center [328, 185] width 91 height 13
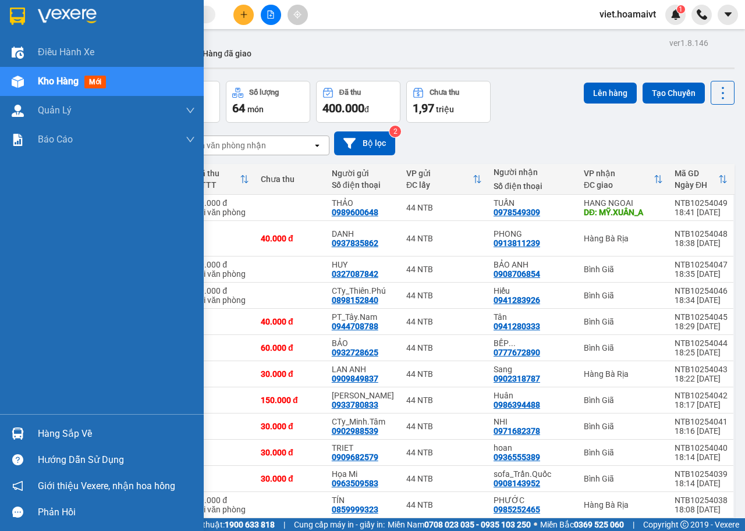
scroll to position [790, 0]
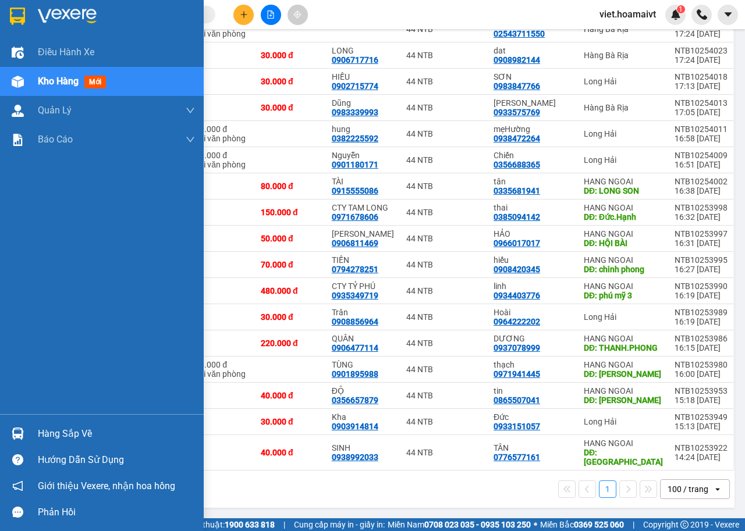
click at [35, 76] on div "Kho hàng mới" at bounding box center [102, 81] width 204 height 29
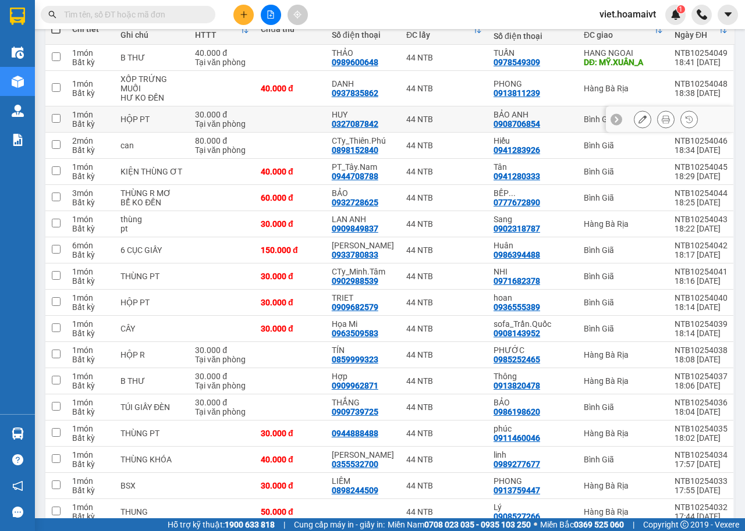
scroll to position [0, 0]
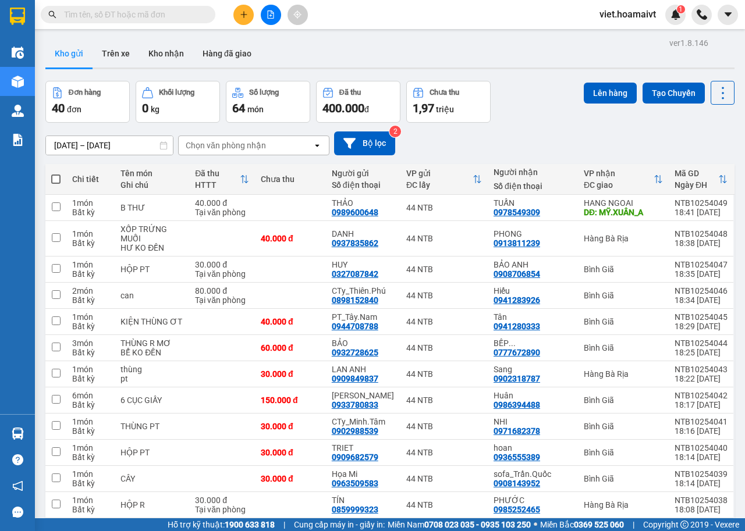
click at [221, 147] on div "Chọn văn phòng nhận" at bounding box center [226, 146] width 80 height 12
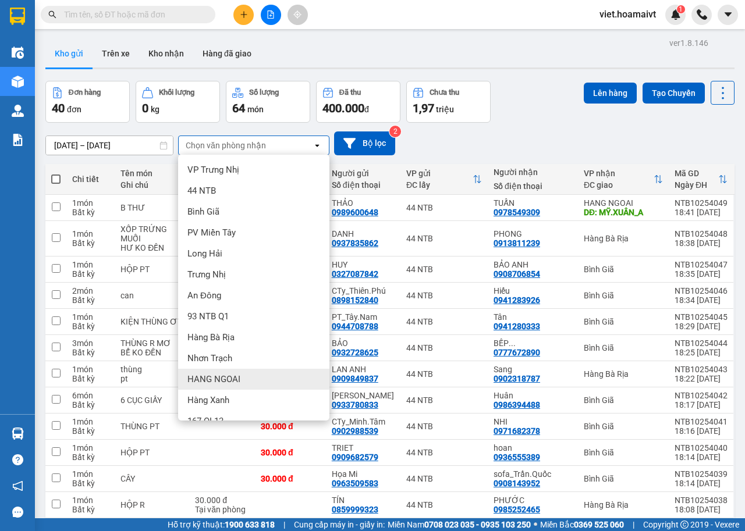
click at [236, 375] on span "HANG NGOAI" at bounding box center [213, 380] width 53 height 12
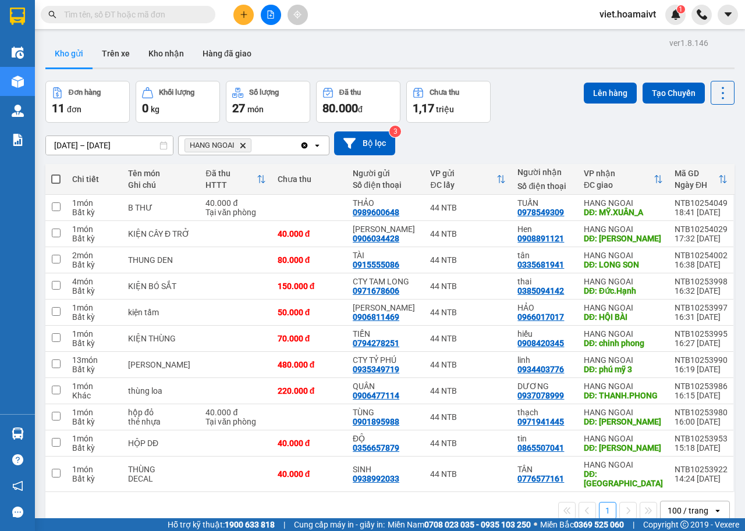
click at [244, 144] on icon "HANG NGOAI, close by backspace" at bounding box center [242, 145] width 5 height 5
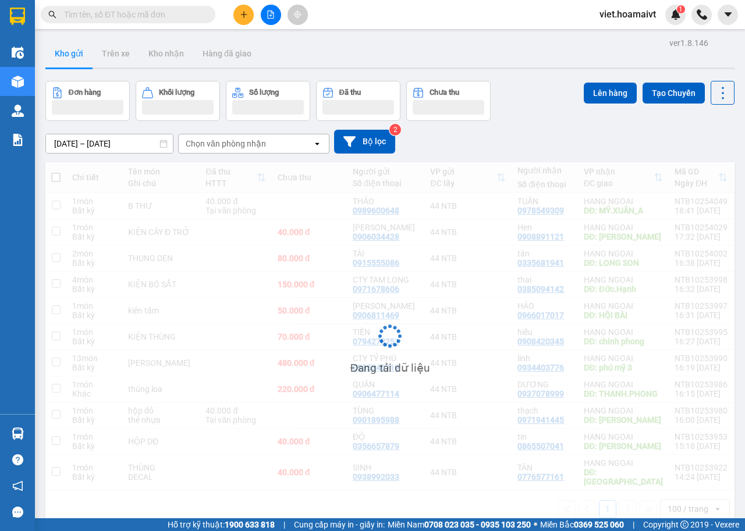
click at [244, 144] on div "Chọn văn phòng nhận" at bounding box center [226, 144] width 80 height 12
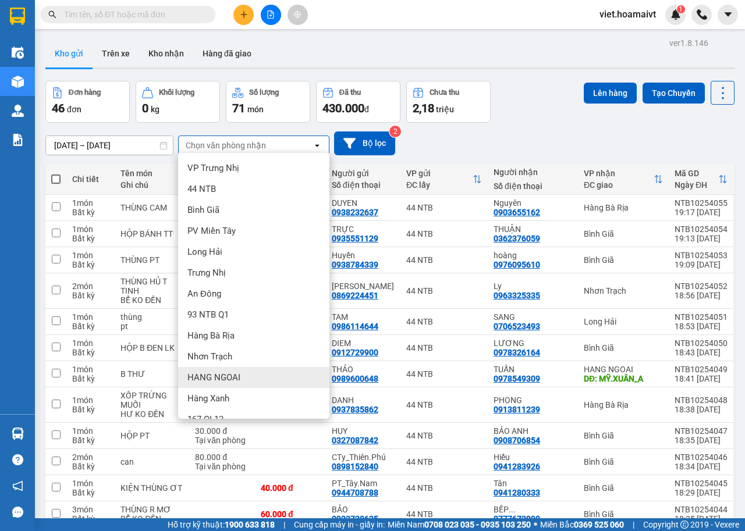
click at [248, 377] on div "HANG NGOAI" at bounding box center [253, 377] width 151 height 21
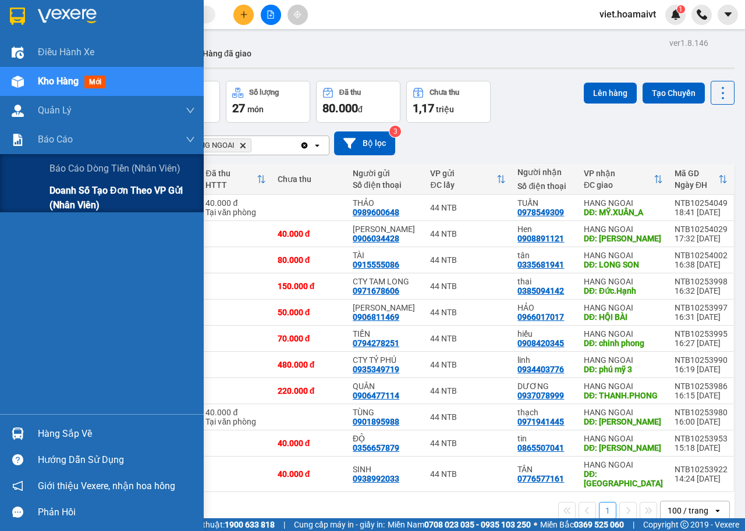
click at [62, 201] on span "Doanh số tạo đơn theo VP gửi (nhân viên)" at bounding box center [121, 197] width 145 height 29
